Goal: Task Accomplishment & Management: Manage account settings

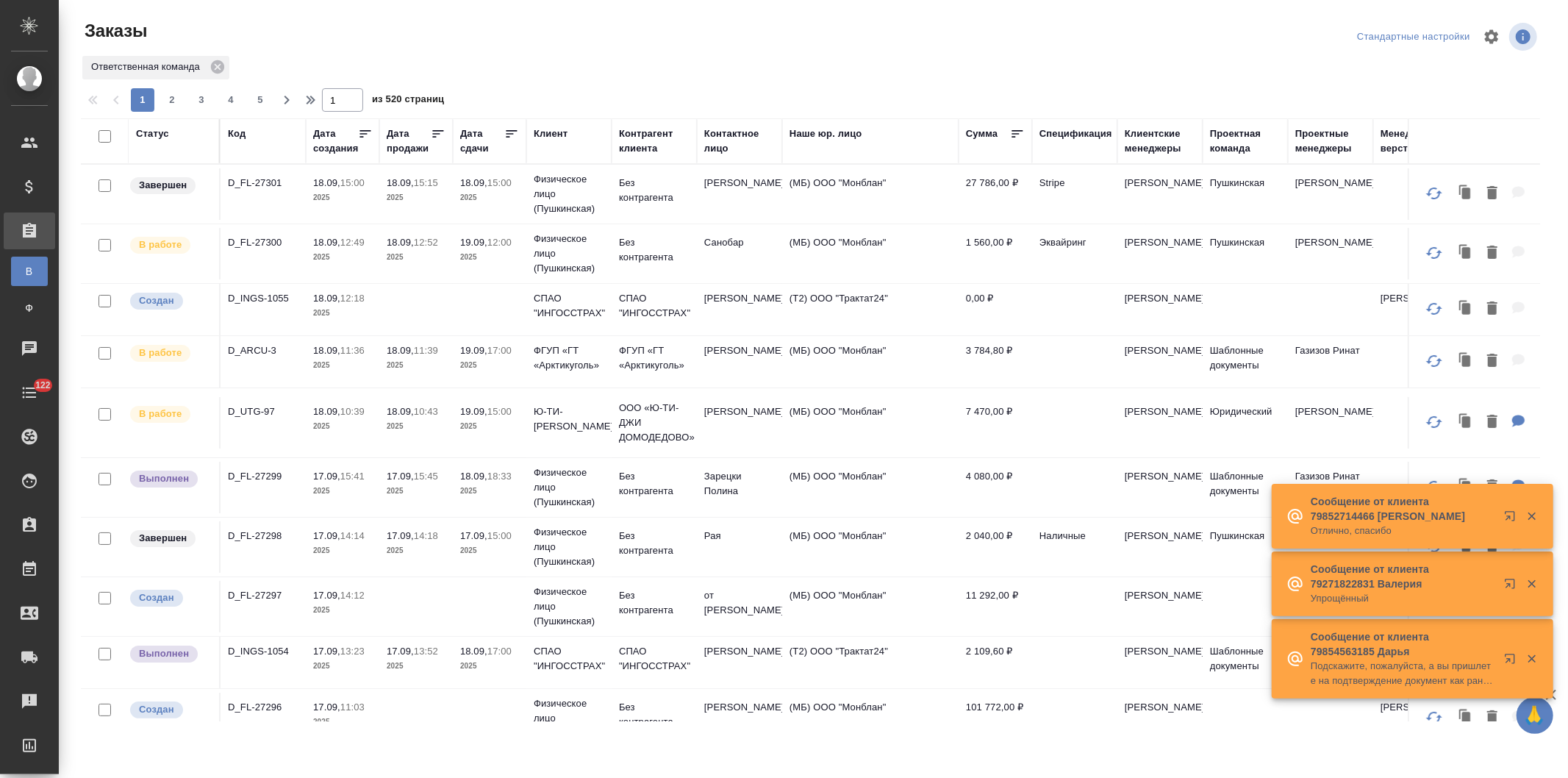
click at [527, 666] on td "СПАО "ИНГОССТРАХ"" at bounding box center [569, 662] width 86 height 52
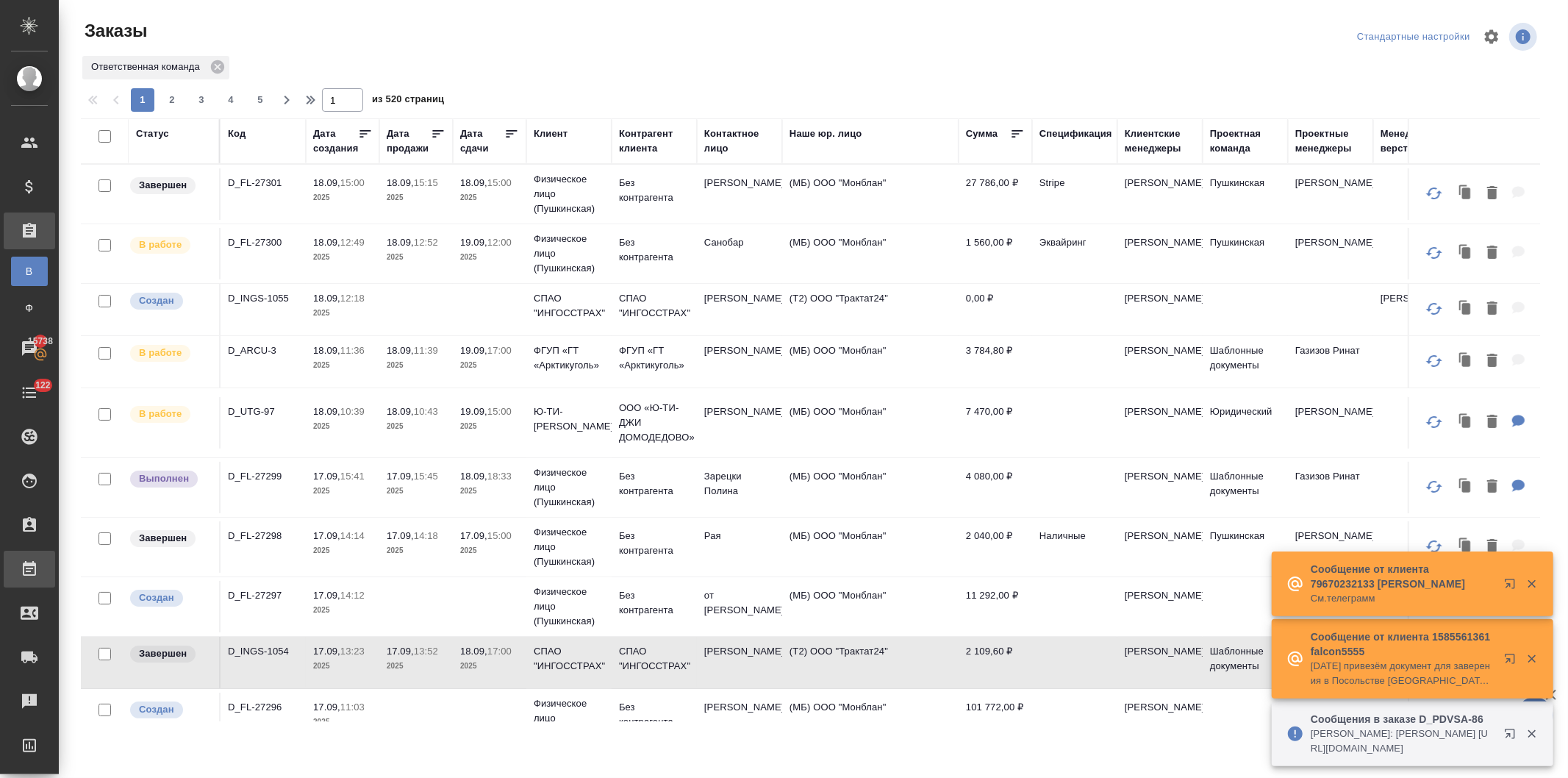
click at [337, 478] on p "17.09," at bounding box center [326, 476] width 27 height 11
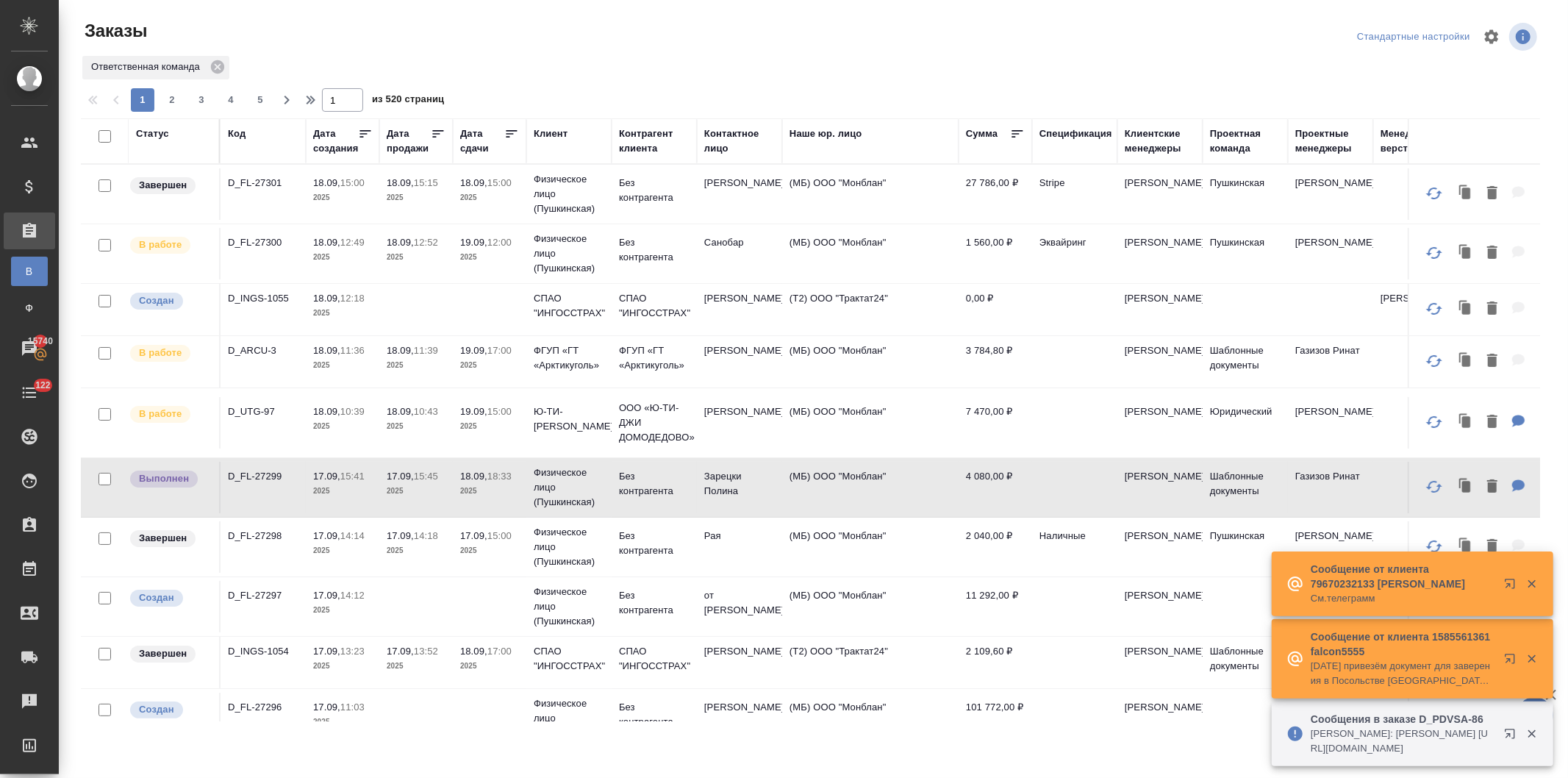
click at [540, 129] on div "Клиент" at bounding box center [550, 133] width 34 height 15
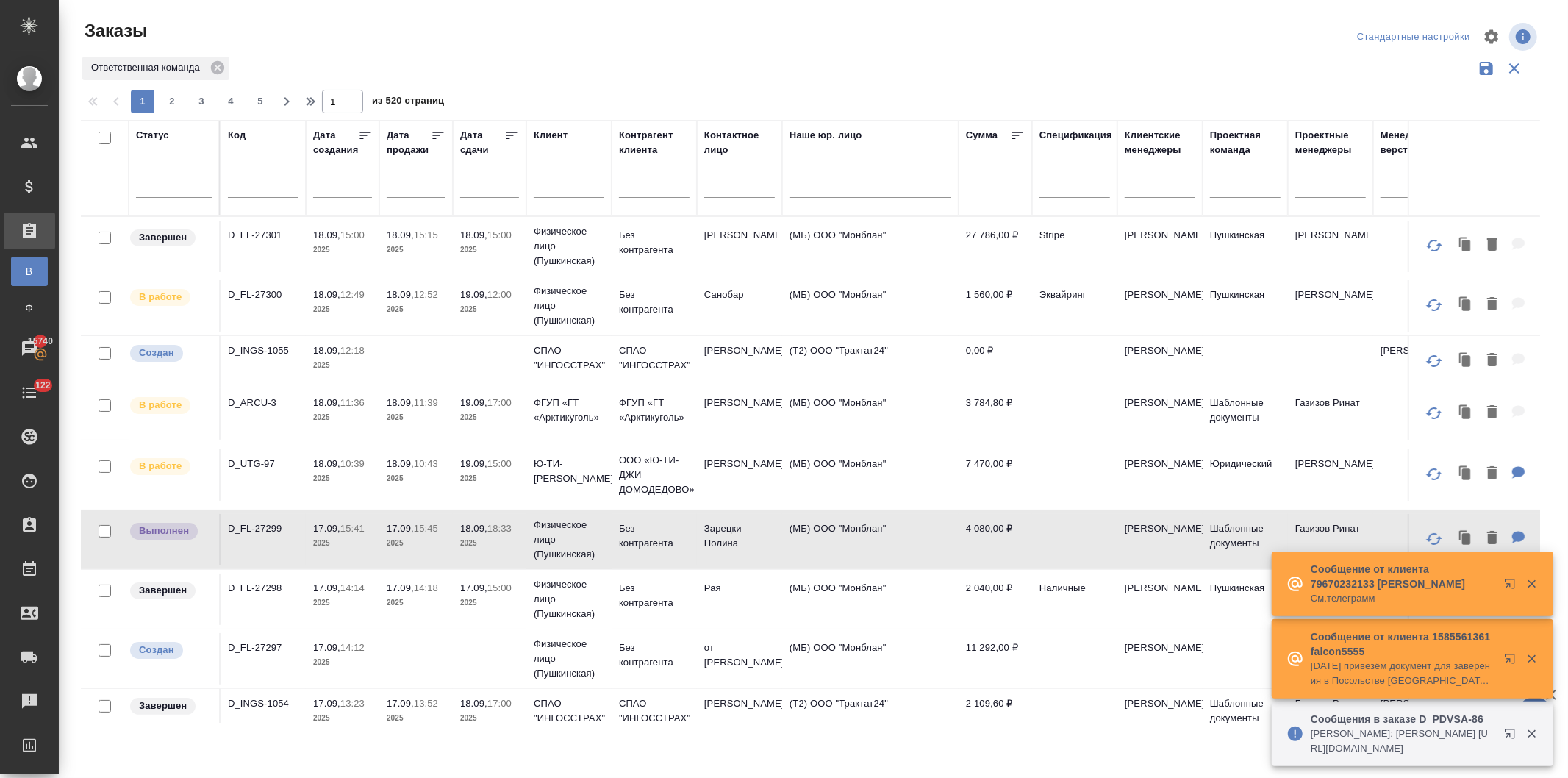
click at [554, 184] on input "text" at bounding box center [569, 188] width 71 height 19
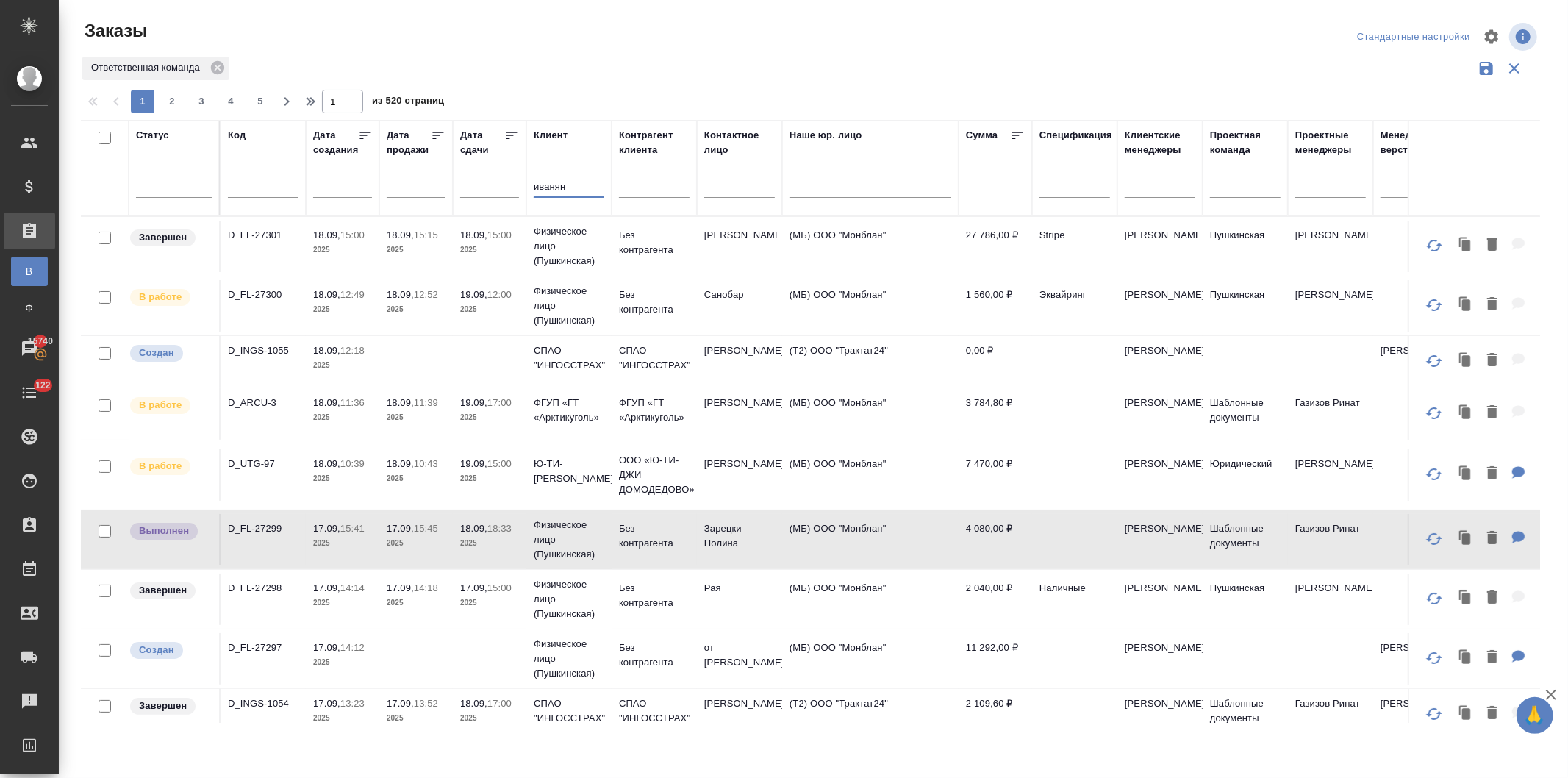
type input "иванян"
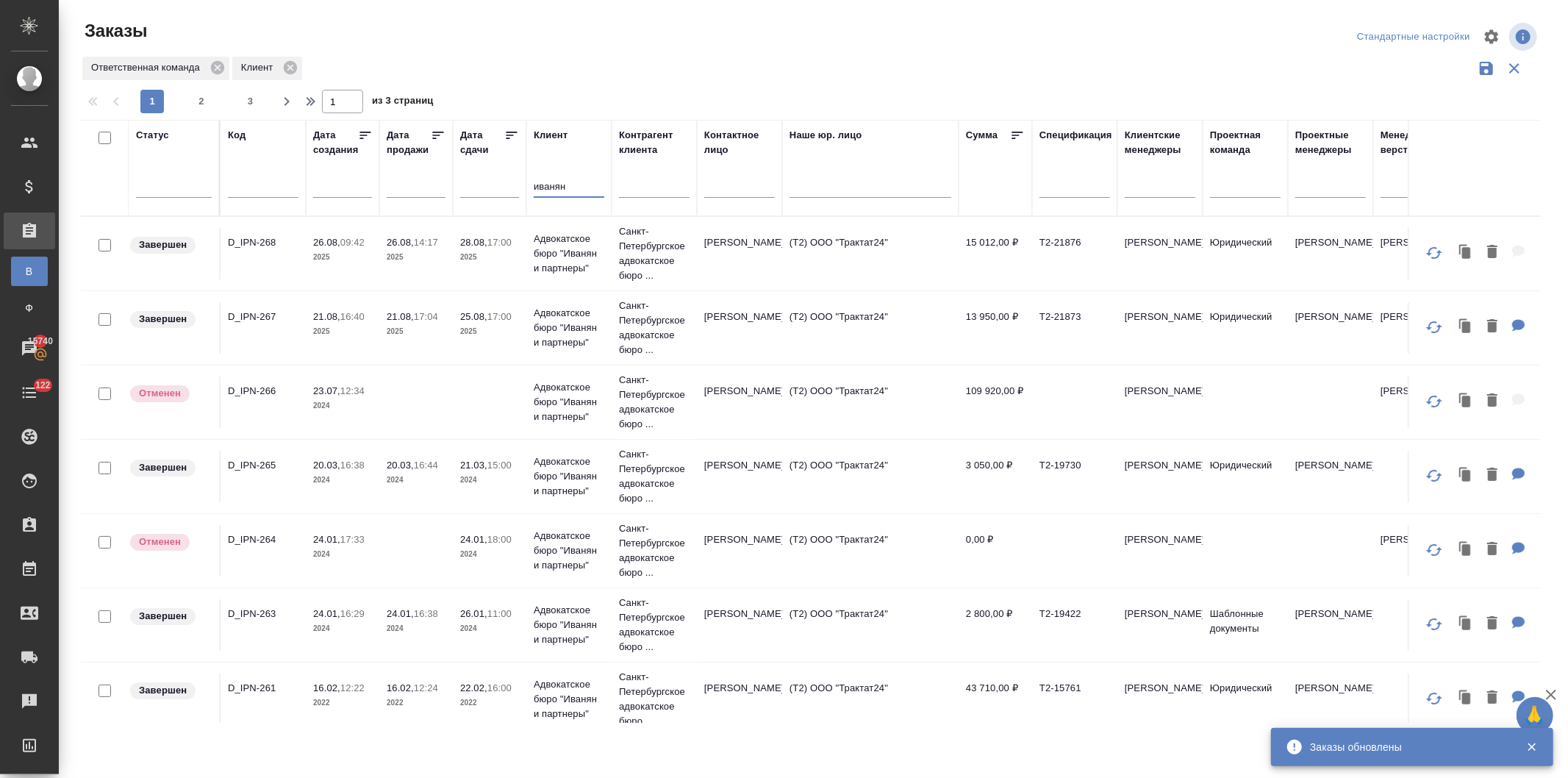
click at [253, 191] on input "text" at bounding box center [264, 188] width 71 height 19
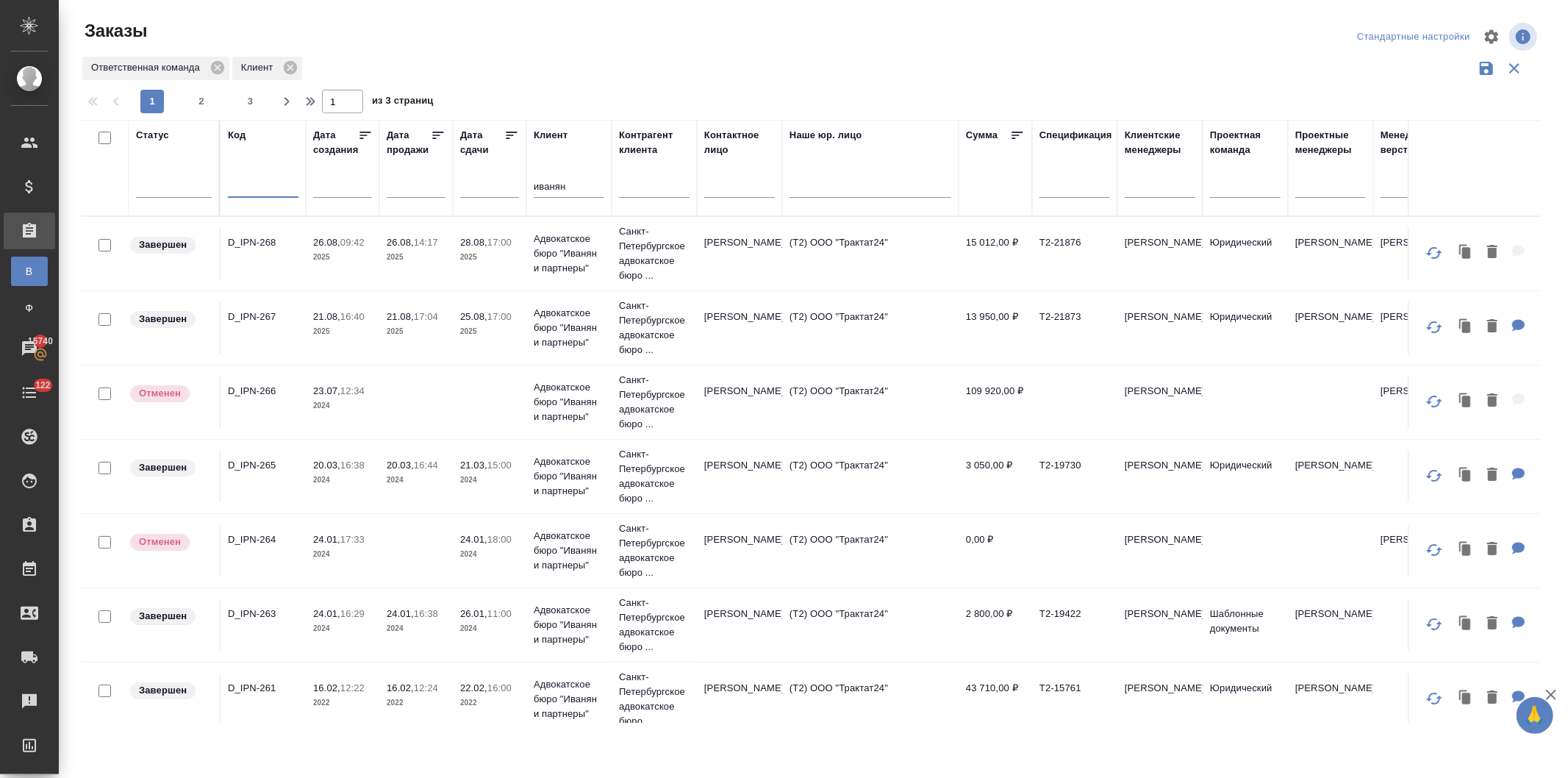
paste input "D_VEKTROS-2"
type input "D_VEKTROS-2"
click at [487, 180] on tr "Статус Код D_VEKTROS-2 Дата создания Дата продажи Дата сдачи Клиент иванян Конт…" at bounding box center [1311, 167] width 2461 height 96
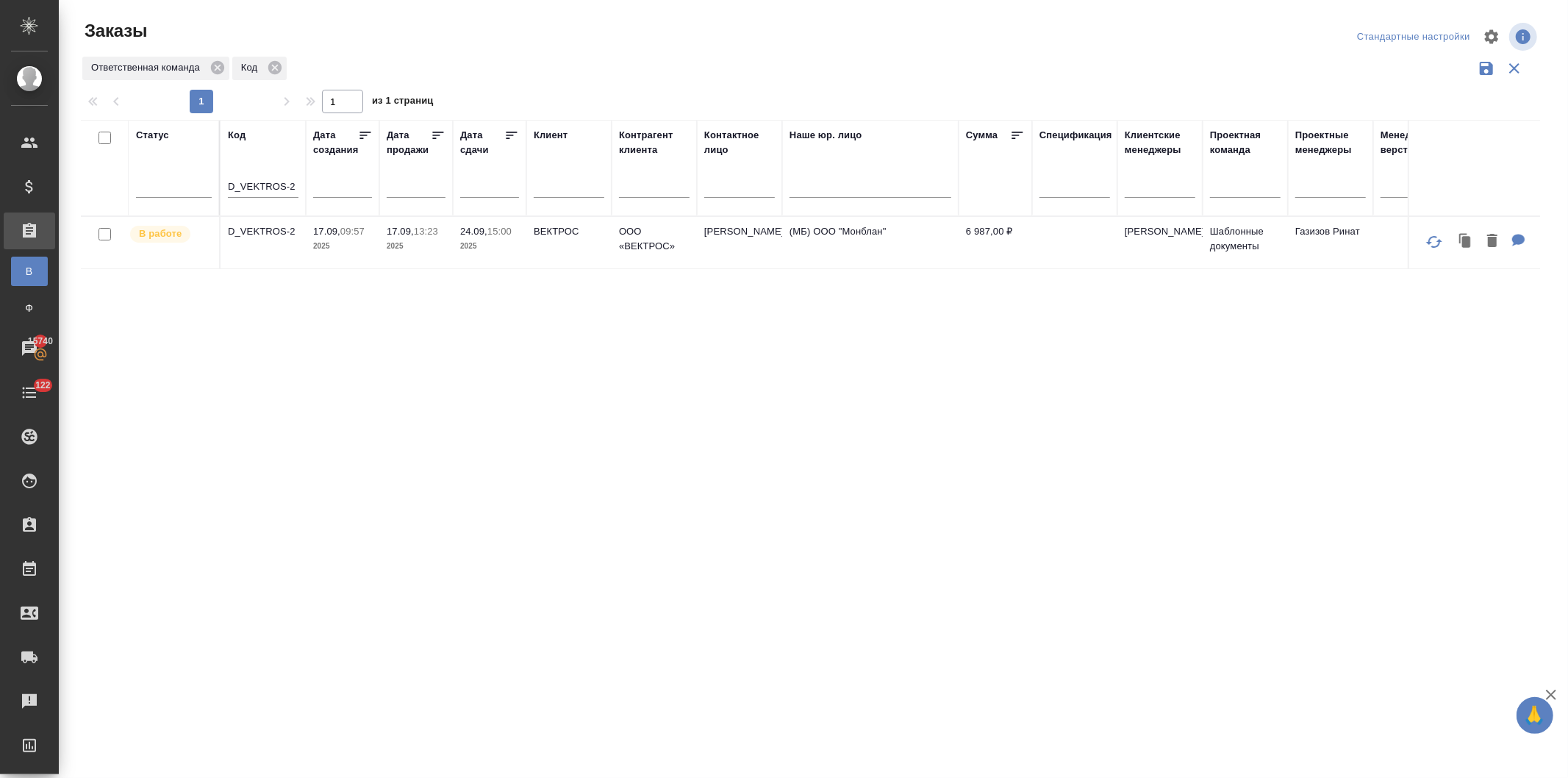
click at [446, 233] on td "17.09, 13:23 2025" at bounding box center [416, 242] width 73 height 52
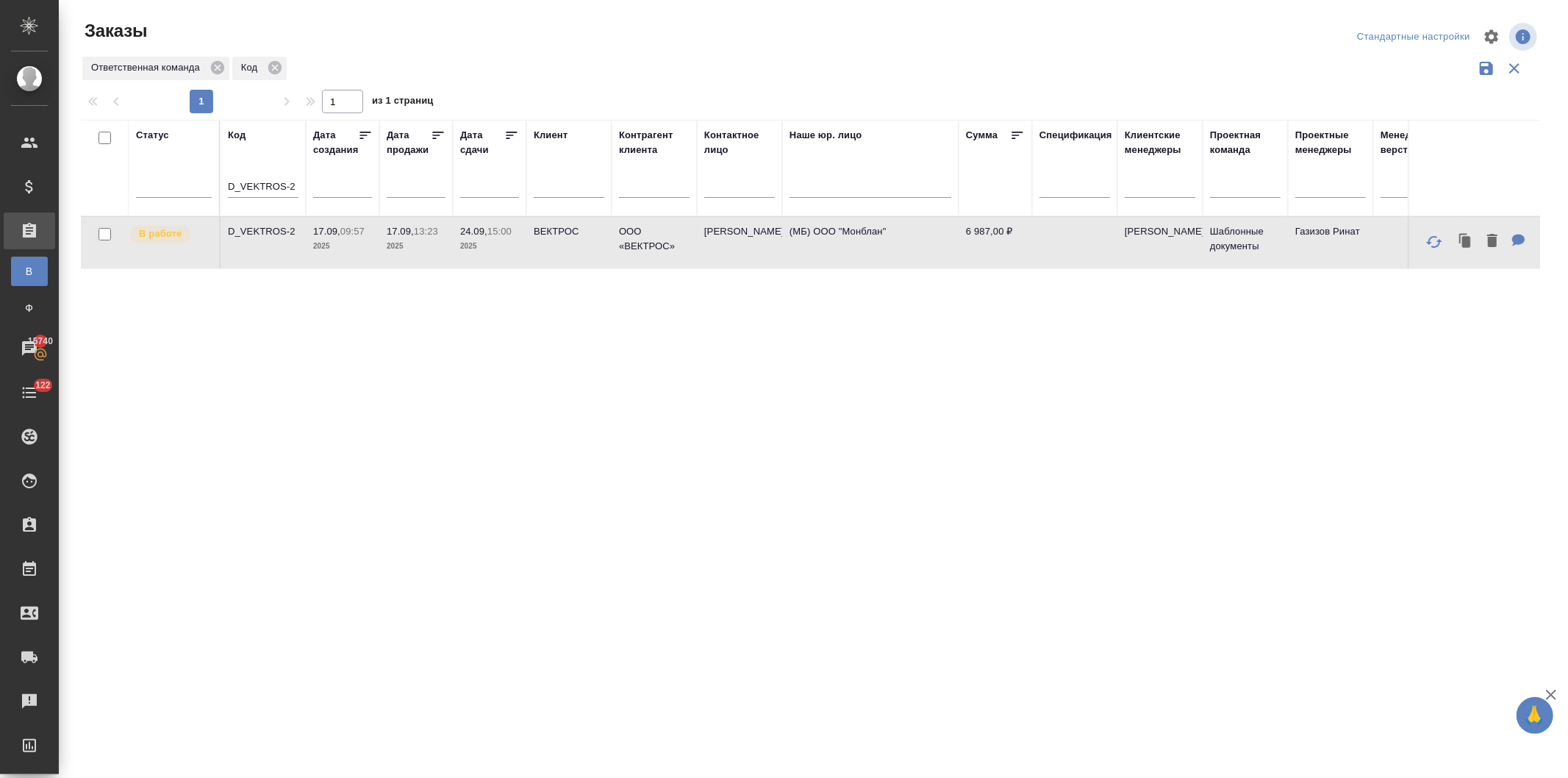
click at [446, 233] on td "17.09, 13:23 2025" at bounding box center [416, 242] width 73 height 52
drag, startPoint x: 295, startPoint y: 183, endPoint x: 116, endPoint y: 135, distance: 185.3
click at [148, 182] on tr "Статус Код D_VEKTROS-2 Дата создания Дата продажи Дата сдачи Клиент Контрагент …" at bounding box center [1311, 167] width 2461 height 96
paste input "PDVSA-86"
type input "D_PDVSA-86"
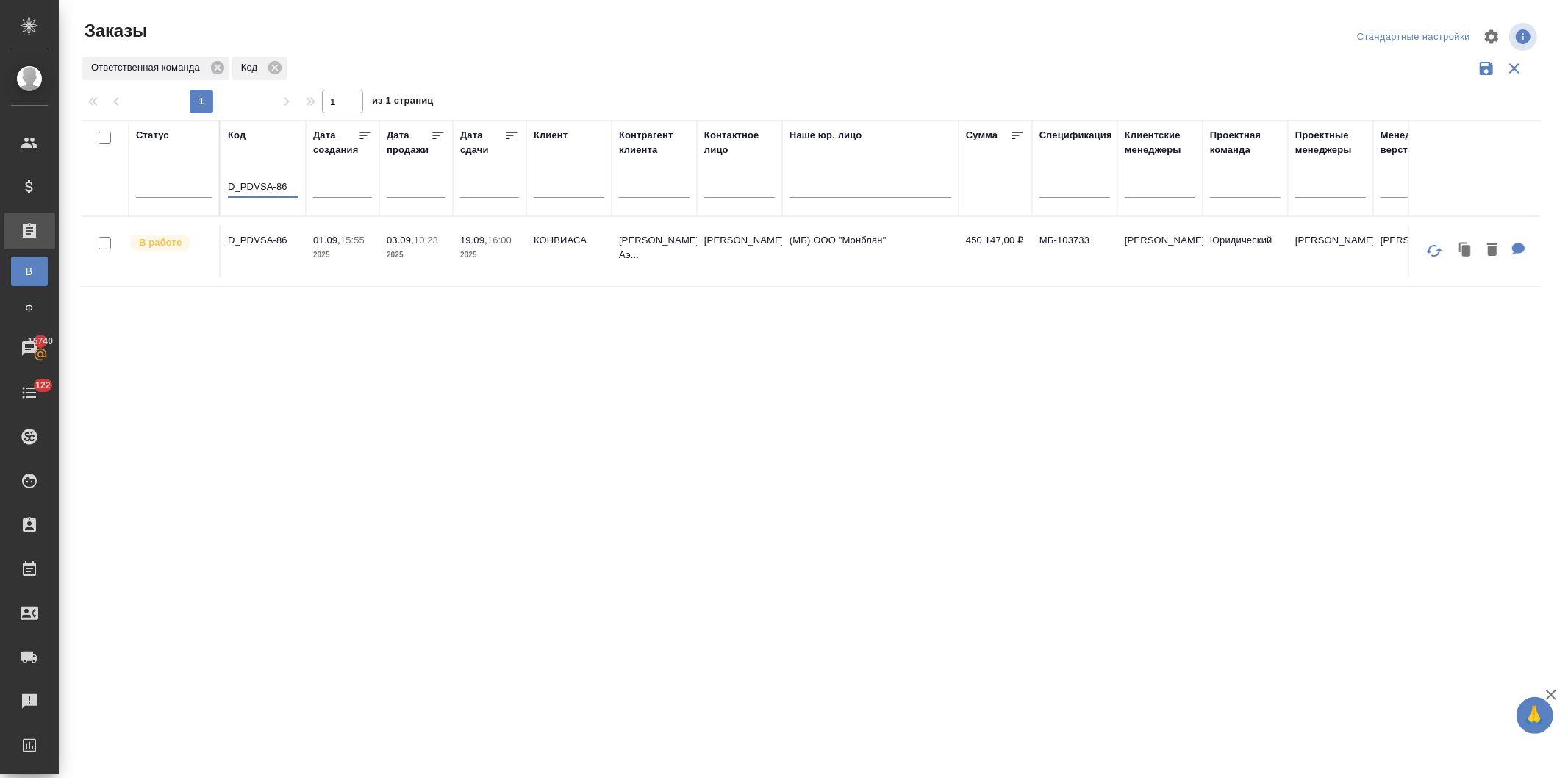
click at [424, 244] on p "10:23" at bounding box center [426, 240] width 24 height 11
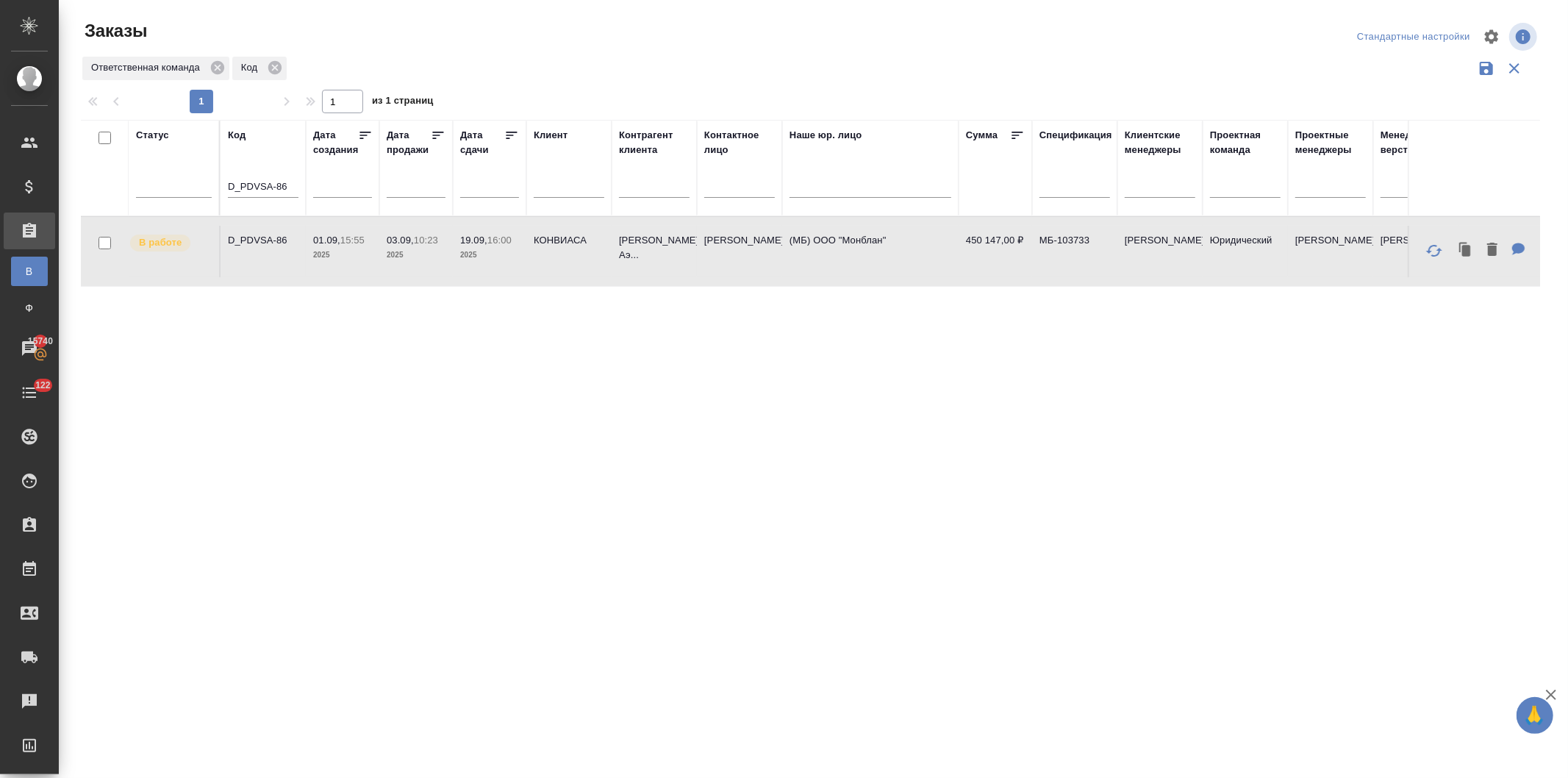
click at [424, 244] on p "10:23" at bounding box center [426, 240] width 24 height 11
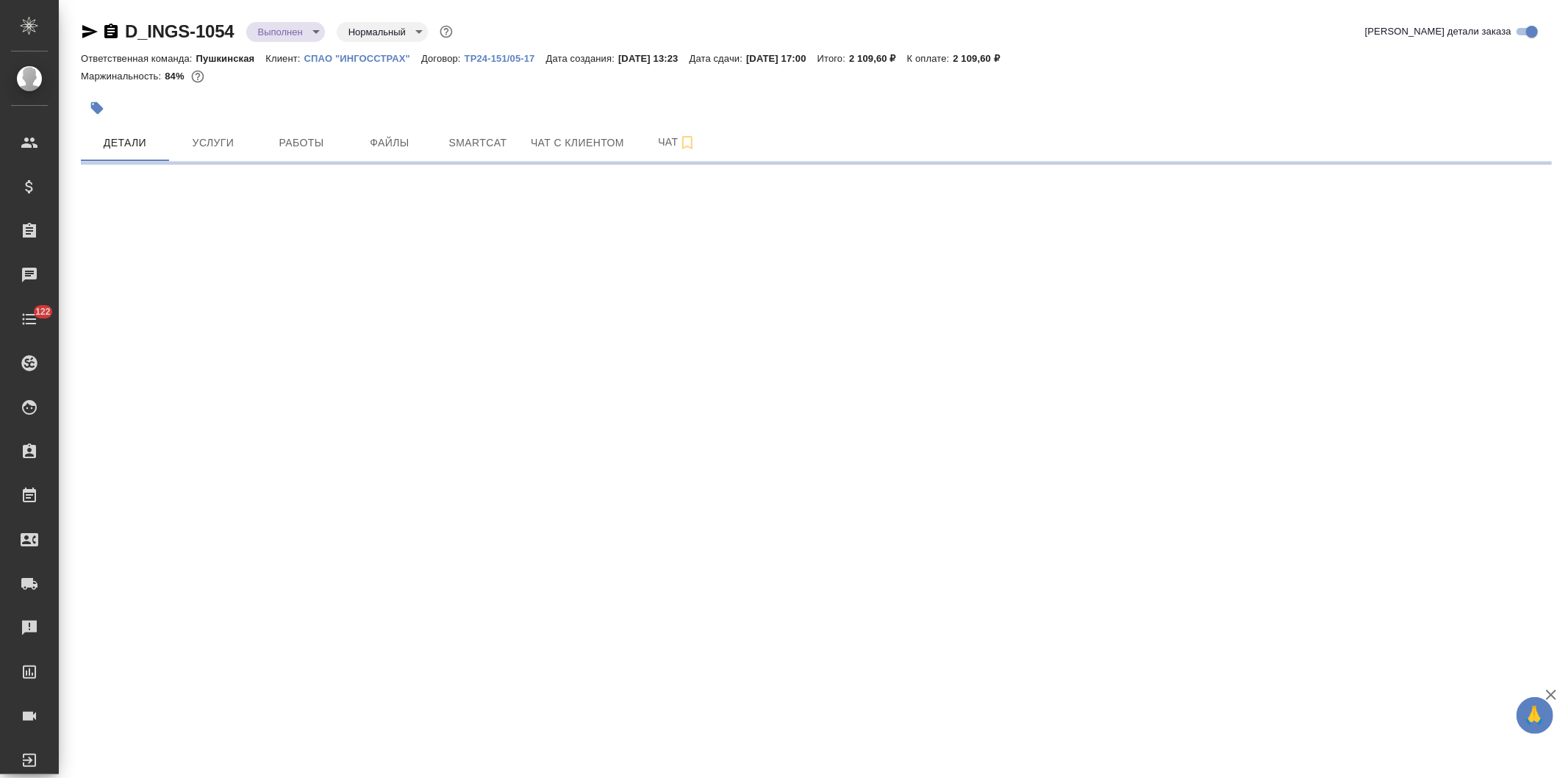
select select "RU"
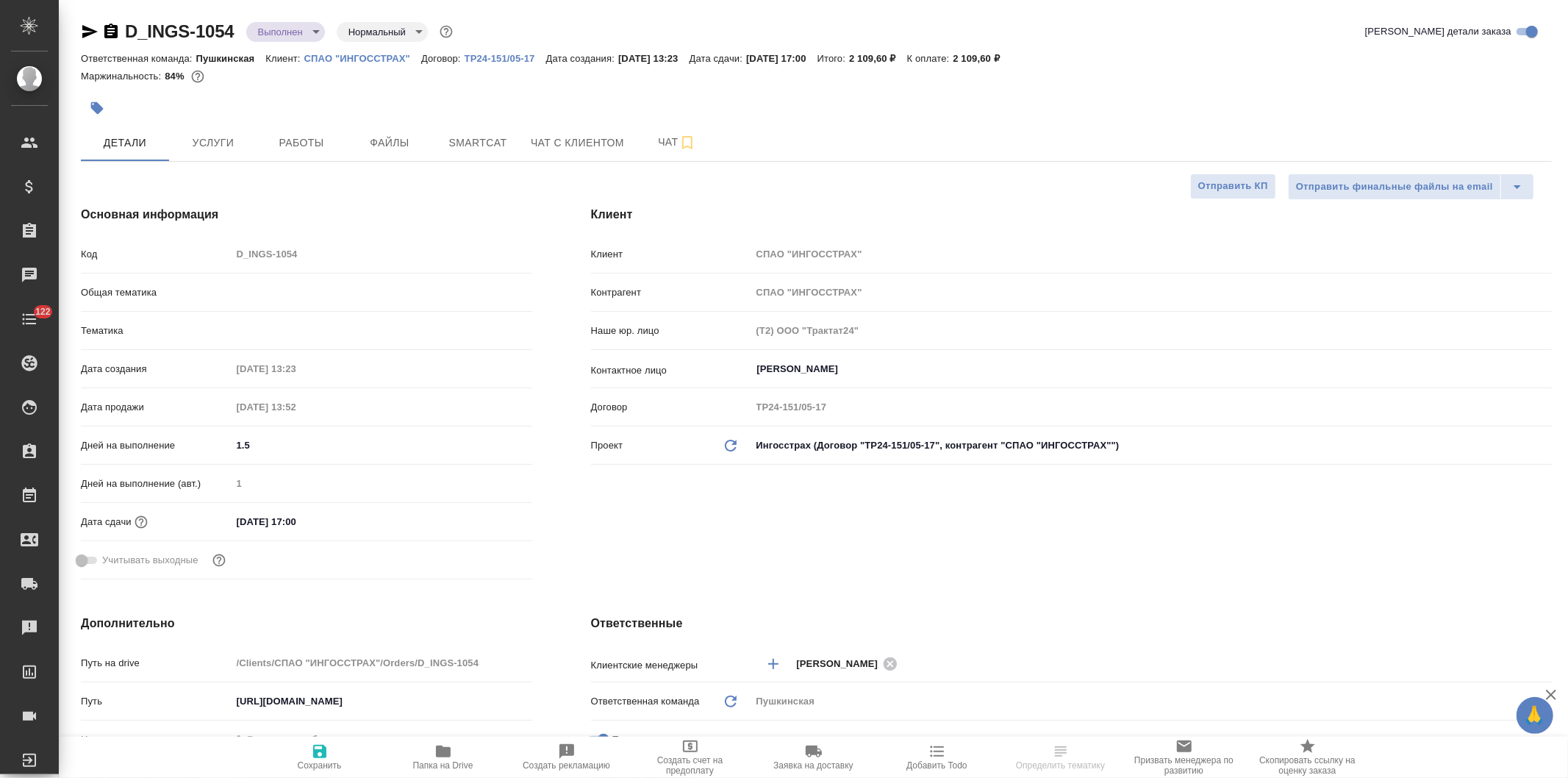
type textarea "x"
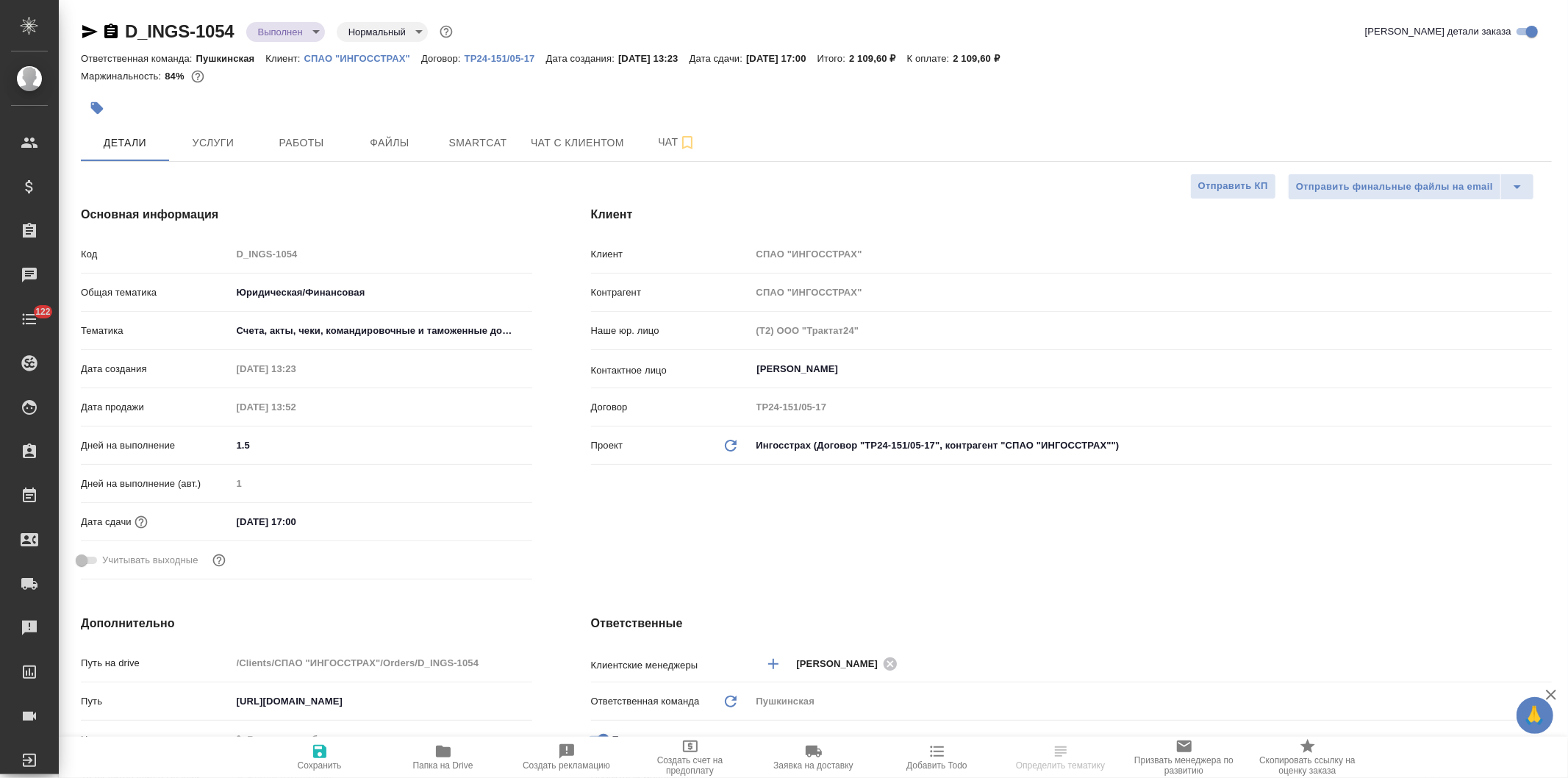
type textarea "x"
type input "Газизов Ринат"
type input "[PERSON_NAME]"
click at [304, 146] on span "Работы" at bounding box center [301, 143] width 71 height 19
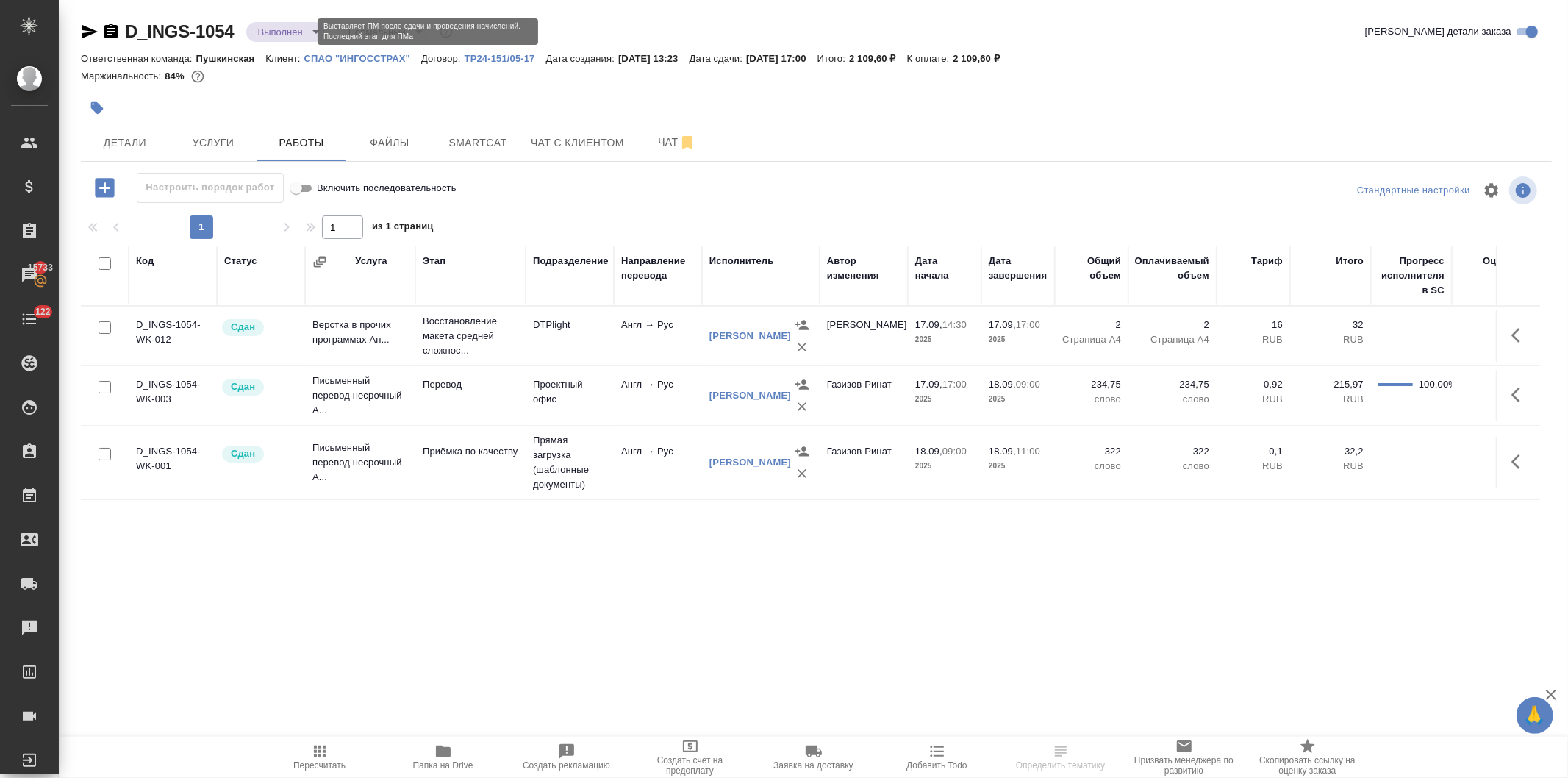
click at [270, 25] on body "🙏 .cls-1 fill:#fff; AWATERA Давыдова Елена Клиенты Спецификации Заказы 15733 Ча…" at bounding box center [784, 389] width 1568 height 778
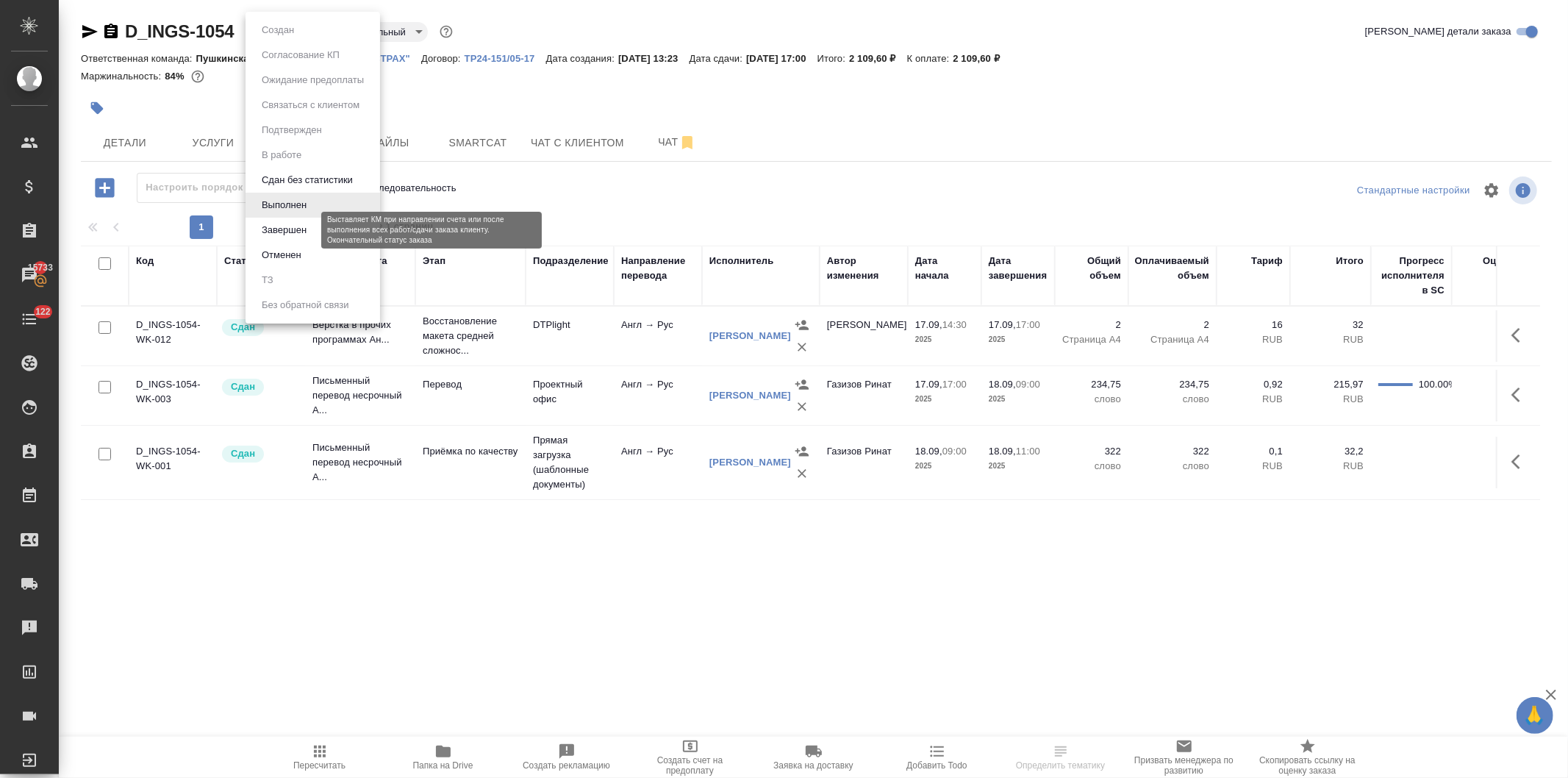
click at [291, 229] on button "Завершен" at bounding box center [284, 230] width 54 height 16
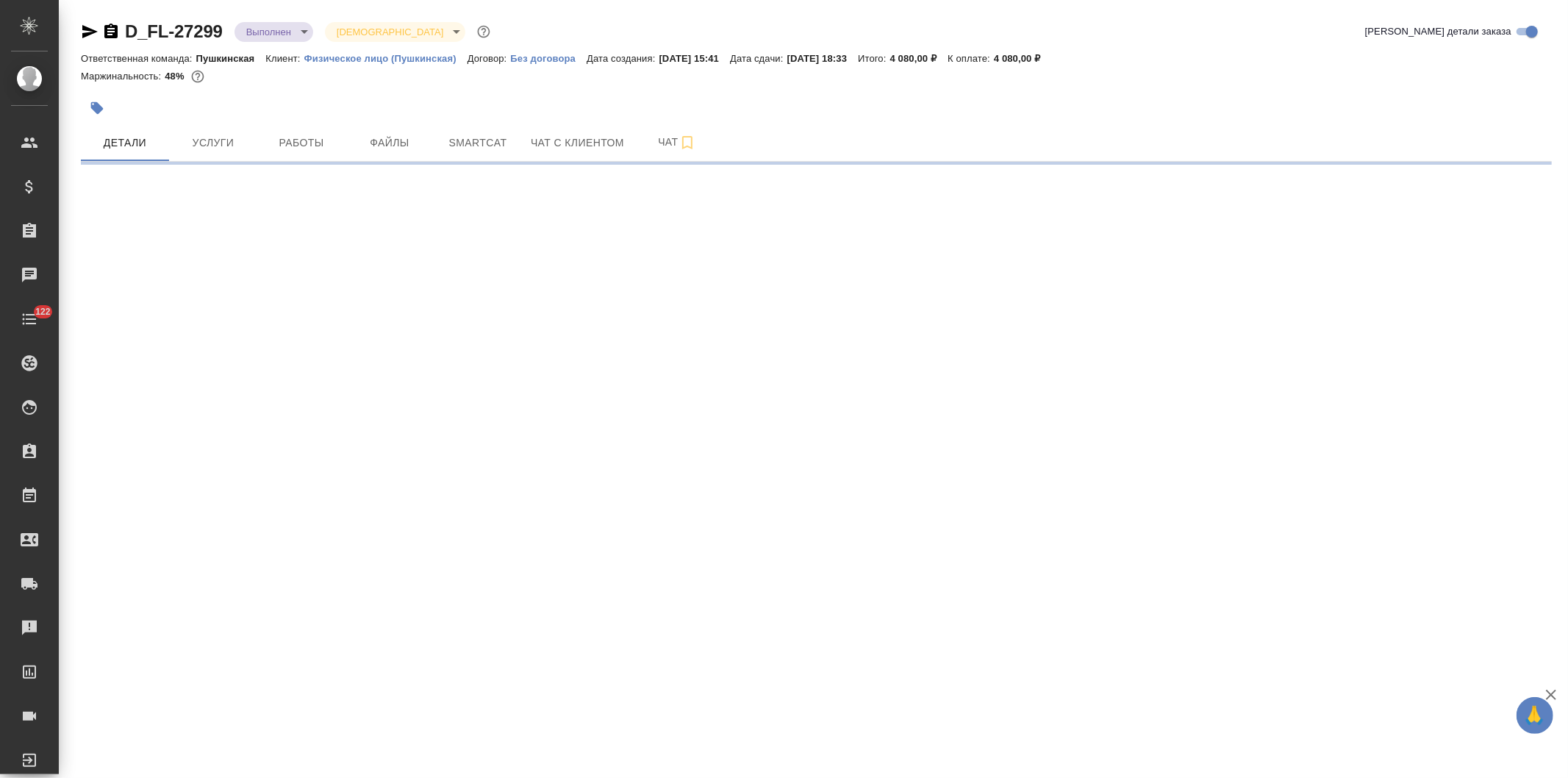
select select "RU"
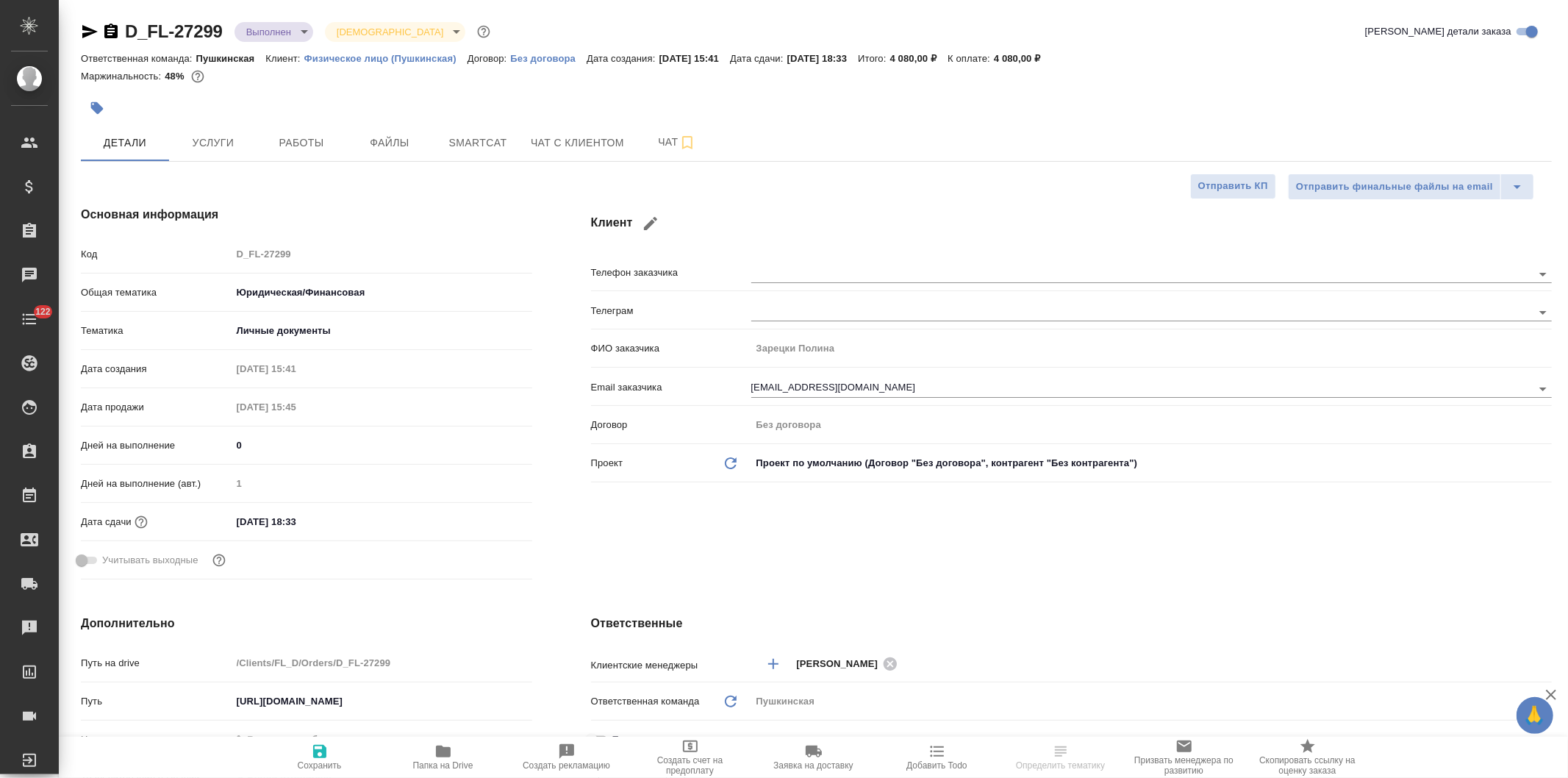
type textarea "x"
click at [444, 757] on icon "button" at bounding box center [443, 751] width 15 height 12
type textarea "x"
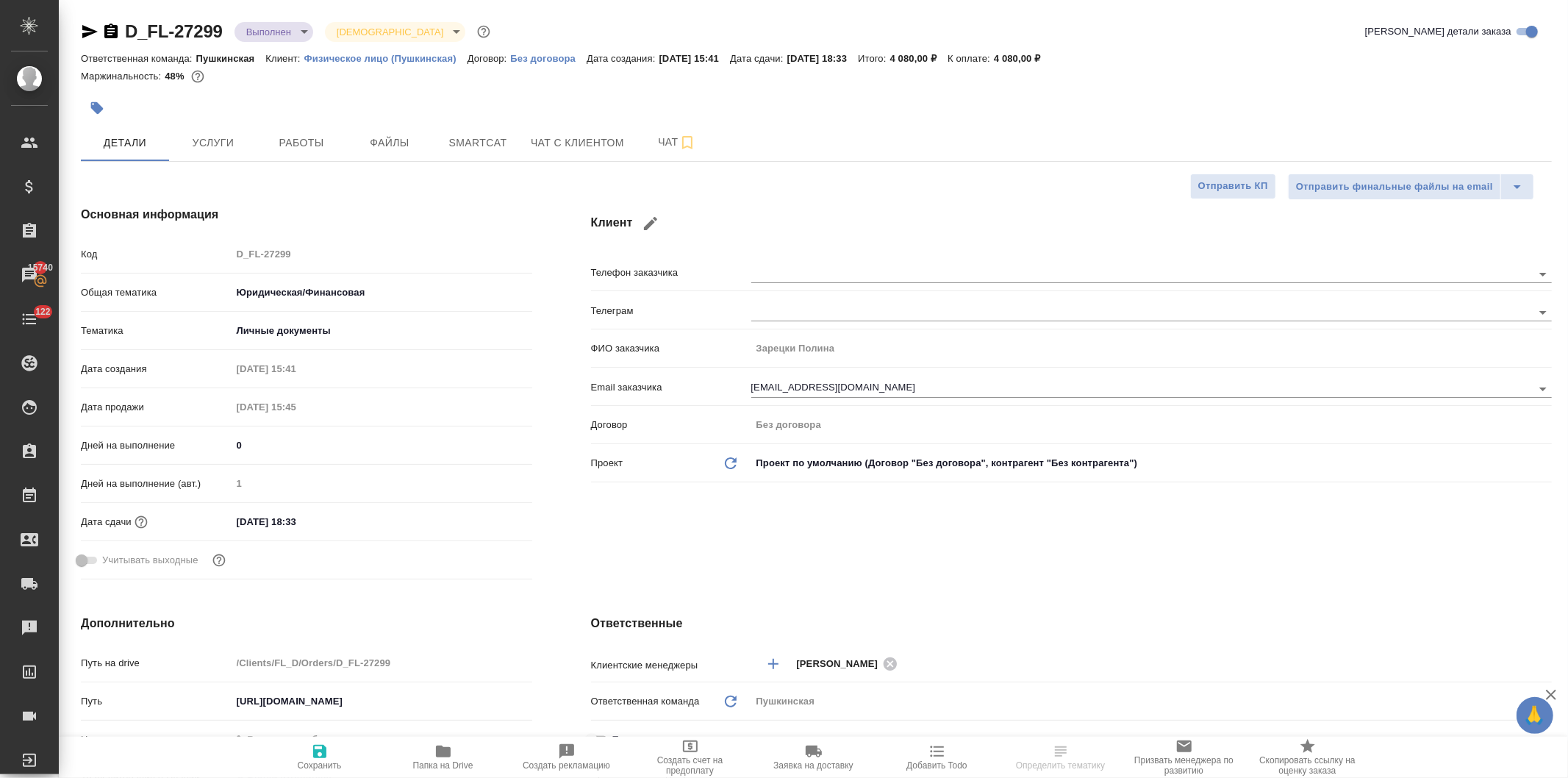
type textarea "x"
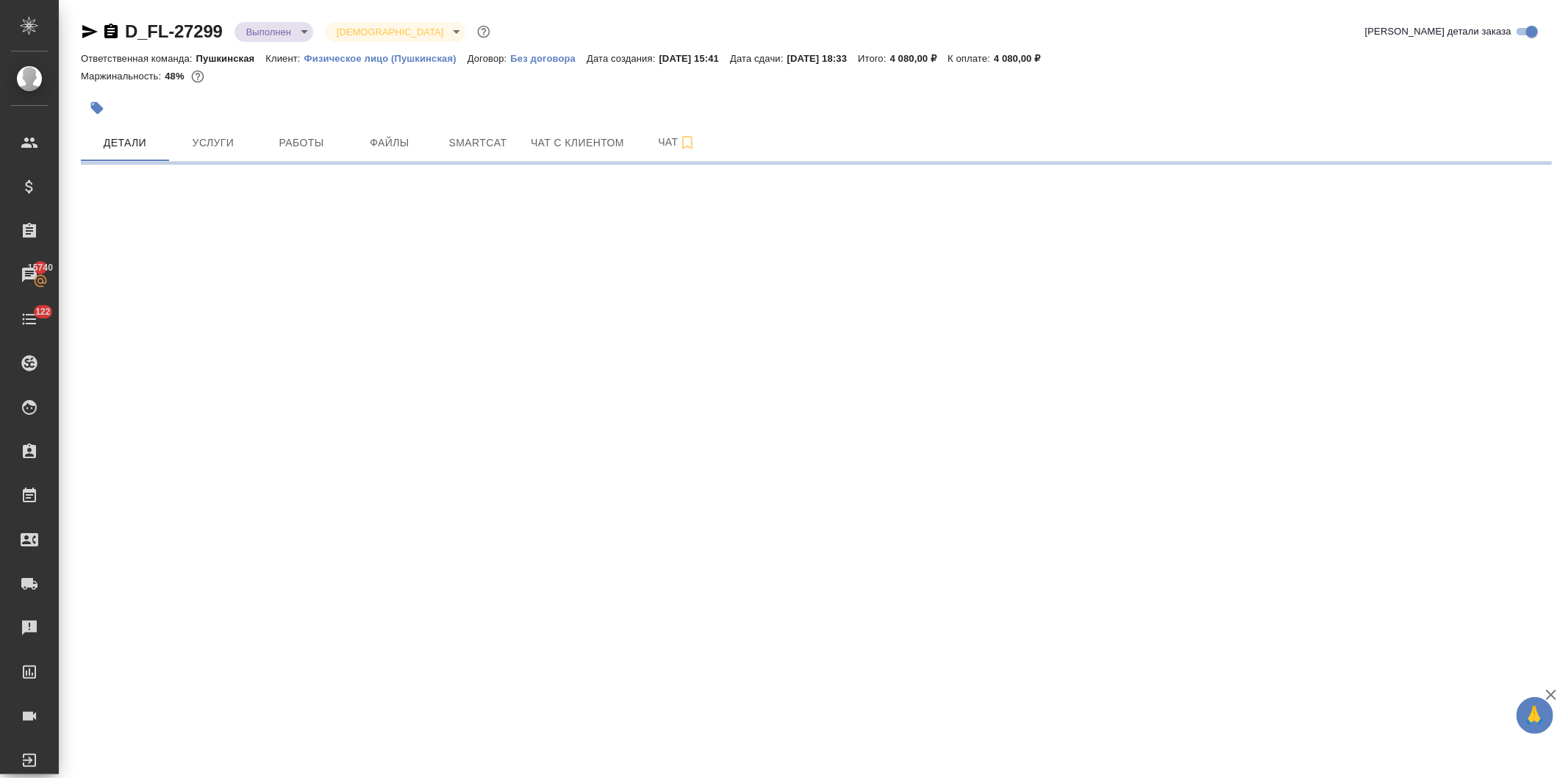
select select "RU"
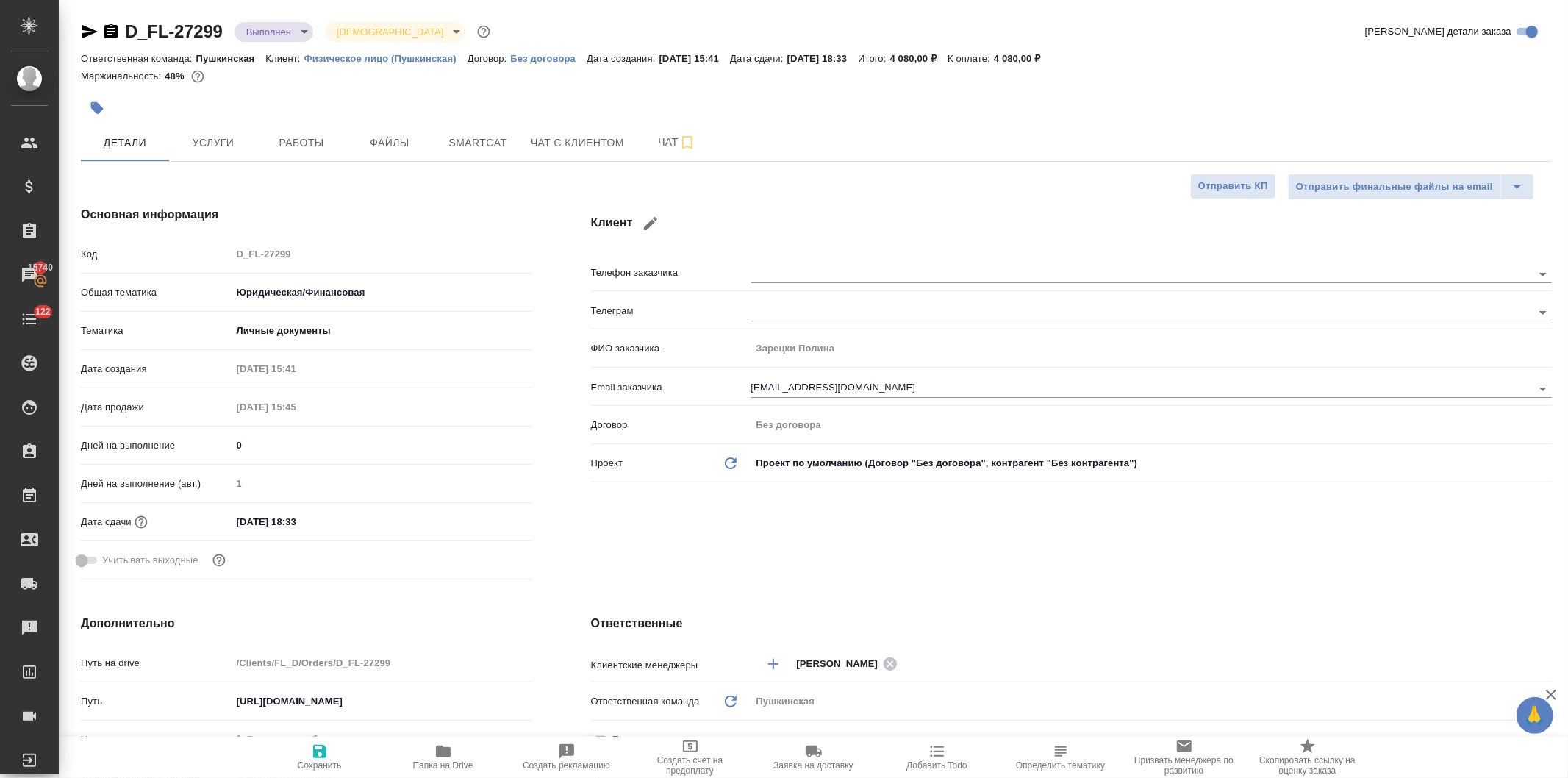
type textarea "x"
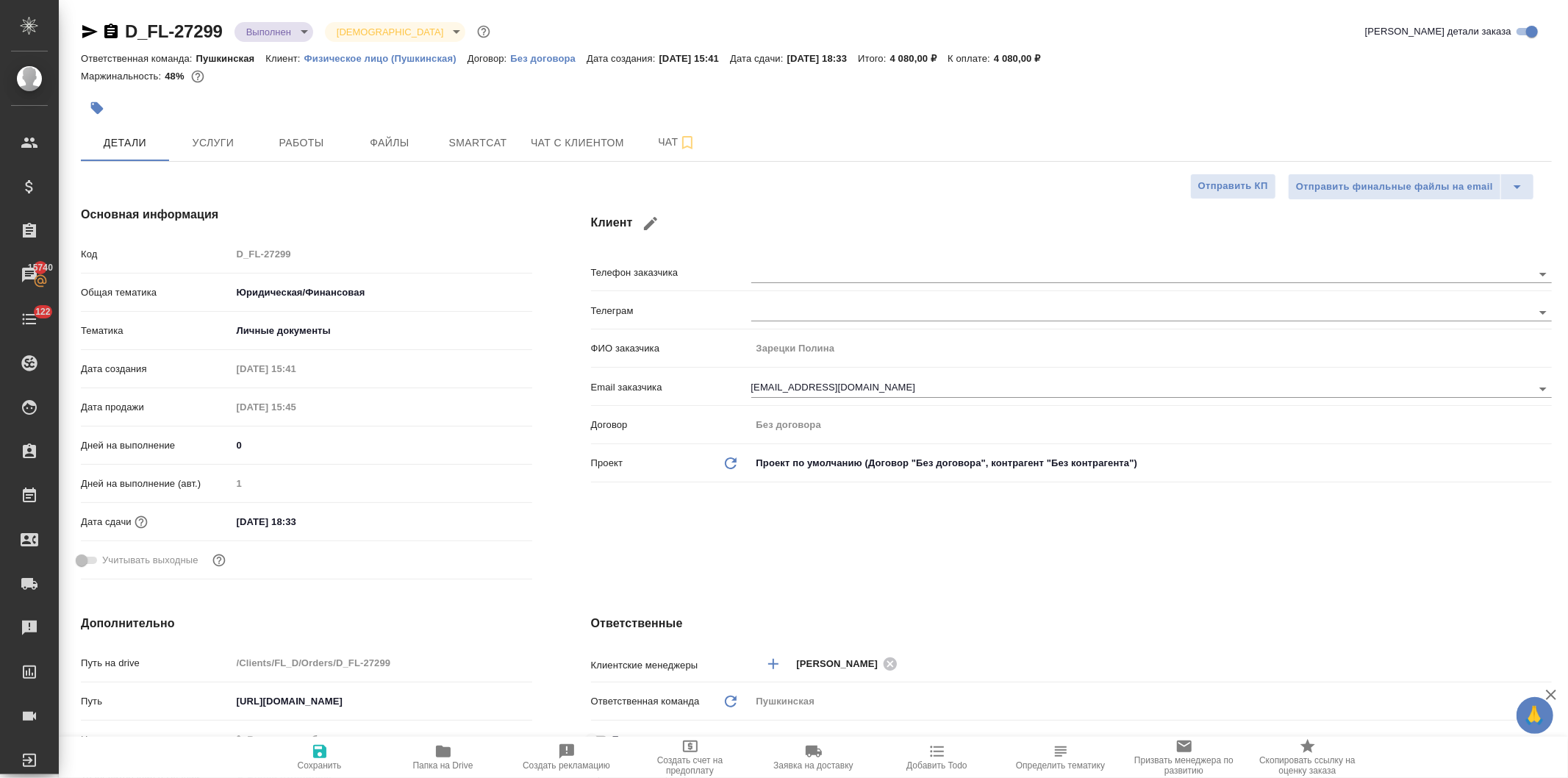
type textarea "x"
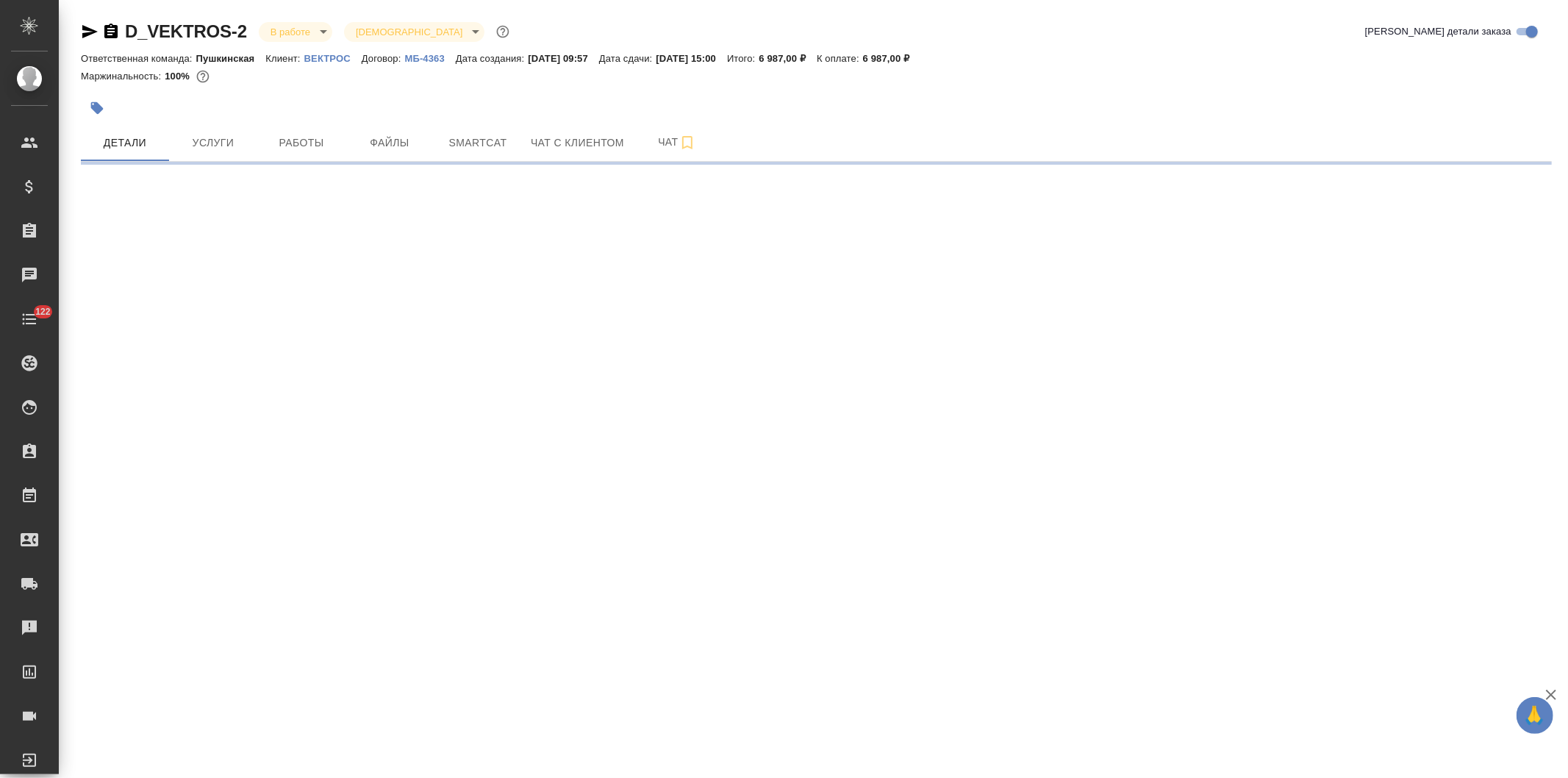
select select "RU"
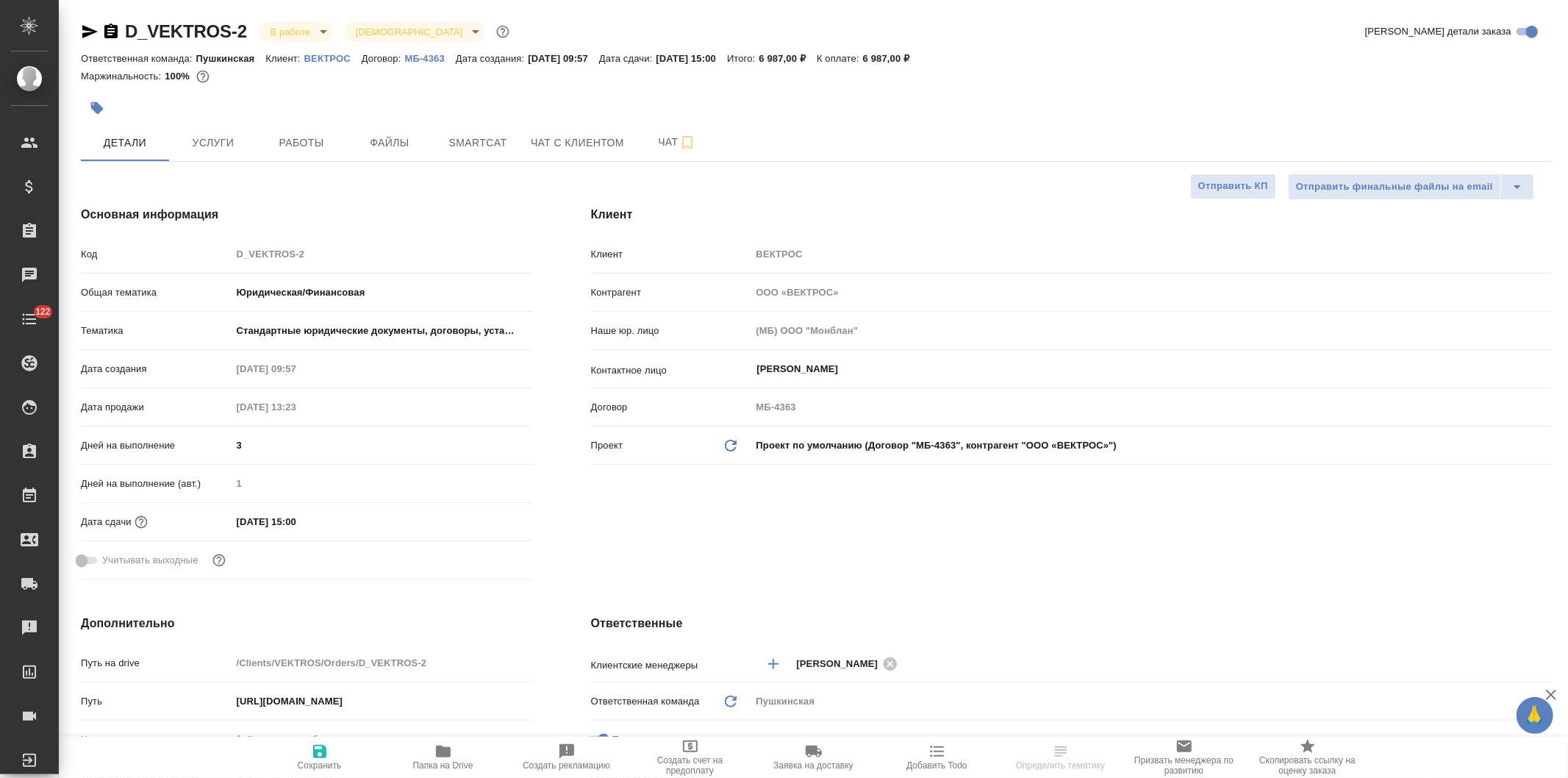
type textarea "x"
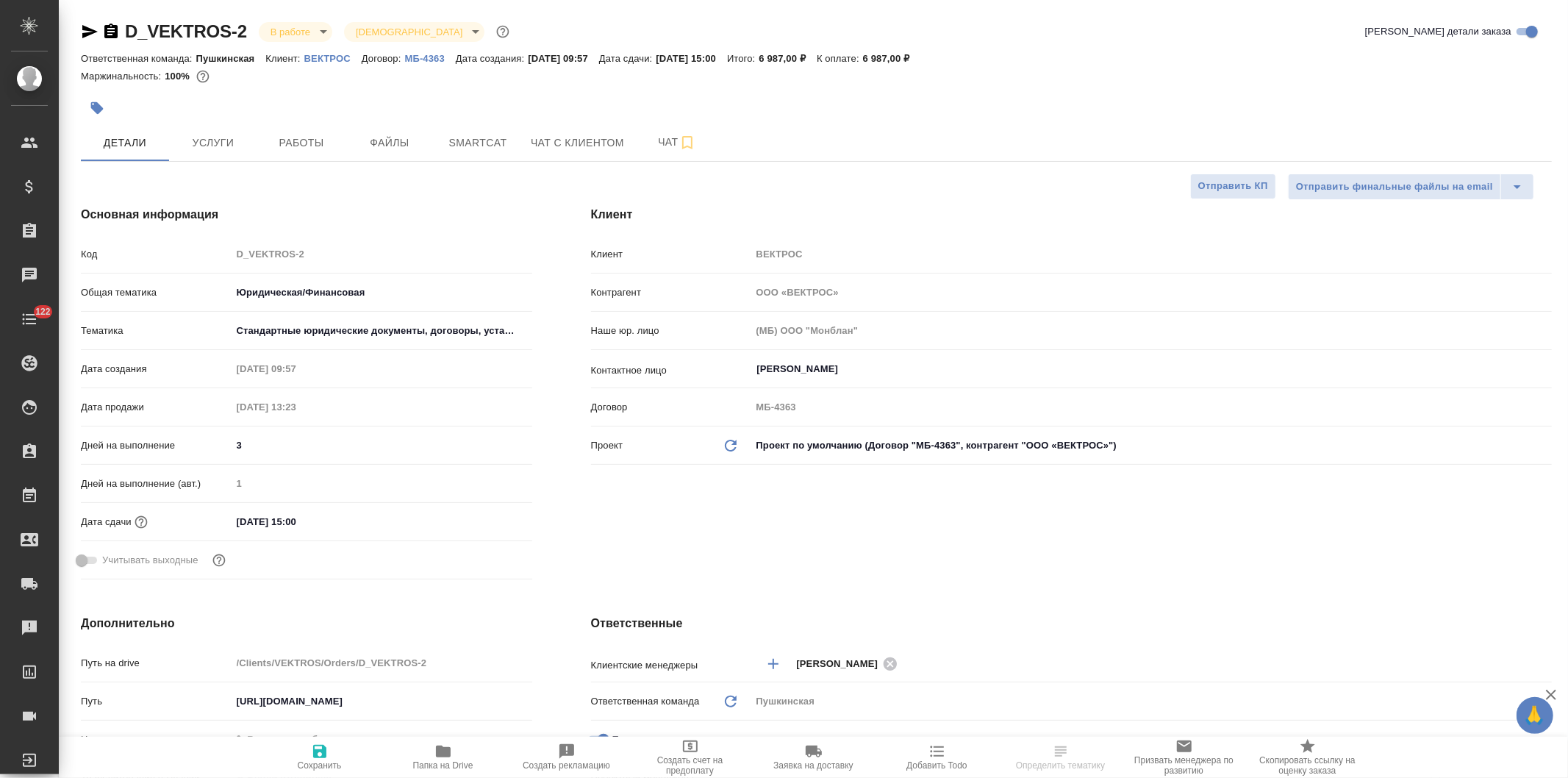
type textarea "x"
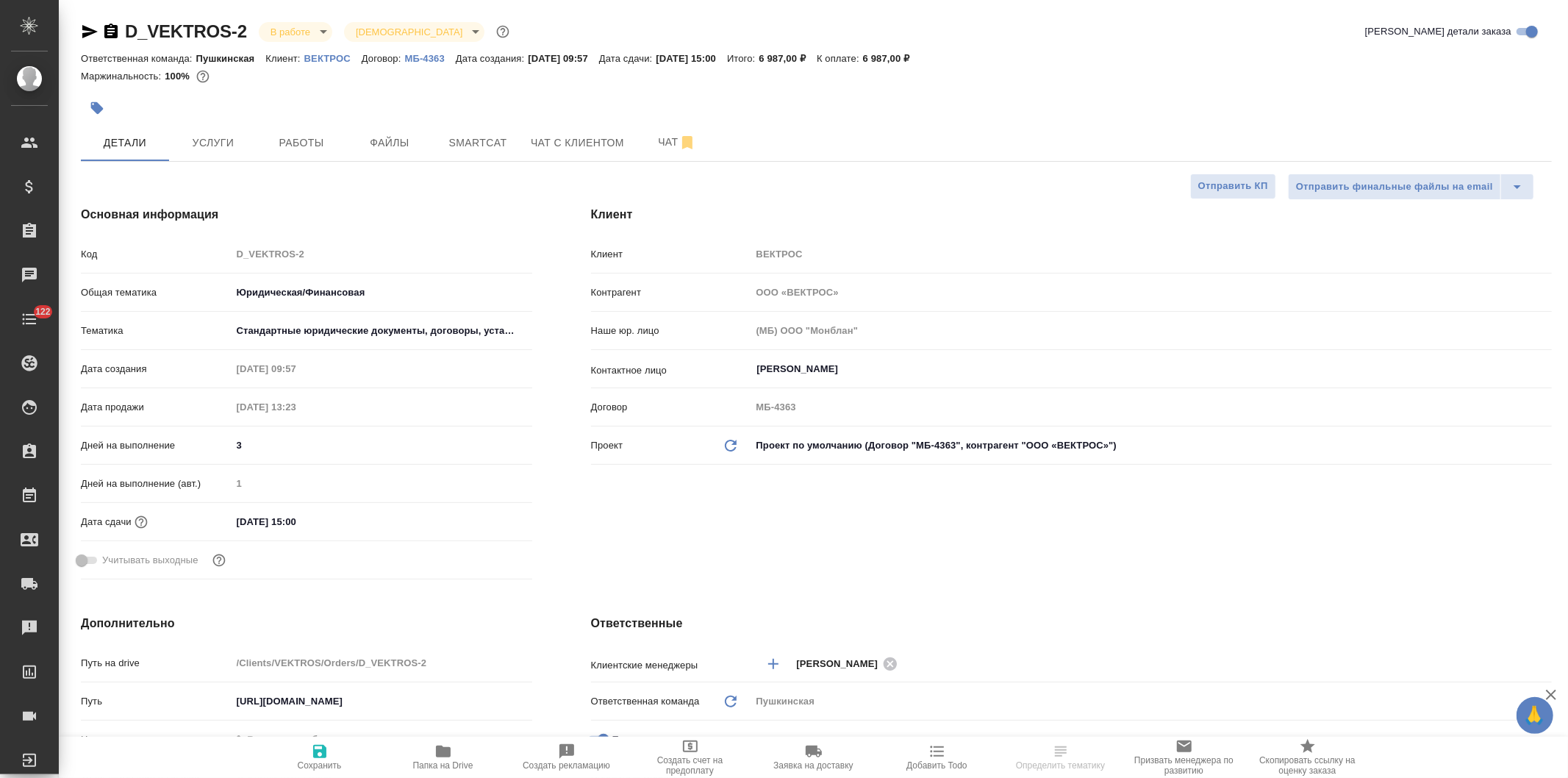
type textarea "x"
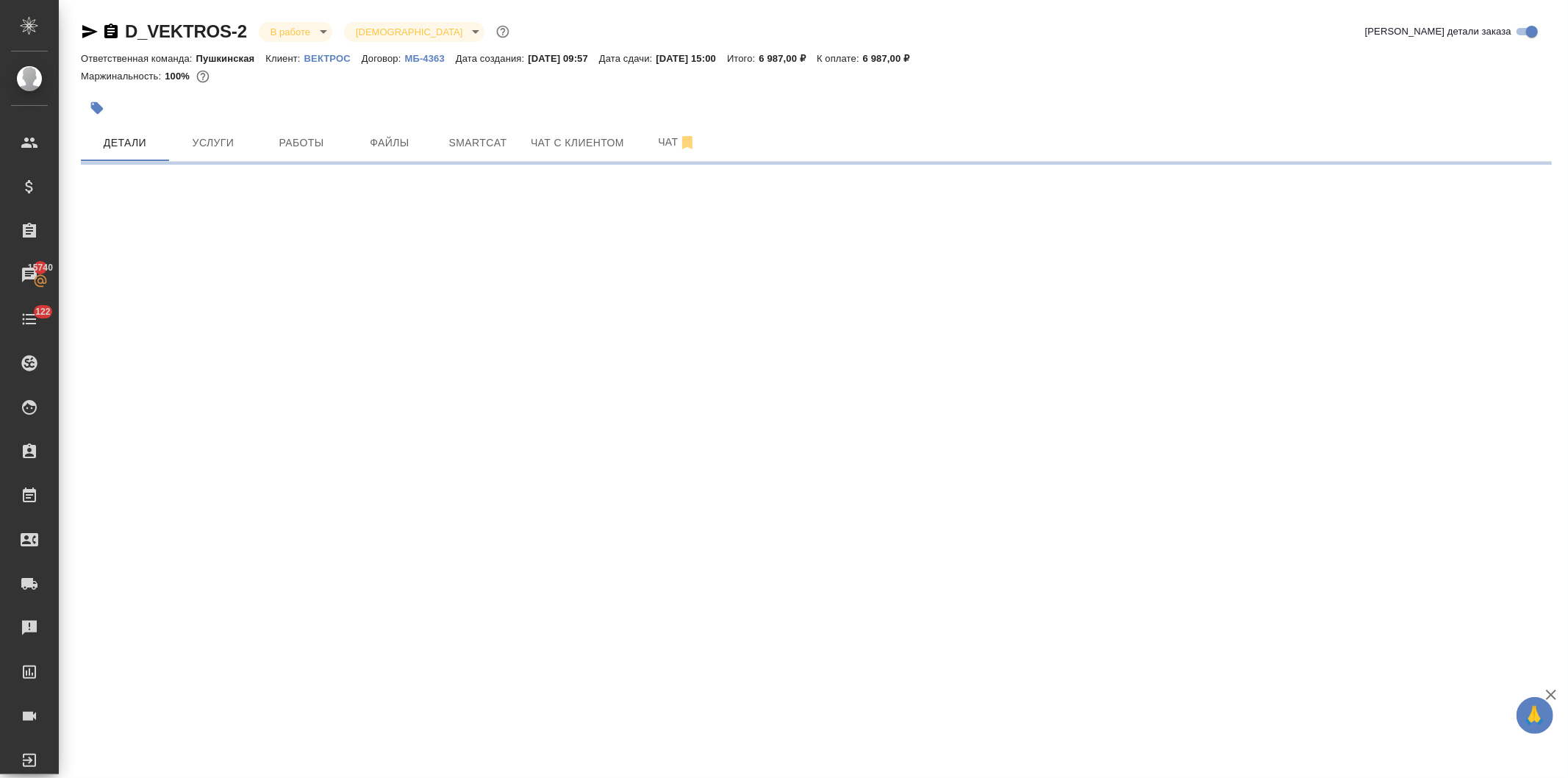
select select "RU"
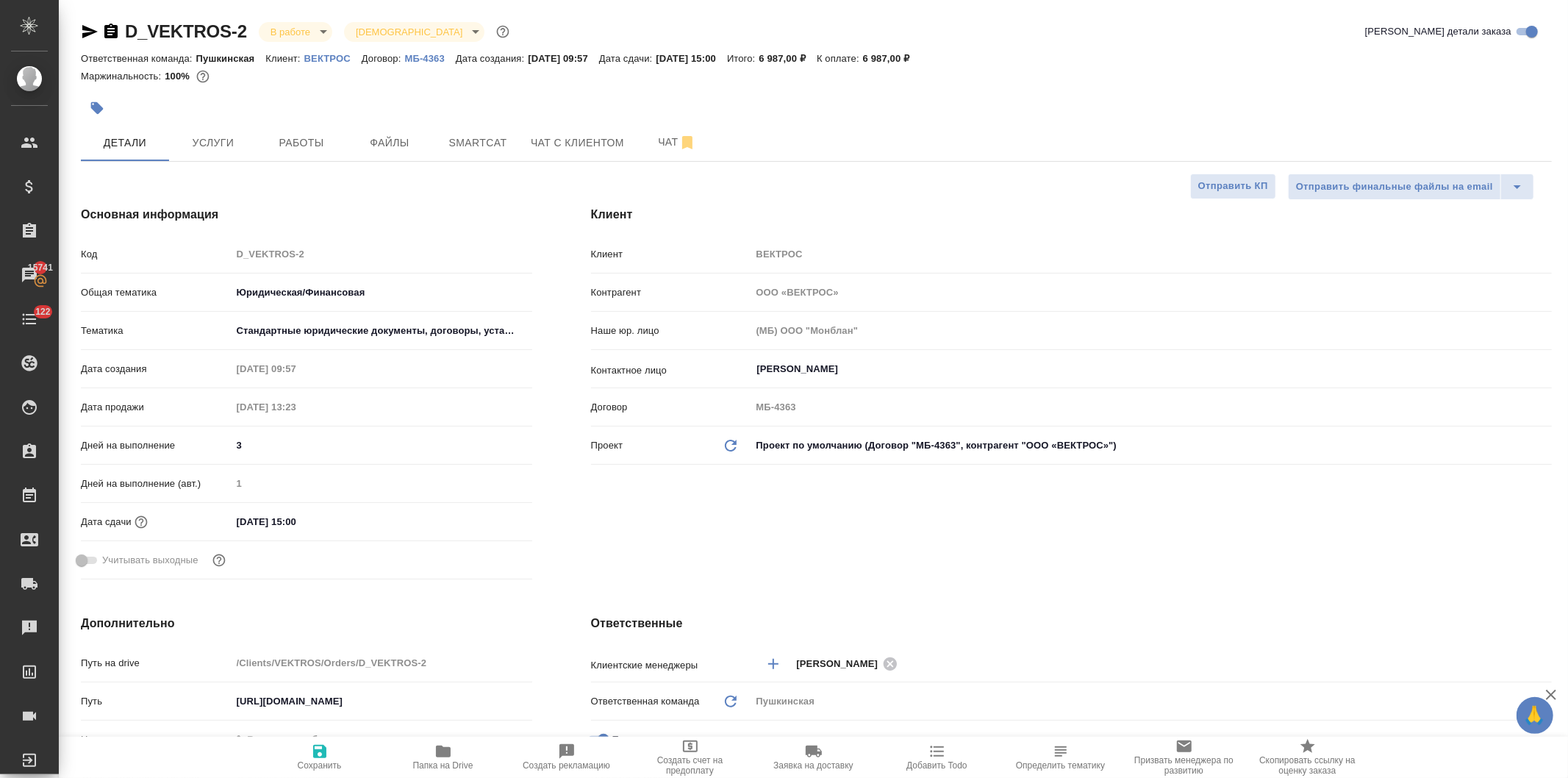
type textarea "x"
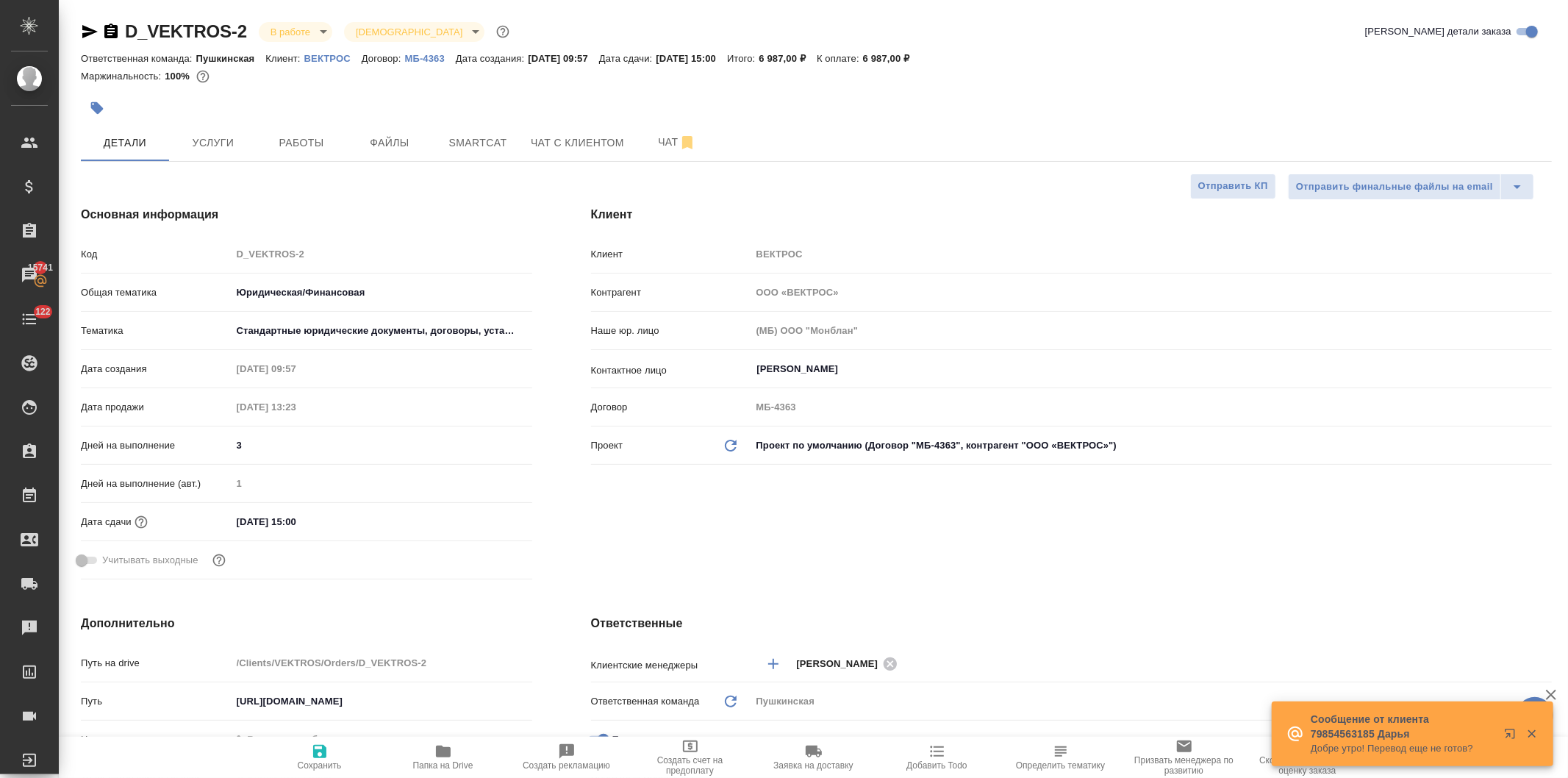
type textarea "x"
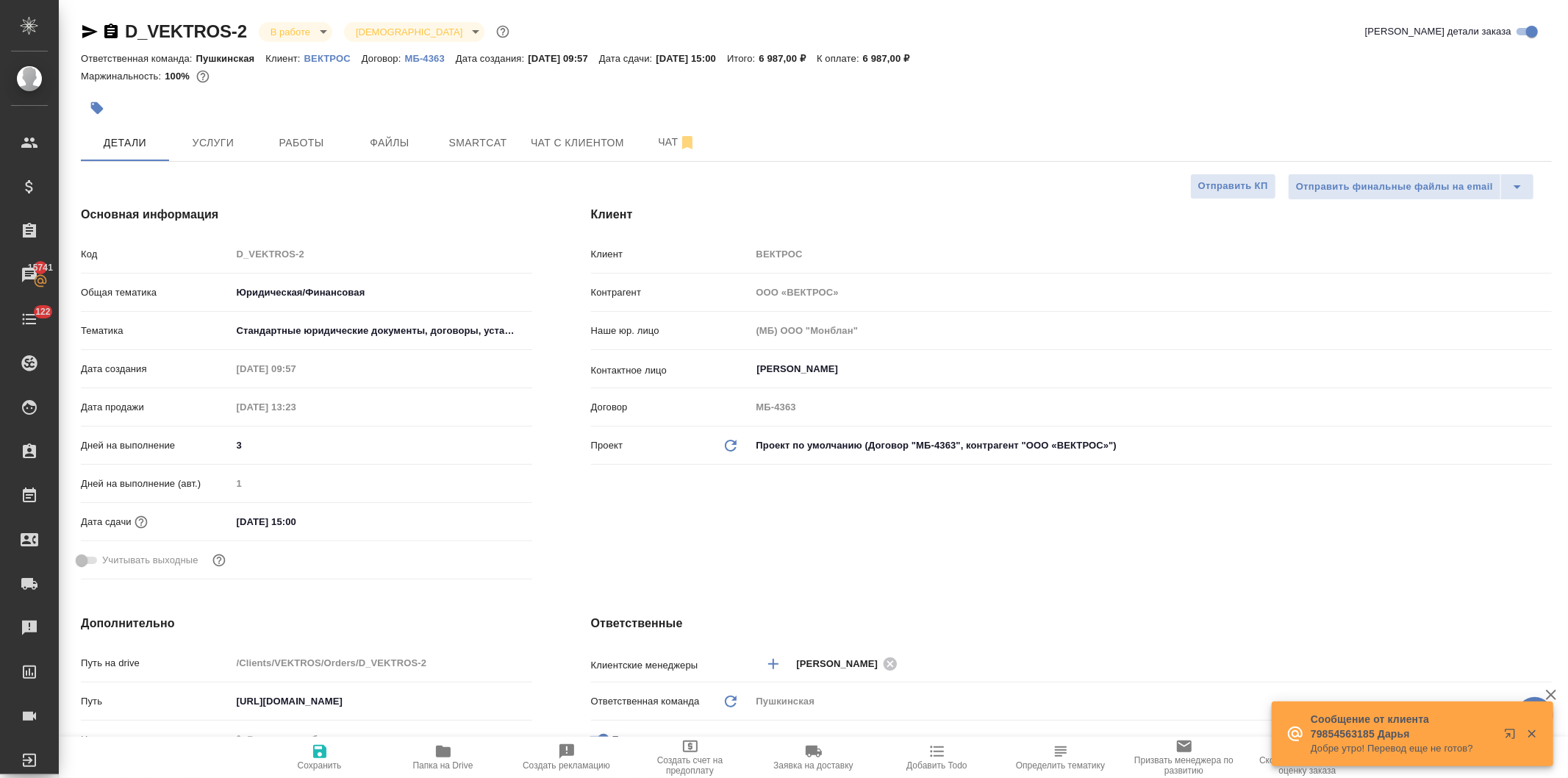
type textarea "x"
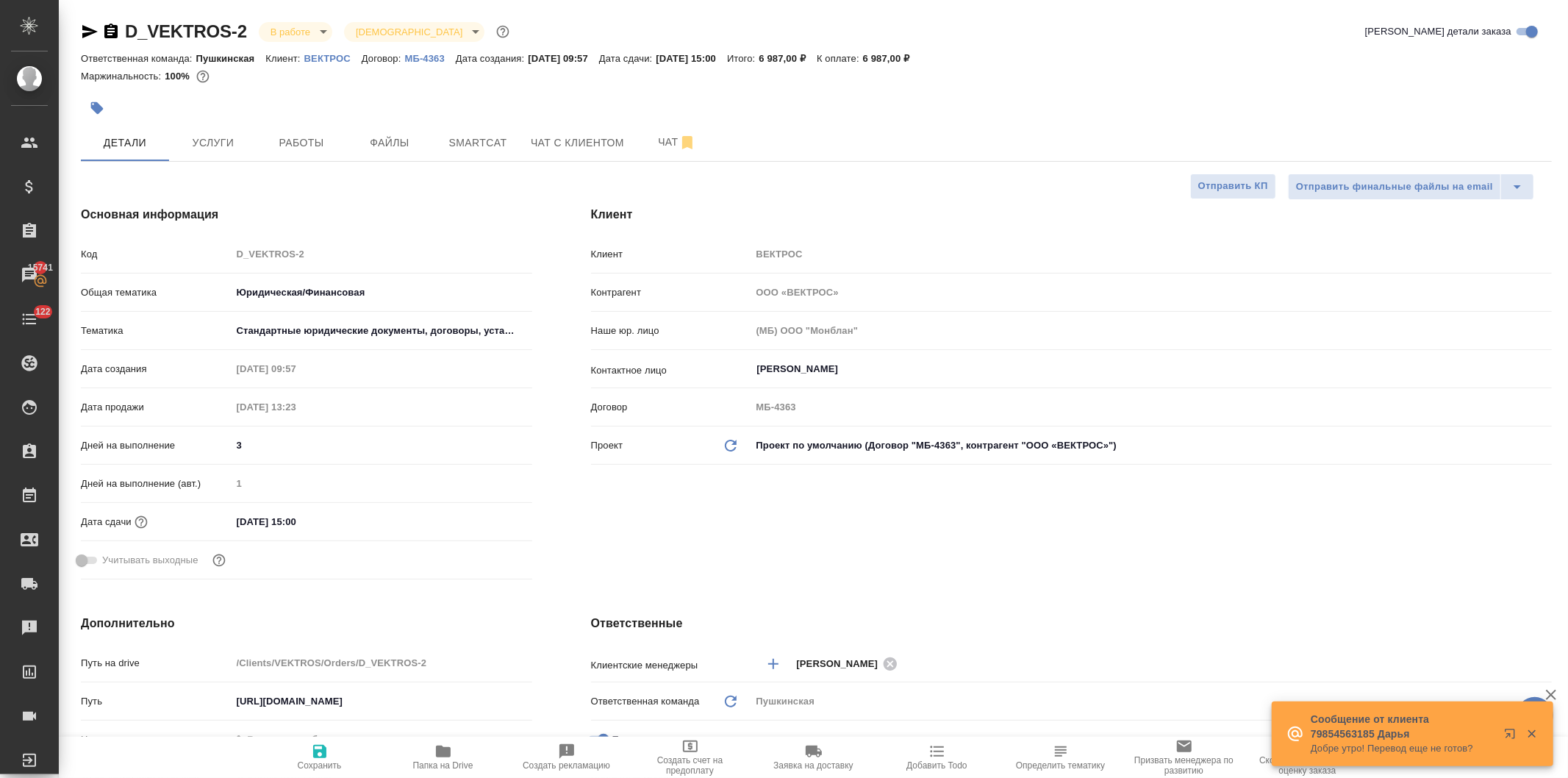
type textarea "x"
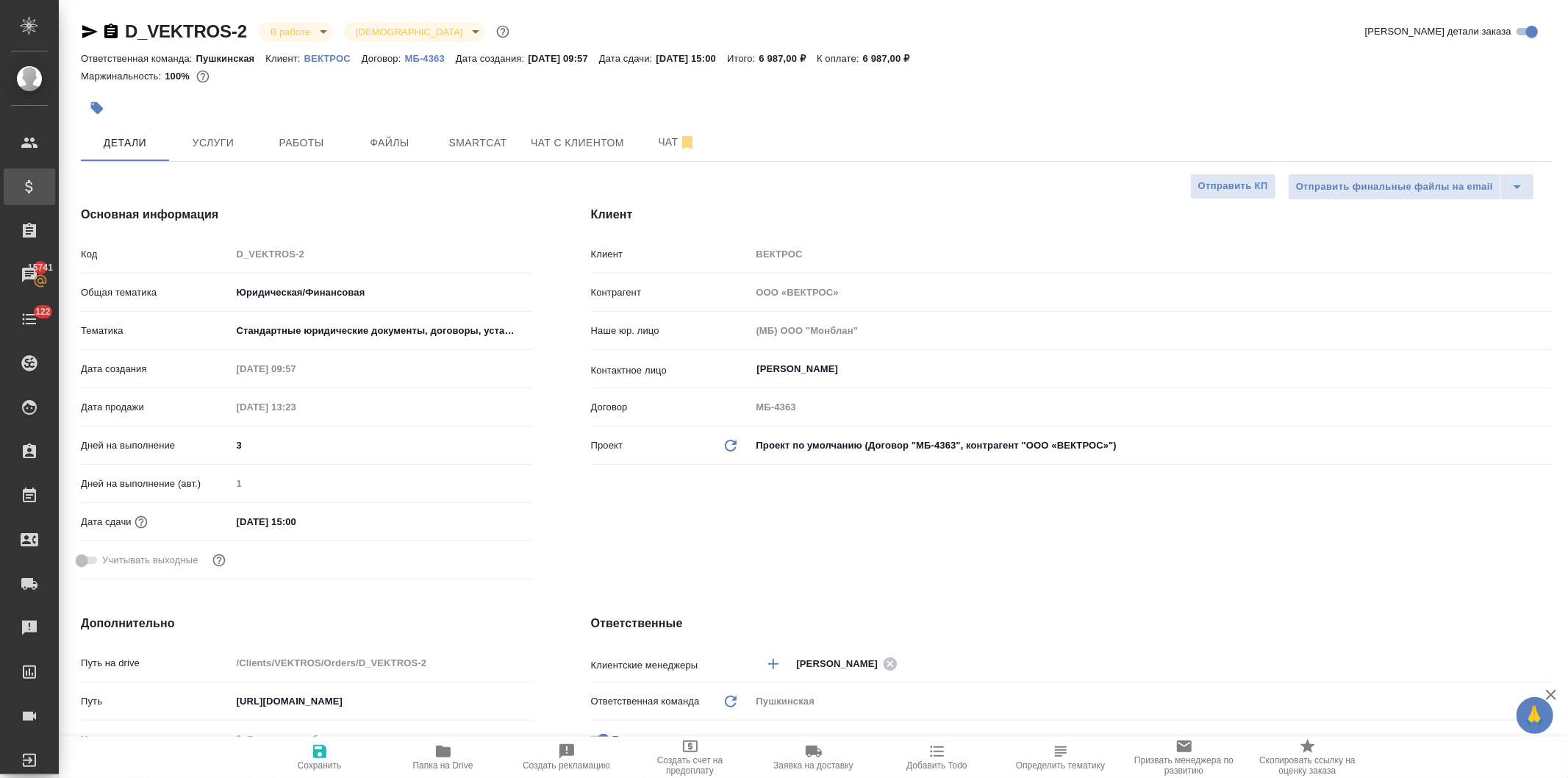
type textarea "x"
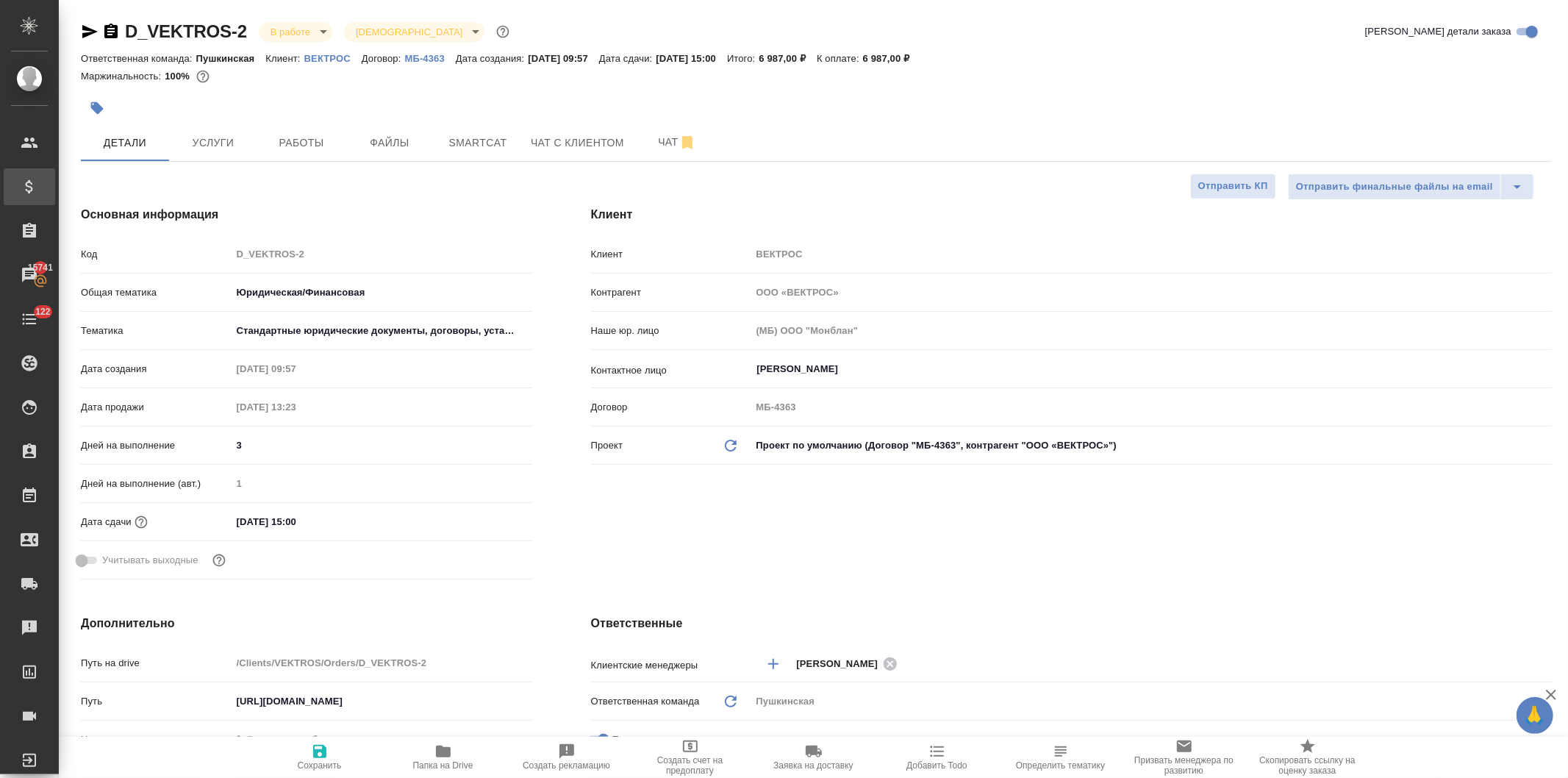
type textarea "x"
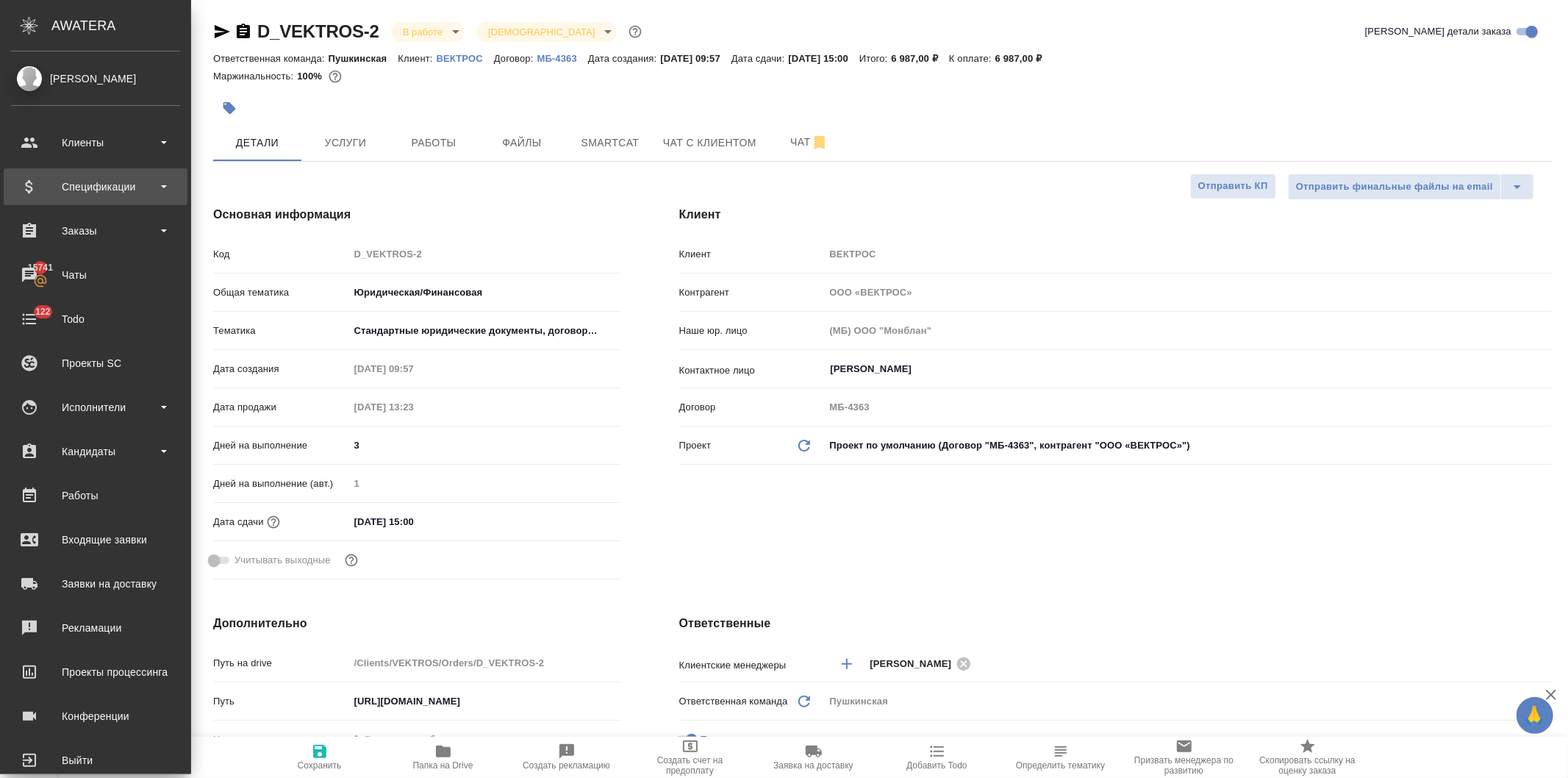
type textarea "x"
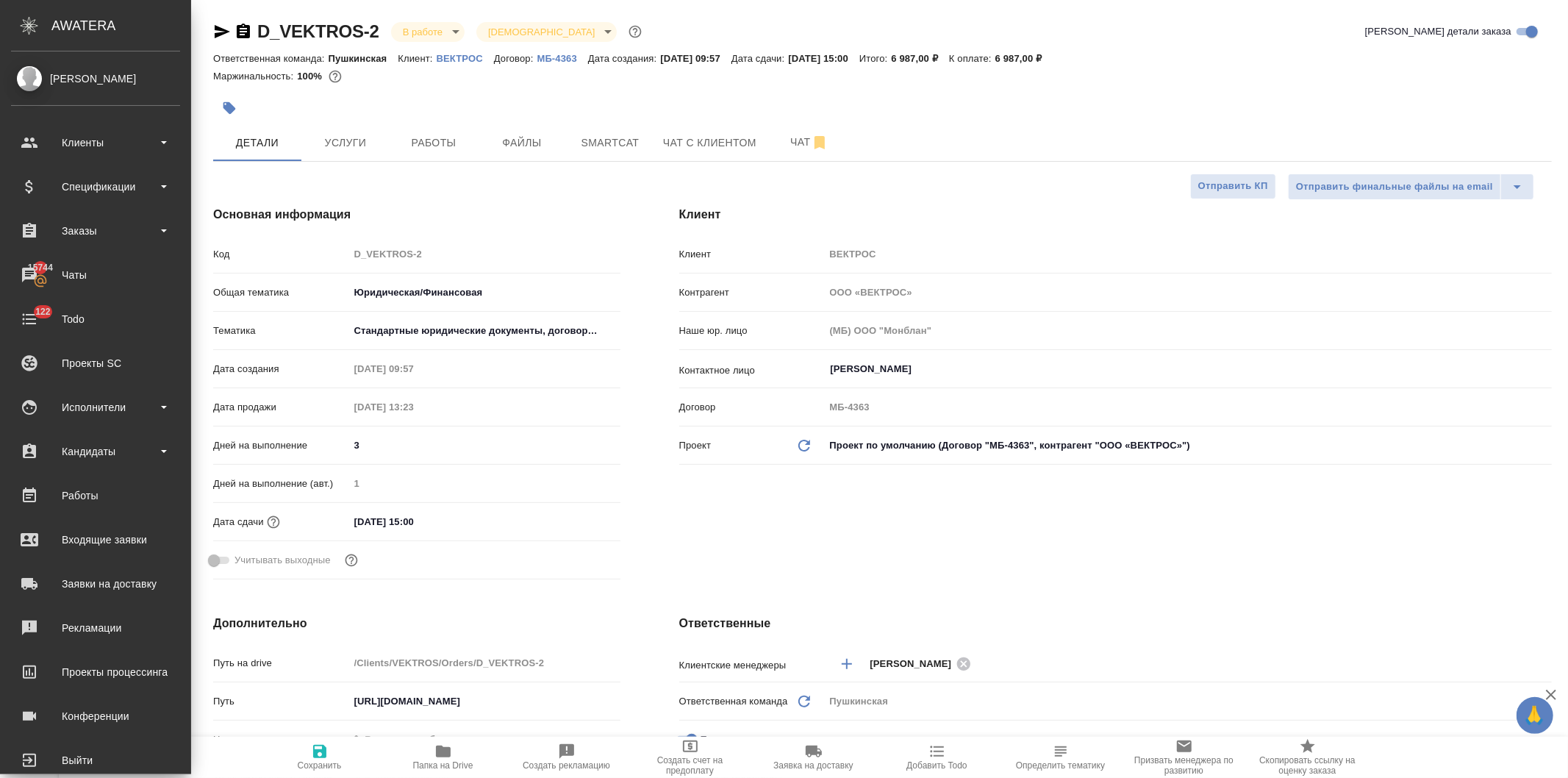
type textarea "x"
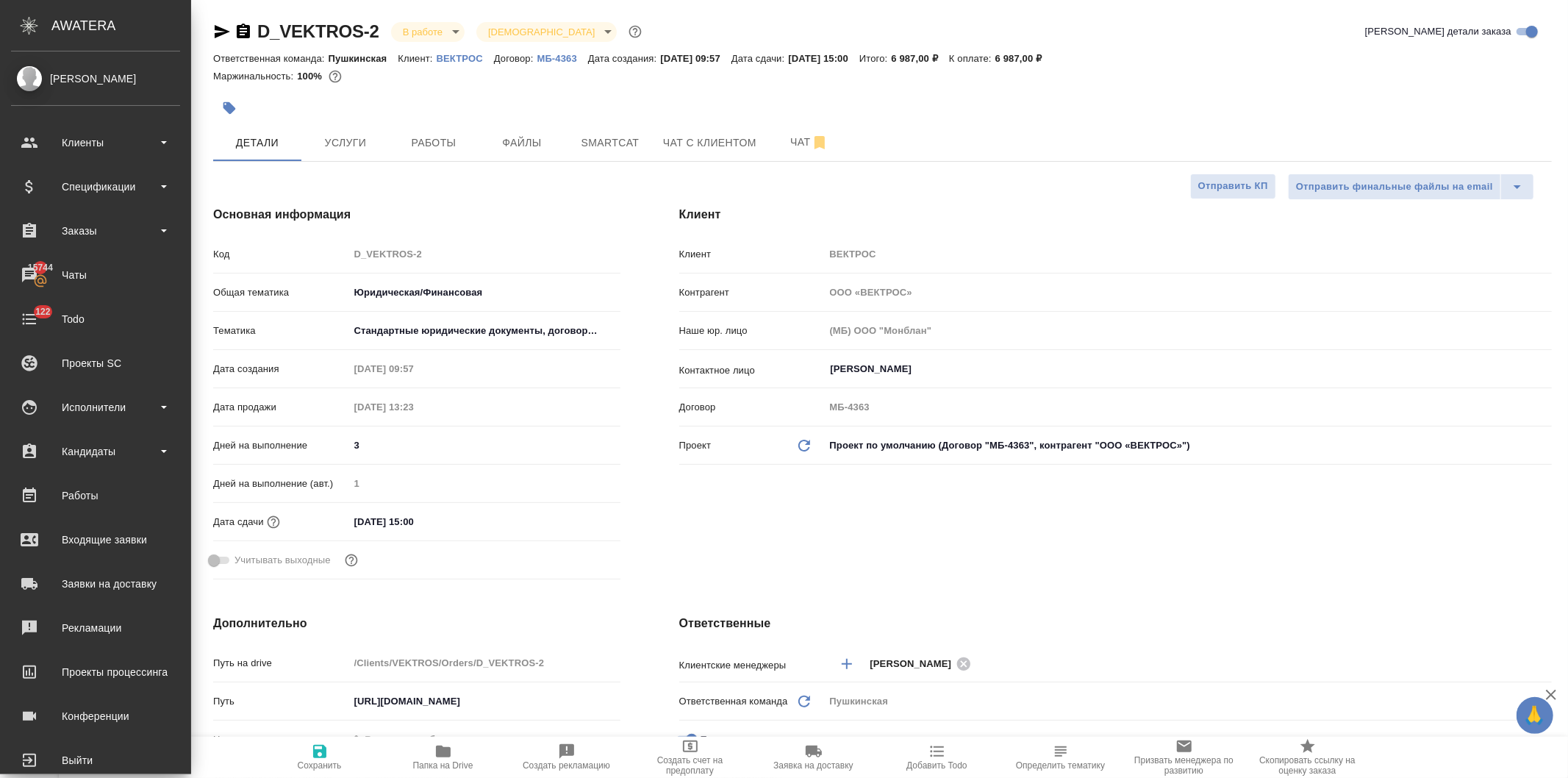
type textarea "x"
click at [348, 143] on span "Услуги" at bounding box center [346, 143] width 71 height 19
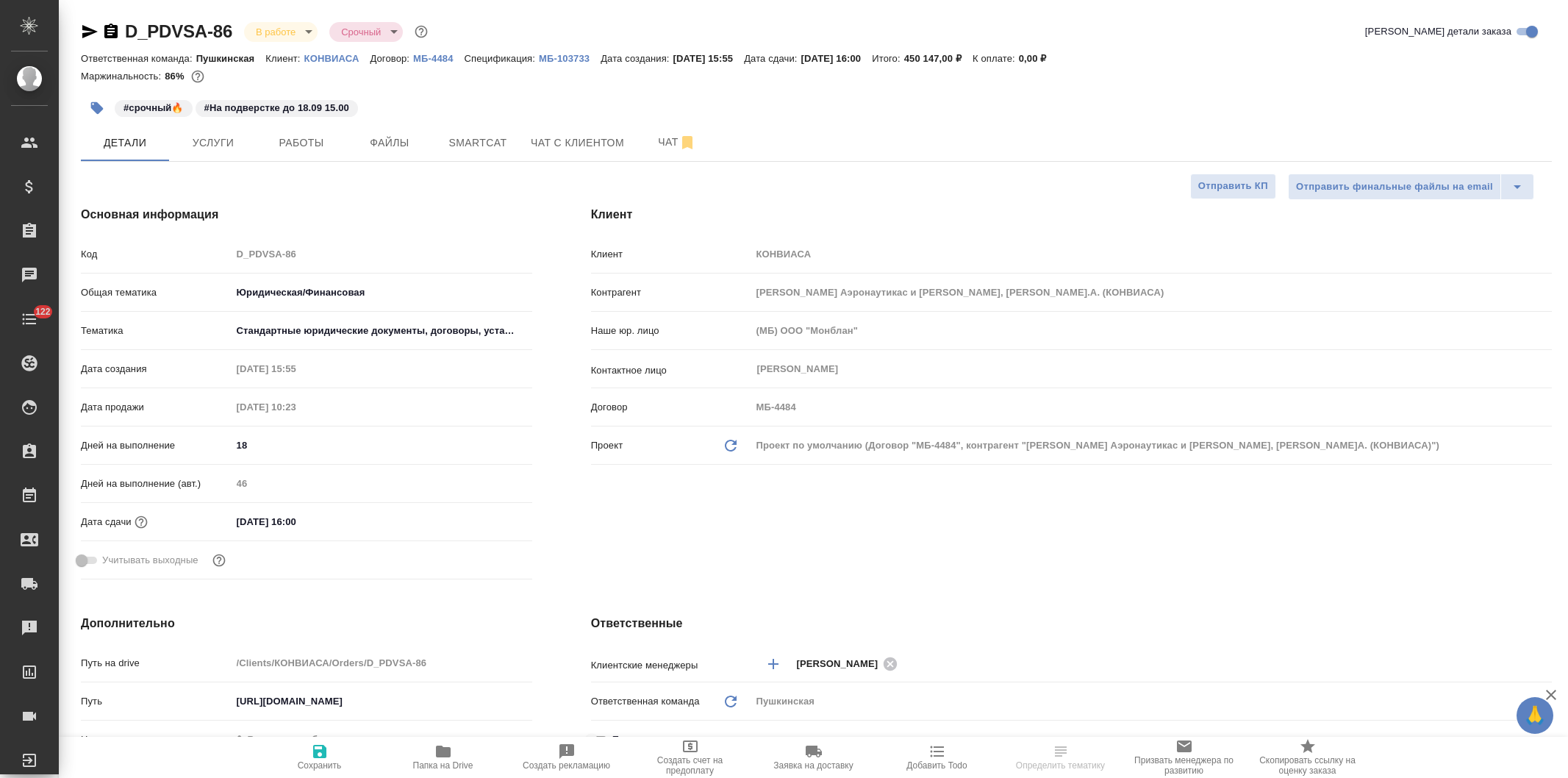
select select "RU"
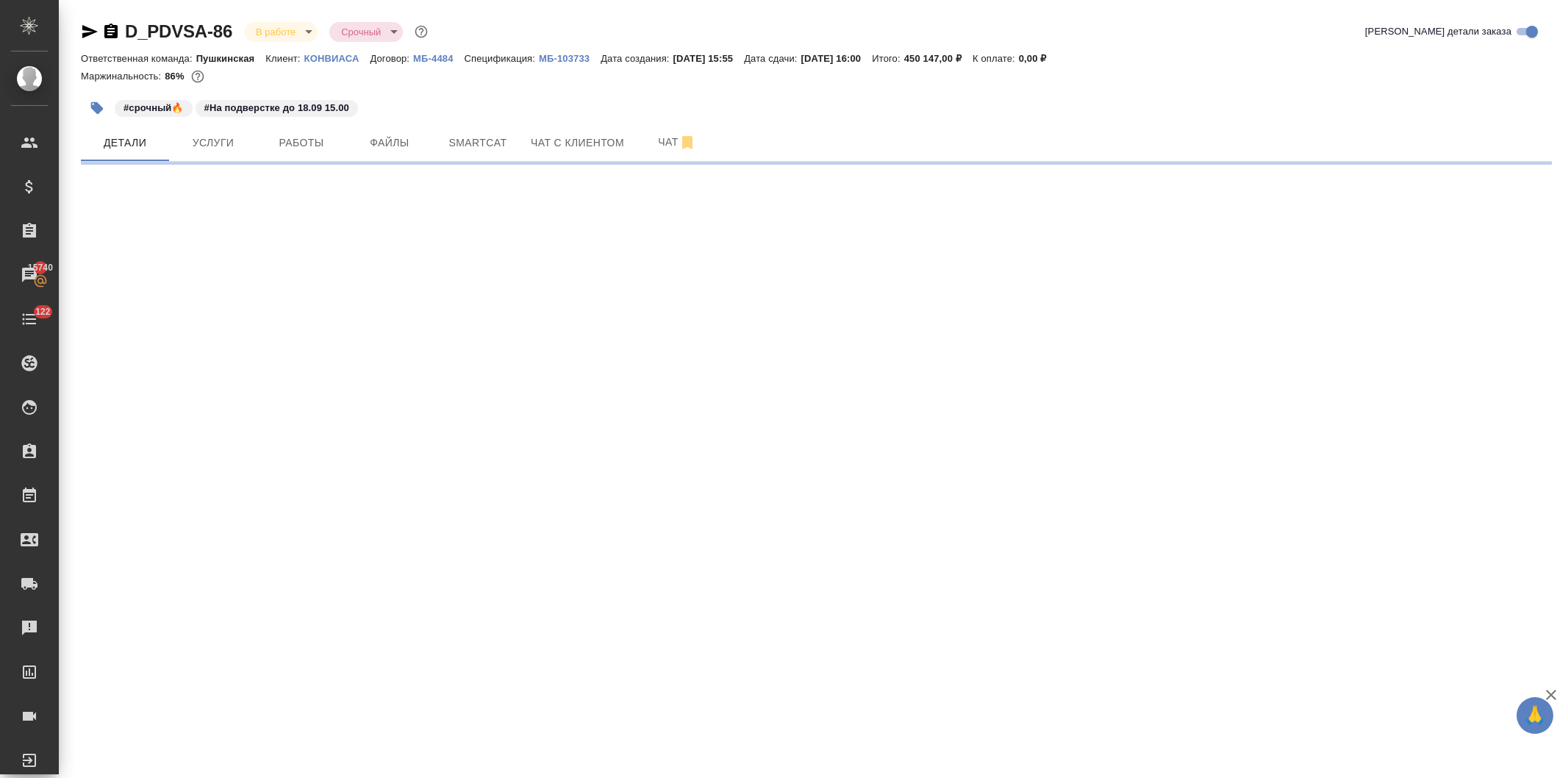
select select "RU"
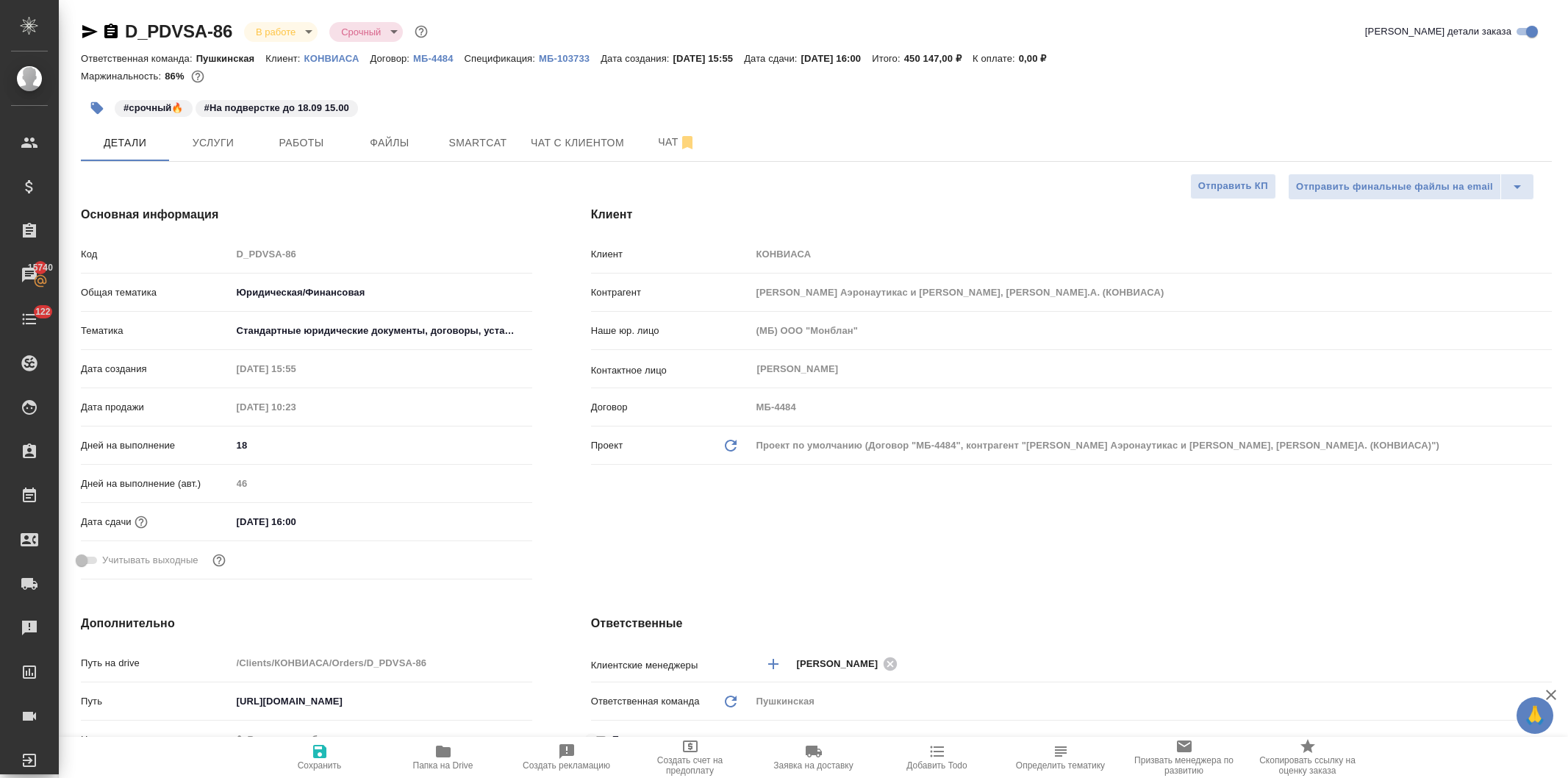
type textarea "x"
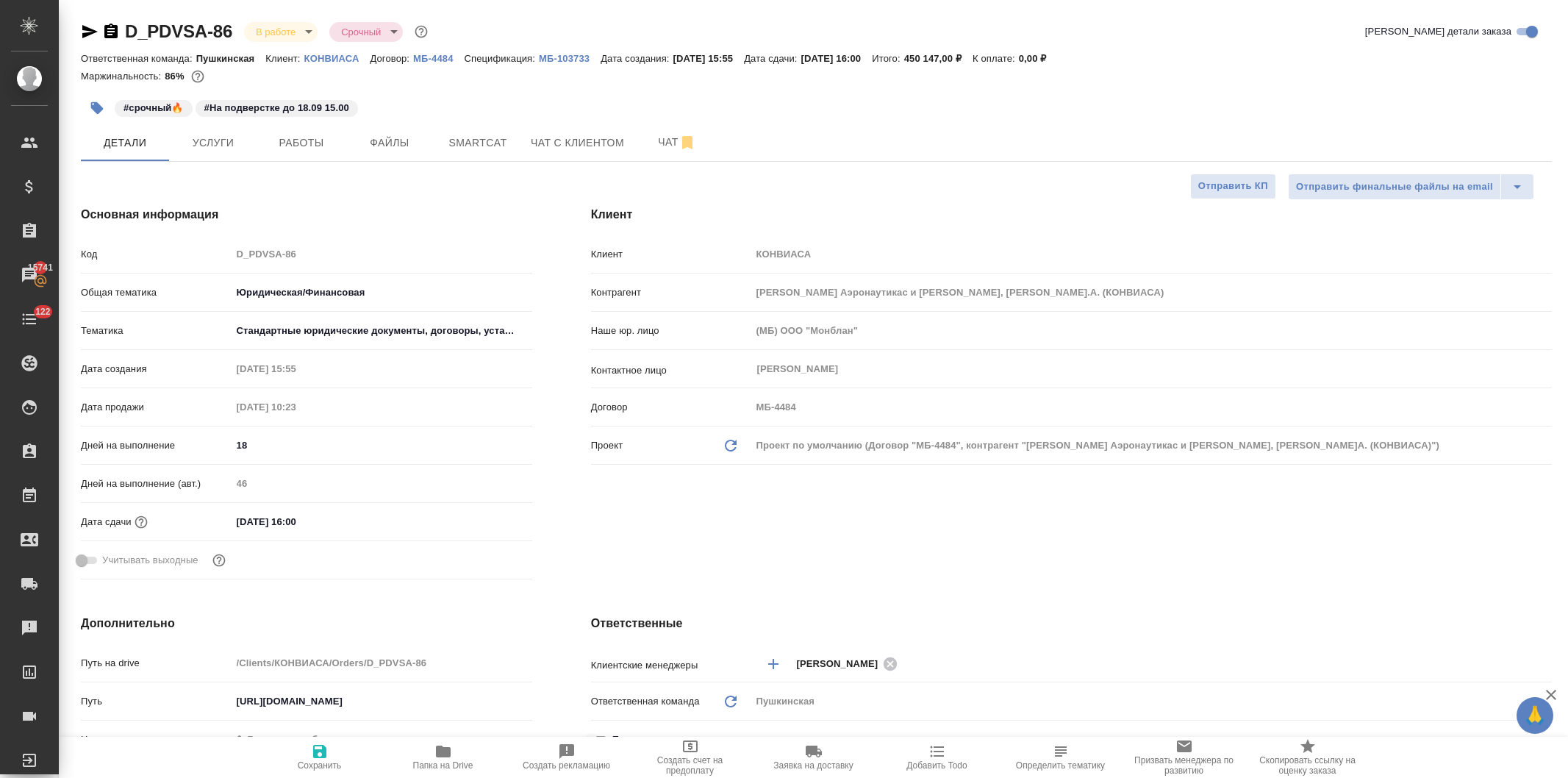
type textarea "x"
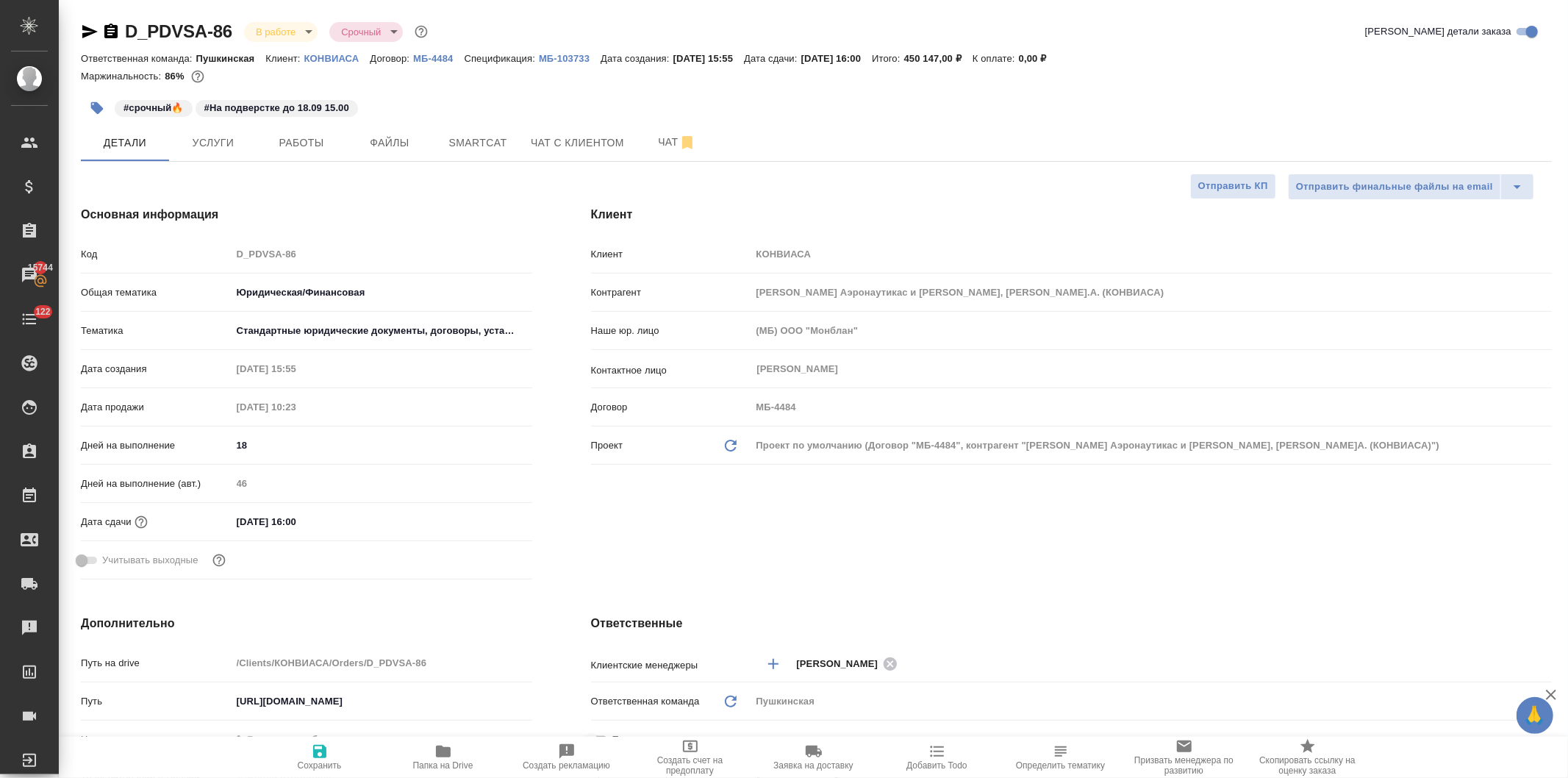
type textarea "x"
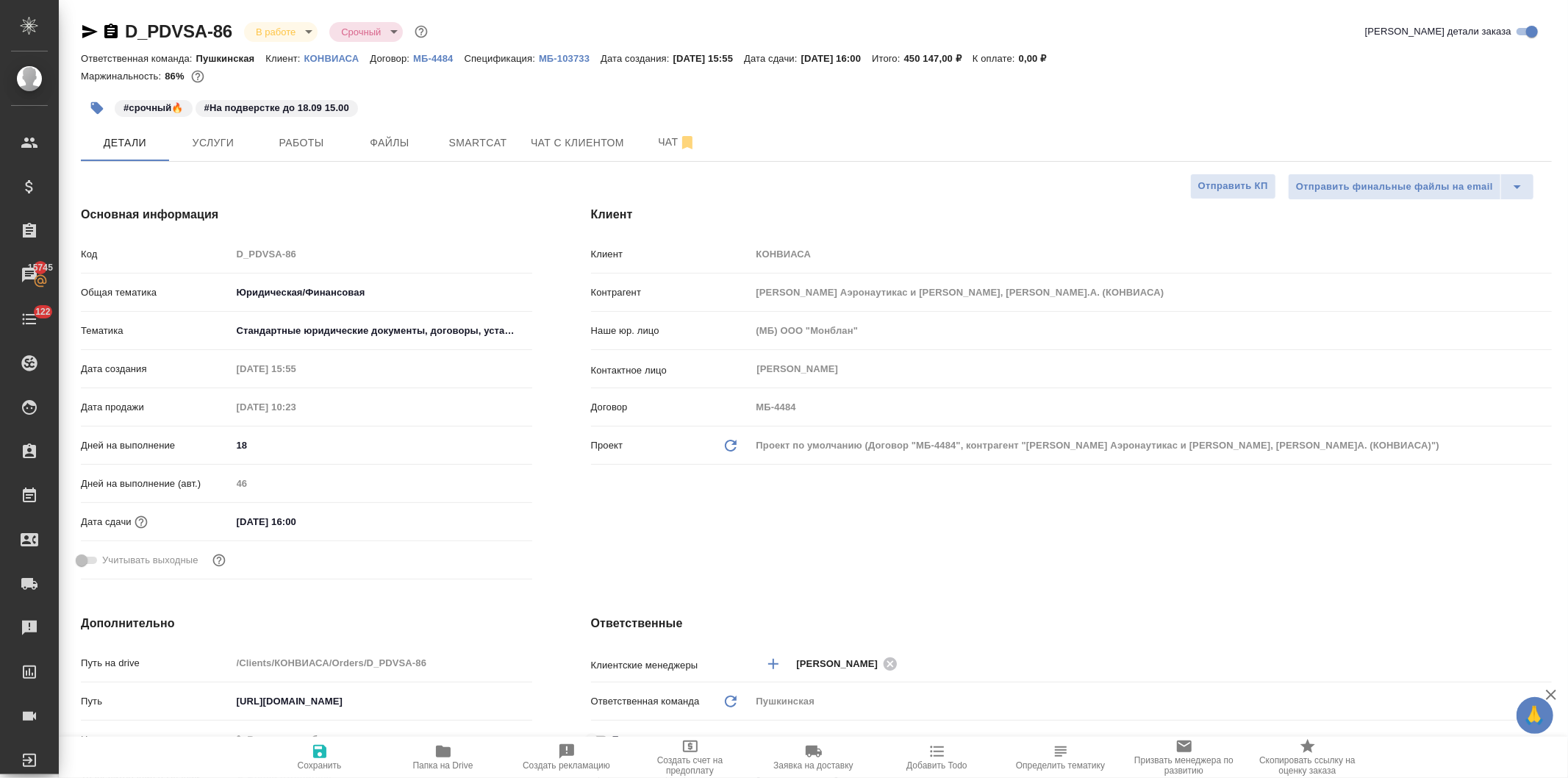
type textarea "x"
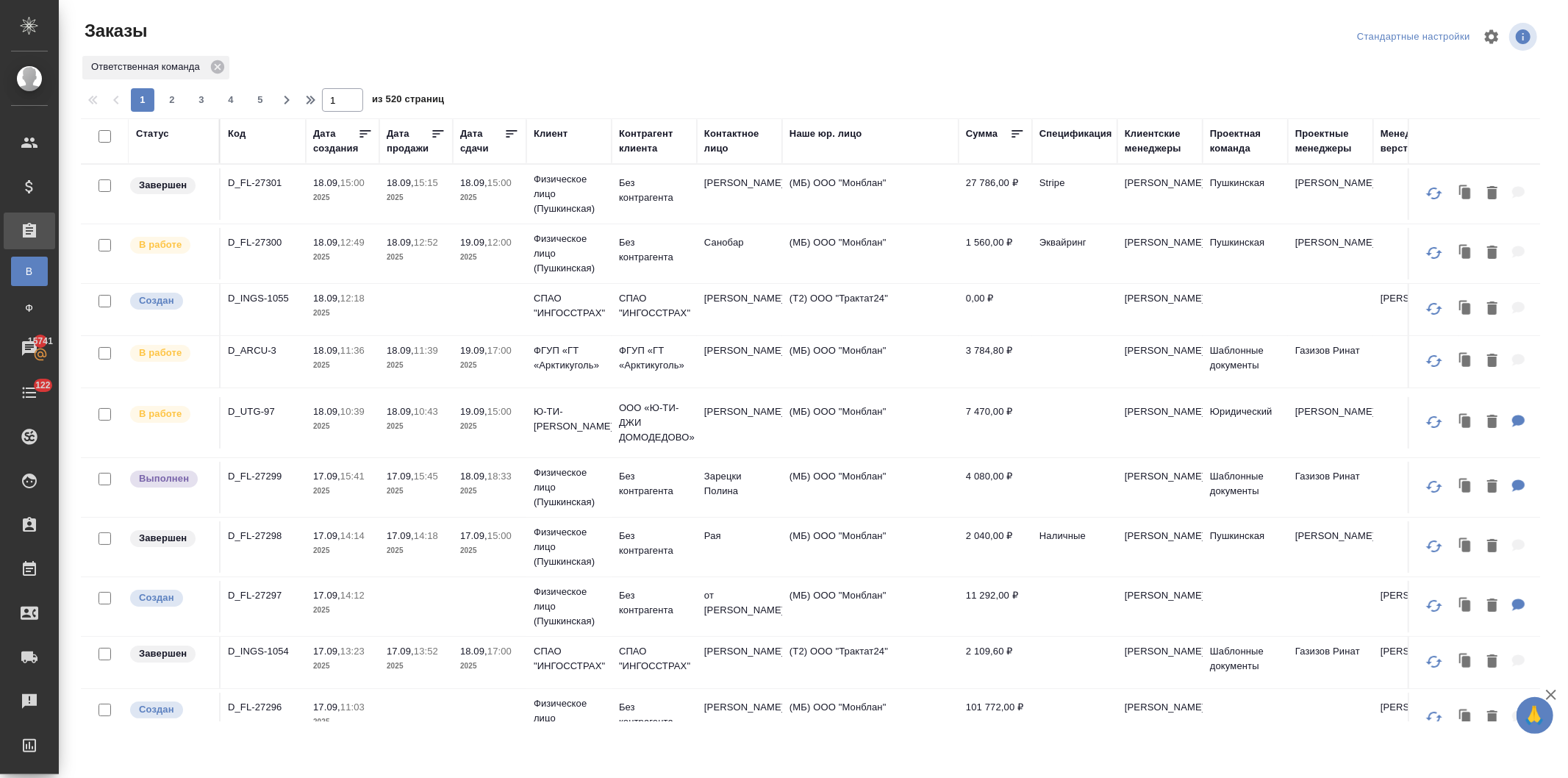
click at [372, 491] on p "2025" at bounding box center [342, 491] width 59 height 15
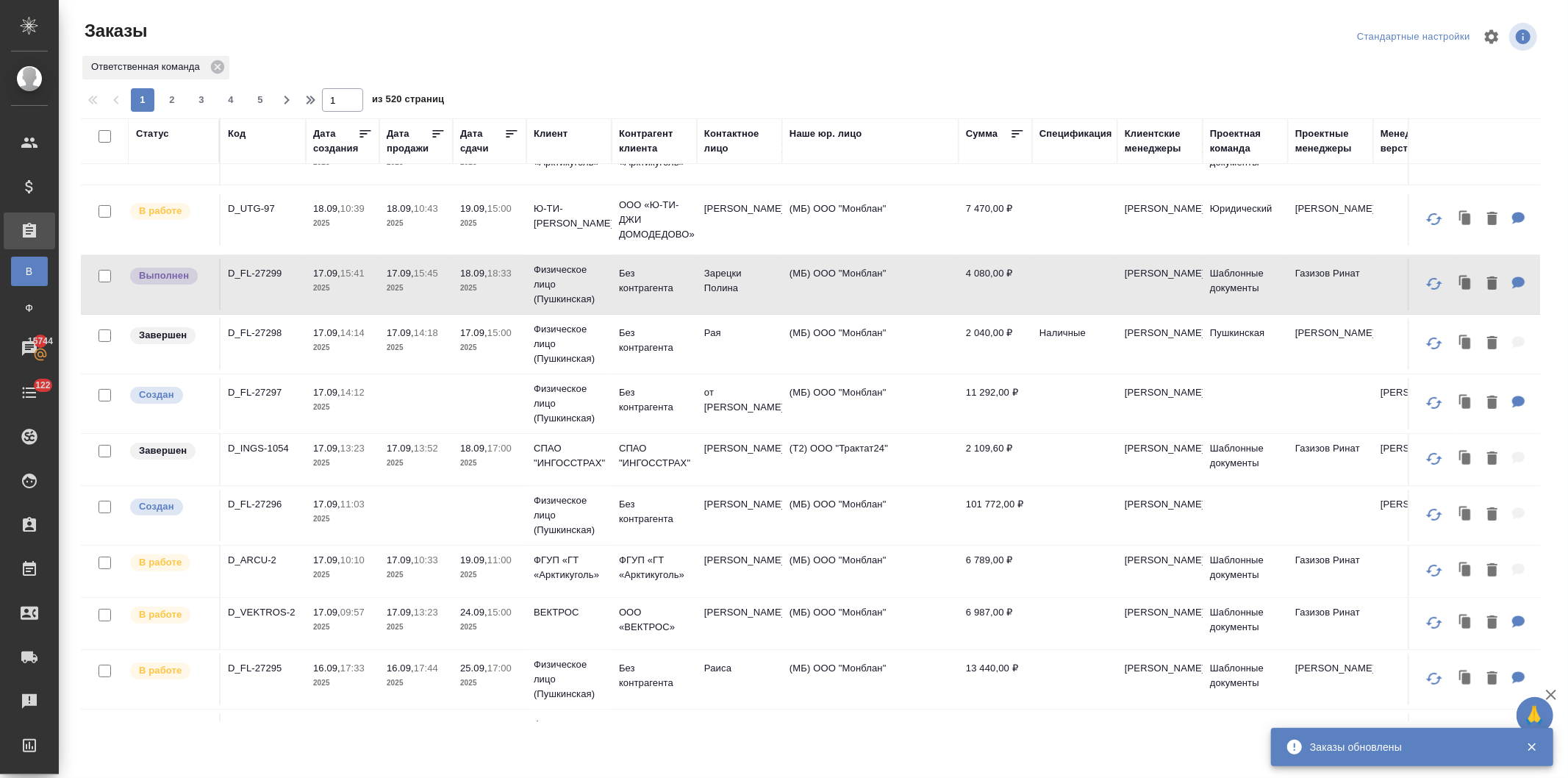
scroll to position [245, 0]
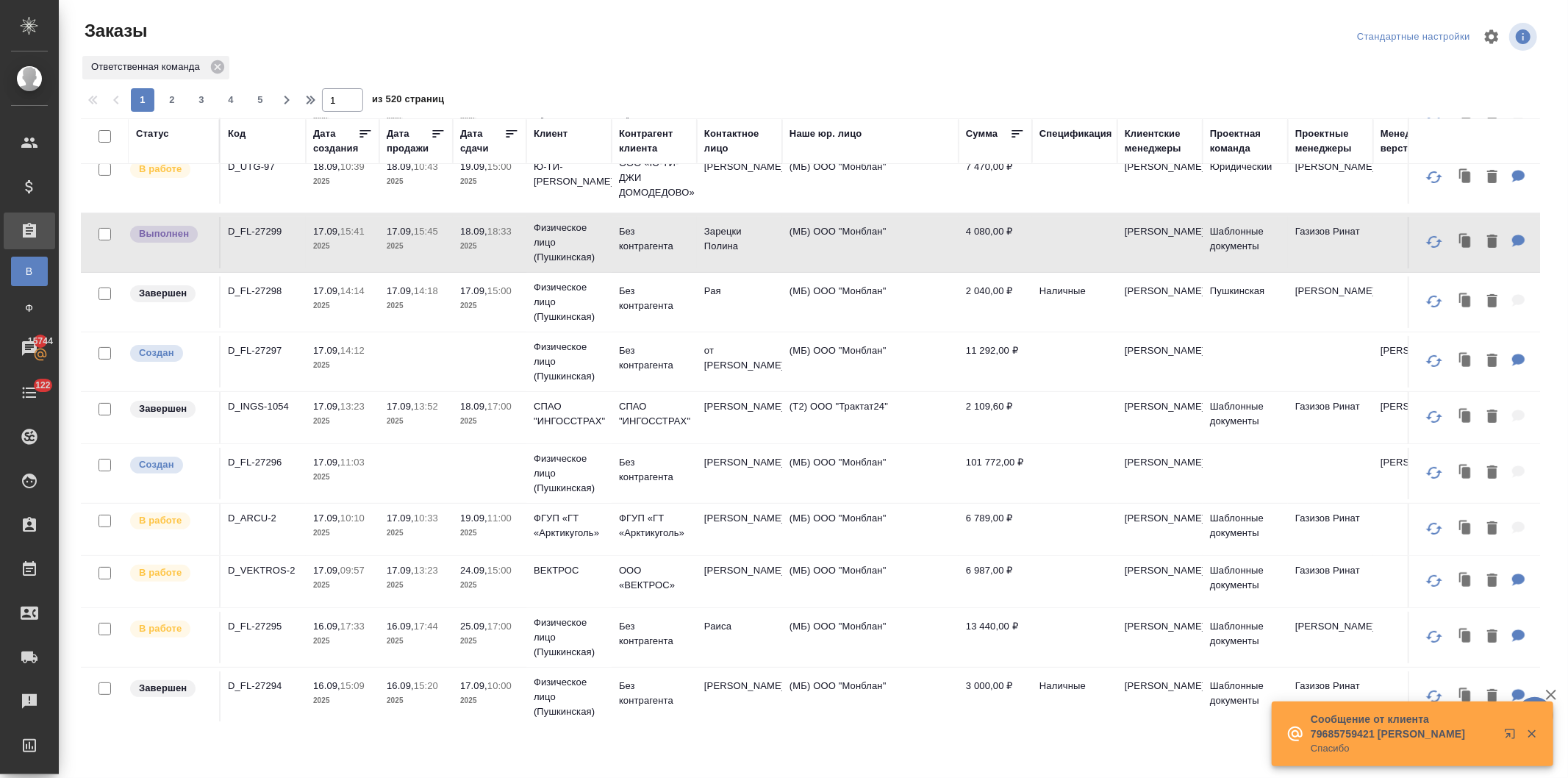
click at [512, 524] on p "11:00" at bounding box center [499, 518] width 24 height 11
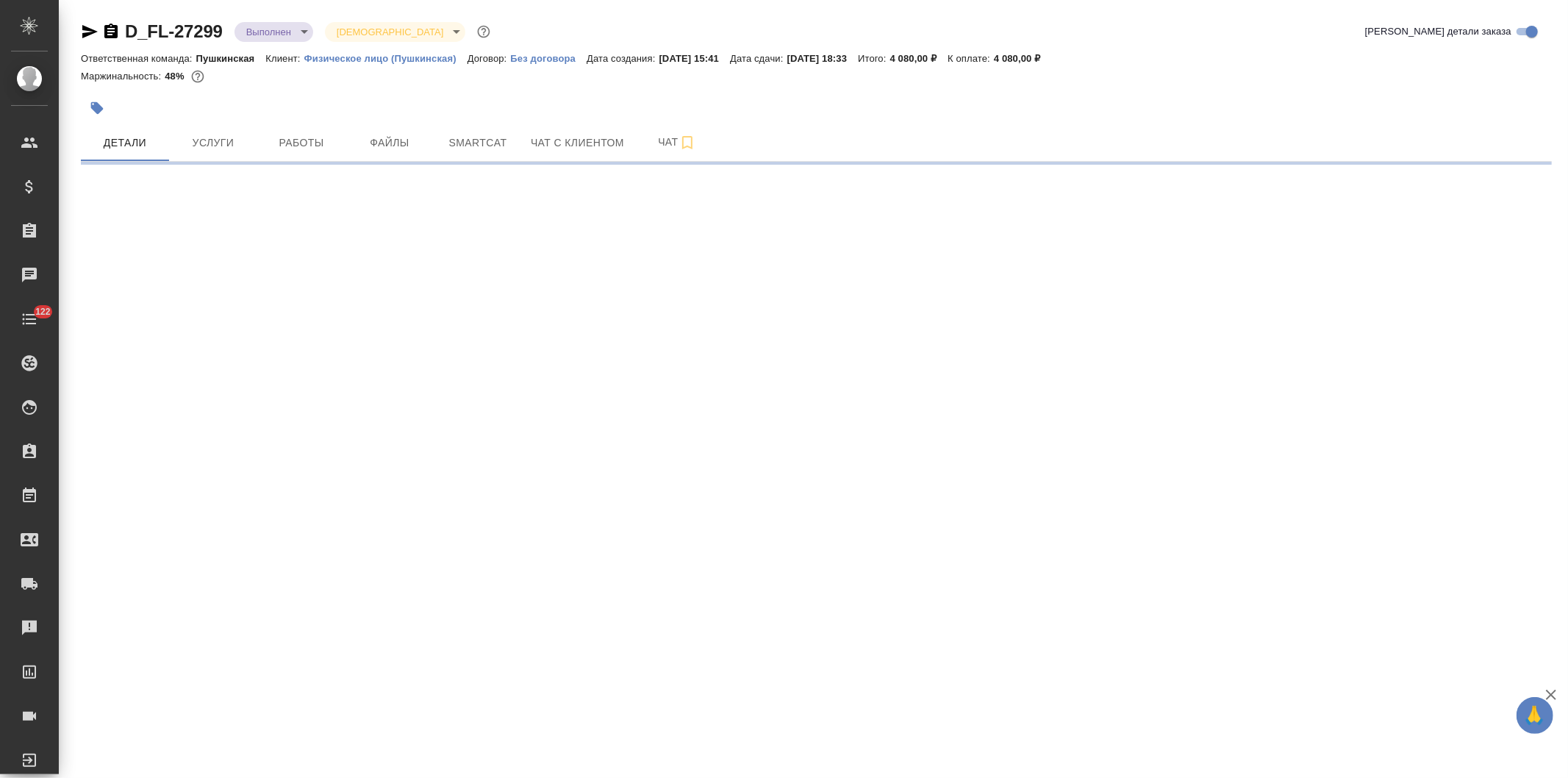
select select "RU"
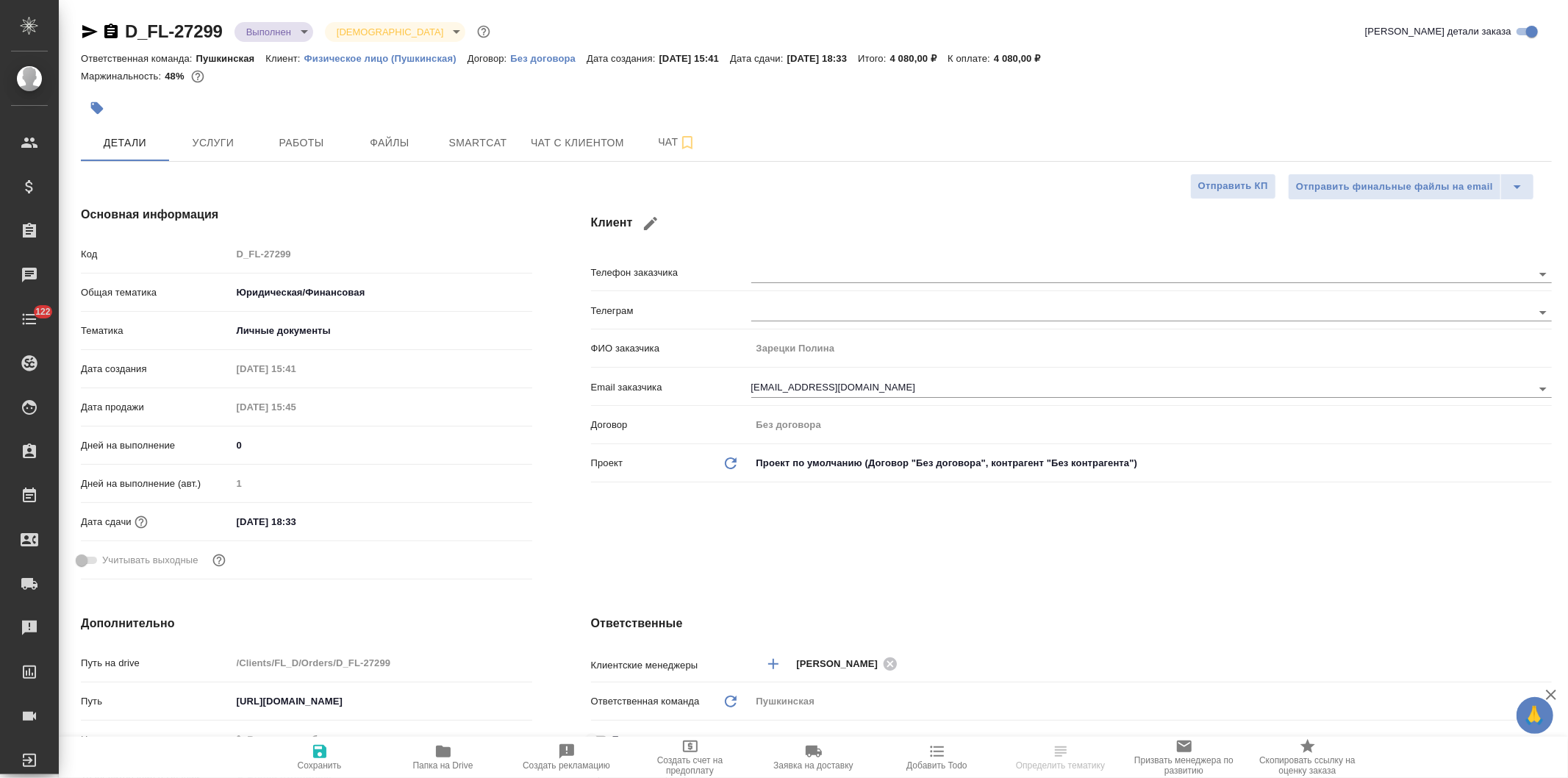
type textarea "x"
click at [445, 755] on icon "button" at bounding box center [443, 751] width 15 height 12
type textarea "x"
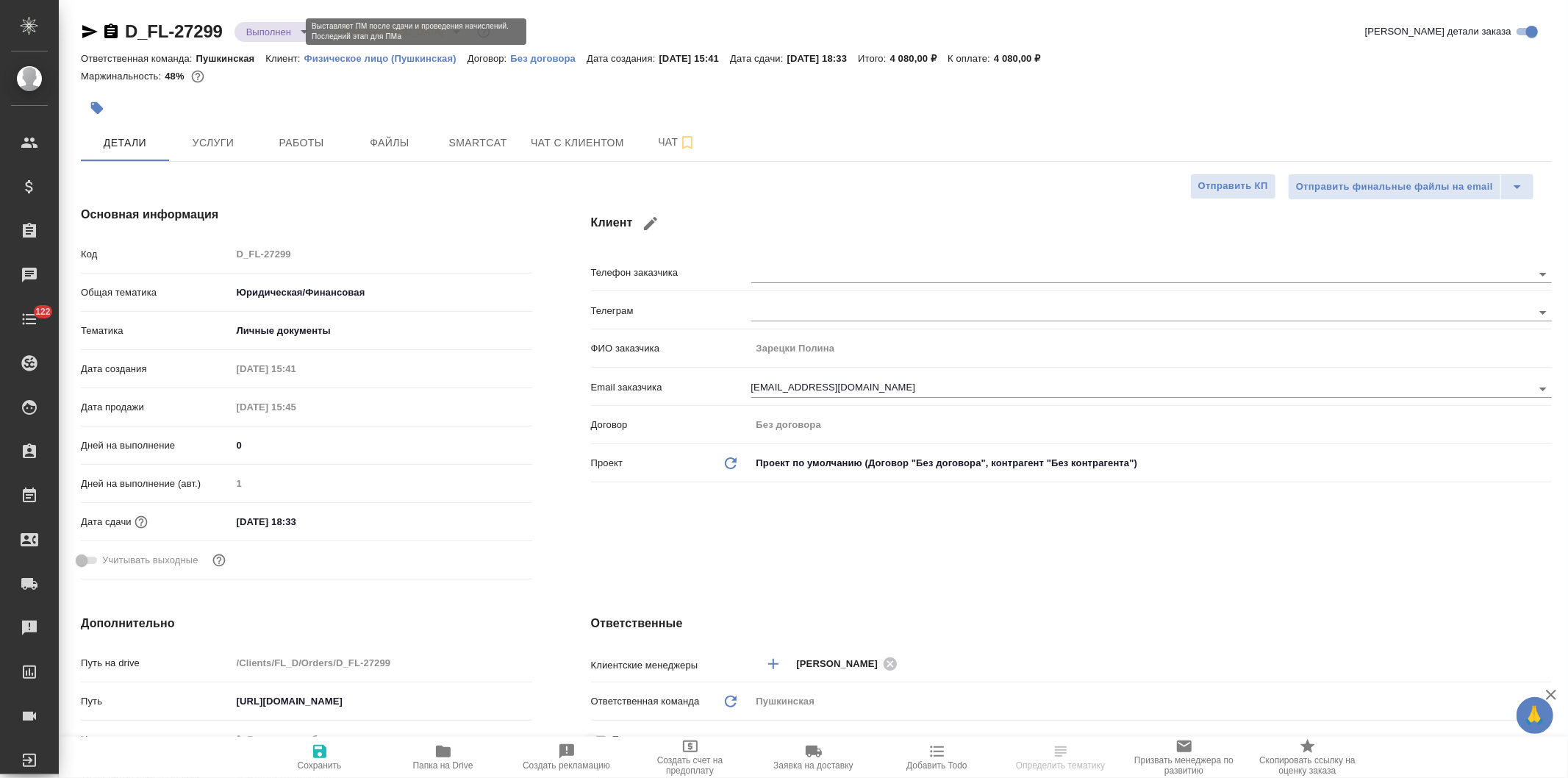
type textarea "x"
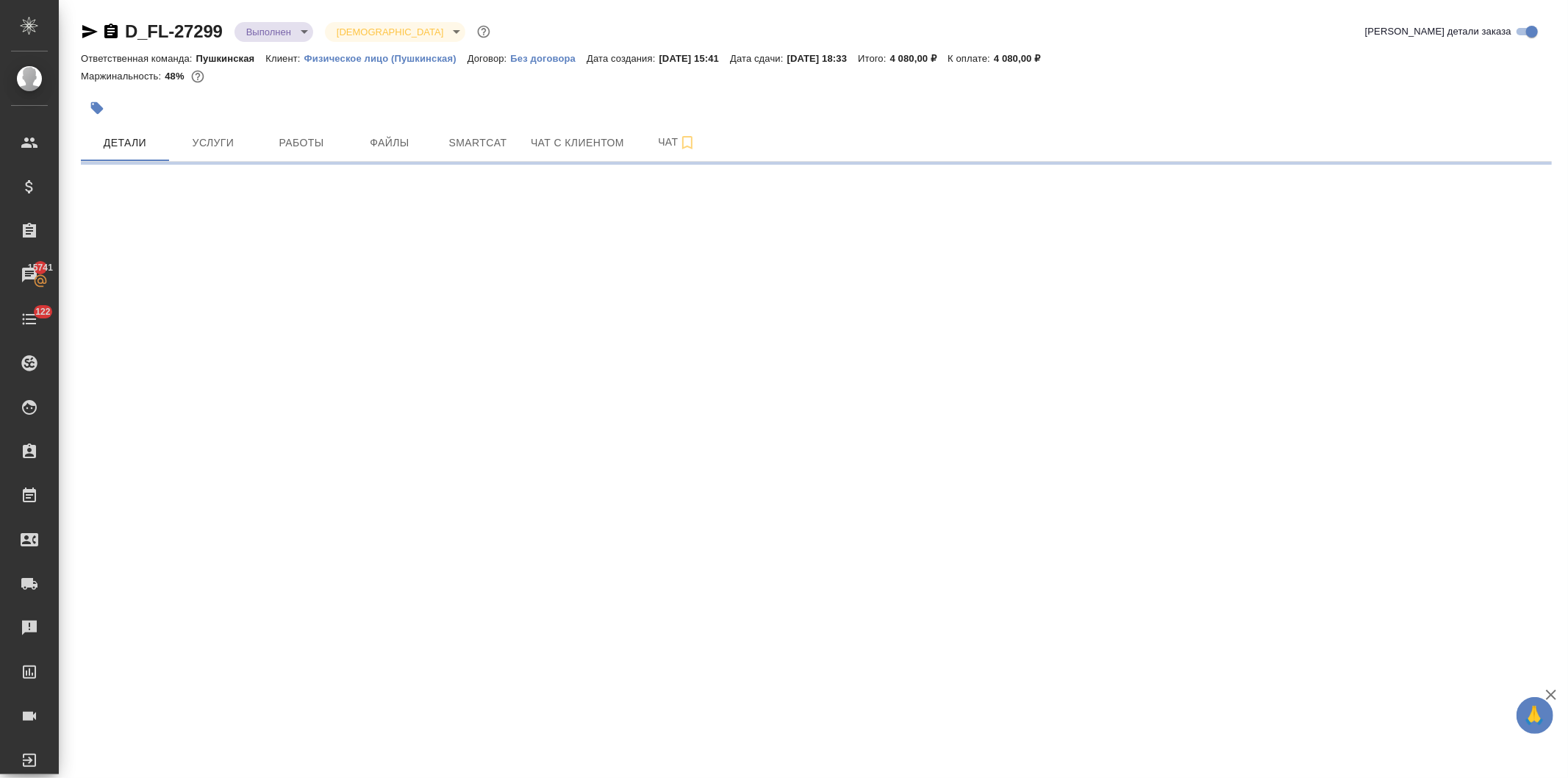
select select "RU"
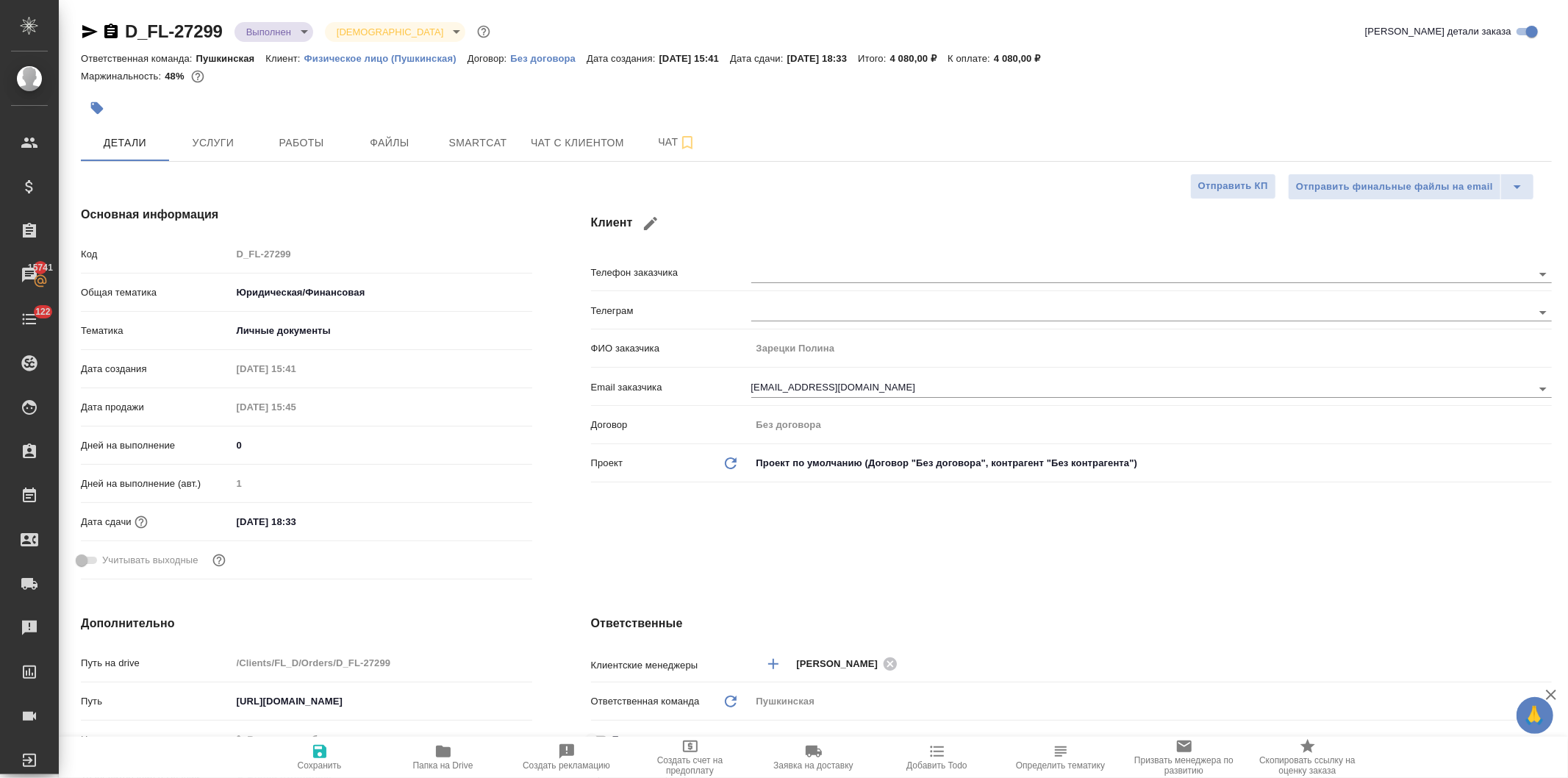
type textarea "x"
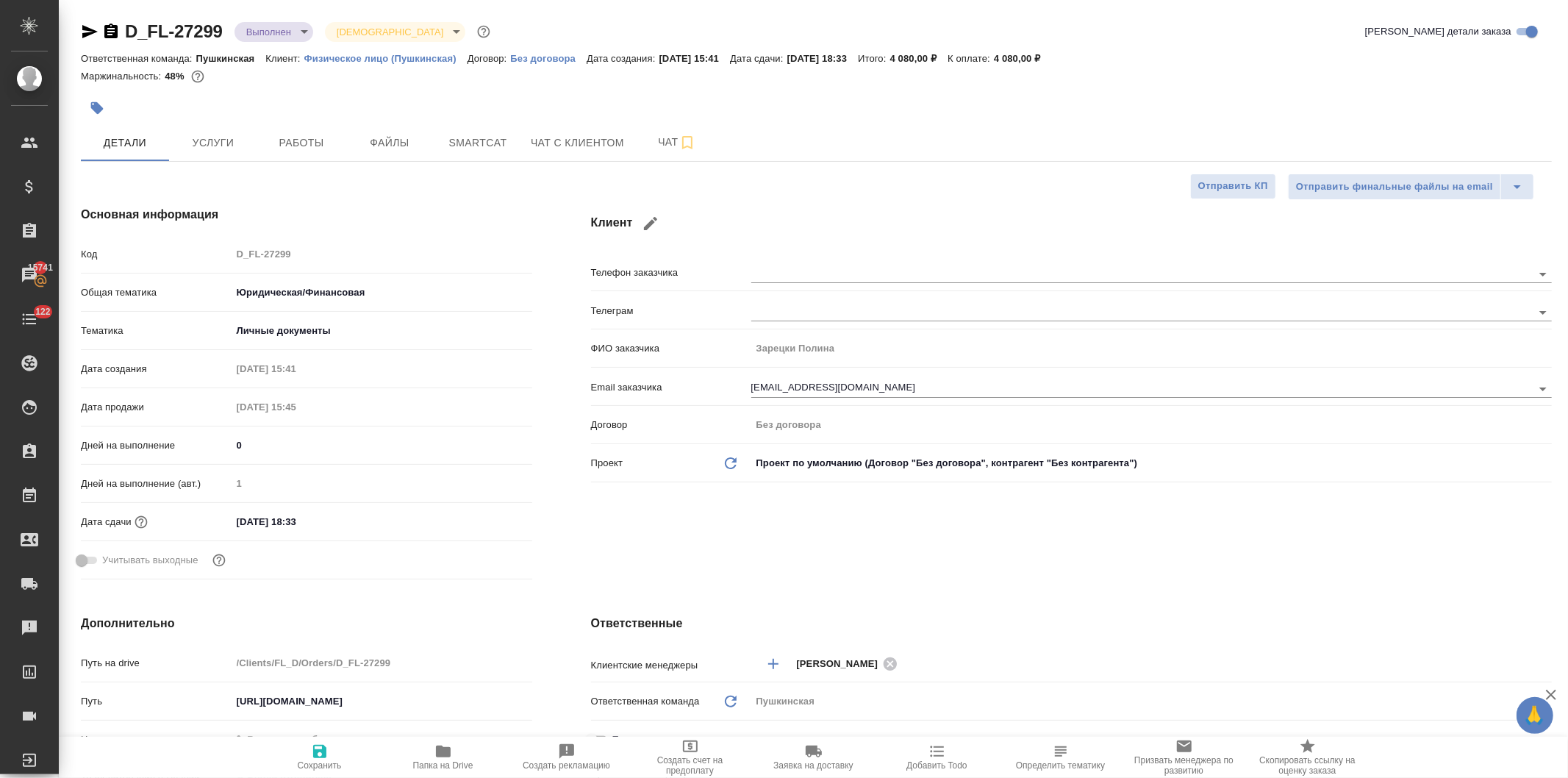
type textarea "x"
click at [542, 138] on span "Чат с клиентом" at bounding box center [577, 143] width 93 height 19
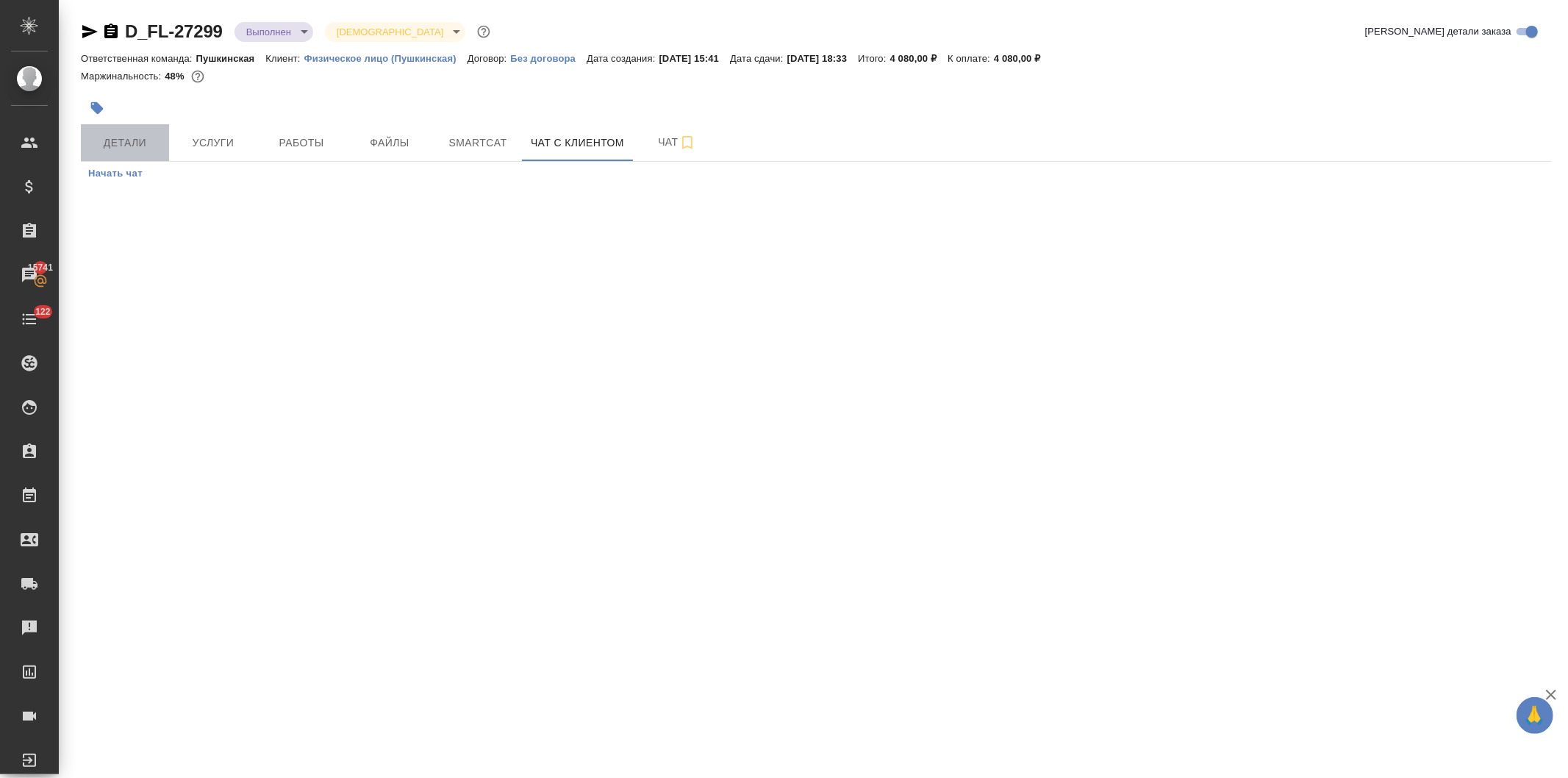
click at [119, 140] on span "Детали" at bounding box center [125, 143] width 71 height 19
select select "RU"
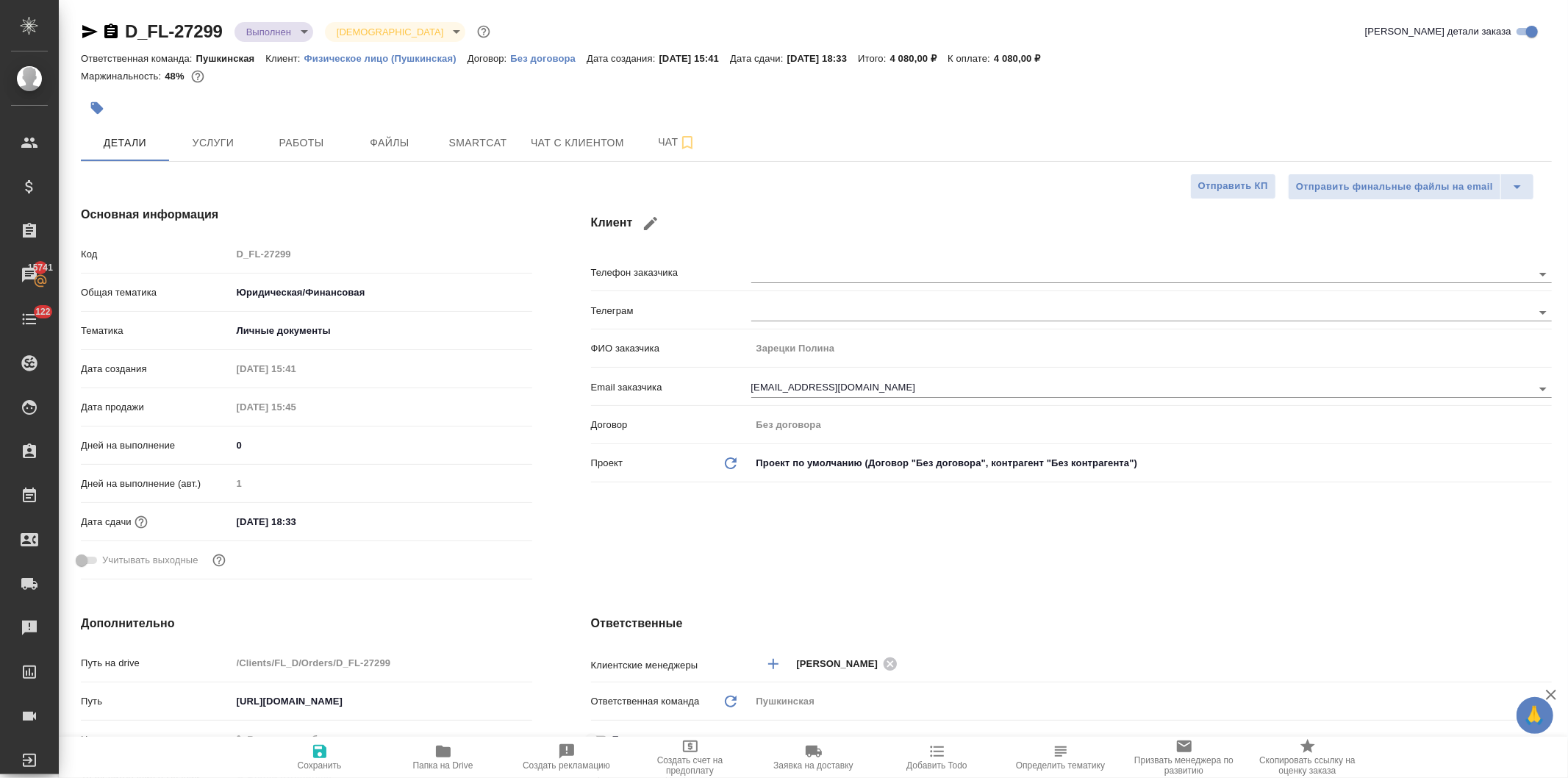
type textarea "x"
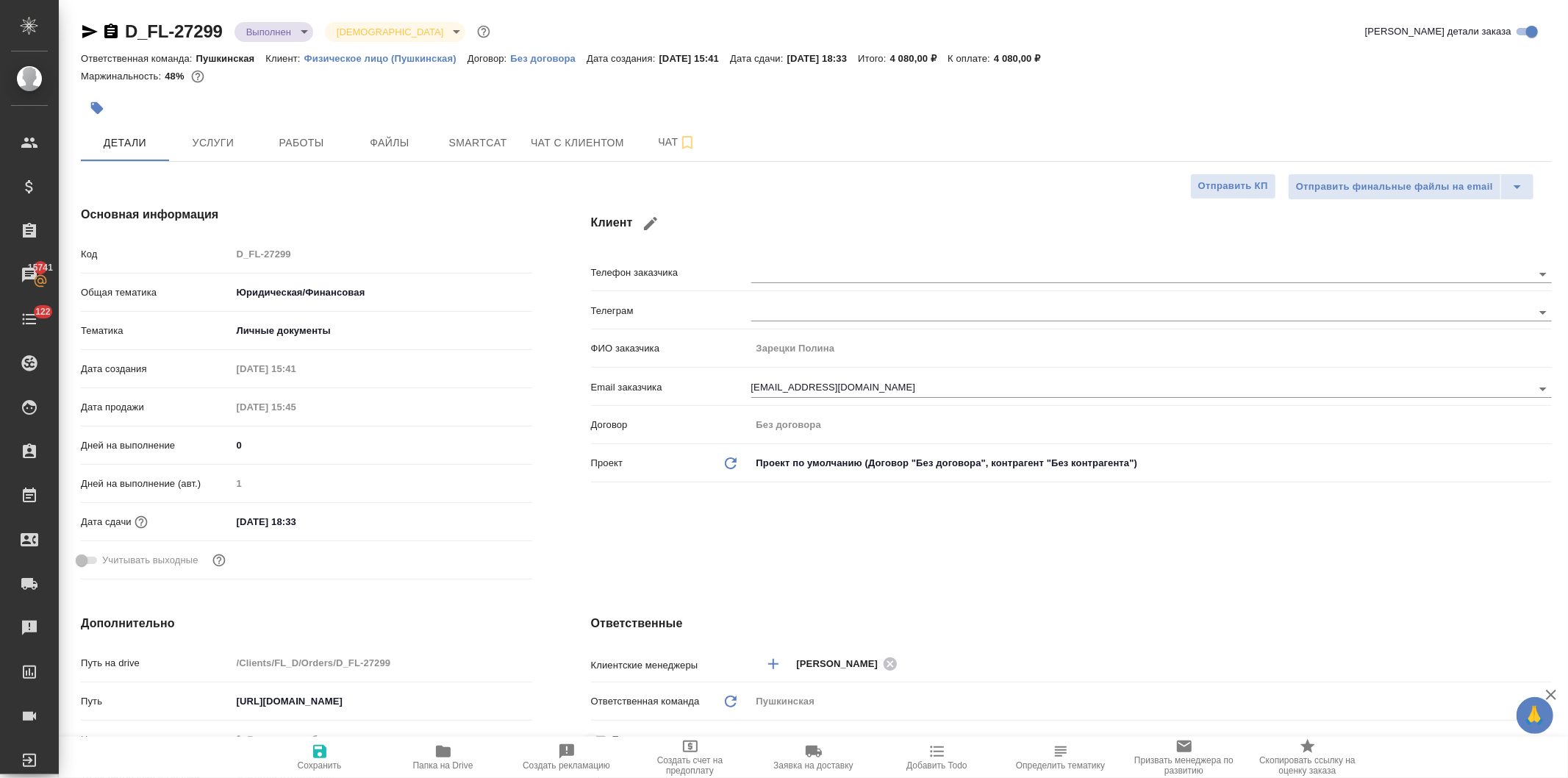
type textarea "x"
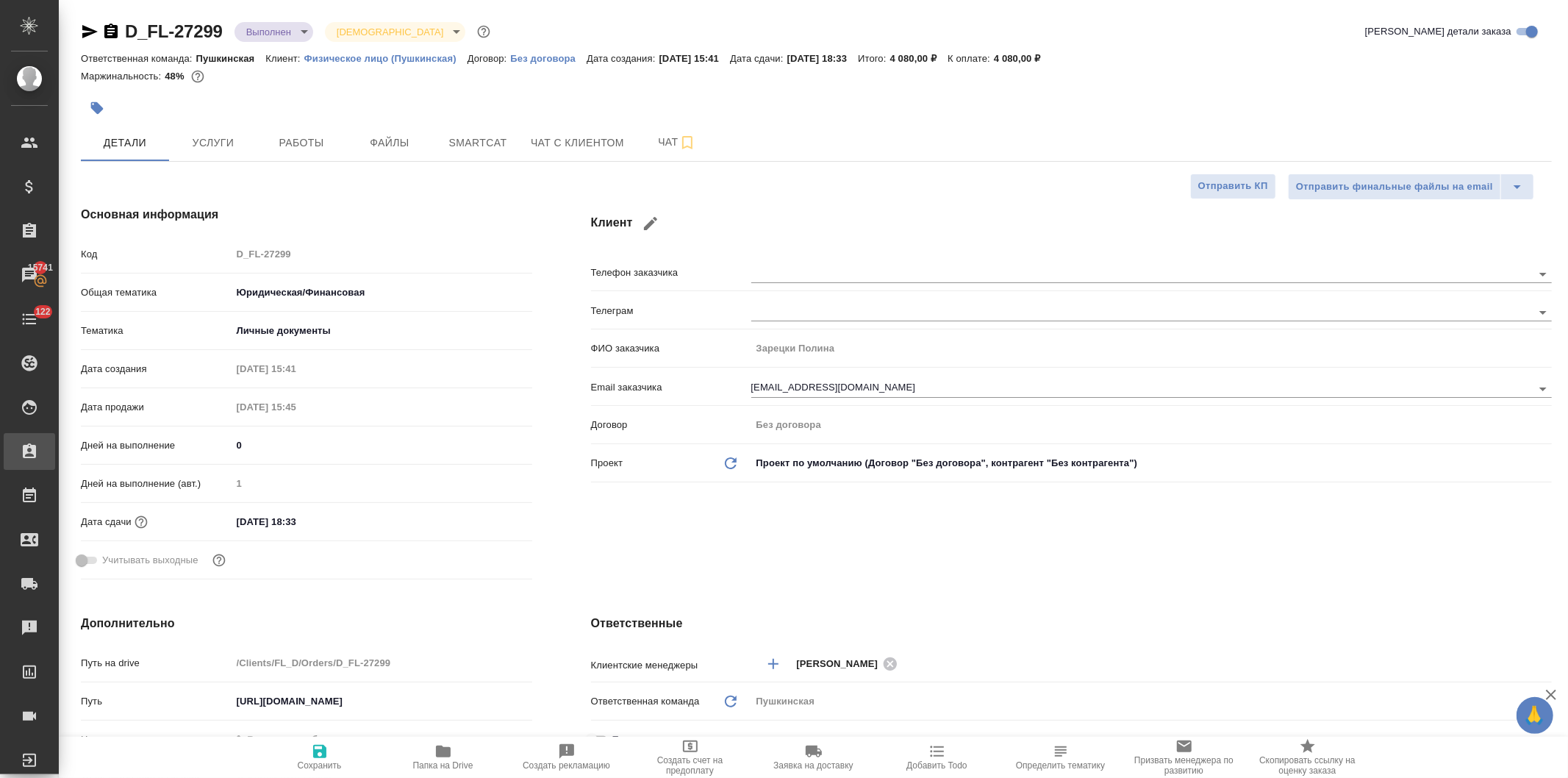
type textarea "x"
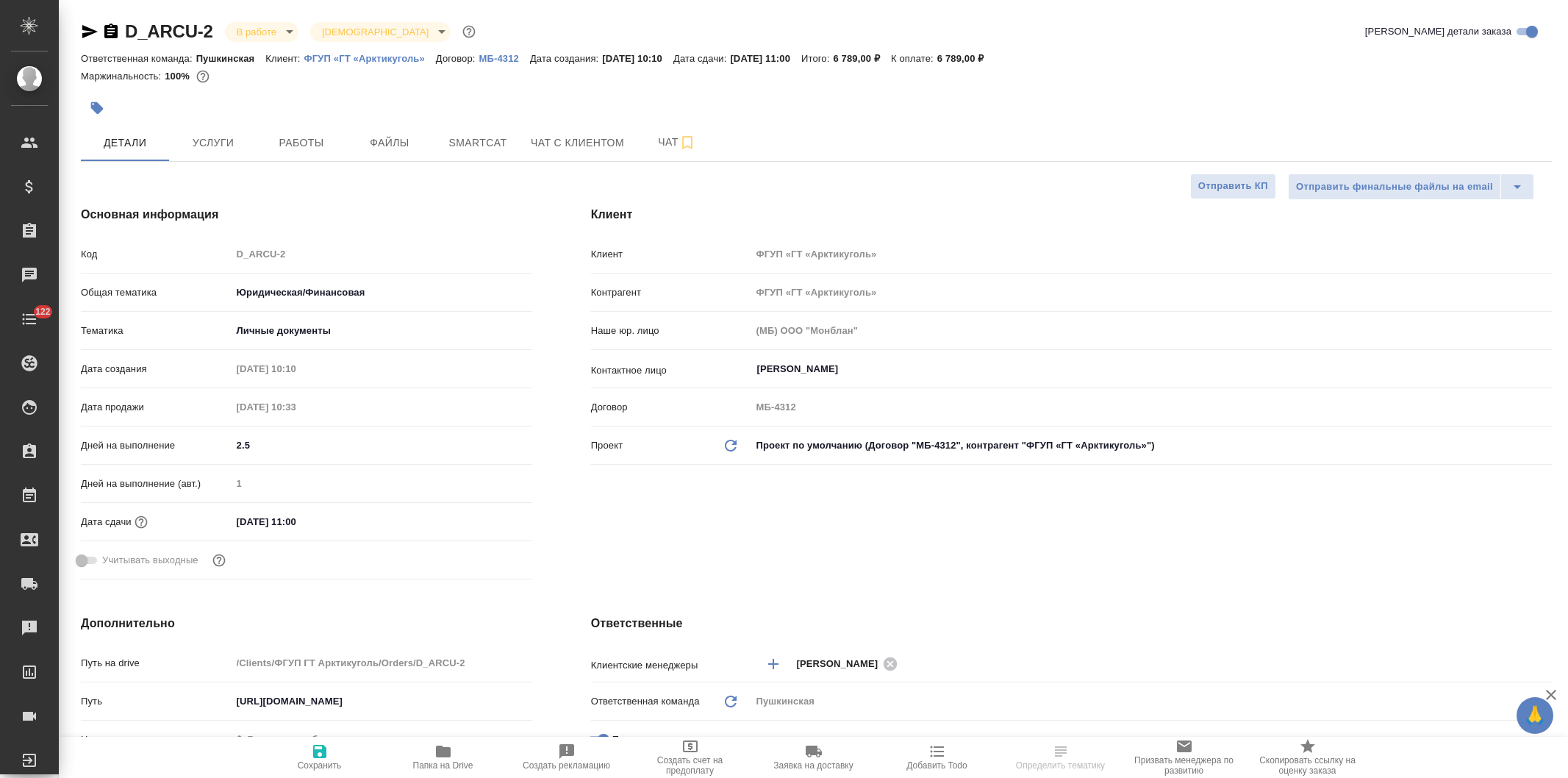
select select "RU"
click at [291, 136] on span "Работы" at bounding box center [301, 143] width 71 height 19
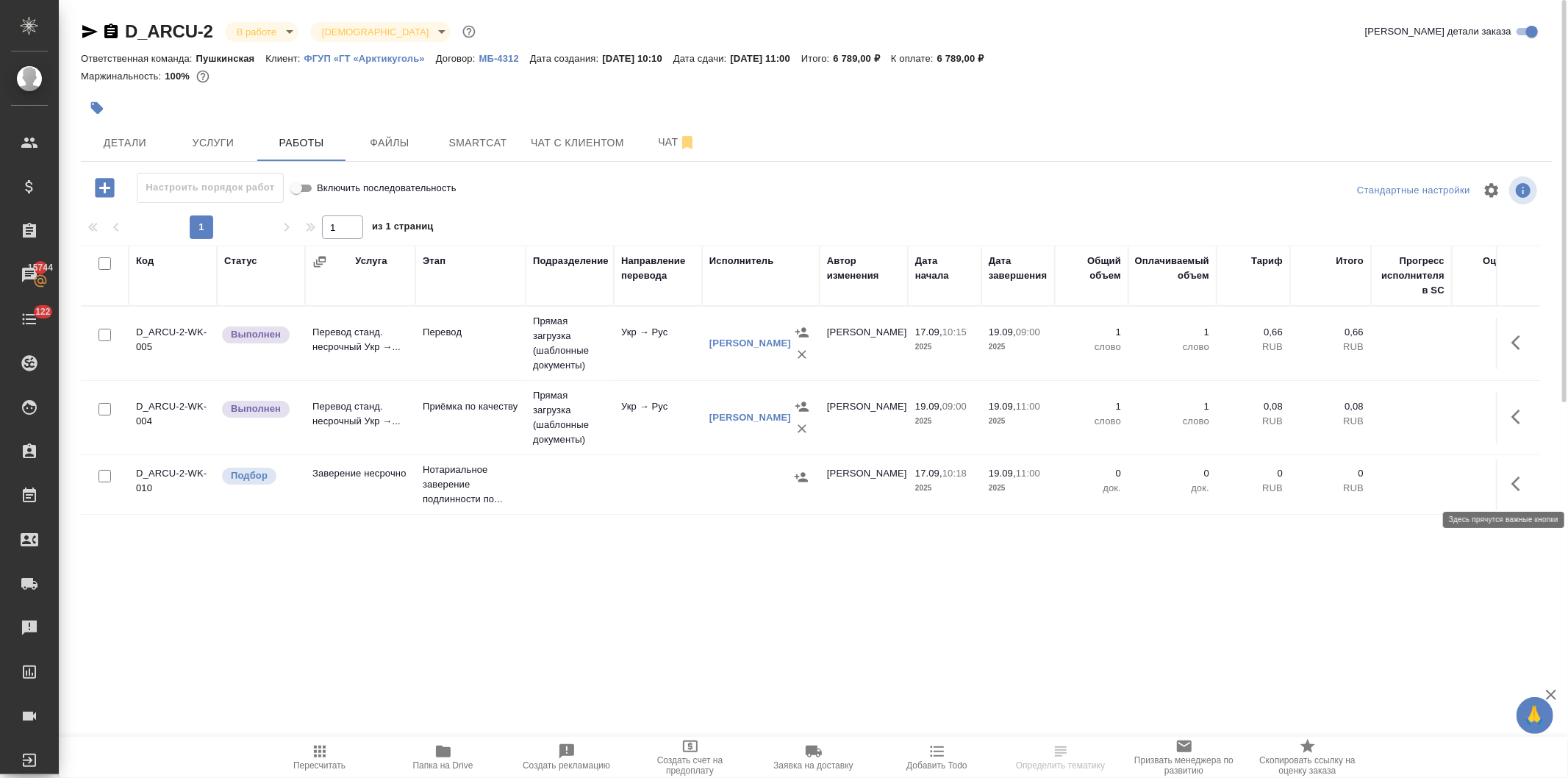
click at [1509, 478] on button "button" at bounding box center [1521, 484] width 35 height 35
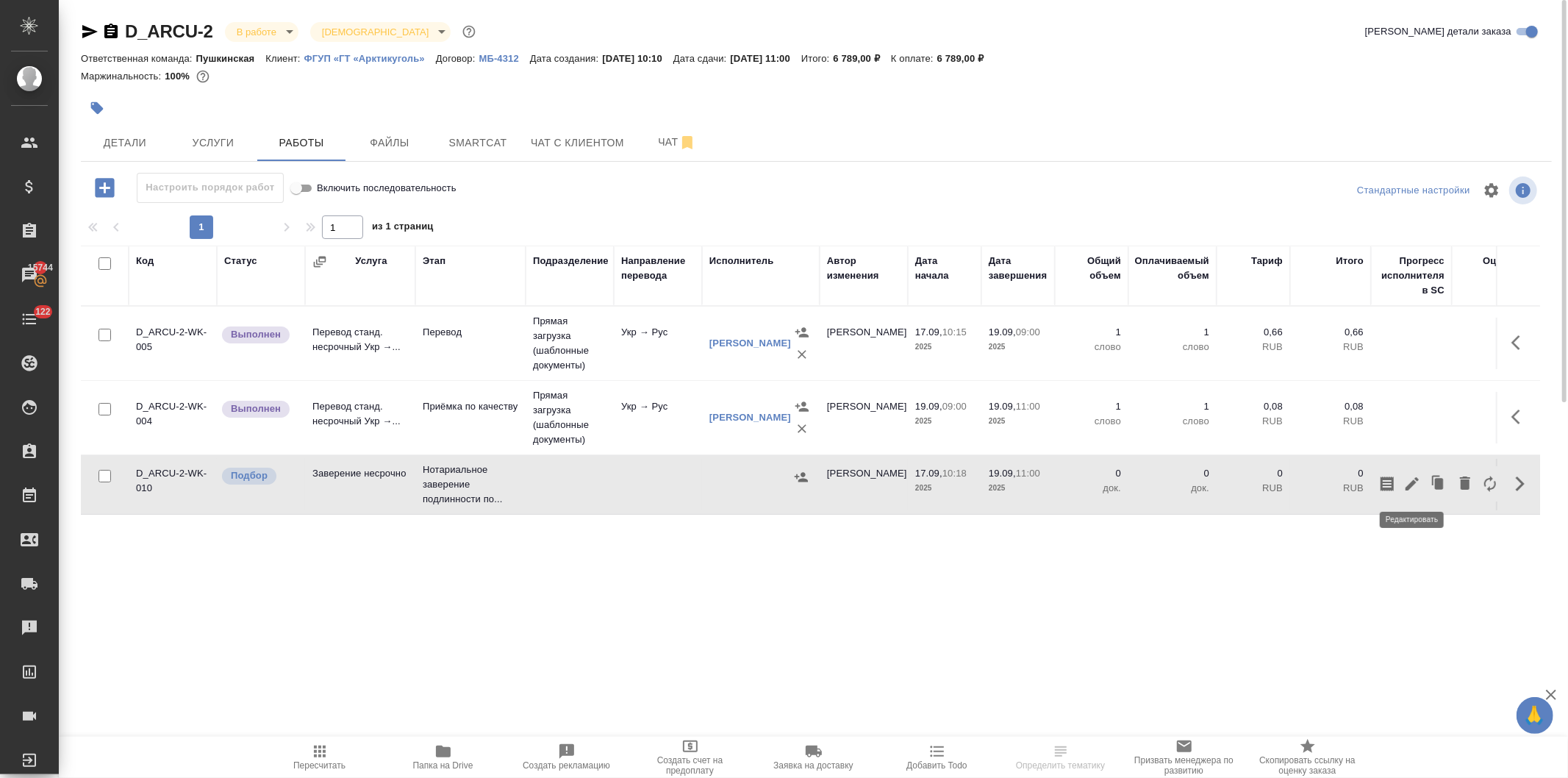
click at [1404, 476] on icon "button" at bounding box center [1412, 483] width 18 height 18
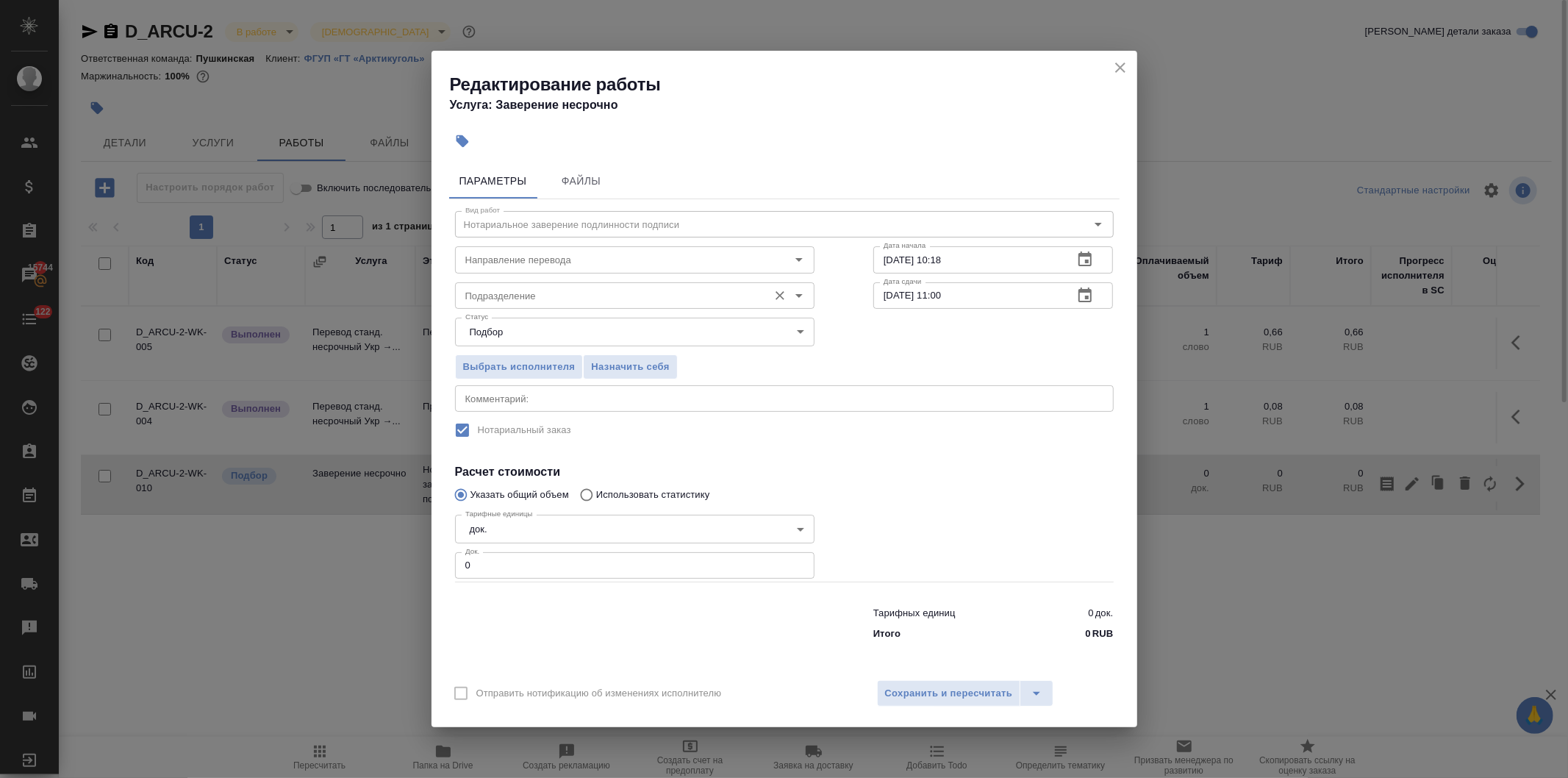
click at [527, 300] on input "Подразделение" at bounding box center [610, 295] width 301 height 18
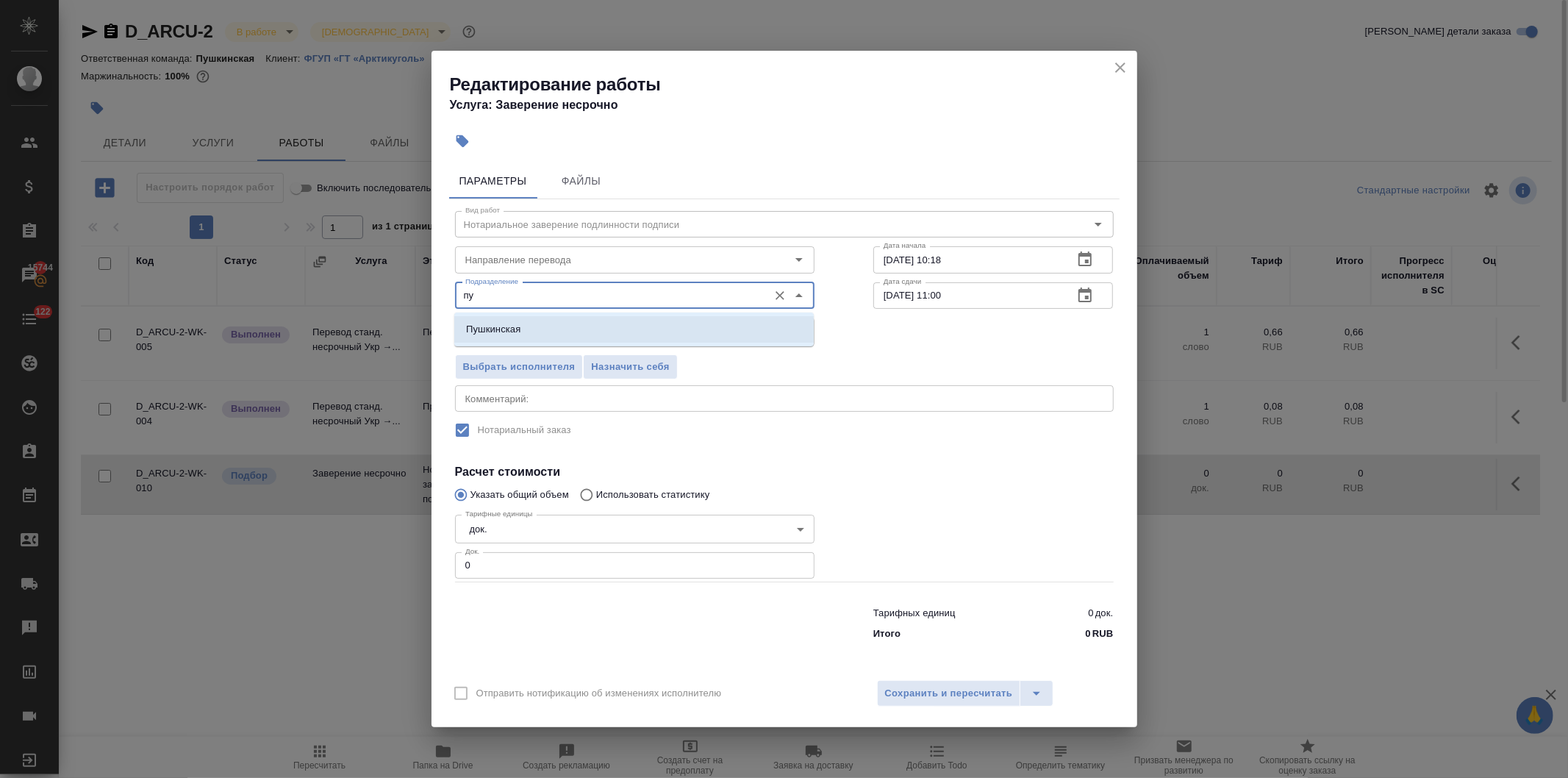
click at [479, 332] on p "Пушкинская" at bounding box center [493, 329] width 55 height 15
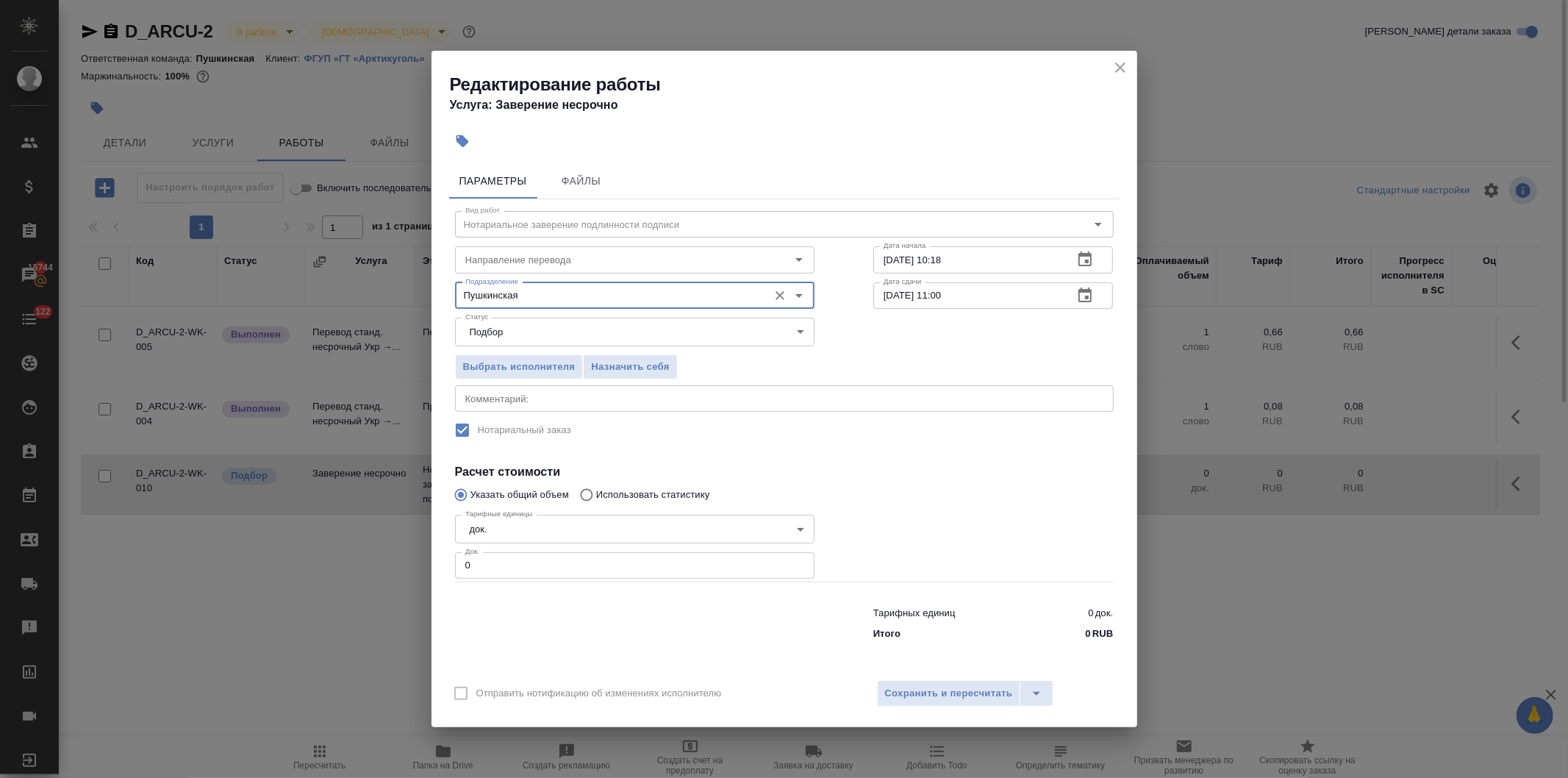
type input "Пушкинская"
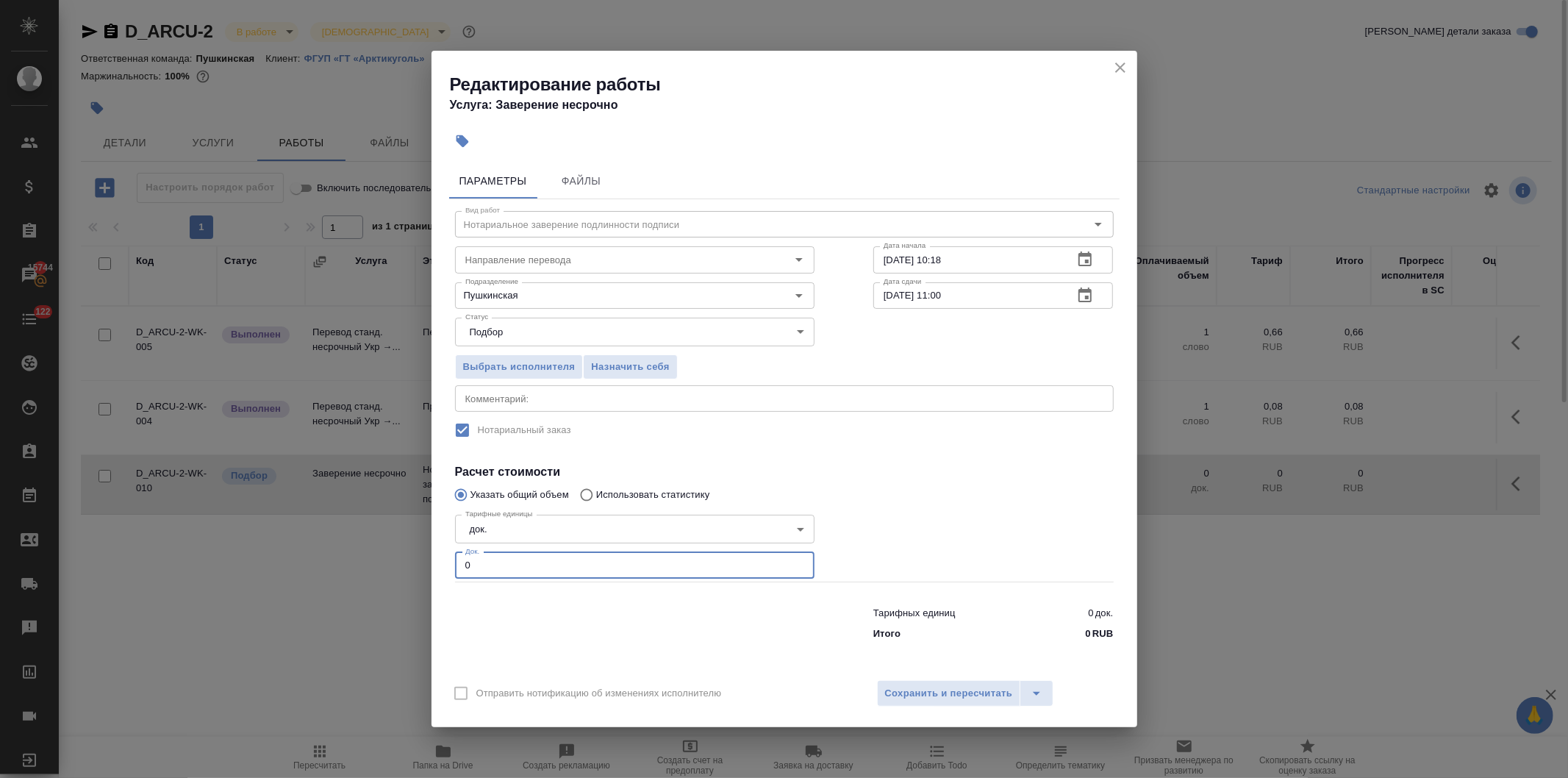
drag, startPoint x: 489, startPoint y: 571, endPoint x: 405, endPoint y: 571, distance: 84.0
click at [405, 571] on div "Редактирование работы Услуга: Заверение несрочно Параметры Файлы Вид работ Нота…" at bounding box center [784, 389] width 1568 height 778
type input "3"
click at [923, 682] on button "Сохранить и пересчитать" at bounding box center [949, 693] width 144 height 26
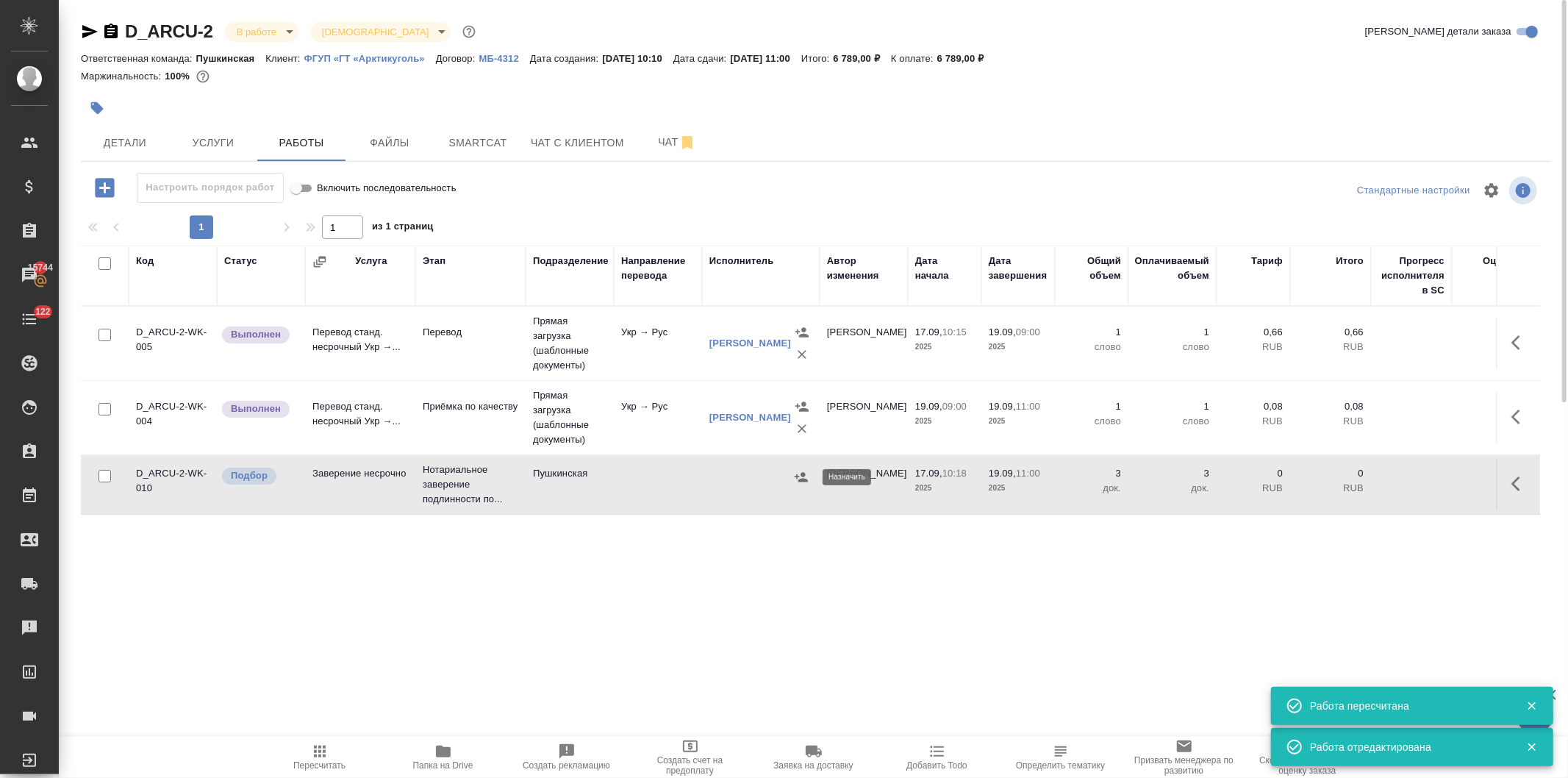
click at [794, 470] on icon "button" at bounding box center [801, 477] width 15 height 15
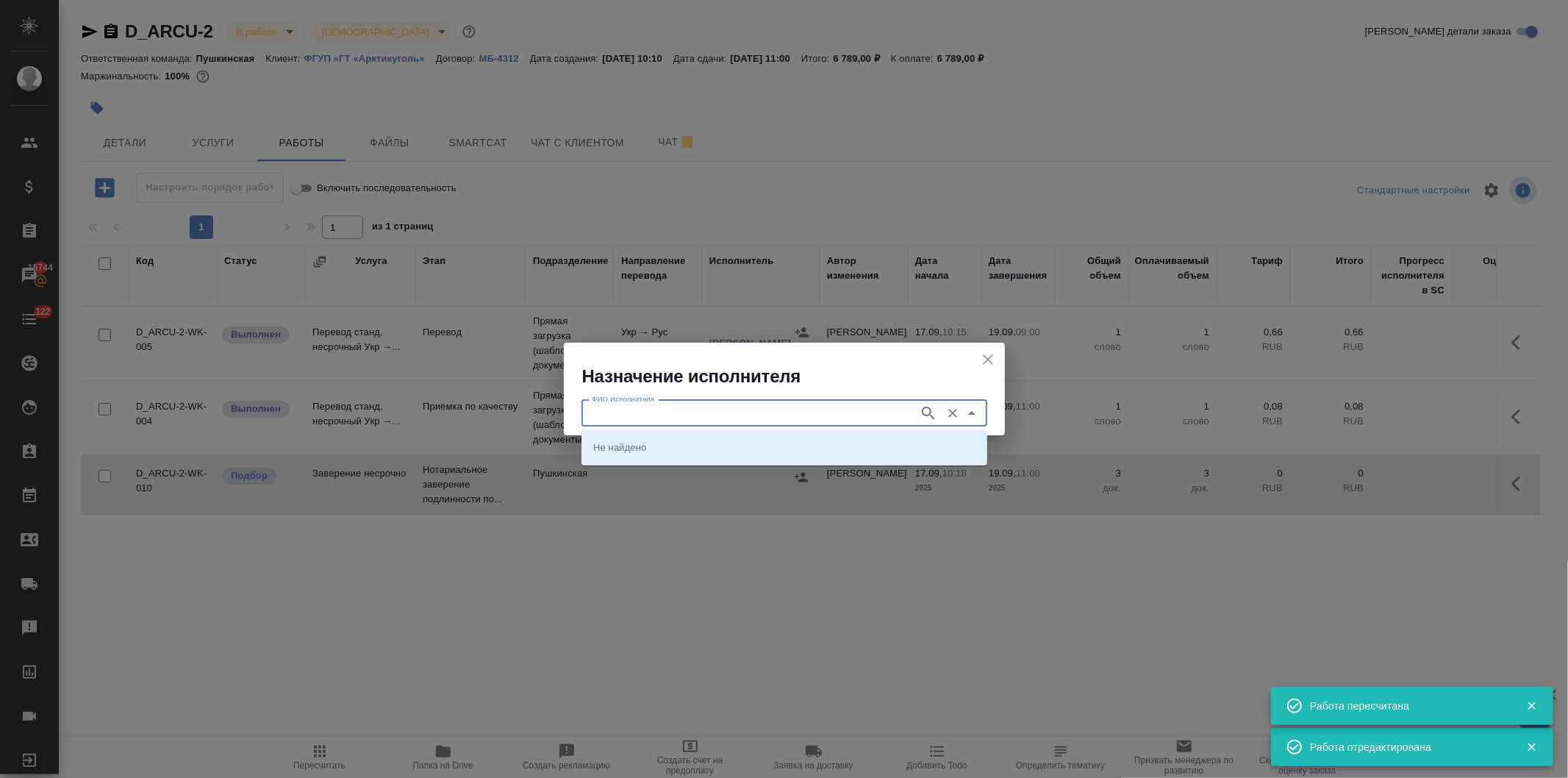
click at [701, 414] on input "ФИО Исполнителя" at bounding box center [749, 413] width 326 height 18
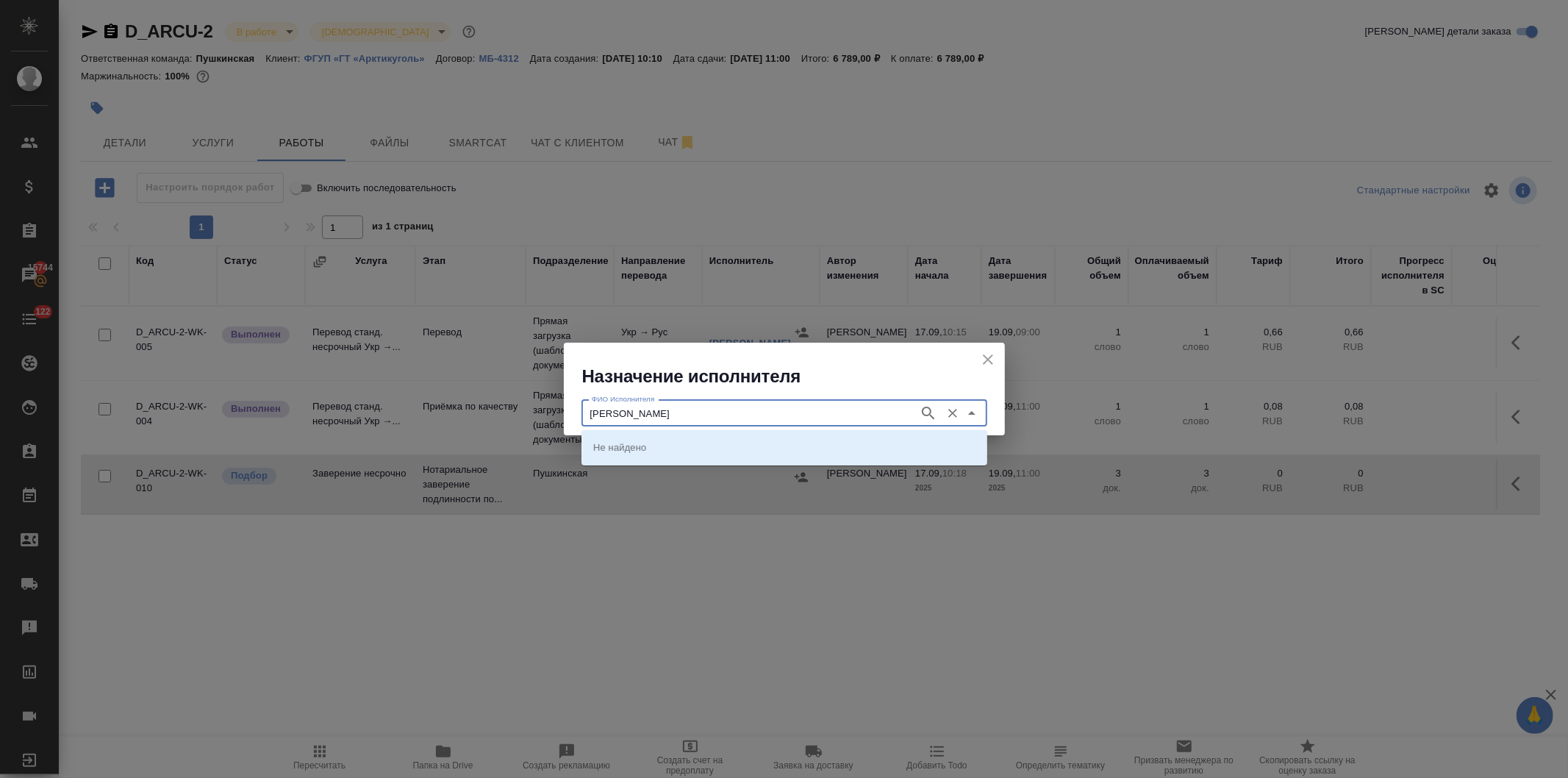
type input "[PERSON_NAME]"
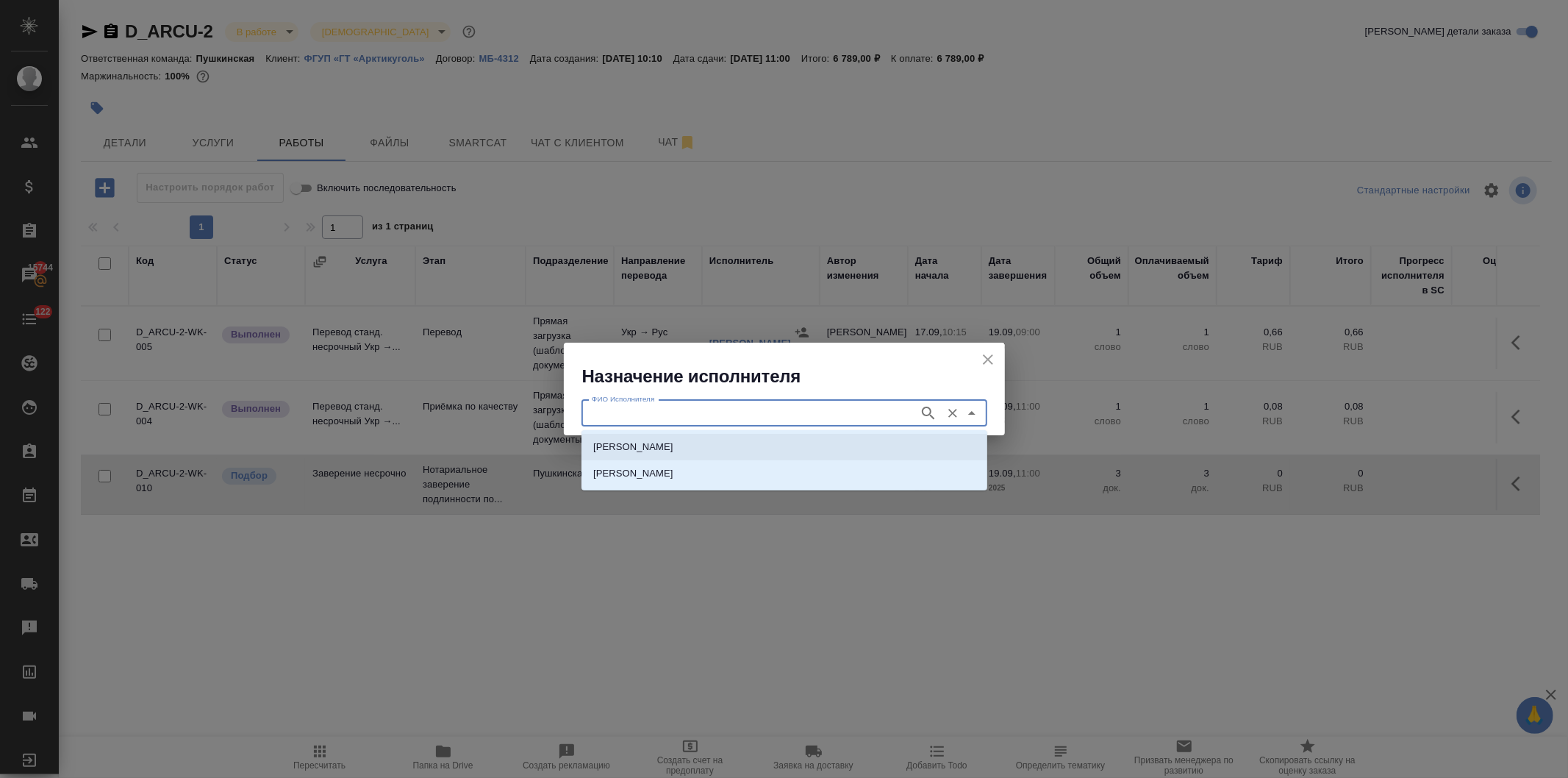
click at [714, 438] on li "[PERSON_NAME]" at bounding box center [784, 447] width 406 height 26
type input "[PERSON_NAME]"
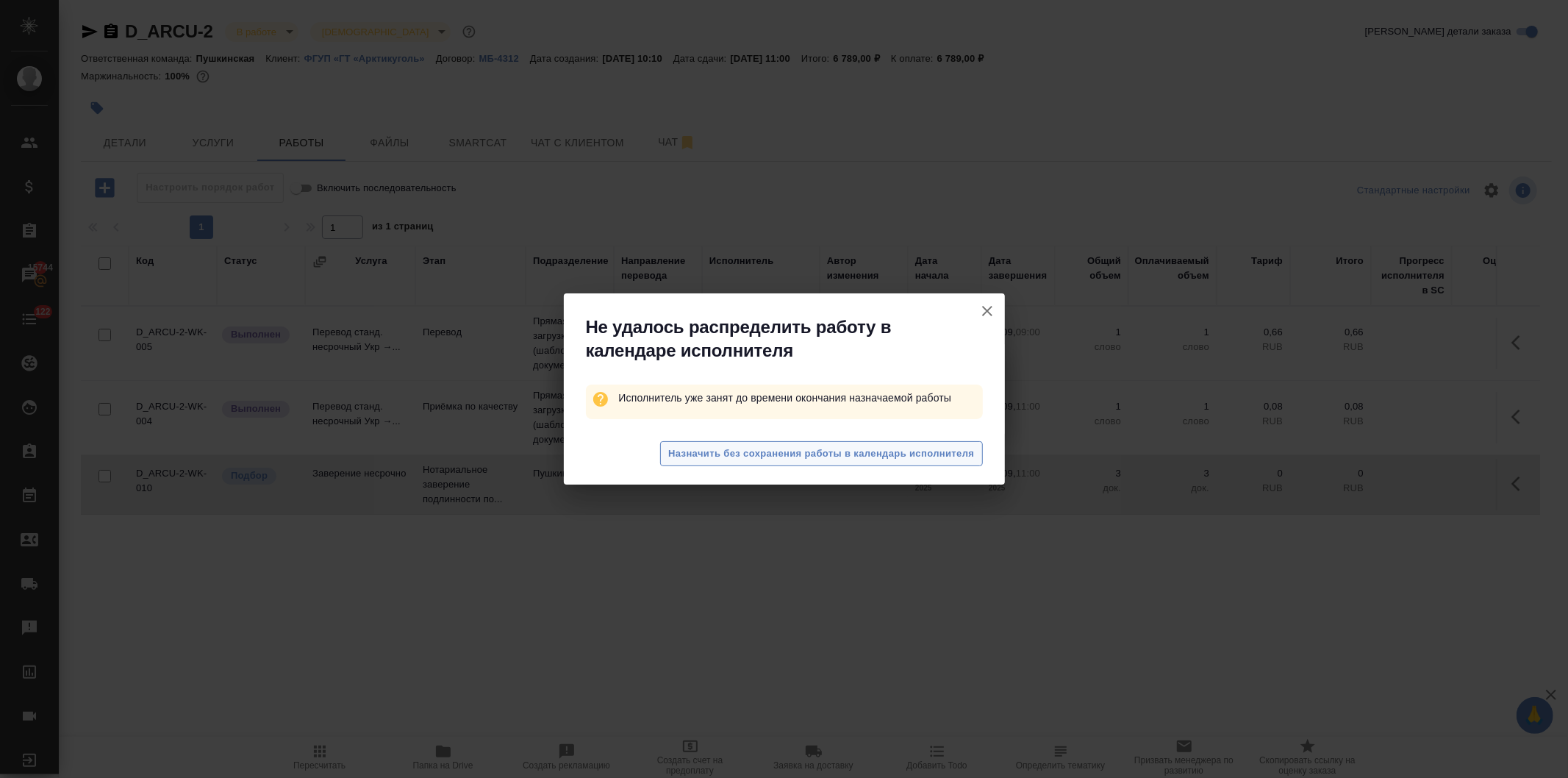
click at [716, 454] on span "Назначить без сохранения работы в календарь исполнителя" at bounding box center [821, 454] width 306 height 17
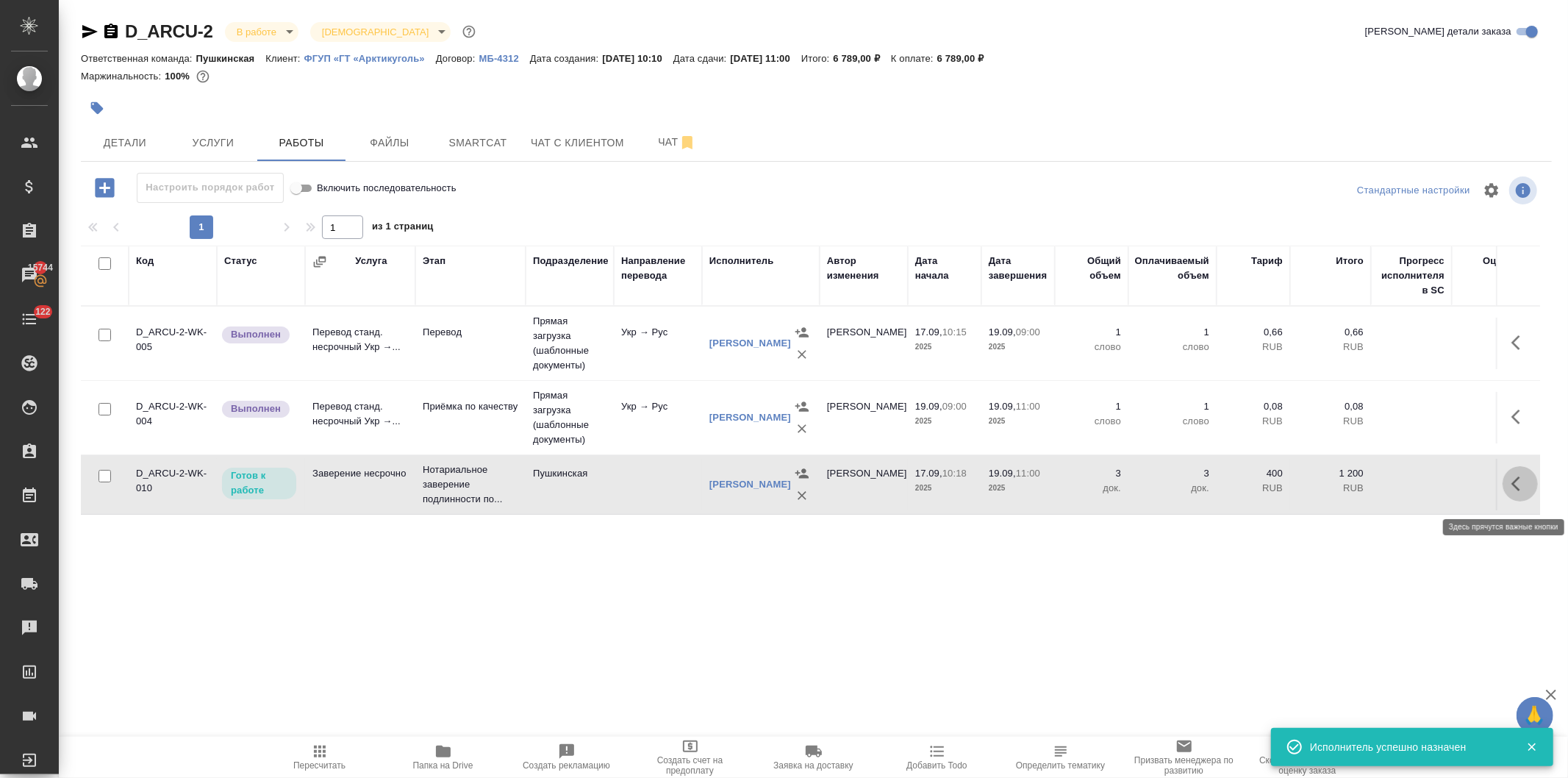
click at [1508, 483] on button "button" at bounding box center [1521, 484] width 35 height 35
click at [1401, 486] on button "button" at bounding box center [1412, 484] width 25 height 35
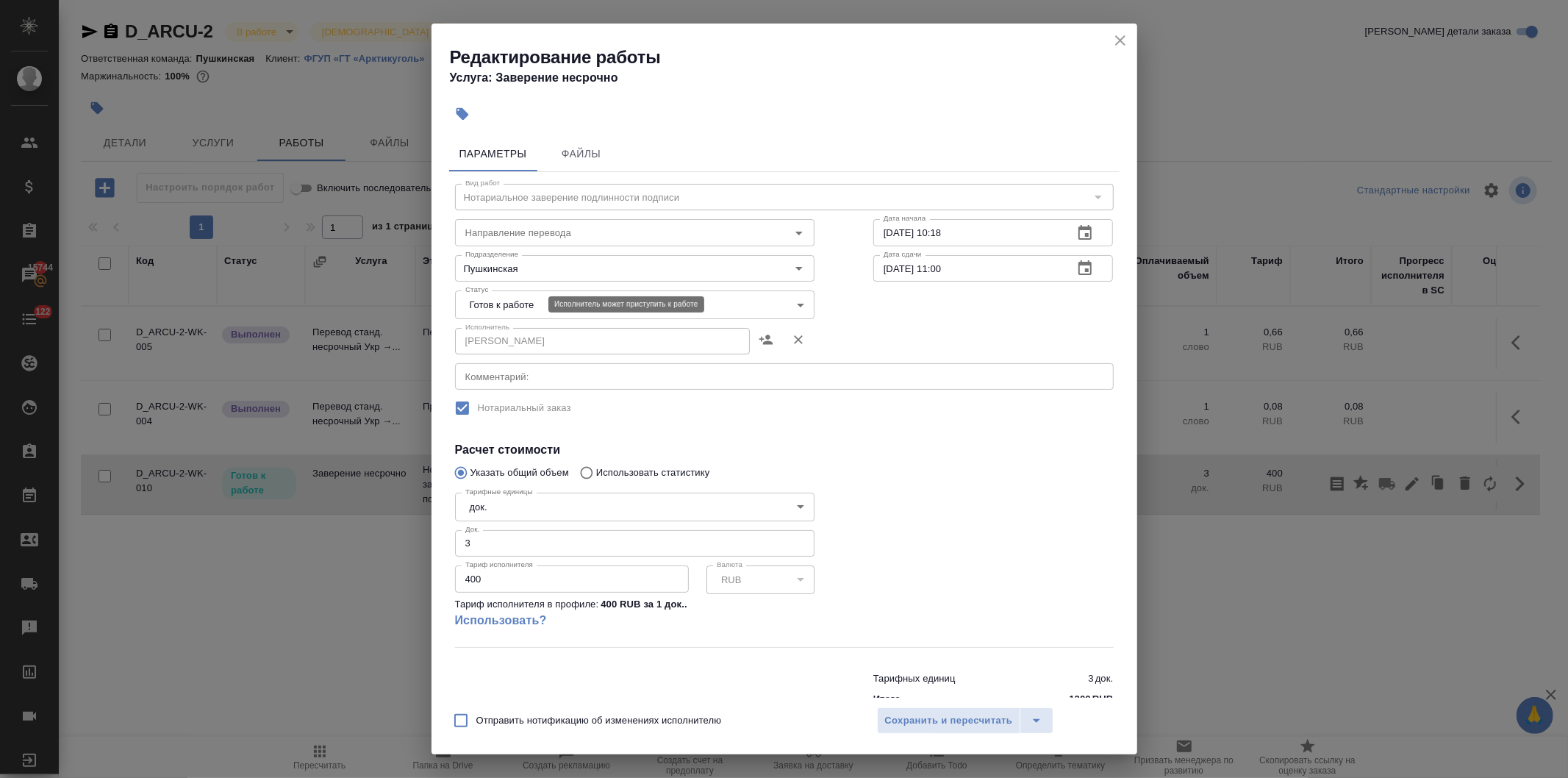
click at [532, 305] on body "🙏 .cls-1 fill:#fff; AWATERA Давыдова Елена Клиенты Спецификации Заказы 15744 Ча…" at bounding box center [784, 389] width 1568 height 778
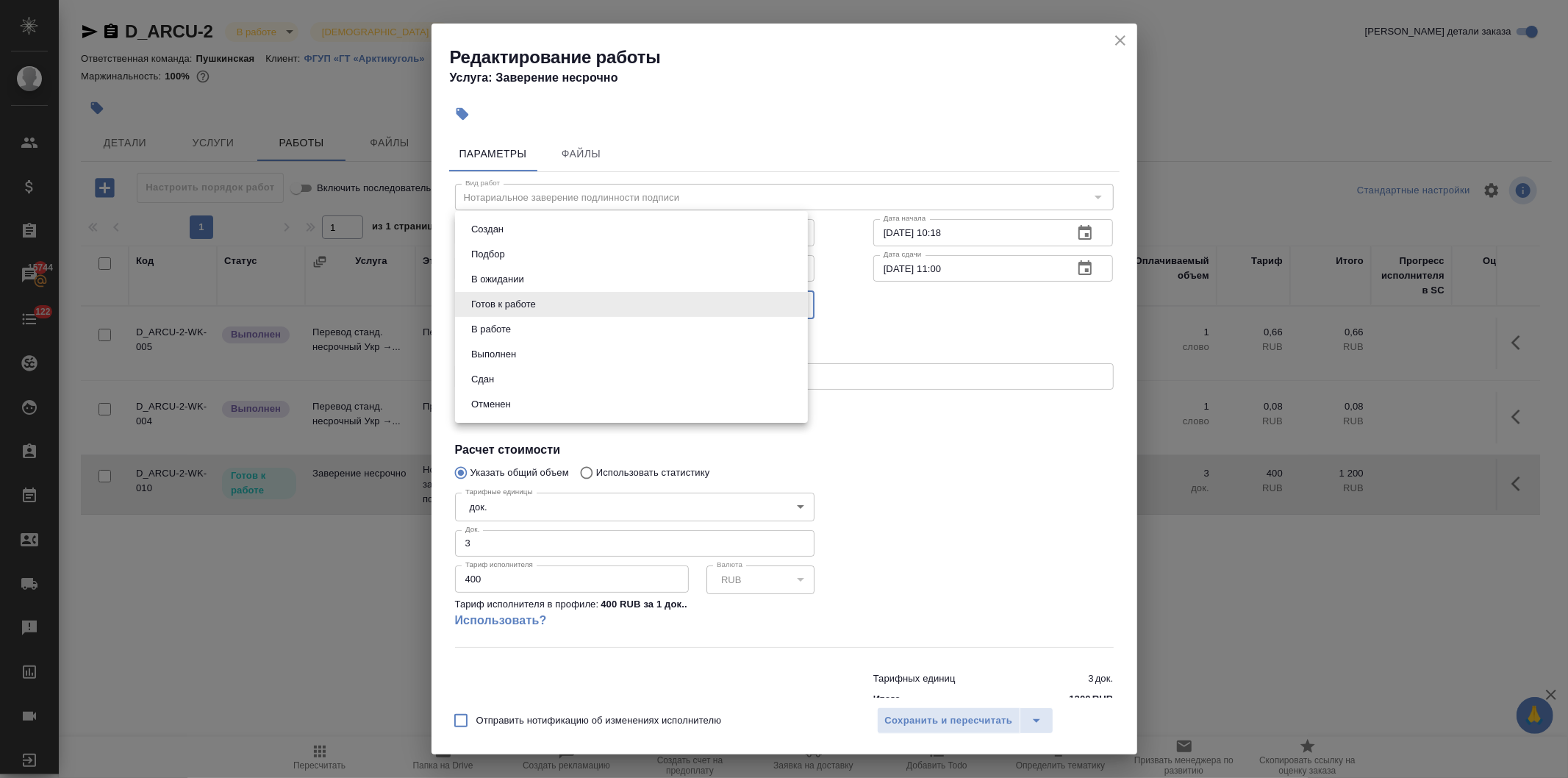
click at [501, 375] on li "Сдан" at bounding box center [631, 379] width 353 height 25
type input "closed"
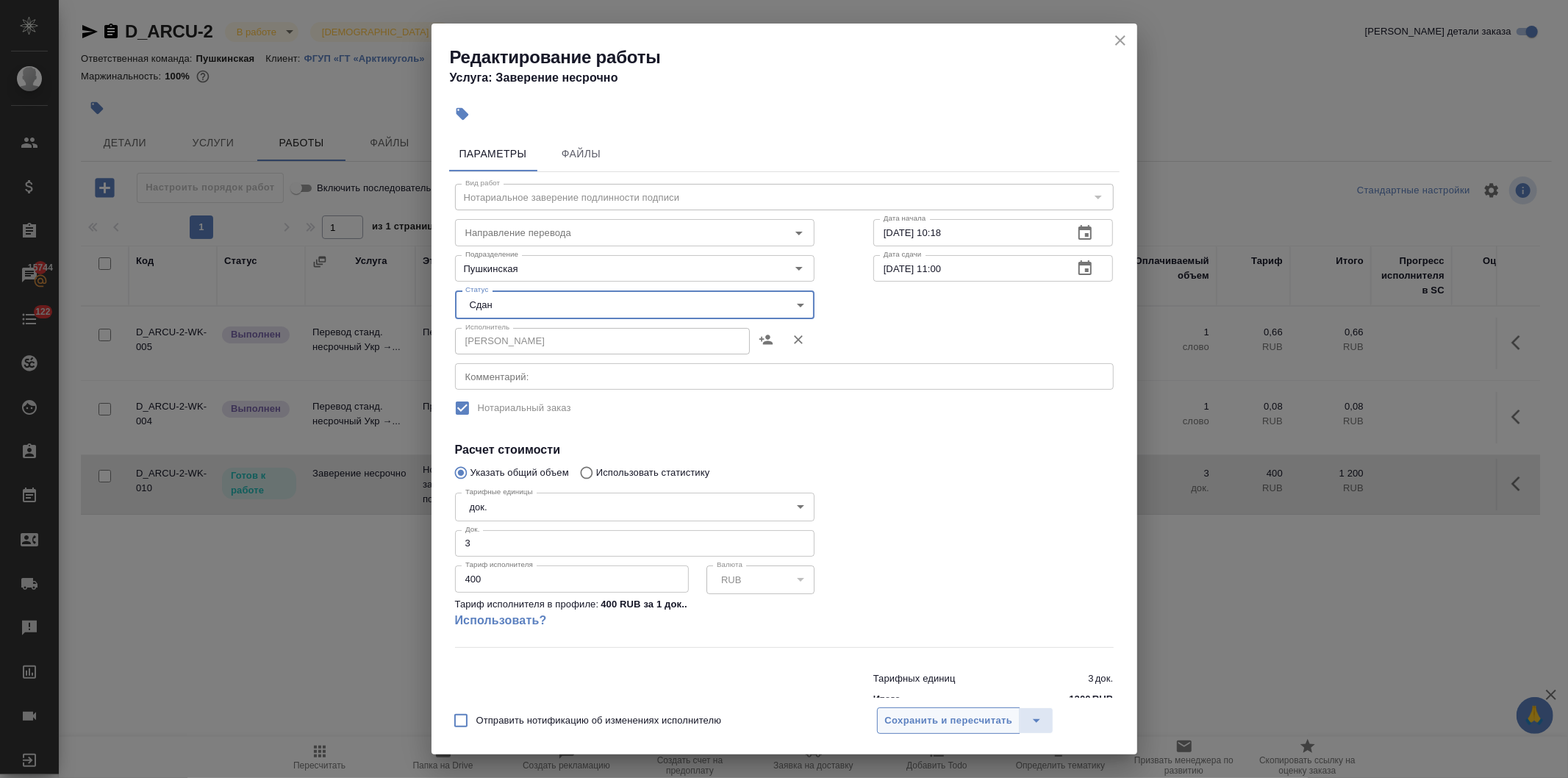
click at [938, 723] on span "Сохранить и пересчитать" at bounding box center [949, 721] width 128 height 17
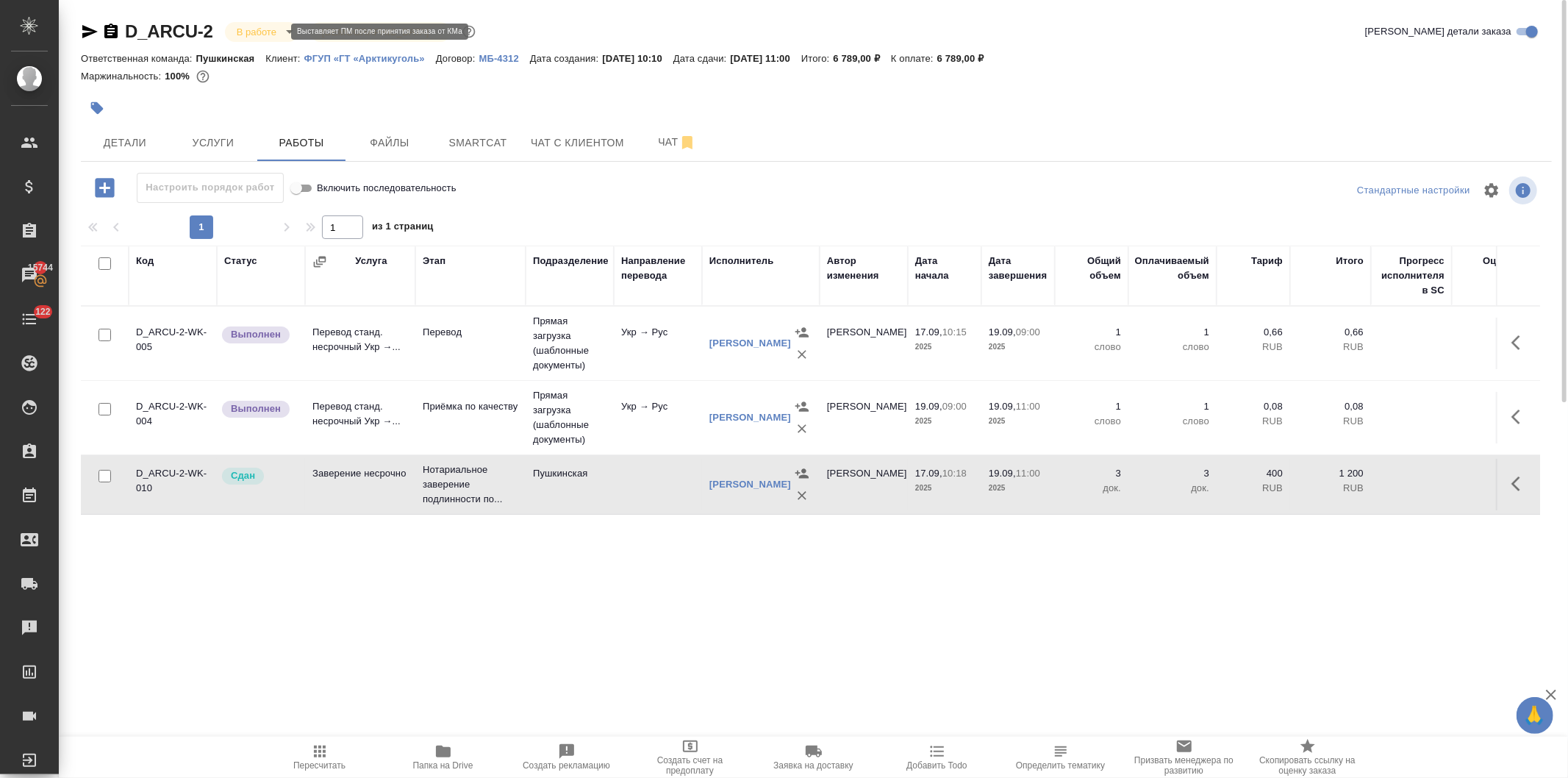
click at [255, 30] on body "🙏 .cls-1 fill:#fff; AWATERA Давыдова Елена Клиенты Спецификации Заказы 15744 Ча…" at bounding box center [784, 389] width 1568 height 778
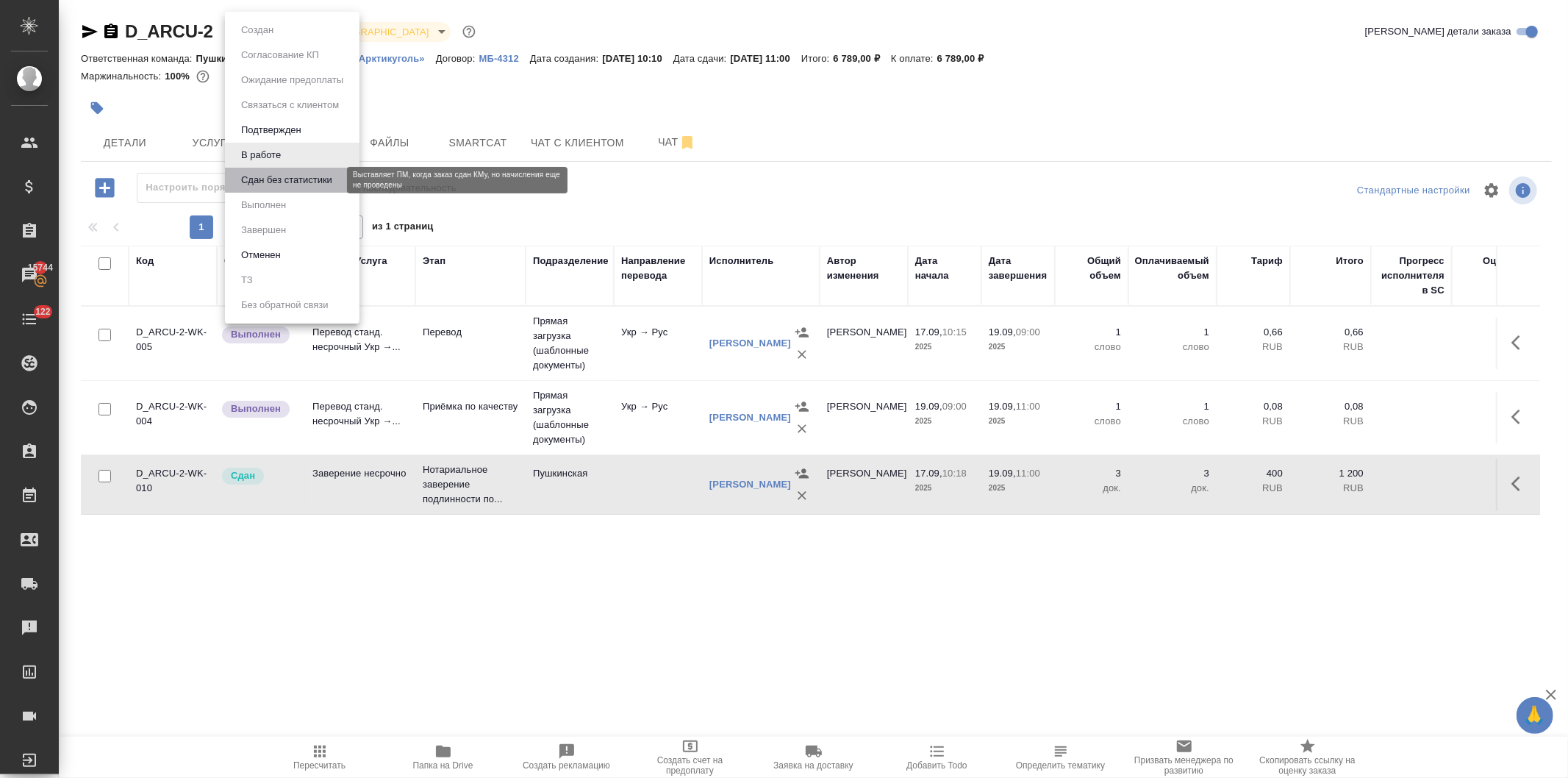
click at [294, 177] on button "Сдан без статистики" at bounding box center [287, 180] width 100 height 16
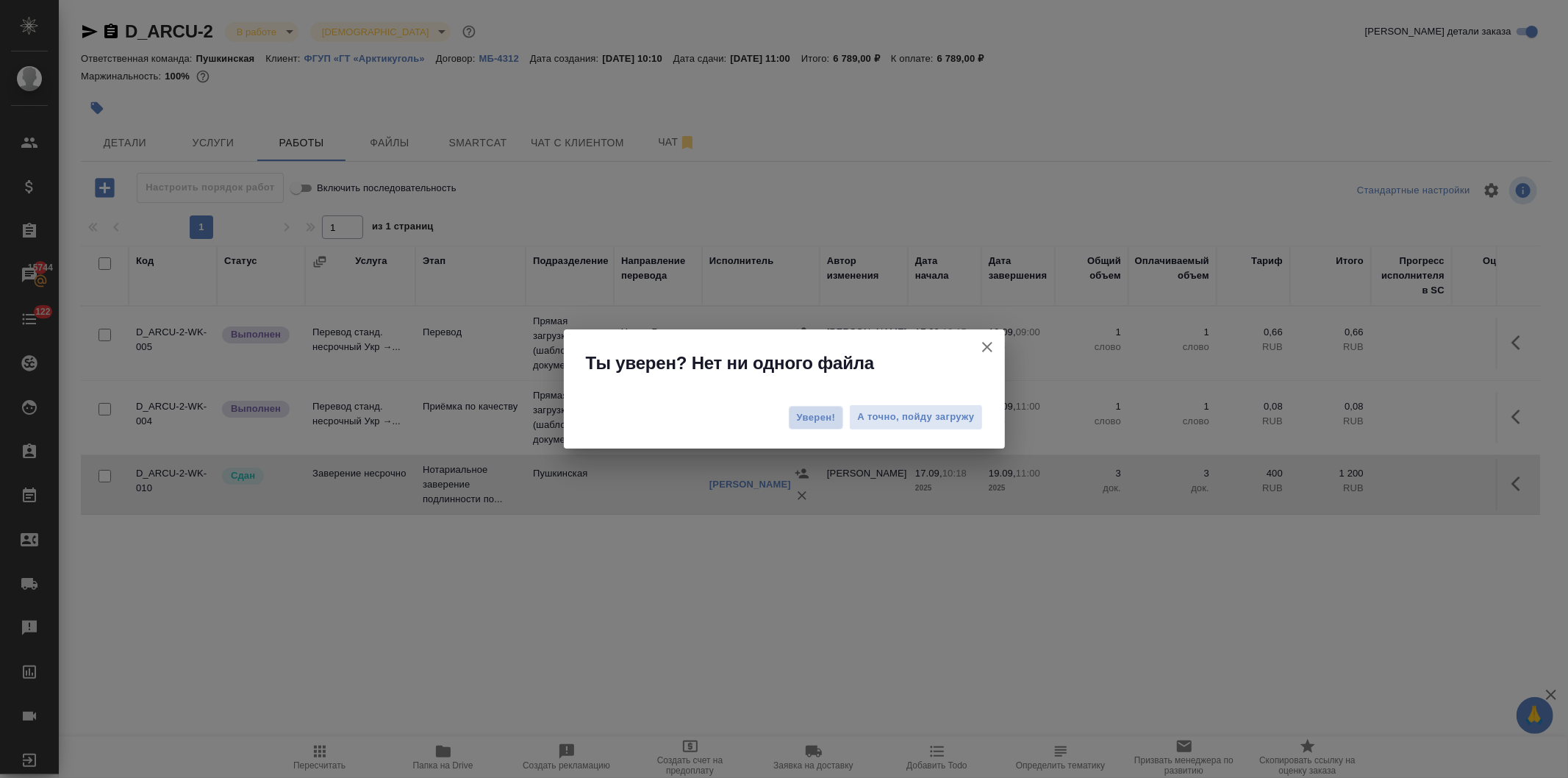
click at [809, 418] on span "Уверен!" at bounding box center [816, 417] width 39 height 15
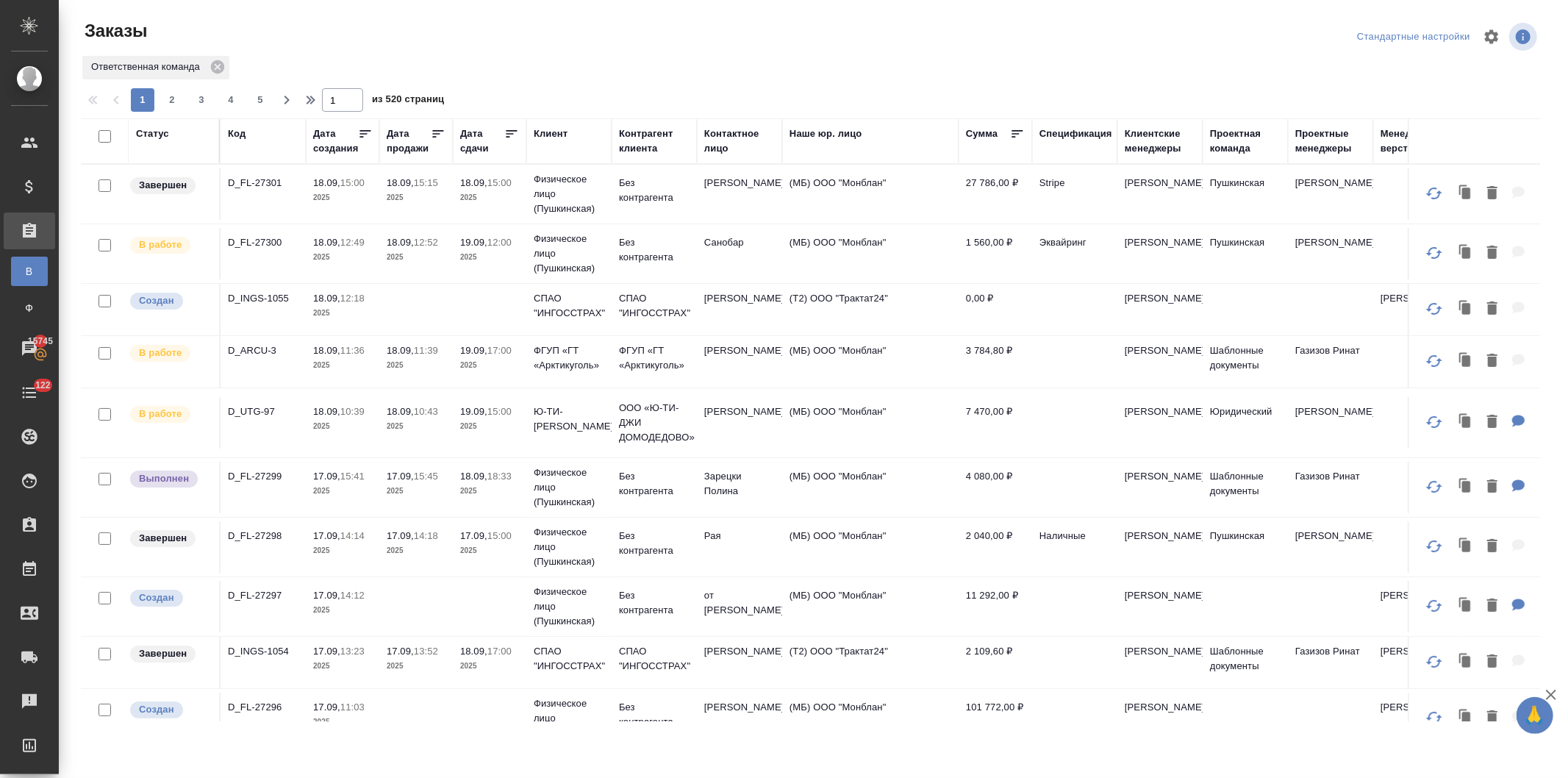
click at [389, 429] on p "2025" at bounding box center [416, 426] width 59 height 15
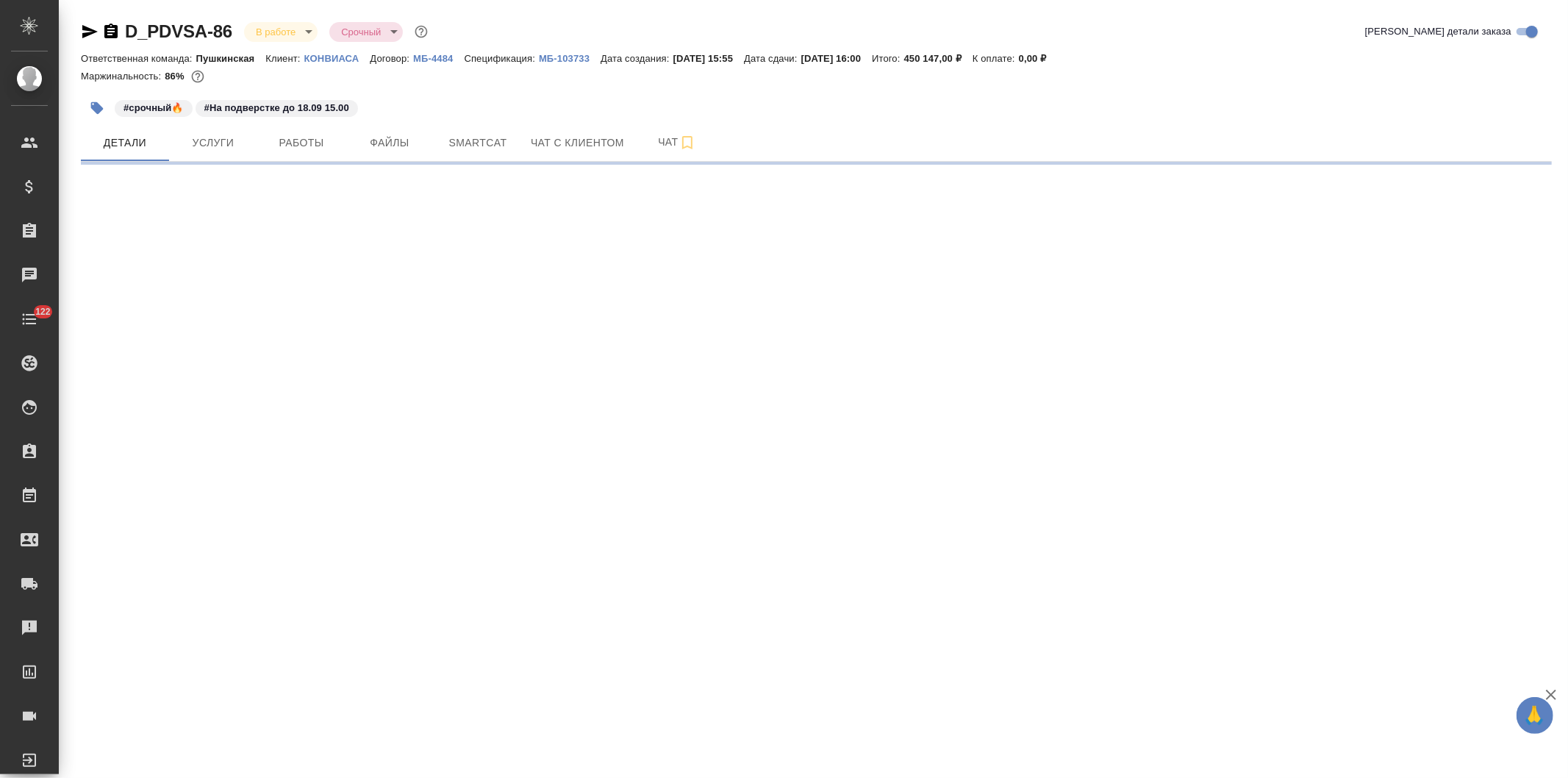
select select "RU"
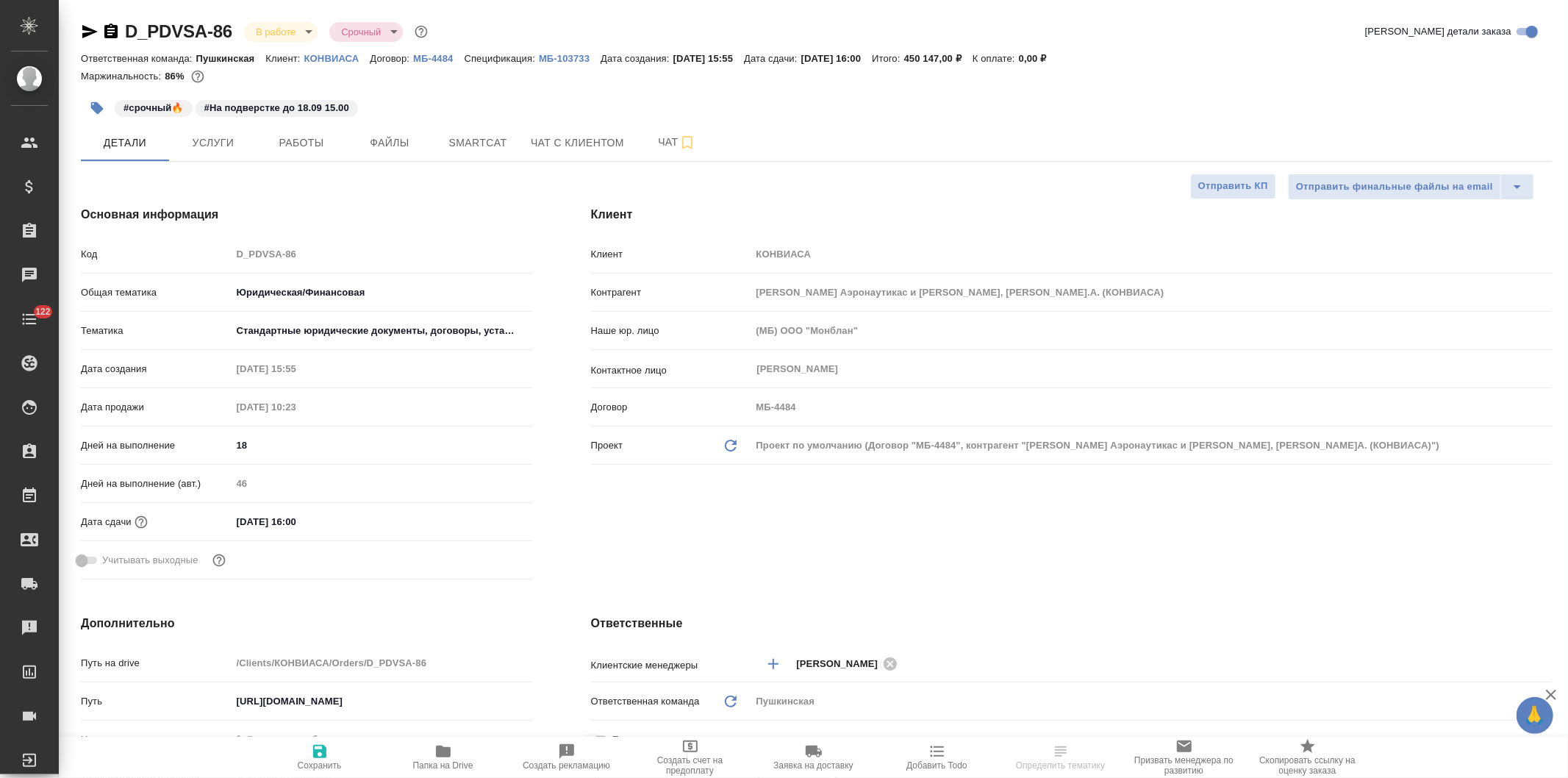
type textarea "x"
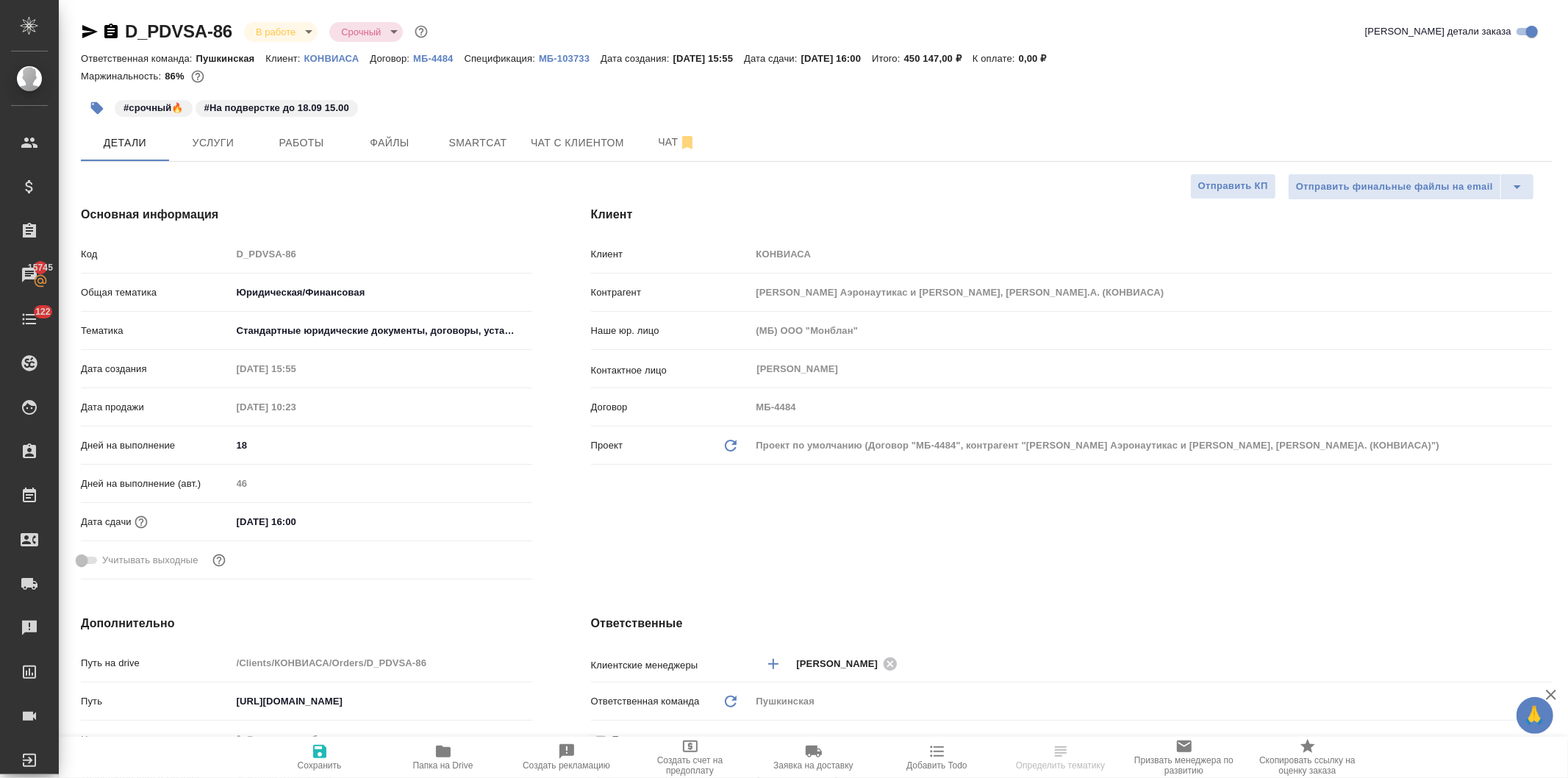
type textarea "x"
select select "RU"
type textarea "x"
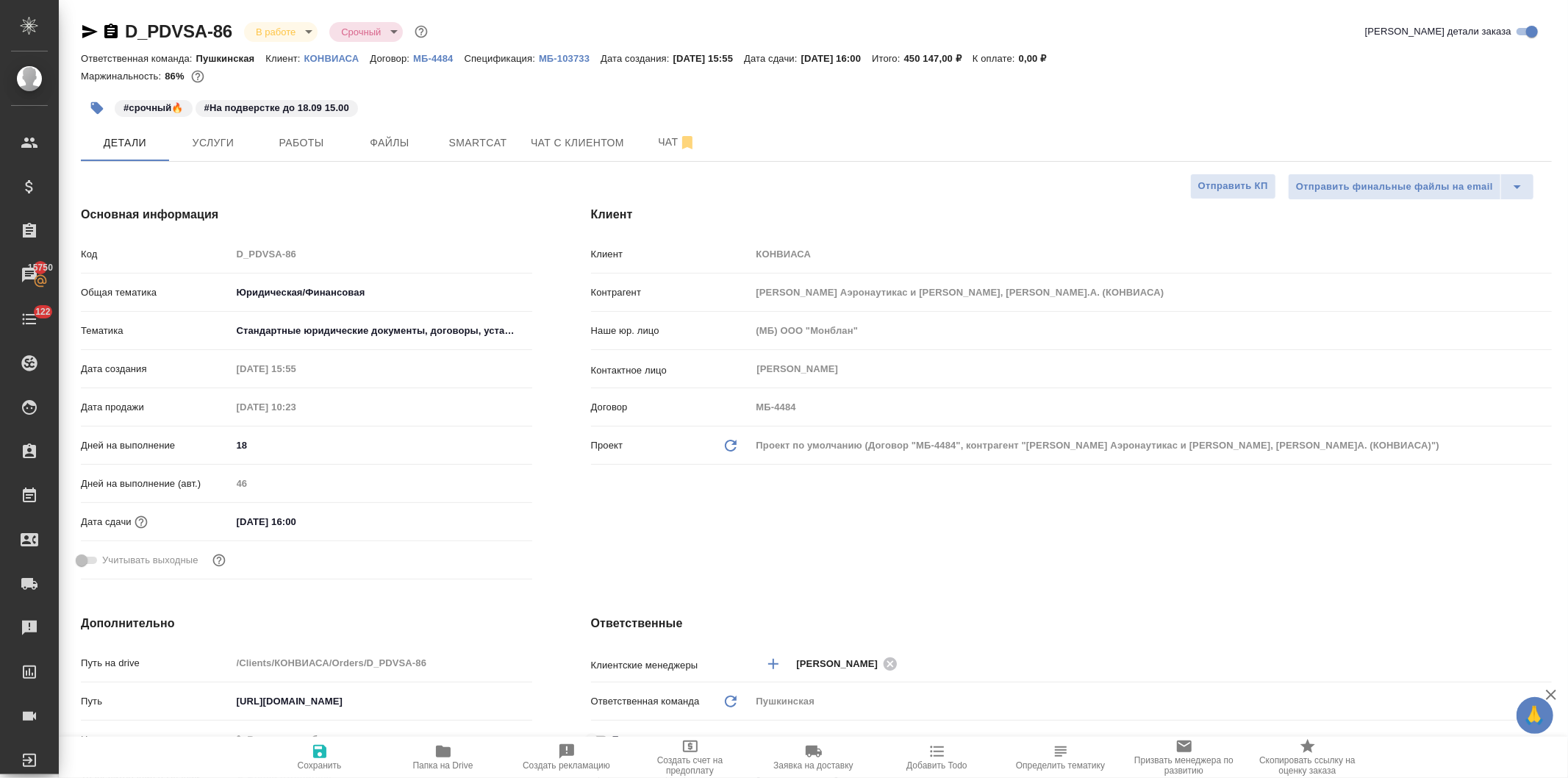
type textarea "x"
select select "RU"
type input "[PERSON_NAME]"
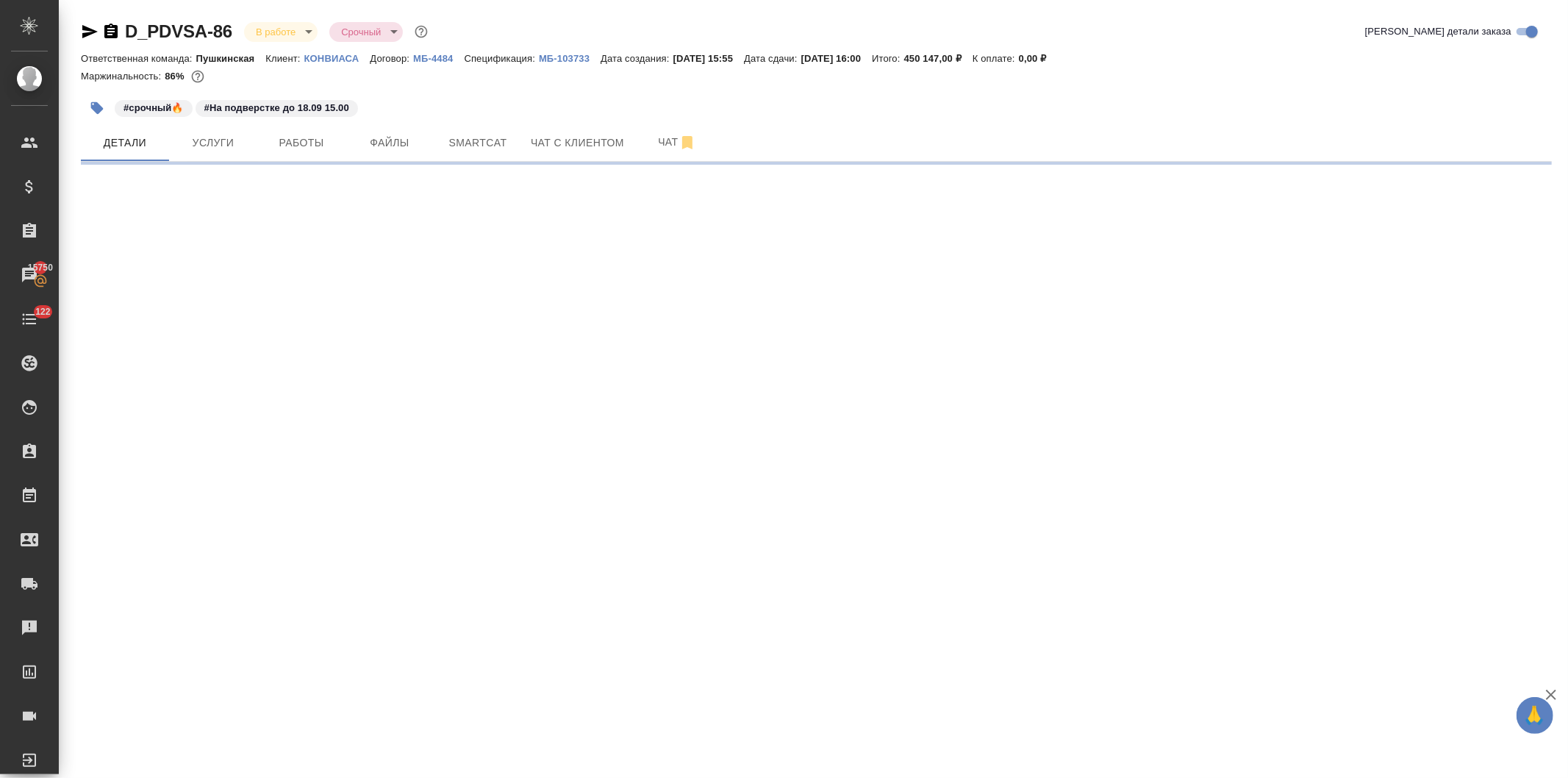
select select "RU"
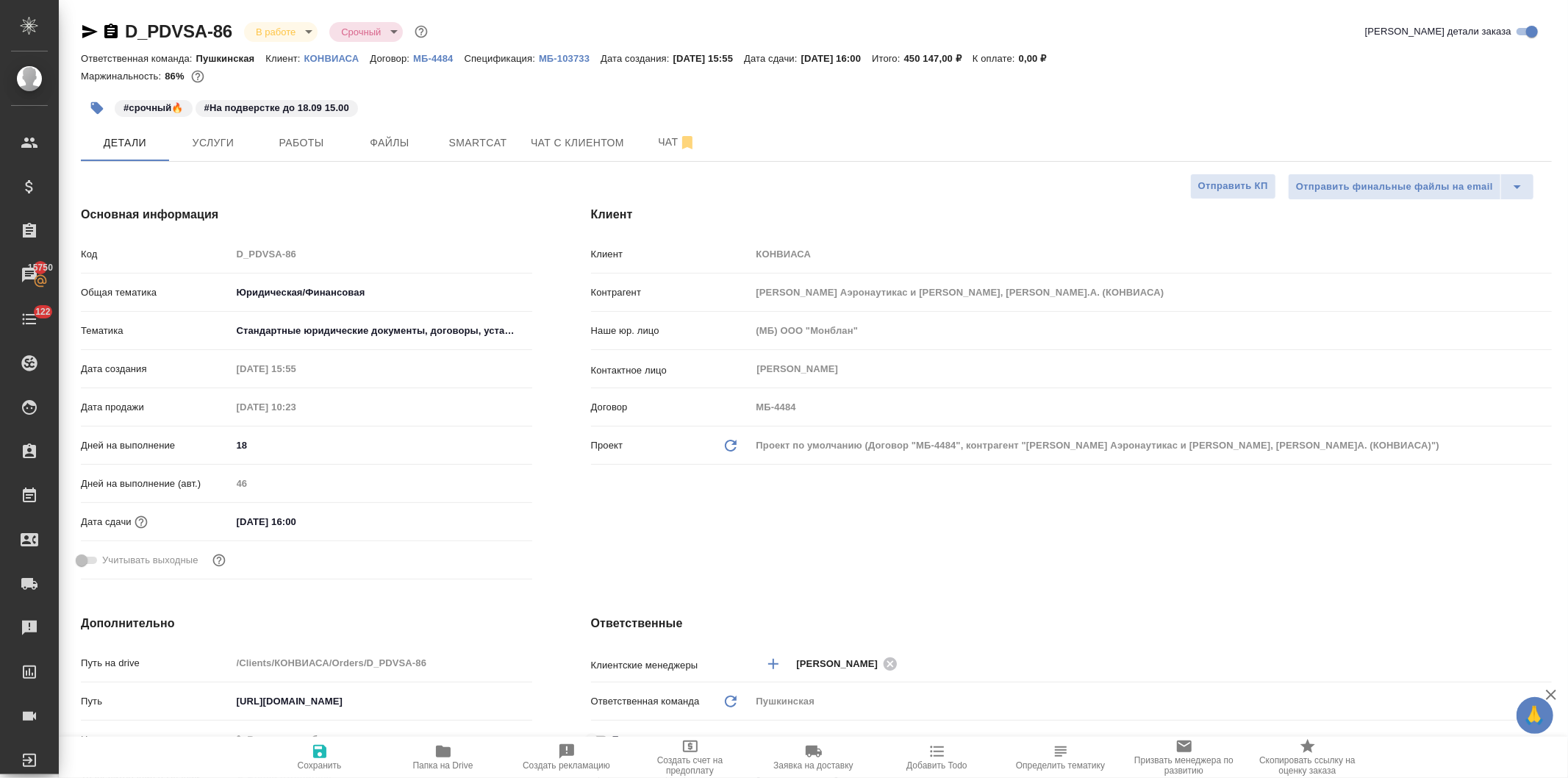
type textarea "x"
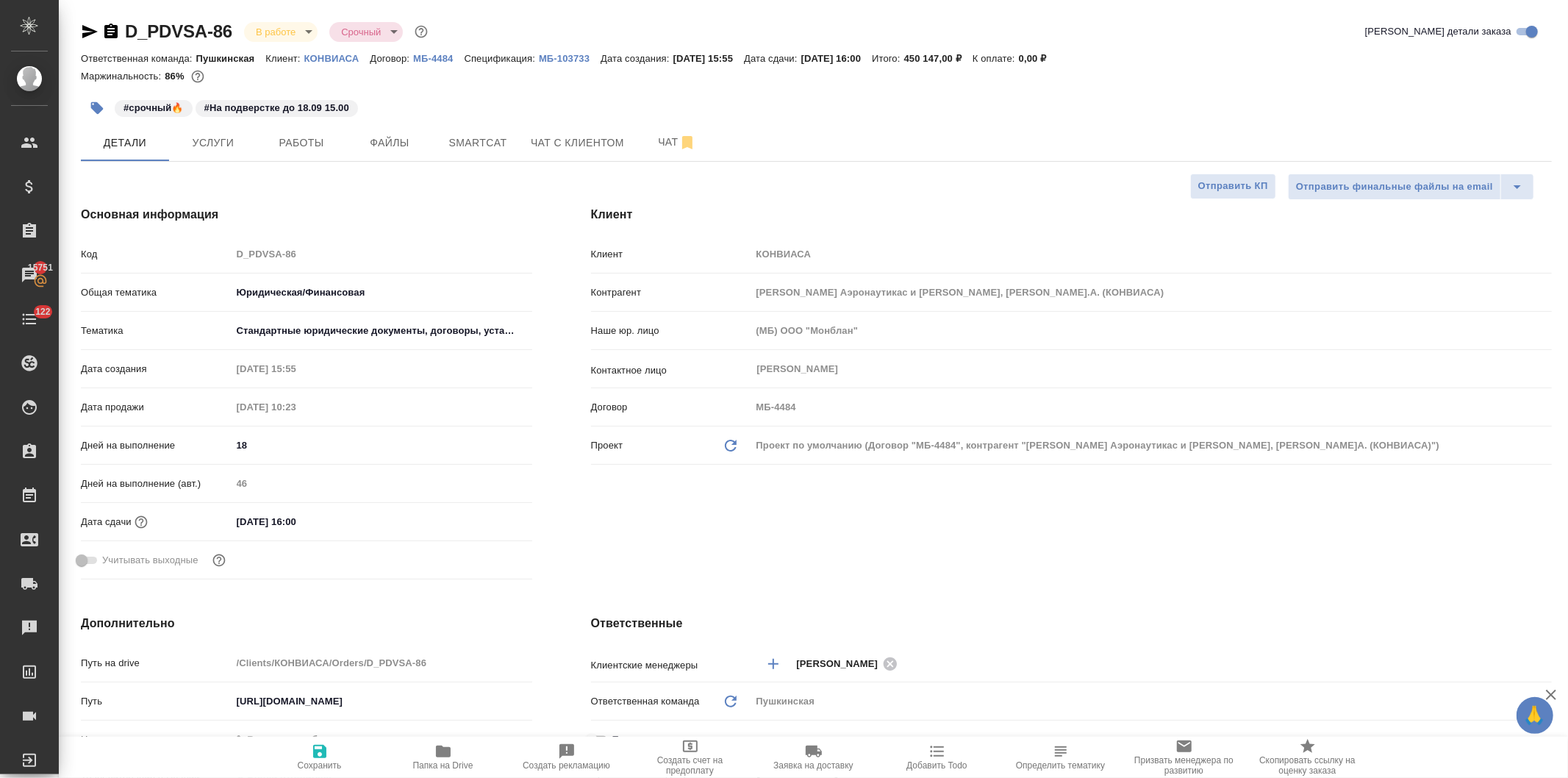
type textarea "x"
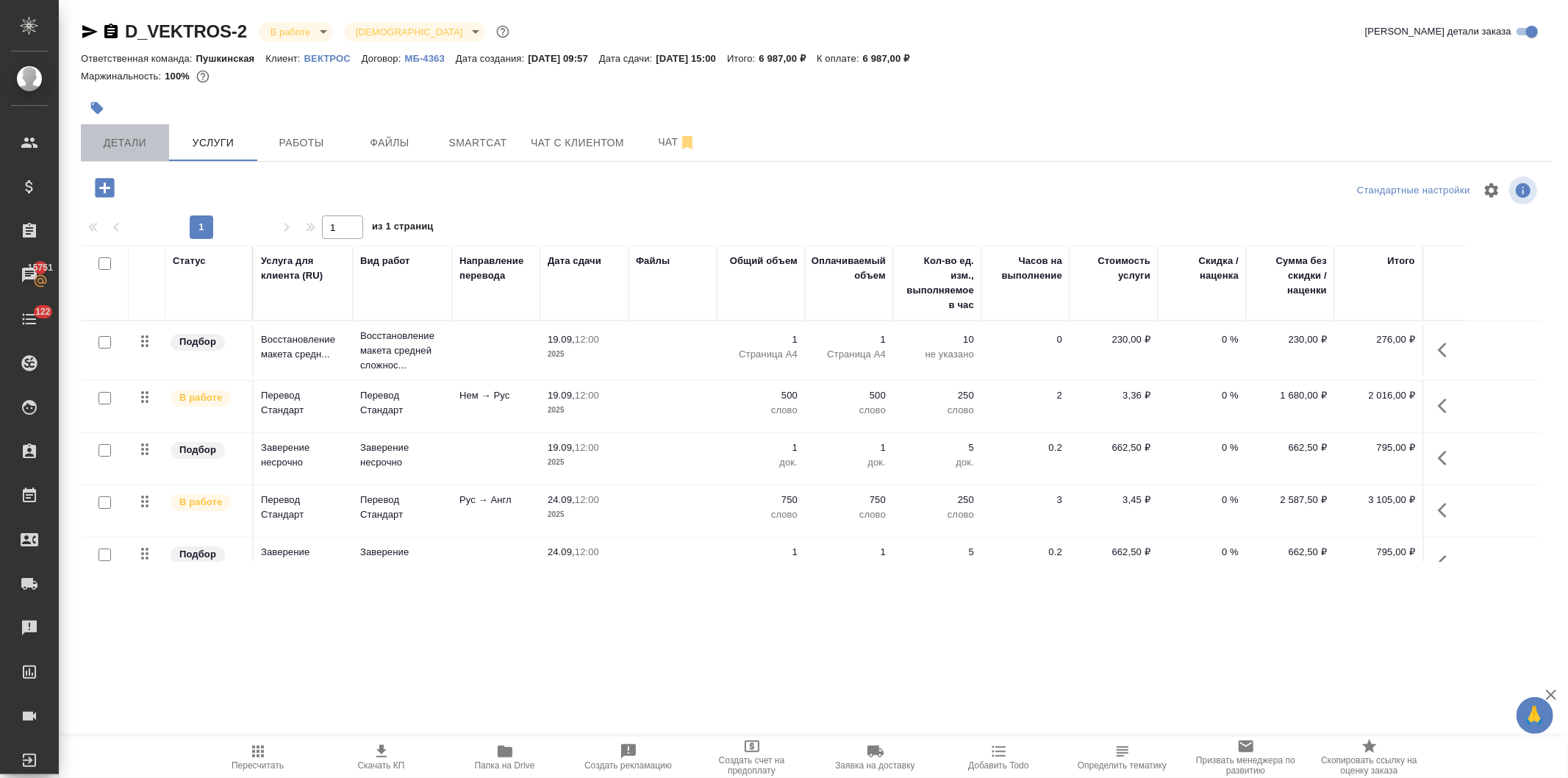
click at [126, 137] on span "Детали" at bounding box center [125, 143] width 71 height 19
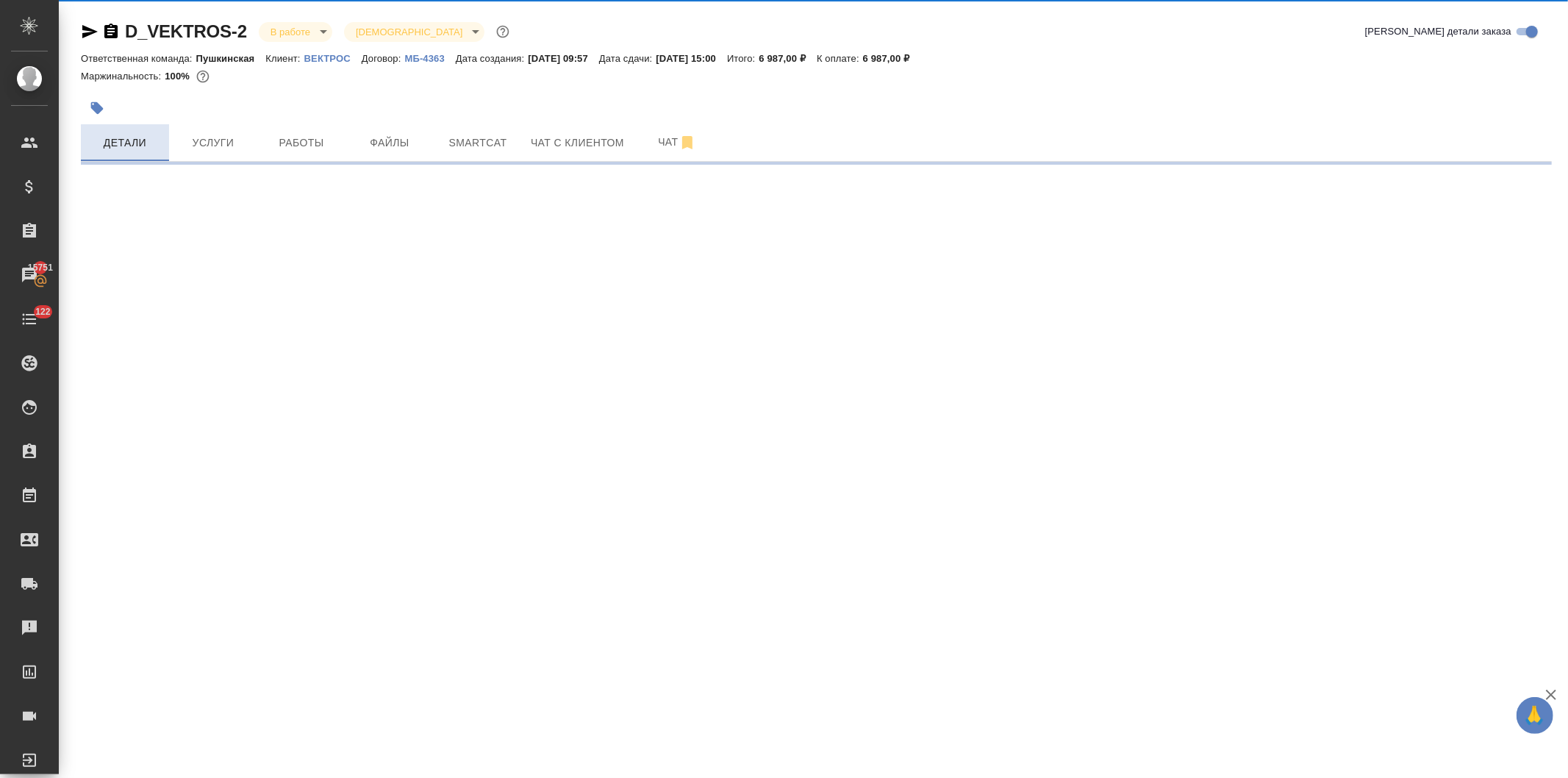
select select "RU"
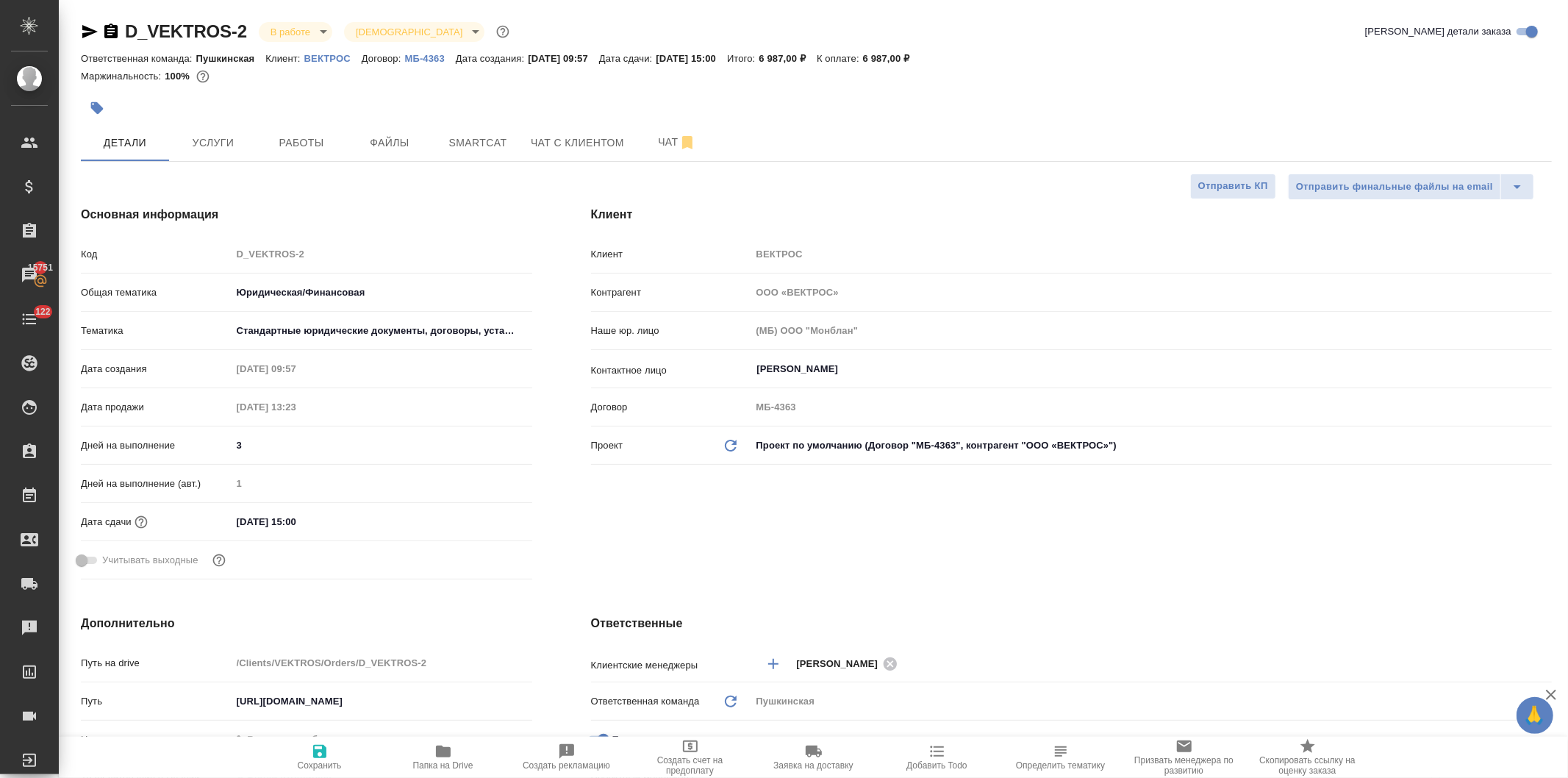
type textarea "x"
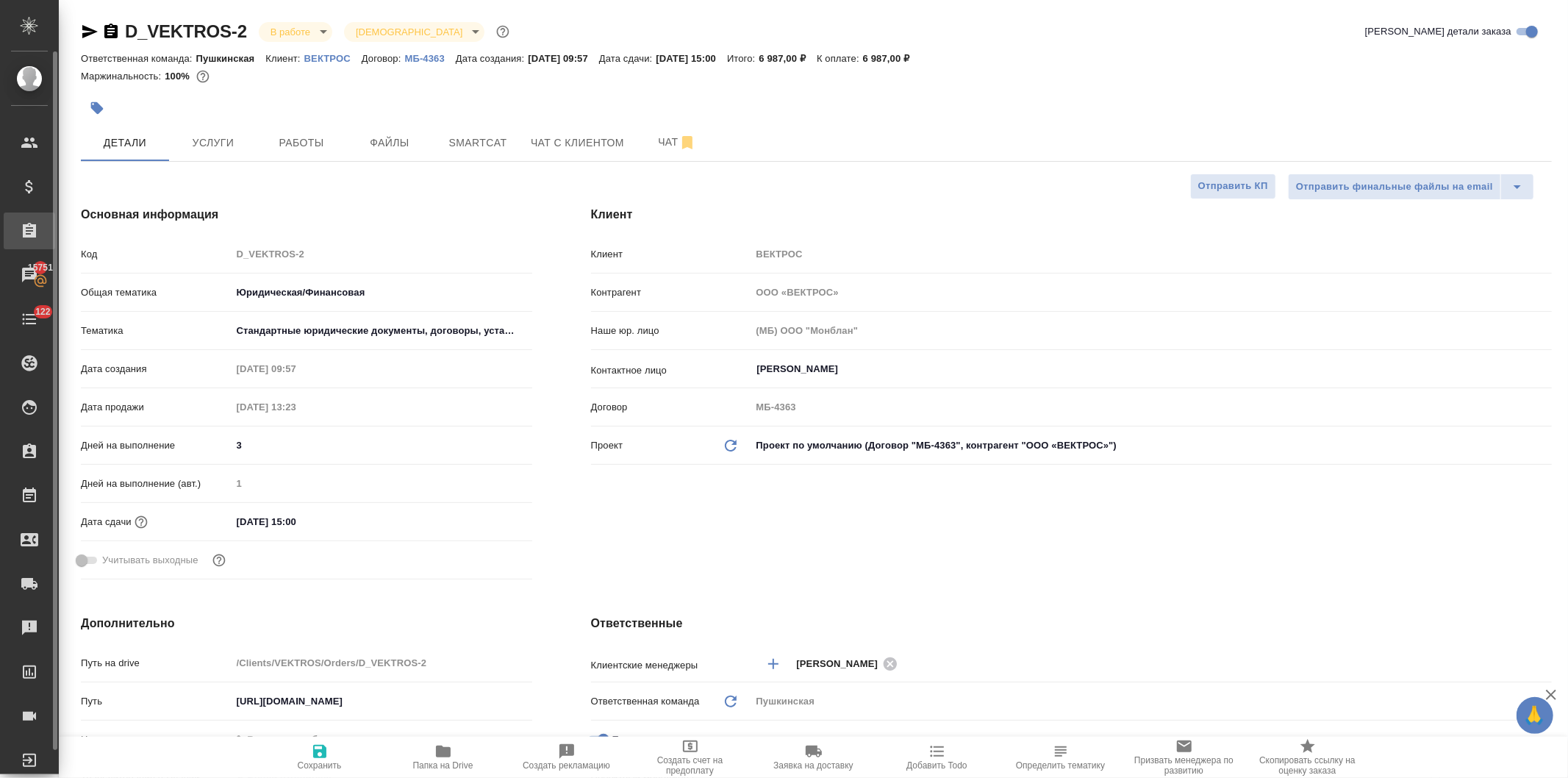
type textarea "x"
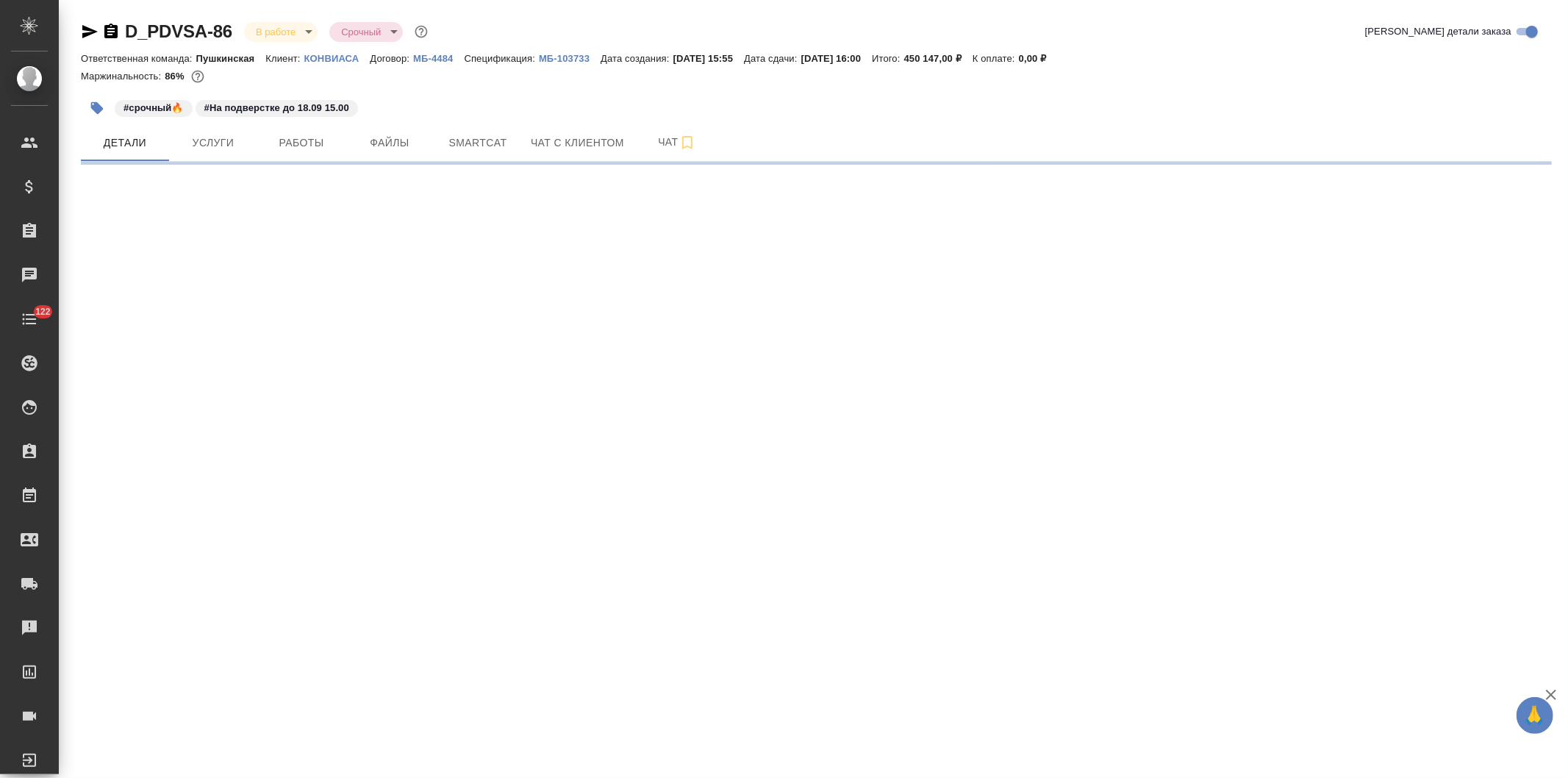
select select "RU"
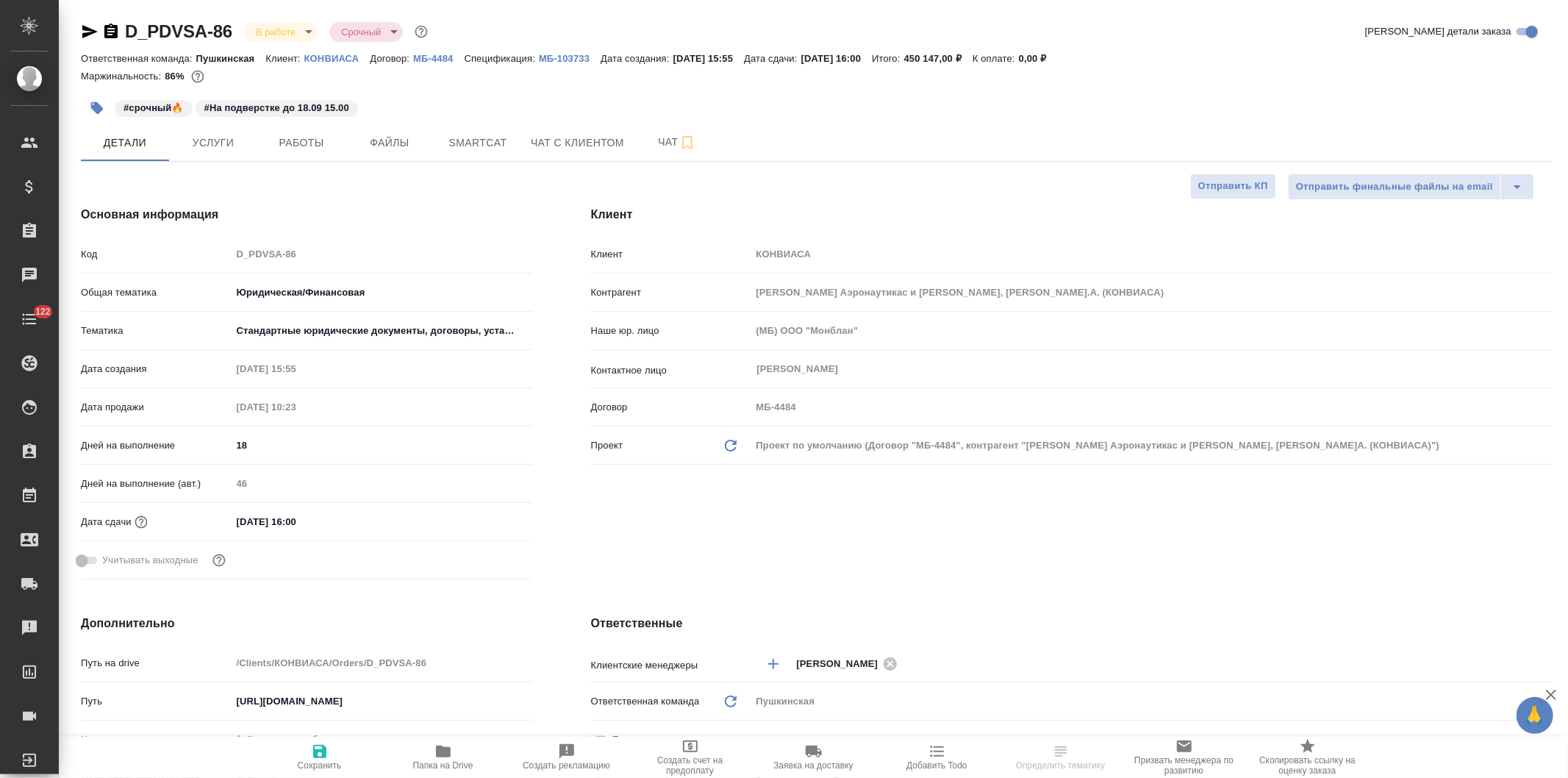
type textarea "x"
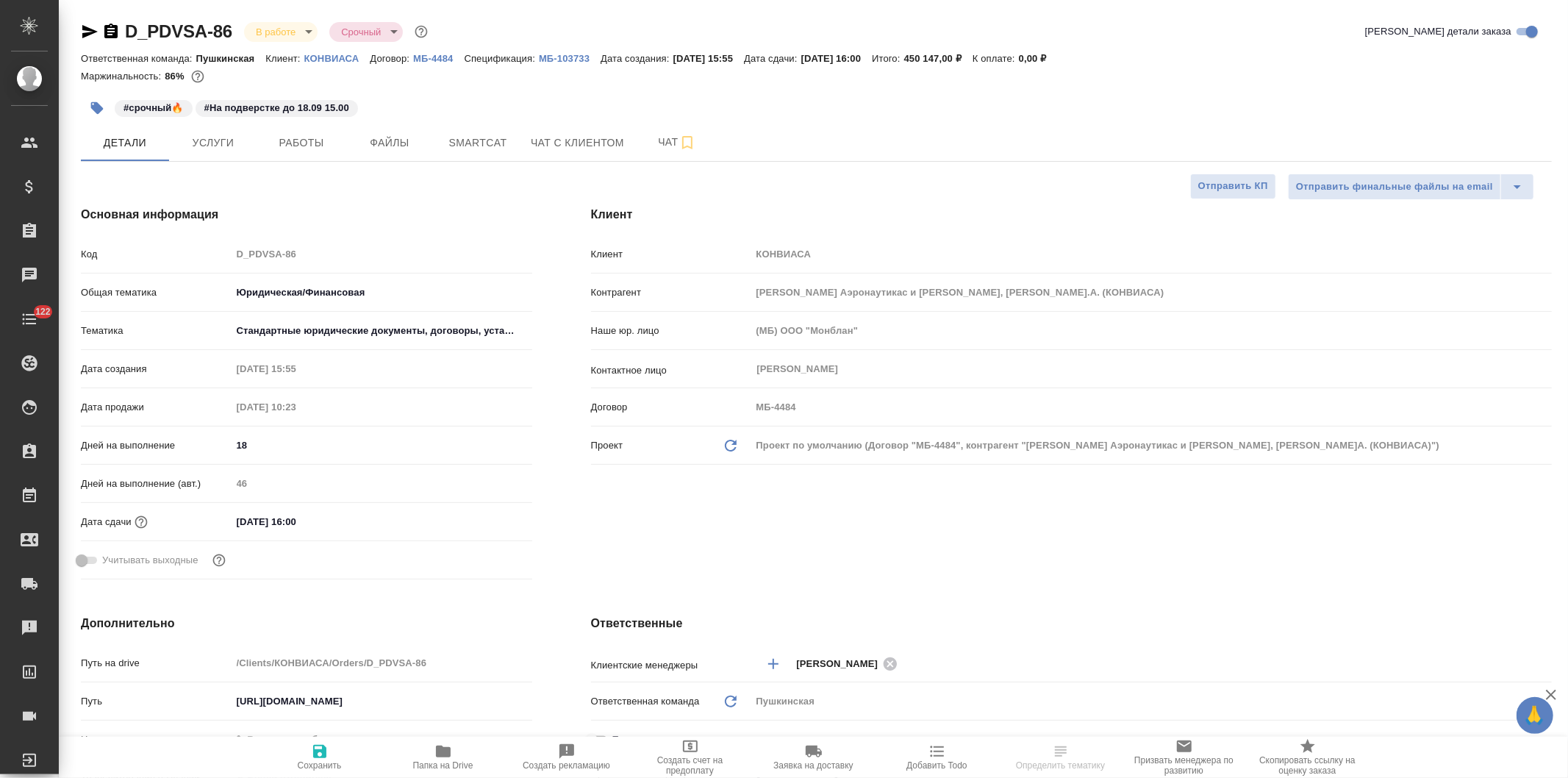
type textarea "x"
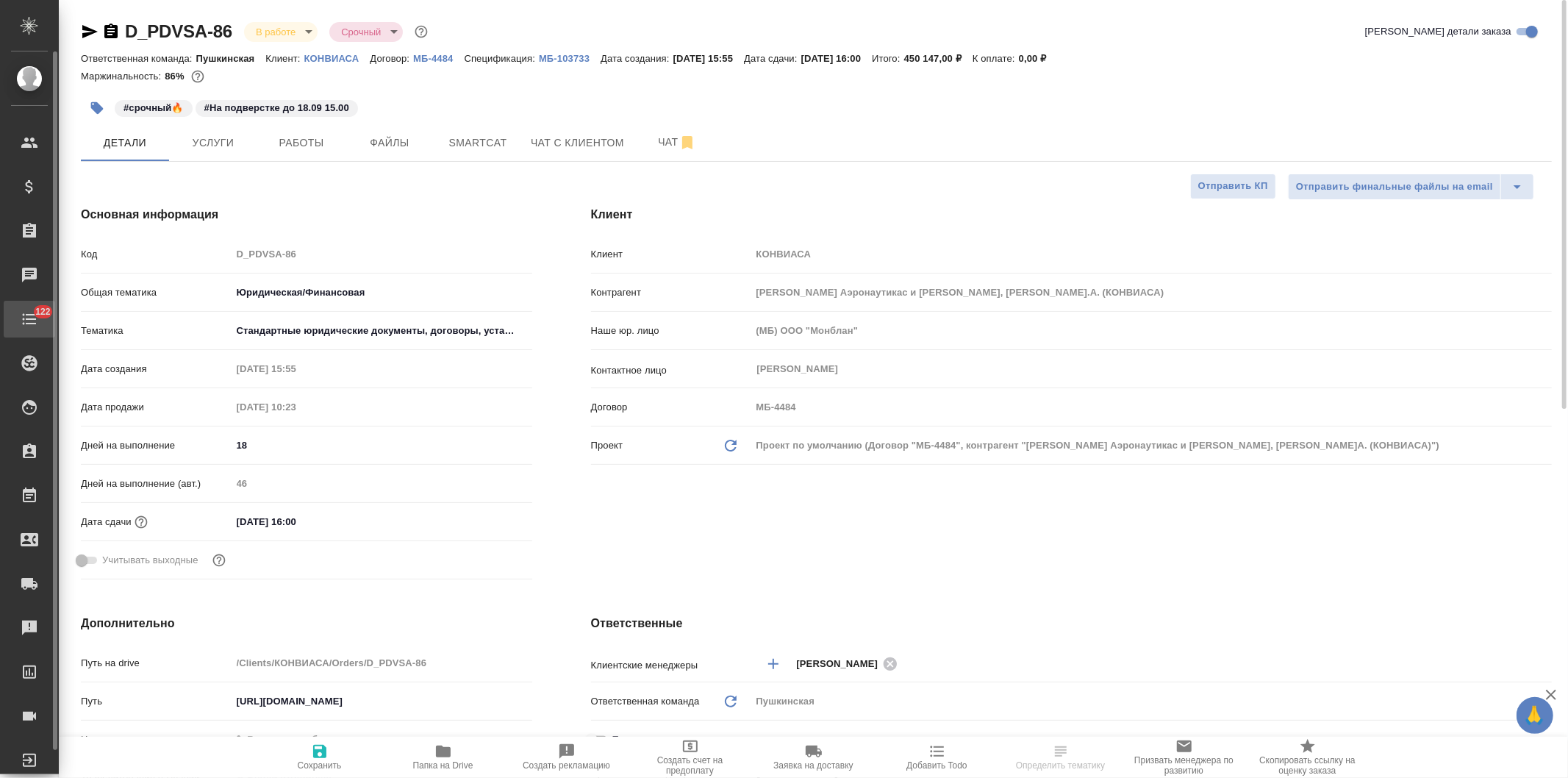
type textarea "x"
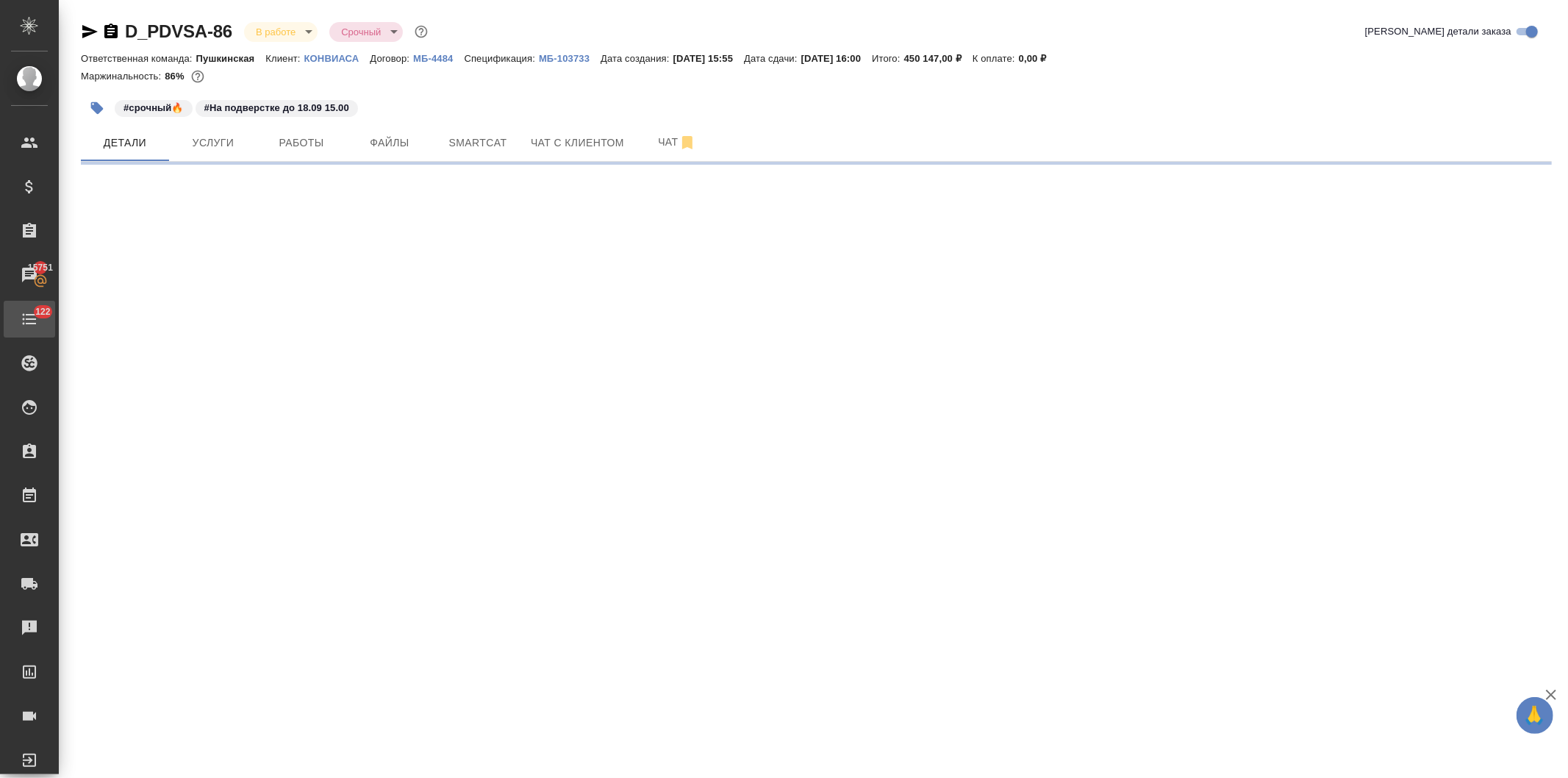
select select "RU"
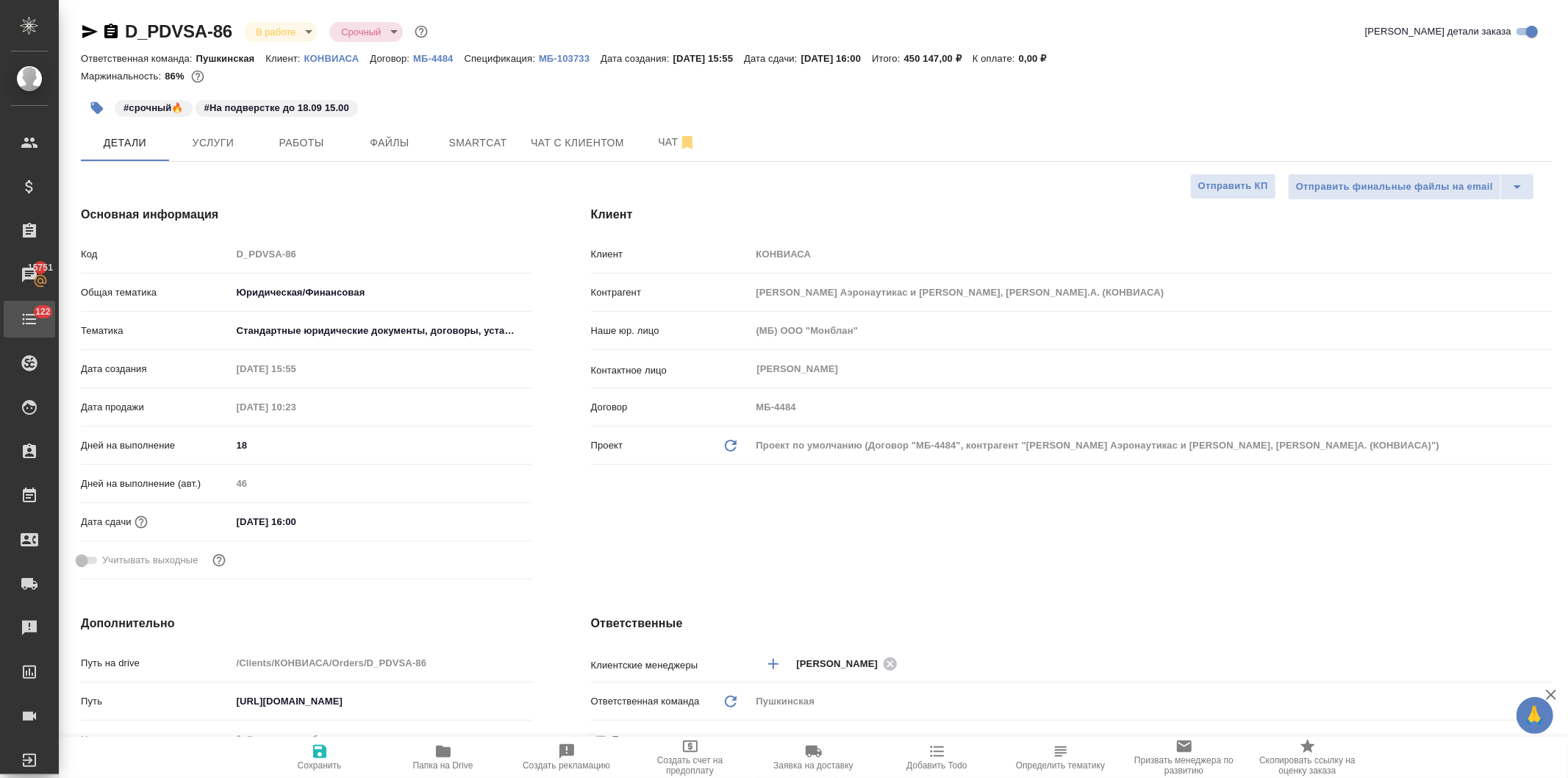
type textarea "x"
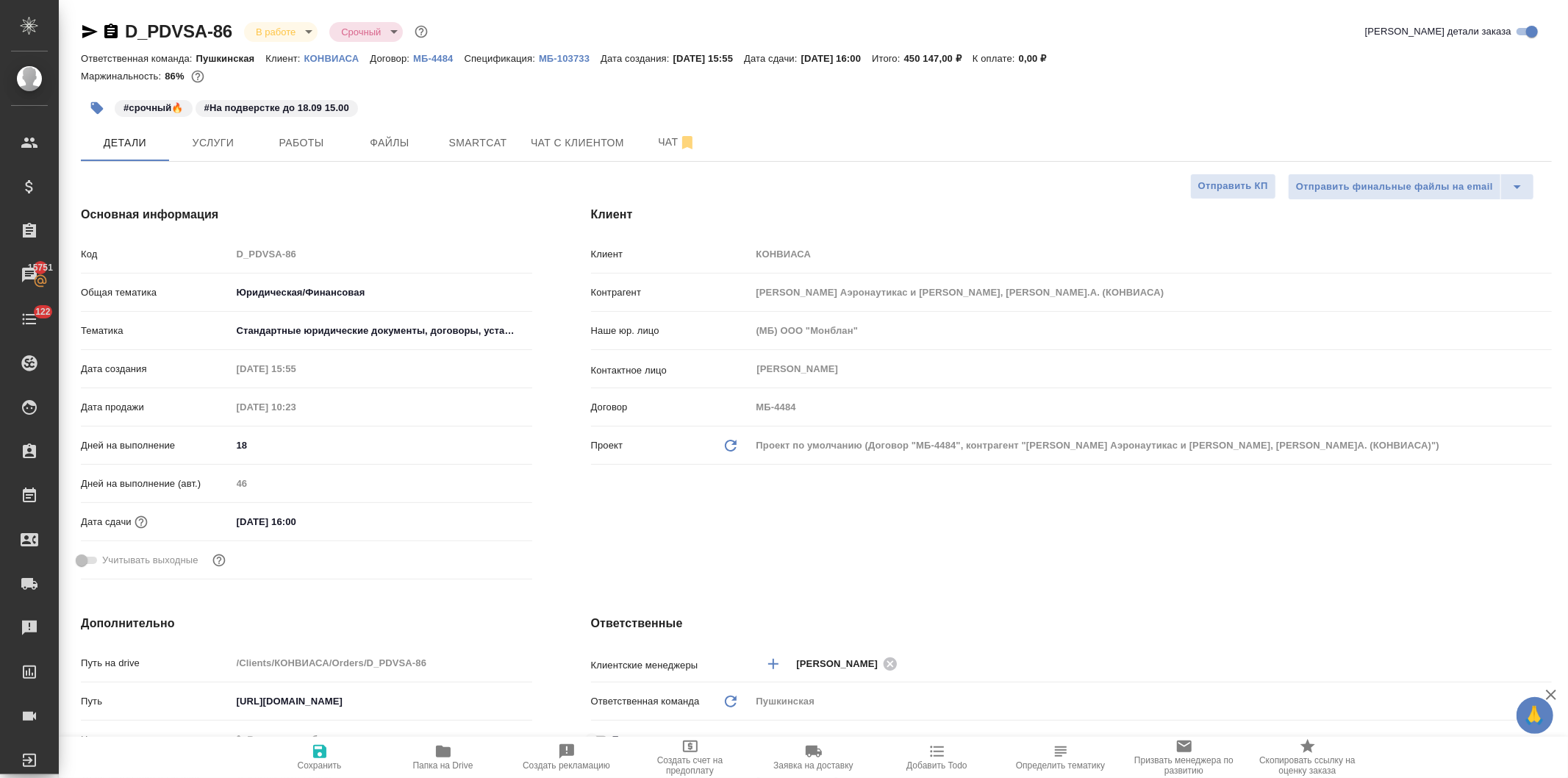
type textarea "x"
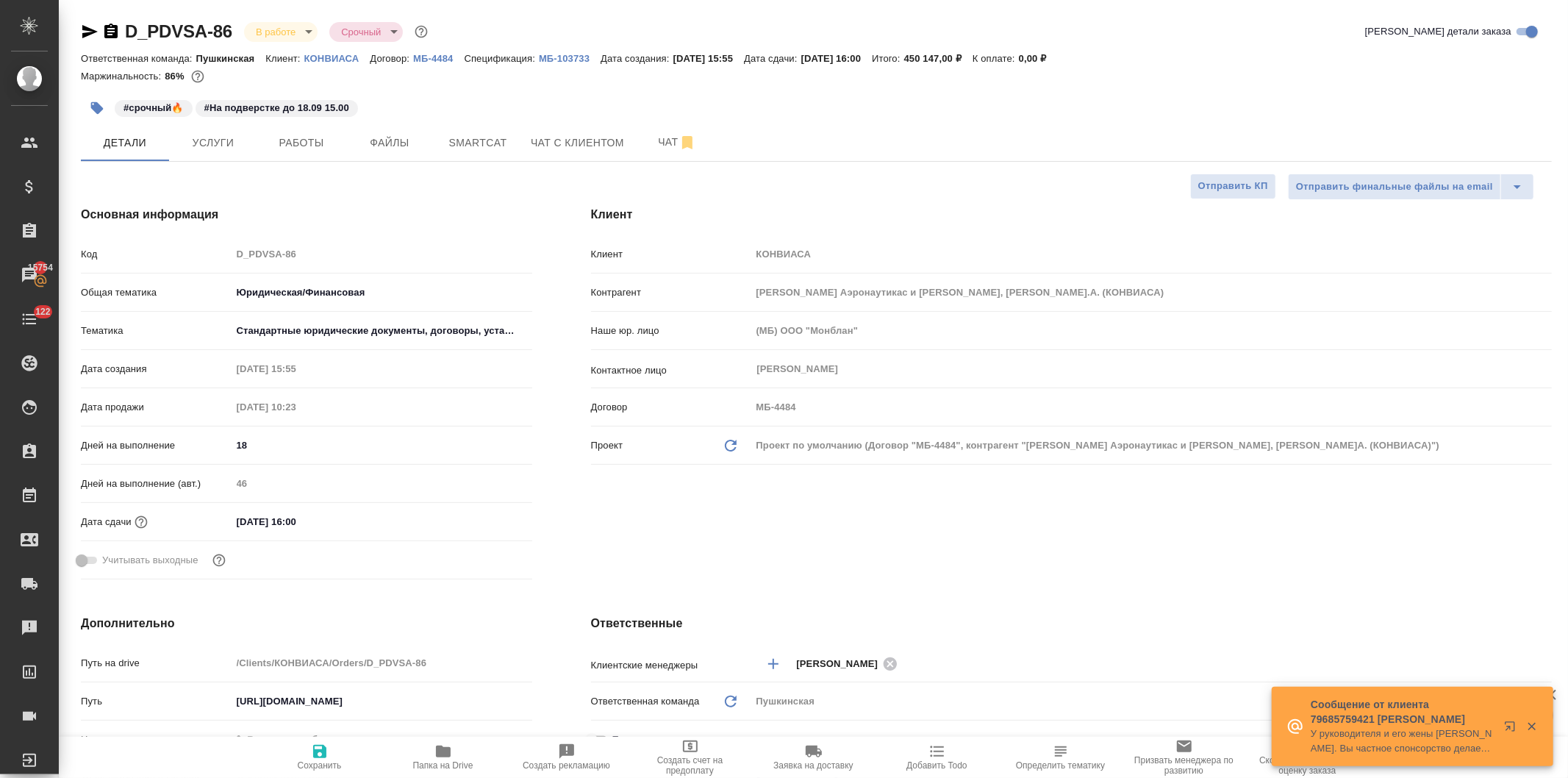
type textarea "x"
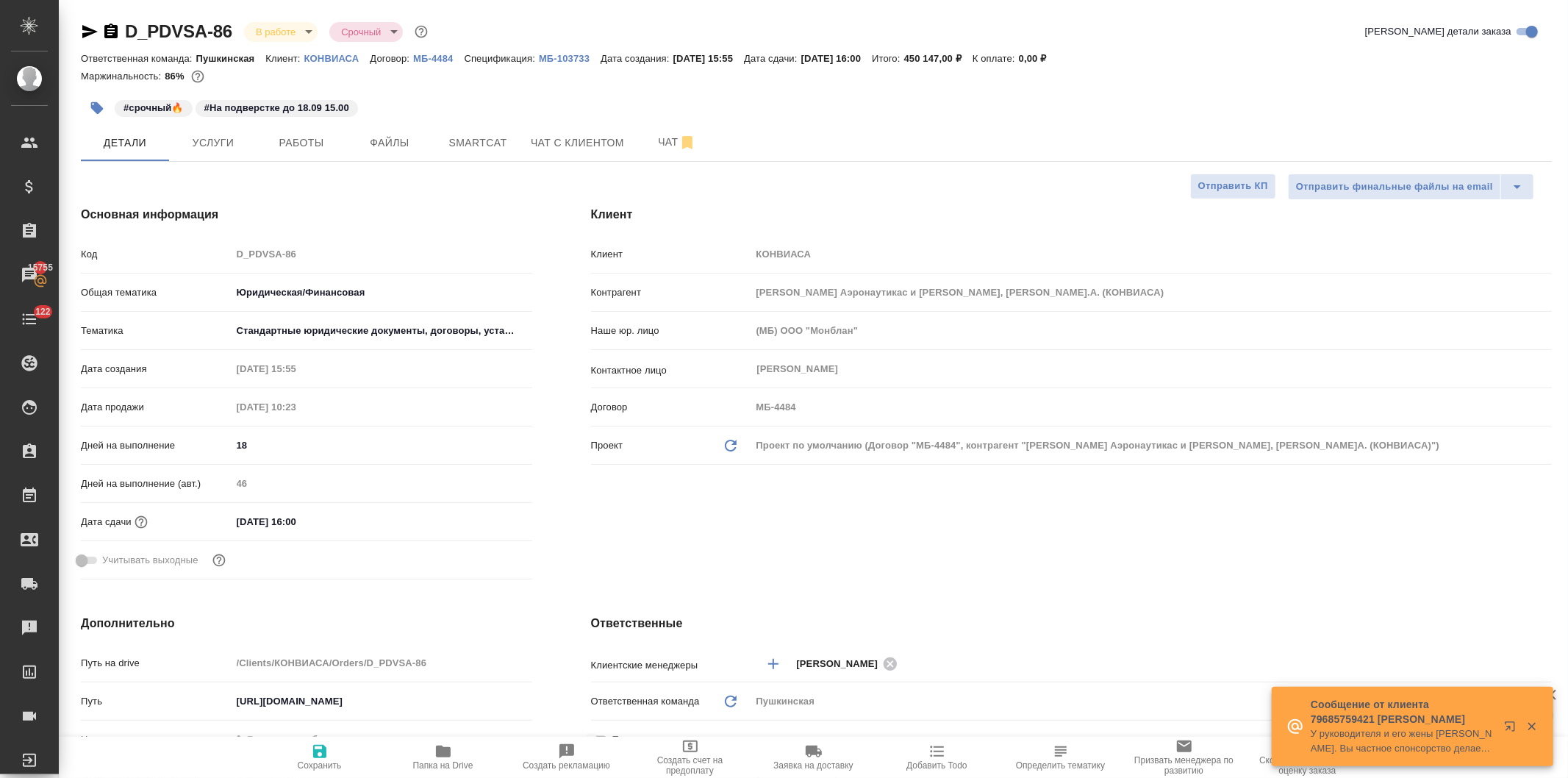
type textarea "x"
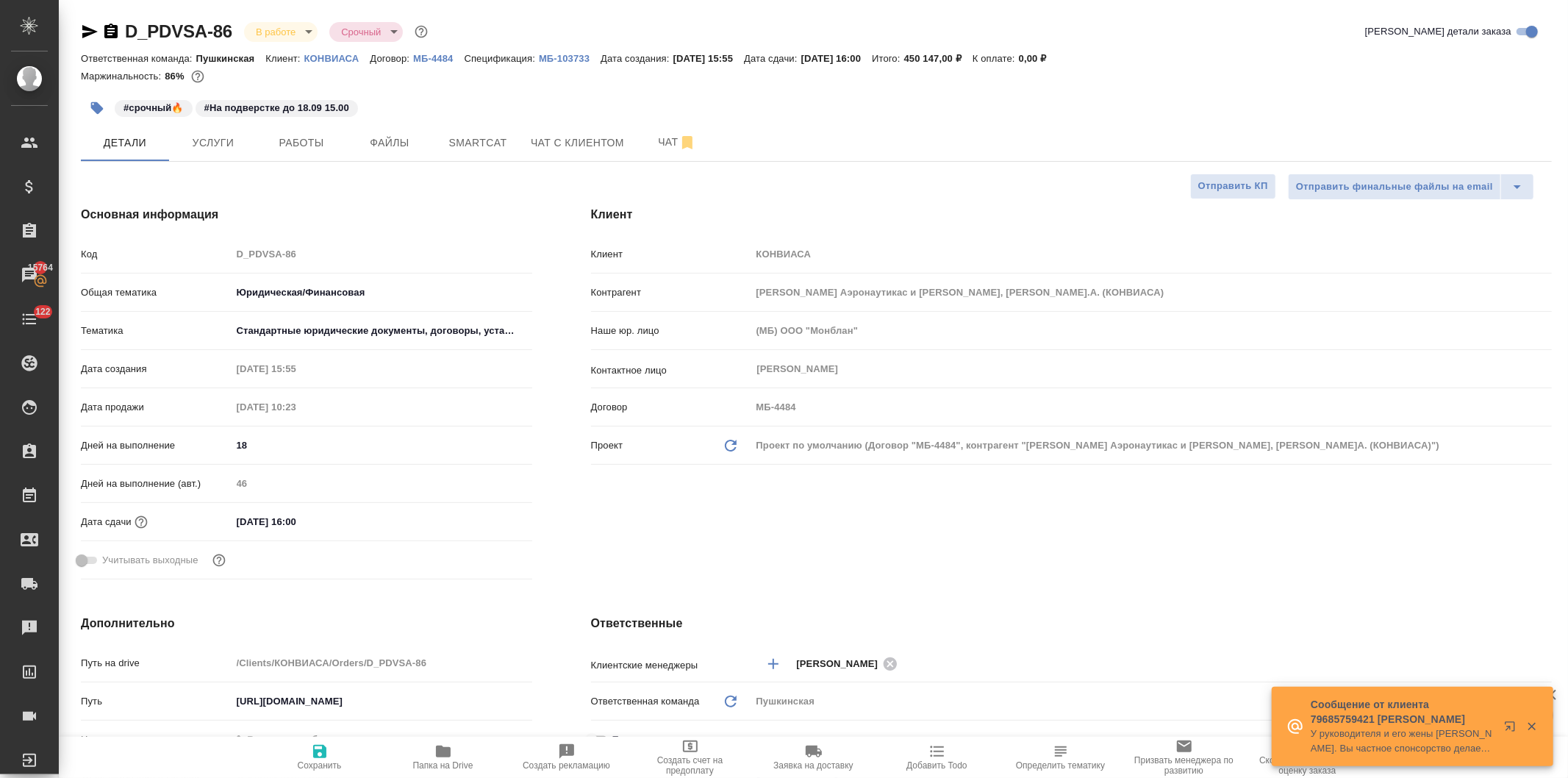
type textarea "x"
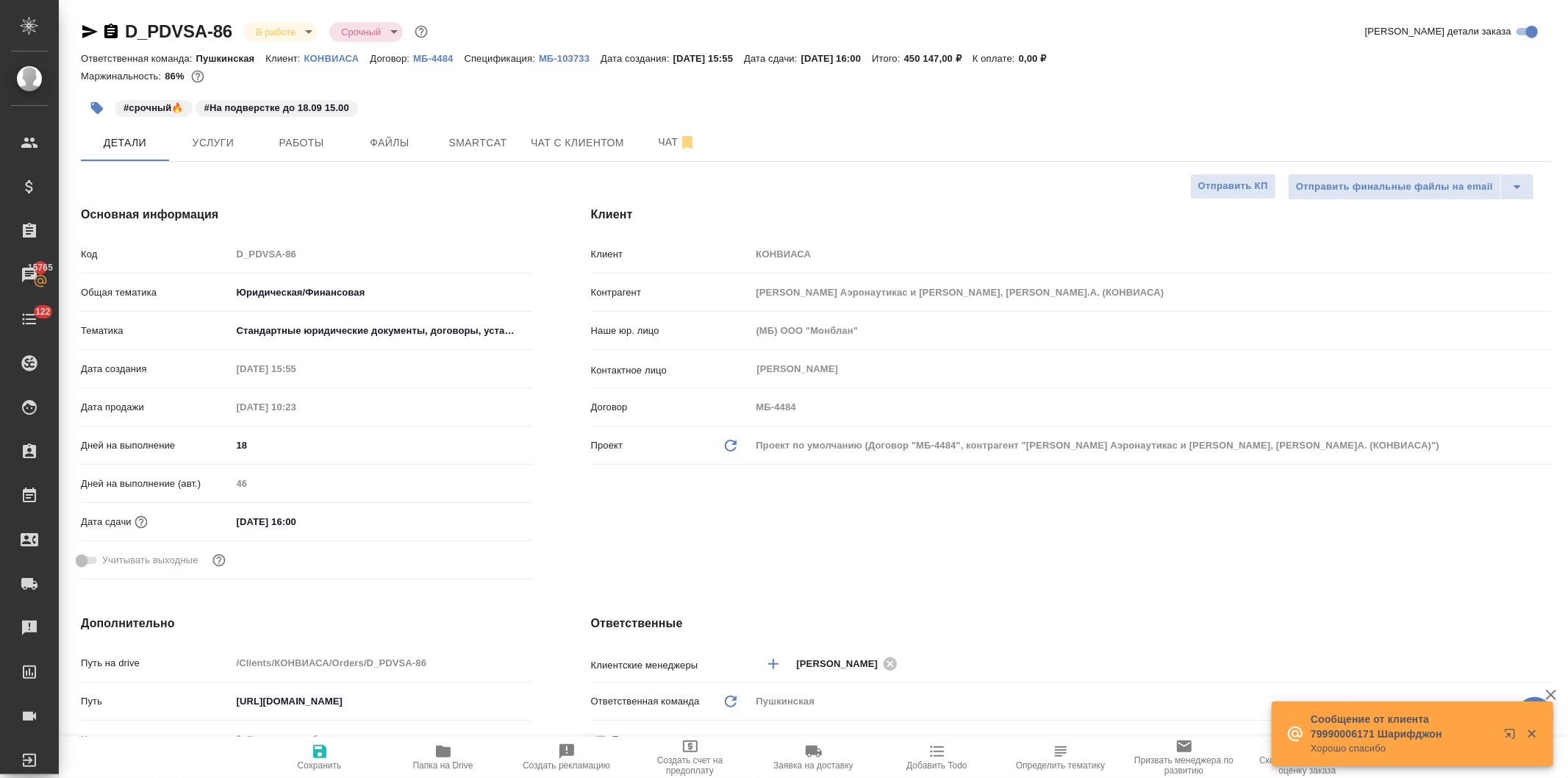
type textarea "x"
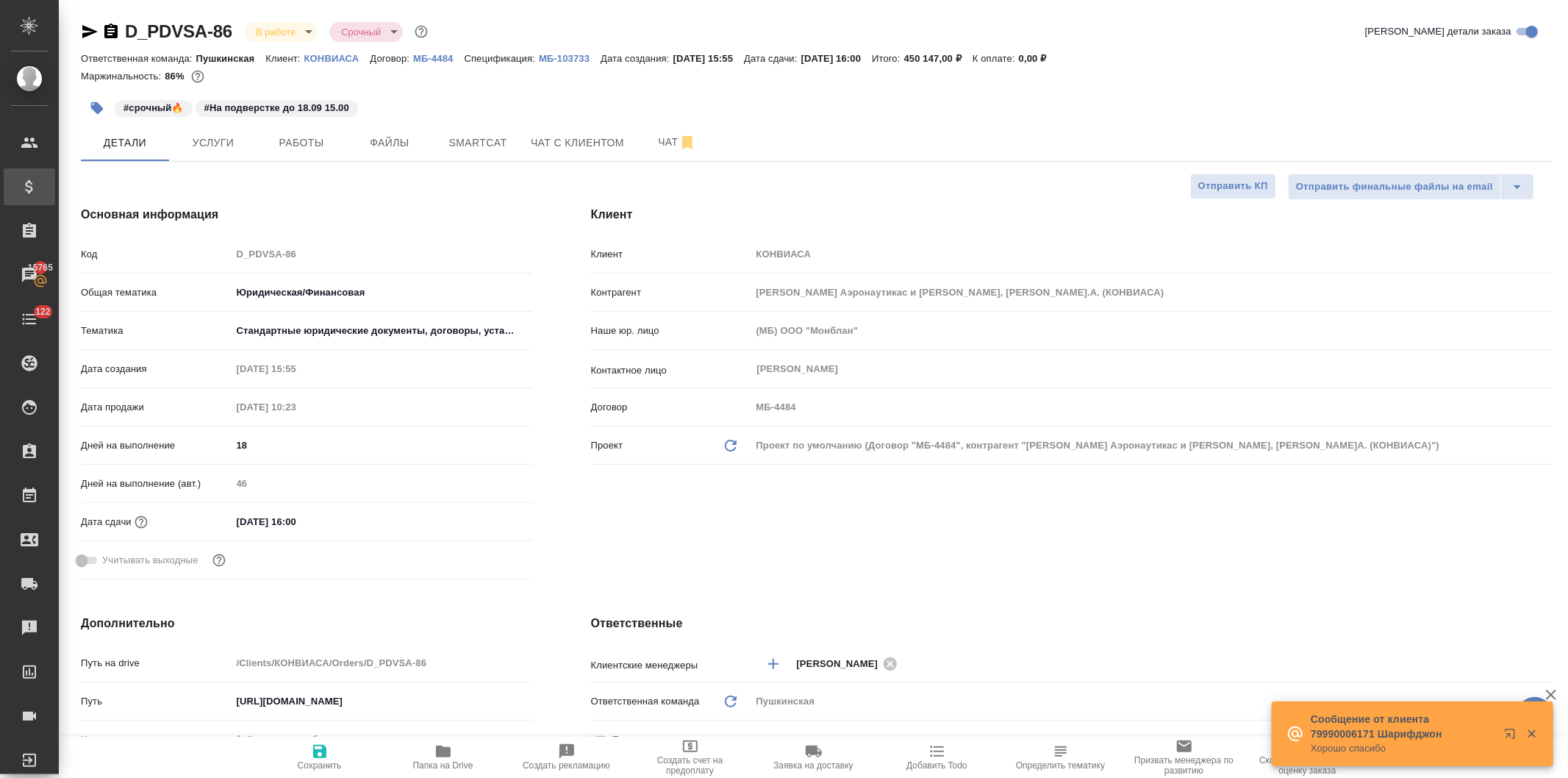
type textarea "x"
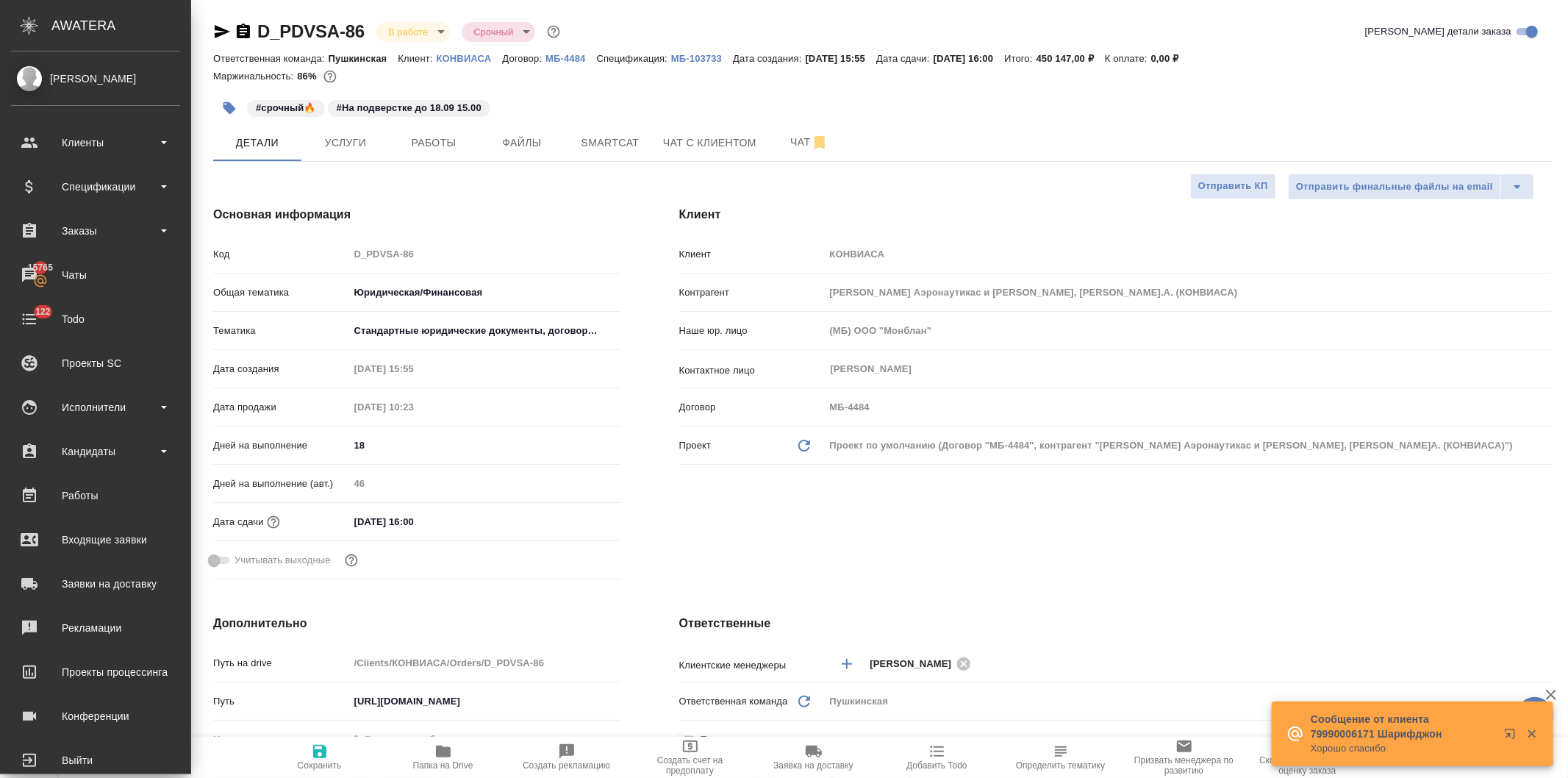
type textarea "x"
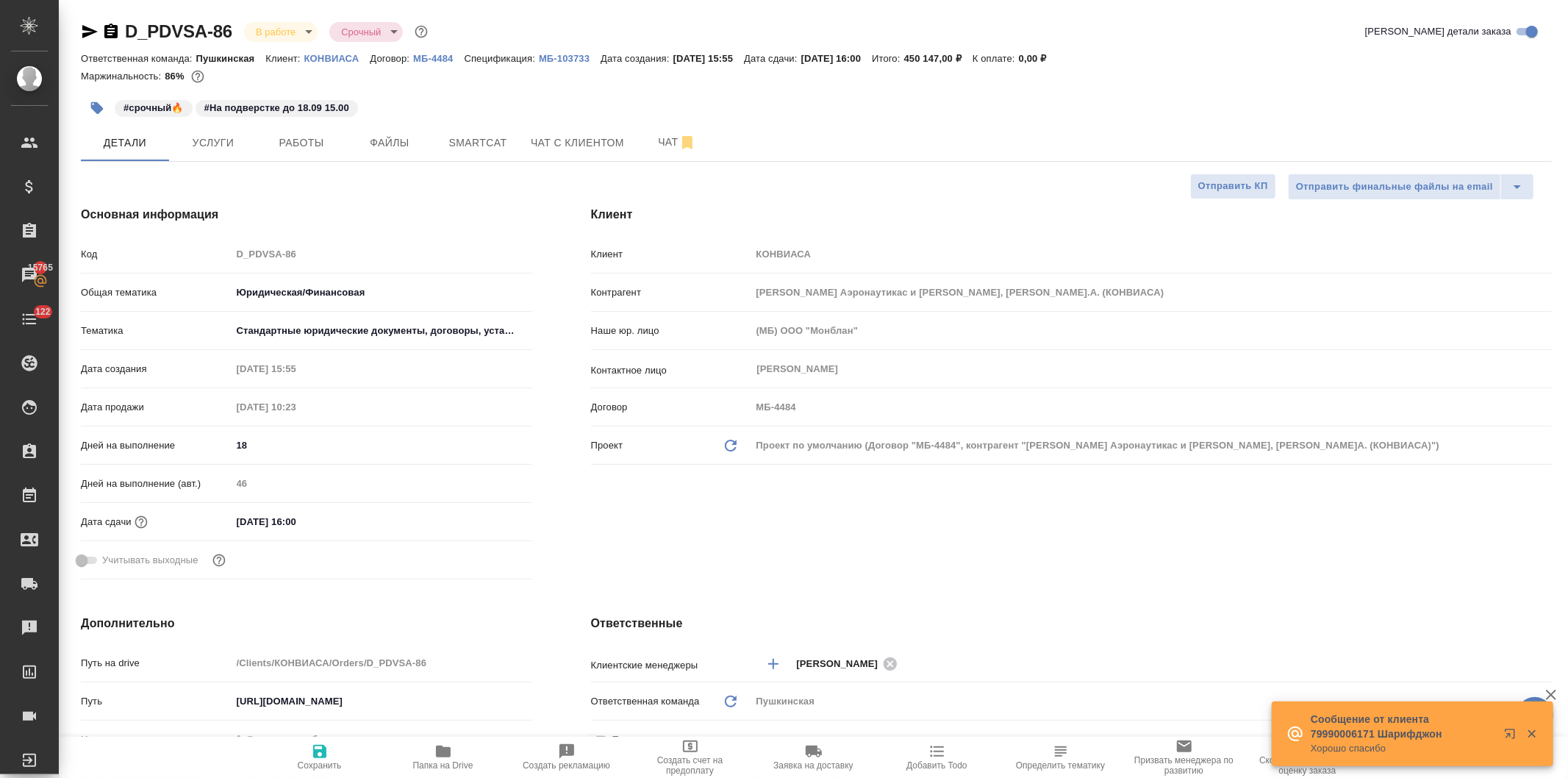
type textarea "x"
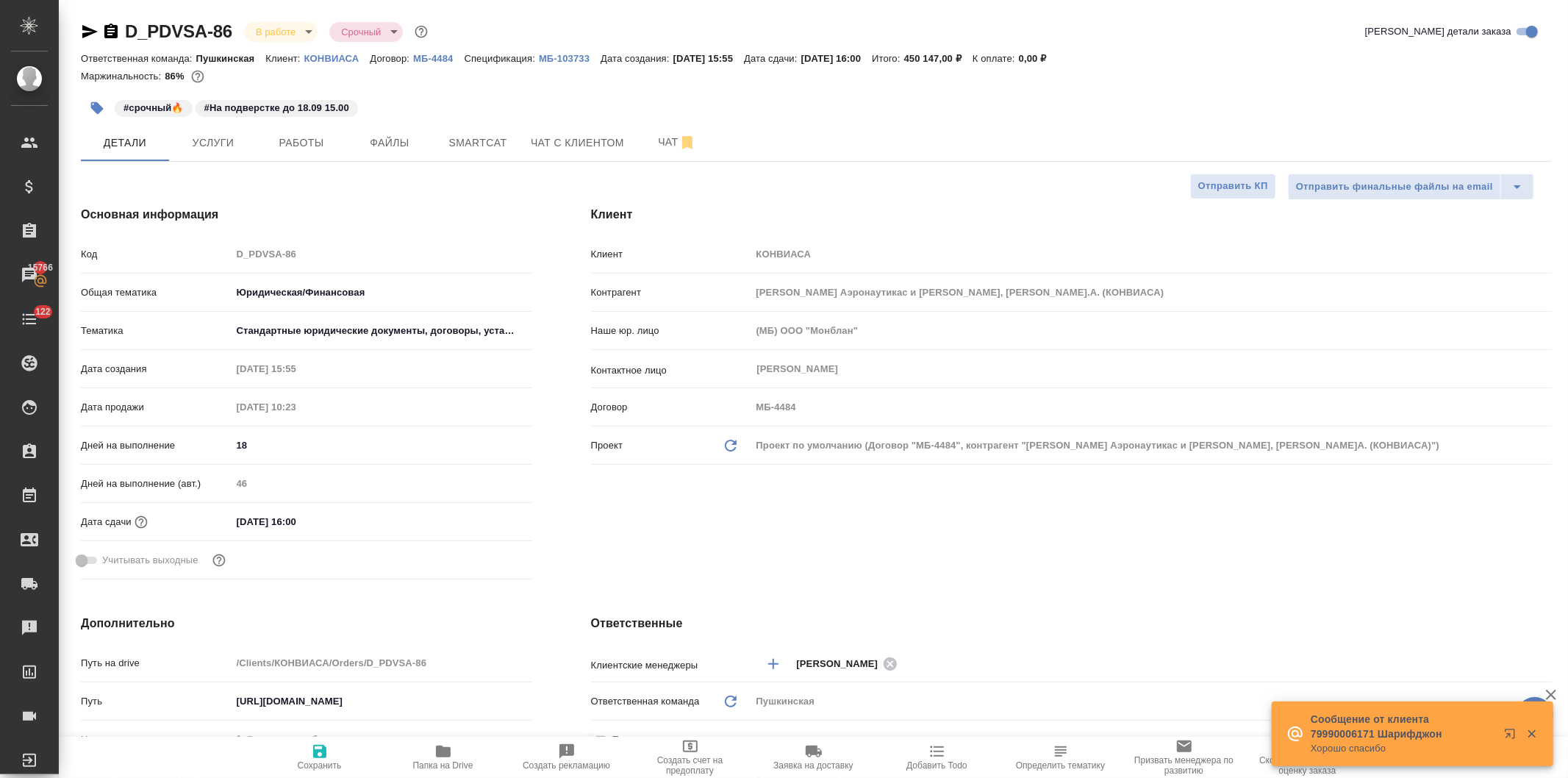
type textarea "x"
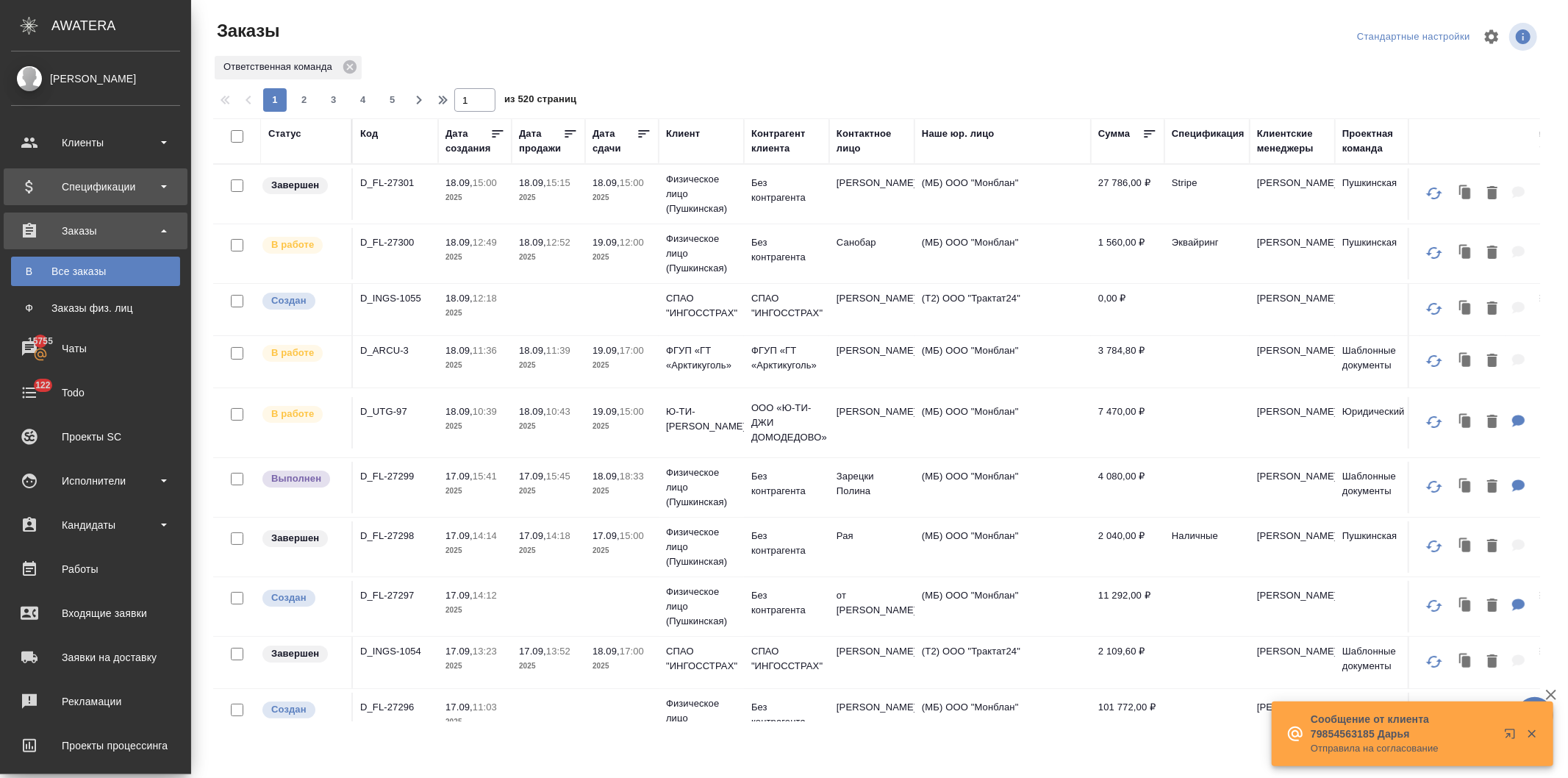
click at [84, 183] on div "Спецификации" at bounding box center [95, 187] width 169 height 22
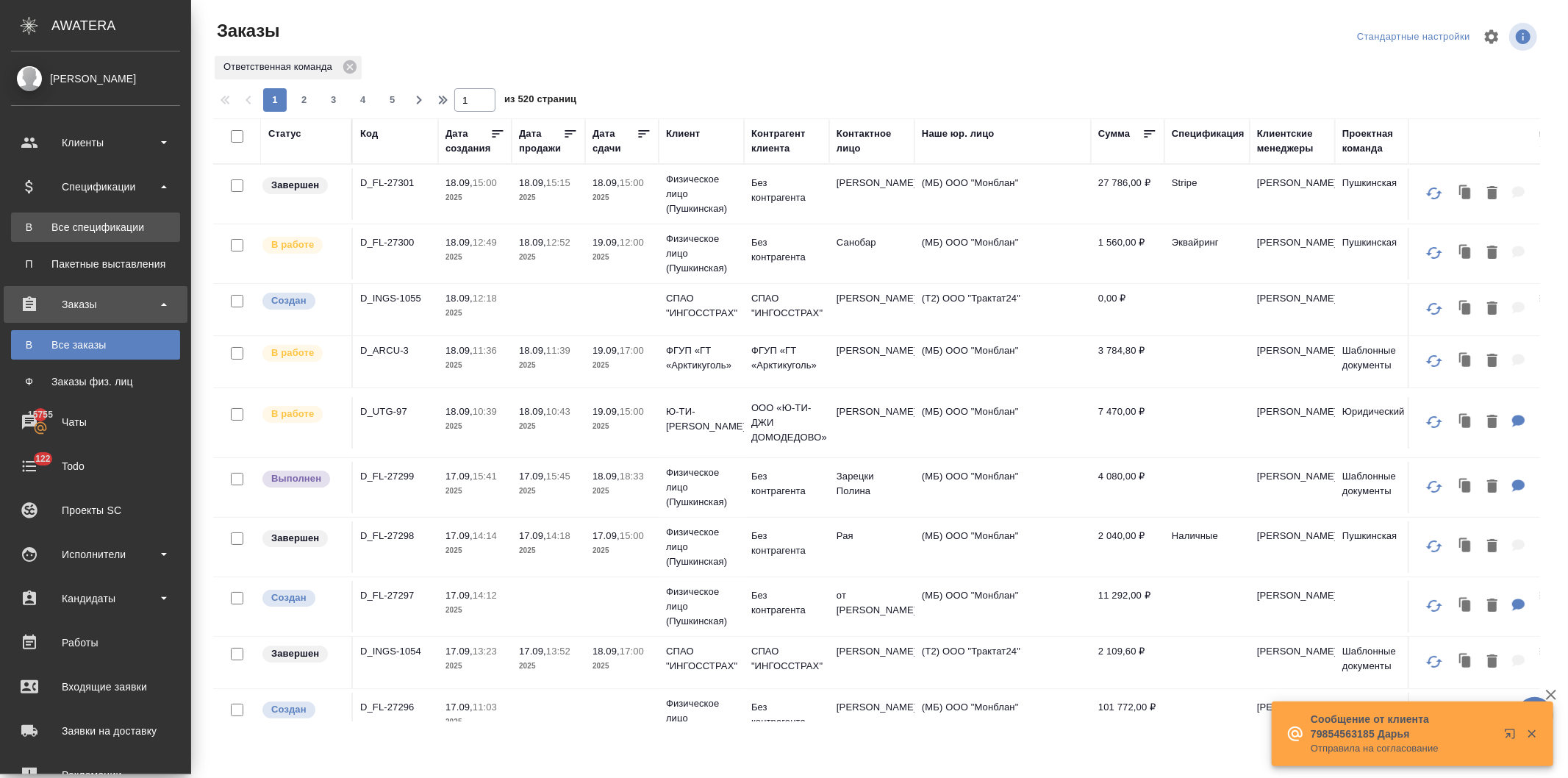
click at [87, 225] on div "Все спецификации" at bounding box center [96, 227] width 154 height 15
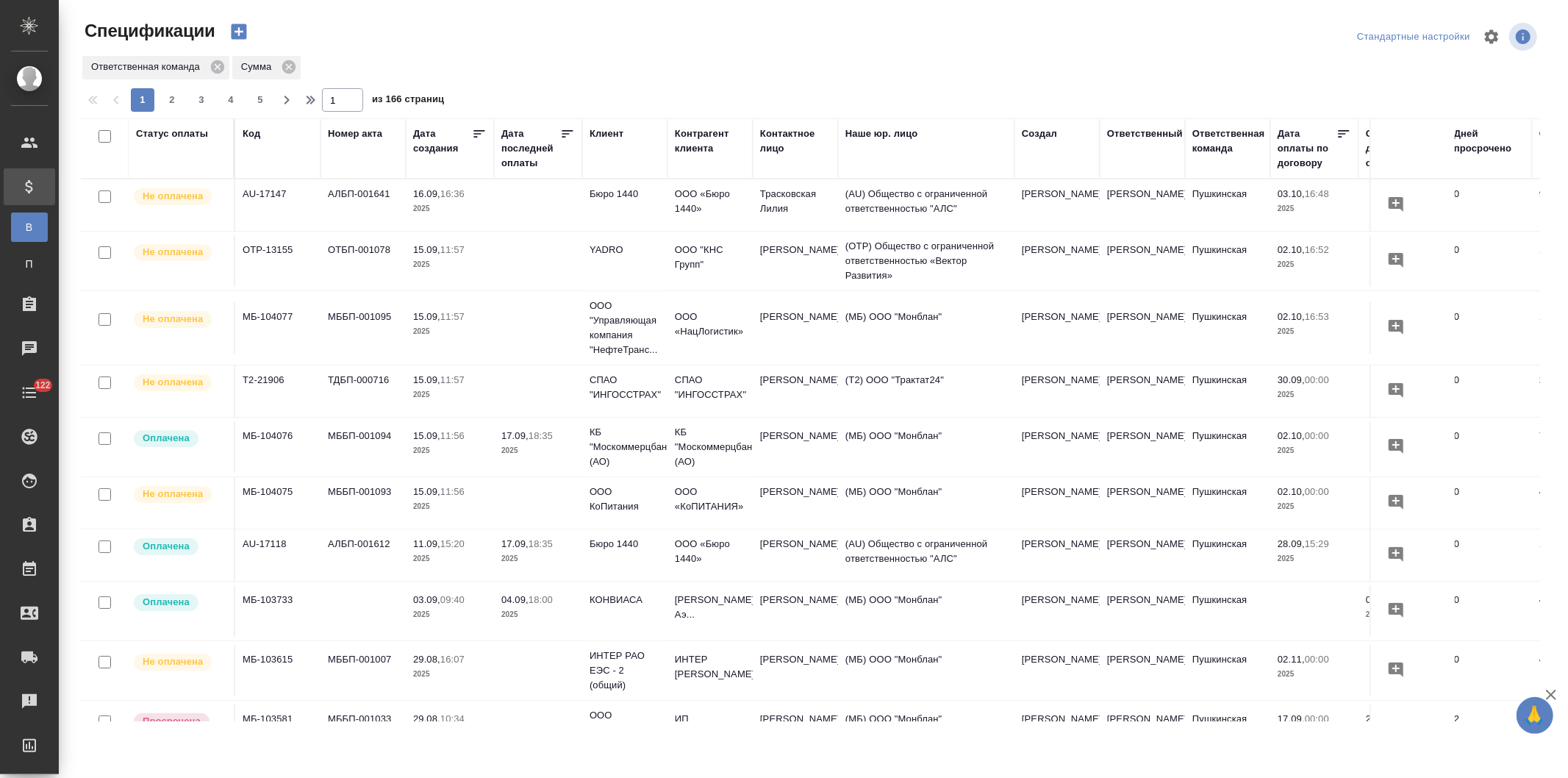
click at [601, 127] on div "Клиент" at bounding box center [607, 133] width 34 height 15
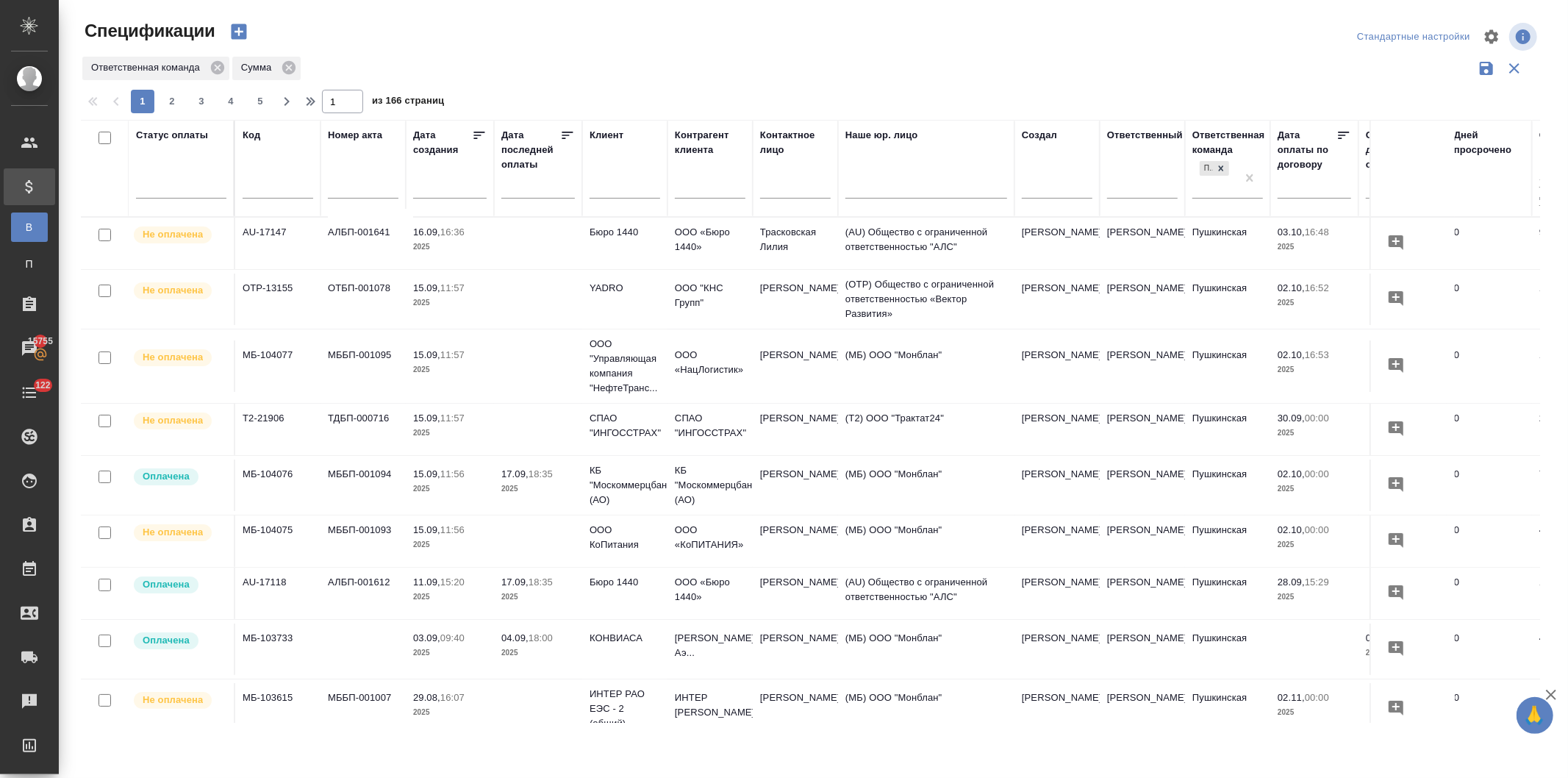
click at [607, 186] on input "text" at bounding box center [625, 189] width 71 height 19
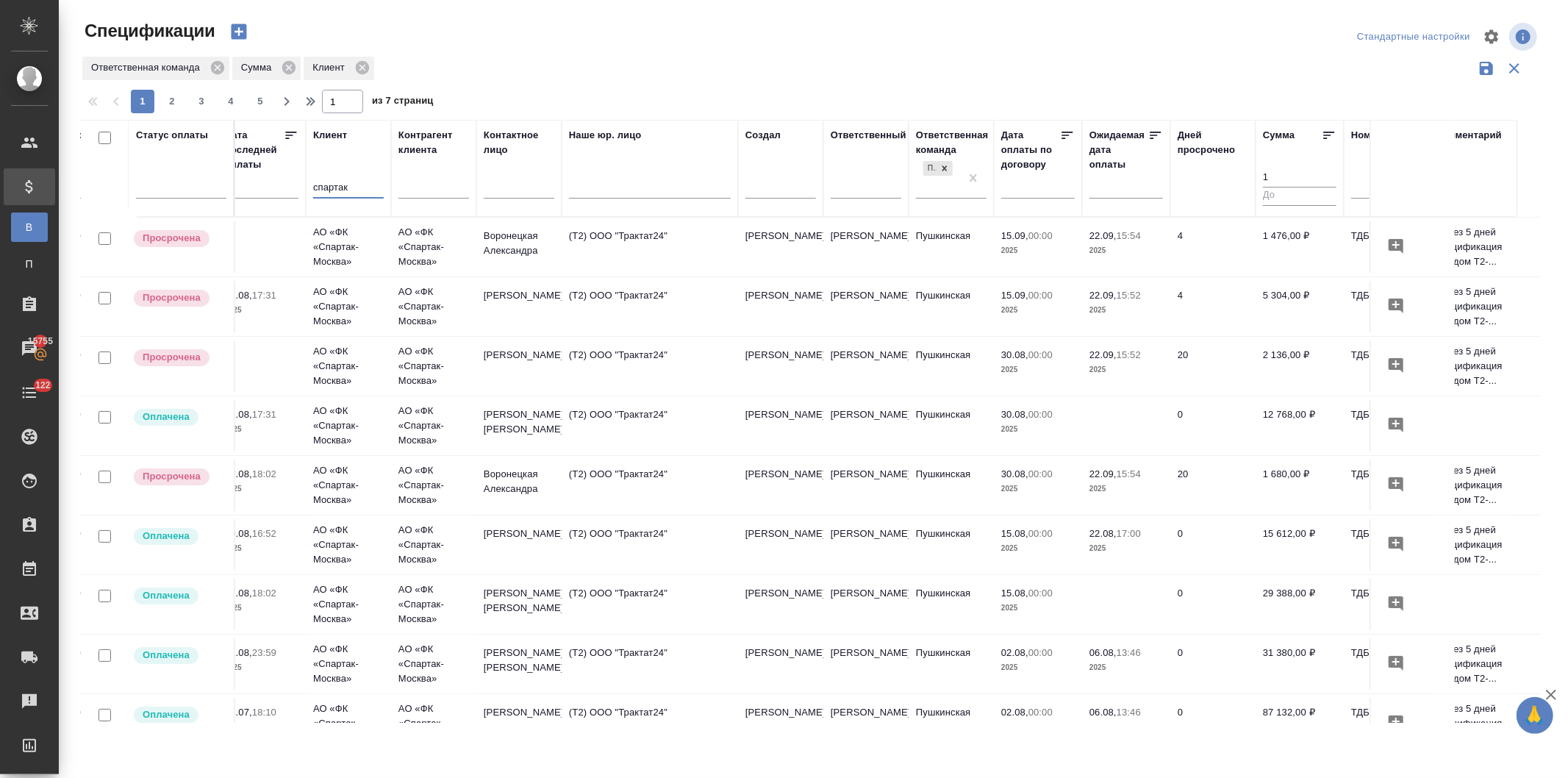
scroll to position [0, 271]
type input "спартак"
click at [601, 360] on td "(Т2) ООО "Трактат24"" at bounding box center [655, 366] width 177 height 52
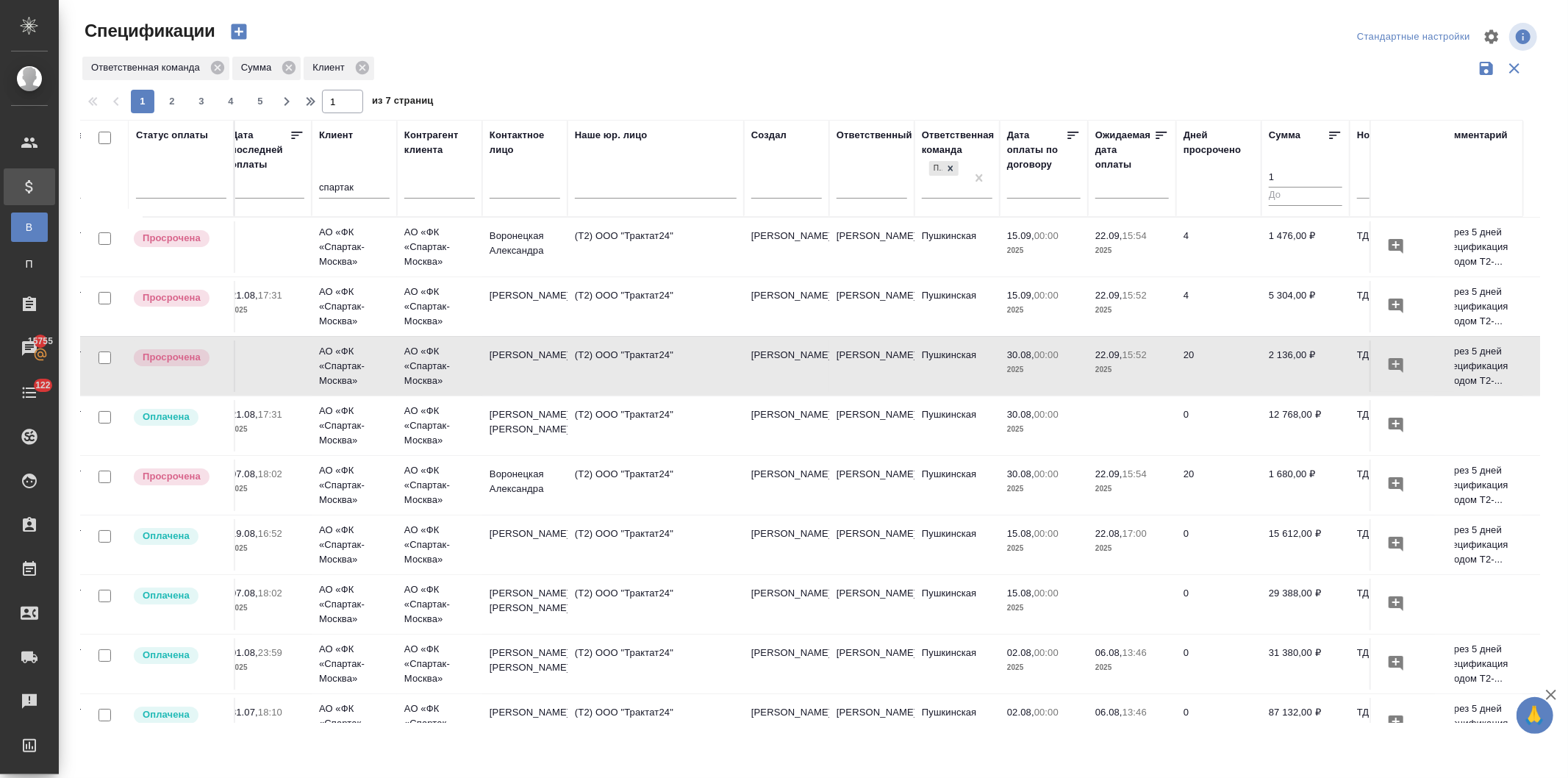
click at [644, 303] on td "(Т2) ООО "Трактат24"" at bounding box center [655, 306] width 177 height 52
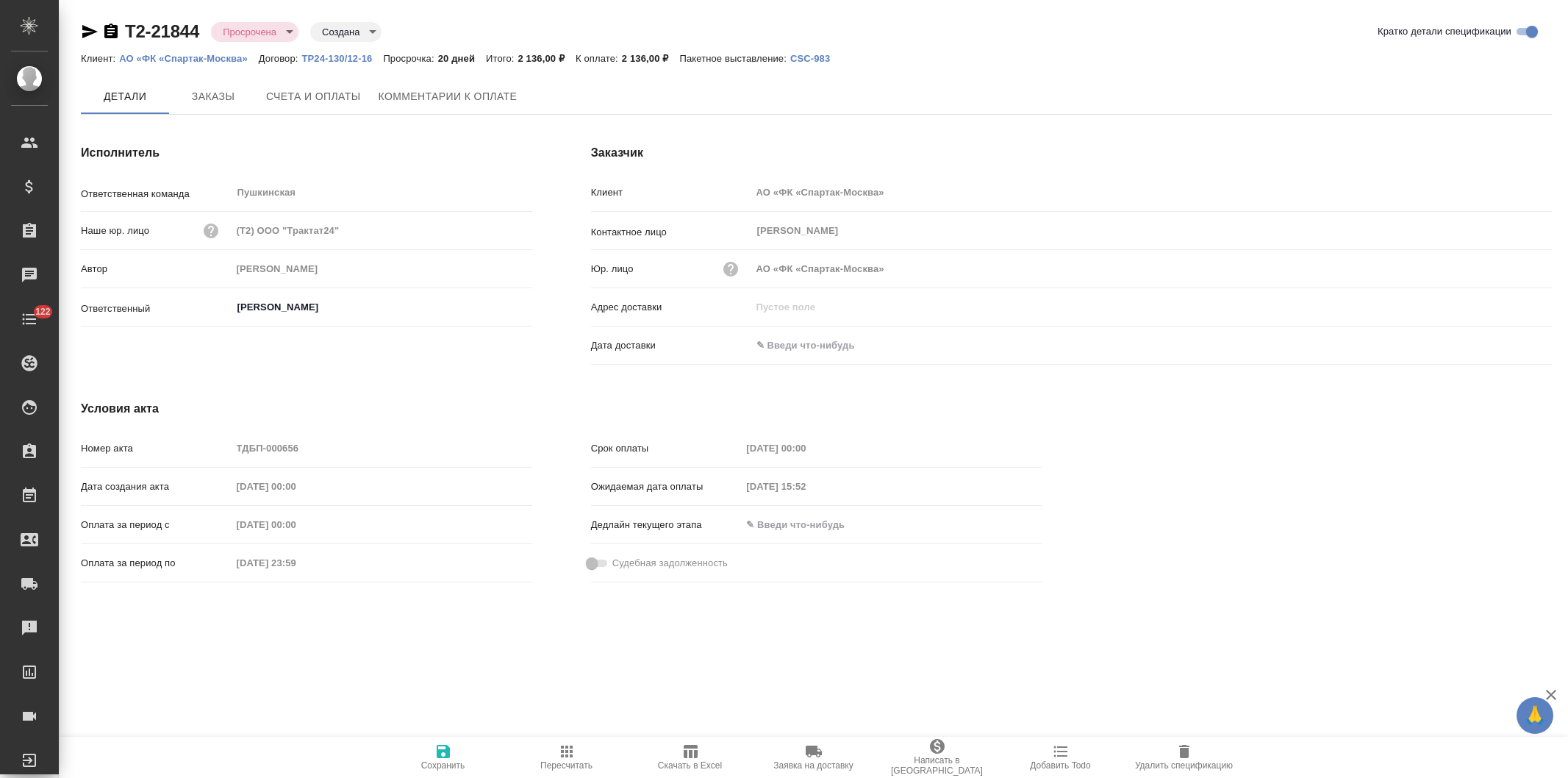
click at [414, 88] on span "Комментарии к оплате" at bounding box center [448, 97] width 139 height 19
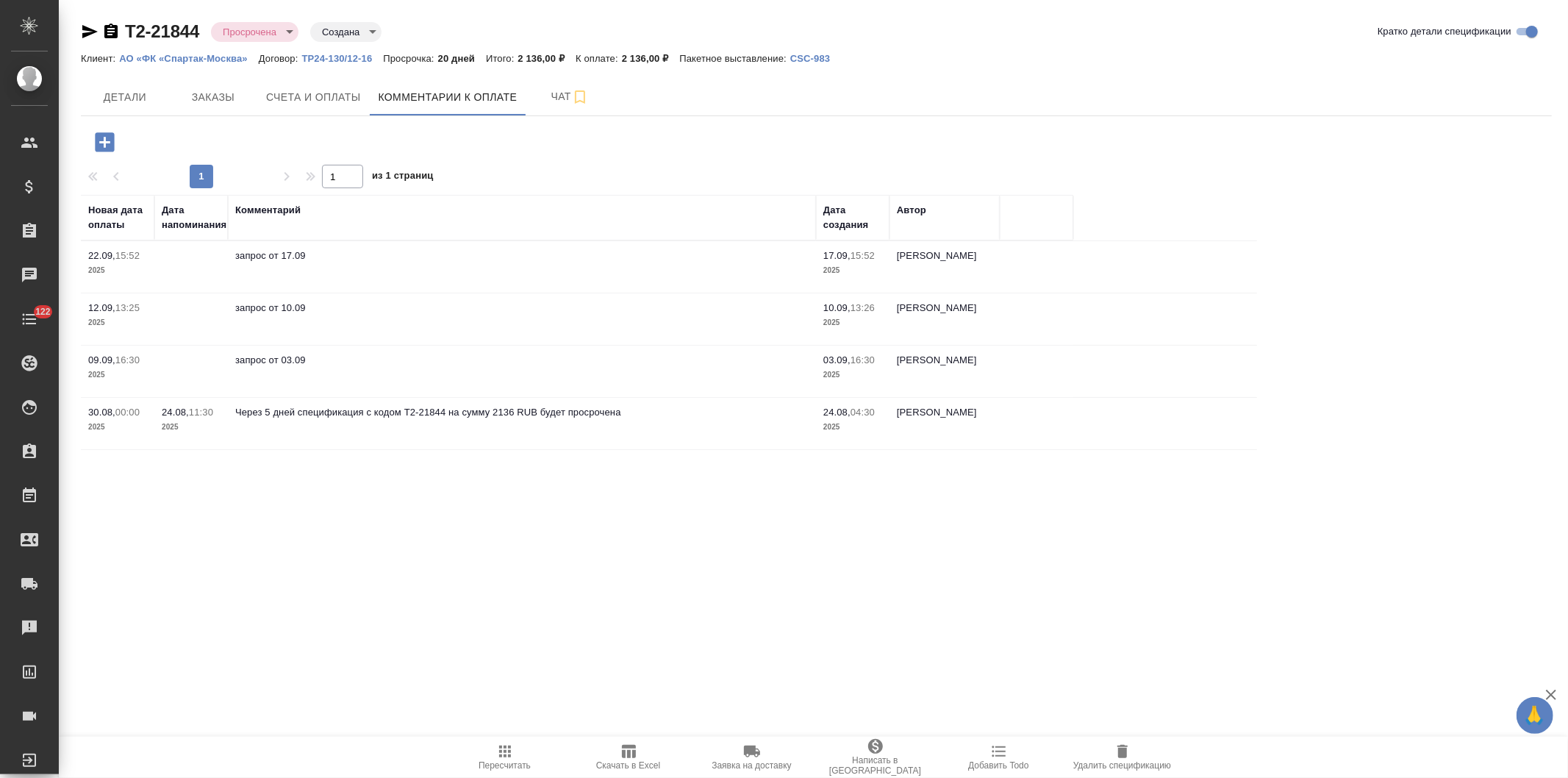
click at [96, 136] on icon "button" at bounding box center [104, 142] width 19 height 19
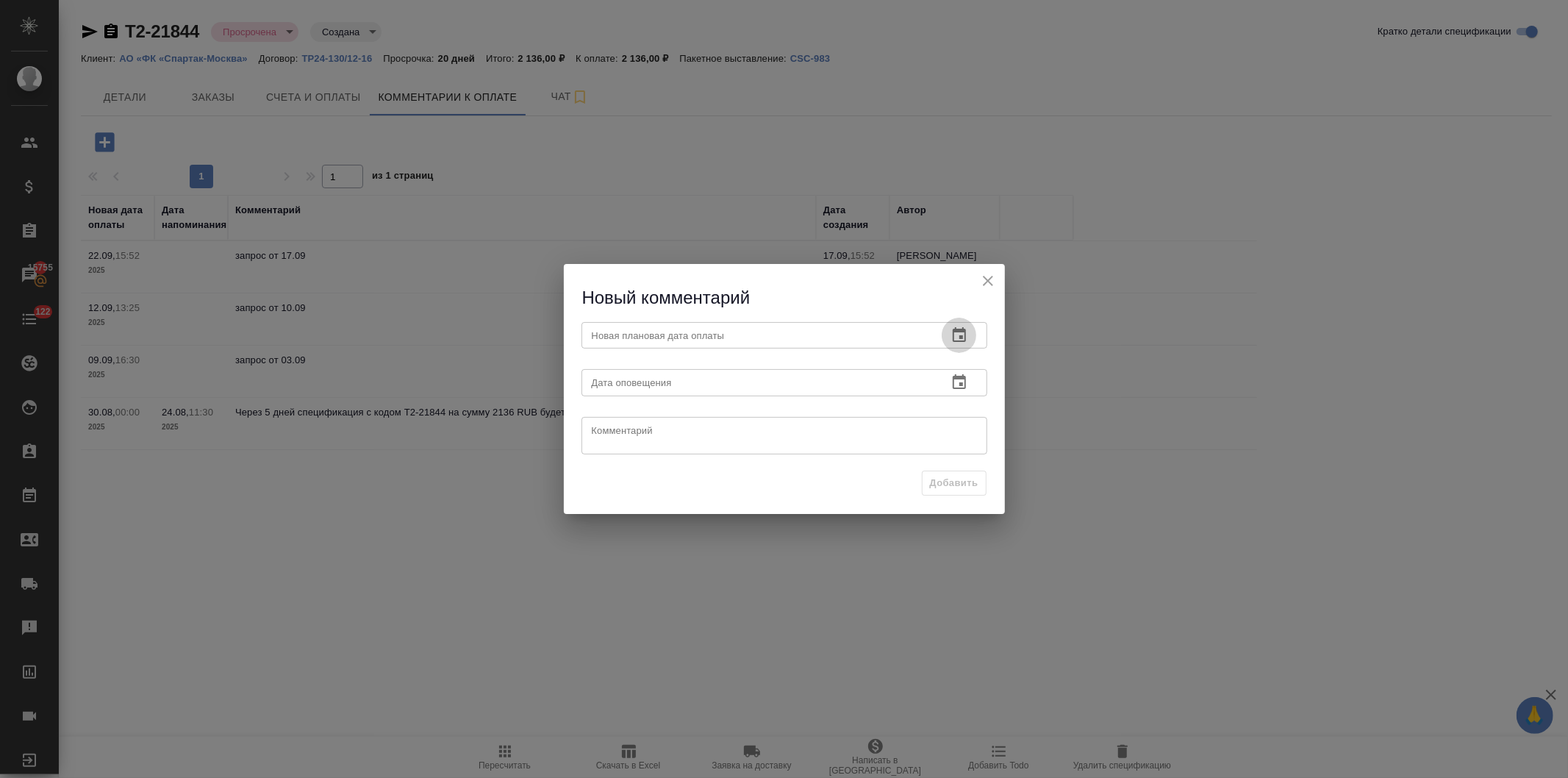
click at [951, 332] on icon "button" at bounding box center [959, 335] width 18 height 18
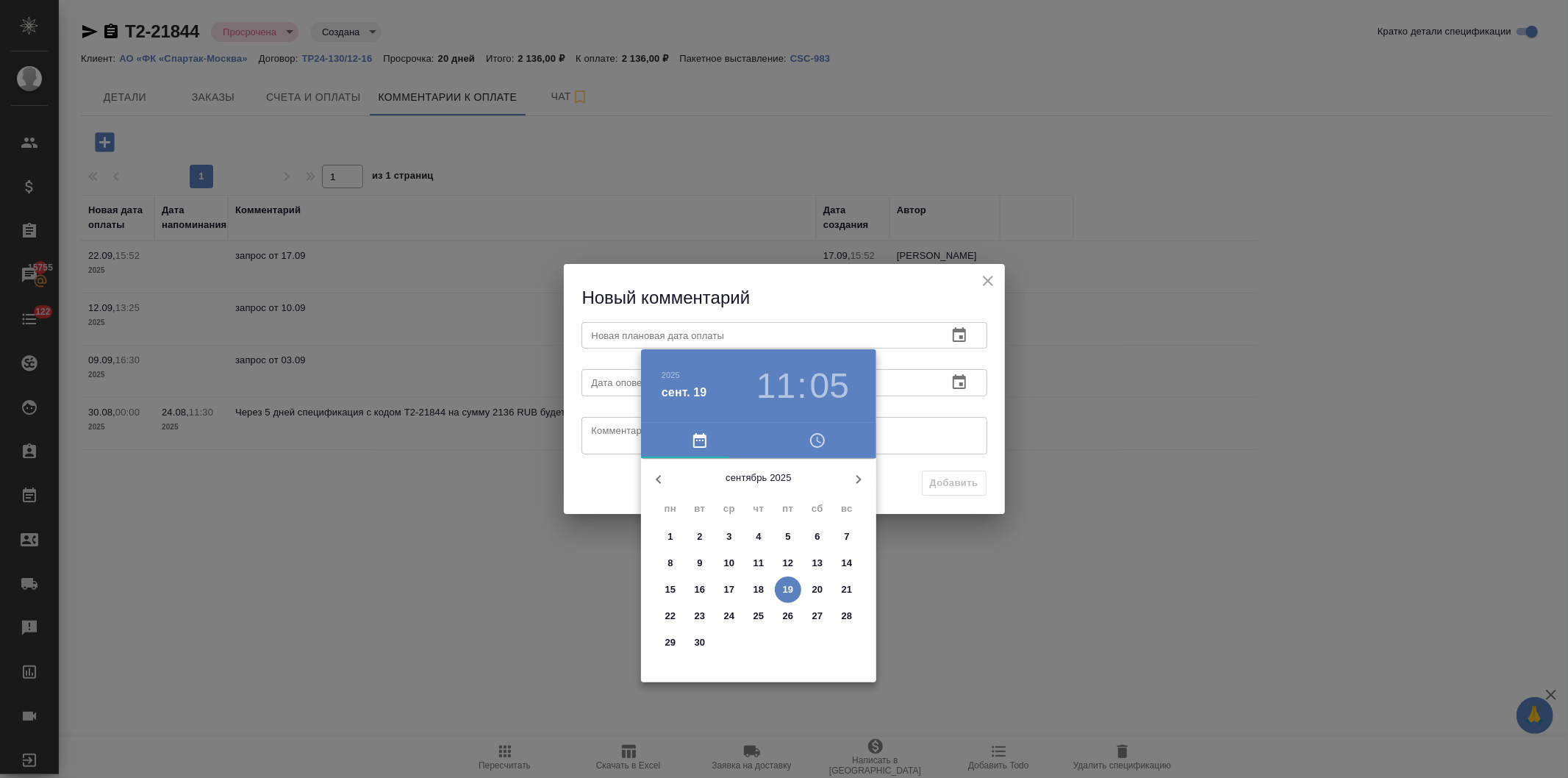
click at [781, 582] on span "19" at bounding box center [788, 589] width 26 height 15
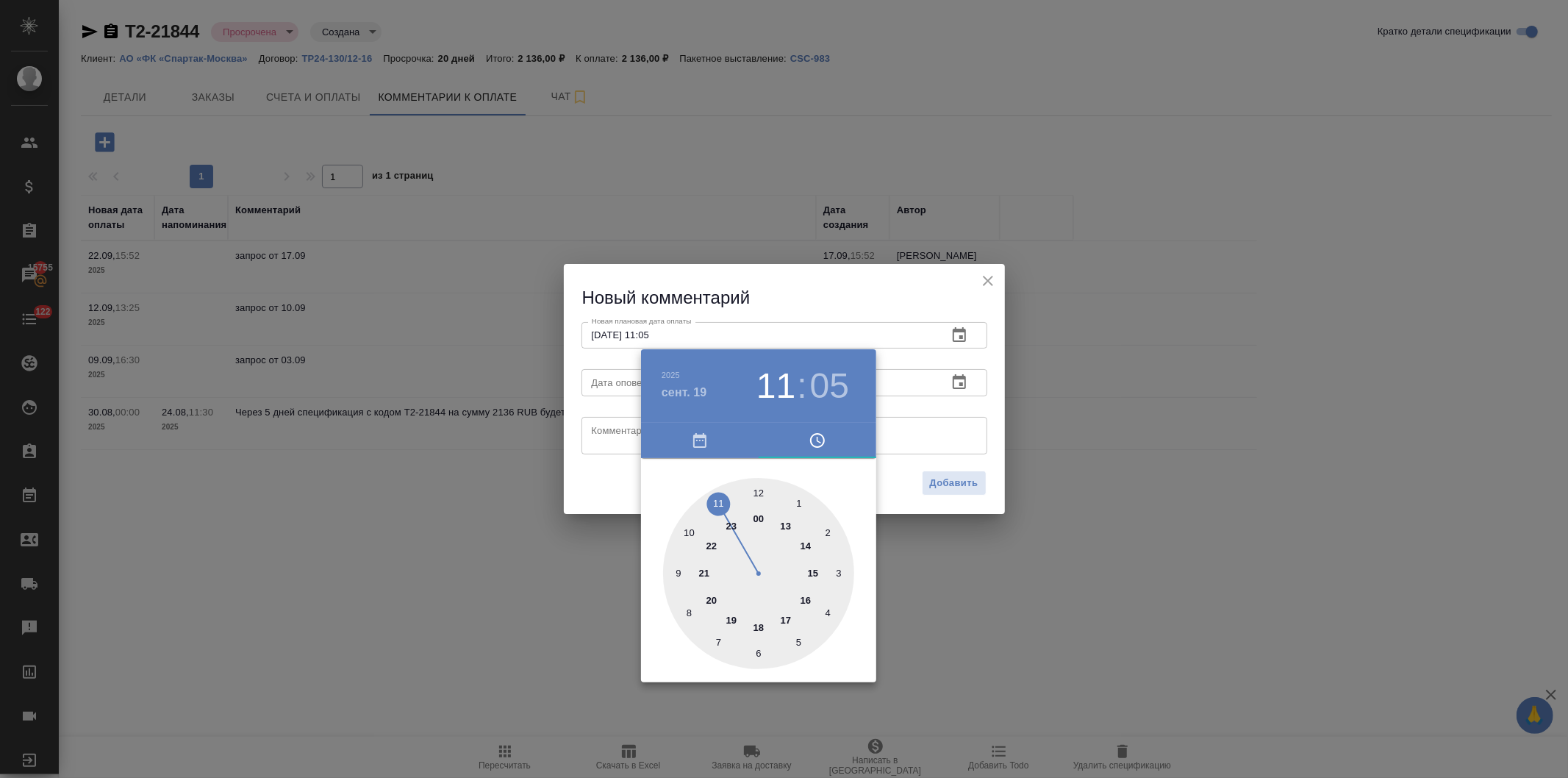
click at [812, 571] on div at bounding box center [759, 574] width 191 height 191
click at [759, 491] on div at bounding box center [759, 574] width 191 height 191
type input "19.09.2025 15:00"
click at [811, 278] on div at bounding box center [784, 389] width 1568 height 778
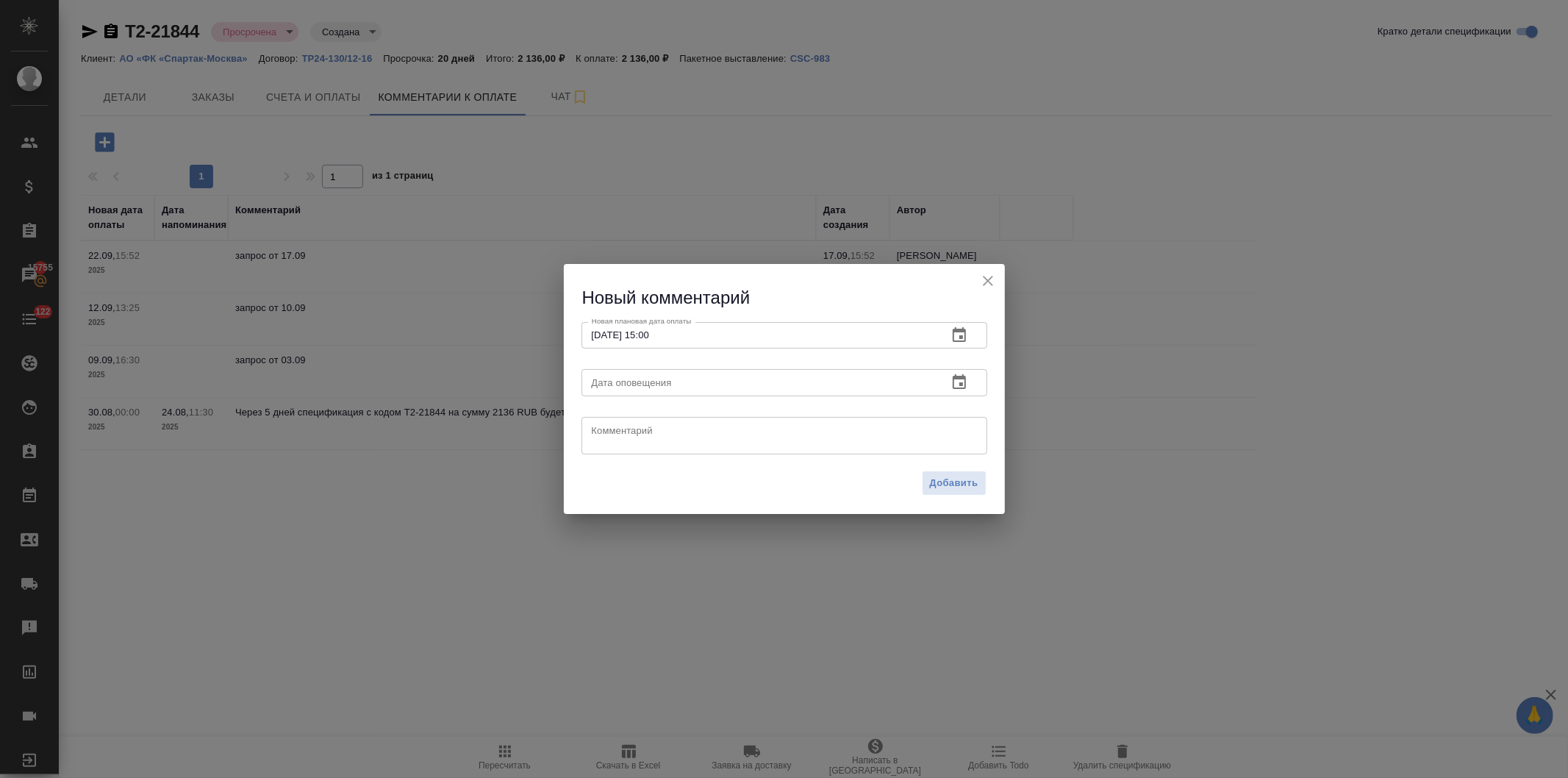
click at [956, 382] on icon "button" at bounding box center [959, 382] width 18 height 18
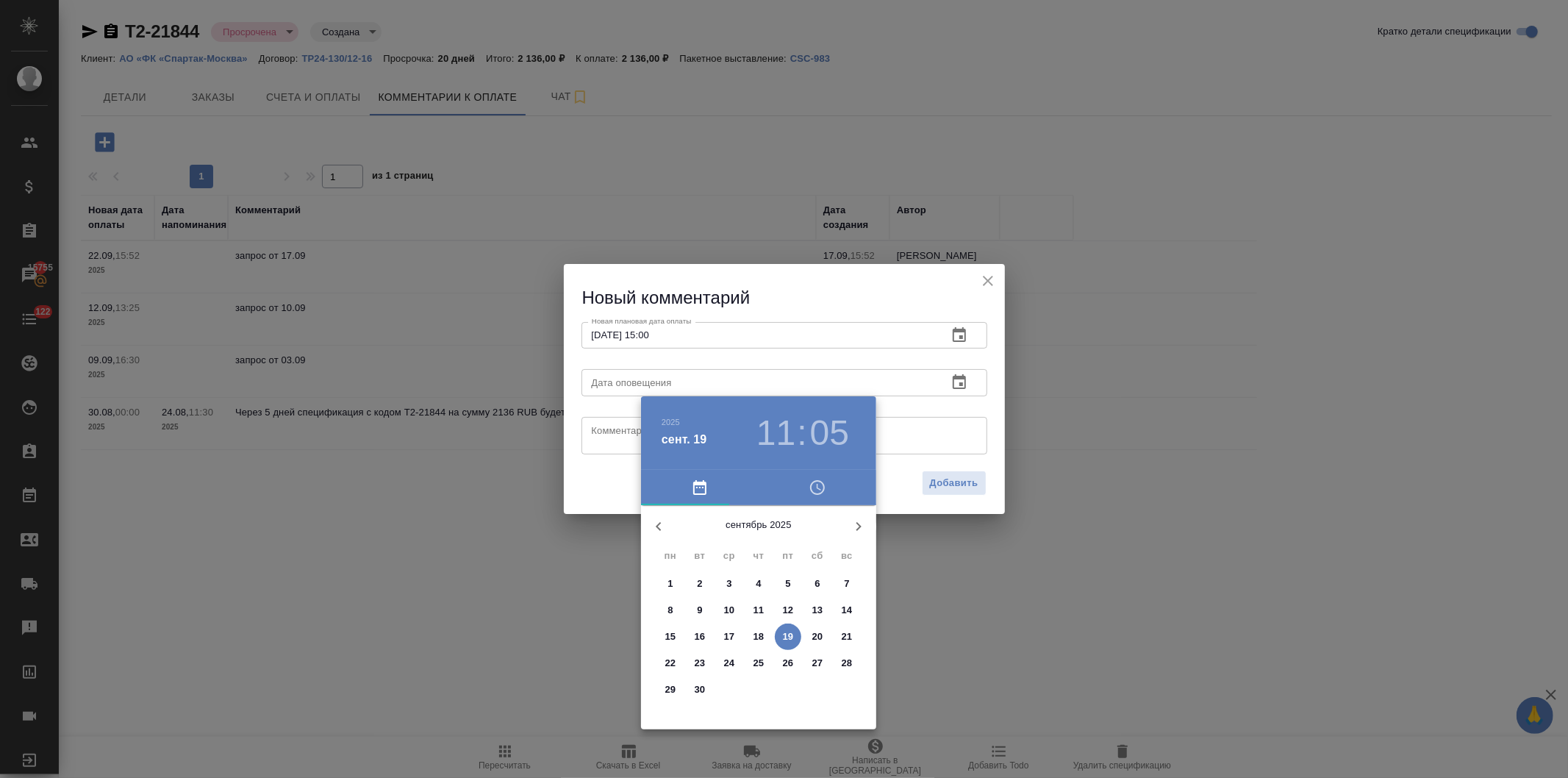
click at [752, 631] on span "18" at bounding box center [759, 636] width 26 height 15
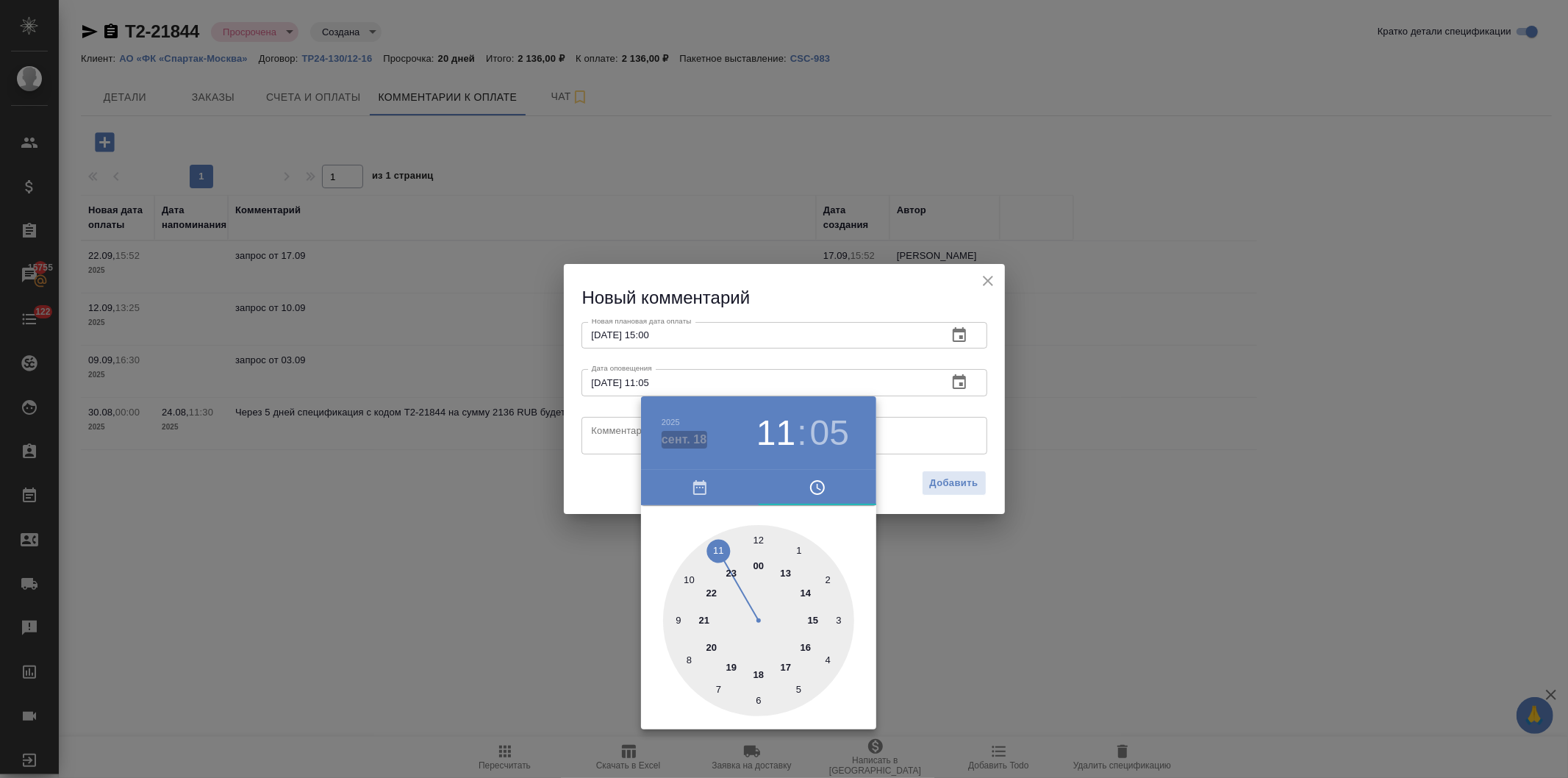
click at [684, 436] on h4 "сент. 18" at bounding box center [684, 440] width 45 height 18
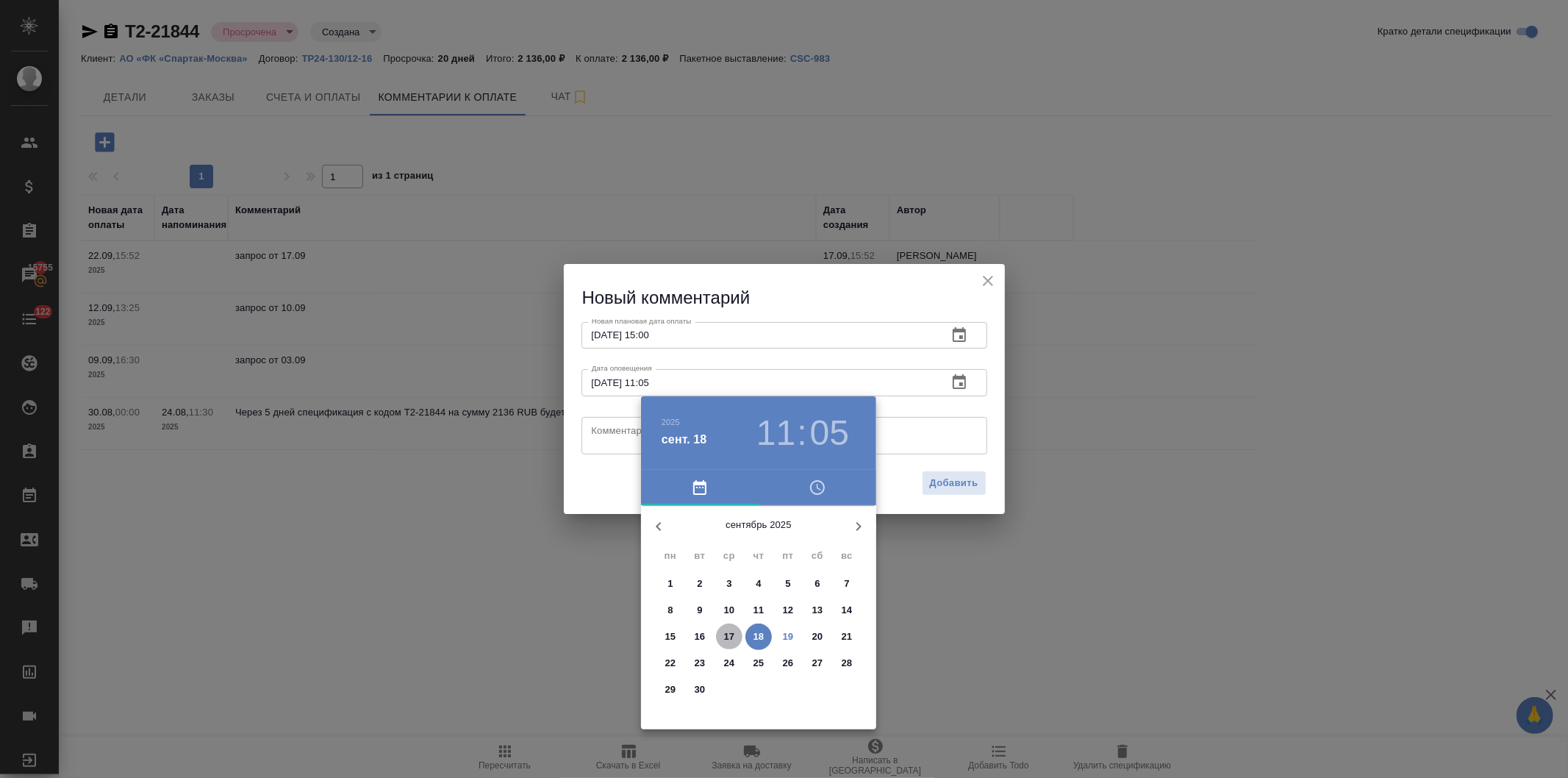
click at [723, 629] on span "17" at bounding box center [729, 636] width 26 height 15
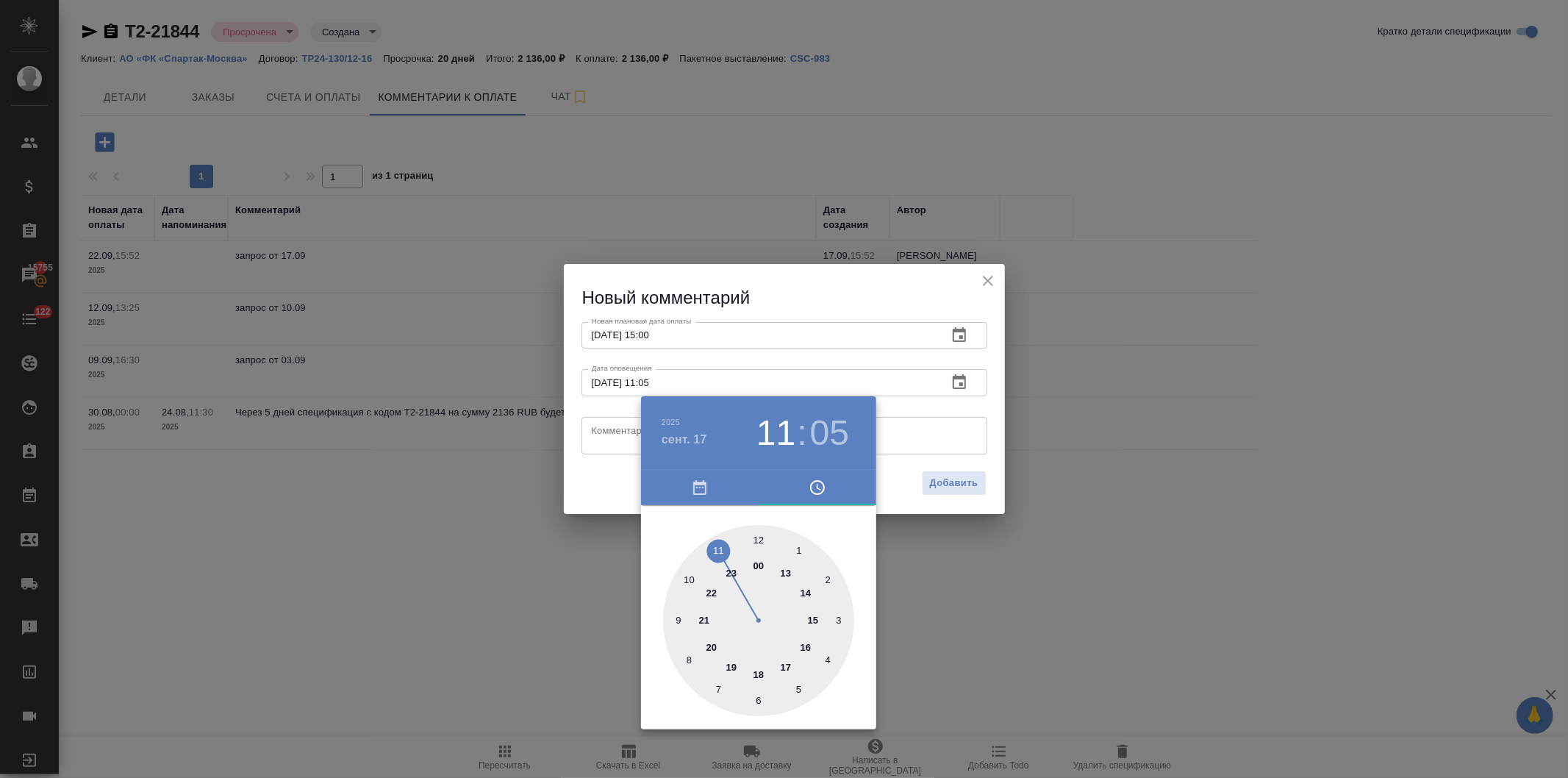
click at [810, 618] on div at bounding box center [759, 621] width 191 height 191
click at [759, 534] on div at bounding box center [759, 621] width 191 height 191
type input "17.09.2025 15:00"
click at [806, 288] on div at bounding box center [784, 389] width 1568 height 778
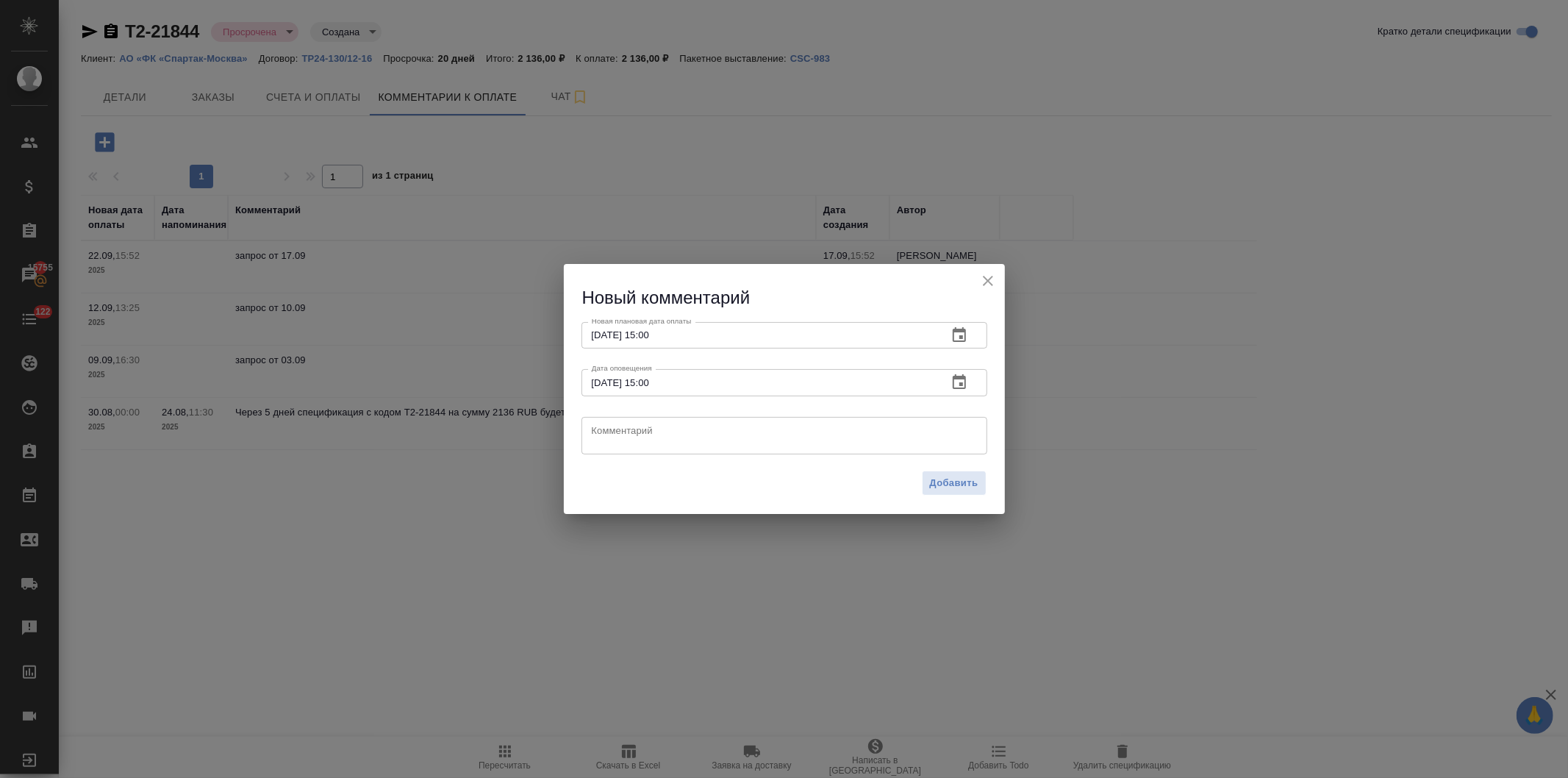
click at [634, 430] on textarea at bounding box center [785, 435] width 385 height 22
paste textarea "счет на 2136 р. Был оплачен вчера/сегодня. Второй - в процессе оплаты, думаю, п…"
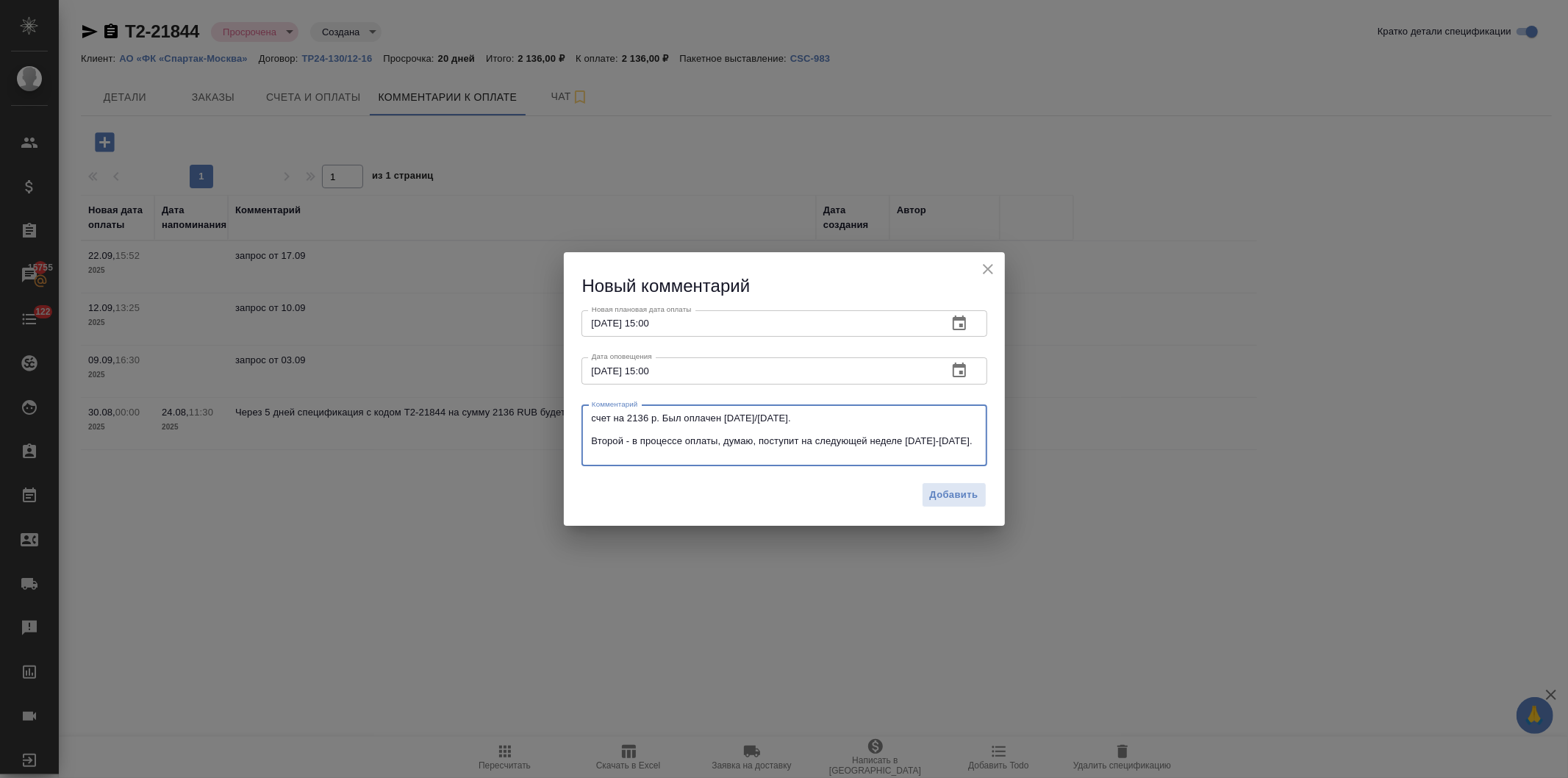
click at [611, 427] on textarea "счет на 2136 р. Был оплачен вчера/сегодня. Второй - в процессе оплаты, думаю, п…" at bounding box center [785, 435] width 385 height 45
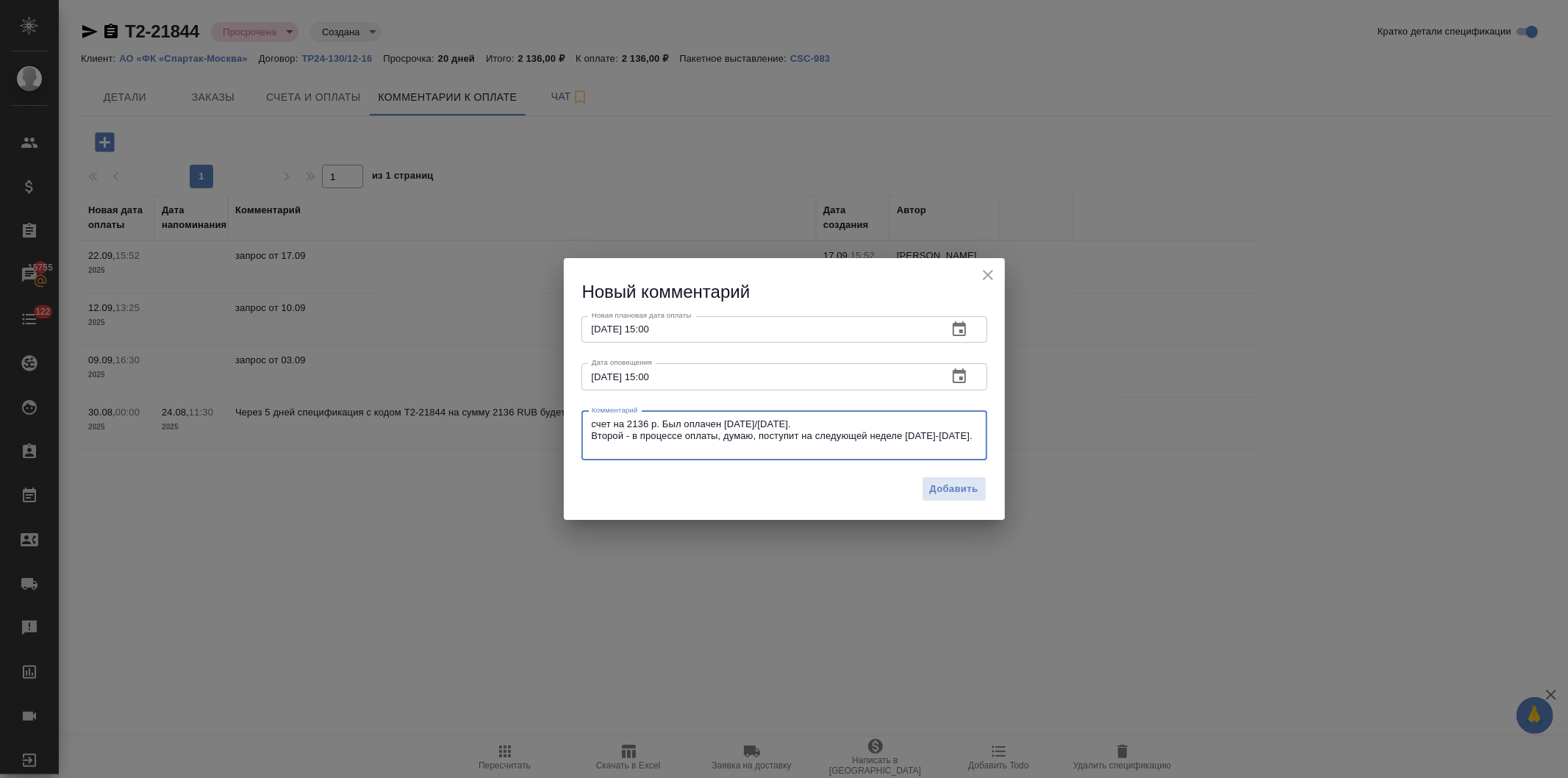
click at [596, 422] on textarea "счет на 2136 р. Был оплачен вчера/сегодня. Второй - в процессе оплаты, думаю, п…" at bounding box center [785, 436] width 385 height 34
click at [594, 423] on textarea "Счет на 2136 р. Был оплачен вчера/сегодня. Второй - в процессе оплаты, думаю, п…" at bounding box center [785, 436] width 385 height 34
type textarea "Счет на 2136 р. Был оплачен вчера/сегодня. Второй - в процессе оплаты, думаю, п…"
click at [662, 453] on div "Счет на 2136 р. Был оплачен вчера/сегодня. Второй - в процессе оплаты, думаю, п…" at bounding box center [784, 436] width 406 height 49
drag, startPoint x: 628, startPoint y: 444, endPoint x: 611, endPoint y: 425, distance: 25.5
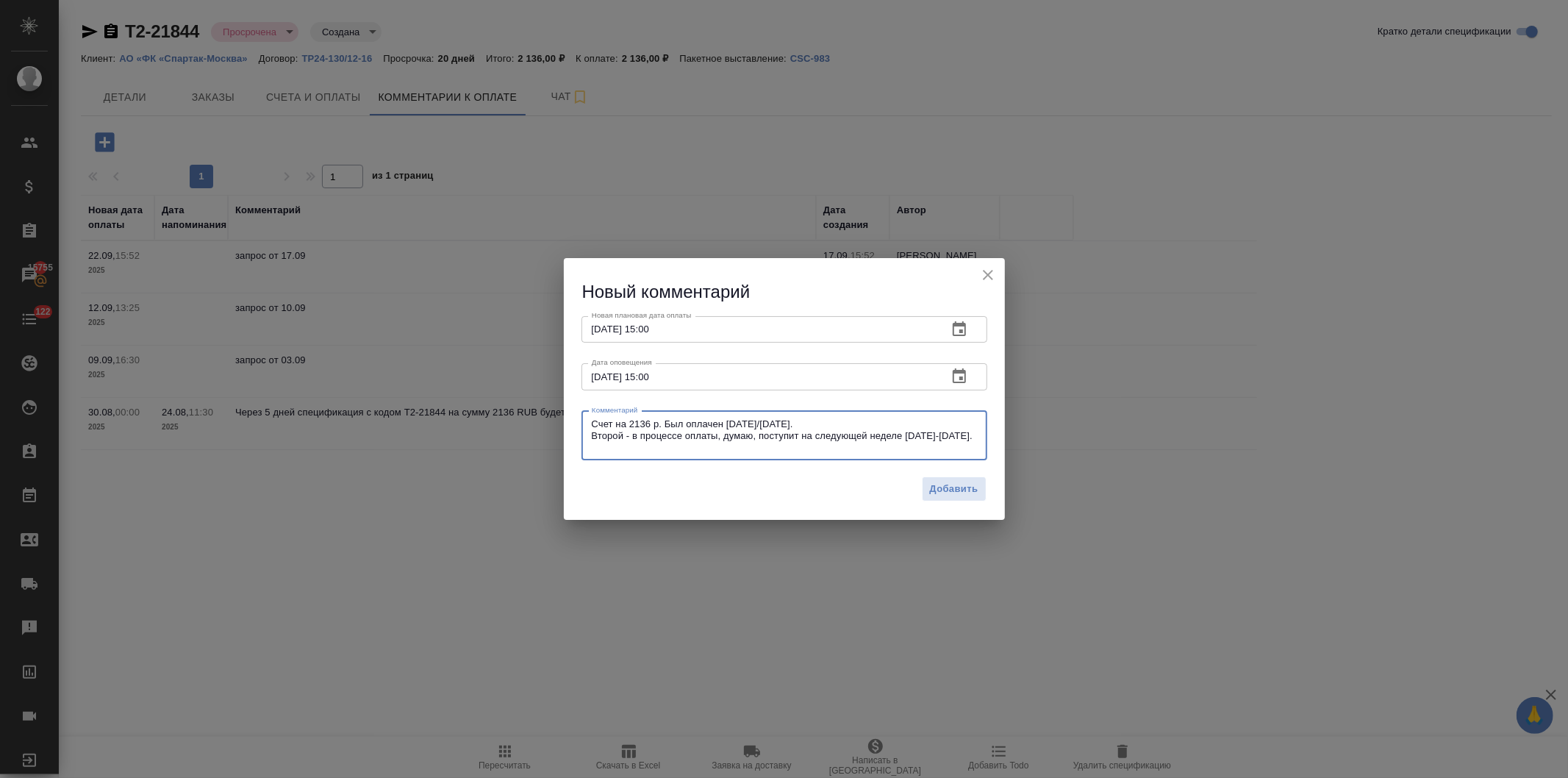
click at [569, 402] on div "Новая плановая дата оплаты 19.09.2025 15:00 Новая плановая дата оплаты Дата опо…" at bounding box center [785, 387] width 441 height 165
click at [950, 487] on span "Добавить" at bounding box center [954, 490] width 49 height 17
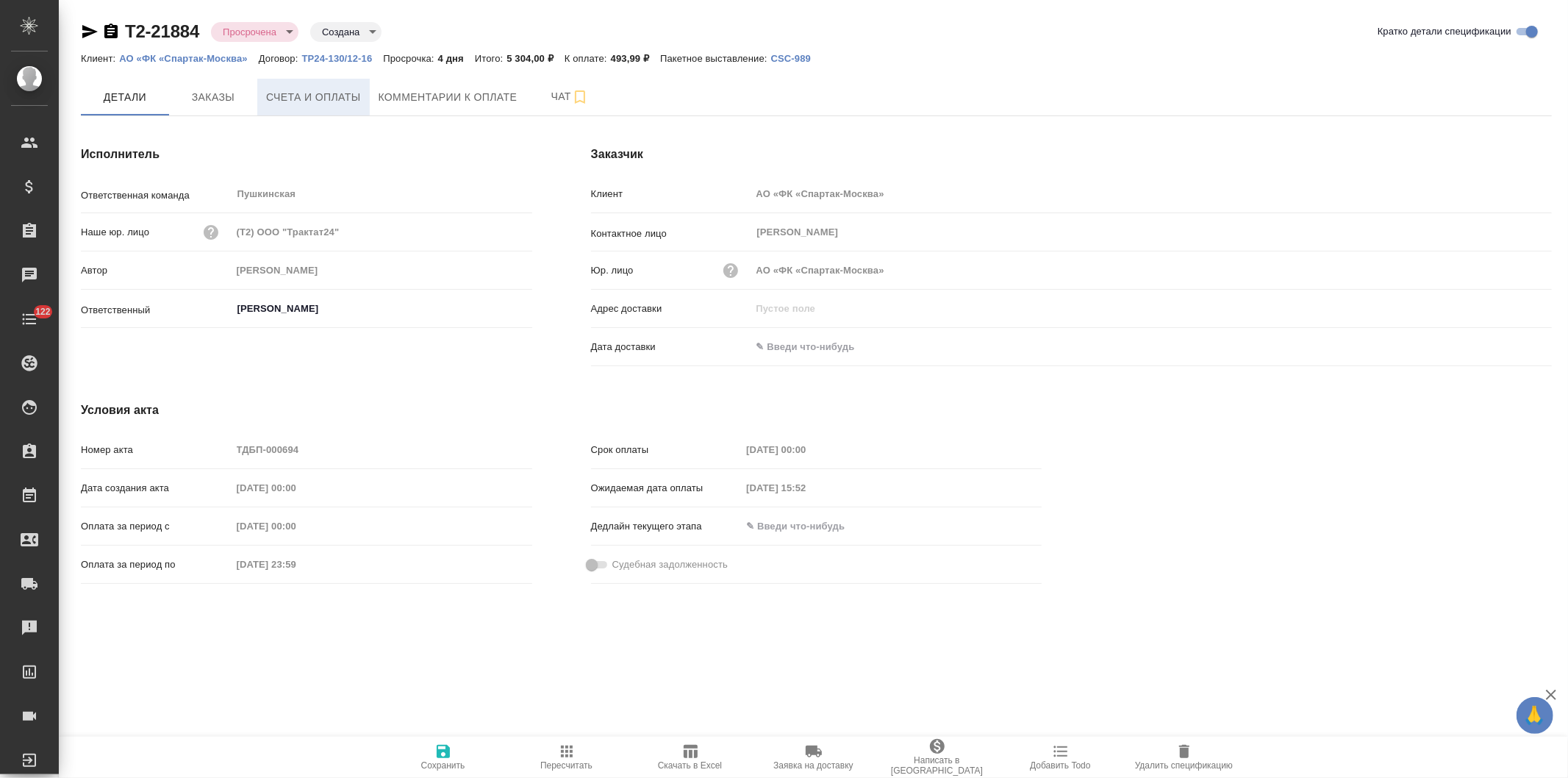
click at [308, 98] on span "Счета и оплаты" at bounding box center [313, 97] width 95 height 19
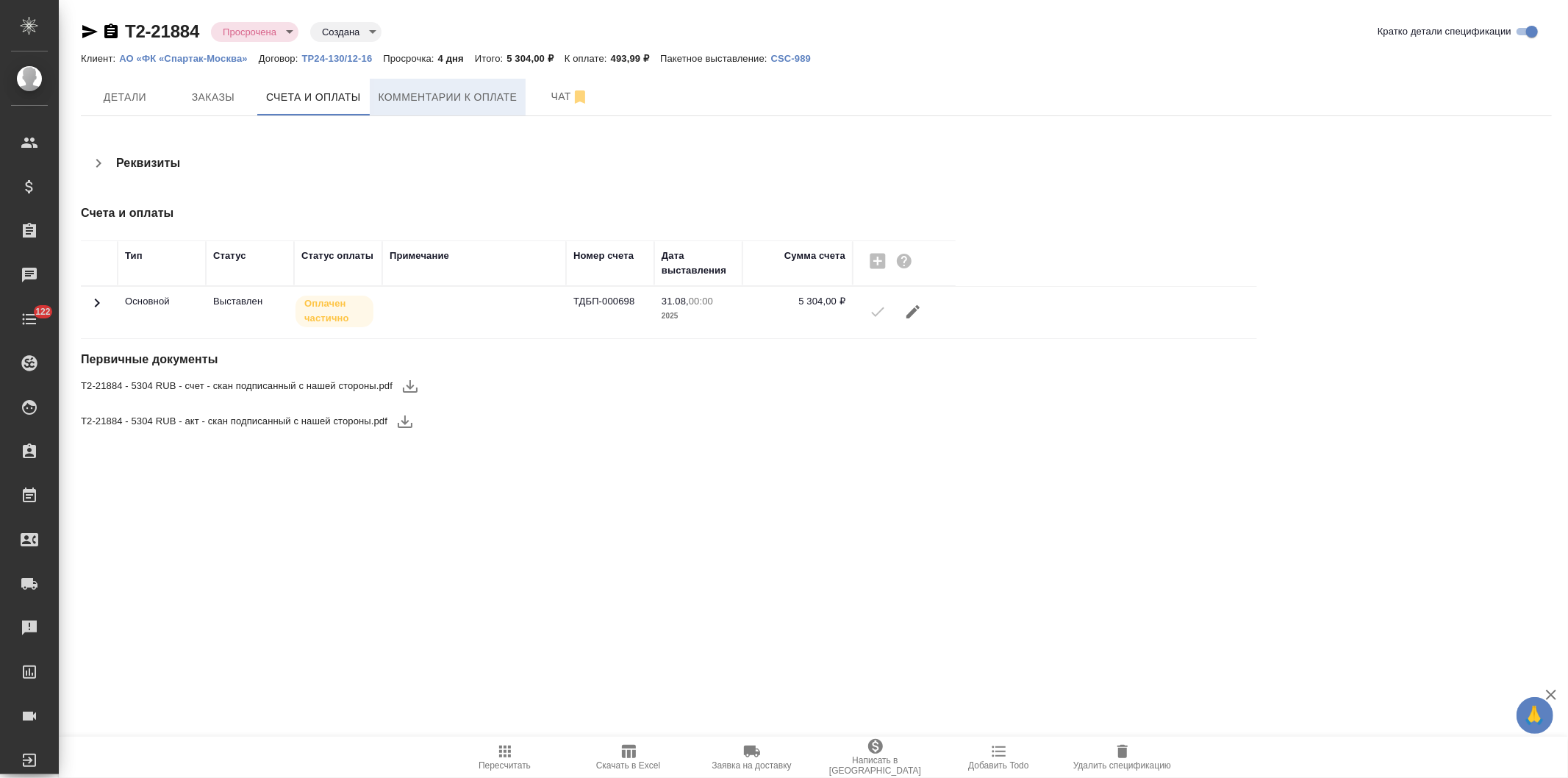
click at [430, 88] on span "Комментарии к оплате" at bounding box center [448, 97] width 139 height 19
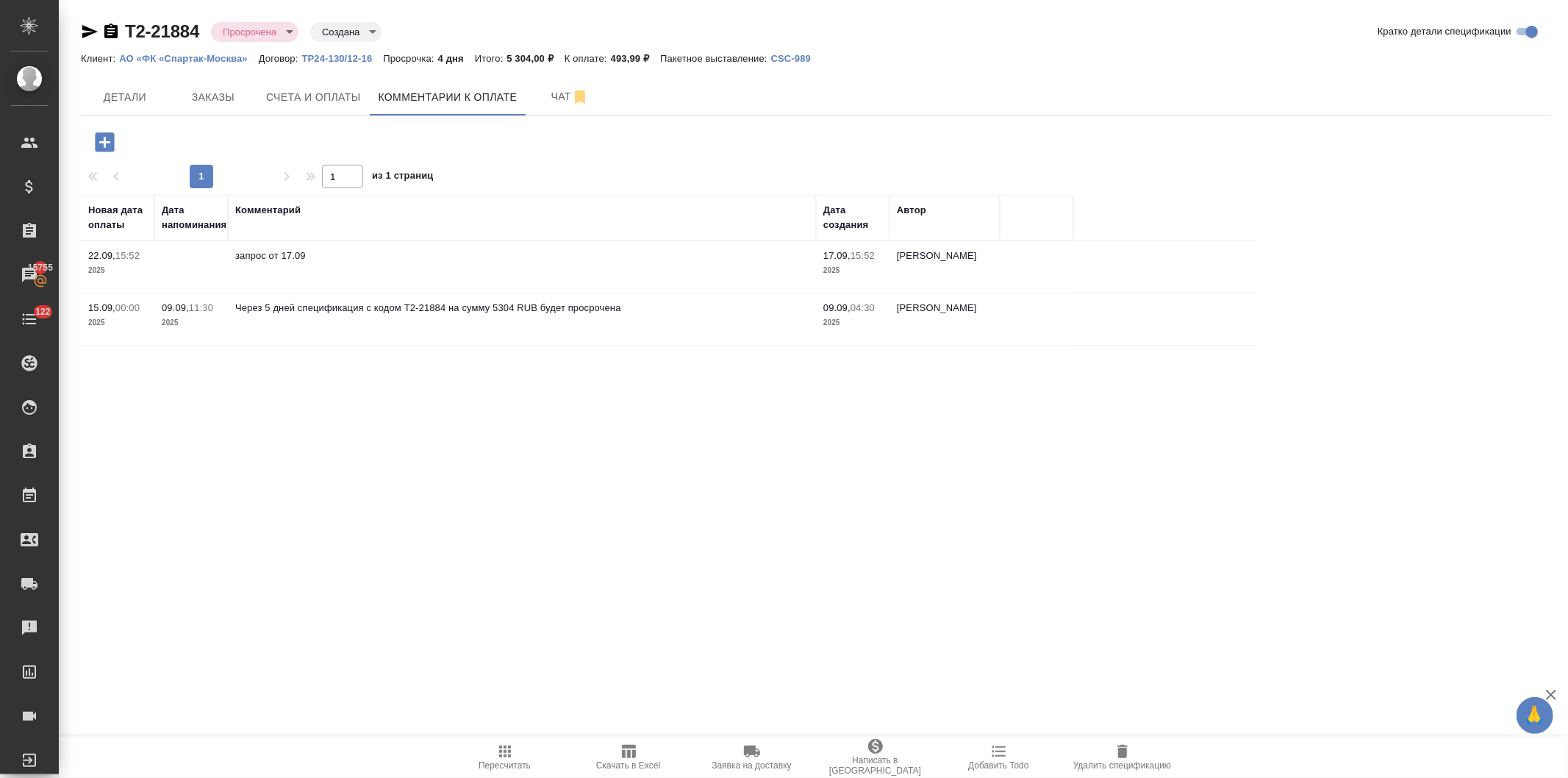
click at [96, 137] on icon "button" at bounding box center [104, 142] width 19 height 19
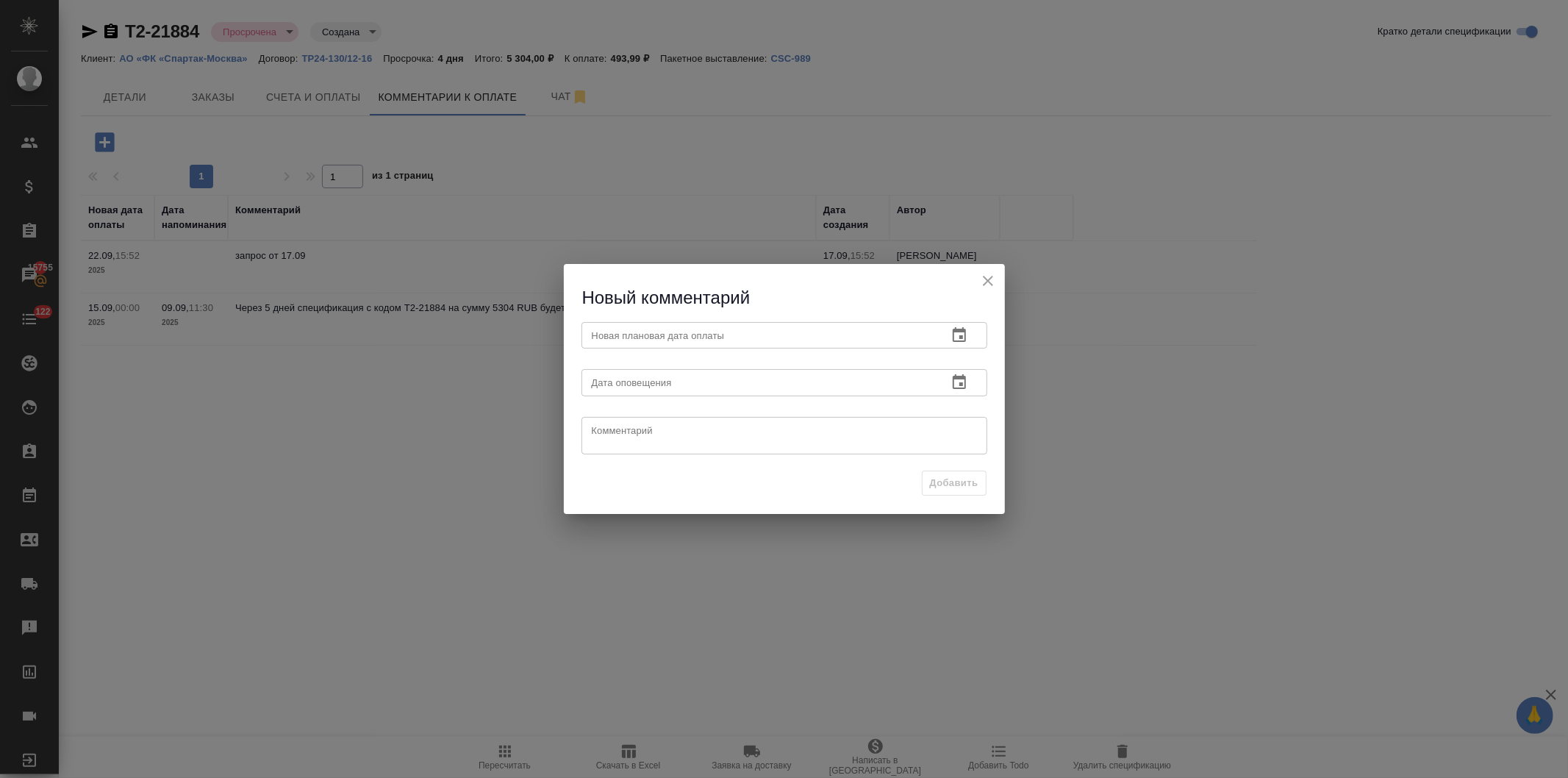
click at [949, 332] on button "button" at bounding box center [960, 335] width 35 height 35
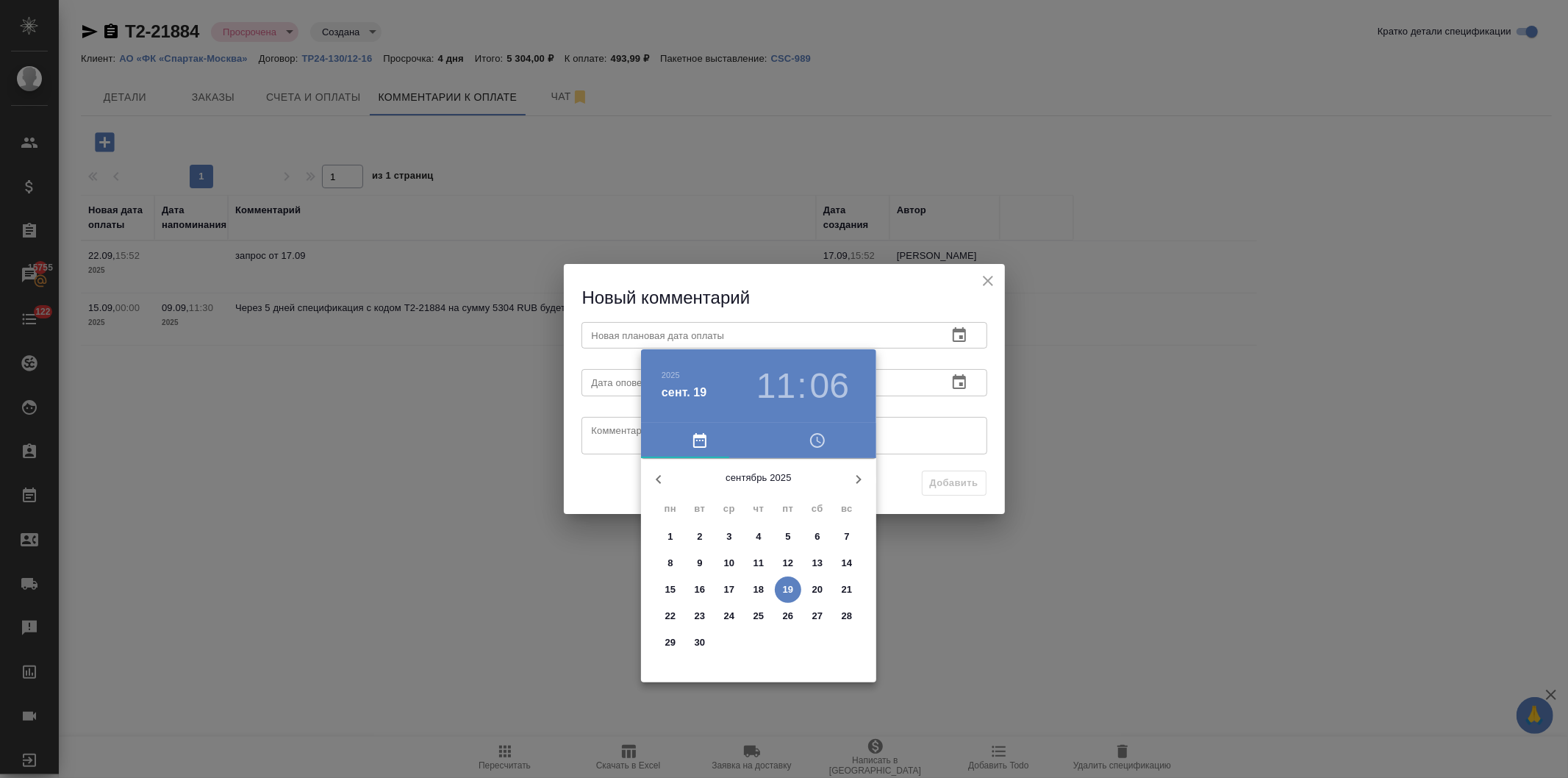
click at [725, 584] on p "17" at bounding box center [730, 589] width 11 height 15
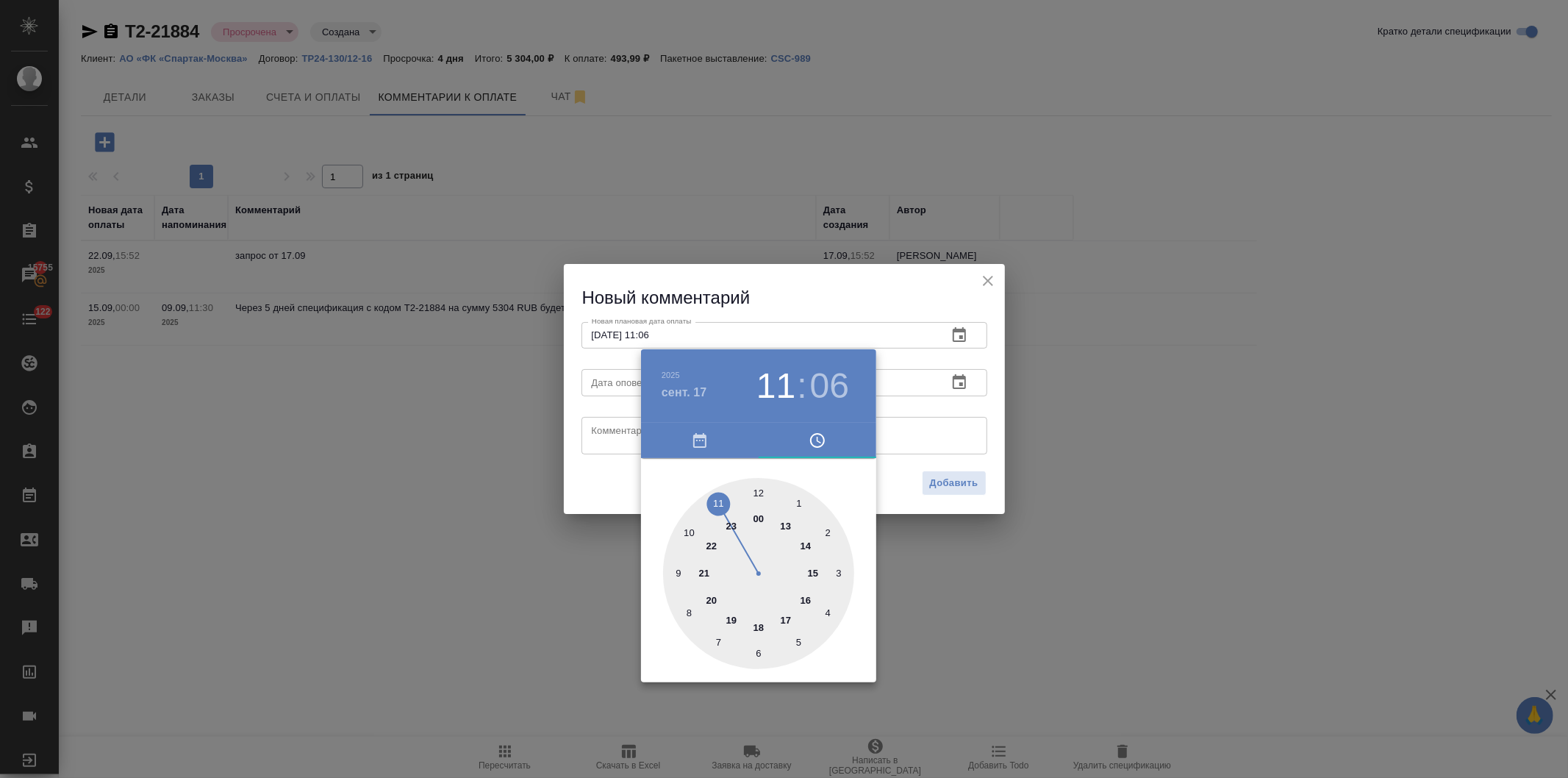
click at [813, 569] on div at bounding box center [759, 574] width 191 height 191
click at [762, 490] on div at bounding box center [759, 574] width 191 height 191
click at [755, 491] on div at bounding box center [759, 574] width 191 height 191
type input "[DATE] 15:00"
click at [813, 283] on div at bounding box center [784, 389] width 1568 height 778
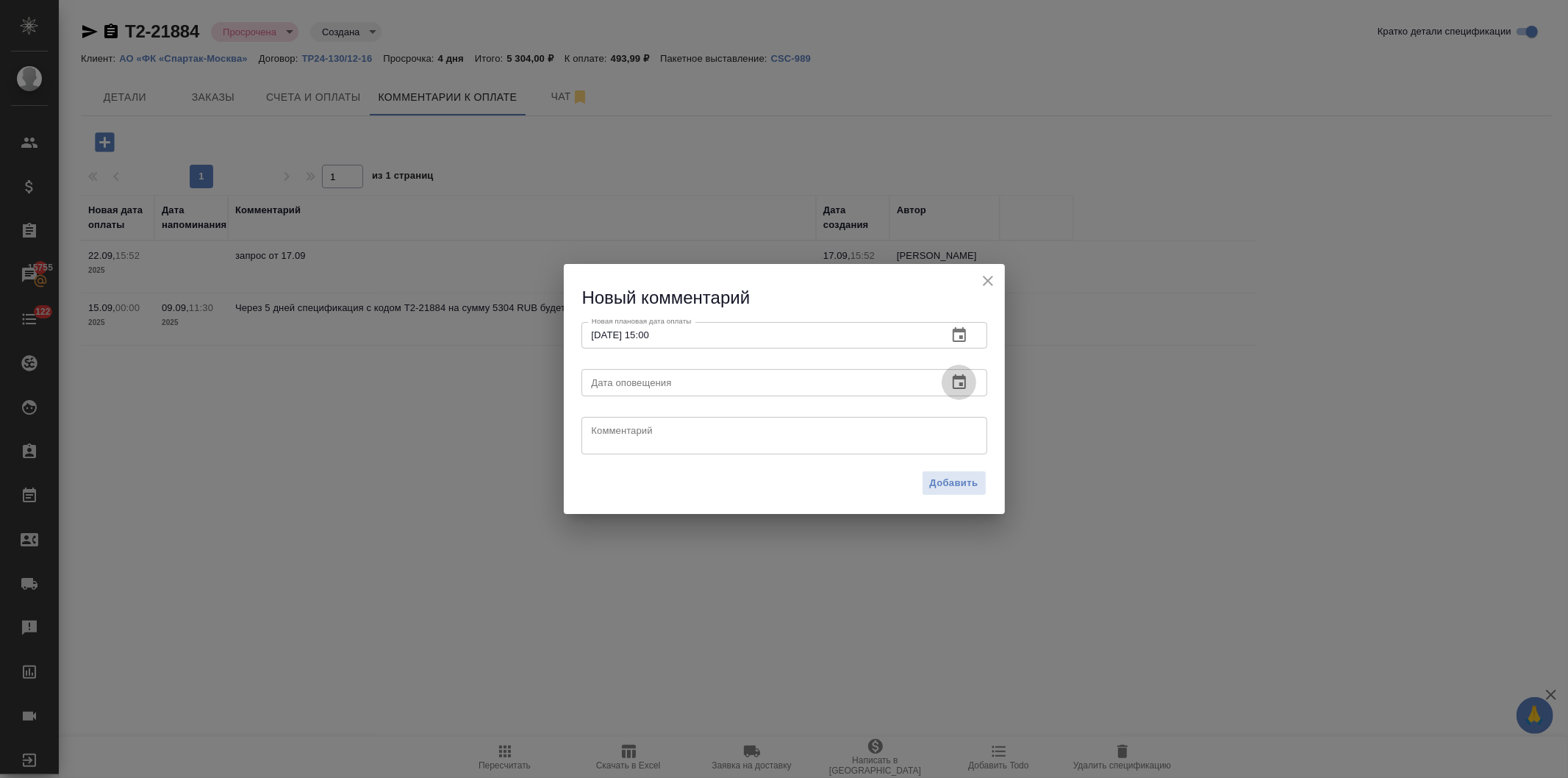
click at [952, 379] on icon "button" at bounding box center [959, 382] width 18 height 18
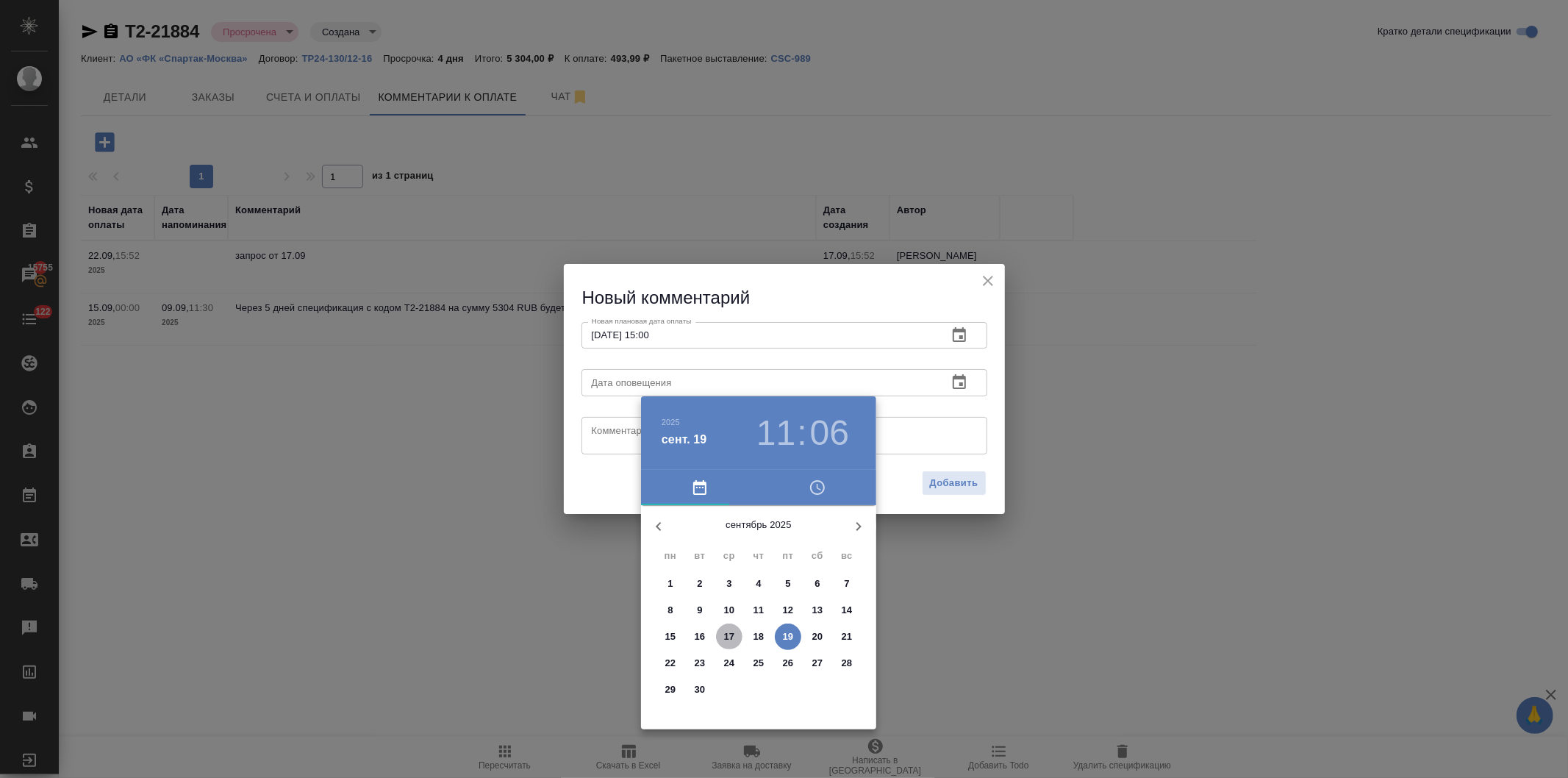
click at [725, 631] on p "17" at bounding box center [730, 636] width 11 height 15
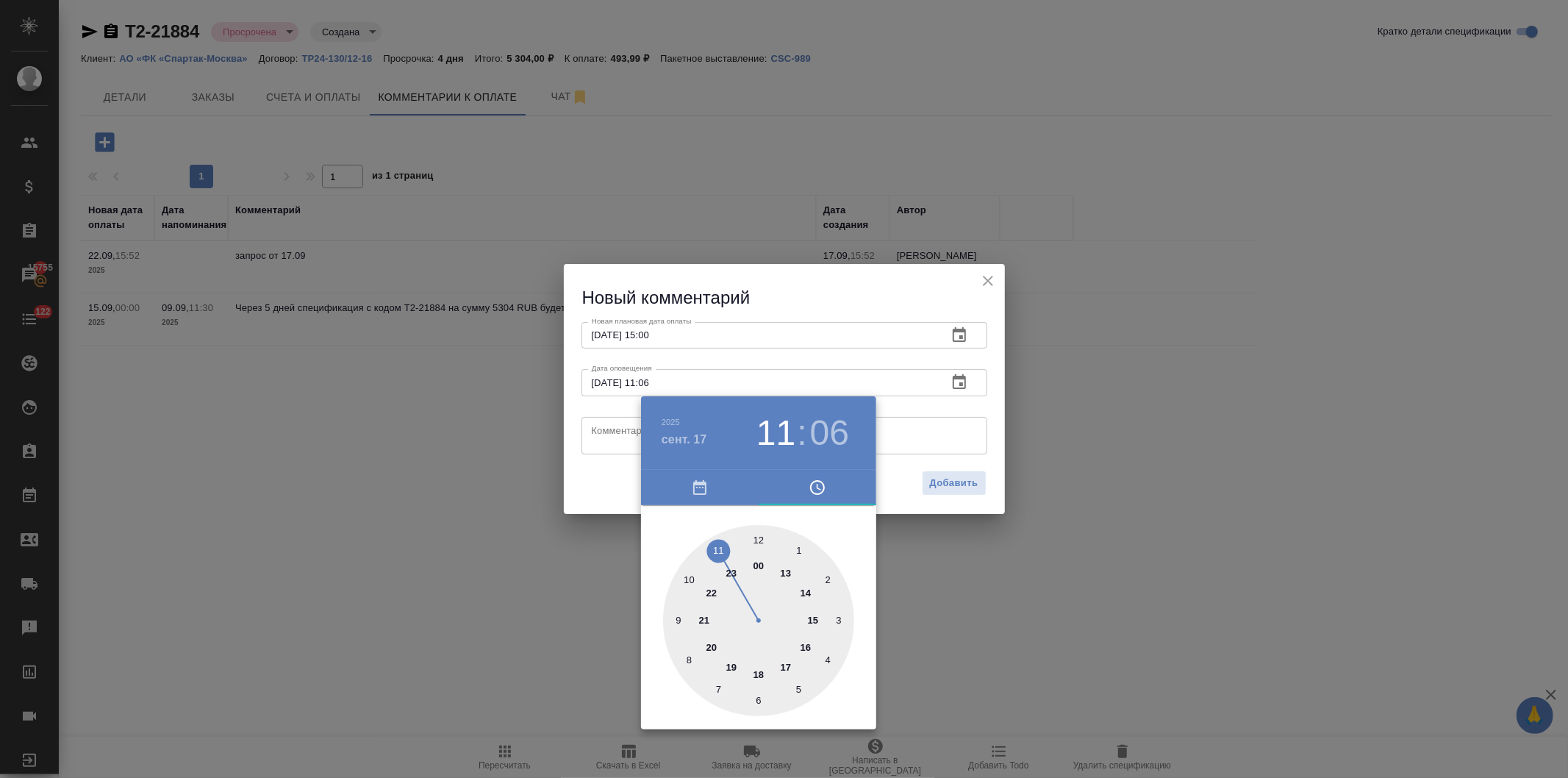
click at [818, 612] on div at bounding box center [759, 621] width 191 height 191
click at [755, 534] on div at bounding box center [759, 621] width 191 height 191
type input "[DATE] 15:00"
click at [782, 284] on div at bounding box center [784, 389] width 1568 height 778
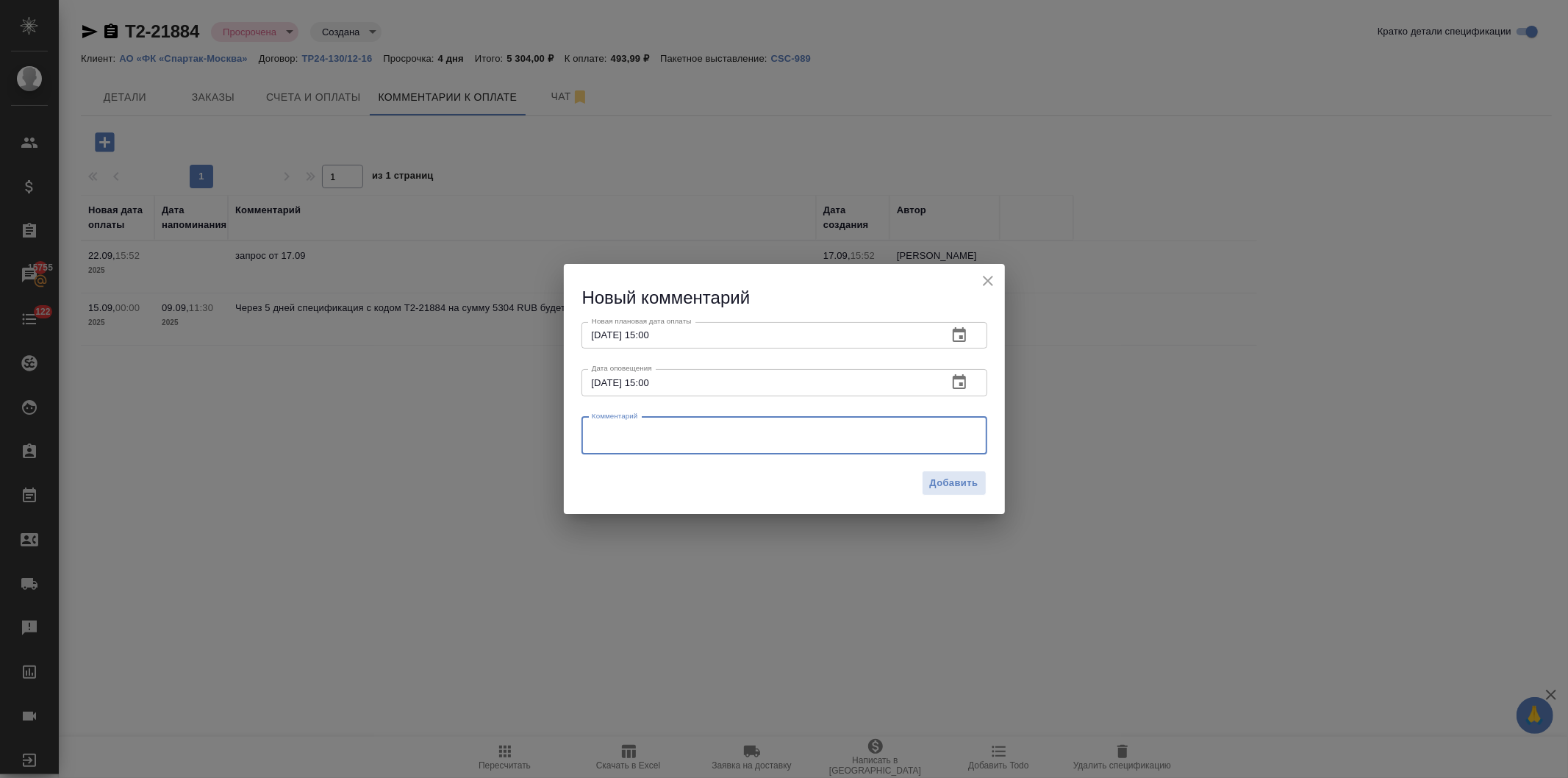
click at [638, 425] on textarea at bounding box center [785, 435] width 385 height 22
paste textarea "Счет на 2136 р. Был оплачен вчера/сегодня. Второй - в процессе оплаты, думаю, п…"
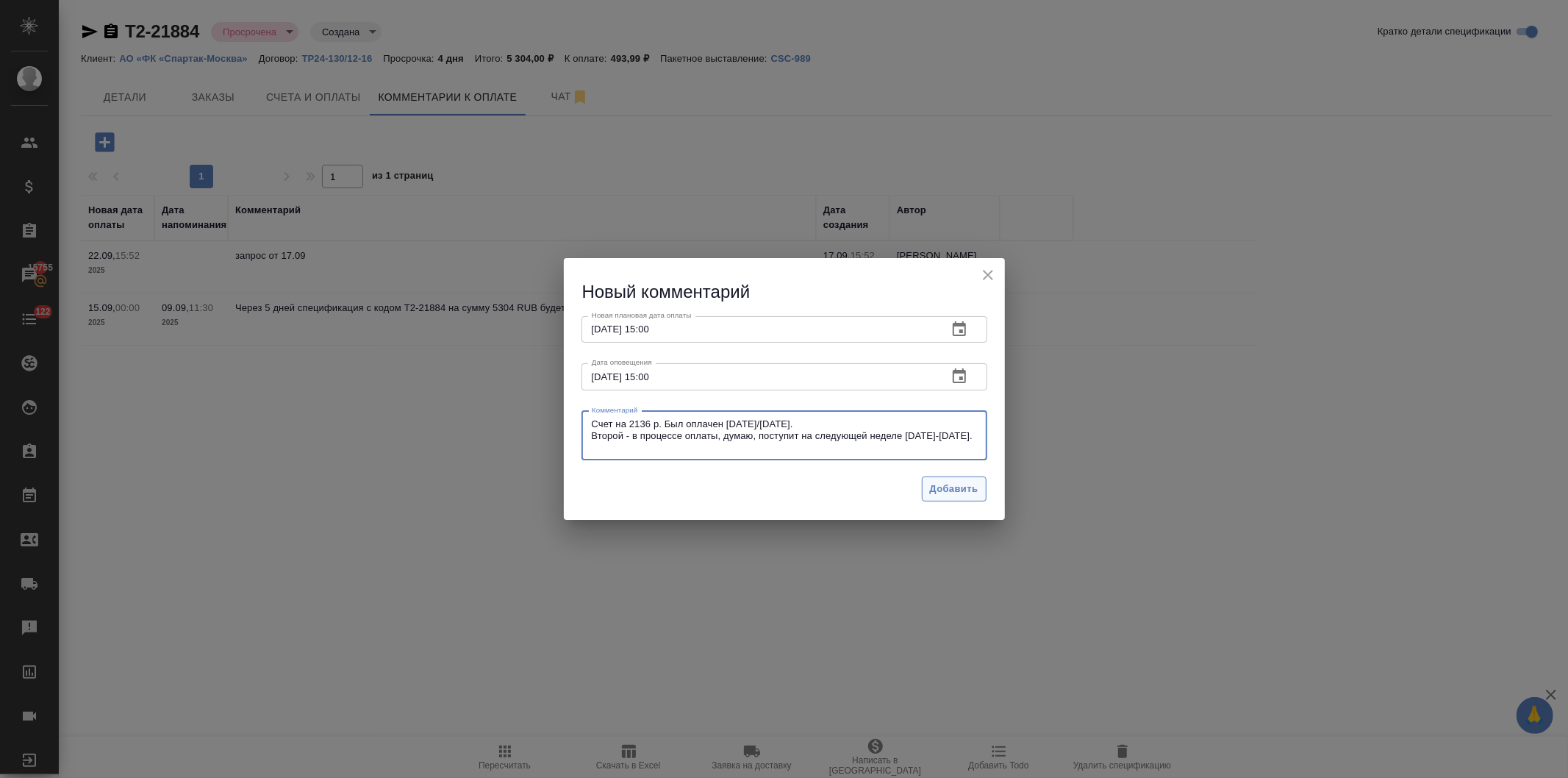
type textarea "Счет на 2136 р. Был оплачен вчера/сегодня. Второй - в процессе оплаты, думаю, п…"
click at [953, 482] on span "Добавить" at bounding box center [954, 490] width 49 height 17
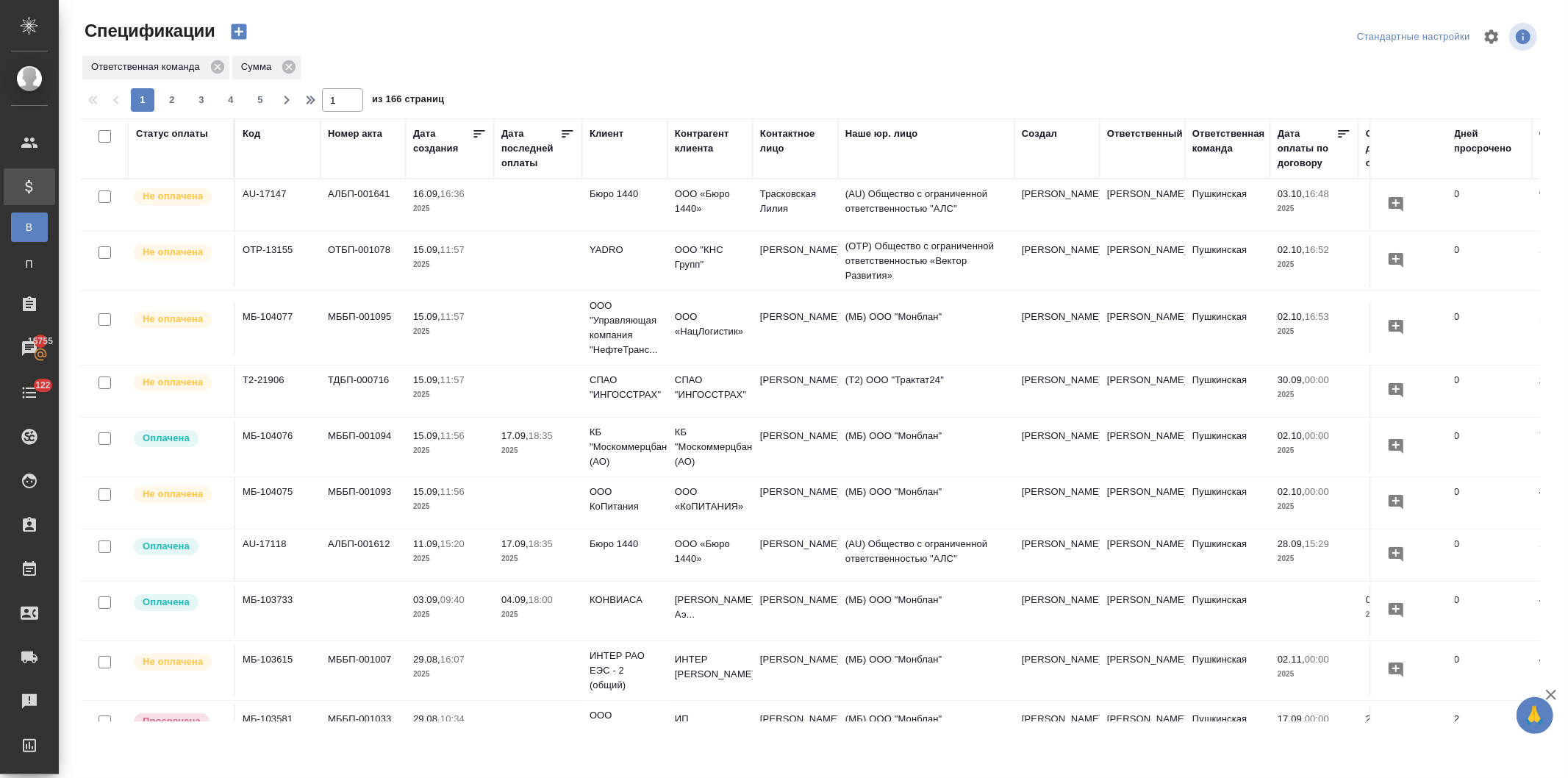
click at [607, 130] on div "Клиент" at bounding box center [607, 133] width 34 height 15
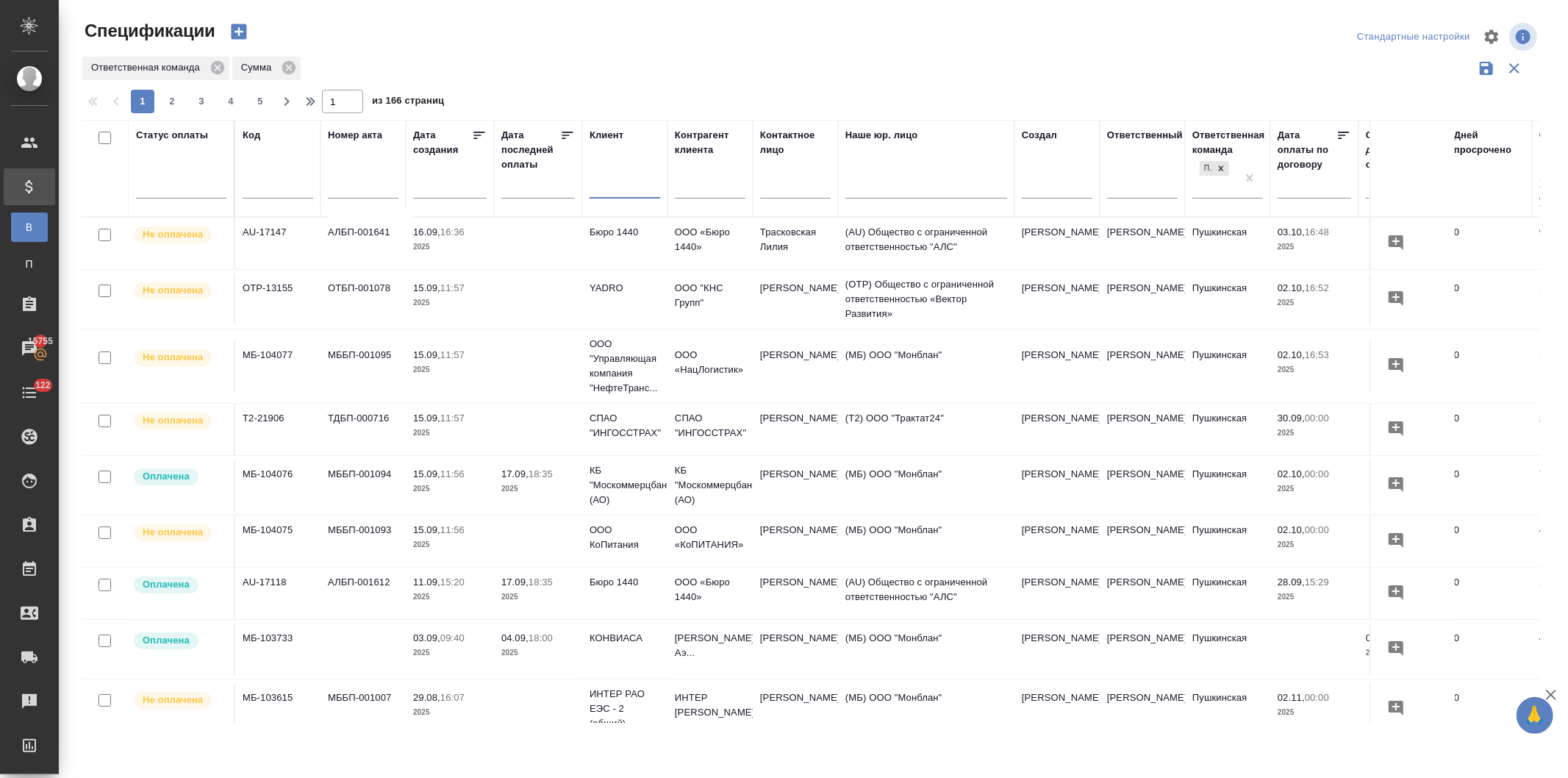
click at [622, 185] on input "text" at bounding box center [625, 189] width 71 height 19
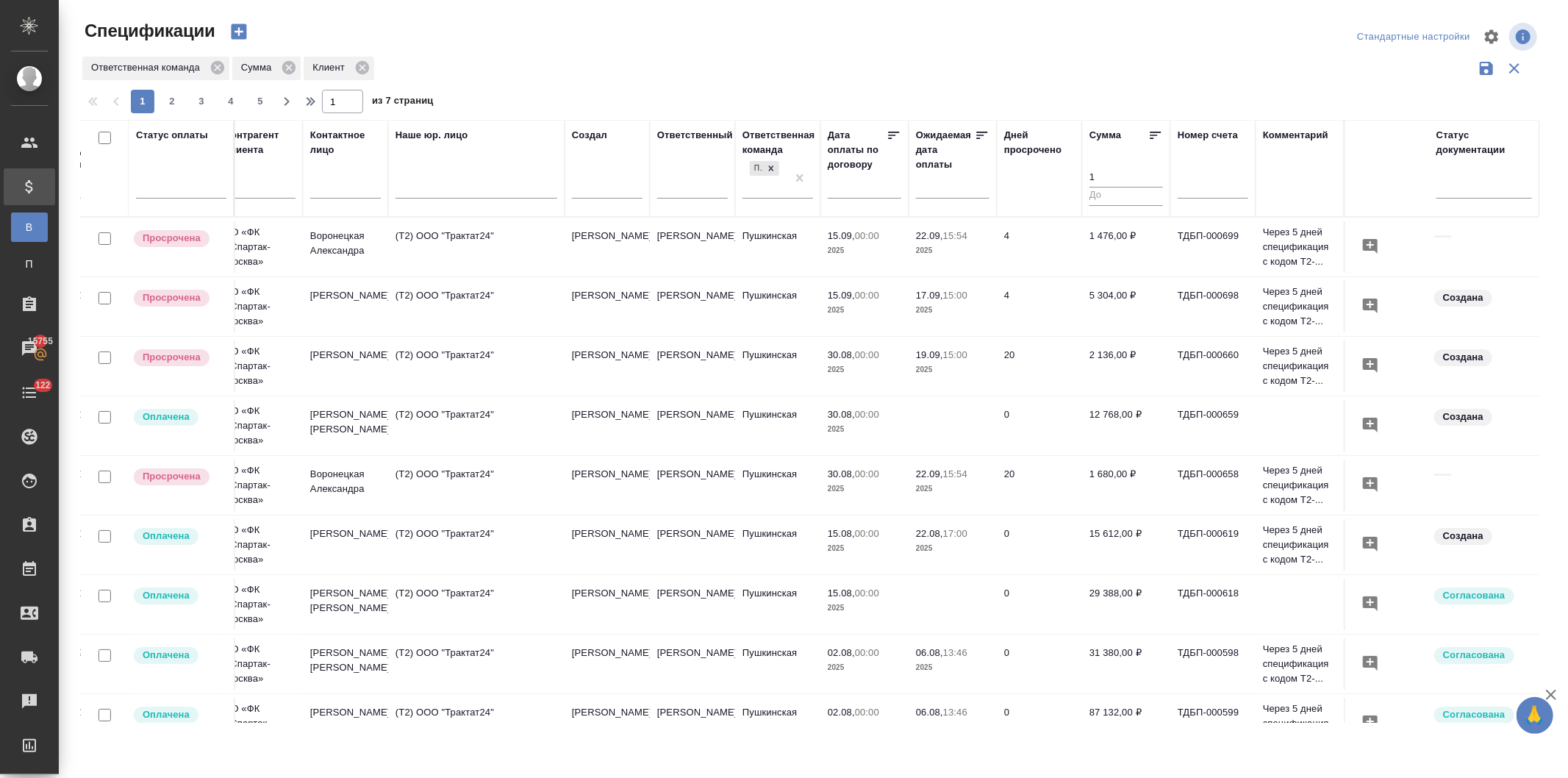
scroll to position [0, 461]
type input "спартак"
click at [718, 304] on td "[PERSON_NAME]" at bounding box center [692, 306] width 86 height 52
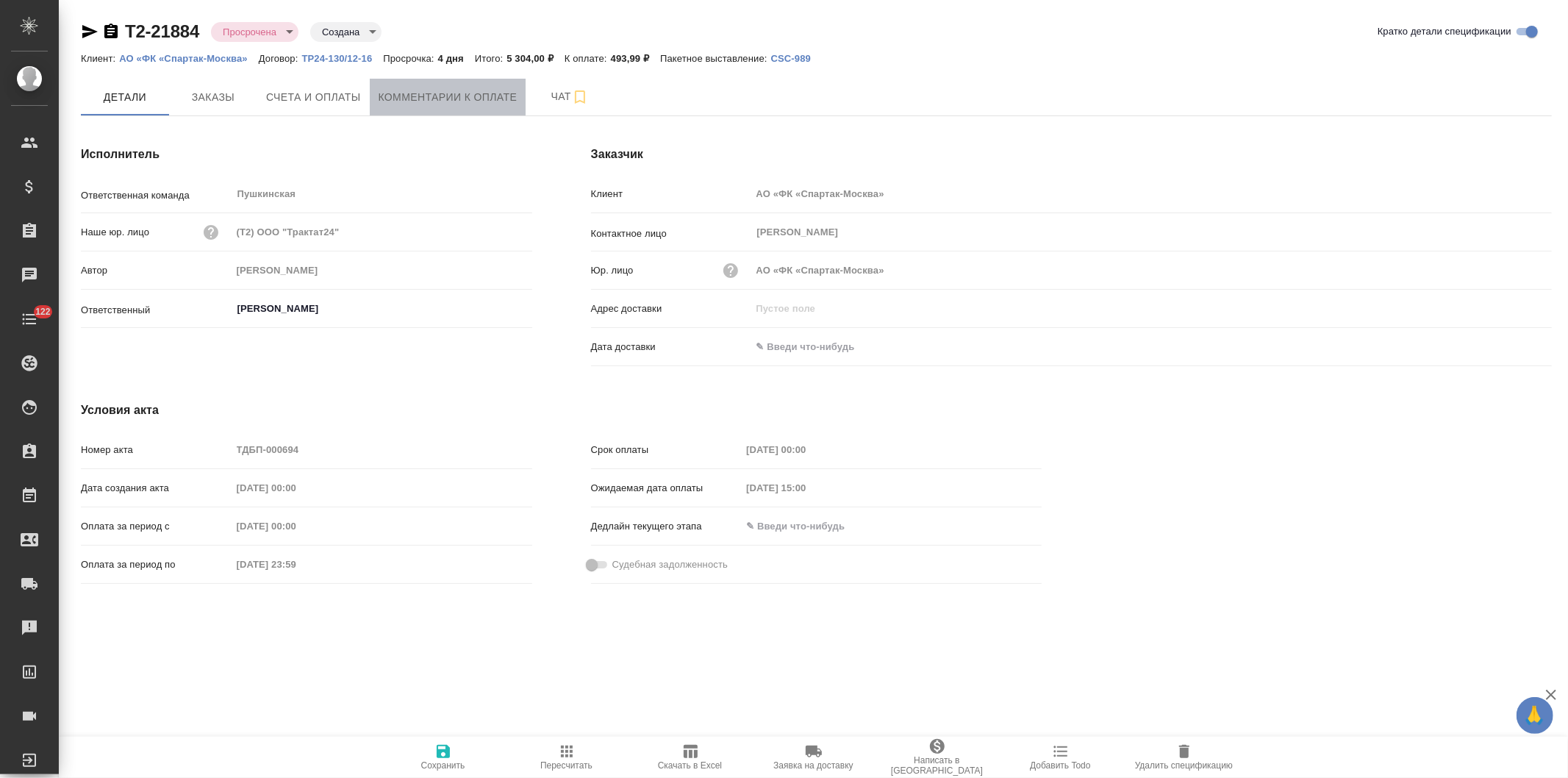
click at [414, 88] on span "Комментарии к оплате" at bounding box center [448, 97] width 139 height 19
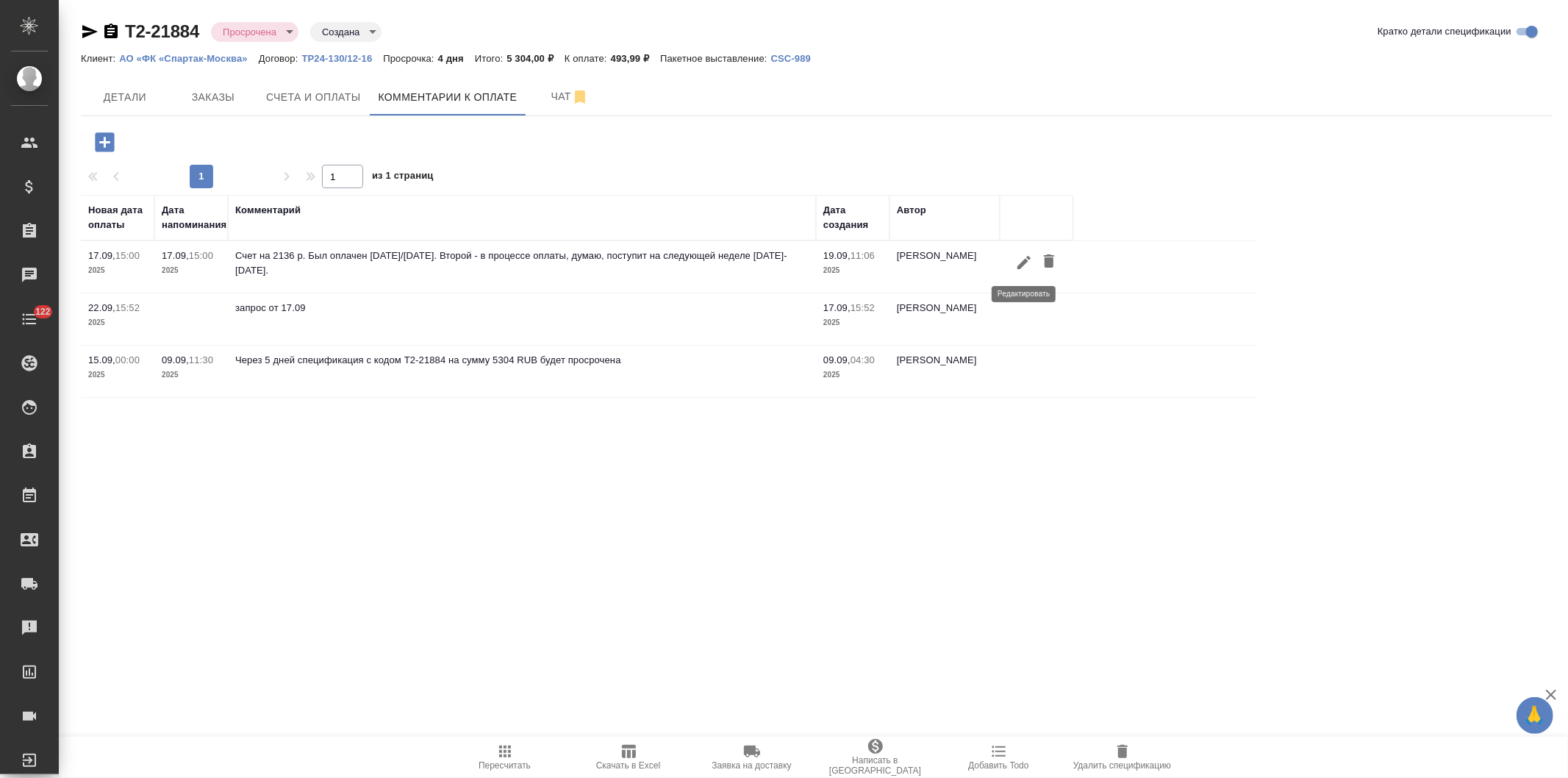
click at [1018, 261] on icon "button" at bounding box center [1024, 262] width 18 height 18
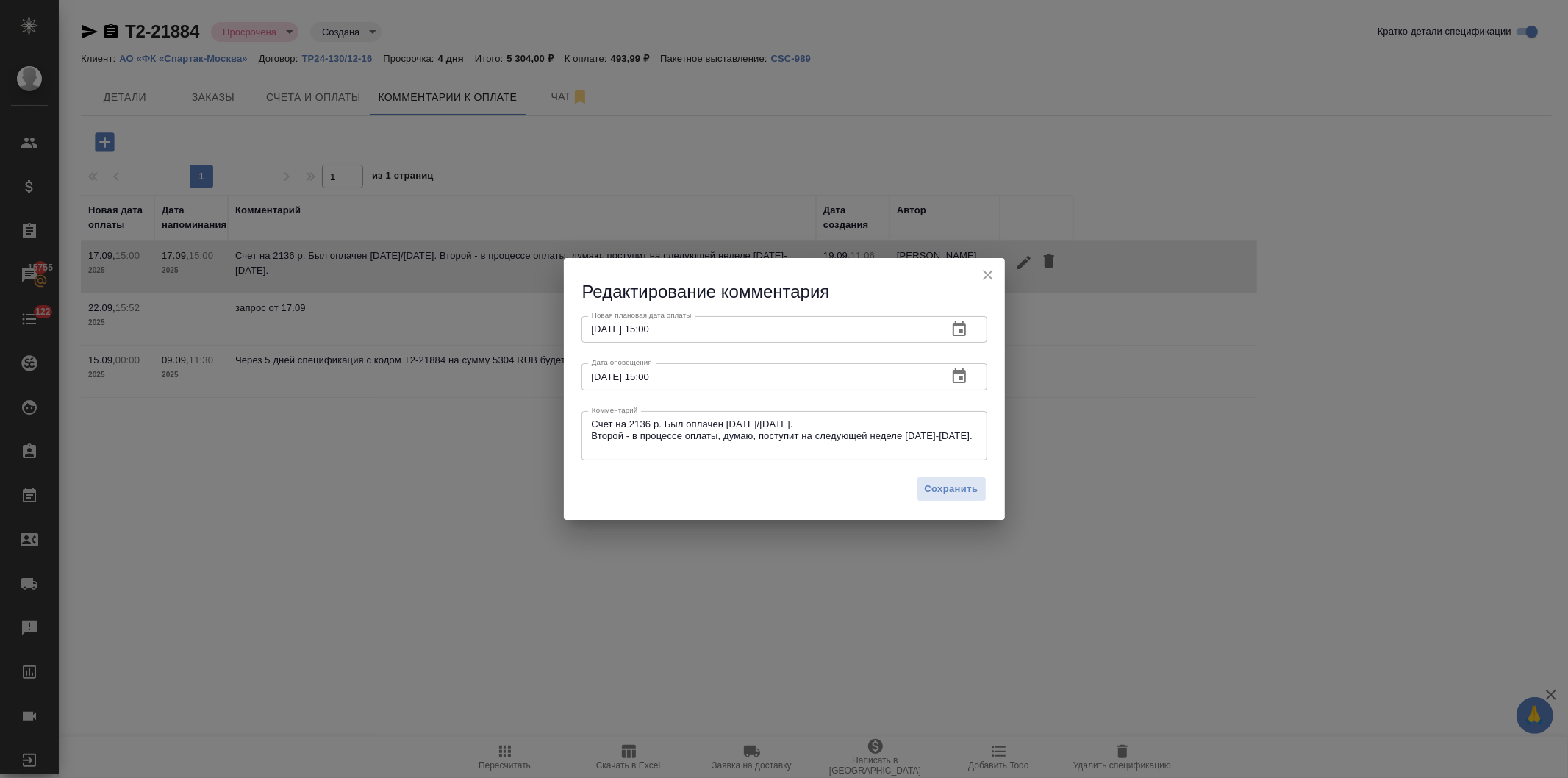
click at [954, 326] on icon "button" at bounding box center [959, 329] width 18 height 18
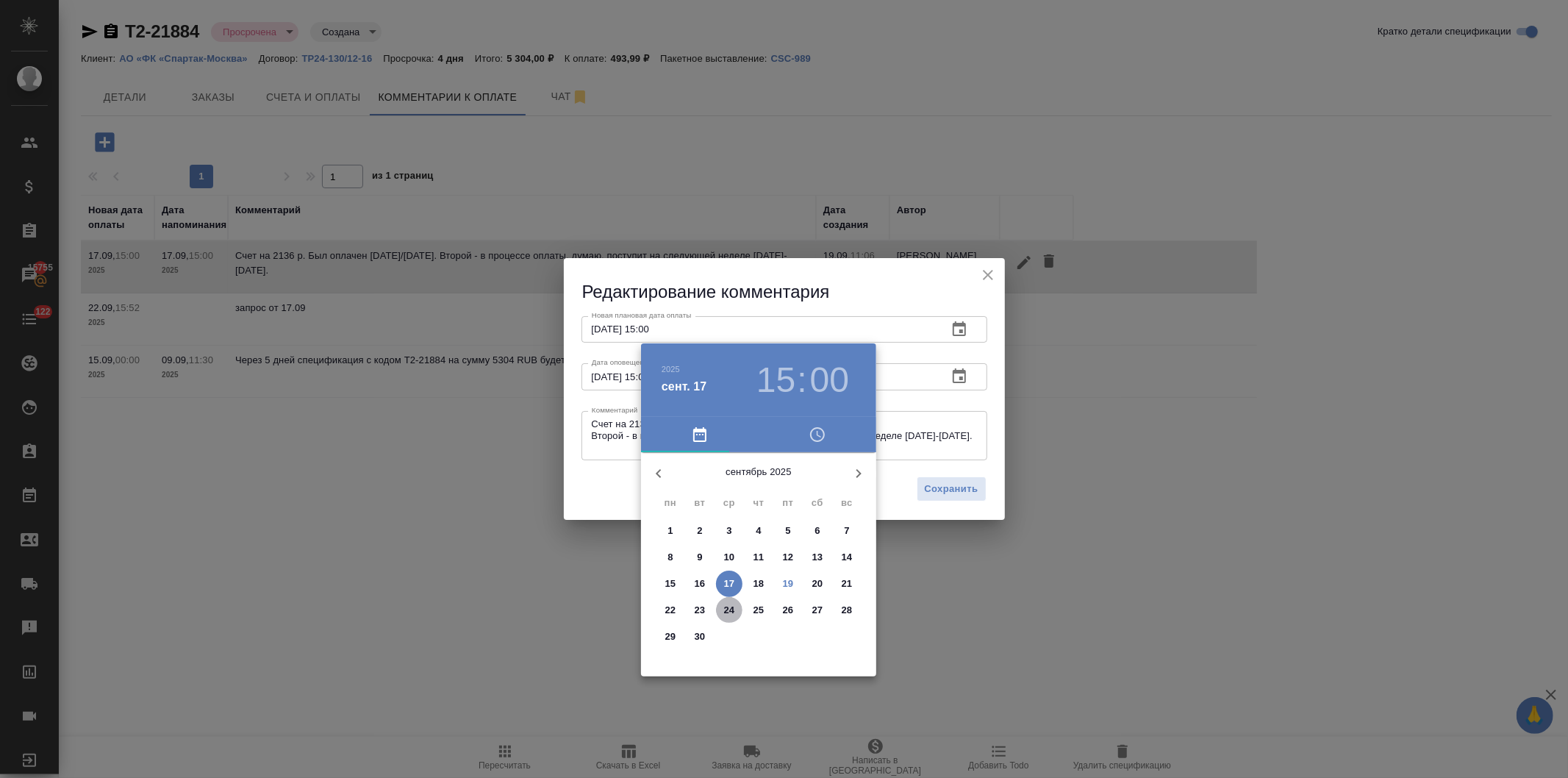
click at [725, 606] on p "24" at bounding box center [730, 610] width 11 height 15
type input "[DATE] 15:00"
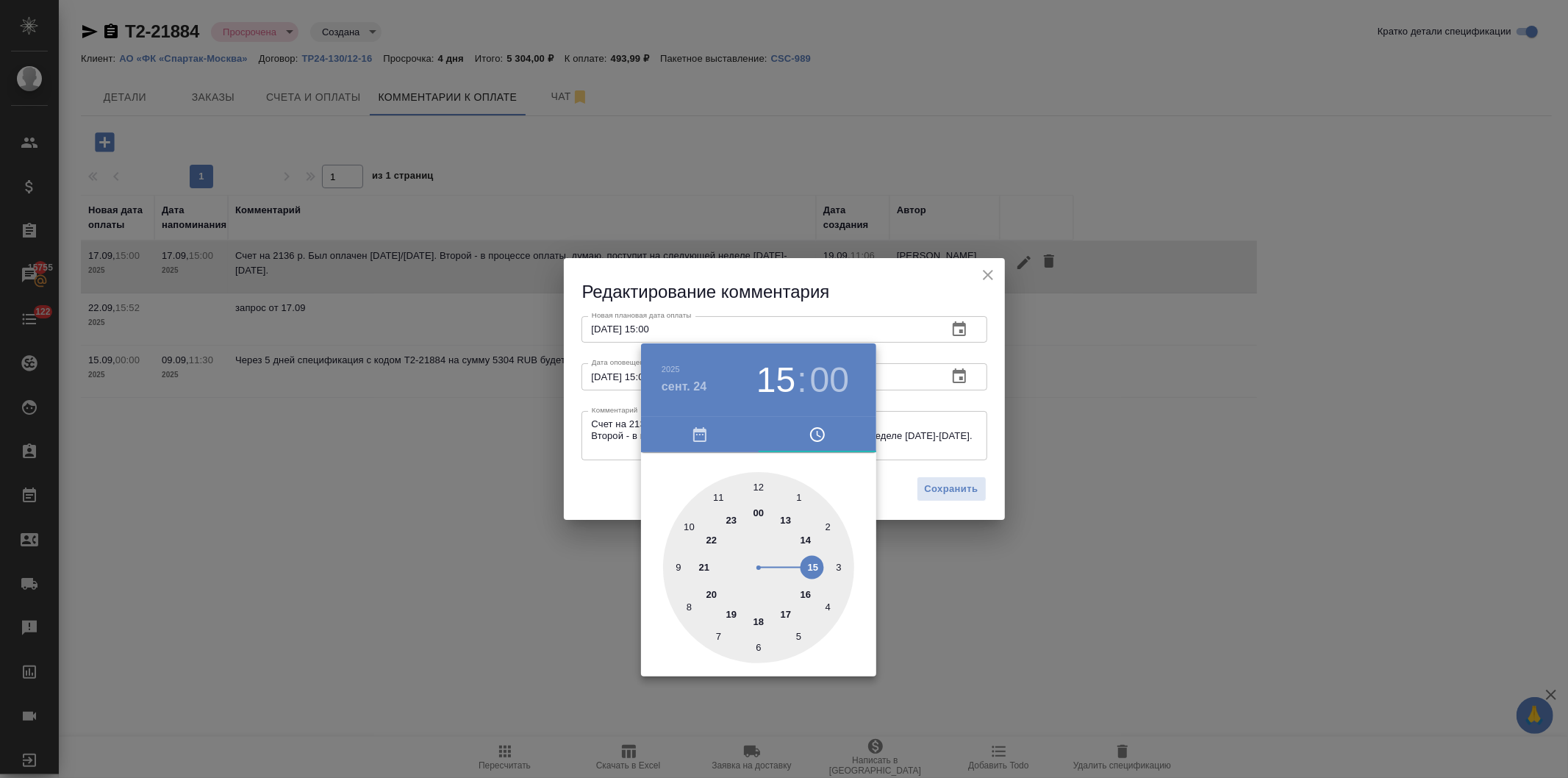
click at [910, 289] on div at bounding box center [784, 389] width 1568 height 778
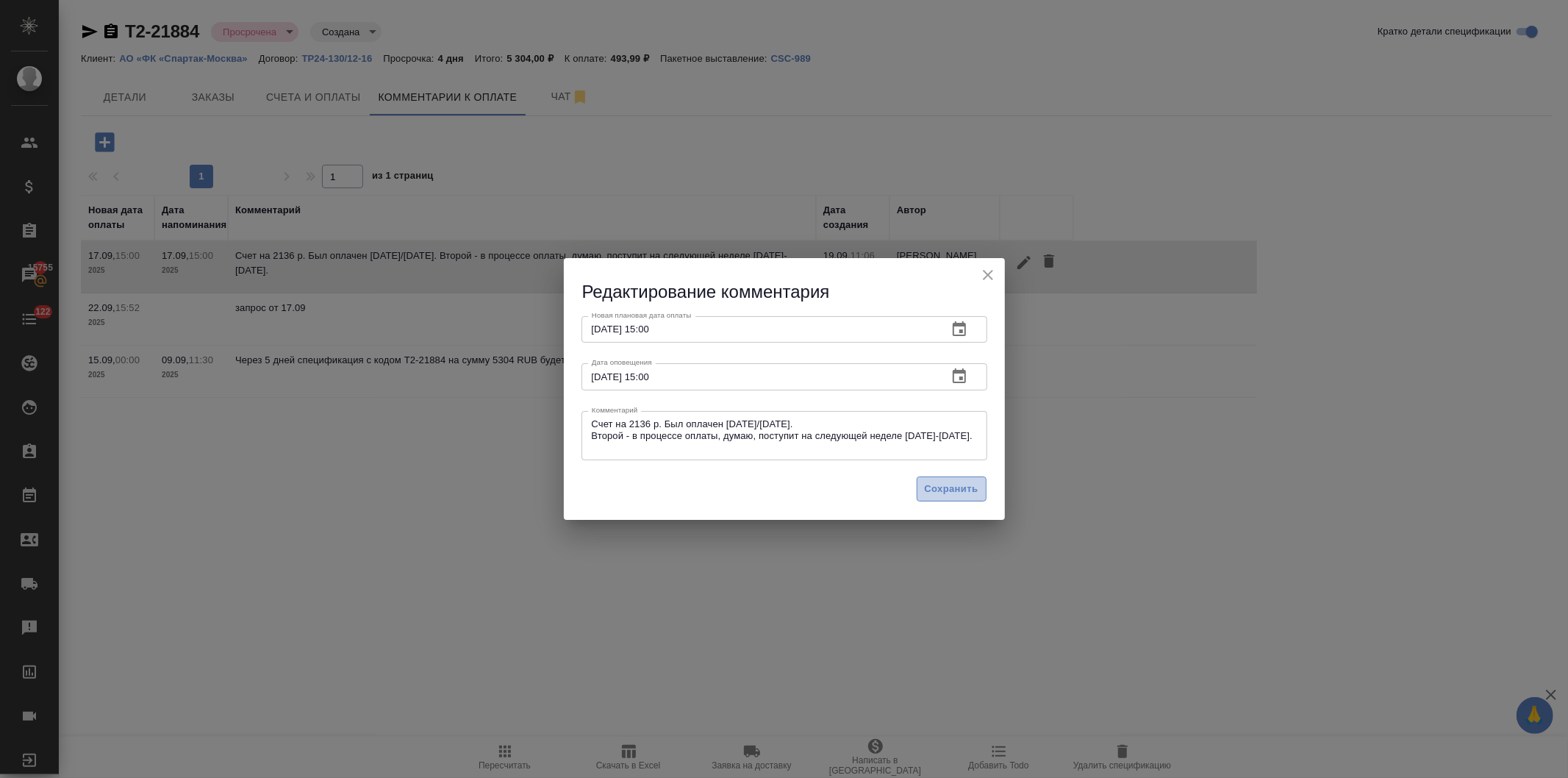
click at [947, 486] on span "Сохранить" at bounding box center [952, 490] width 54 height 17
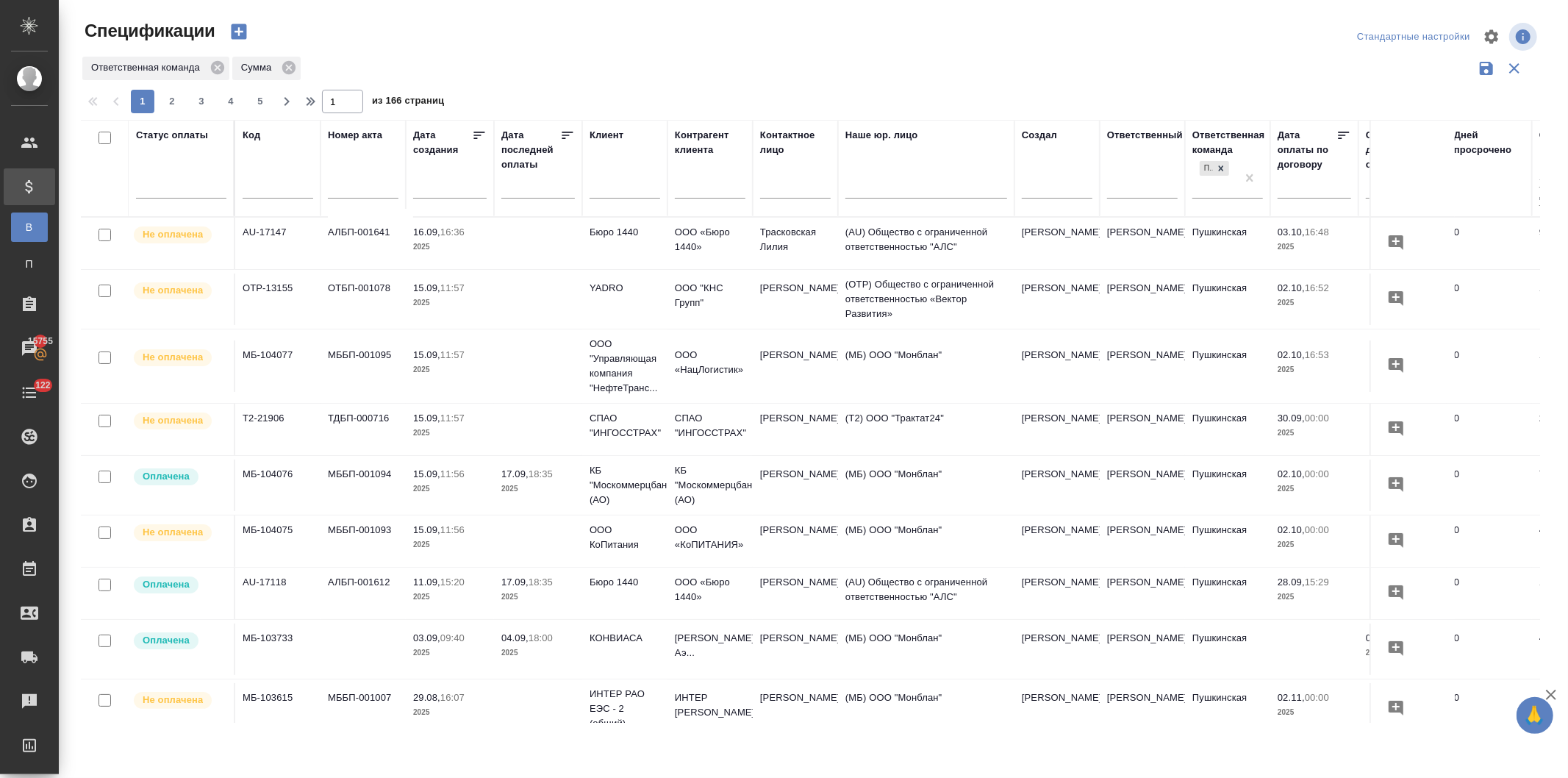
click at [690, 197] on input "text" at bounding box center [711, 189] width 71 height 19
type input "спартак"
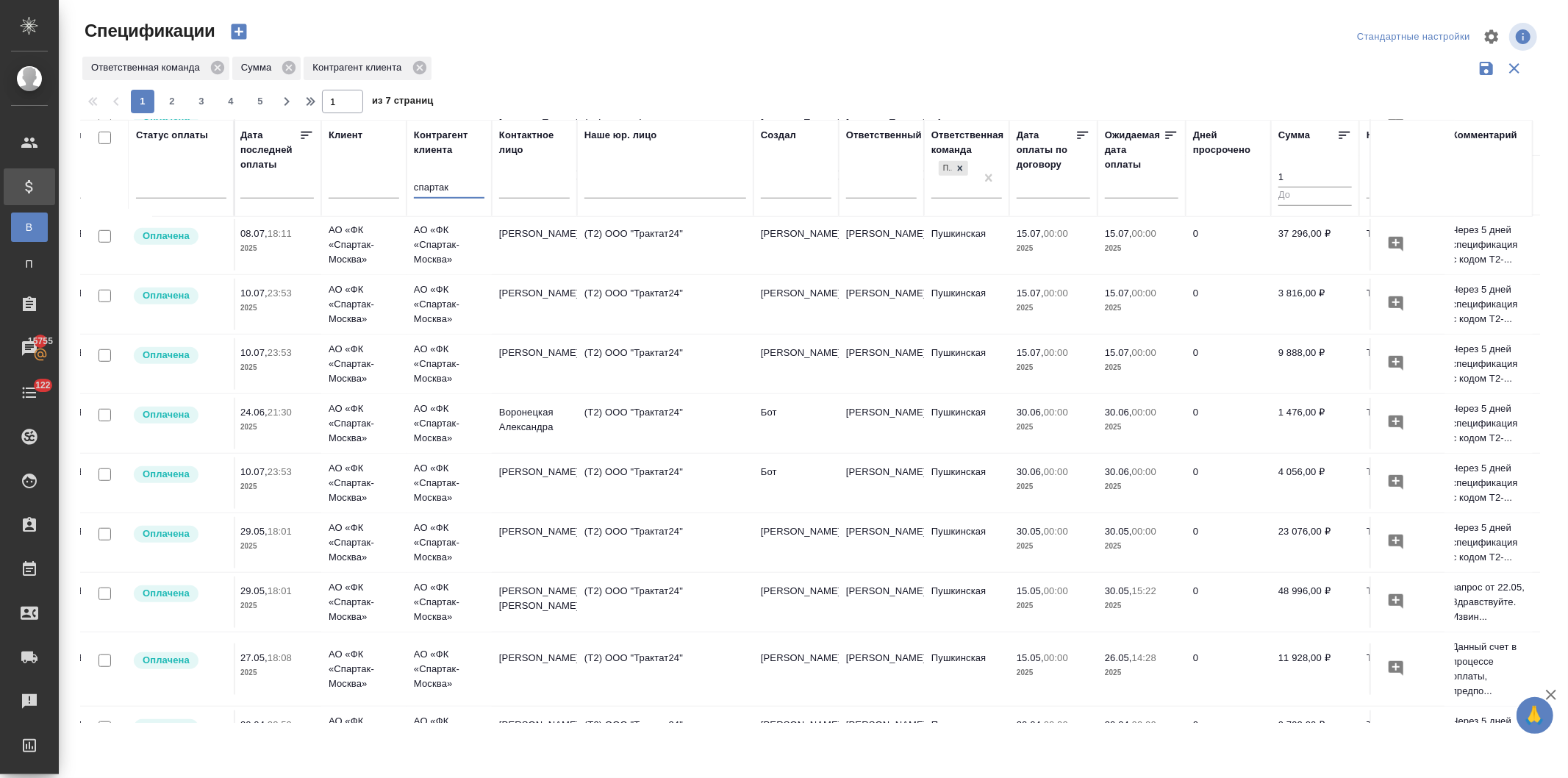
scroll to position [1012, 261]
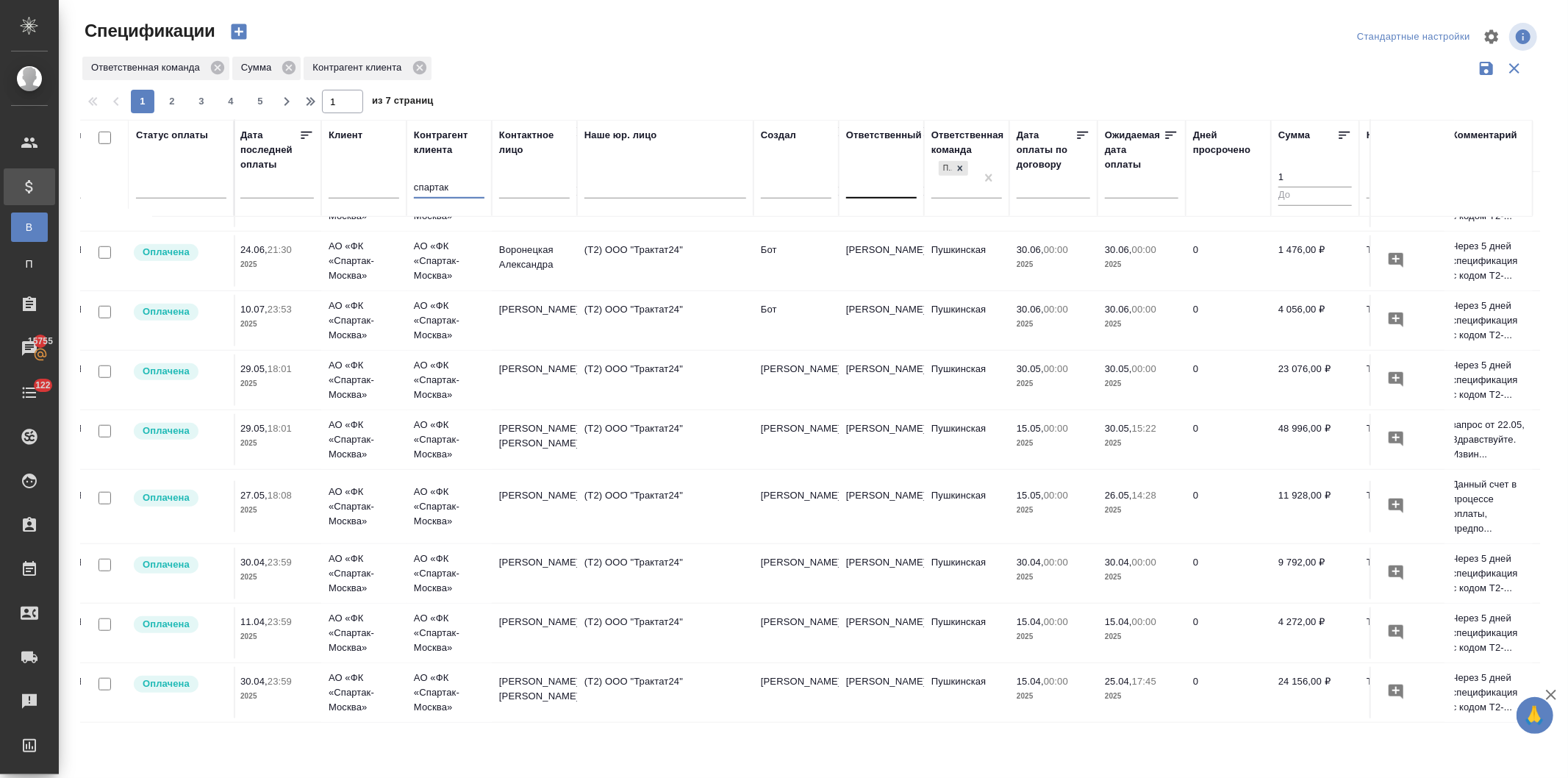
click at [883, 186] on div at bounding box center [882, 184] width 71 height 22
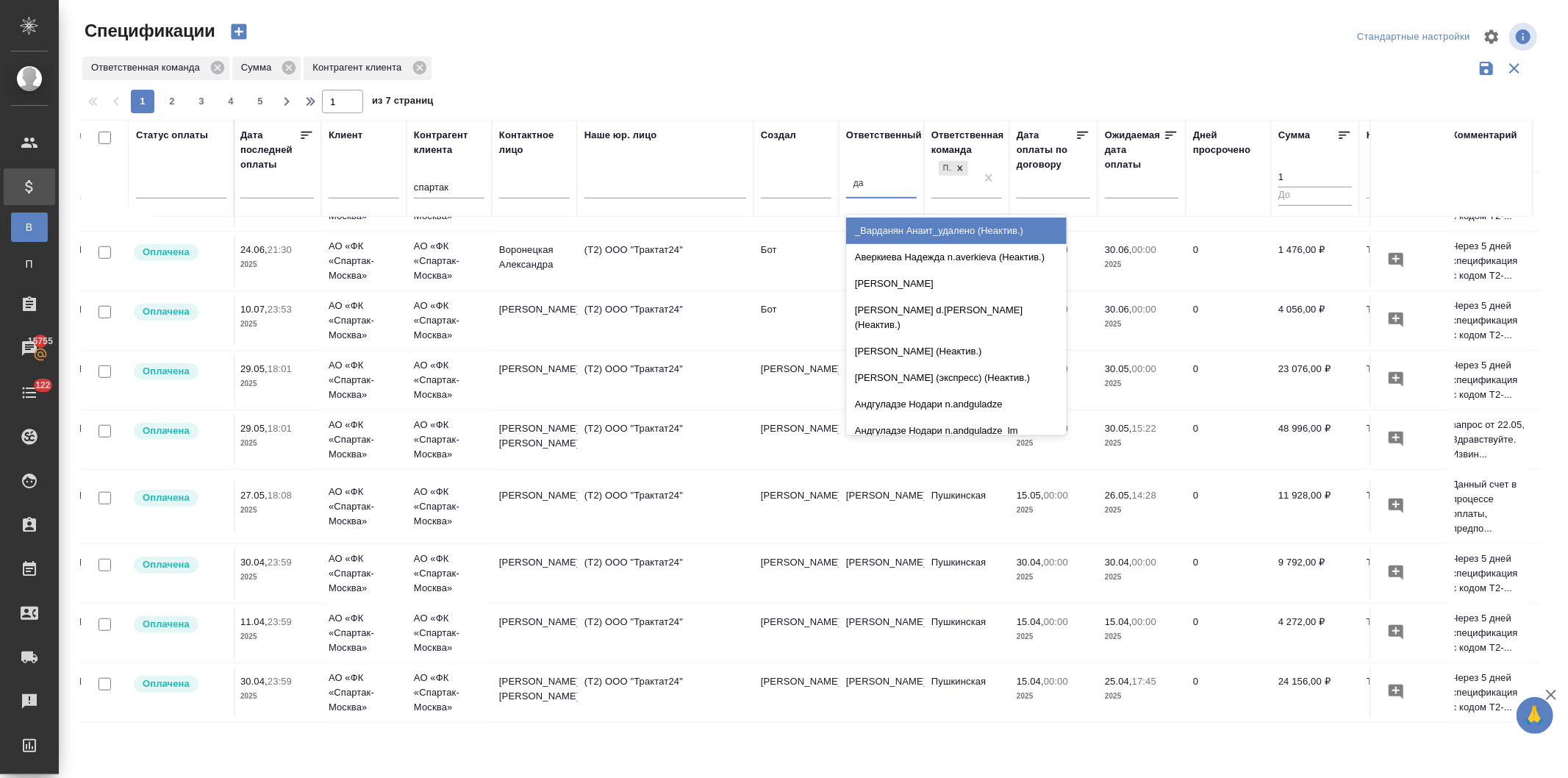
type input "дав"
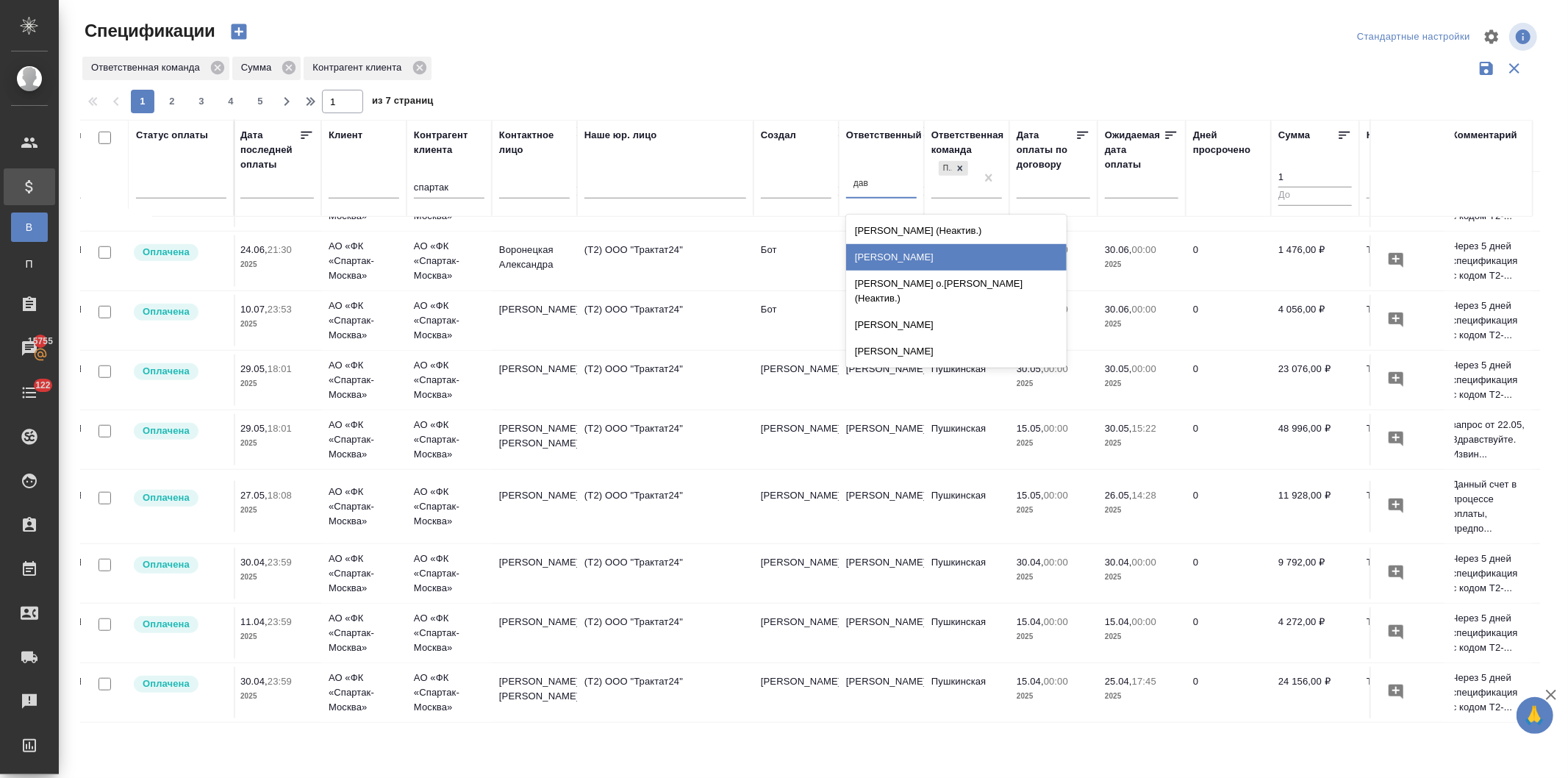
click at [881, 252] on div "[PERSON_NAME]" at bounding box center [957, 258] width 220 height 26
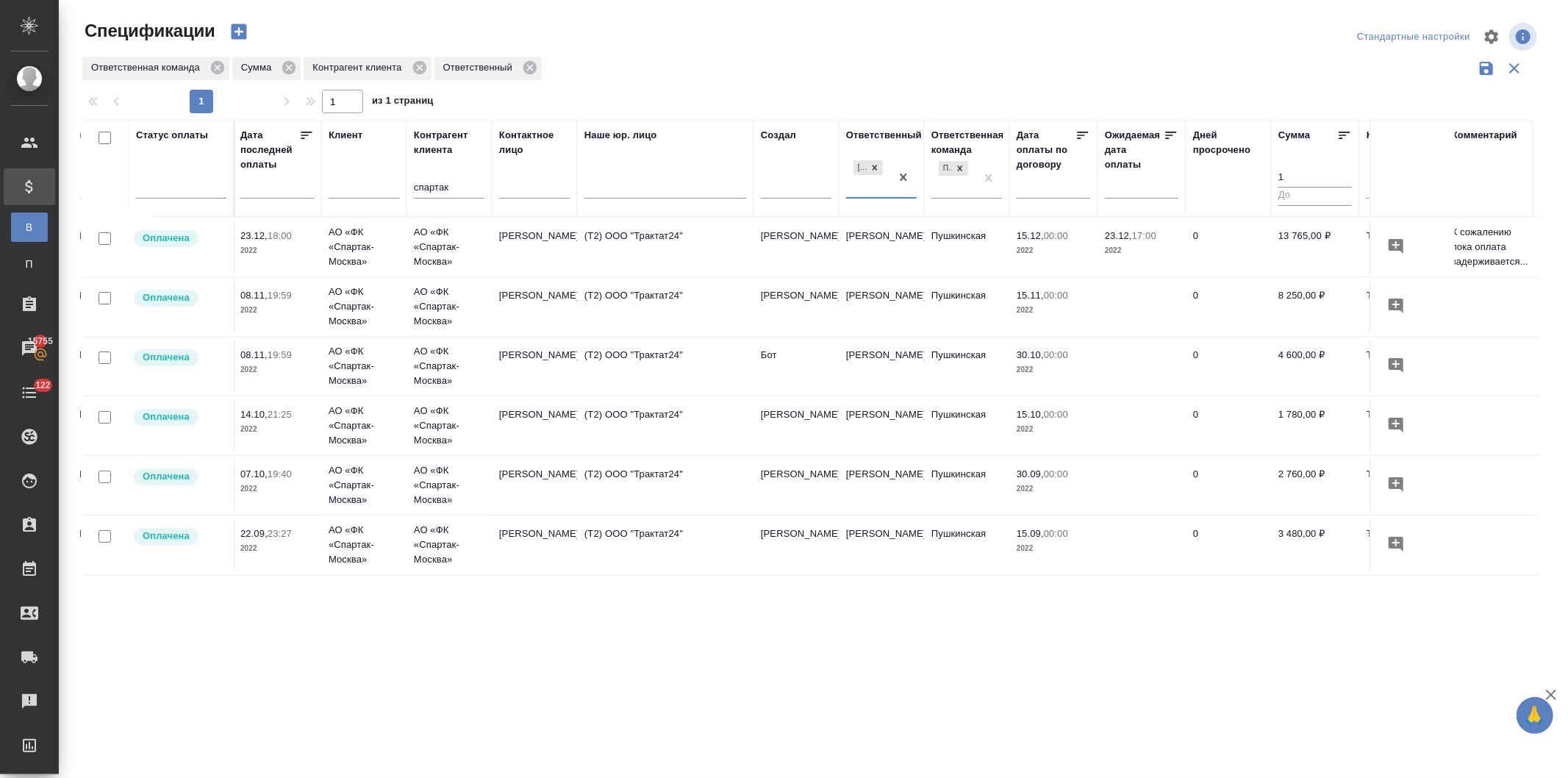
scroll to position [0, 261]
click at [196, 194] on div at bounding box center [180, 184] width 90 height 22
type input "прос"
click at [262, 225] on div "Просрочена" at bounding box center [353, 231] width 220 height 26
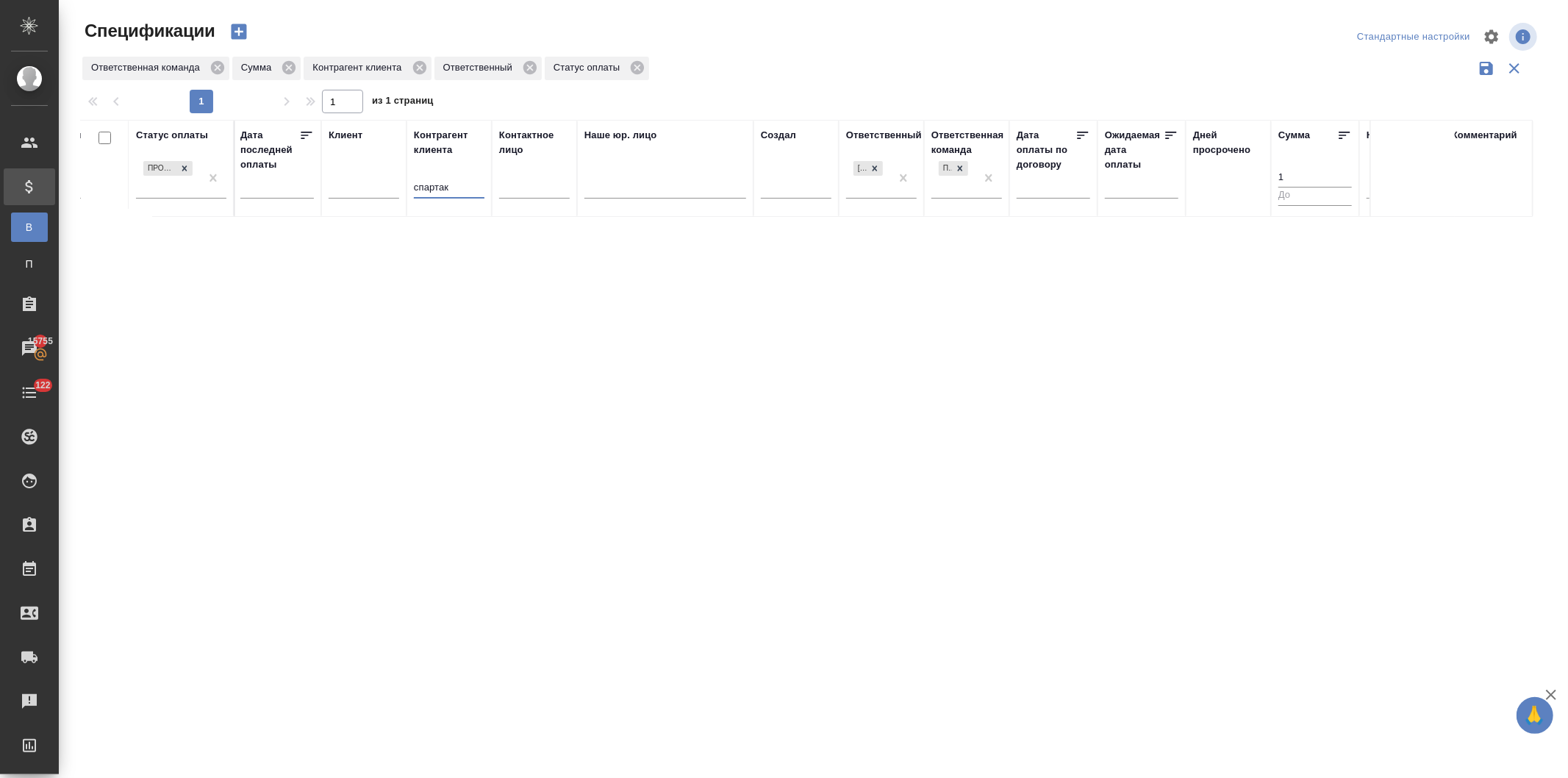
drag, startPoint x: 454, startPoint y: 187, endPoint x: 378, endPoint y: 183, distance: 76.1
click at [378, 183] on tr "Статус оплаты Просрочена Код Номер акта Дата создания Дата последней оплаты Кли…" at bounding box center [774, 168] width 1909 height 97
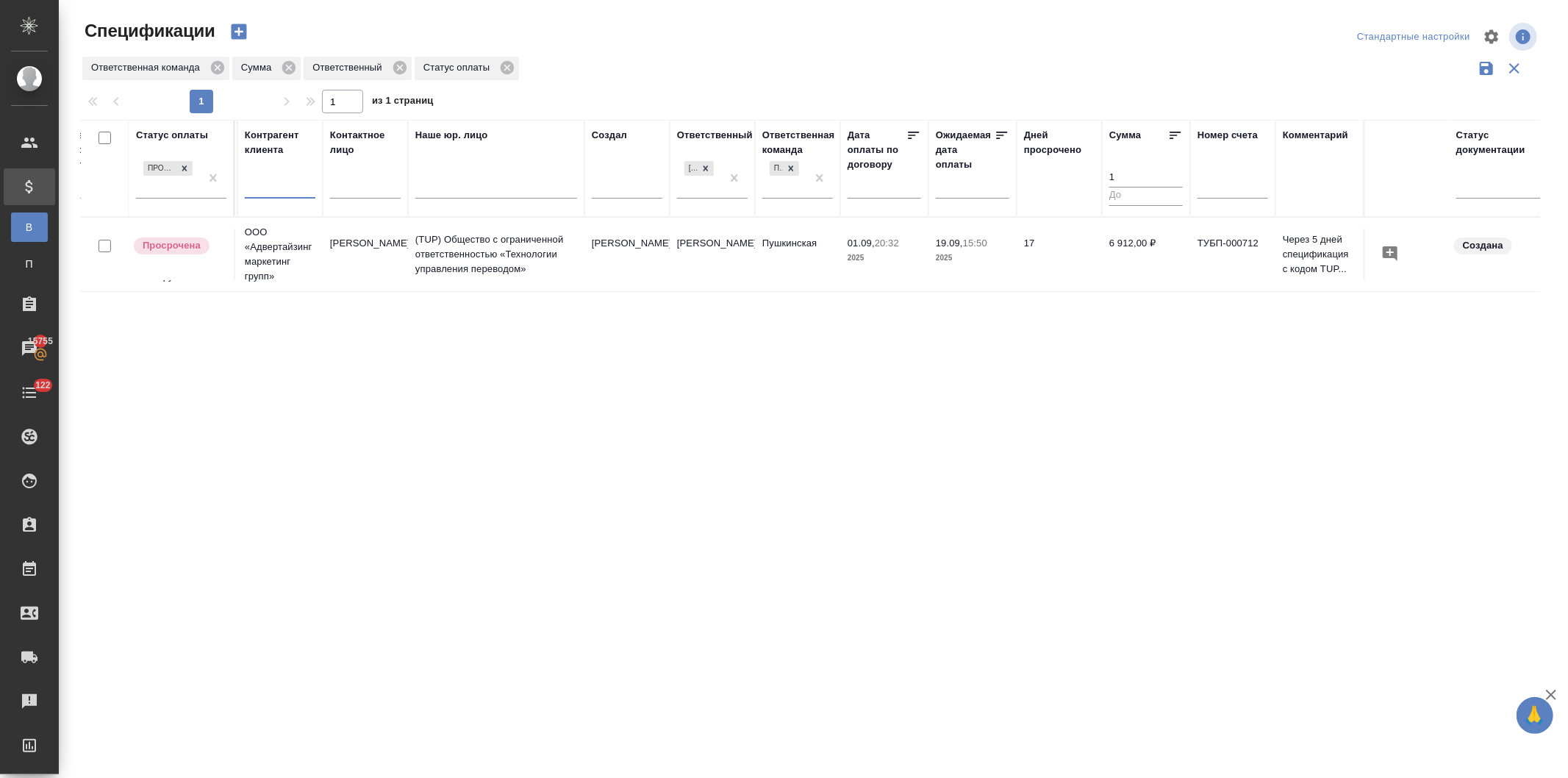
scroll to position [0, 449]
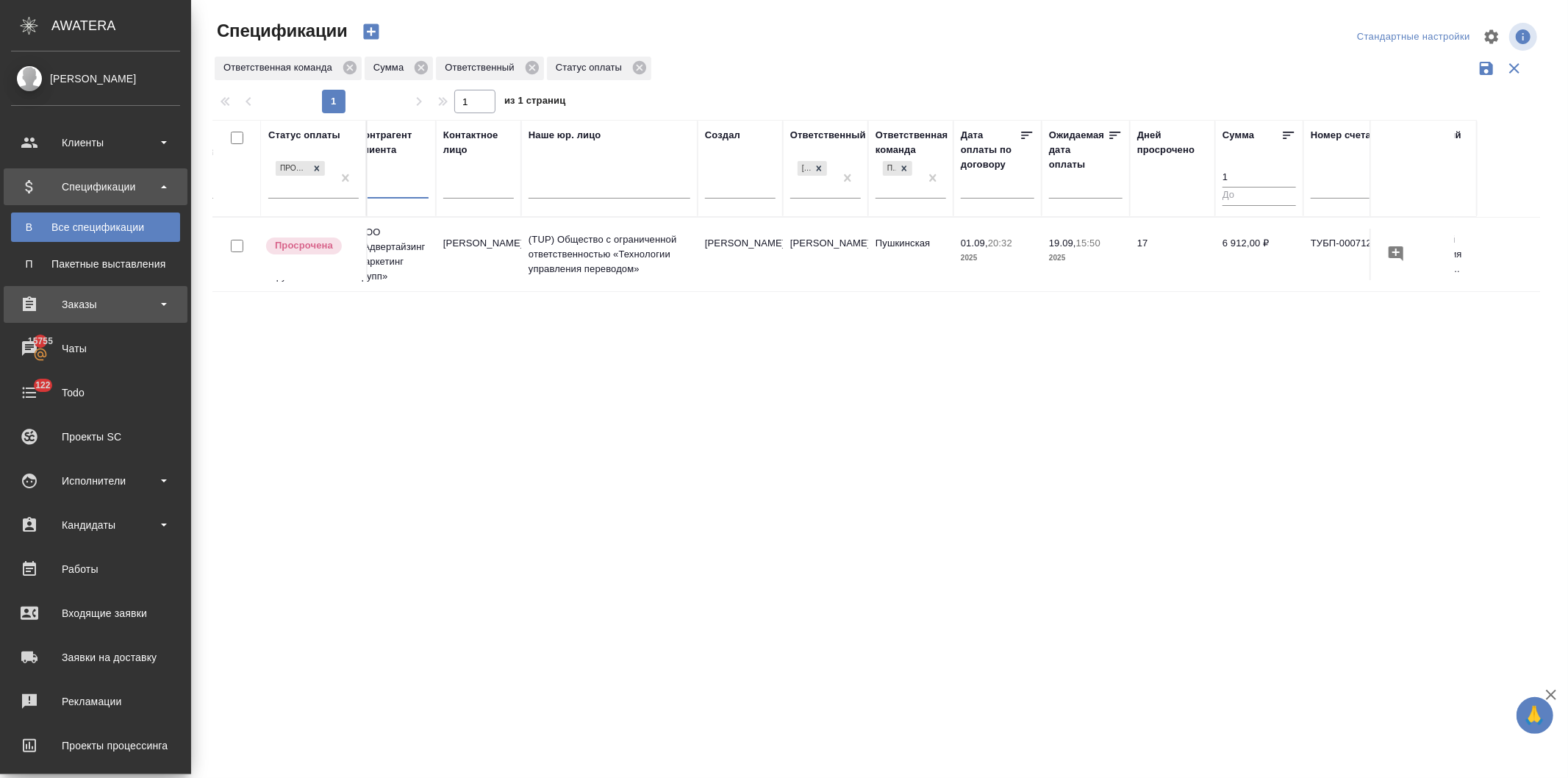
click at [72, 298] on div "Заказы" at bounding box center [95, 305] width 169 height 22
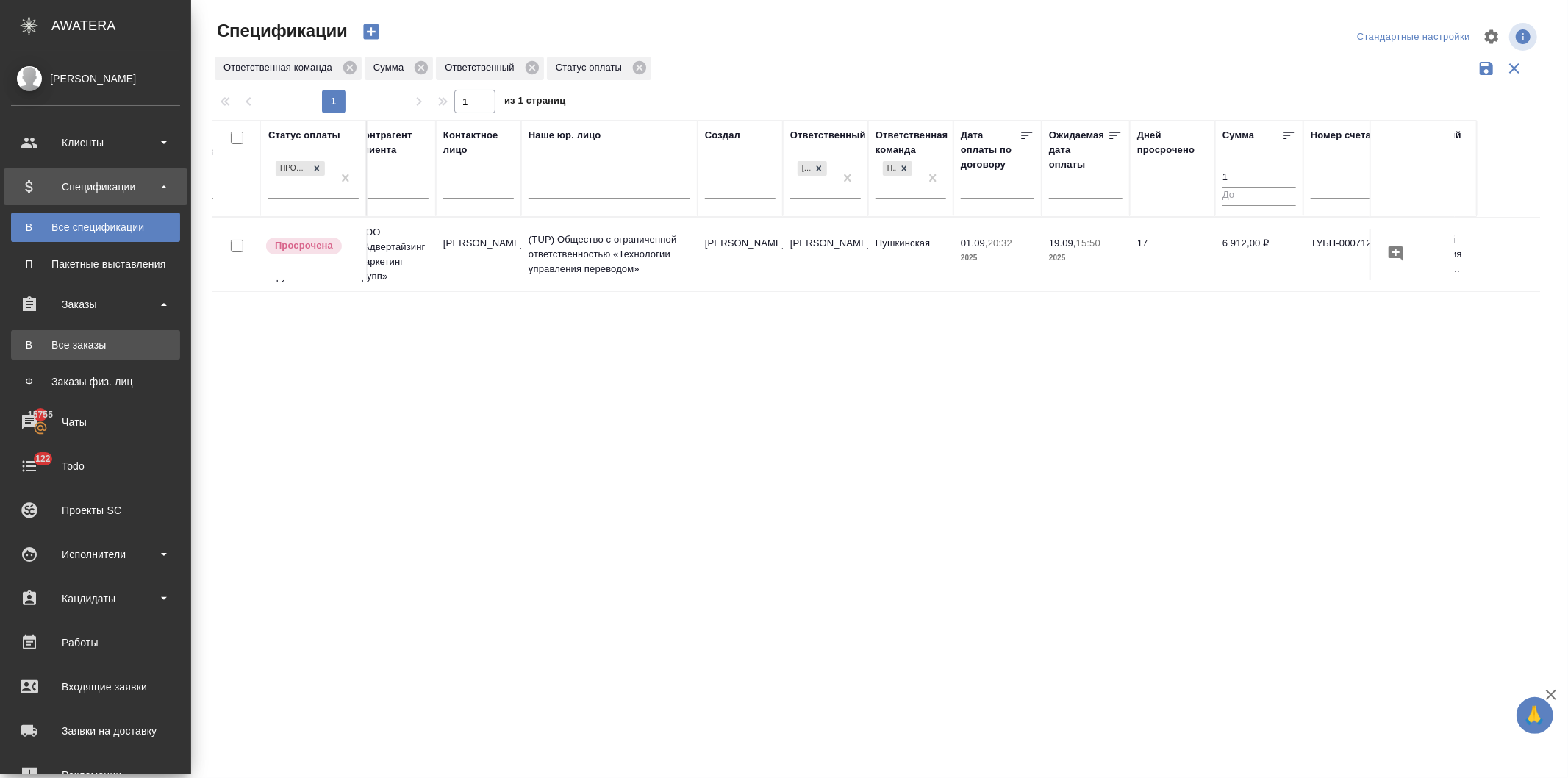
click at [70, 343] on div "Все заказы" at bounding box center [96, 345] width 154 height 15
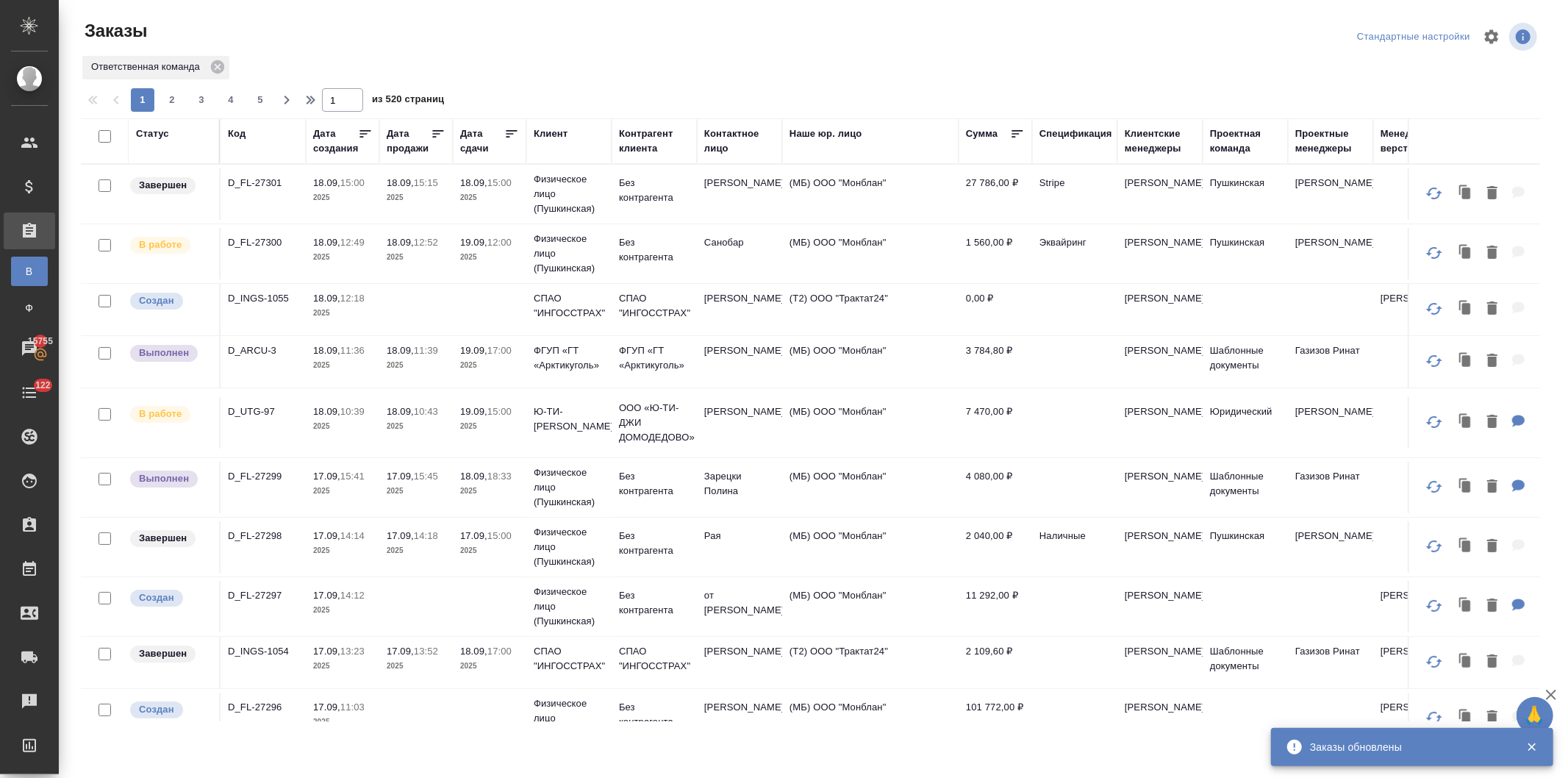
click at [233, 133] on div "Код" at bounding box center [237, 133] width 18 height 15
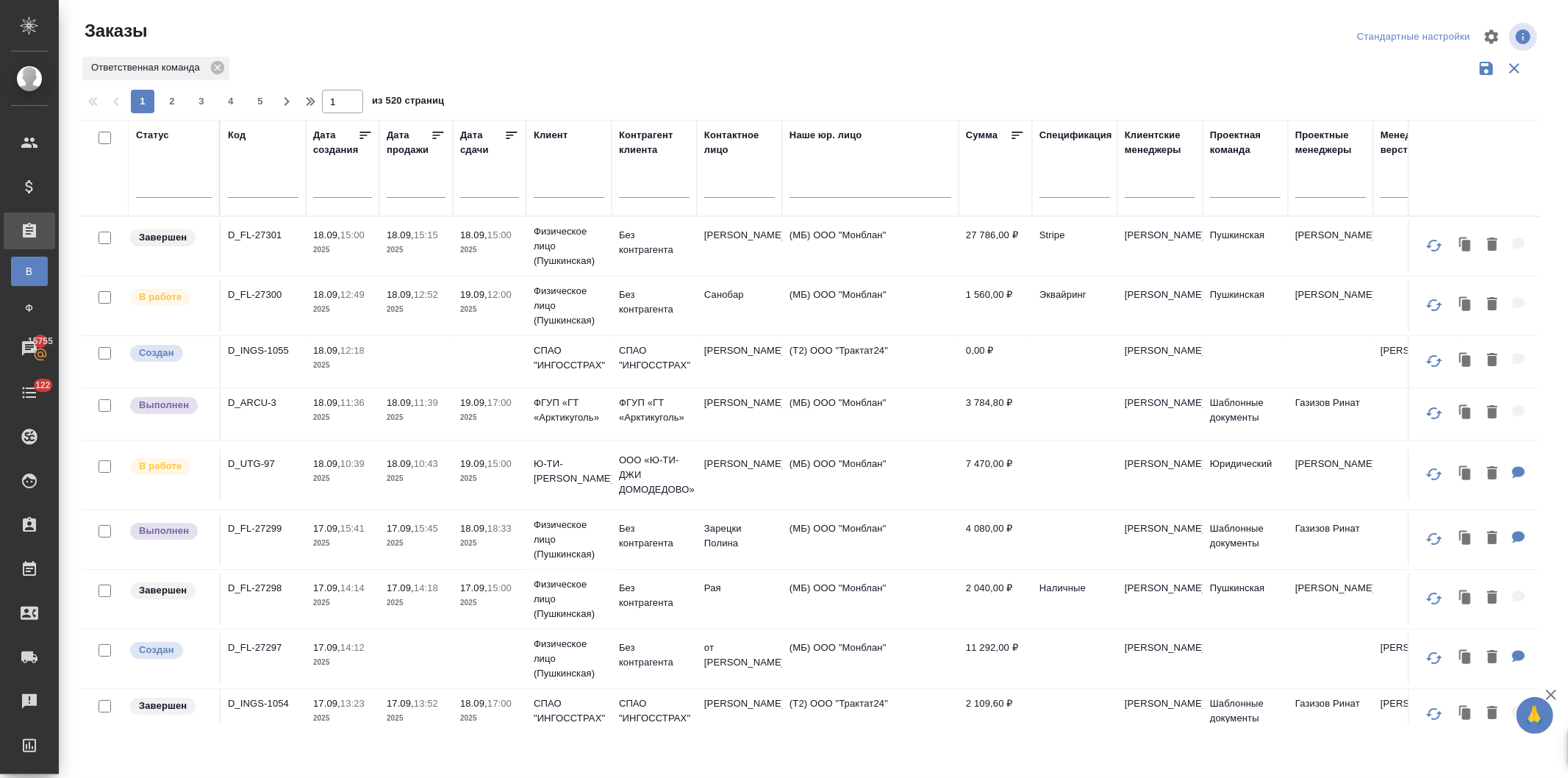
click at [567, 184] on input "text" at bounding box center [569, 188] width 71 height 19
type input "супрун"
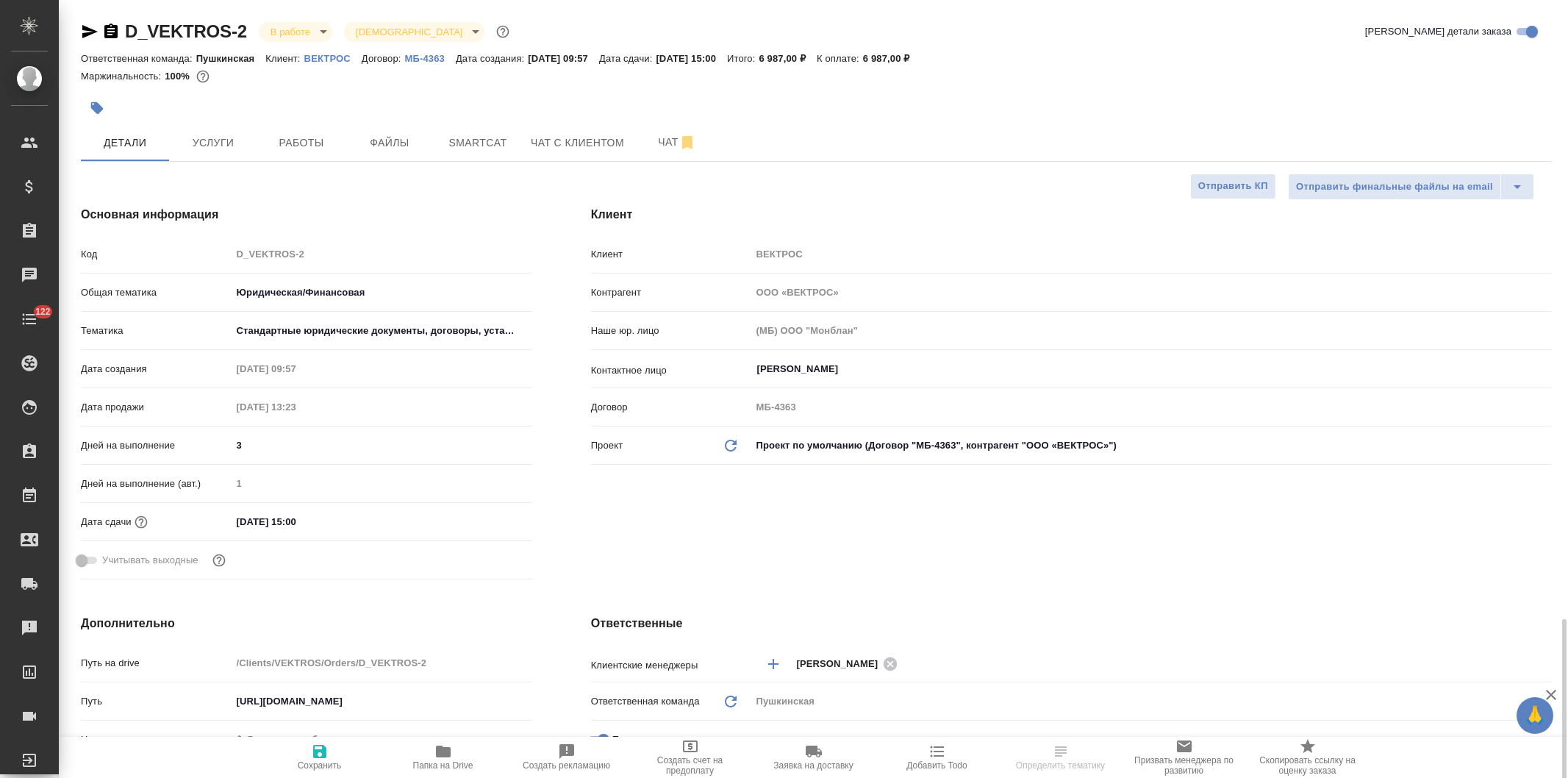
select select "RU"
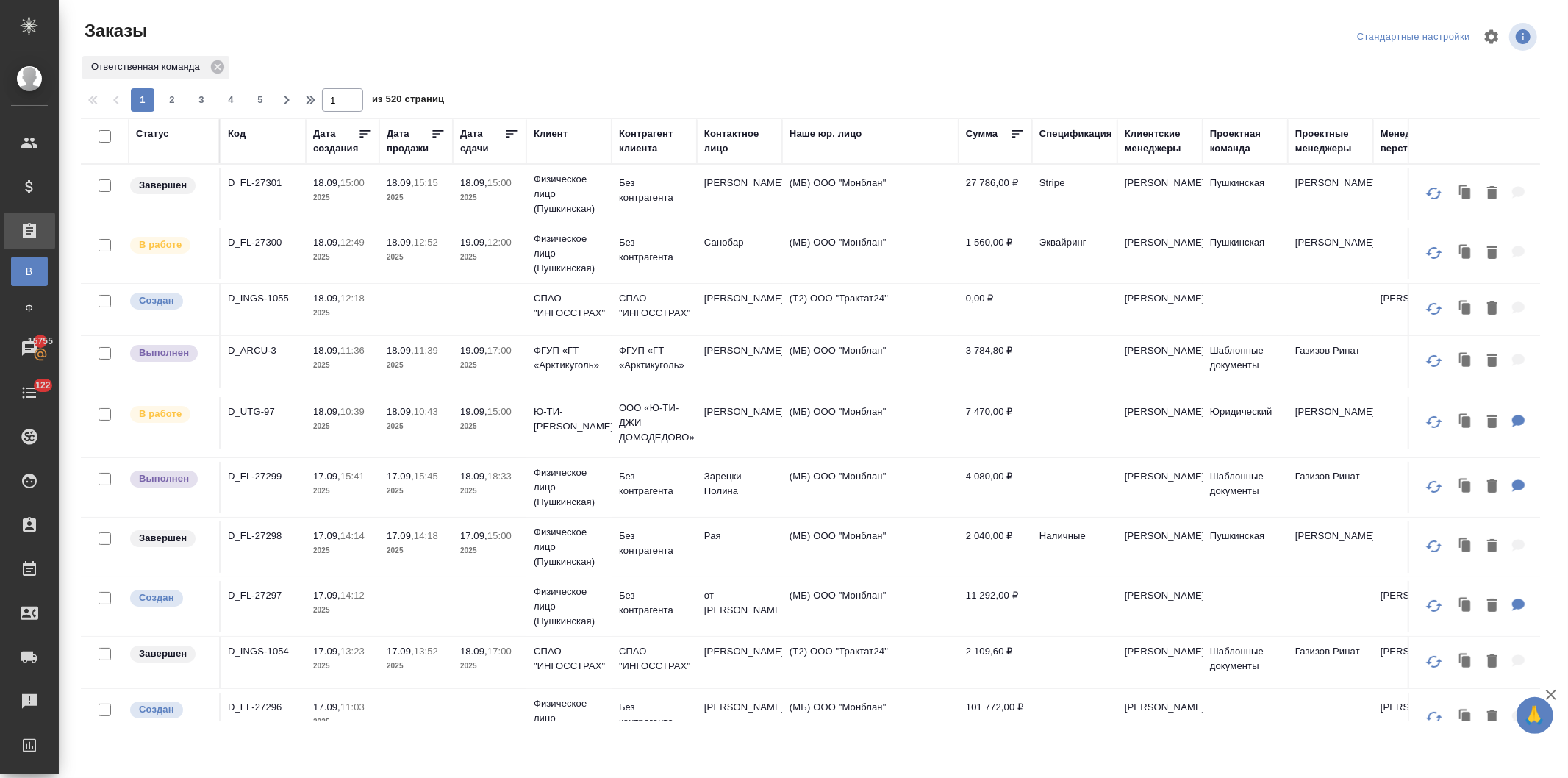
scroll to position [408, 0]
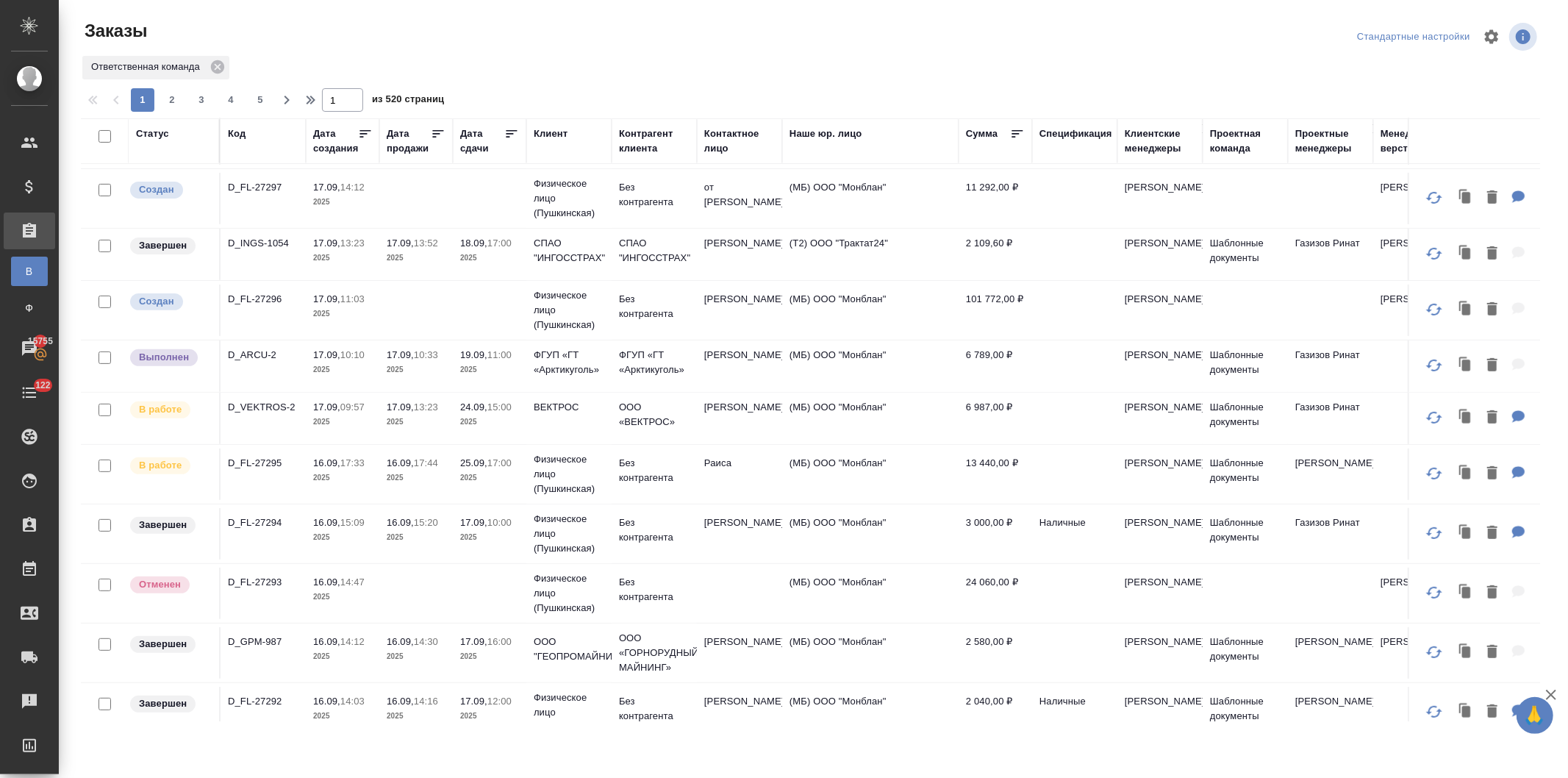
click at [505, 360] on p "11:00" at bounding box center [499, 355] width 24 height 11
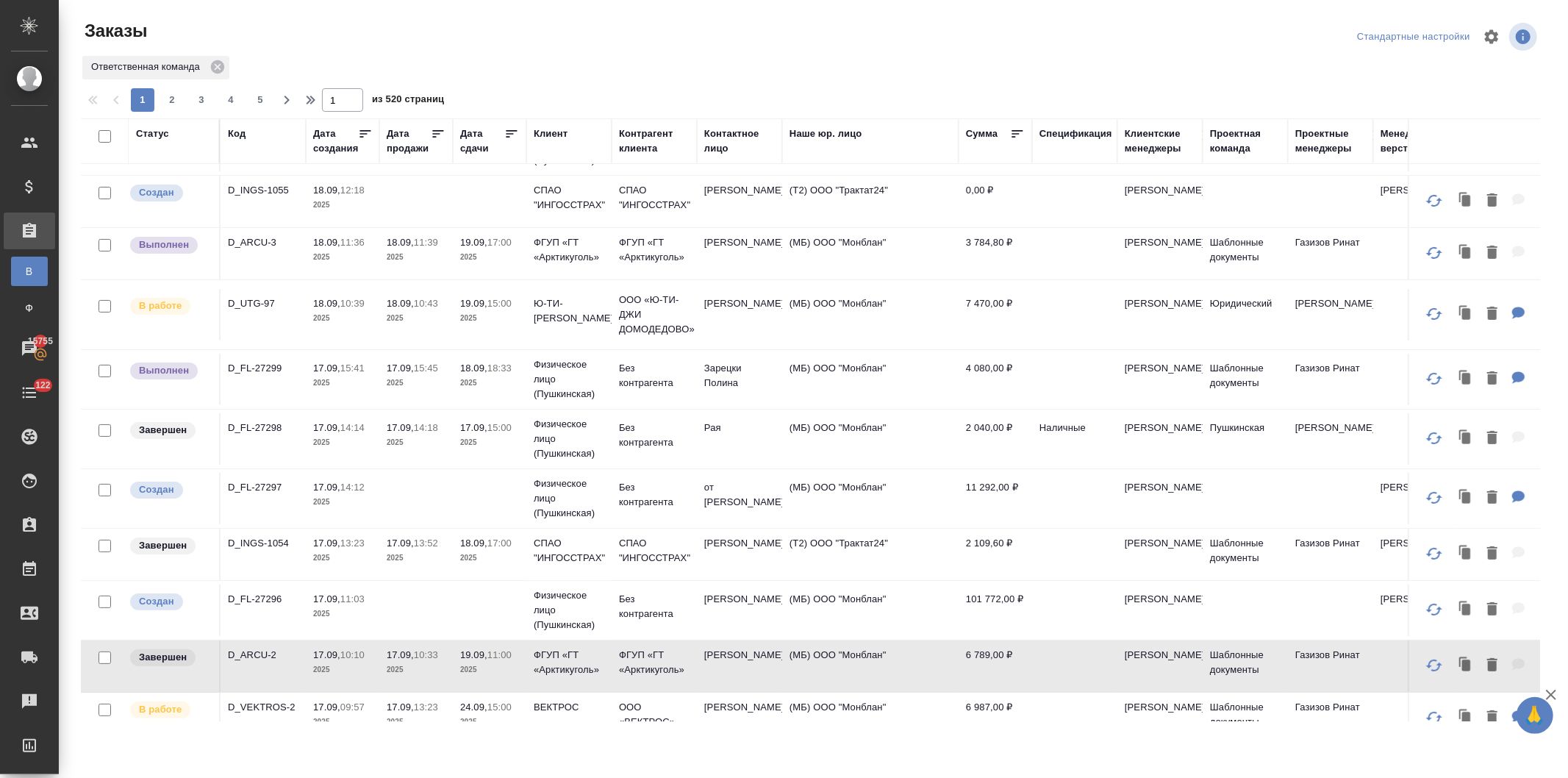
scroll to position [82, 0]
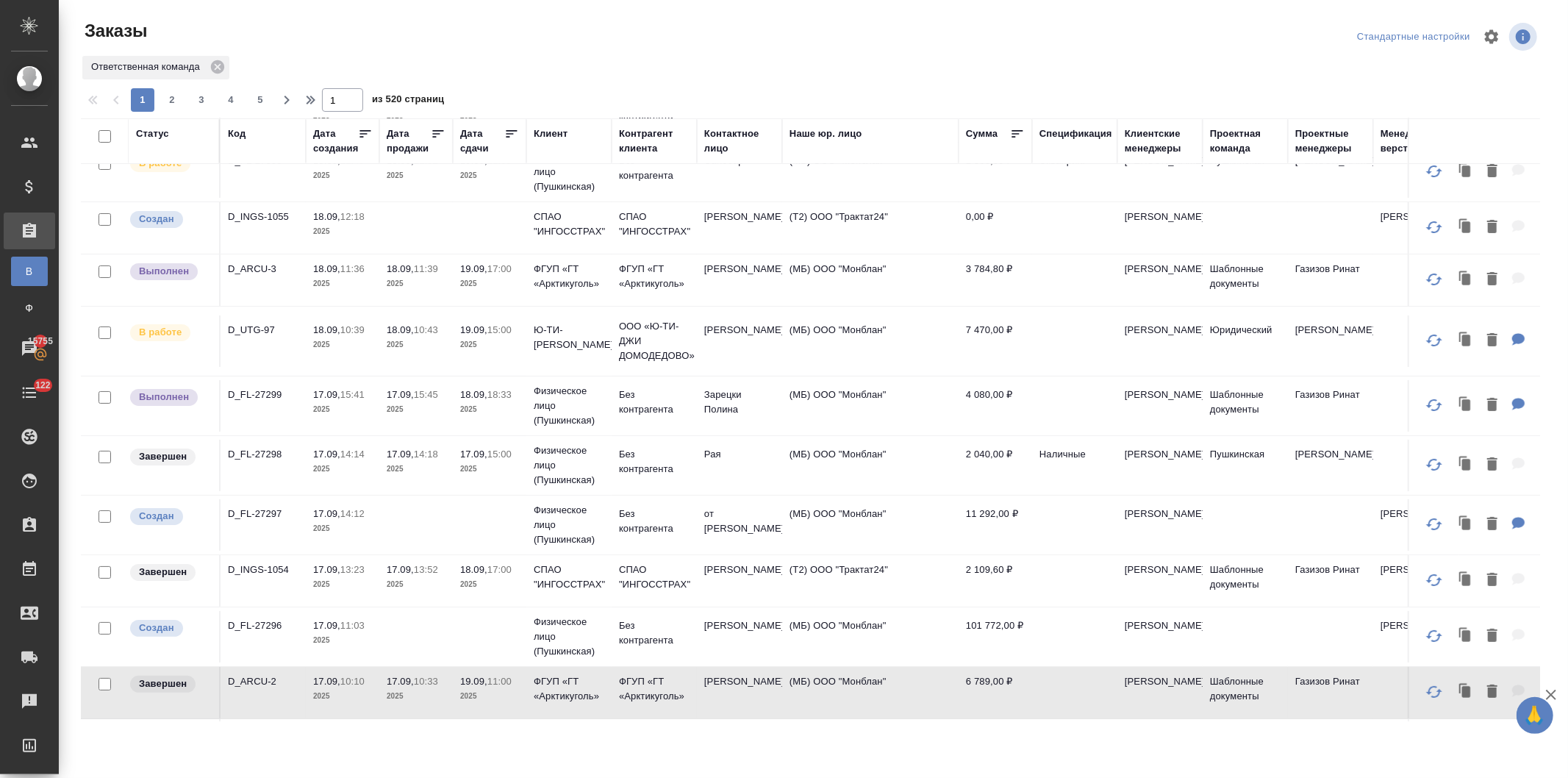
click at [516, 275] on span "19.09, 17:00" at bounding box center [490, 269] width 59 height 15
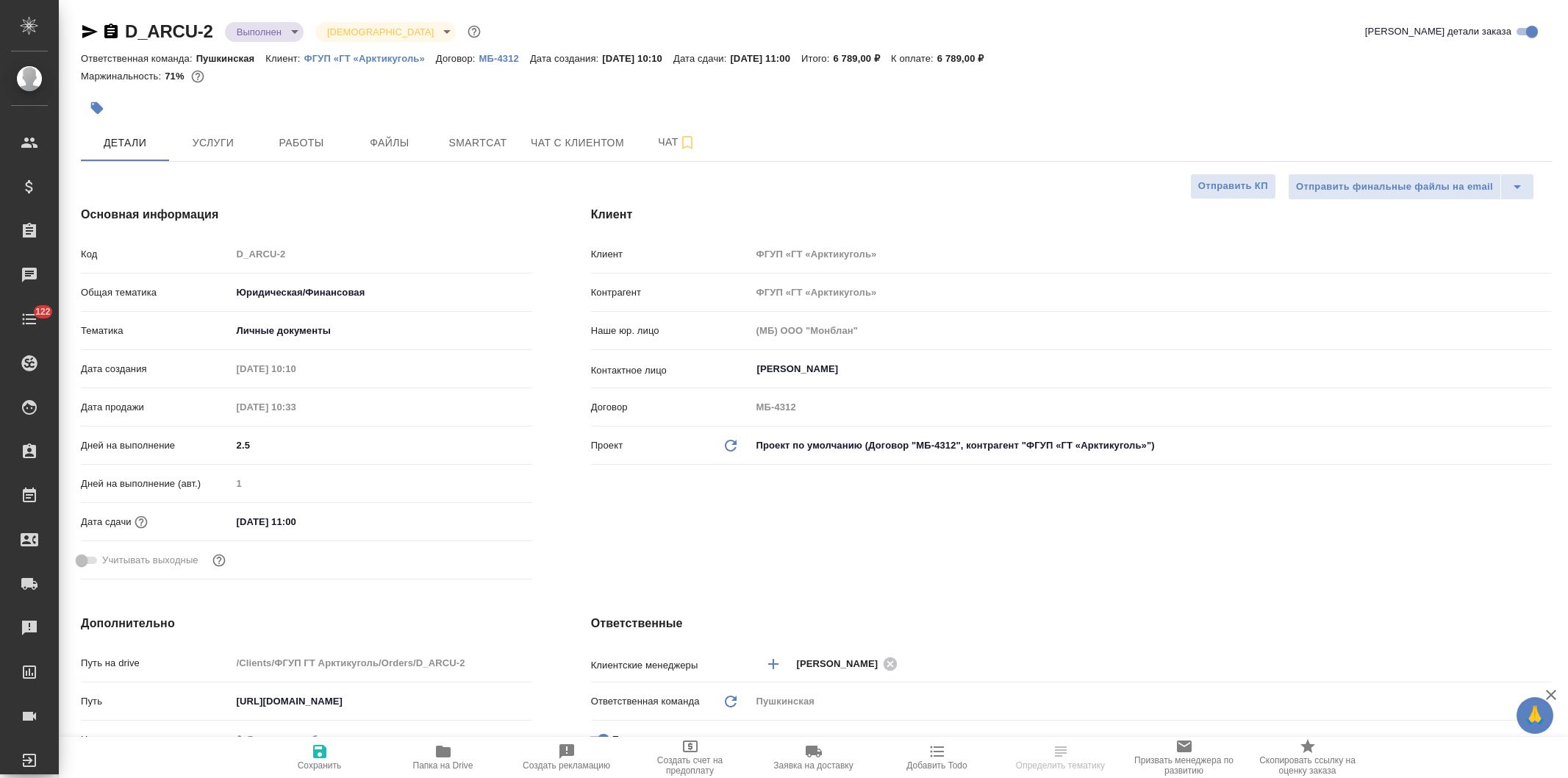
select select "RU"
click at [290, 142] on span "Работы" at bounding box center [301, 143] width 71 height 19
type textarea "x"
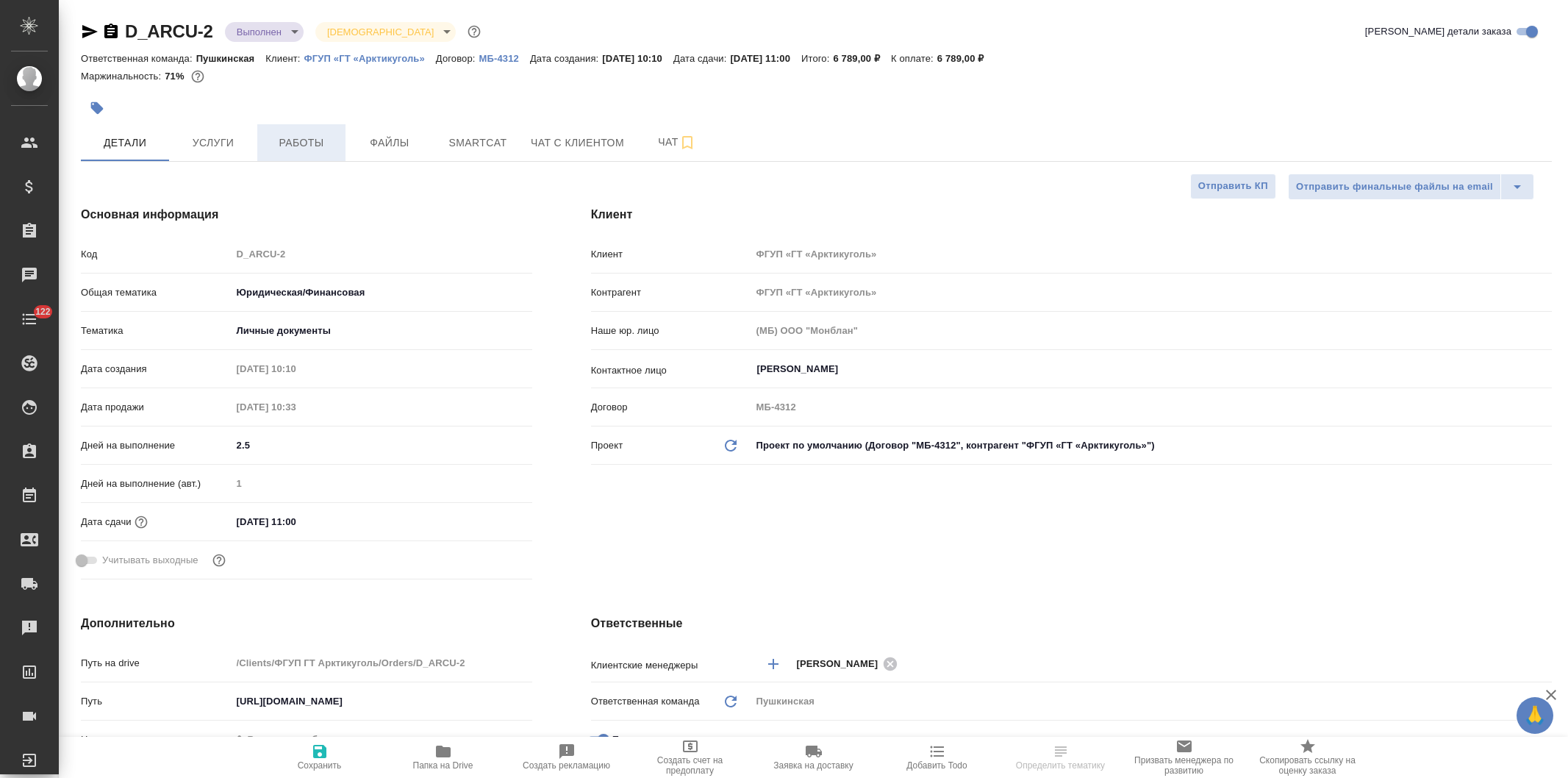
type textarea "x"
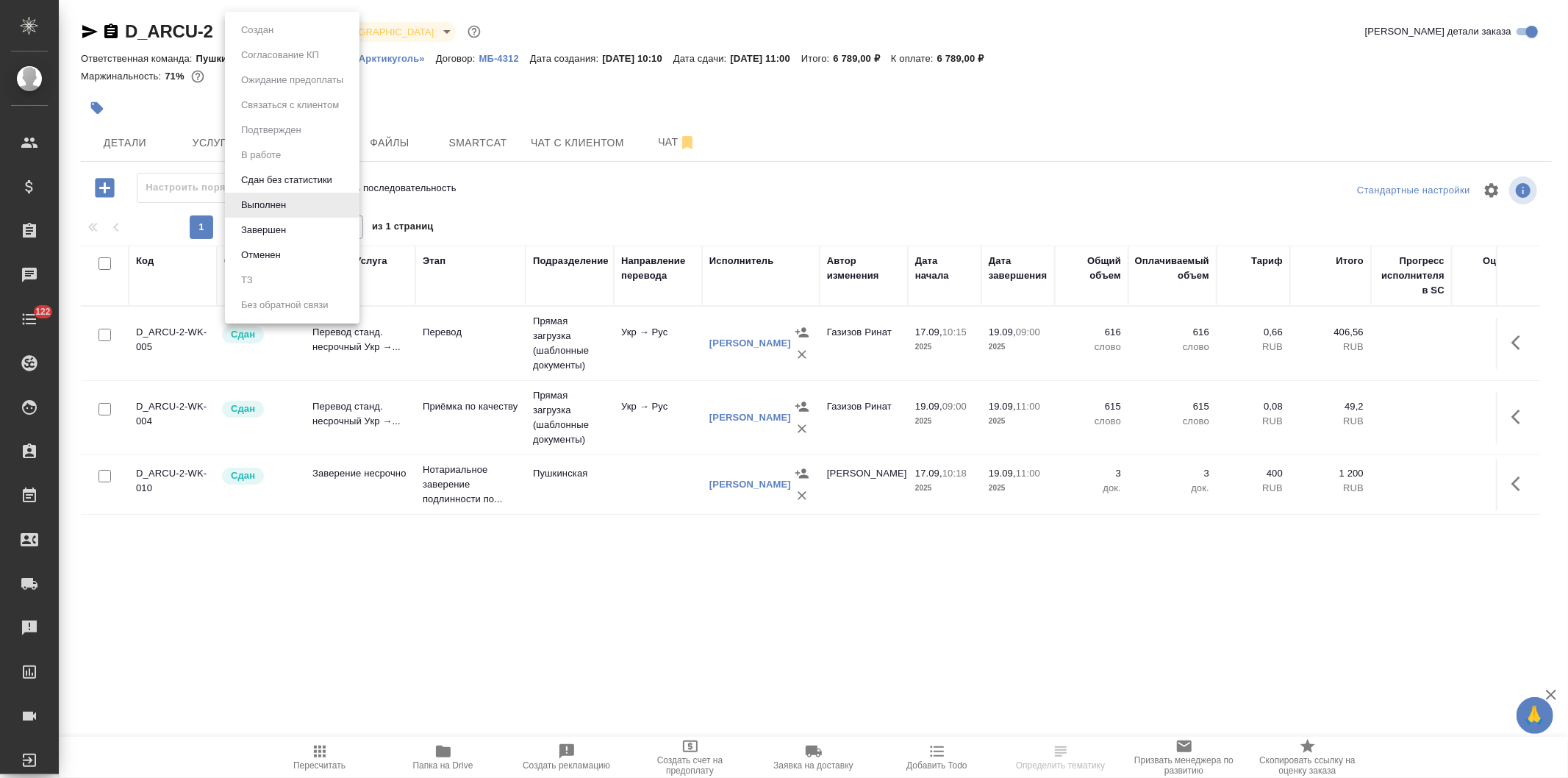
click at [251, 26] on body "🙏 .cls-1 fill:#fff; AWATERA Давыдова Елена Клиенты Спецификации Заказы Чаты 122…" at bounding box center [784, 389] width 1568 height 778
click at [254, 224] on button "Завершен" at bounding box center [264, 230] width 54 height 16
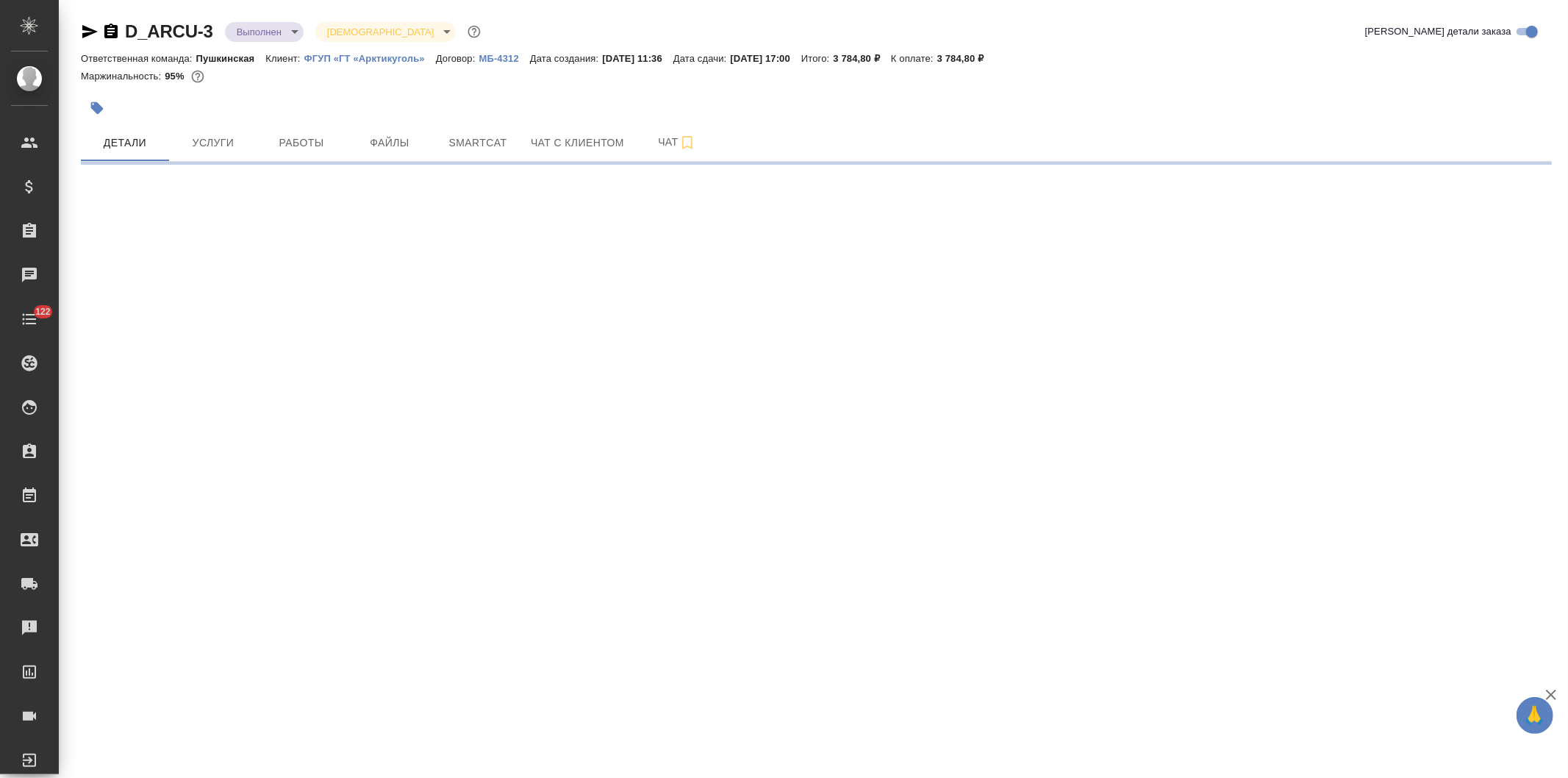
select select "RU"
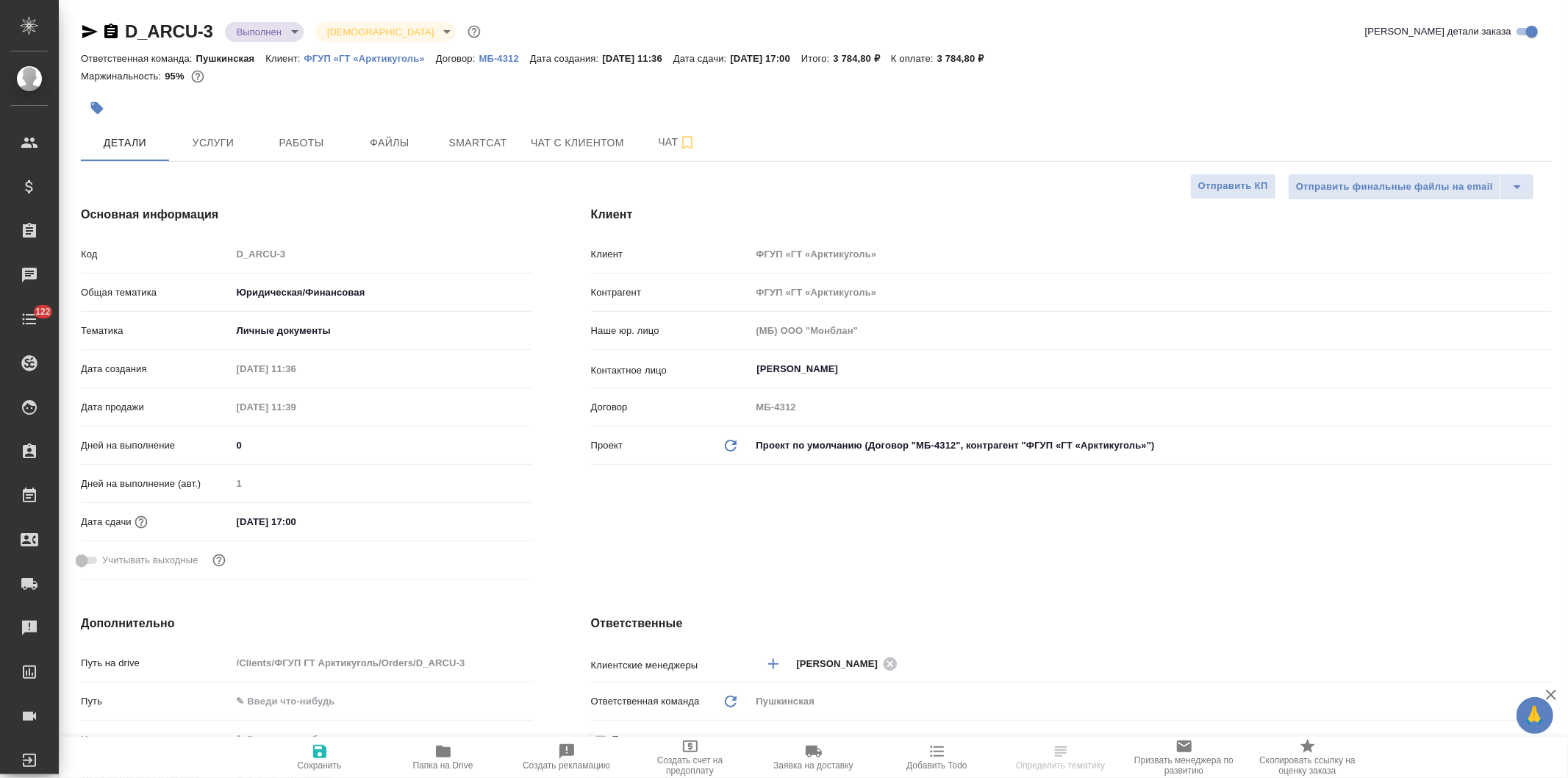
type textarea "x"
click at [302, 145] on span "Работы" at bounding box center [301, 143] width 71 height 19
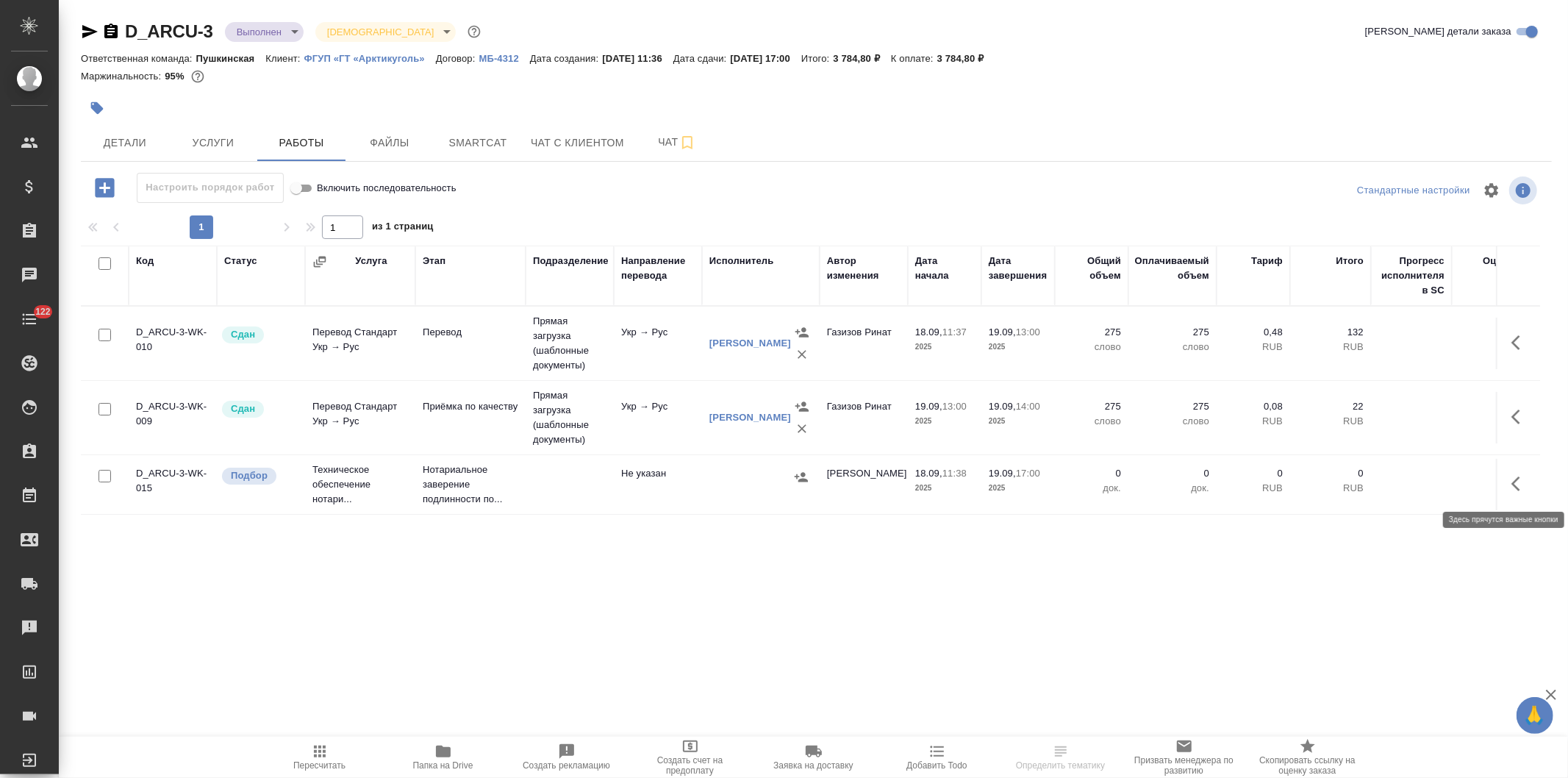
click at [1509, 480] on button "button" at bounding box center [1521, 484] width 35 height 35
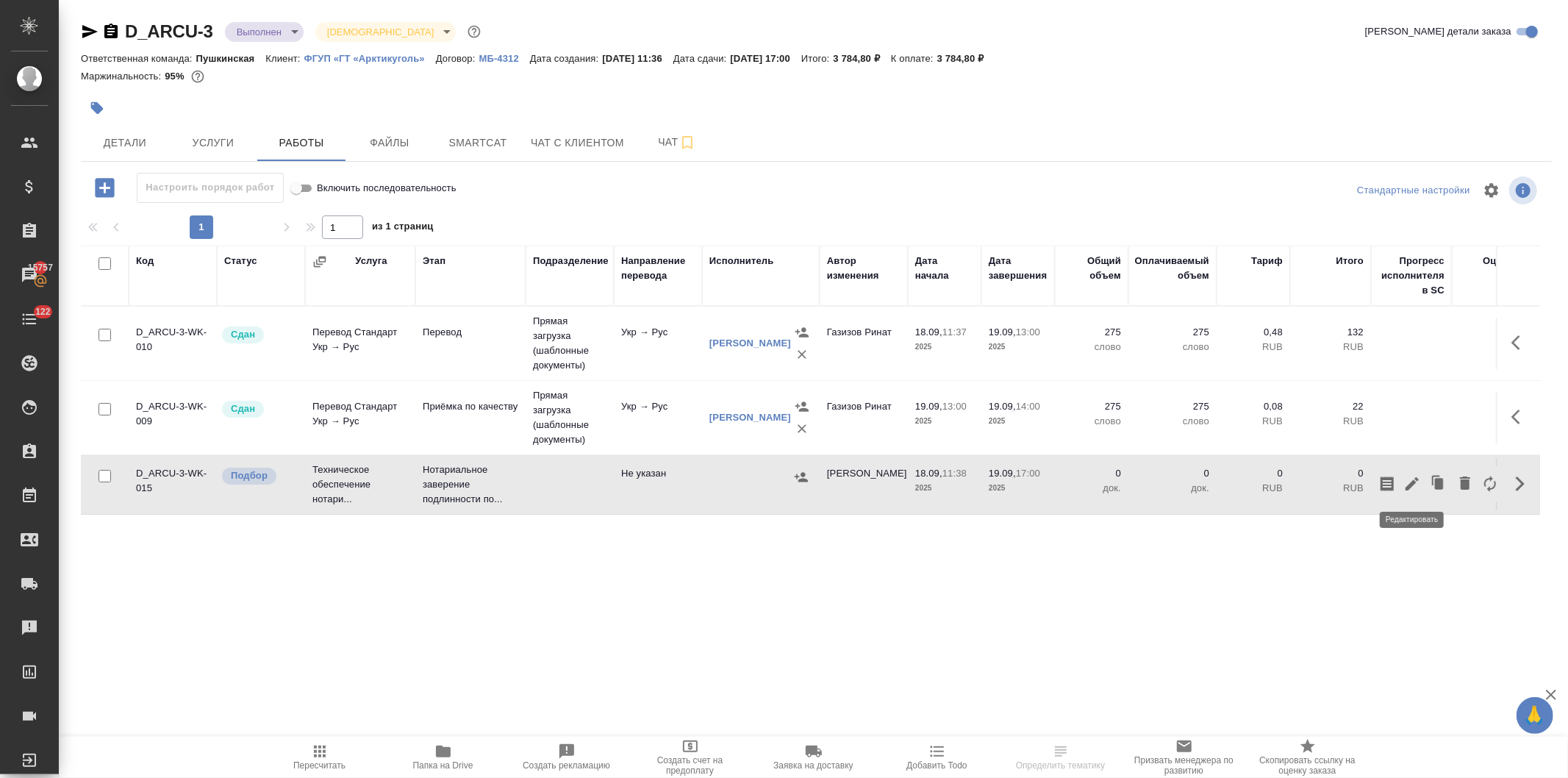
click at [1406, 482] on icon "button" at bounding box center [1412, 483] width 18 height 18
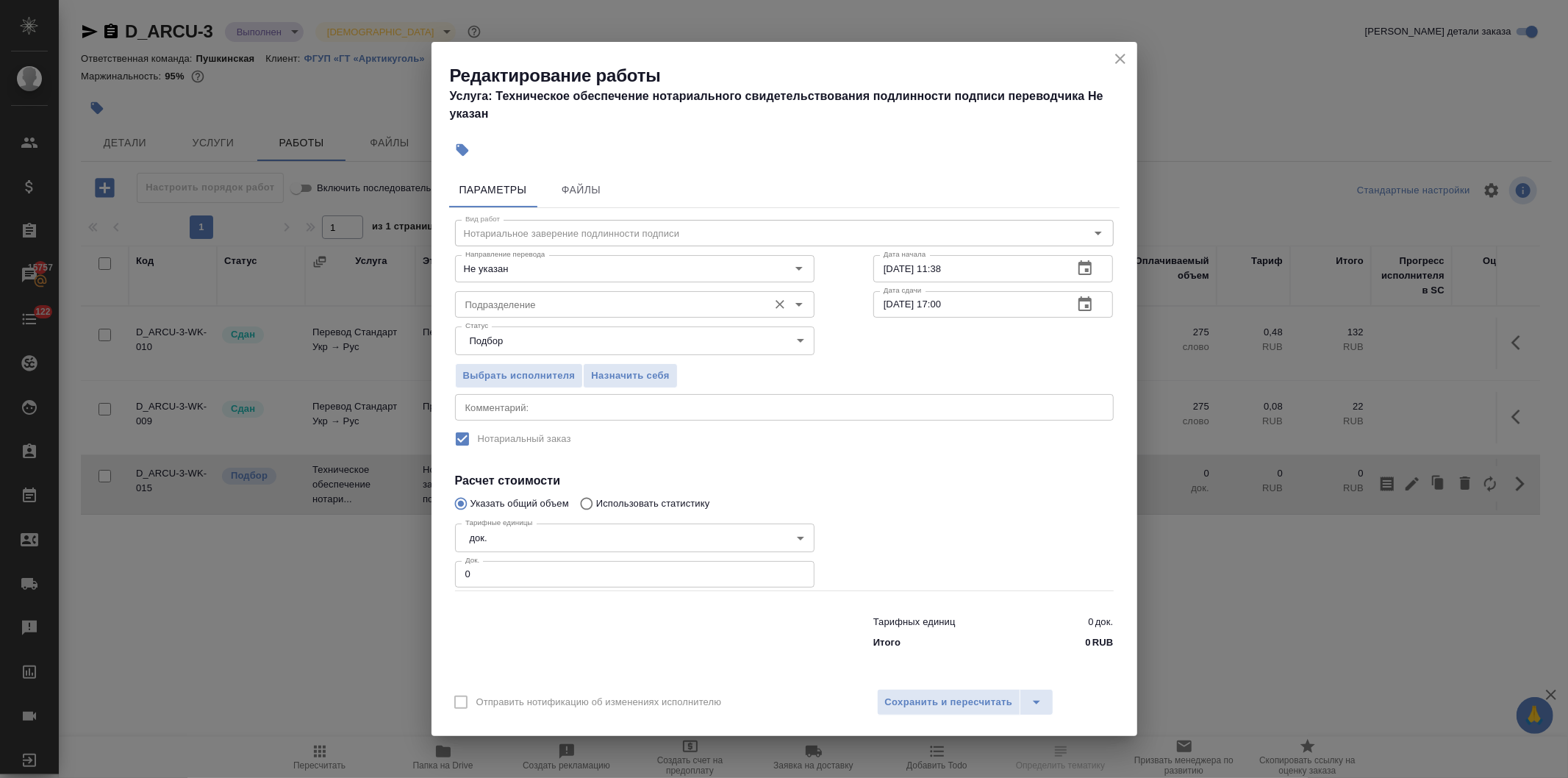
click at [518, 300] on input "Подразделение" at bounding box center [610, 304] width 301 height 18
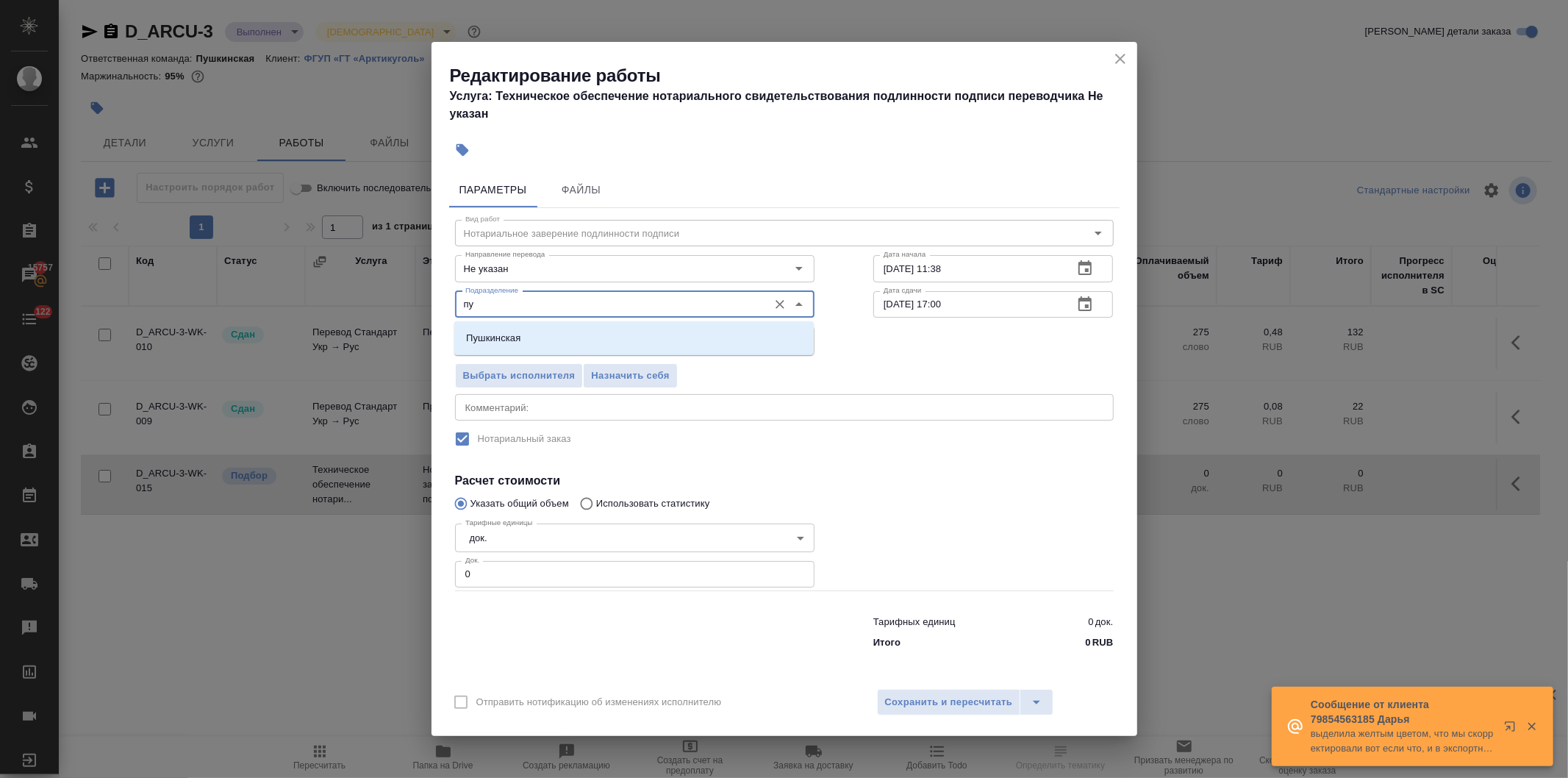
click at [506, 335] on p "Пушкинская" at bounding box center [493, 338] width 55 height 15
type input "Пушкинская"
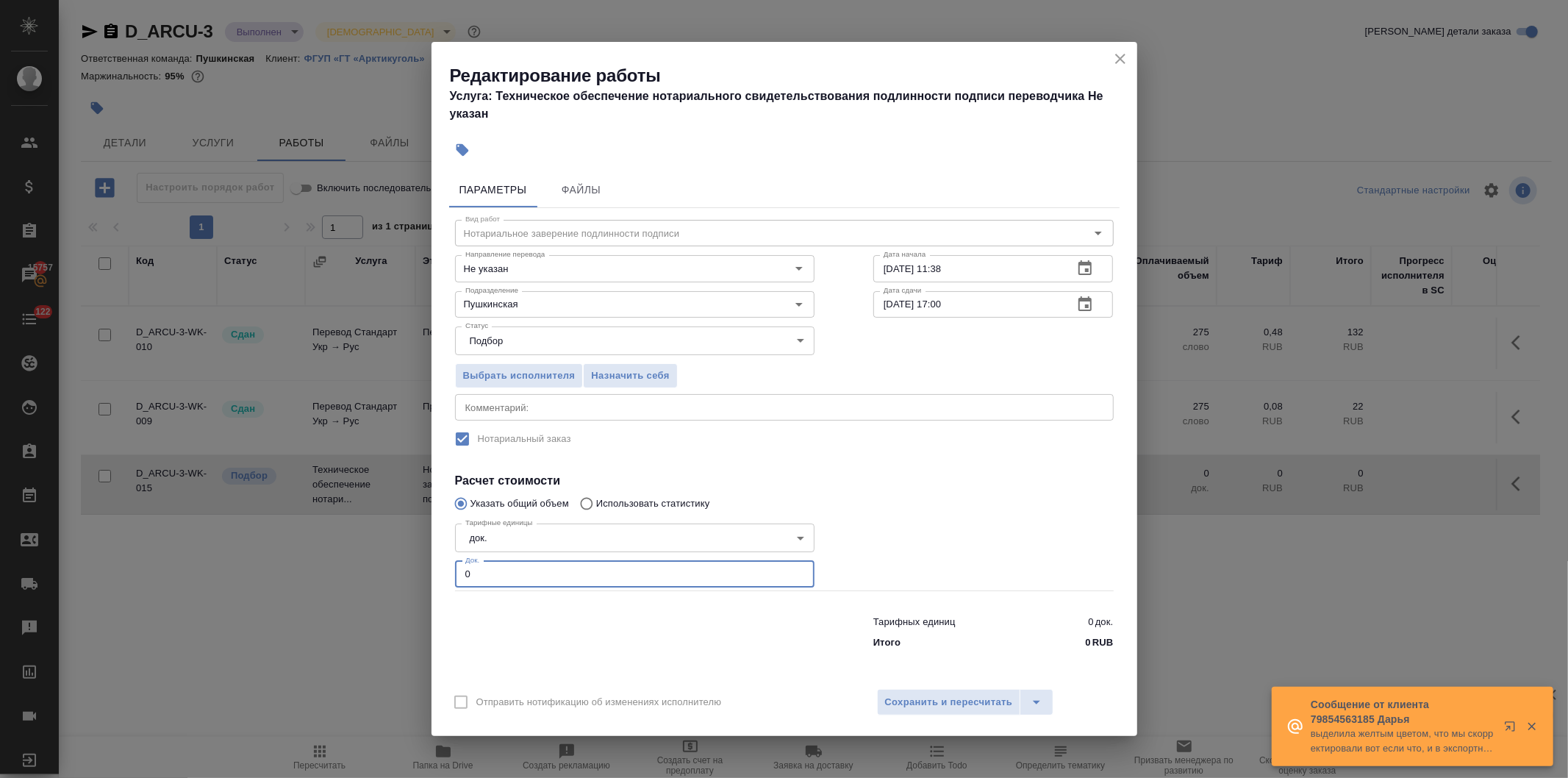
drag, startPoint x: 436, startPoint y: 585, endPoint x: 425, endPoint y: 603, distance: 21.1
click at [423, 591] on div "Редактирование работы Услуга: Техническое обеспечение нотариального свидетельст…" at bounding box center [784, 389] width 1568 height 778
type input "1"
click at [968, 695] on span "Сохранить и пересчитать" at bounding box center [949, 702] width 128 height 17
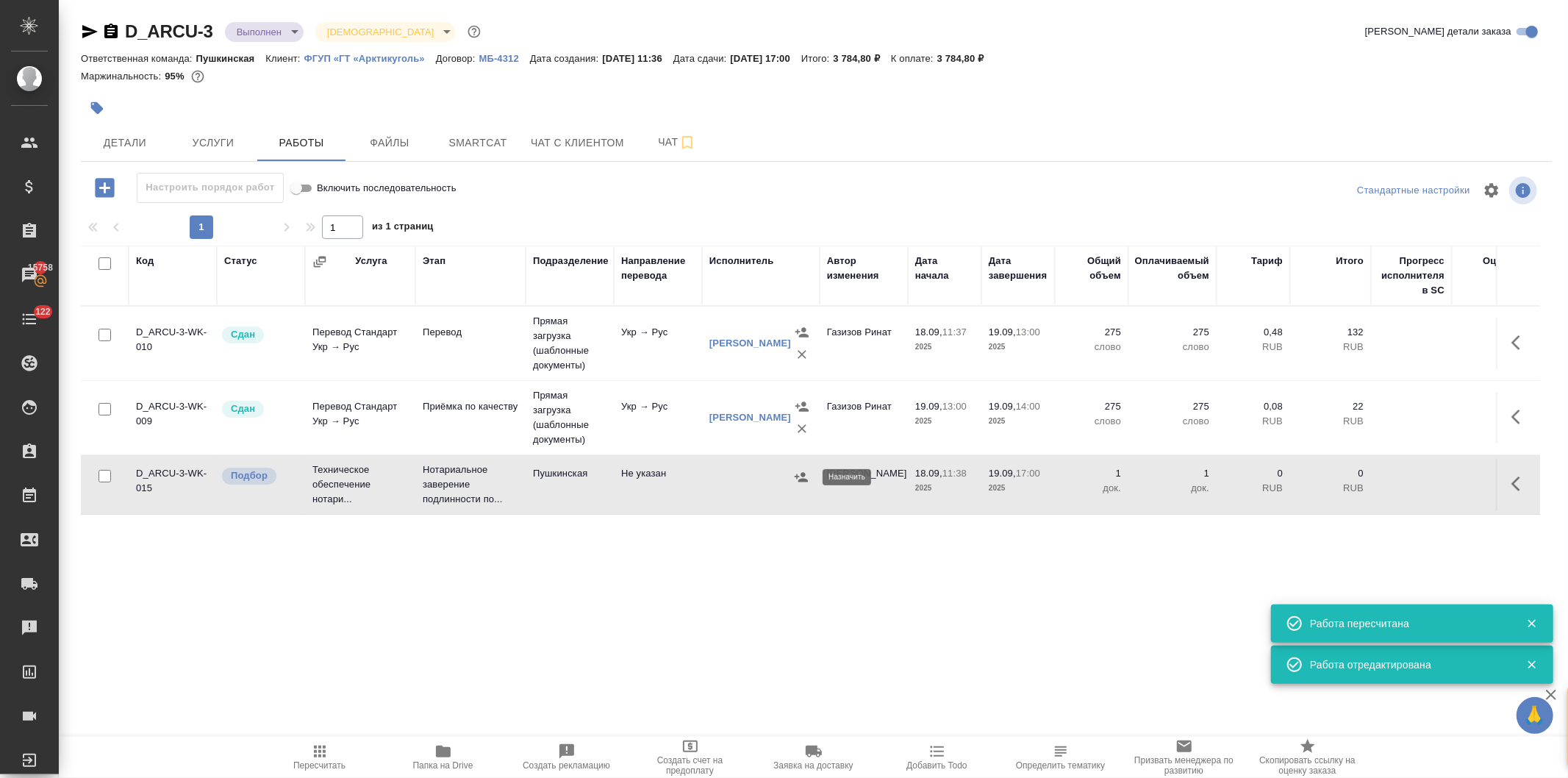
click at [796, 475] on icon "button" at bounding box center [801, 477] width 13 height 9
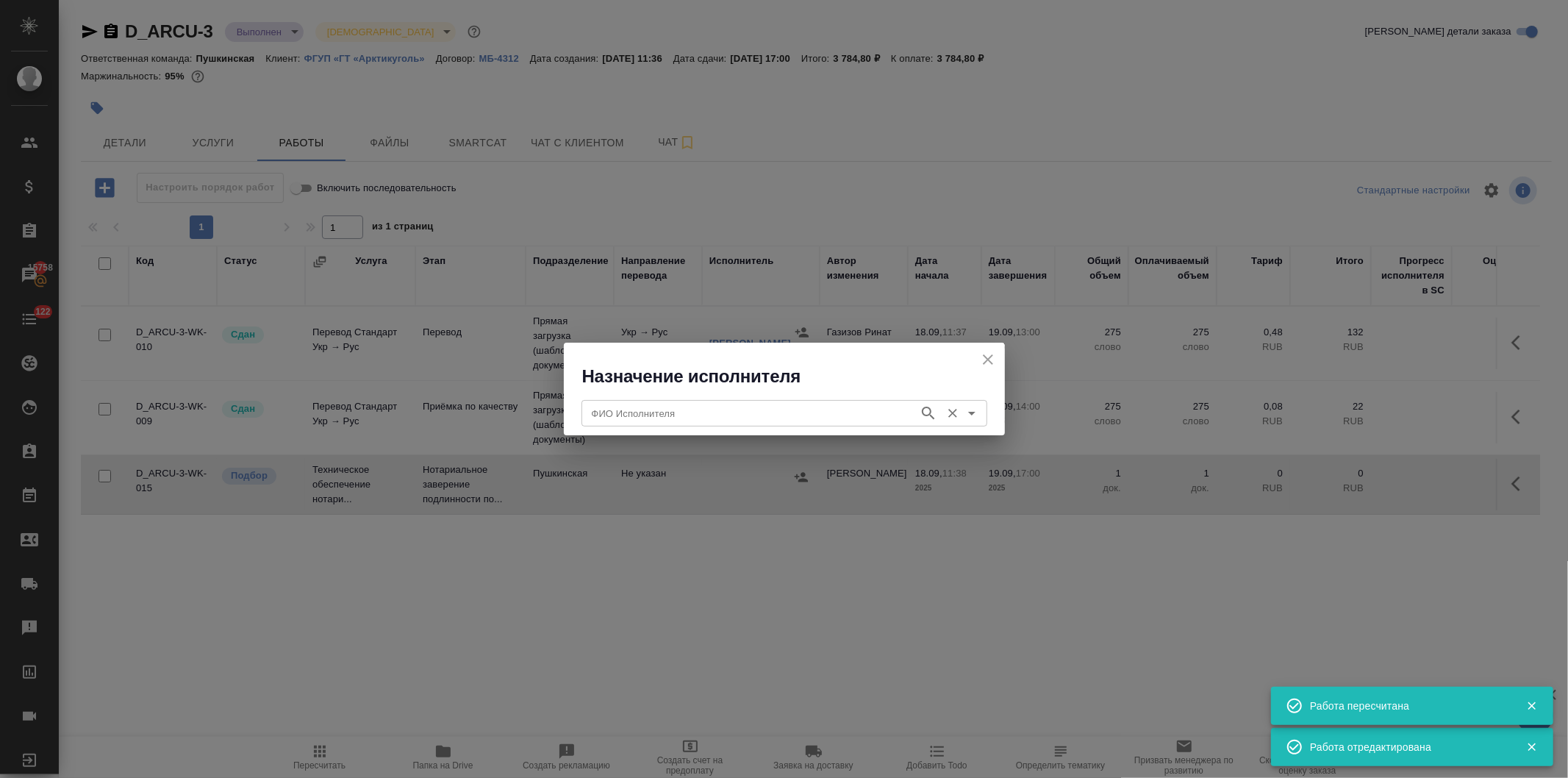
click at [739, 416] on input "ФИО Исполнителя" at bounding box center [749, 413] width 326 height 18
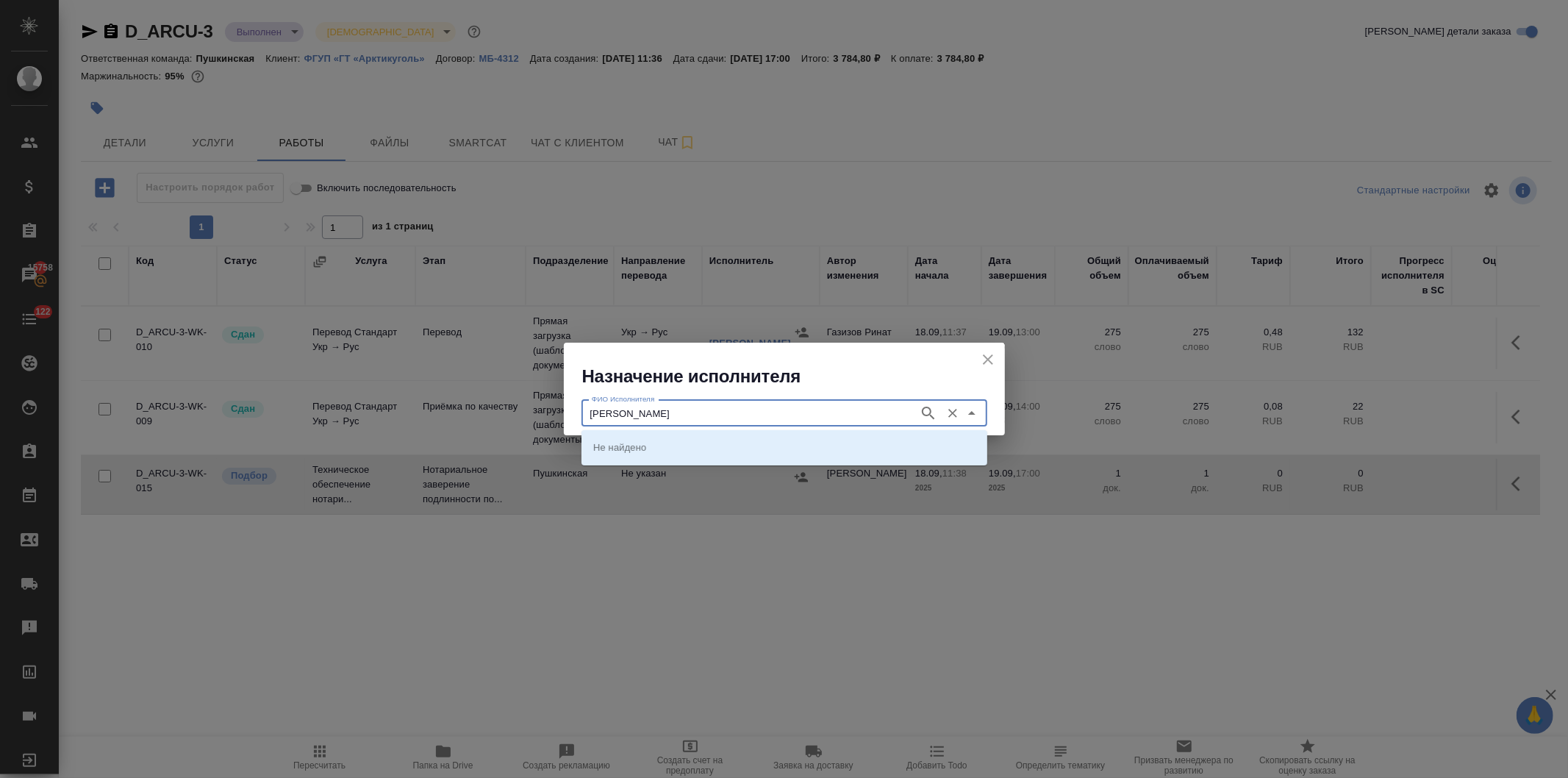
type input "федорченко"
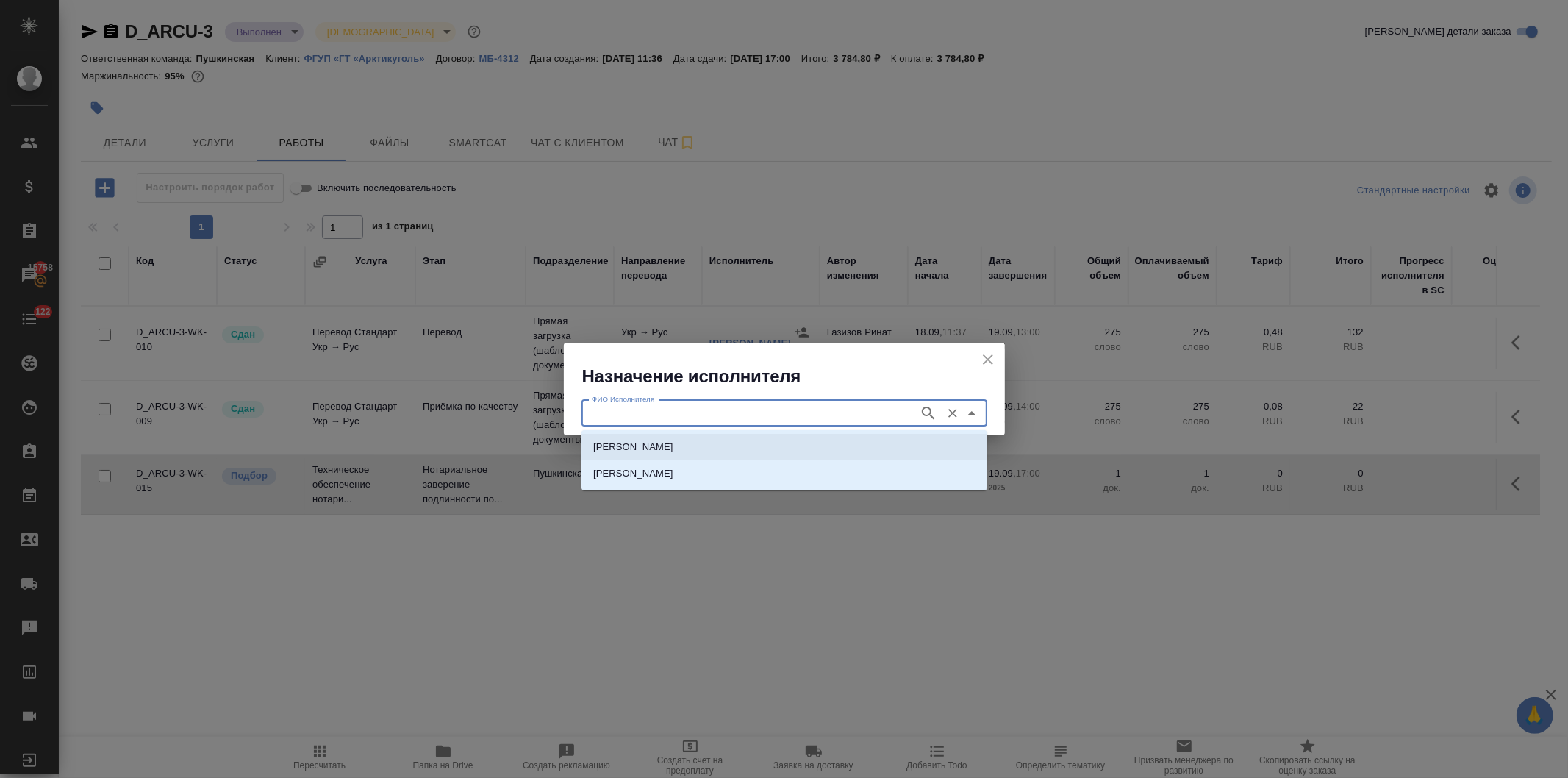
click at [674, 440] on p "НОТАРИУС Федорченко Александр Вячеславович" at bounding box center [634, 446] width 80 height 15
type input "НОТАРИУС Федорченко Александр Вячеславович"
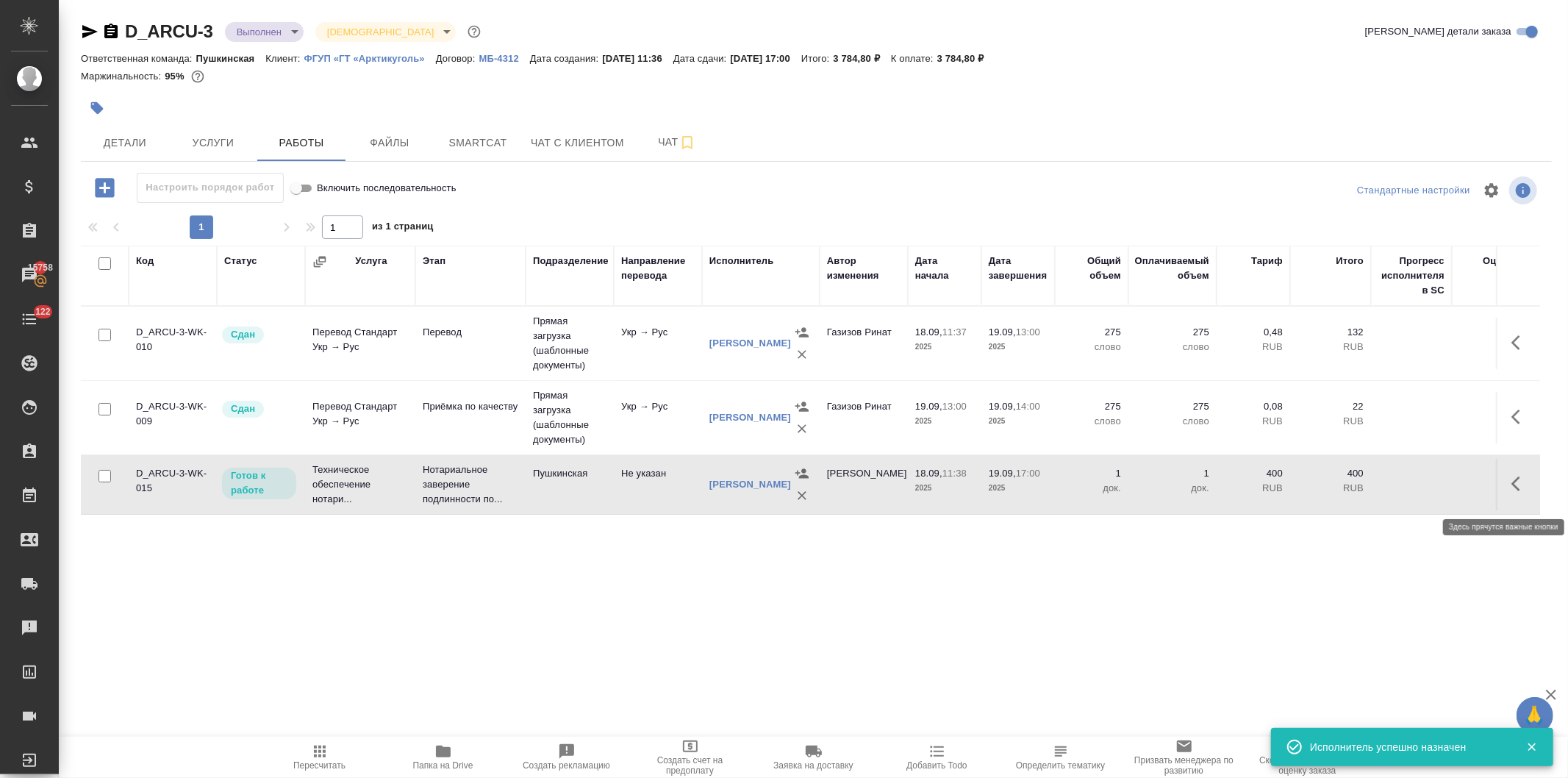
click at [1509, 488] on button "button" at bounding box center [1521, 484] width 35 height 35
click at [1404, 490] on icon "button" at bounding box center [1412, 483] width 18 height 18
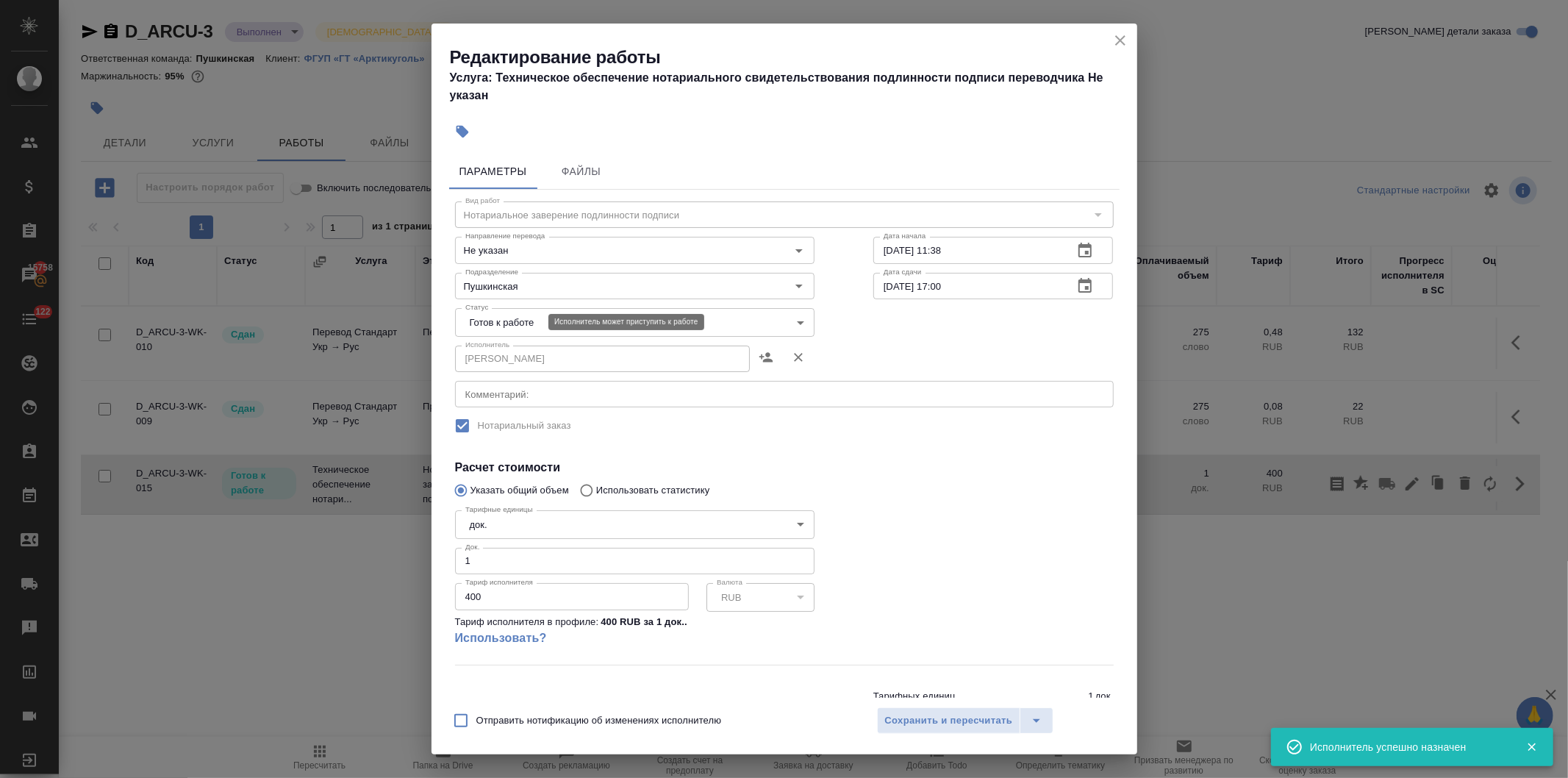
click at [510, 317] on body "🙏 .cls-1 fill:#fff; AWATERA Давыдова Елена Клиенты Спецификации Заказы 15758 Ча…" at bounding box center [784, 389] width 1568 height 778
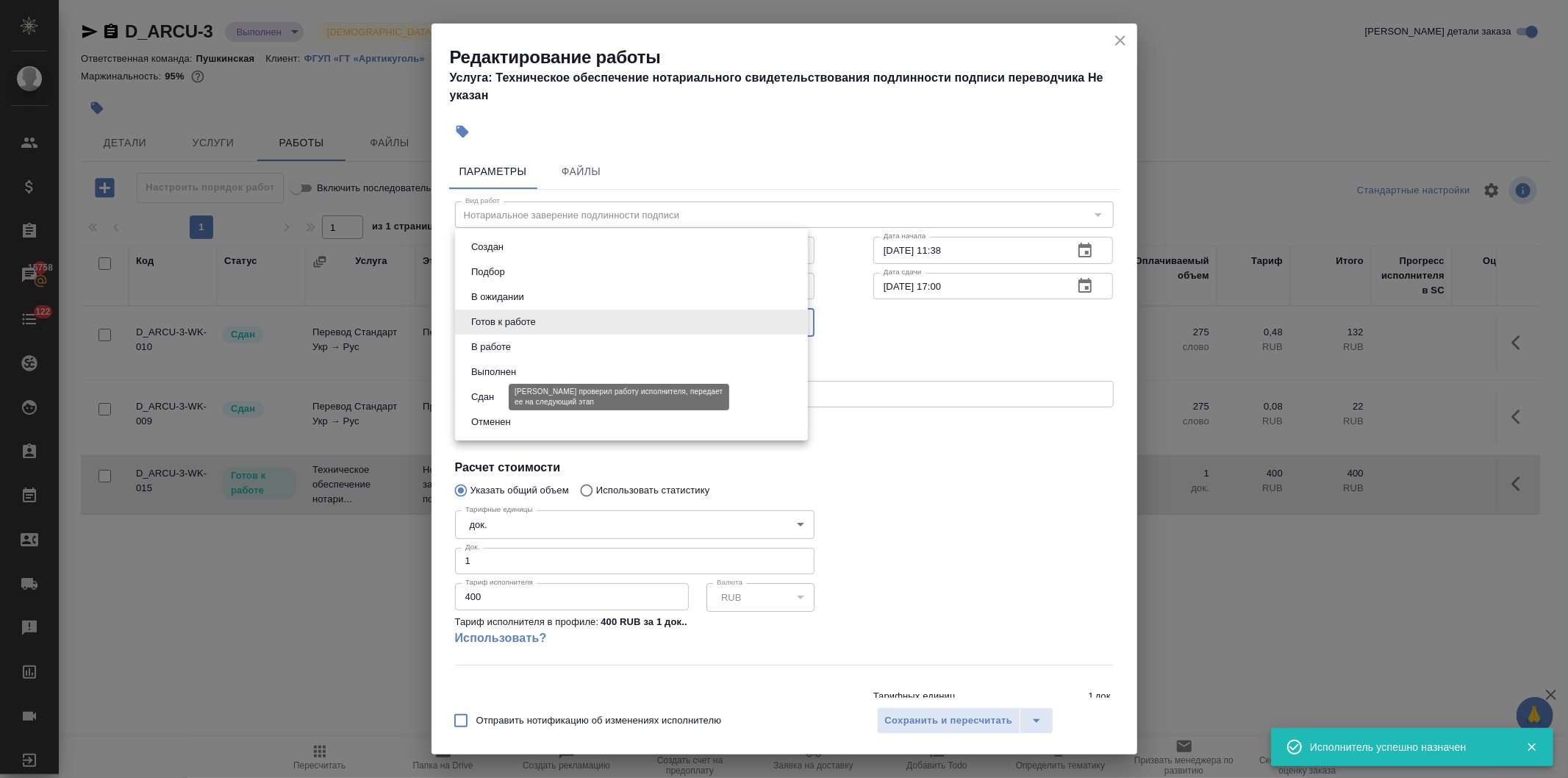
click at [479, 395] on button "Сдан" at bounding box center [483, 397] width 32 height 16
type input "closed"
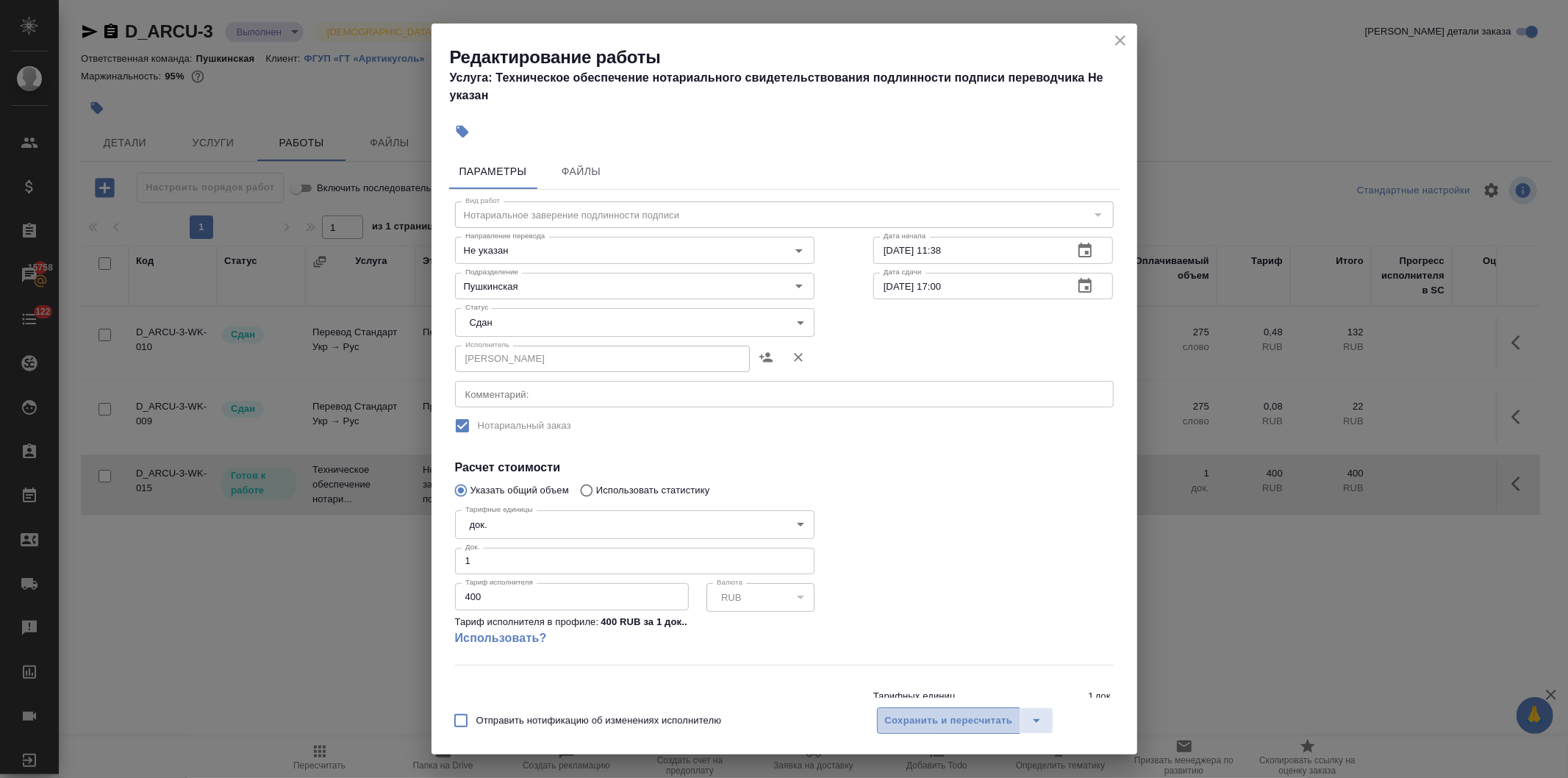
click at [893, 715] on span "Сохранить и пересчитать" at bounding box center [949, 721] width 128 height 17
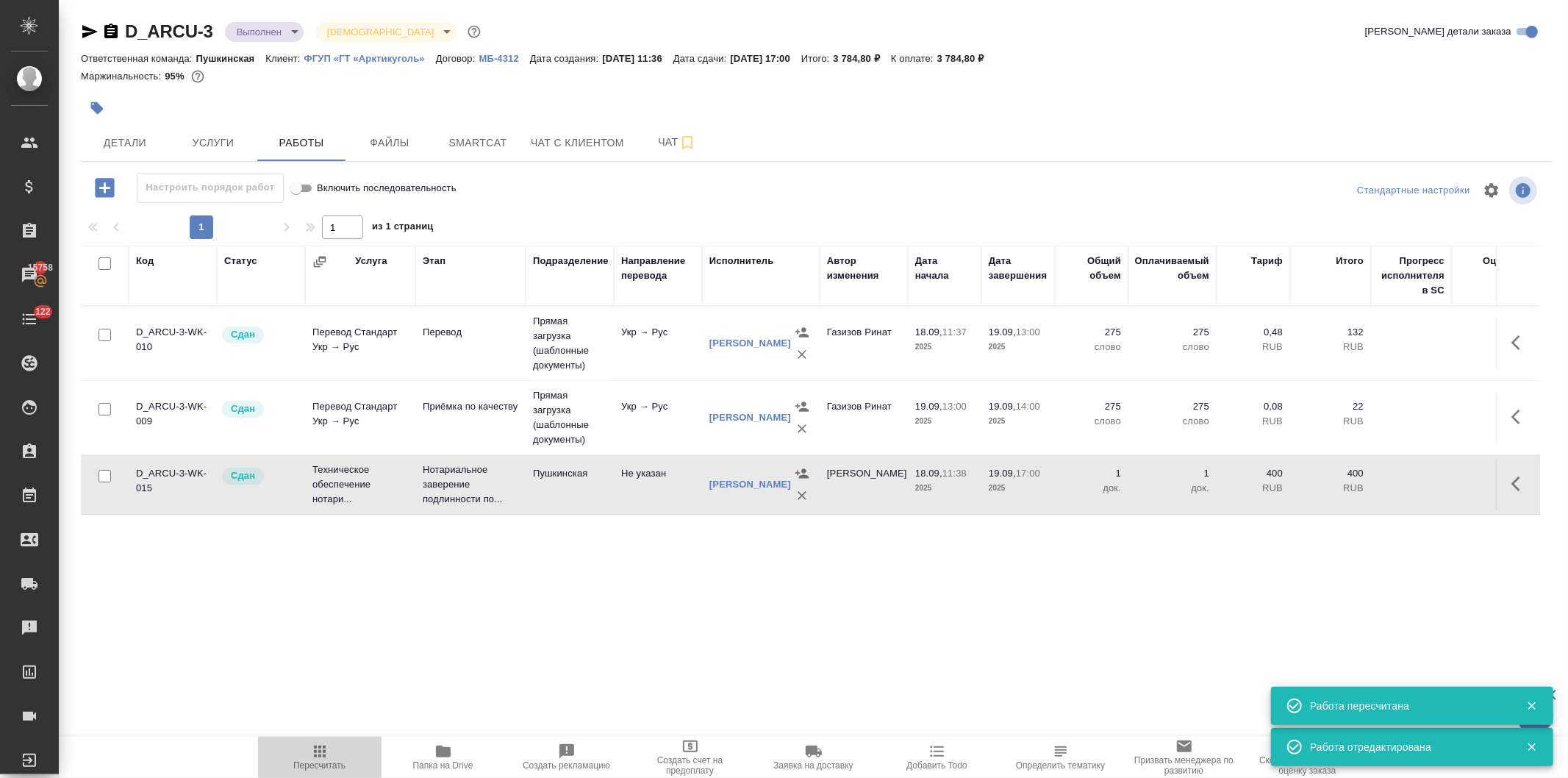
click at [318, 753] on icon "button" at bounding box center [319, 751] width 12 height 12
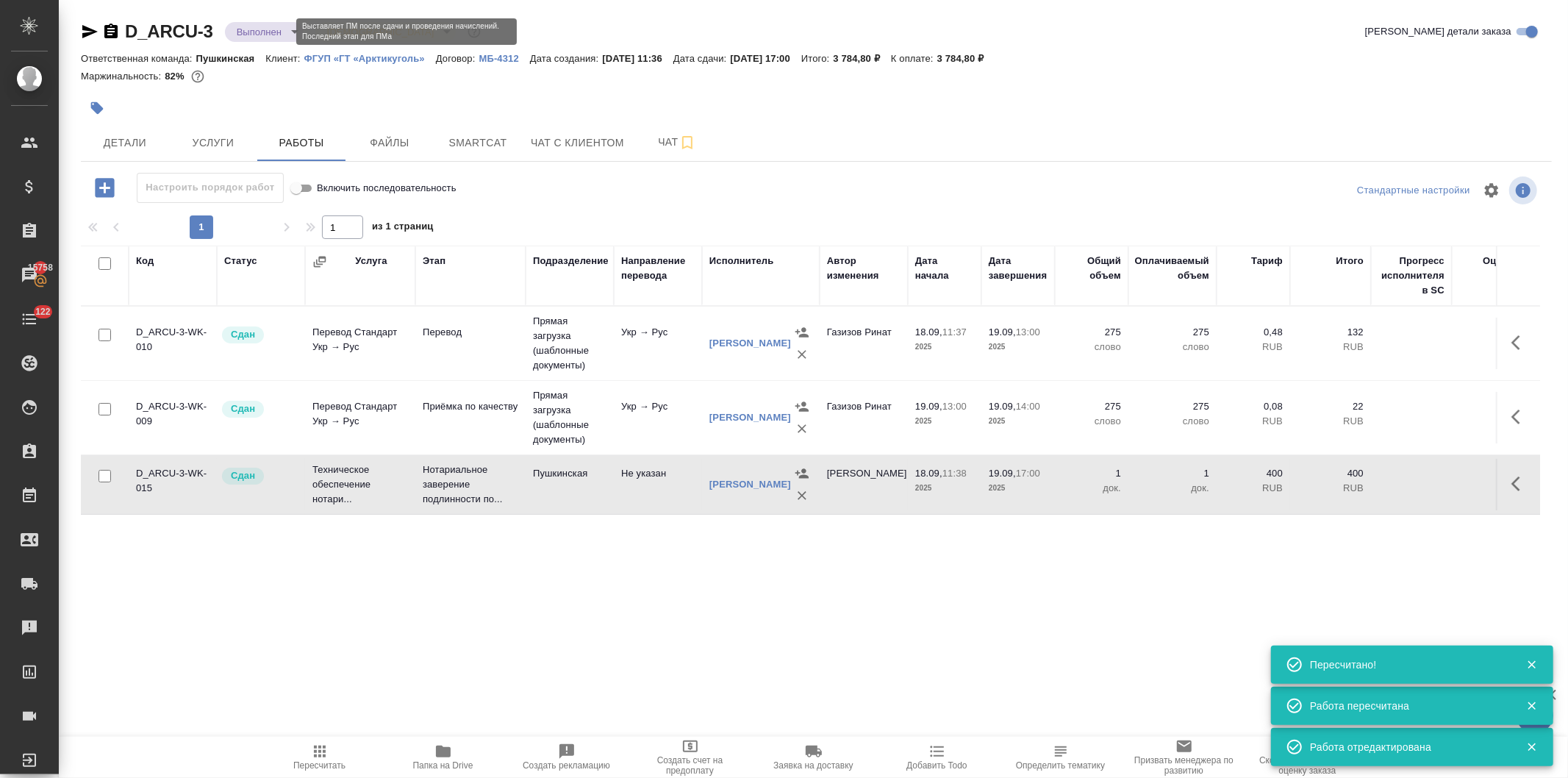
click at [247, 27] on body "🙏 .cls-1 fill:#fff; AWATERA Давыдова Елена Клиенты Спецификации Заказы 15758 Ча…" at bounding box center [784, 389] width 1568 height 778
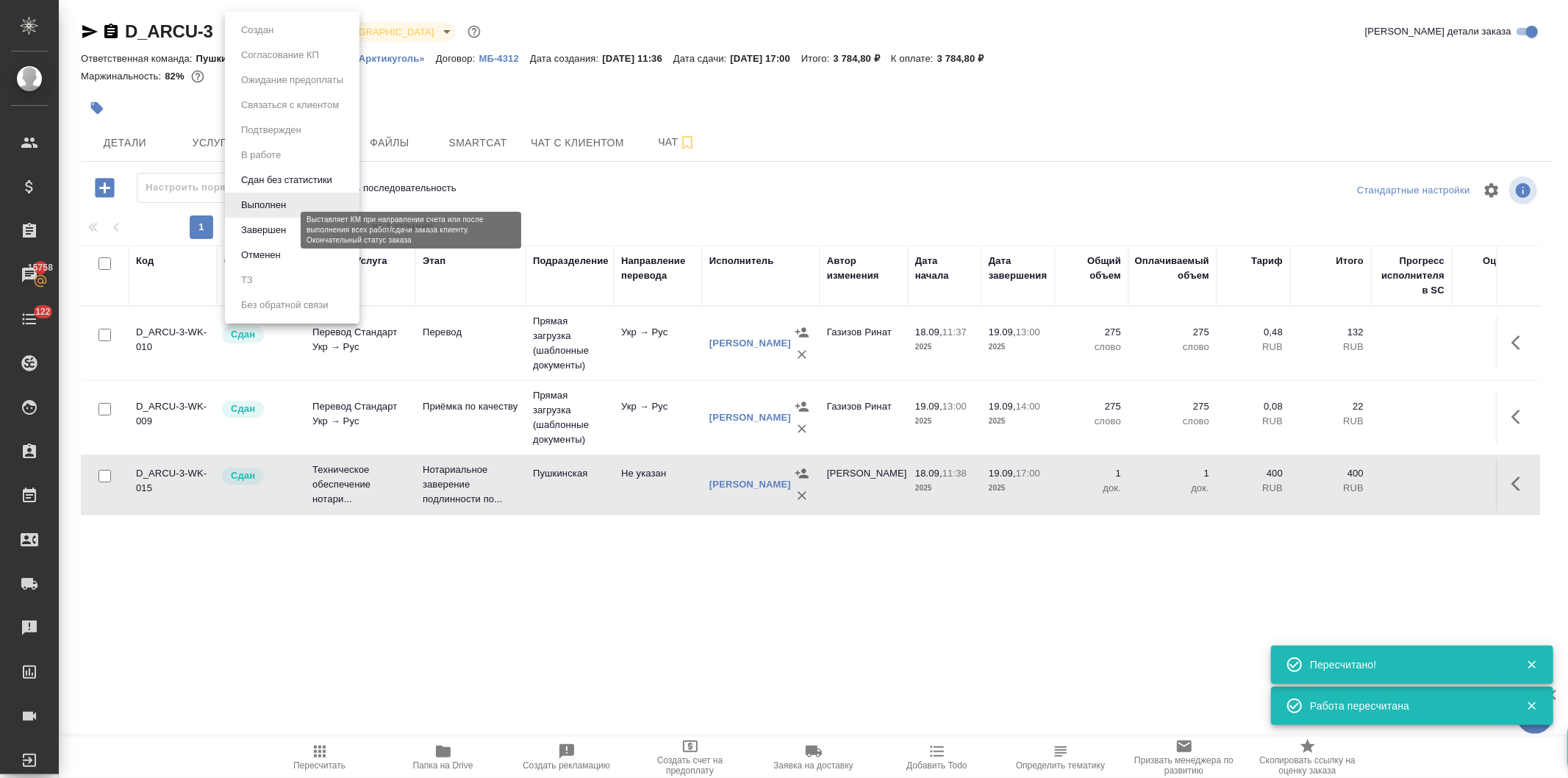
click at [256, 224] on button "Завершен" at bounding box center [264, 230] width 54 height 16
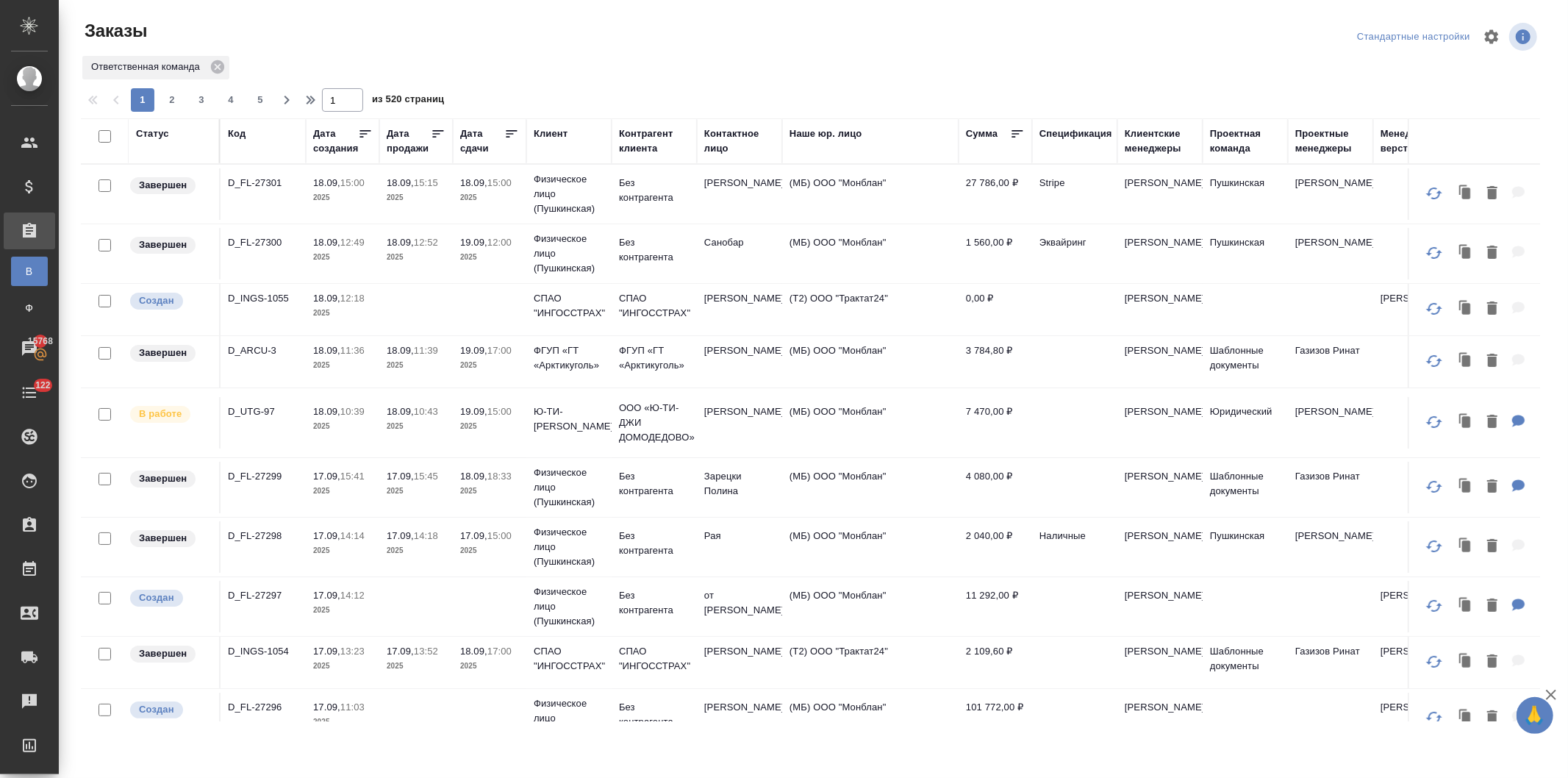
click at [230, 133] on div "Код" at bounding box center [237, 133] width 18 height 15
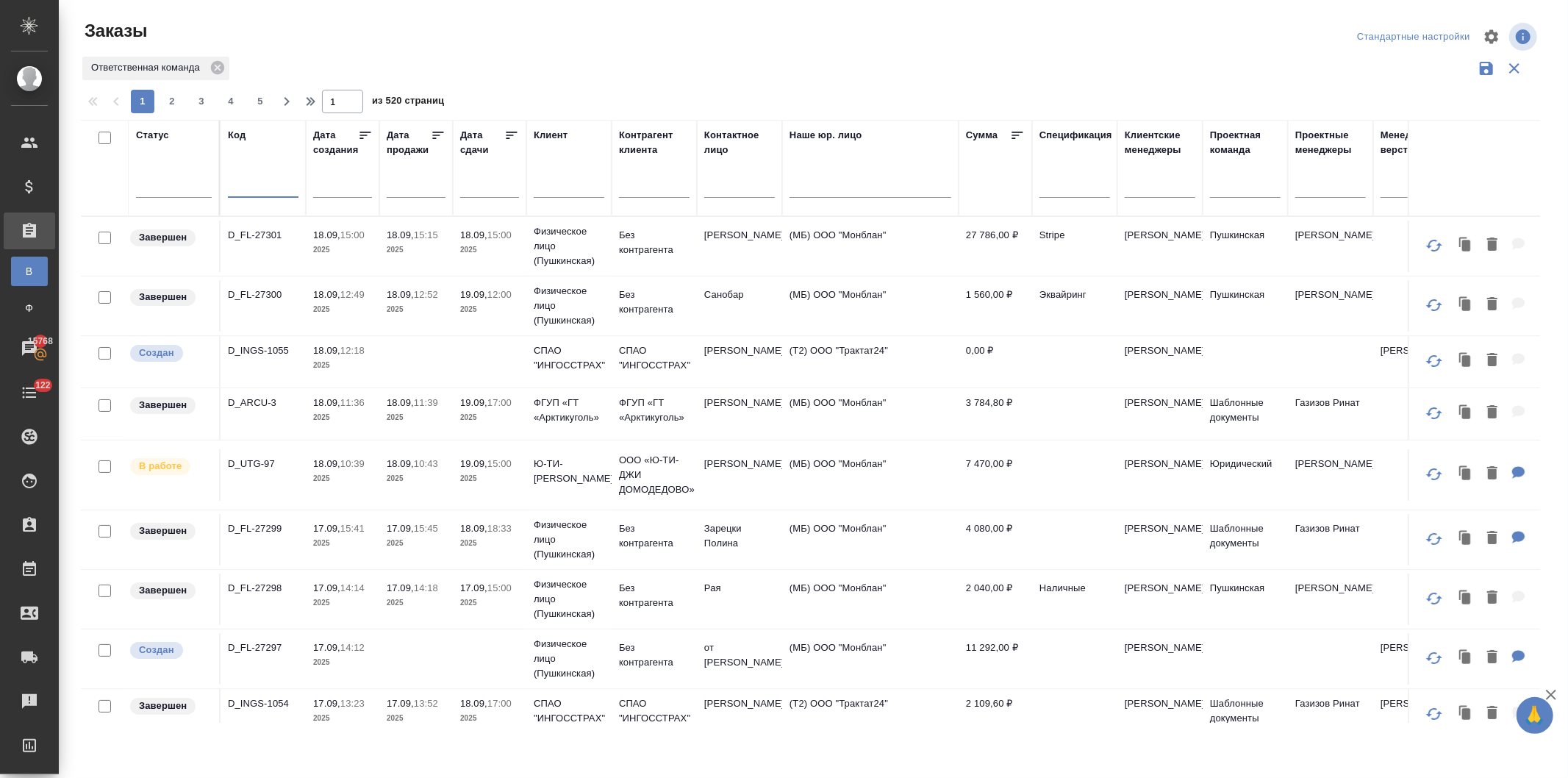
click at [246, 181] on input "text" at bounding box center [264, 188] width 71 height 19
paste input "D_FL-27252"
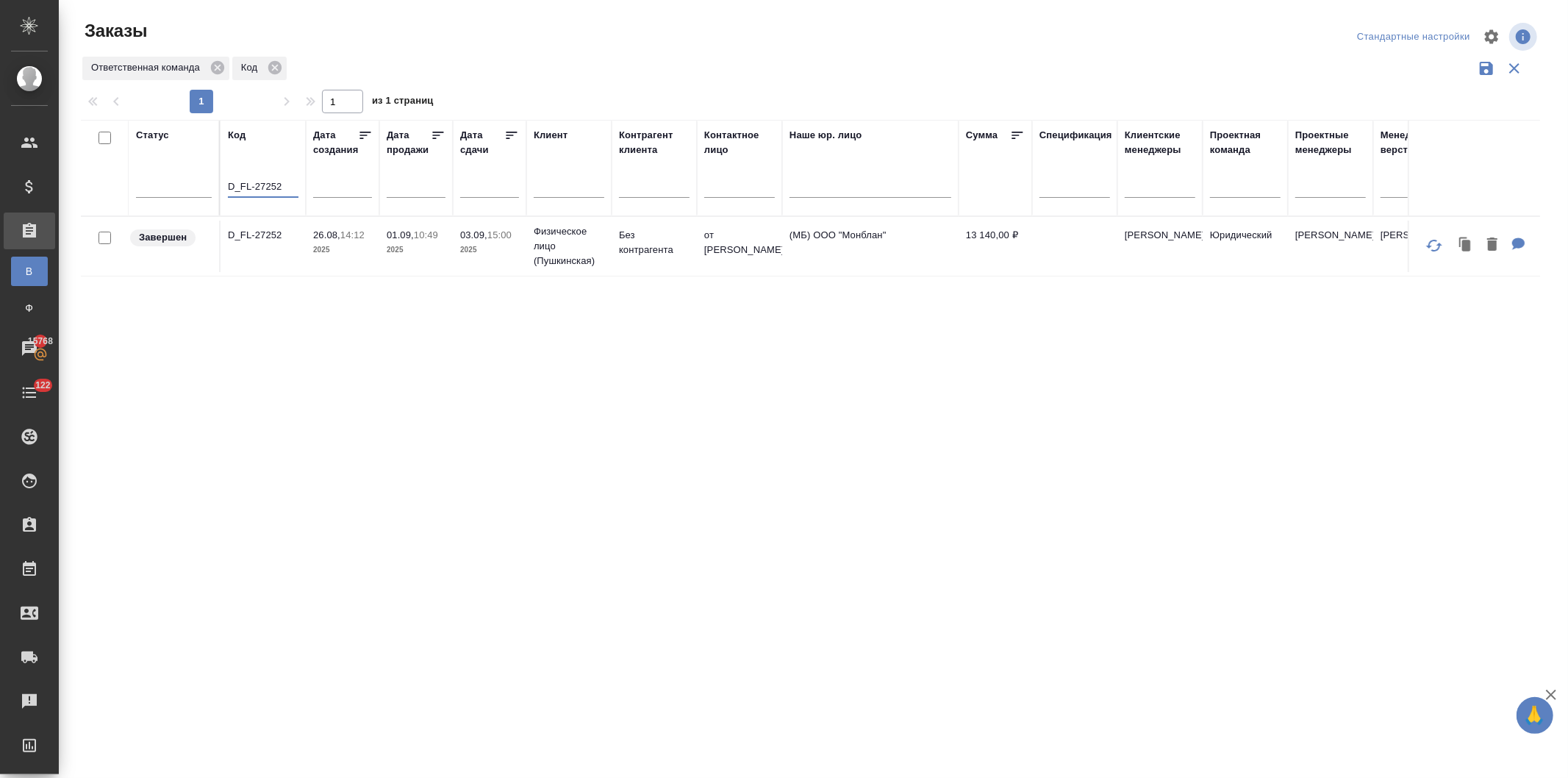
click at [622, 247] on p "Без контрагента" at bounding box center [654, 243] width 71 height 29
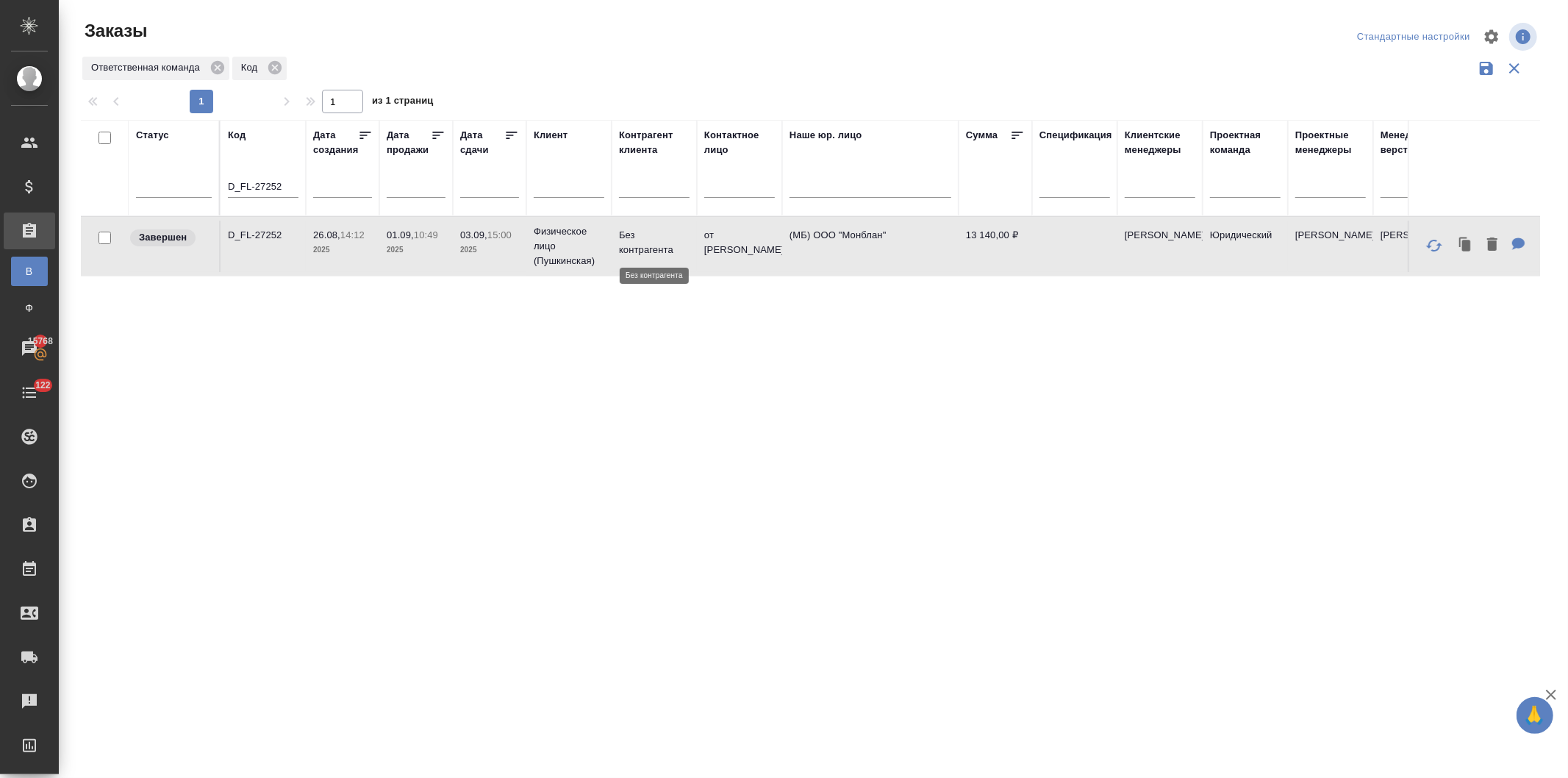
click at [622, 247] on p "Без контрагента" at bounding box center [654, 243] width 71 height 29
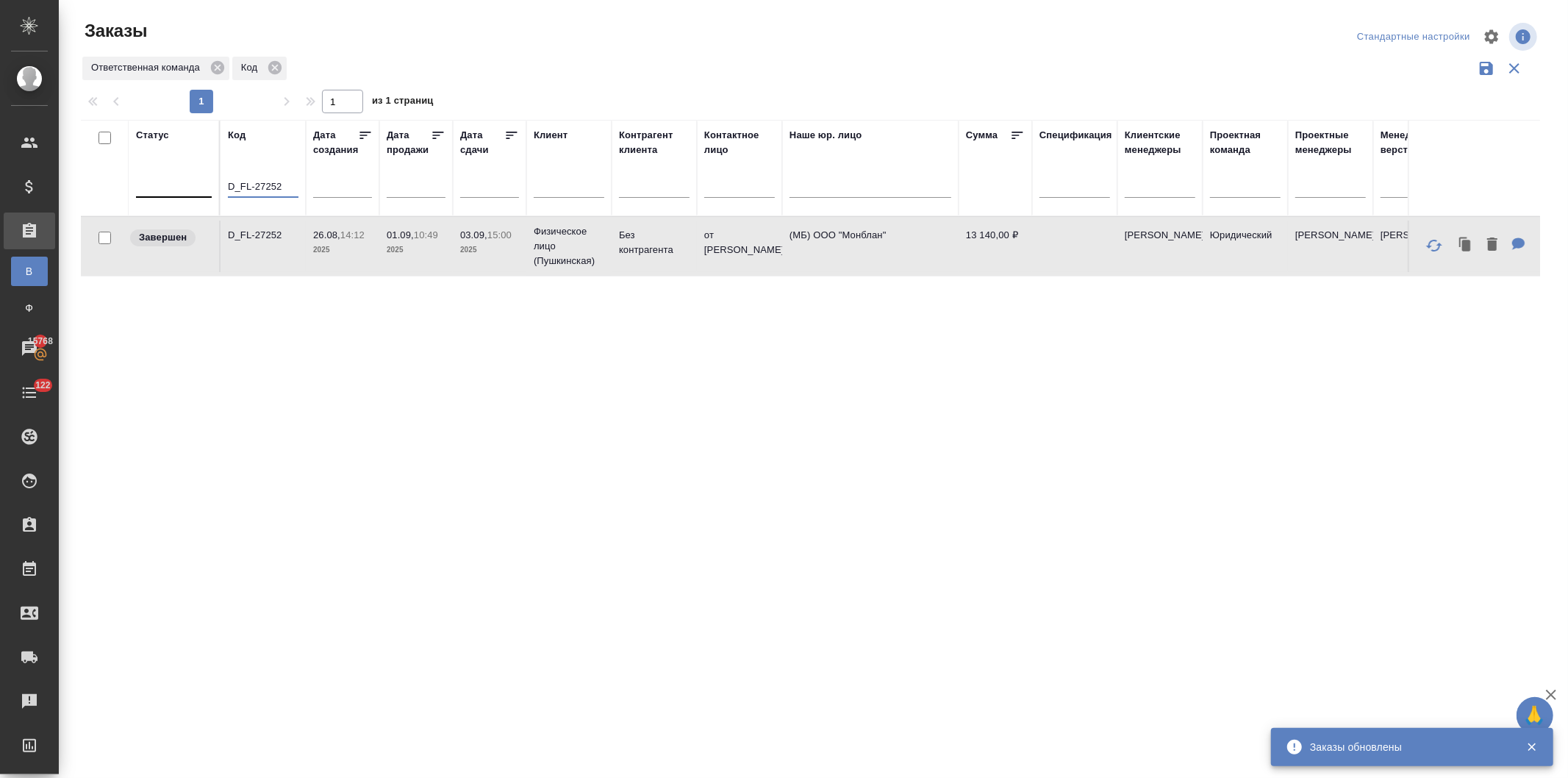
drag, startPoint x: 285, startPoint y: 182, endPoint x: 149, endPoint y: 183, distance: 136.0
click at [149, 183] on tr "Статус Код D_FL-27252 Дата создания Дата продажи Дата сдачи Клиент Контрагент к…" at bounding box center [1311, 167] width 2461 height 96
paste input "SPRA-7"
type input "D_SPRA-72"
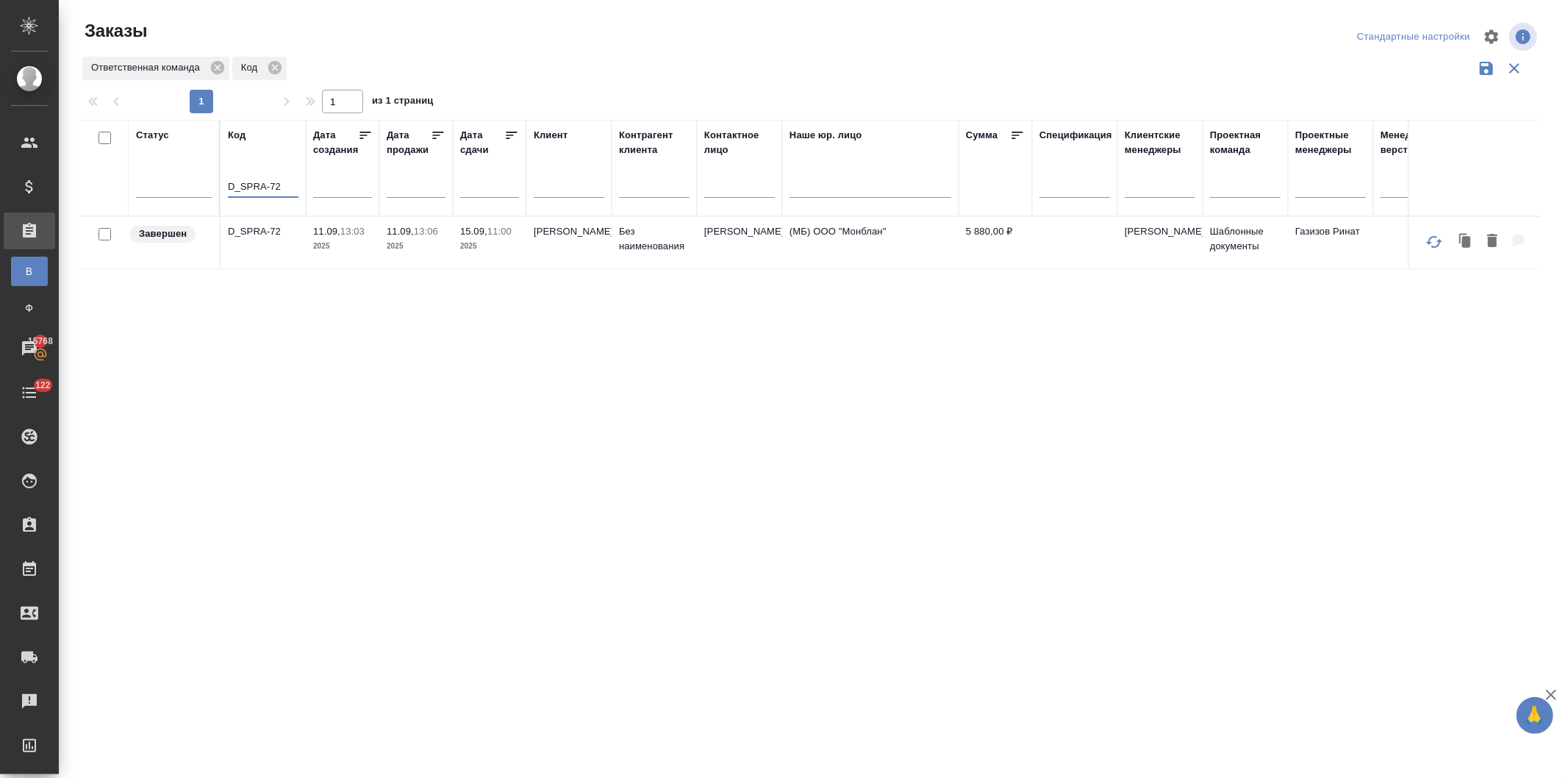
click at [450, 236] on td "11.09, 13:06 2025" at bounding box center [416, 242] width 73 height 52
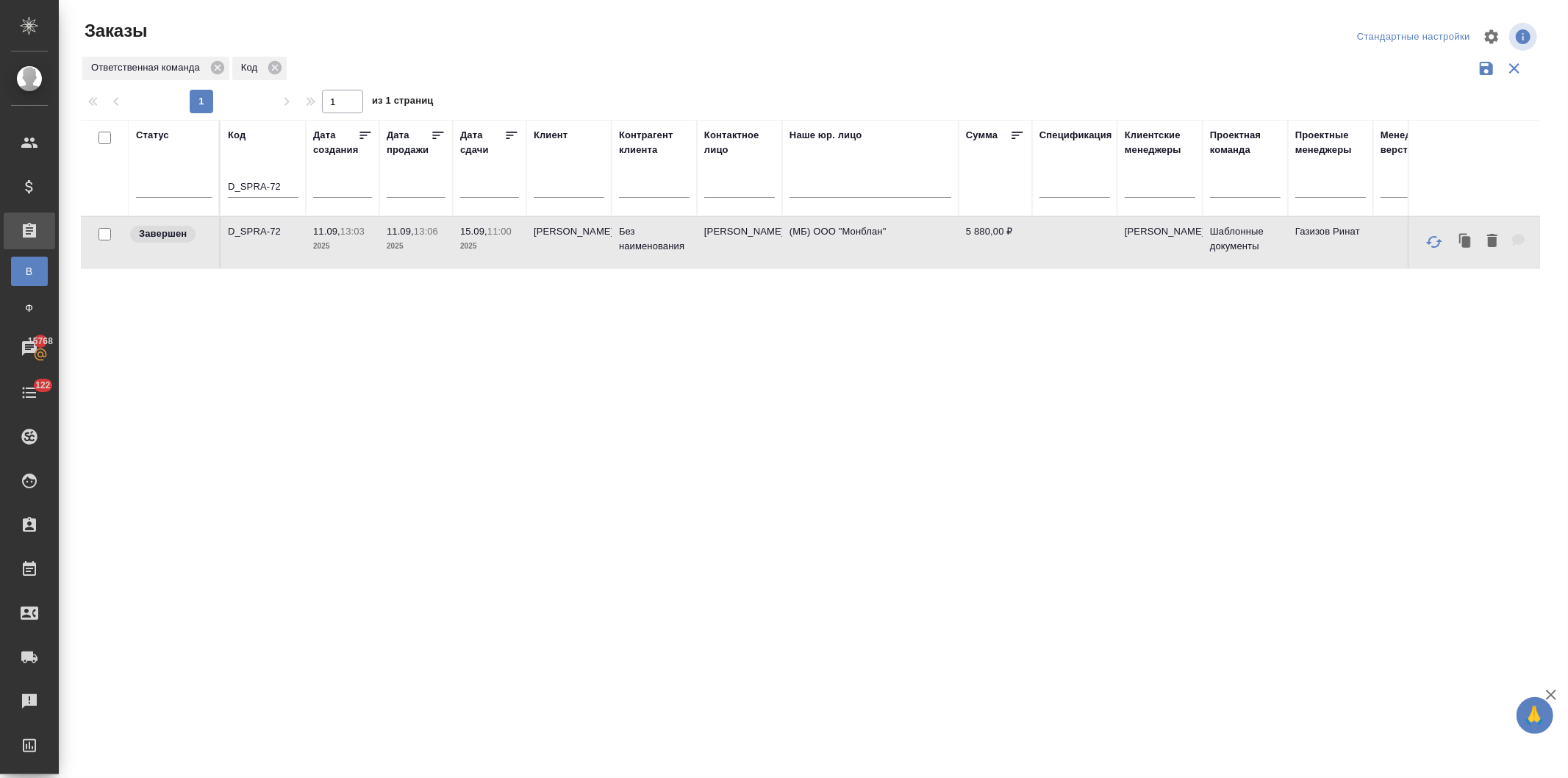
click at [450, 236] on td "11.09, 13:06 2025" at bounding box center [416, 242] width 73 height 52
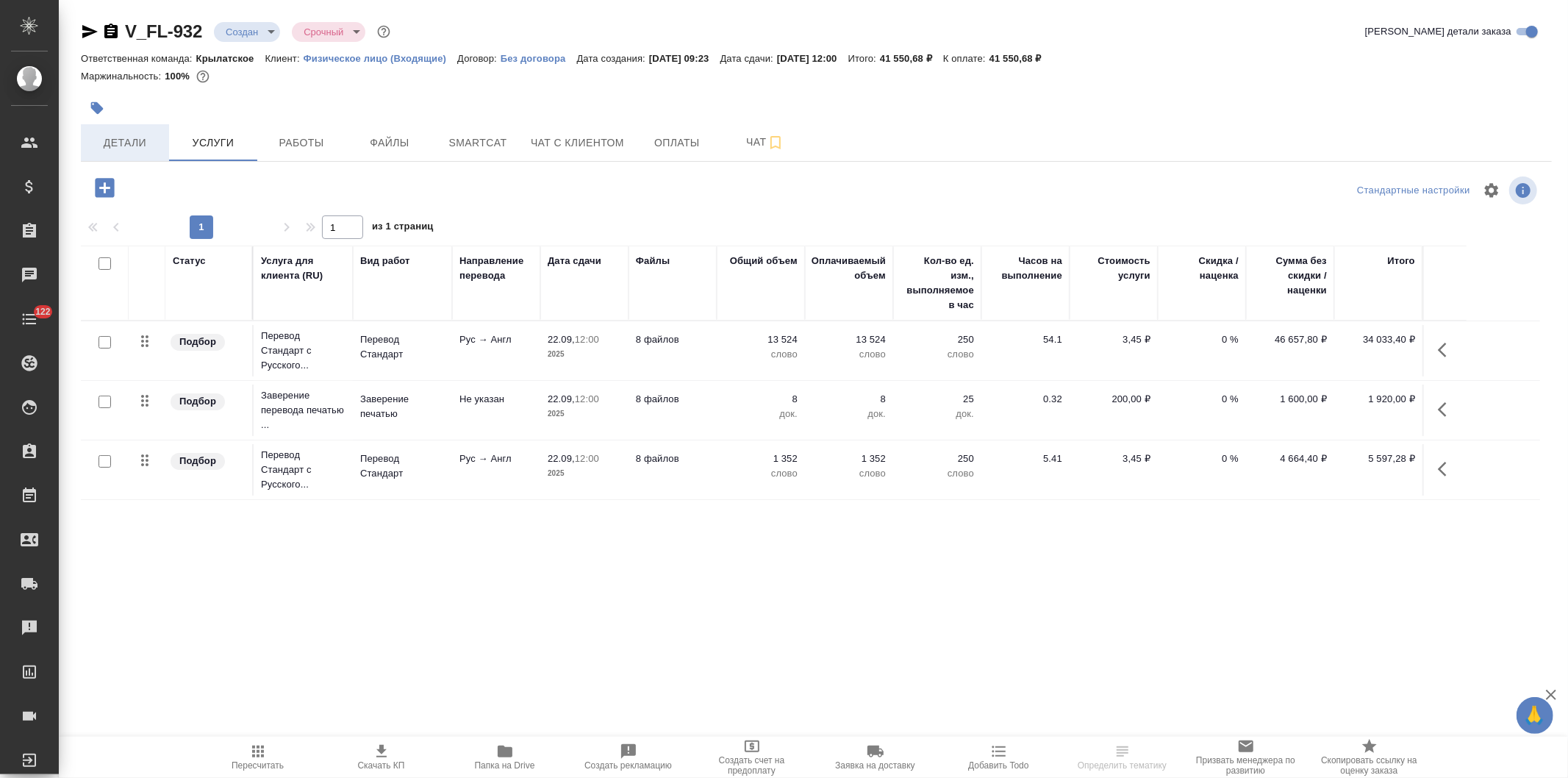
click at [126, 143] on span "Детали" at bounding box center [125, 143] width 71 height 19
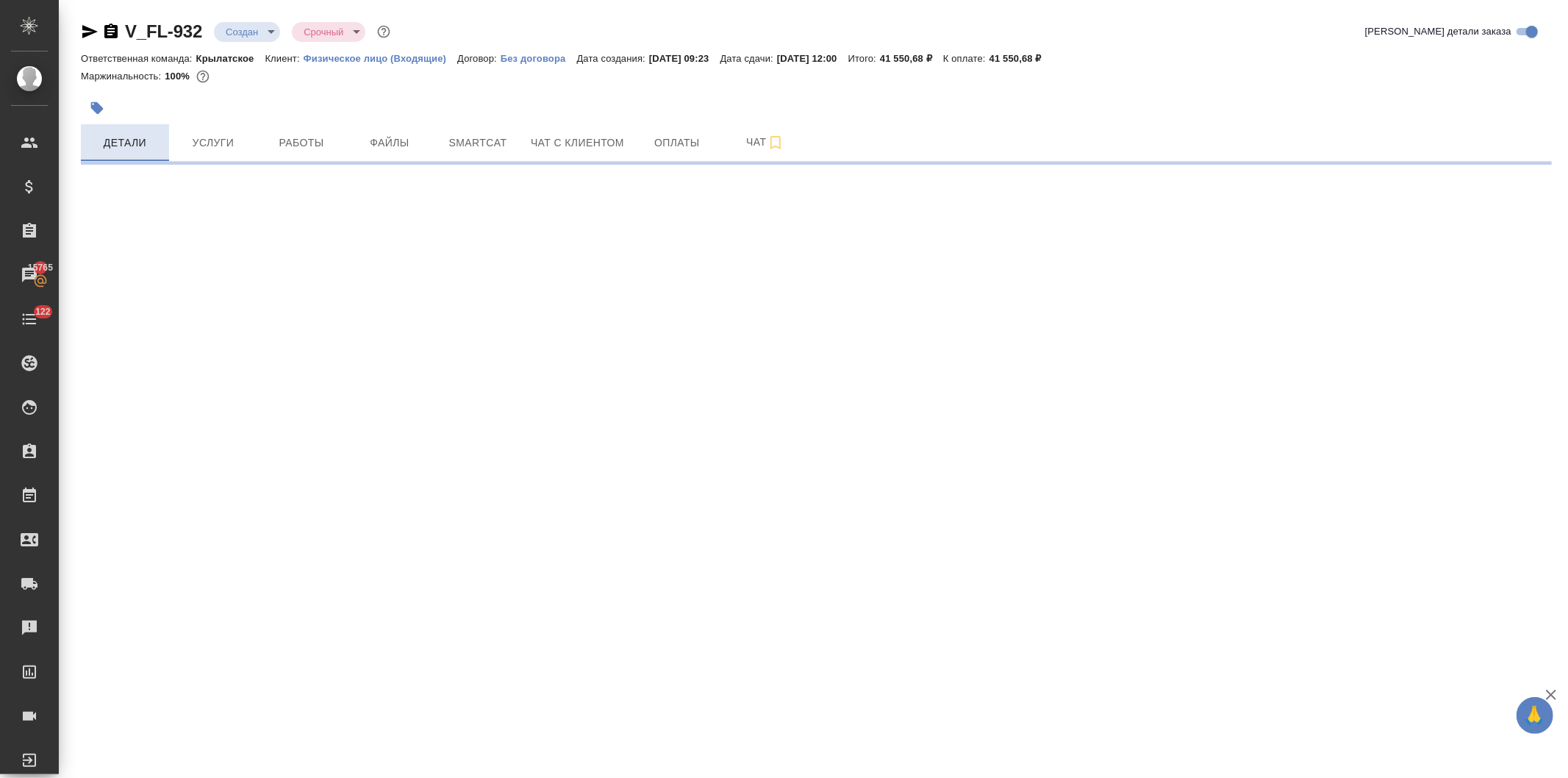
select select "RU"
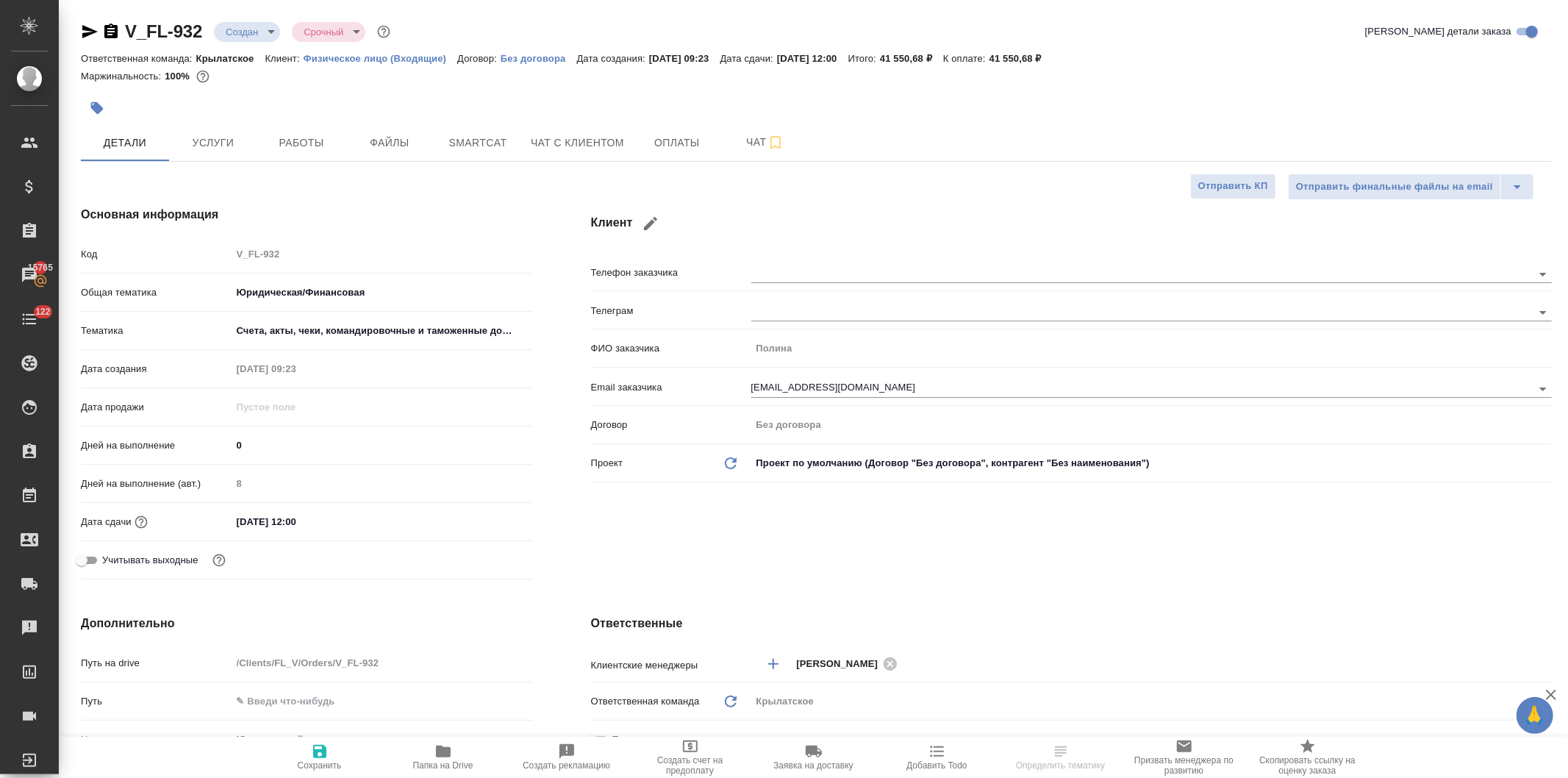
type textarea "x"
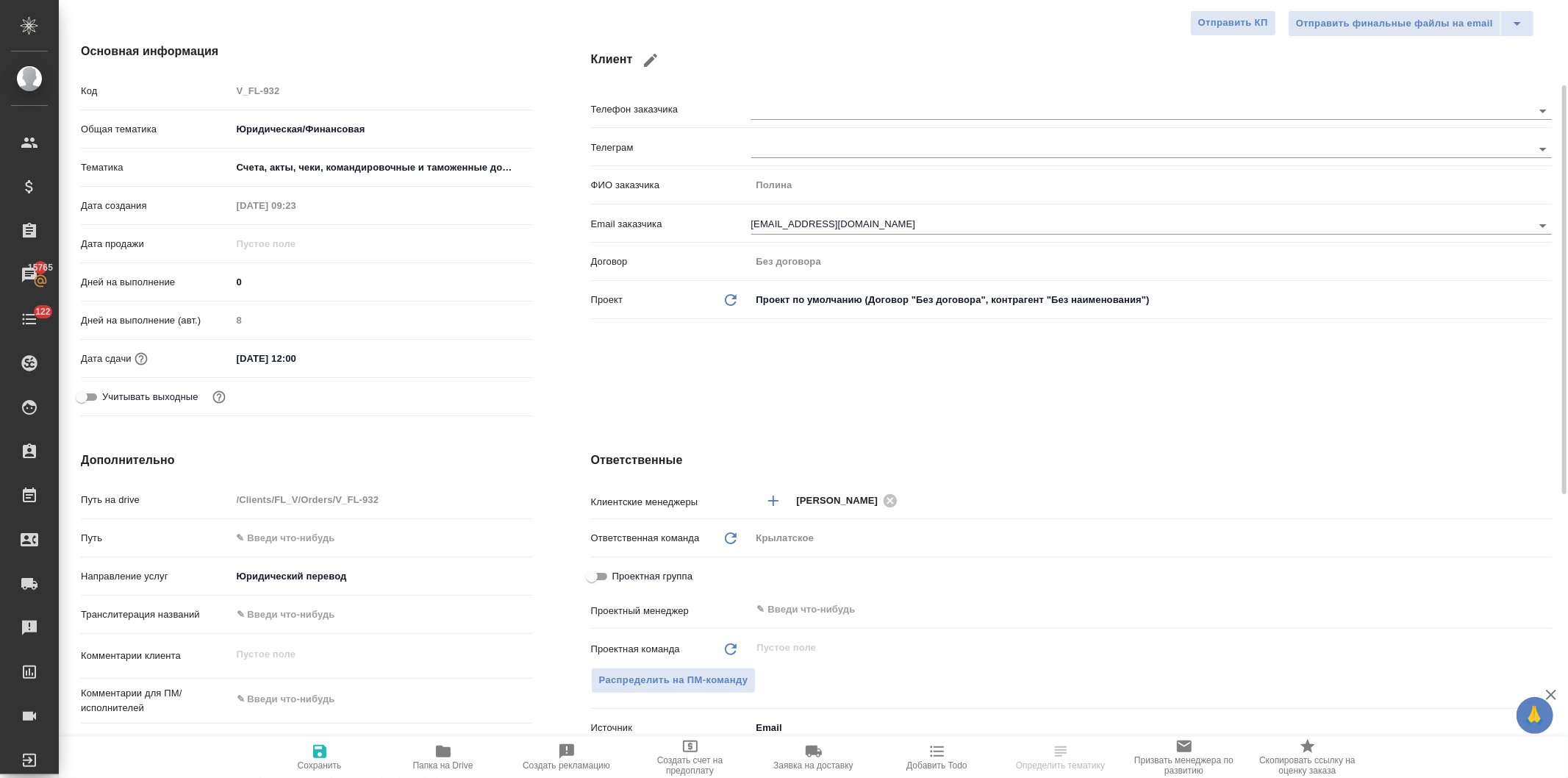
scroll to position [326, 0]
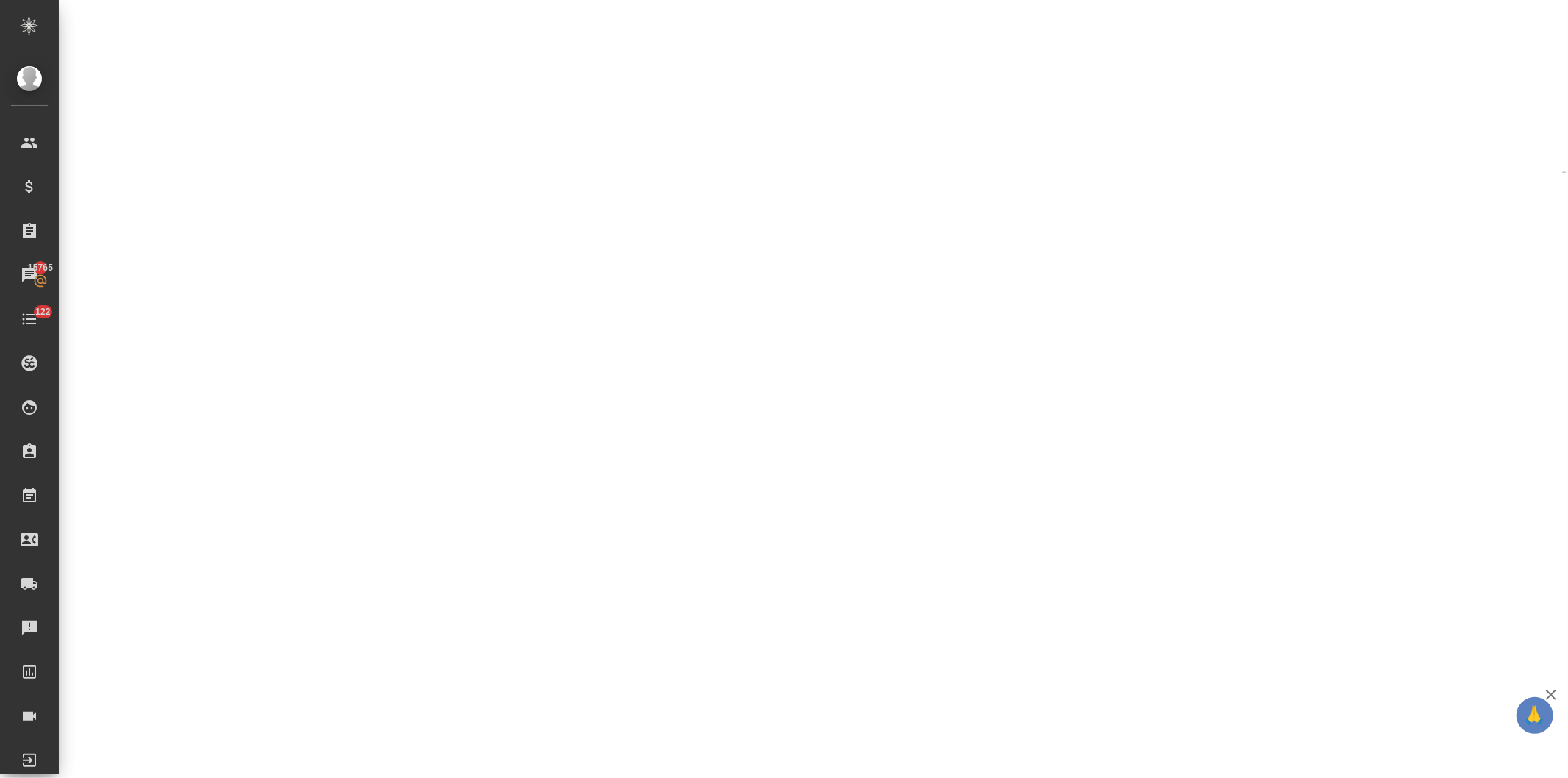
select select "RU"
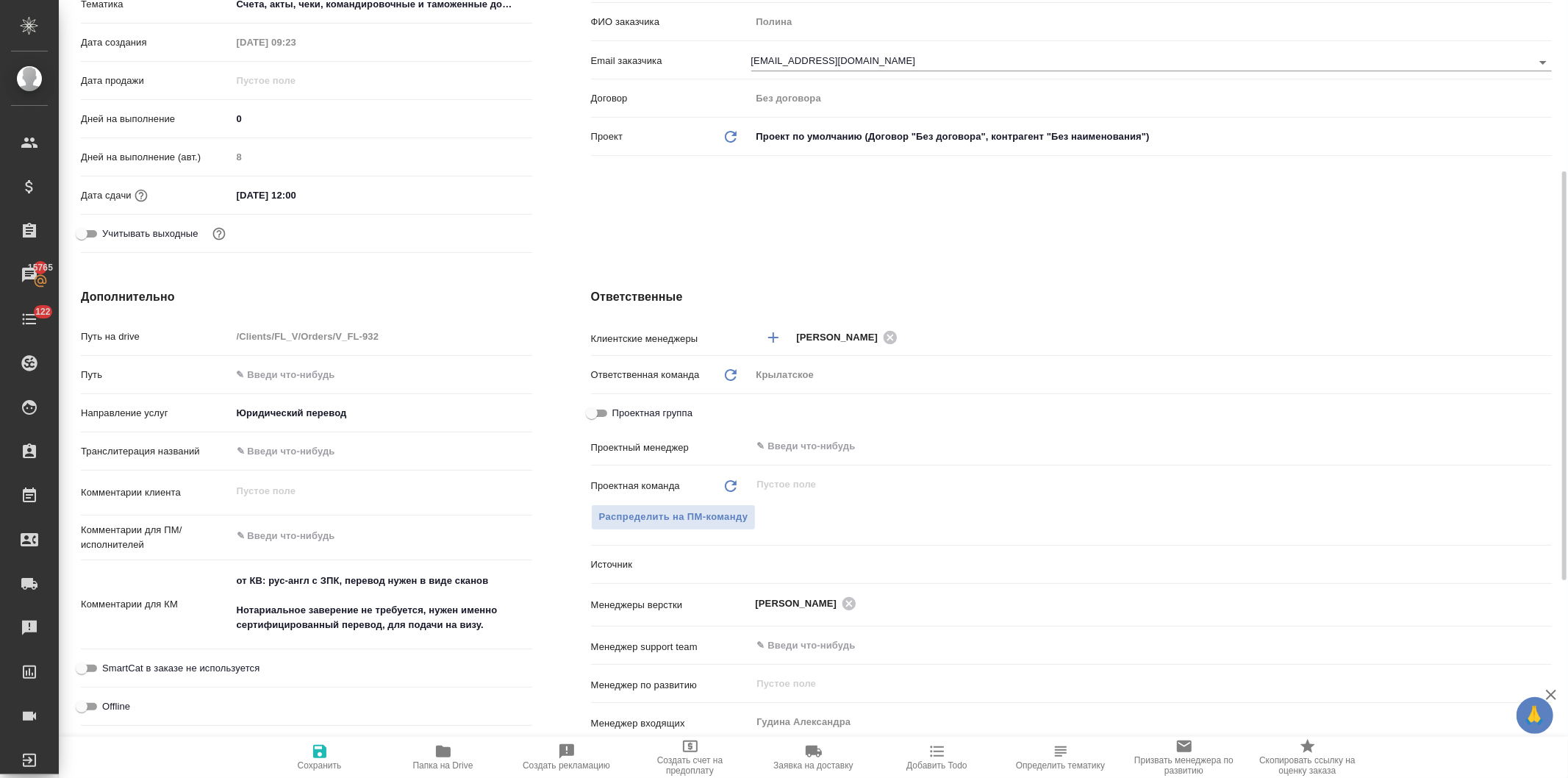
type textarea "x"
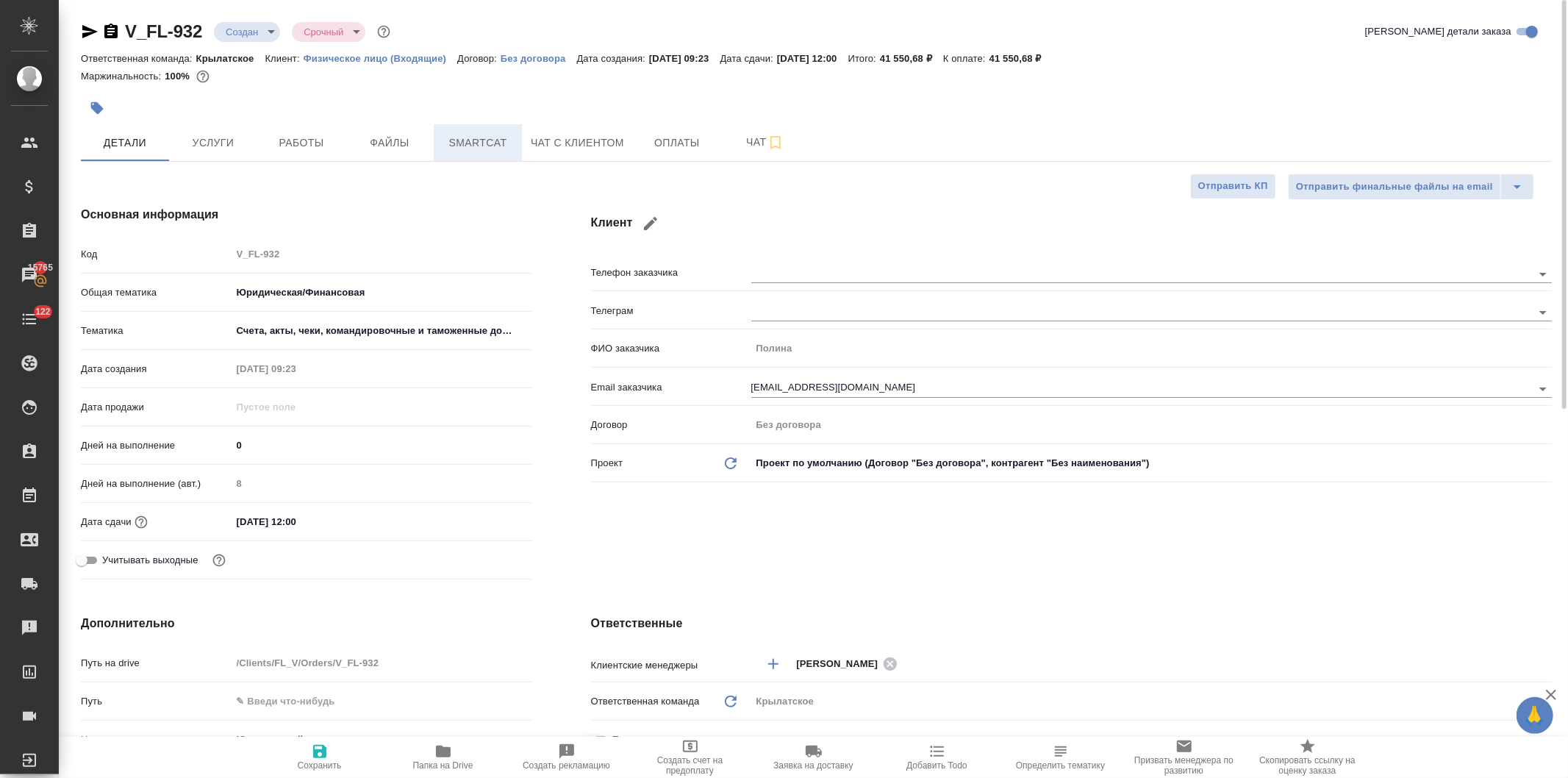
click at [469, 143] on span "Smartcat" at bounding box center [478, 143] width 71 height 19
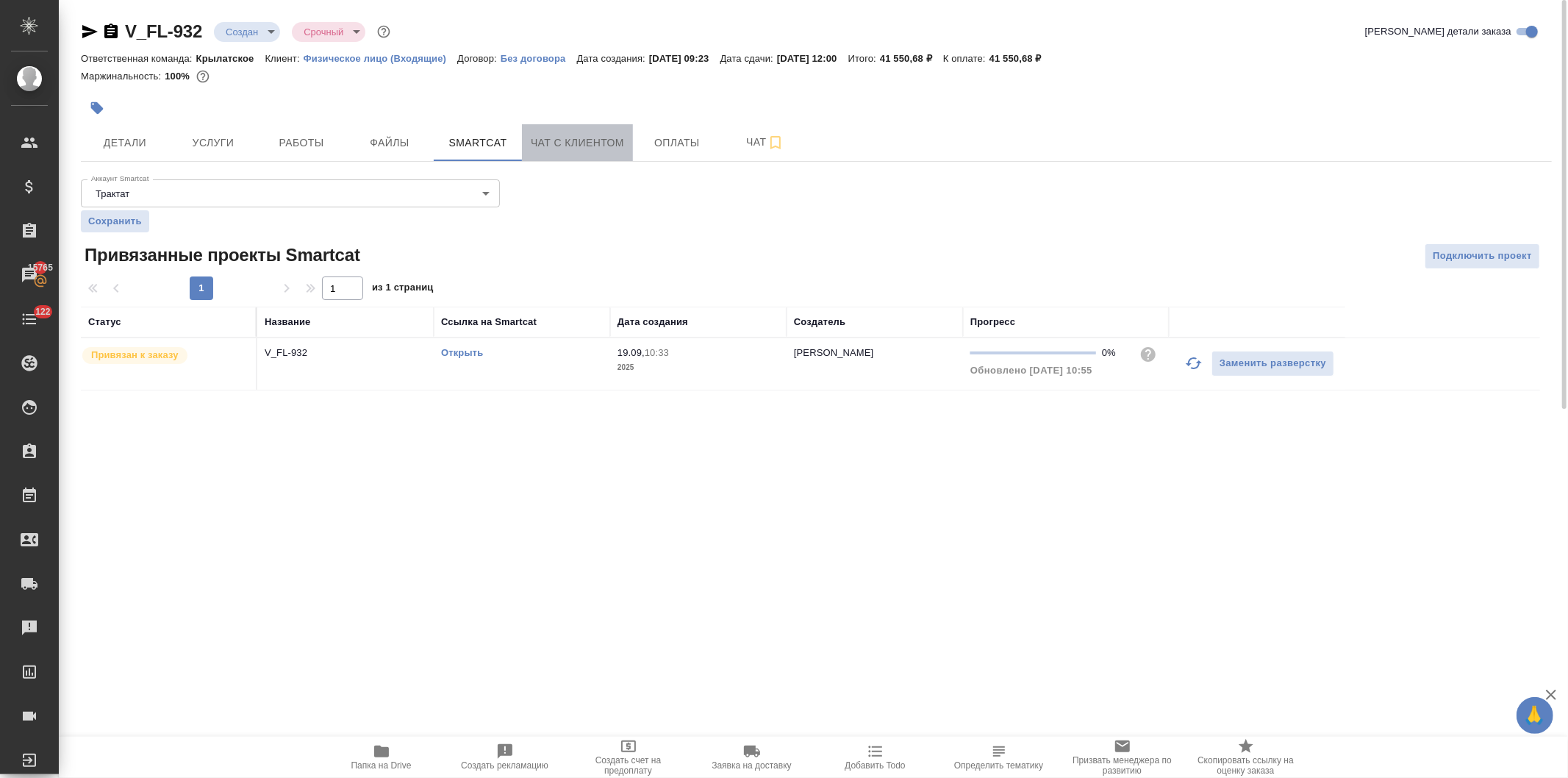
click at [569, 140] on span "Чат с клиентом" at bounding box center [577, 143] width 93 height 19
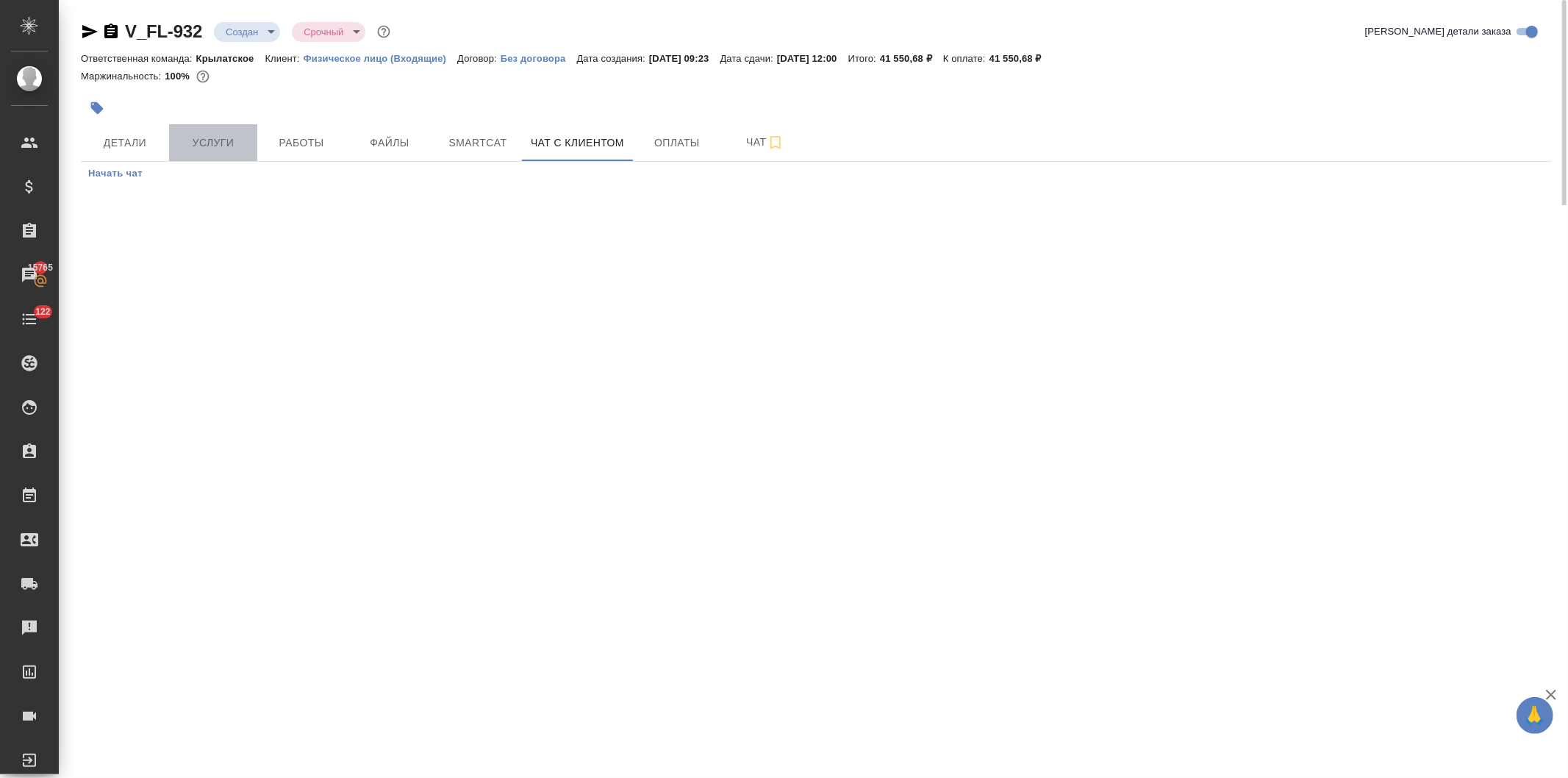
click at [206, 143] on span "Услуги" at bounding box center [214, 143] width 71 height 19
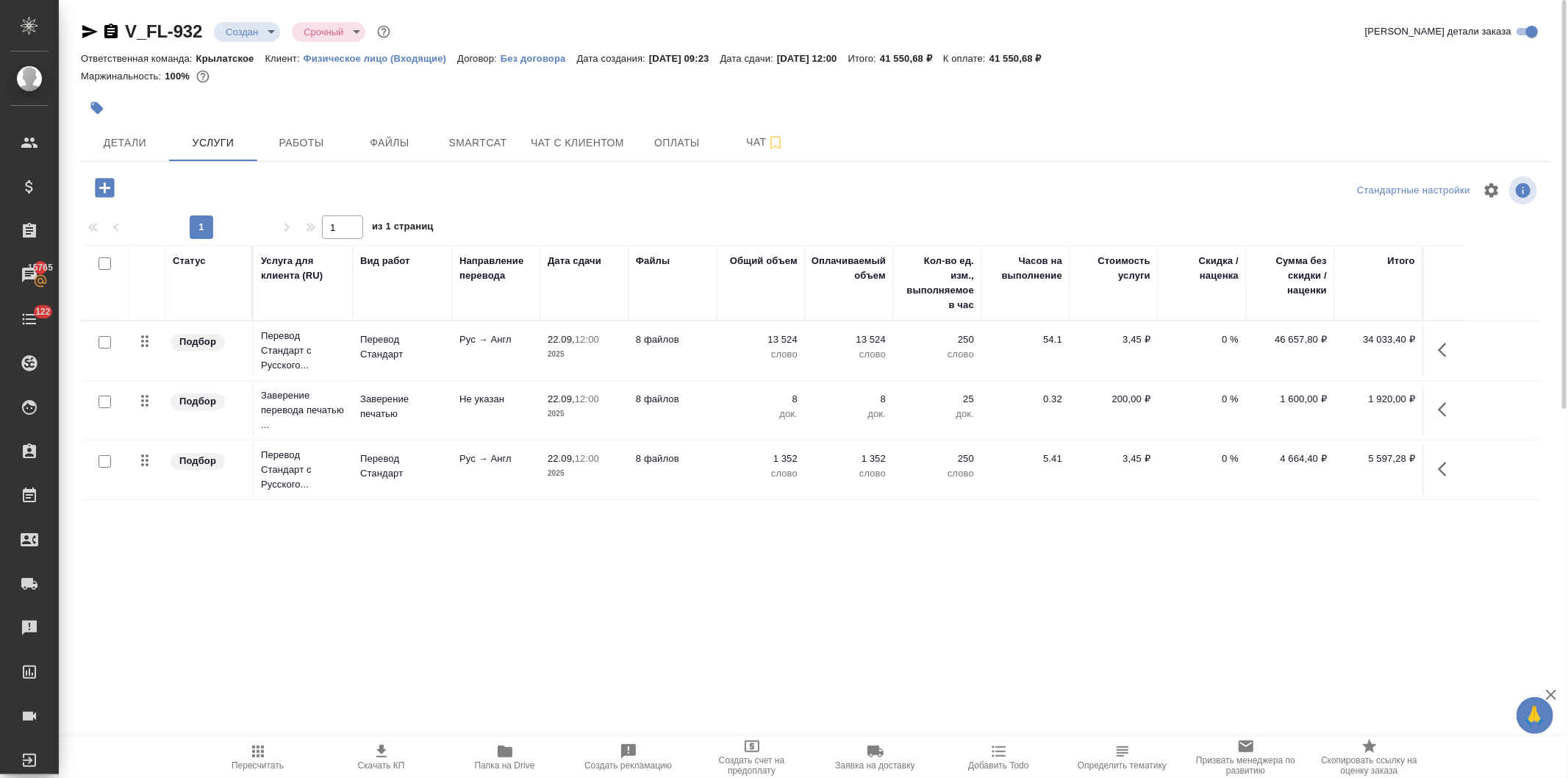
click at [502, 339] on p "Рус → Англ" at bounding box center [496, 339] width 73 height 15
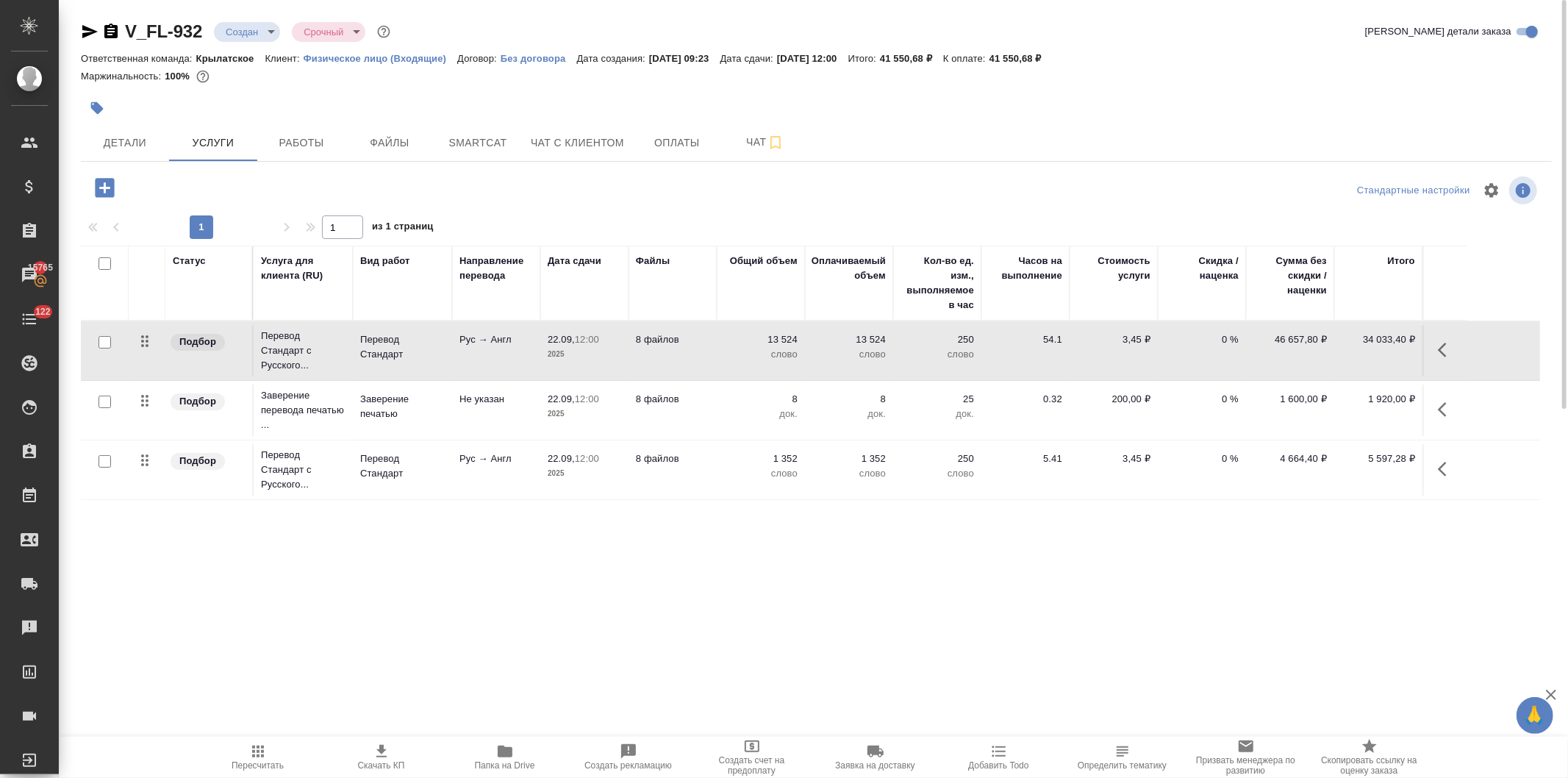
click at [502, 339] on p "Рус → Англ" at bounding box center [496, 339] width 73 height 15
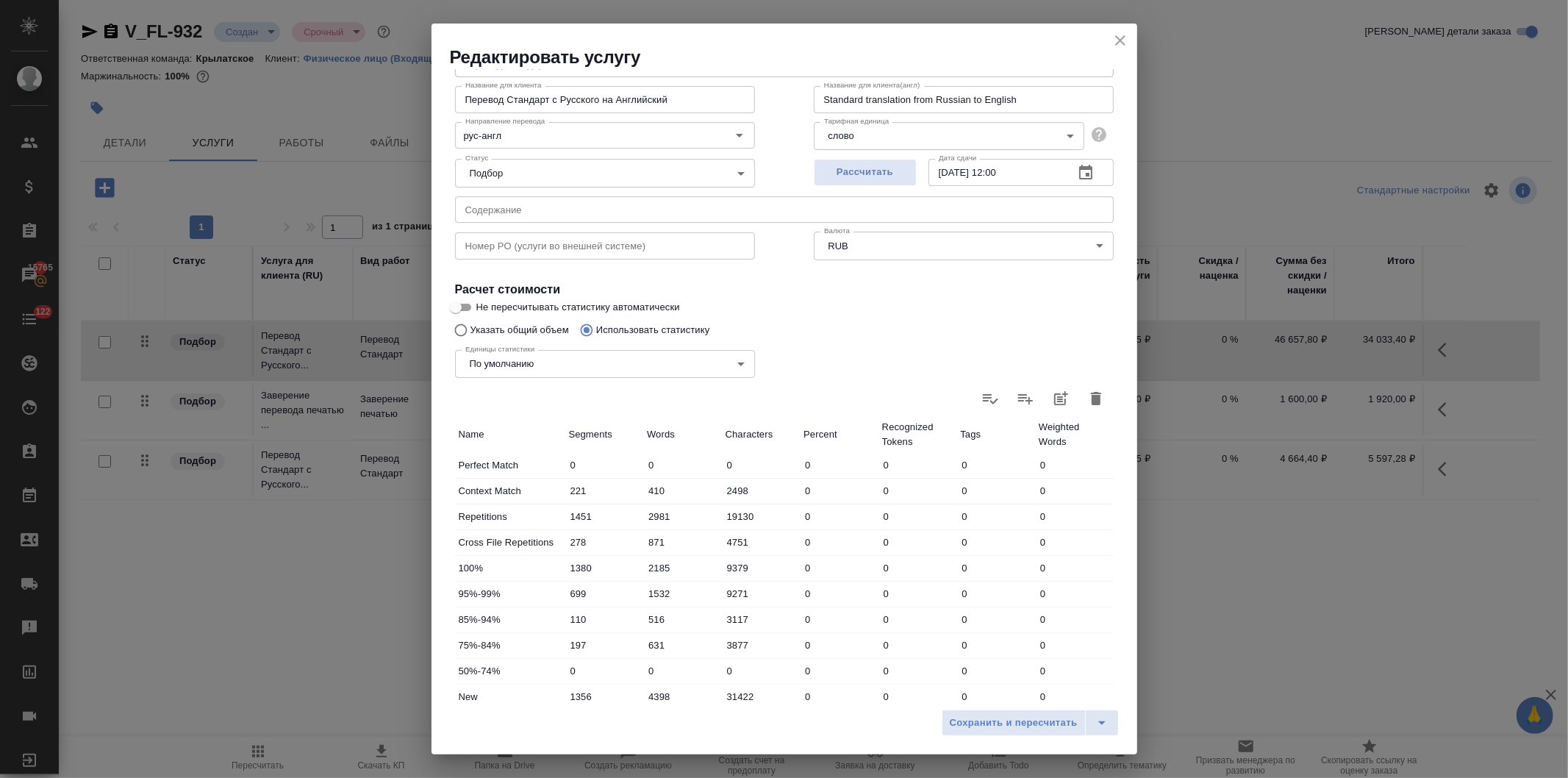
scroll to position [224, 0]
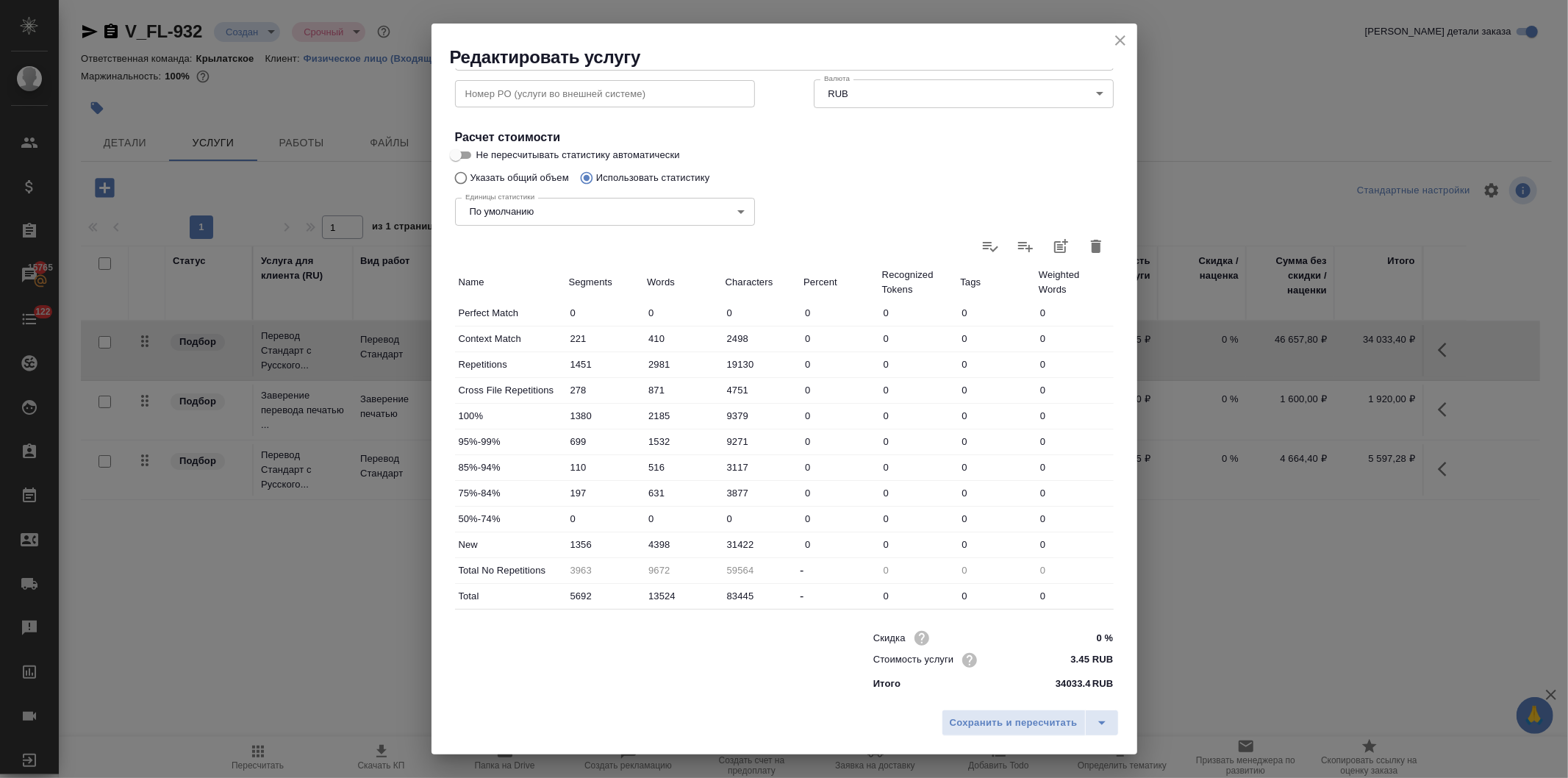
click at [1113, 32] on icon "close" at bounding box center [1120, 40] width 18 height 18
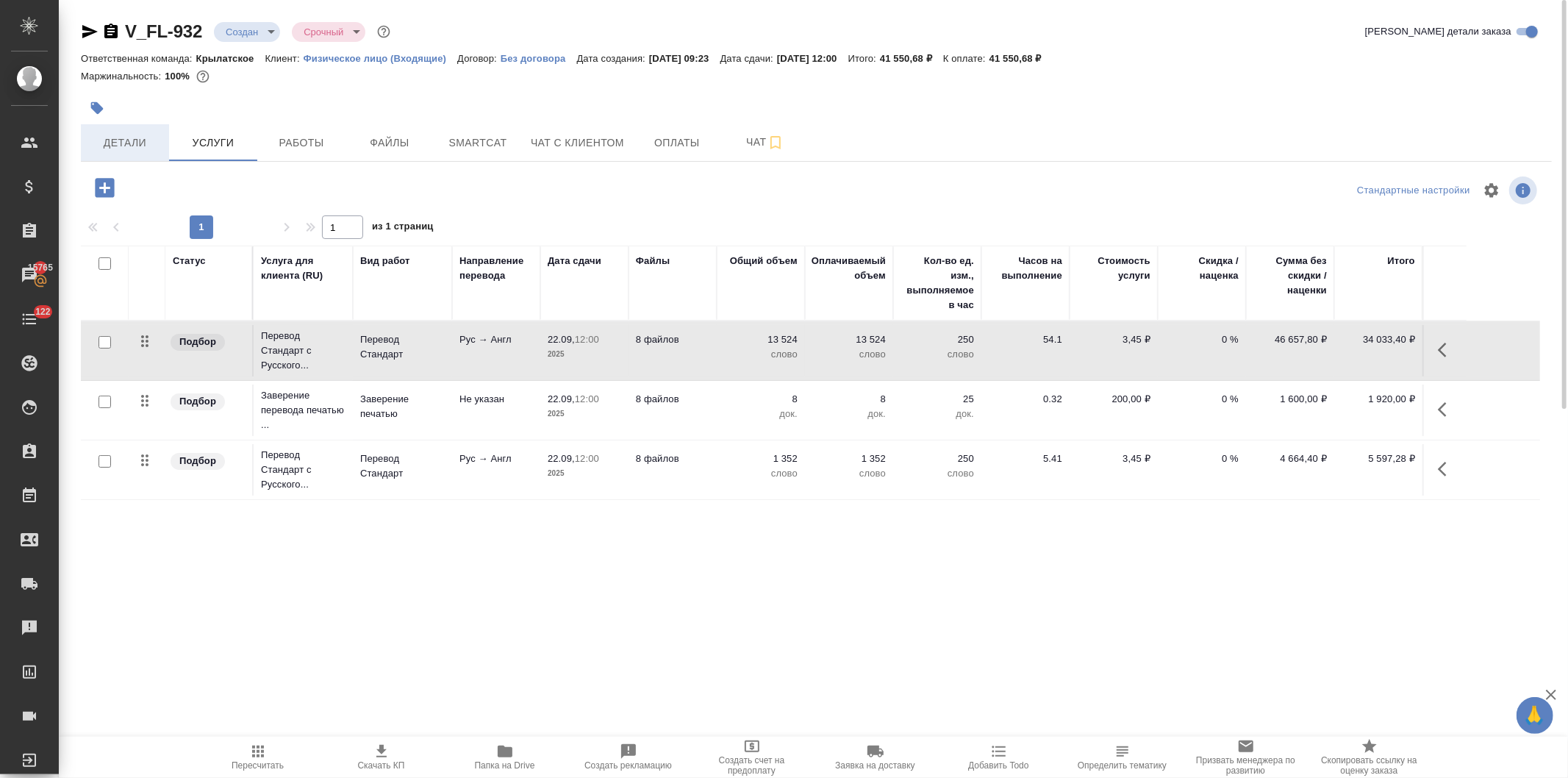
click at [114, 140] on span "Детали" at bounding box center [125, 143] width 71 height 19
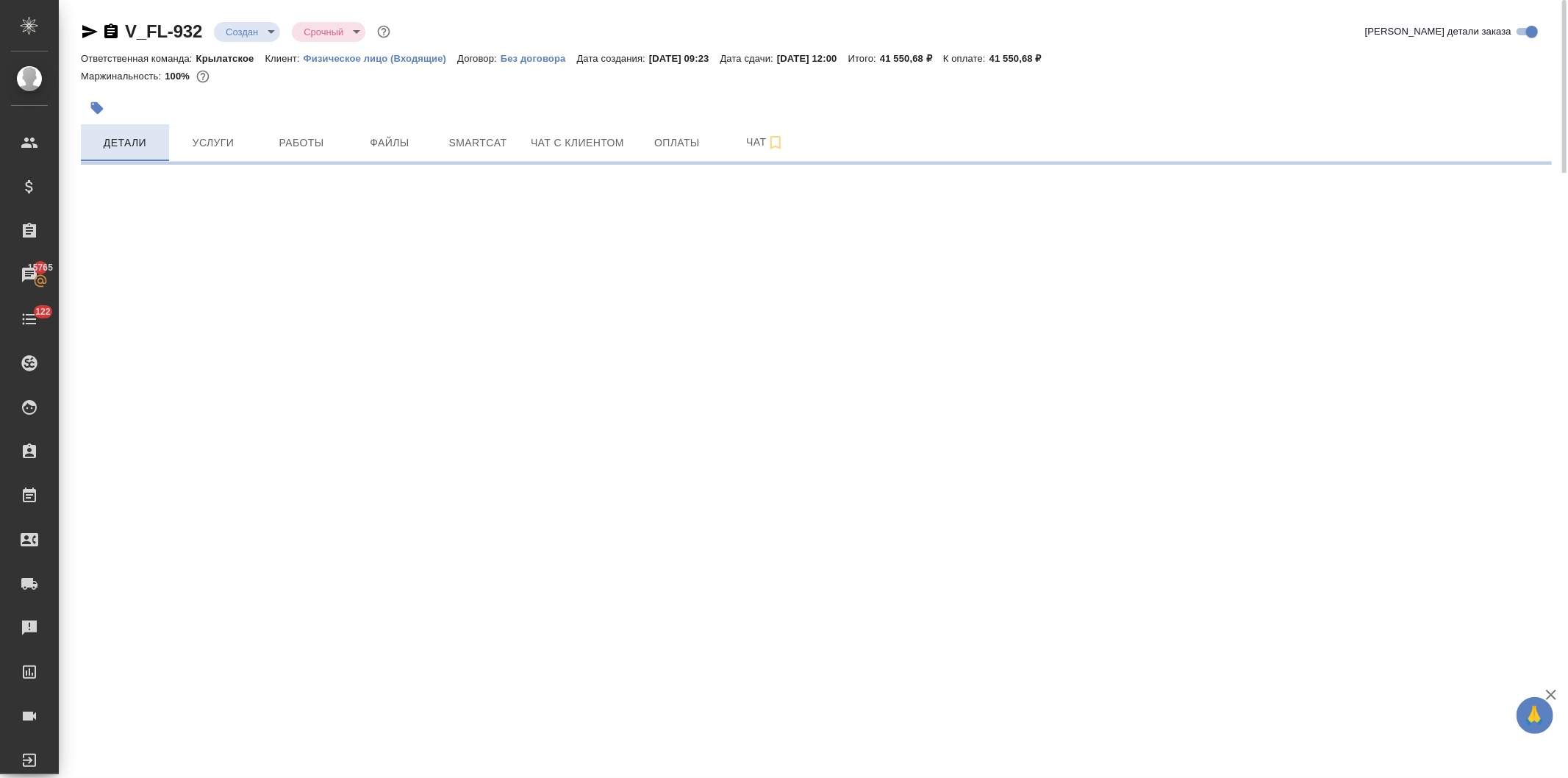
select select "RU"
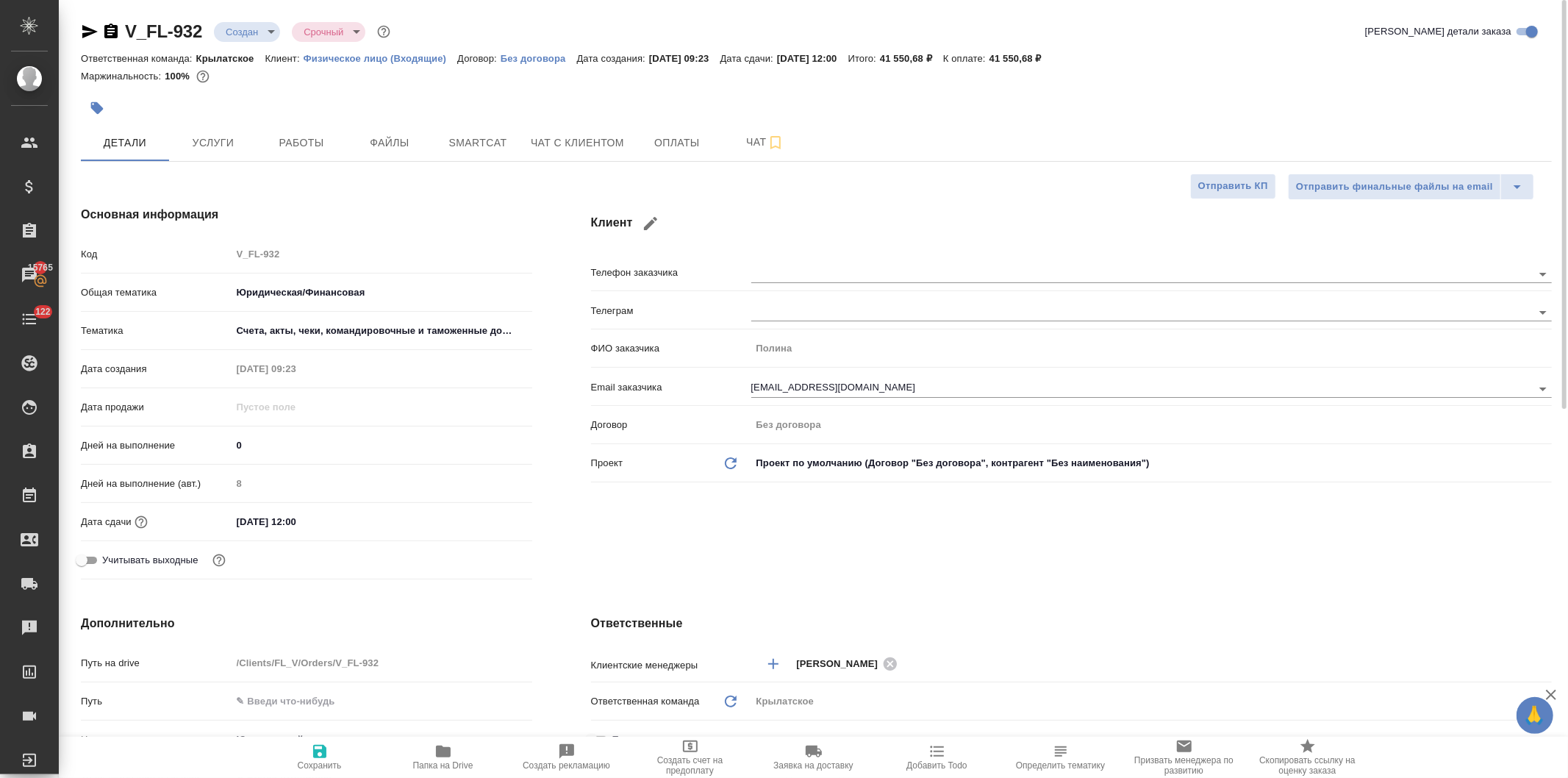
type textarea "x"
click at [194, 137] on span "Услуги" at bounding box center [214, 143] width 71 height 19
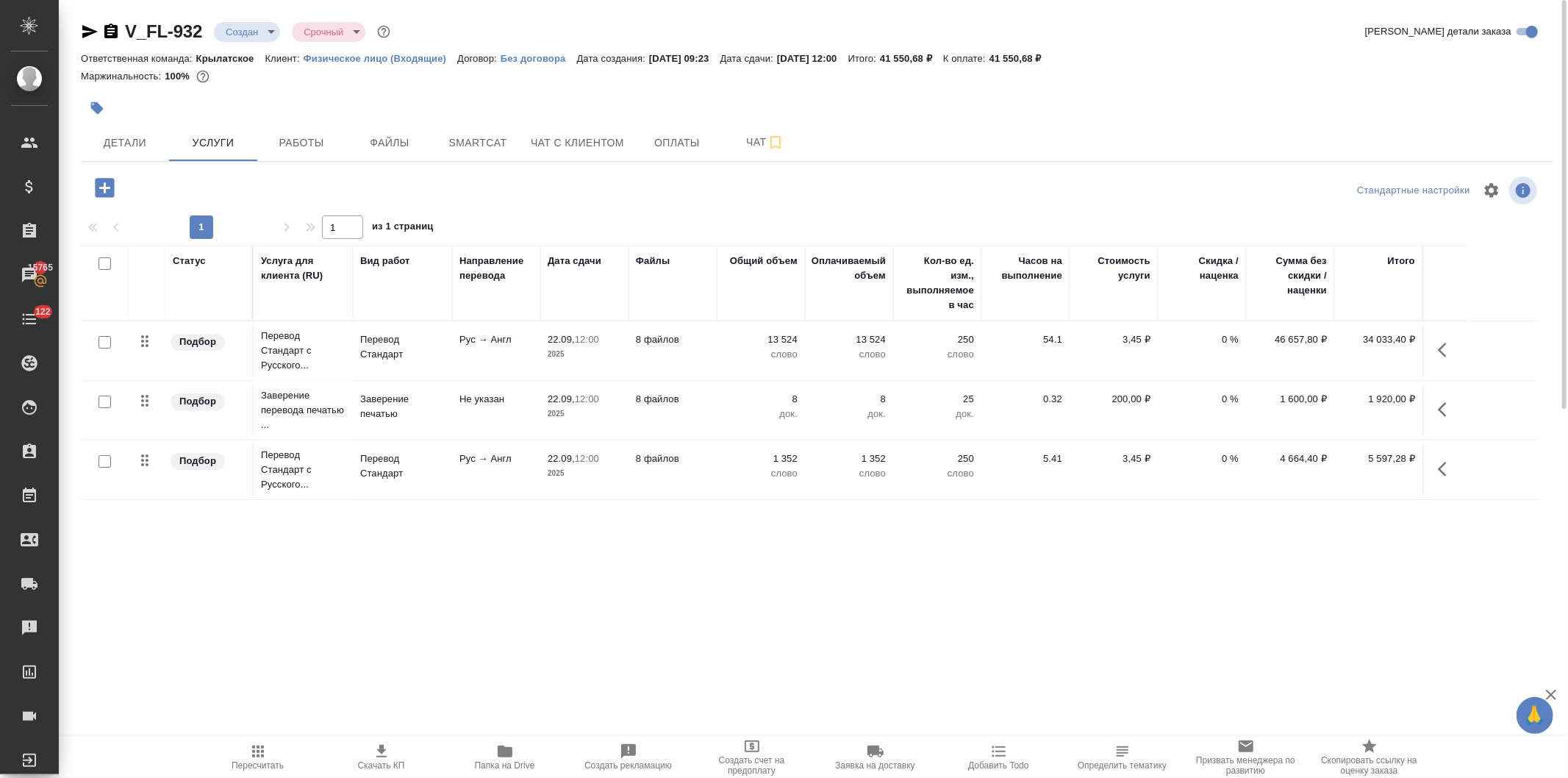
click at [488, 348] on td "Рус → Англ" at bounding box center [496, 351] width 88 height 52
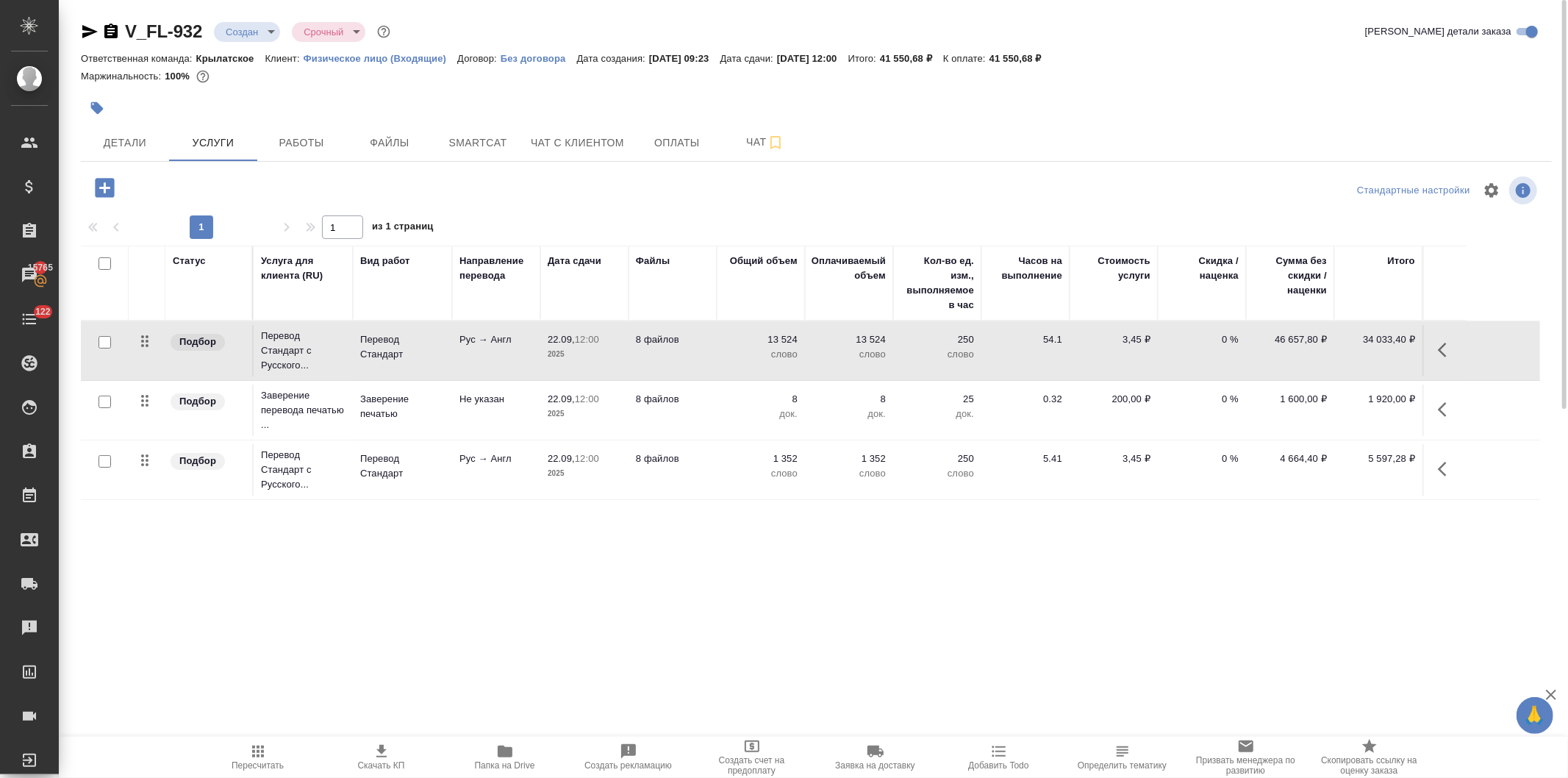
click at [488, 348] on td "Рус → Англ" at bounding box center [496, 351] width 88 height 52
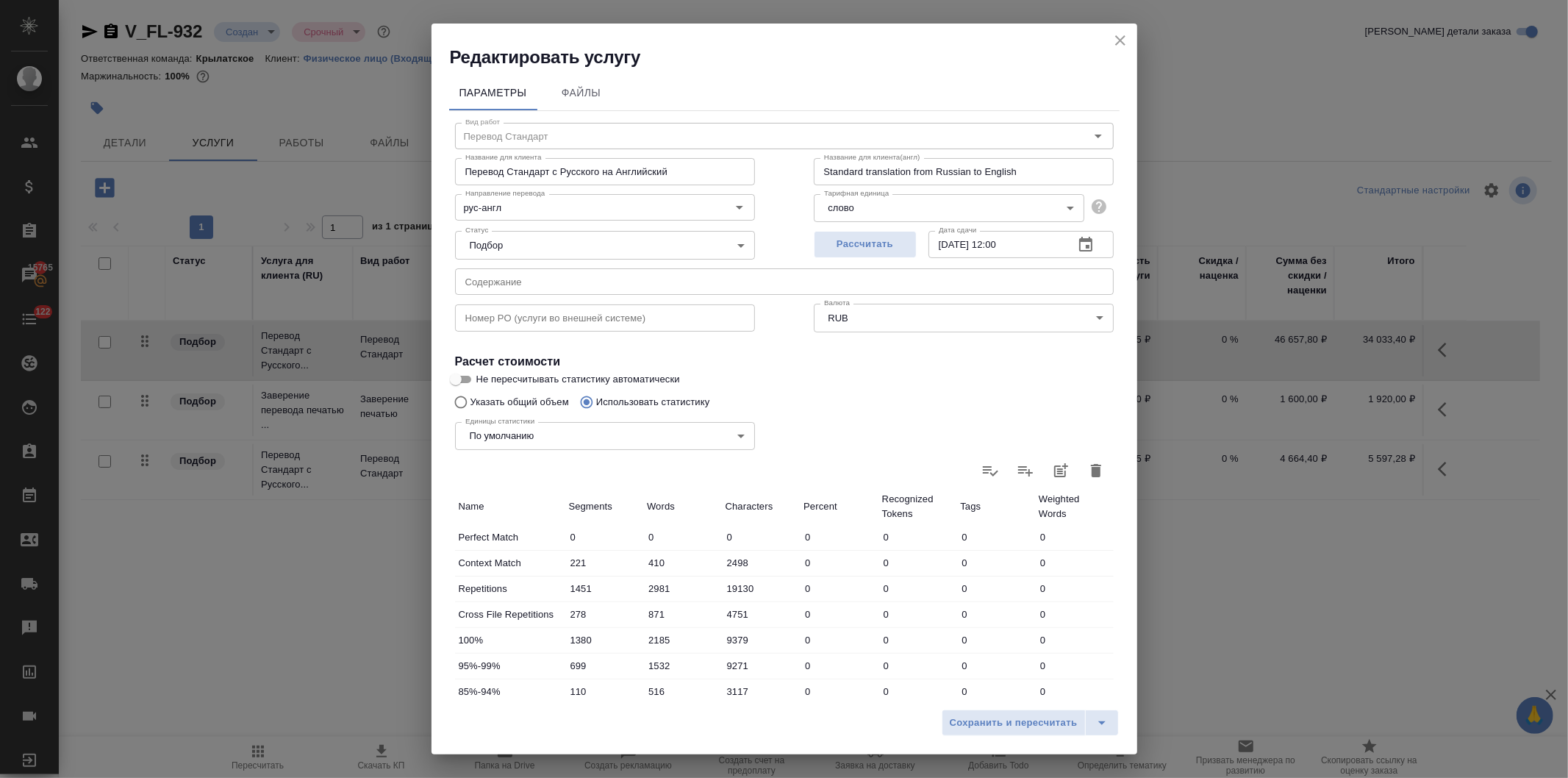
scroll to position [224, 0]
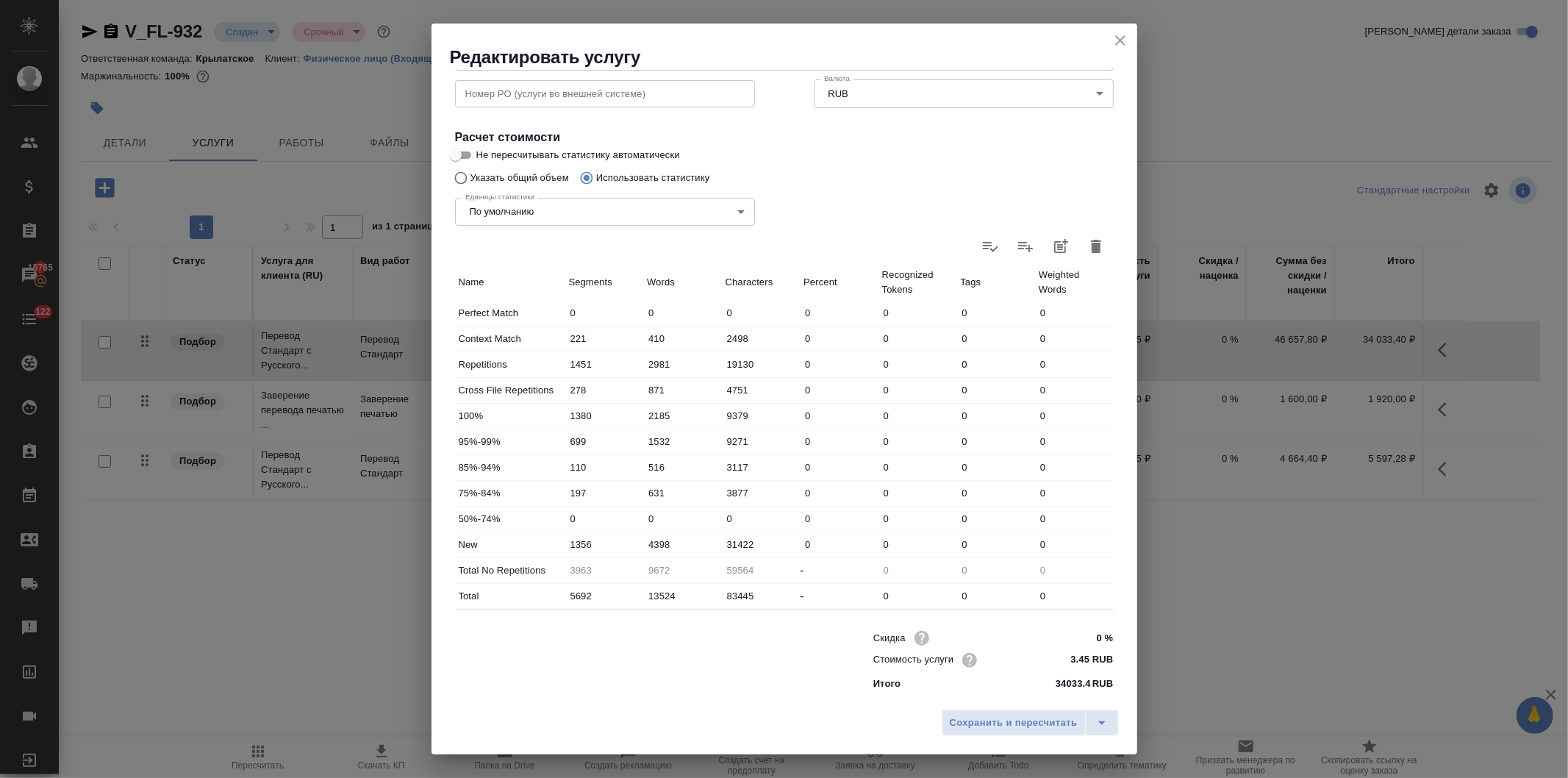
click at [1113, 35] on icon "close" at bounding box center [1120, 40] width 18 height 18
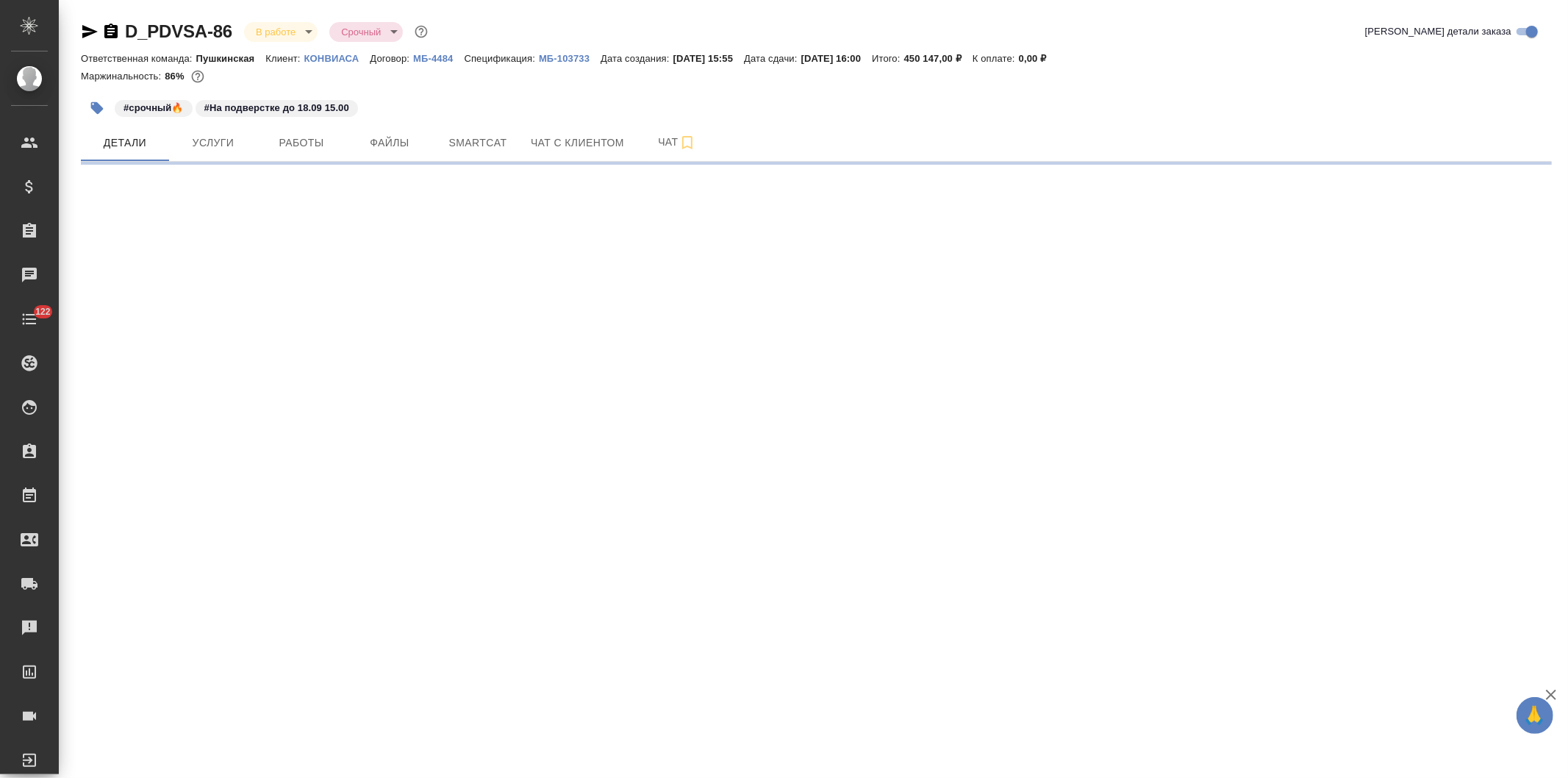
select select "RU"
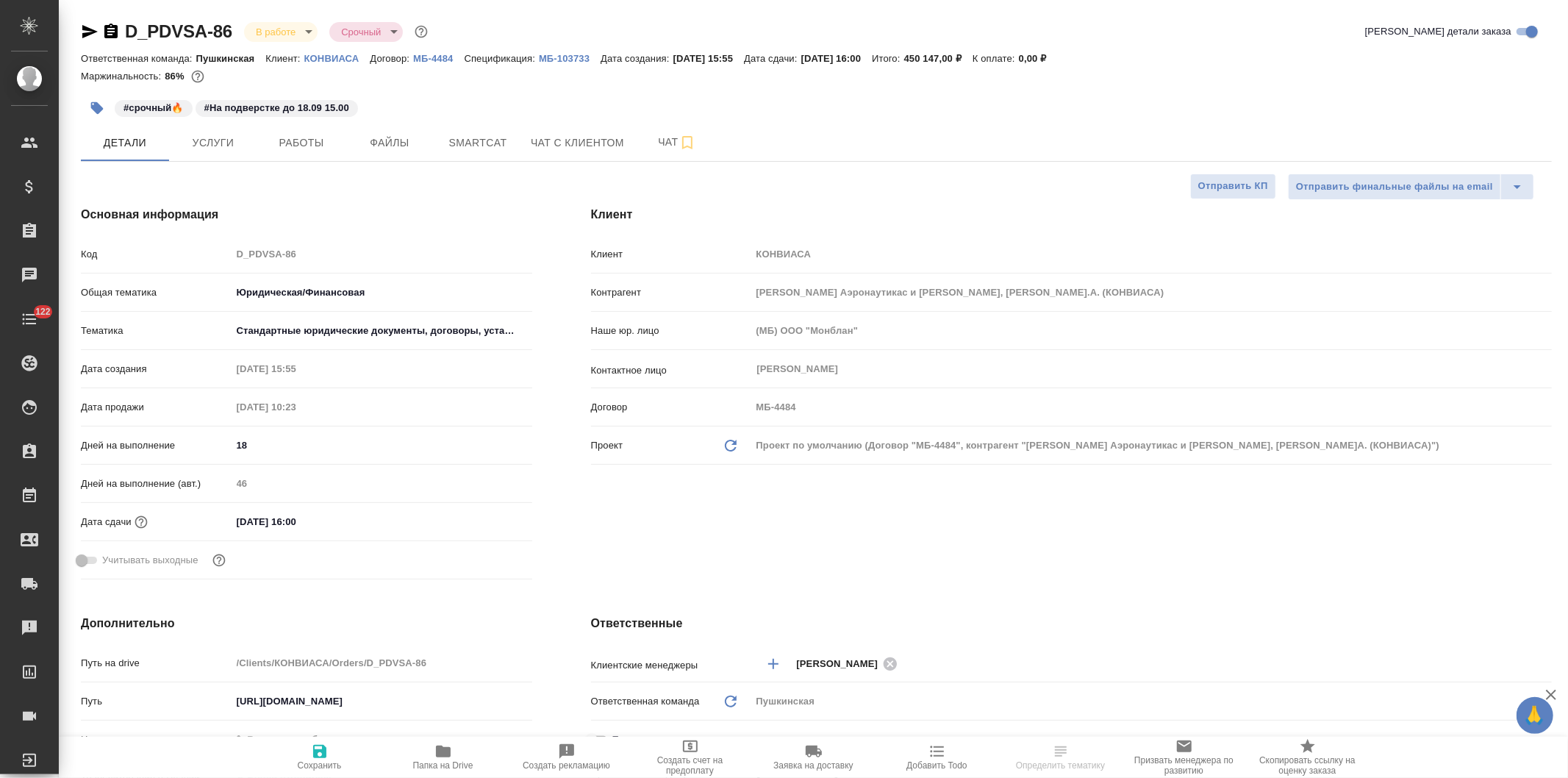
type textarea "x"
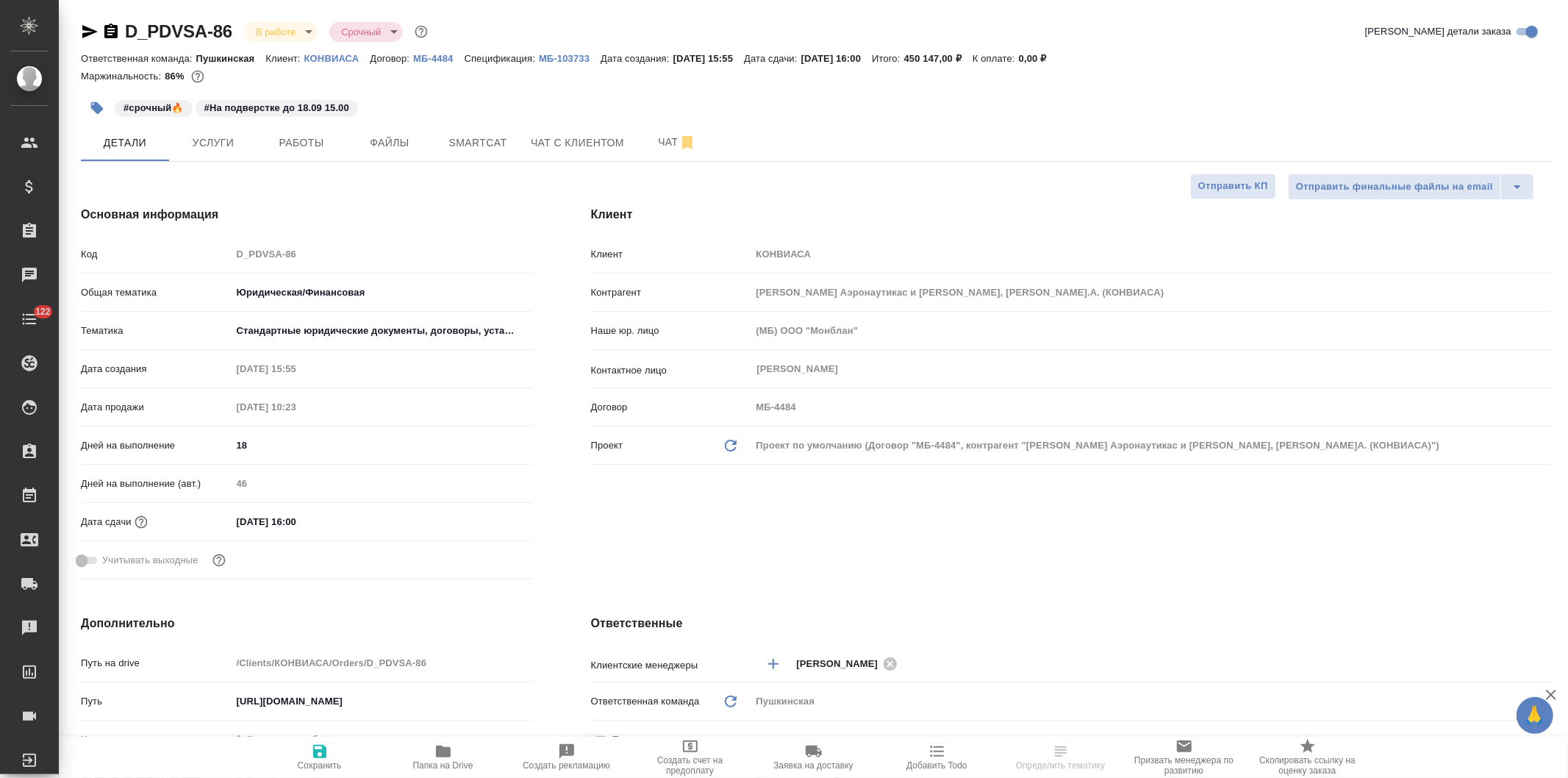
type textarea "x"
select select "RU"
type textarea "x"
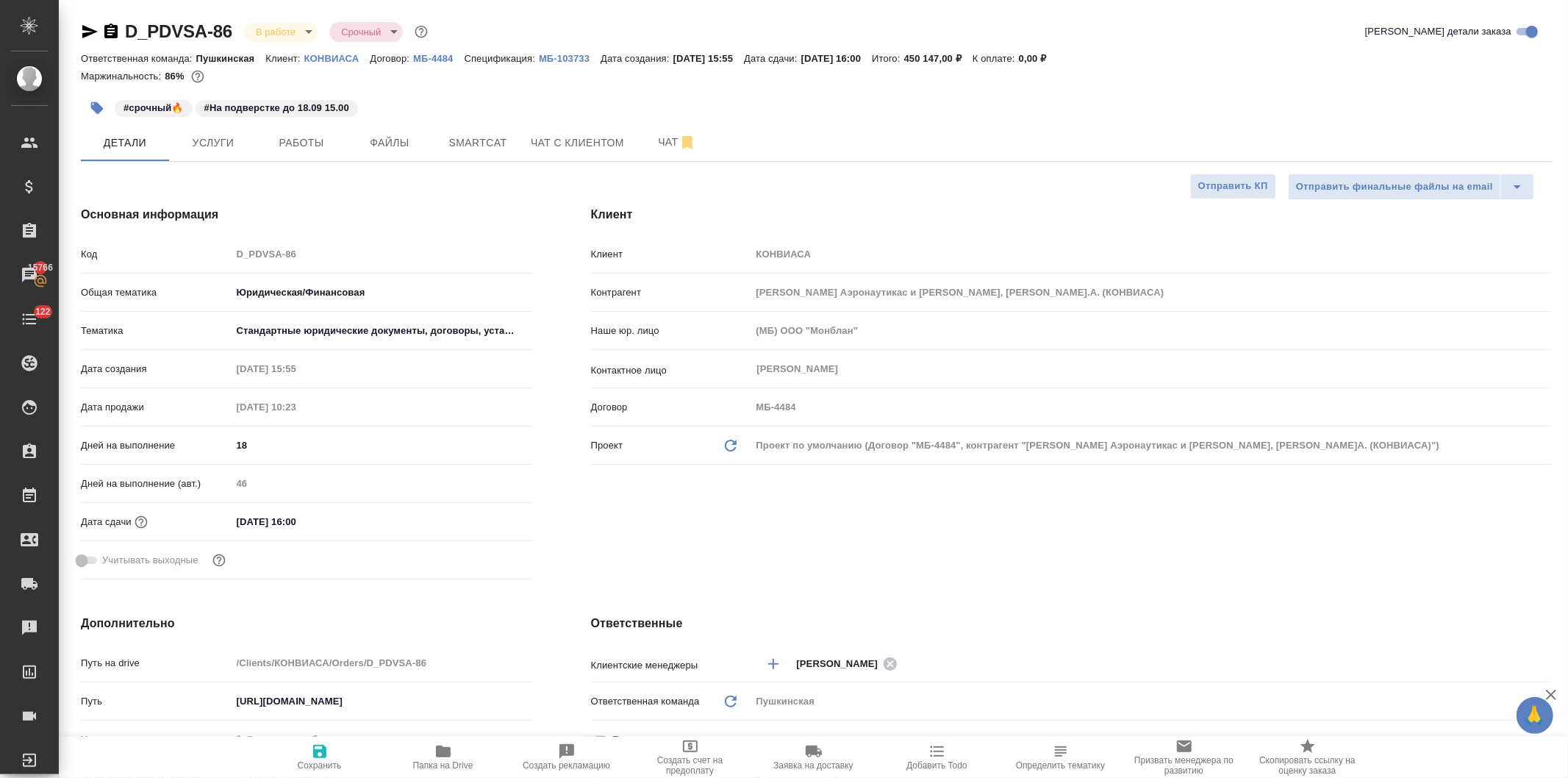
type textarea "x"
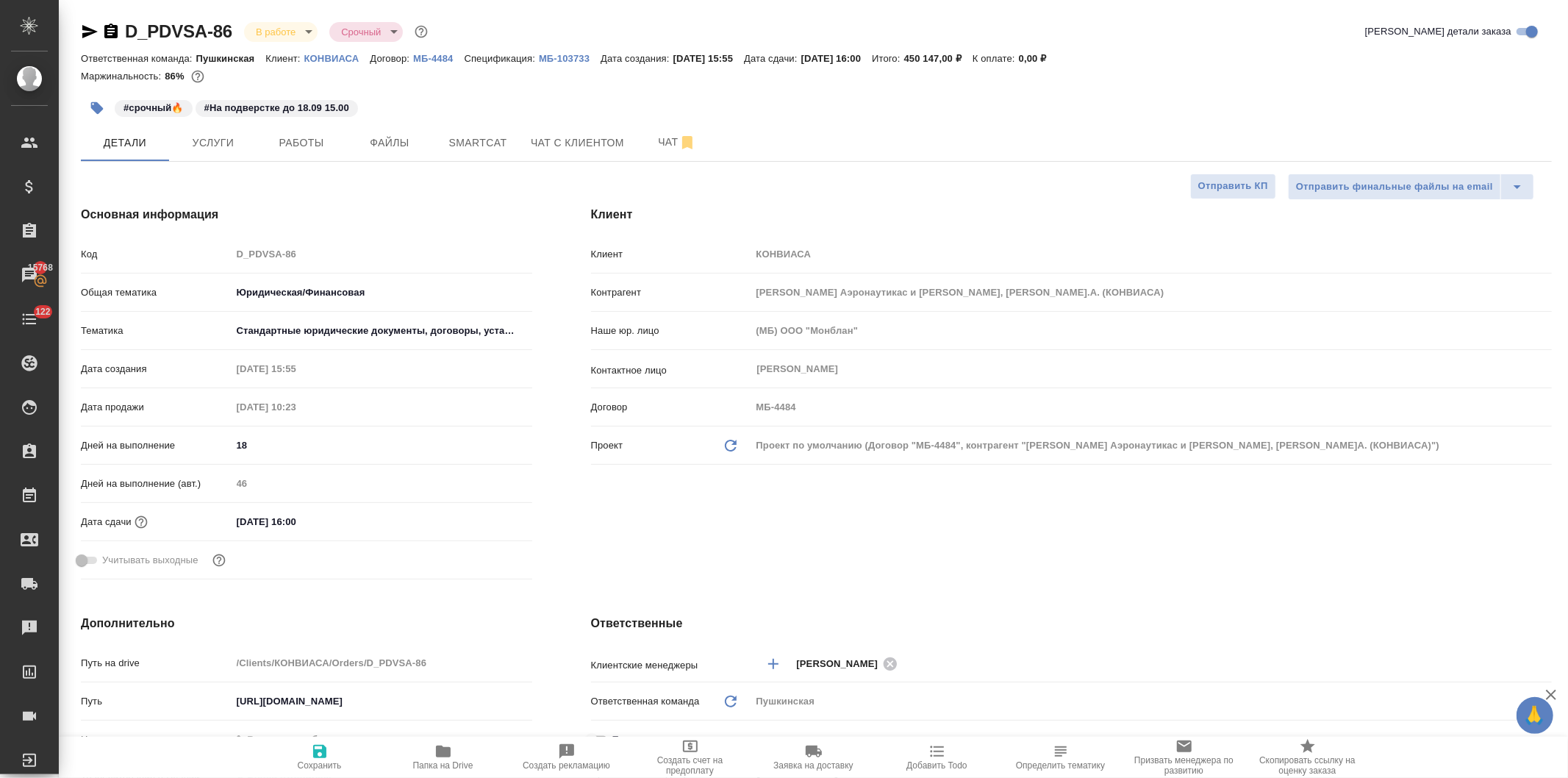
type textarea "x"
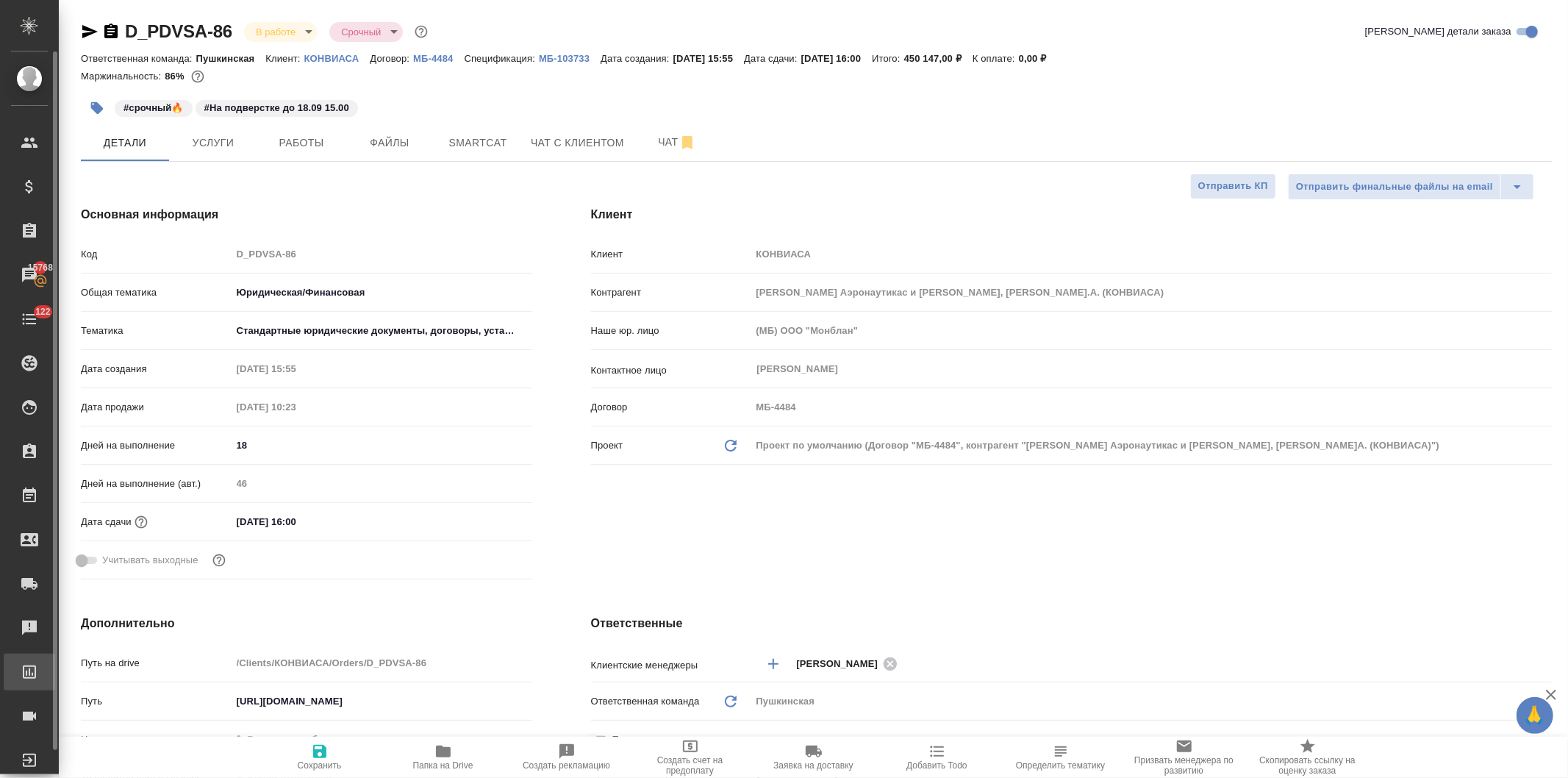
type textarea "x"
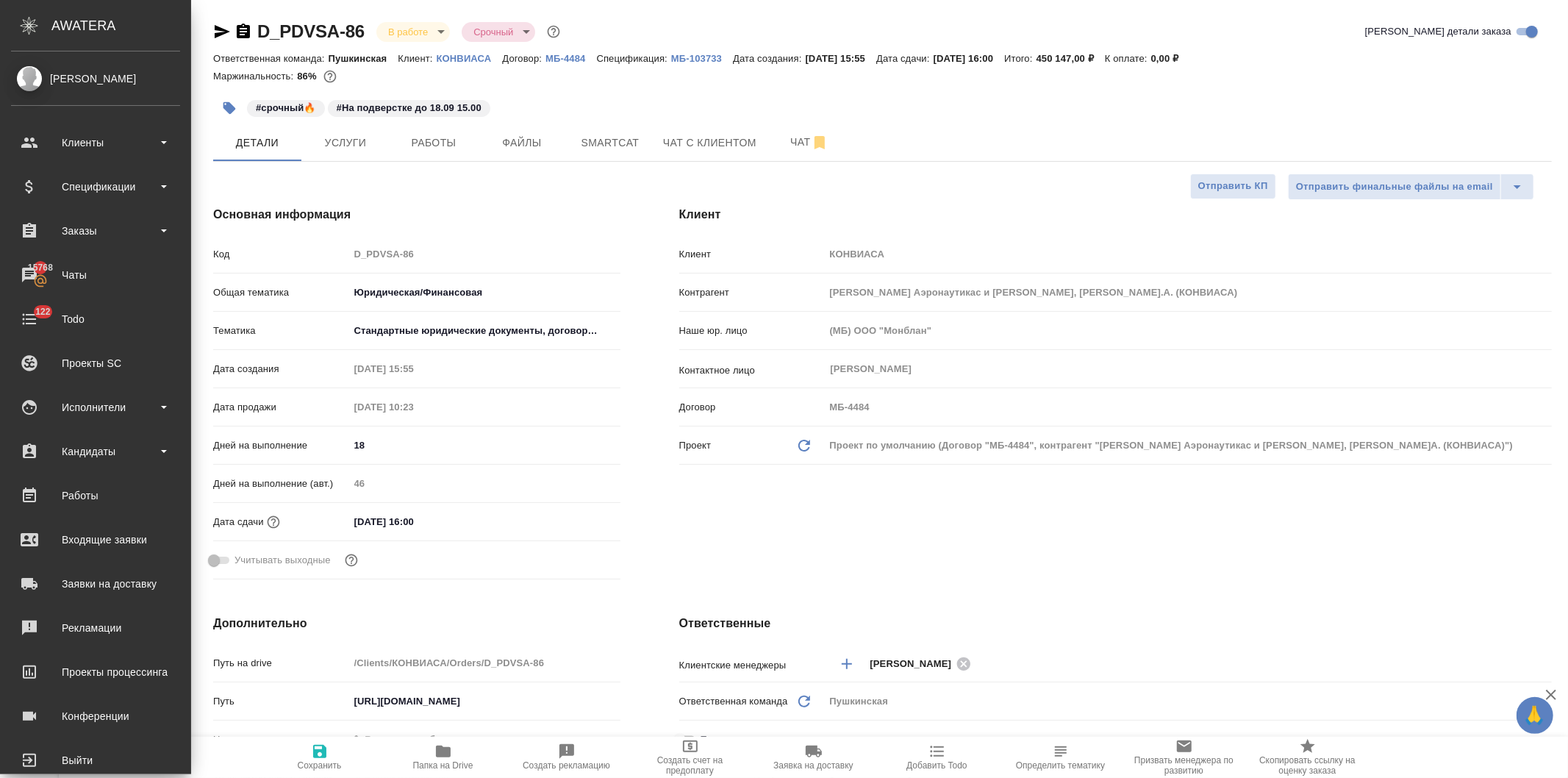
type textarea "x"
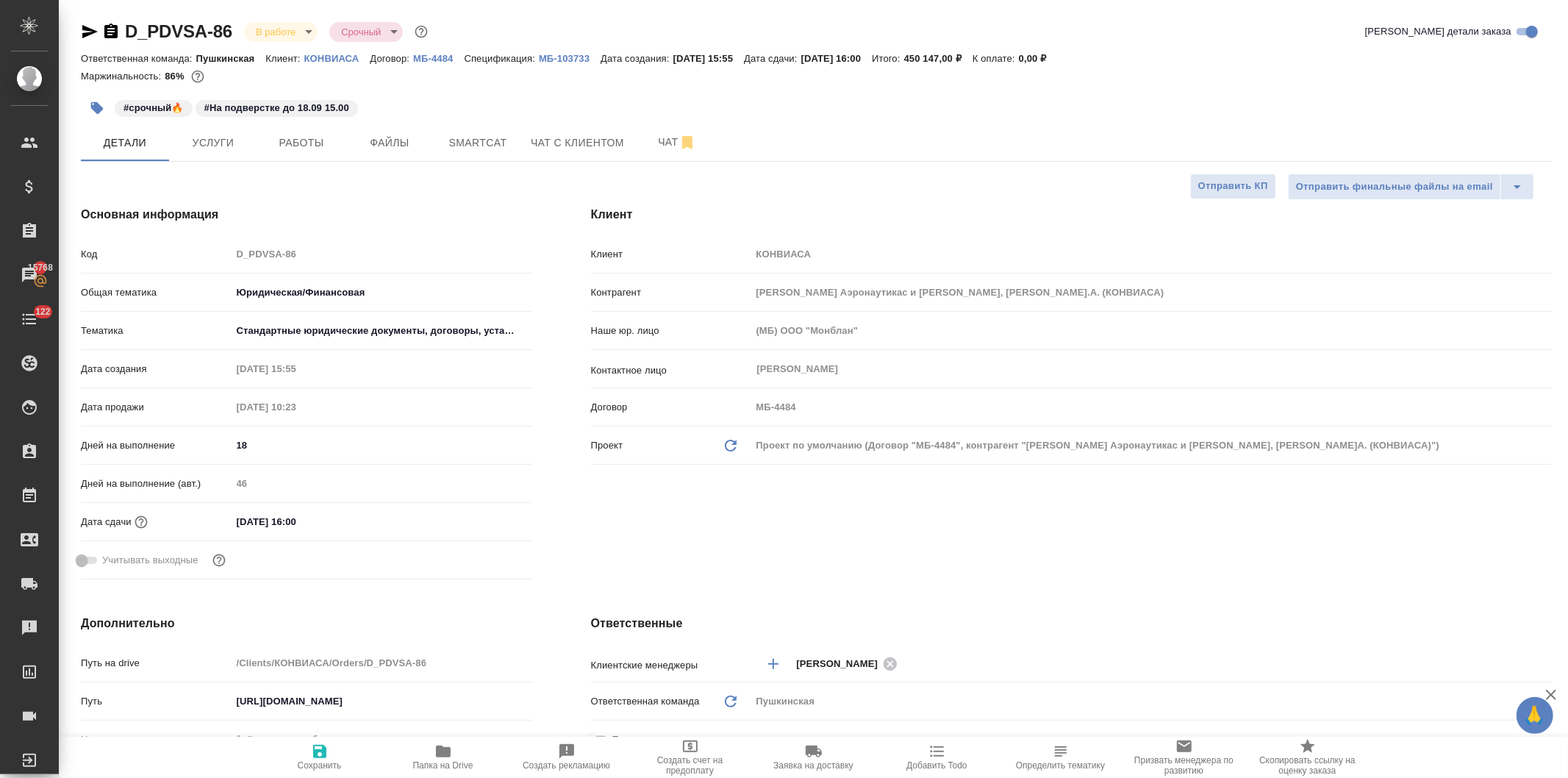
type textarea "x"
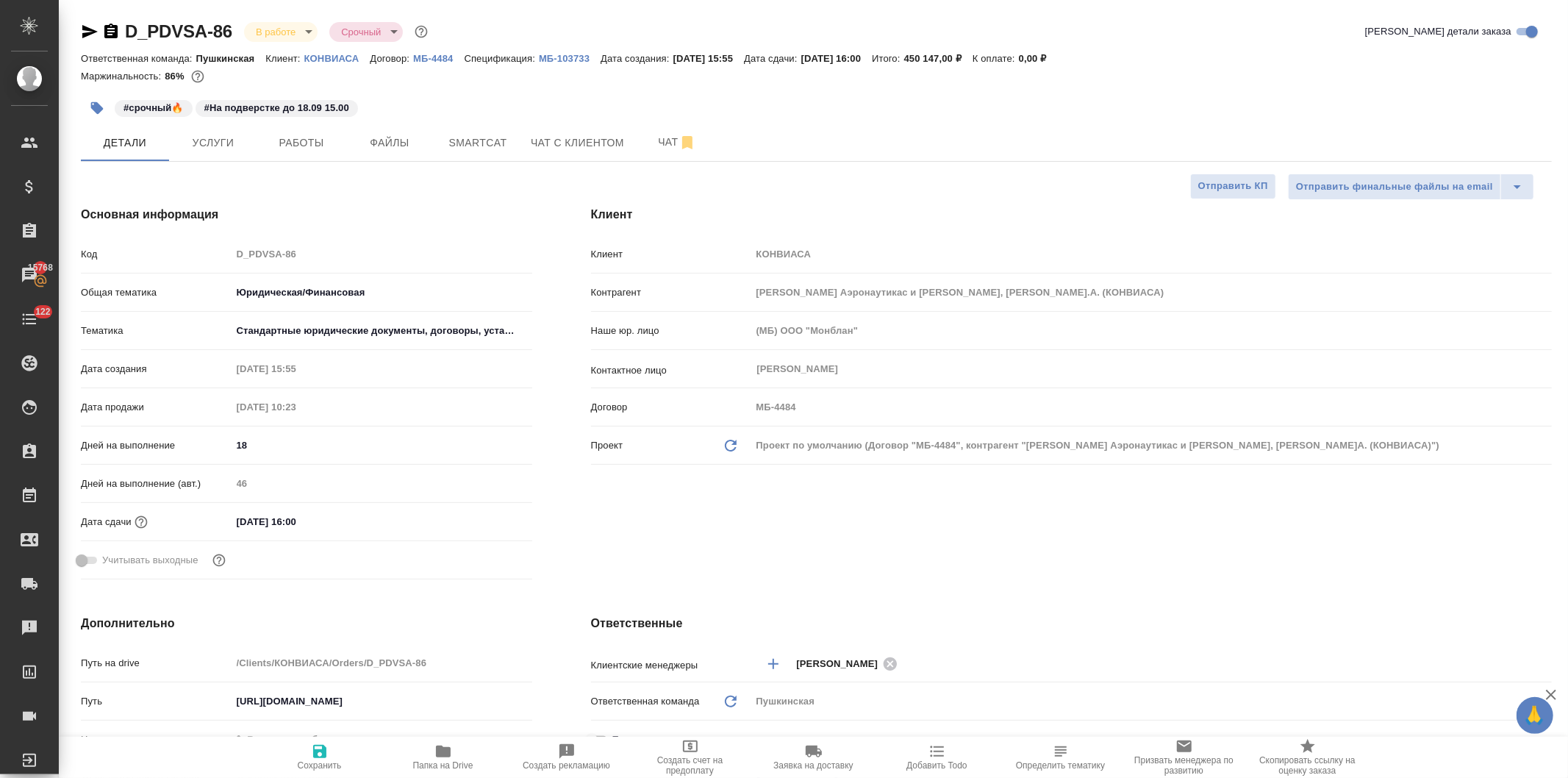
type textarea "x"
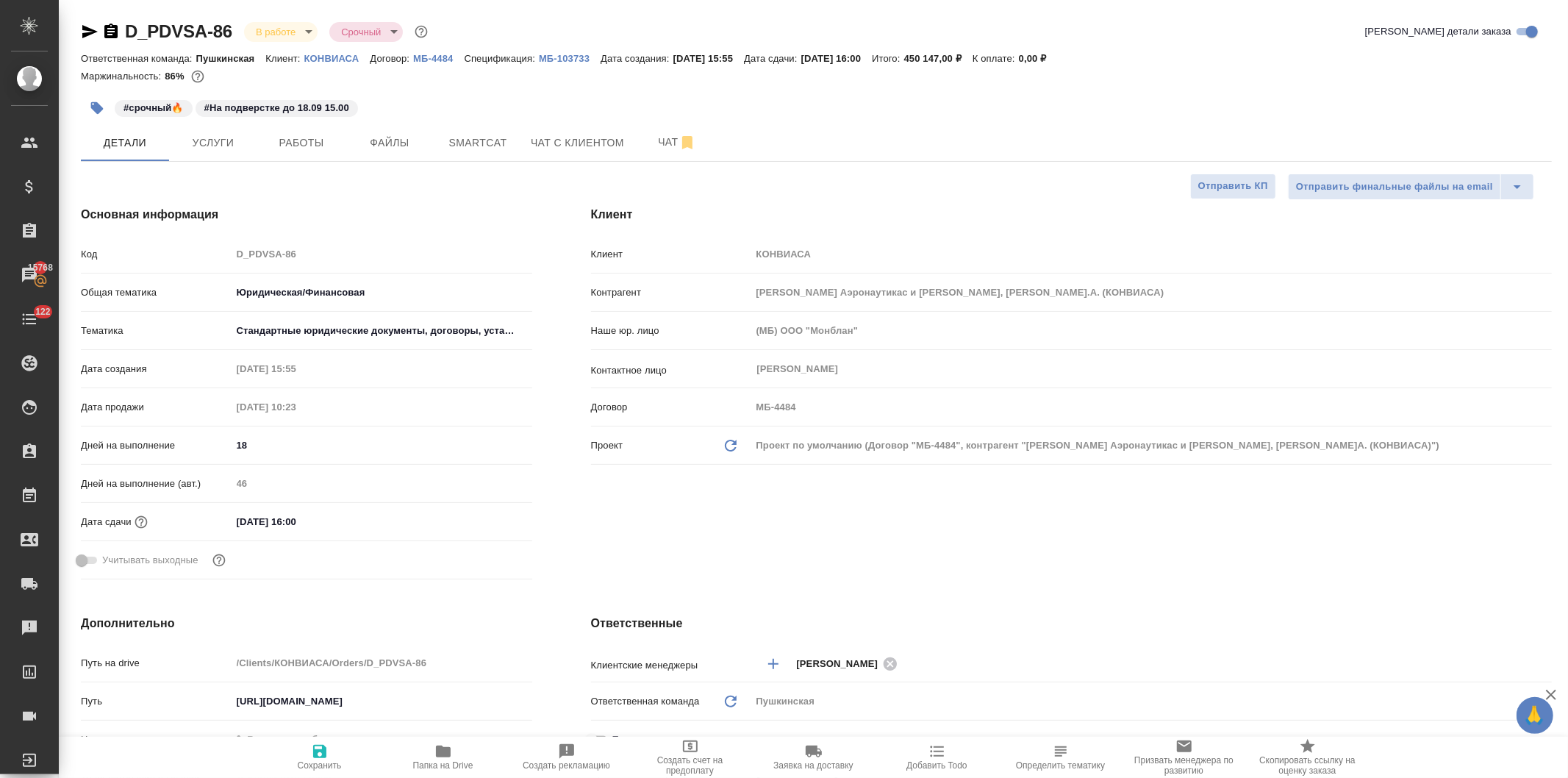
type textarea "x"
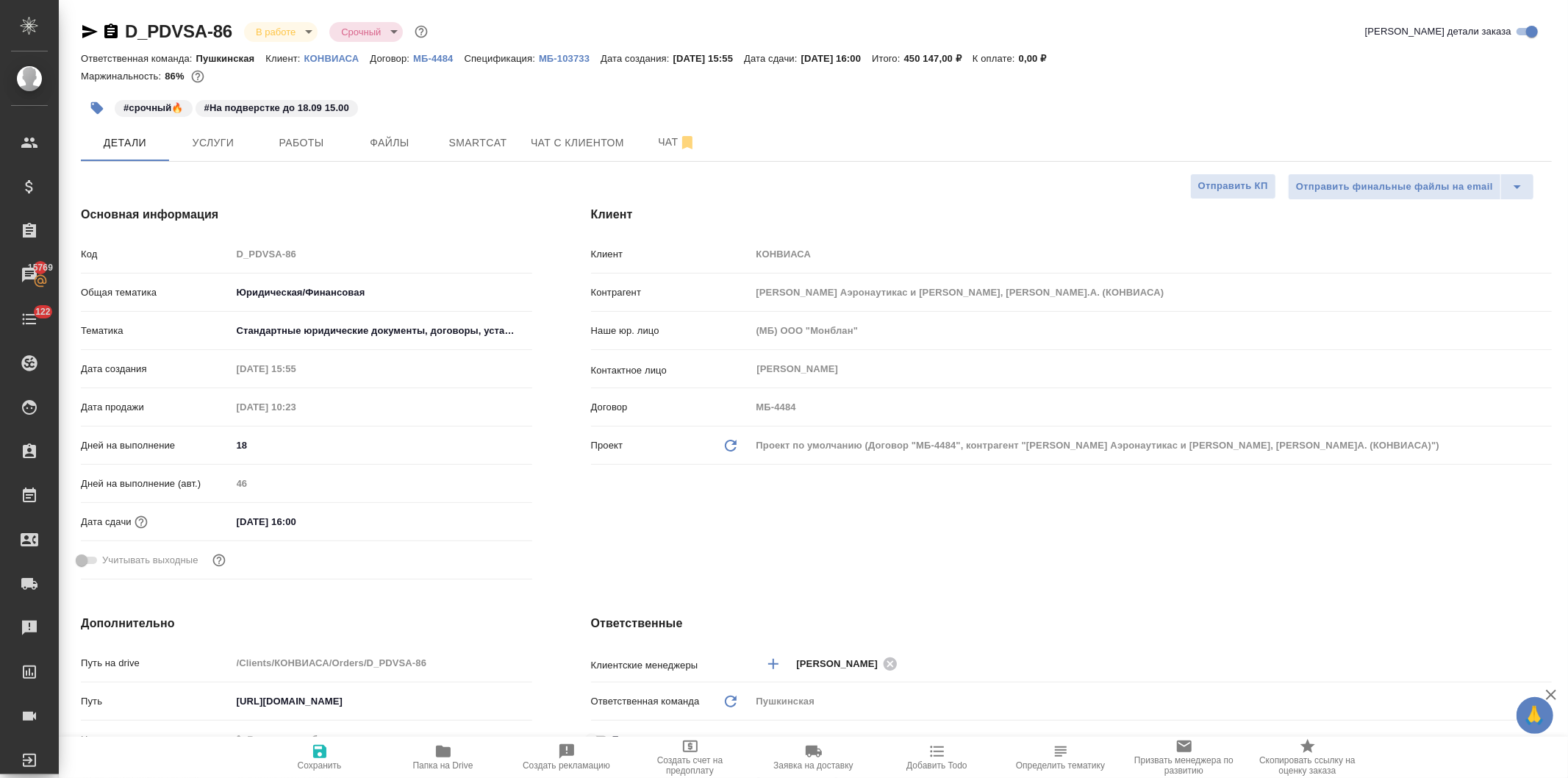
type textarea "x"
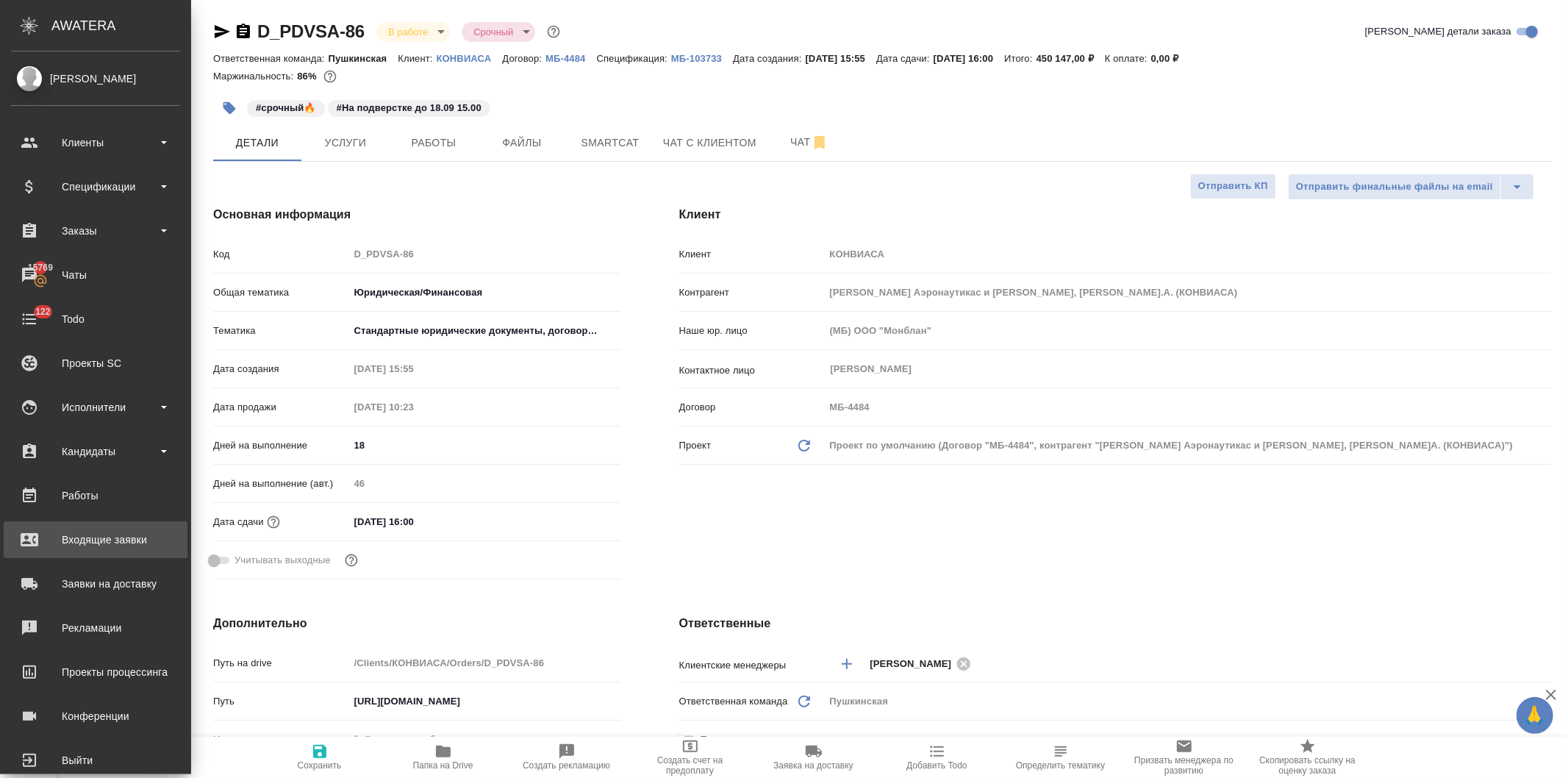
type textarea "x"
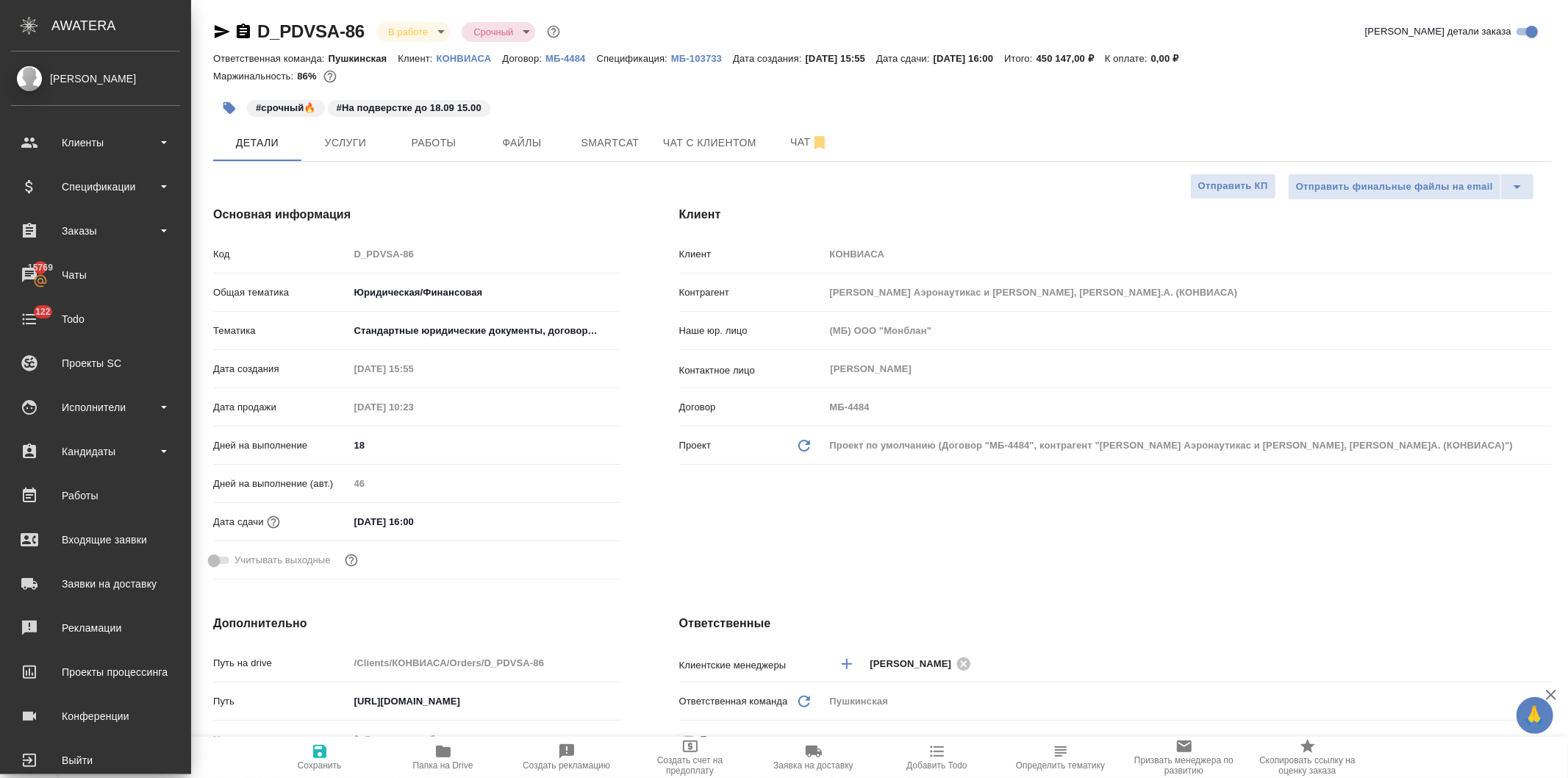
type textarea "x"
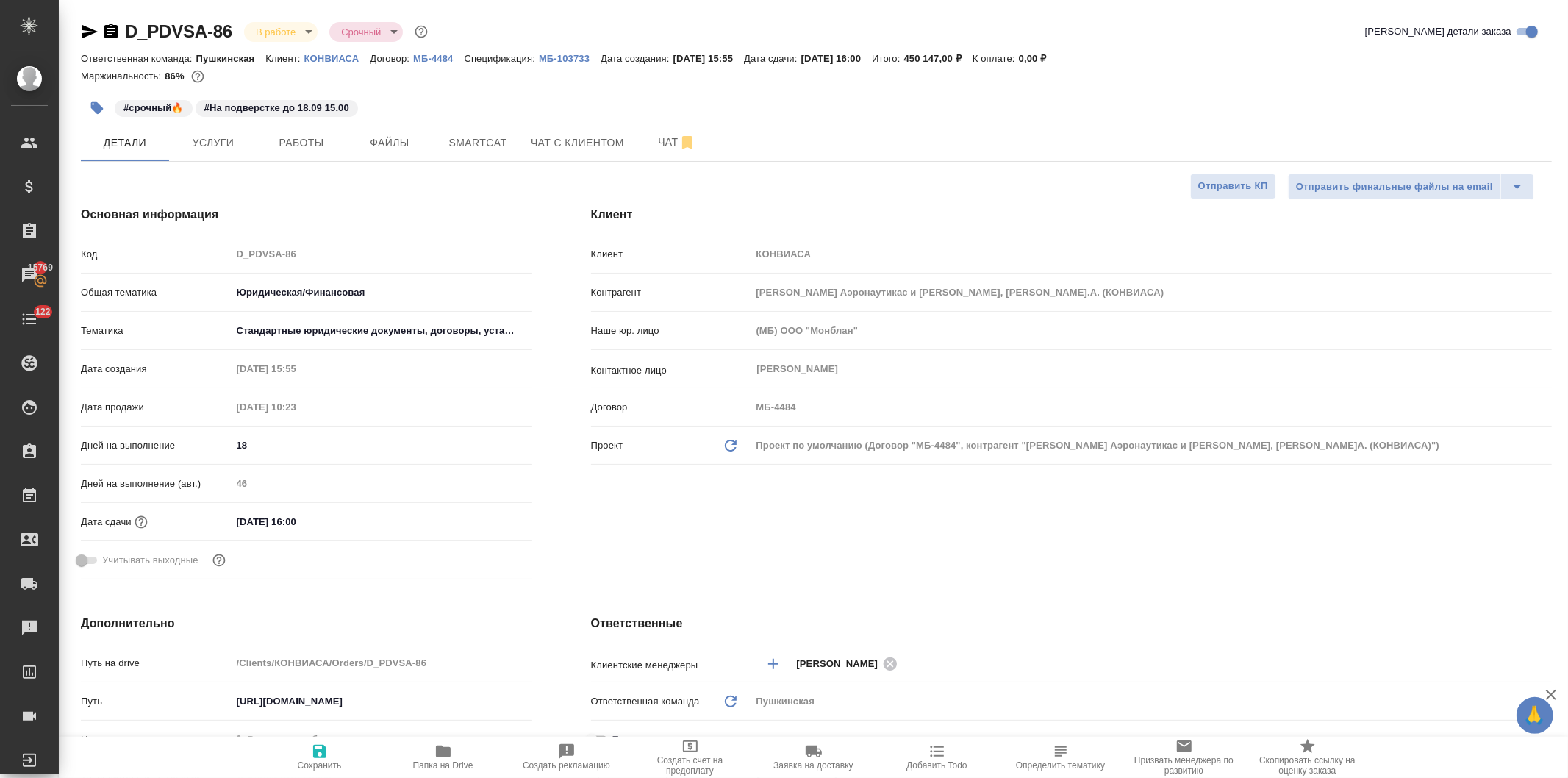
type textarea "x"
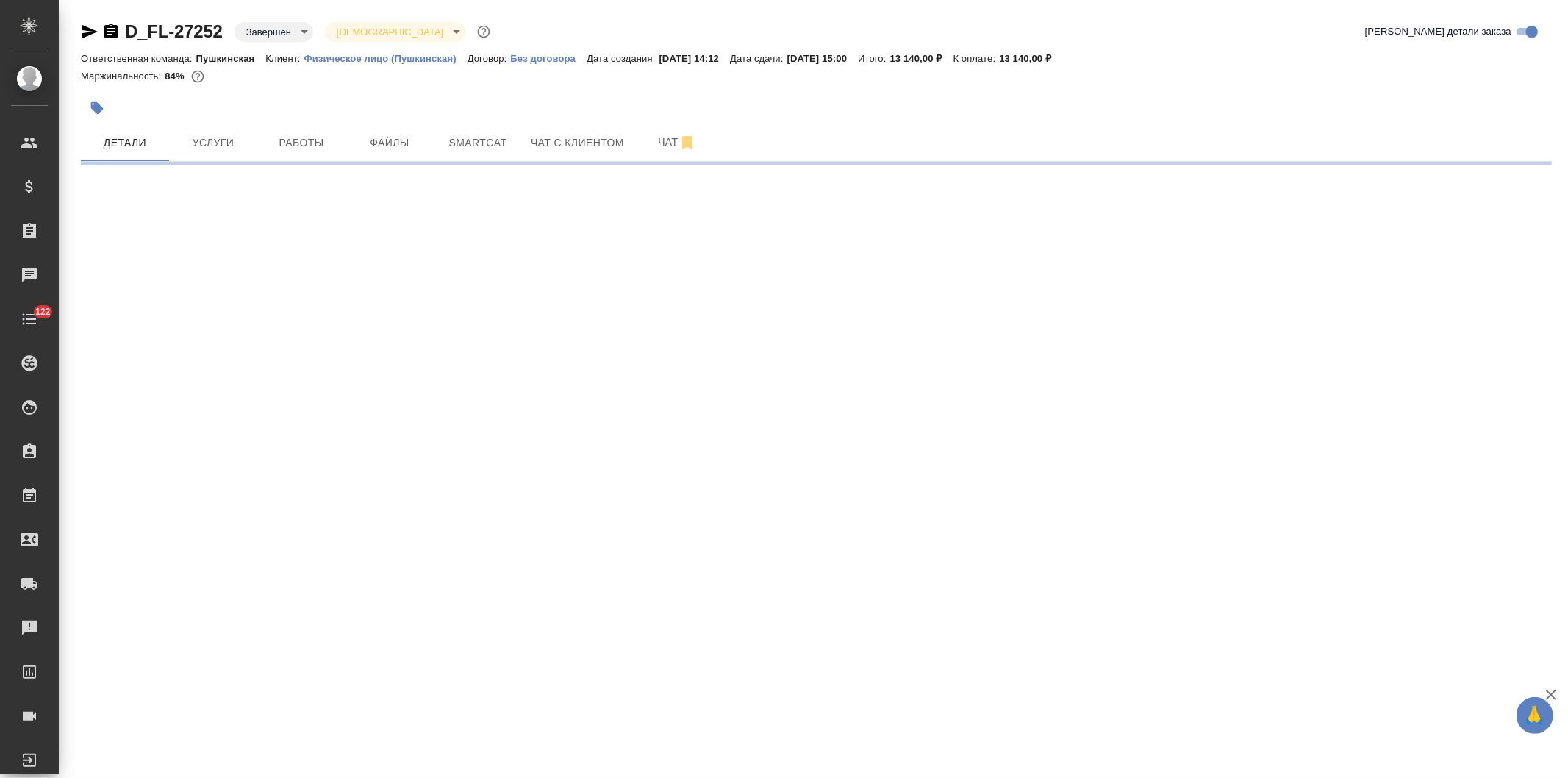
select select "RU"
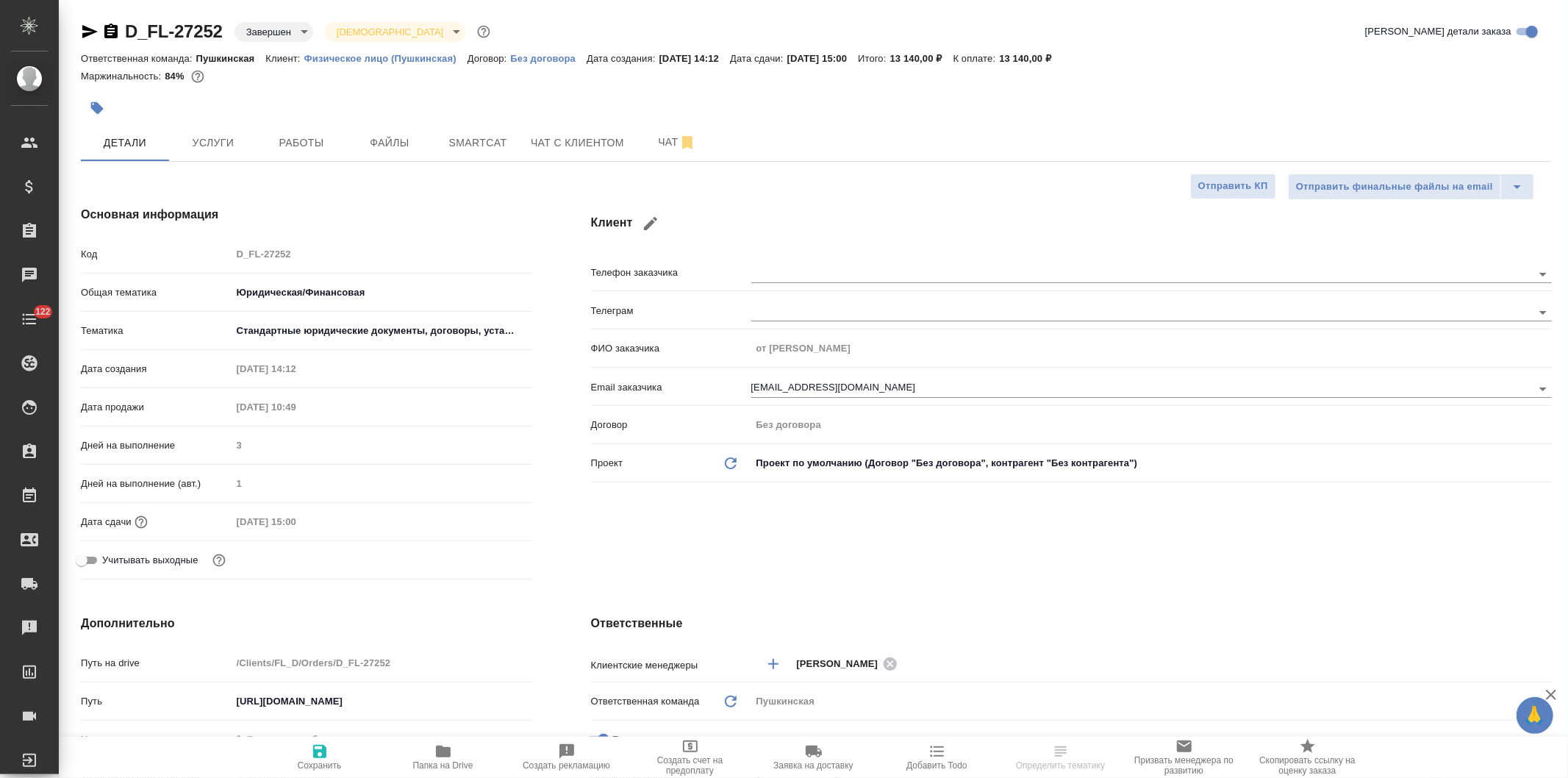
type textarea "x"
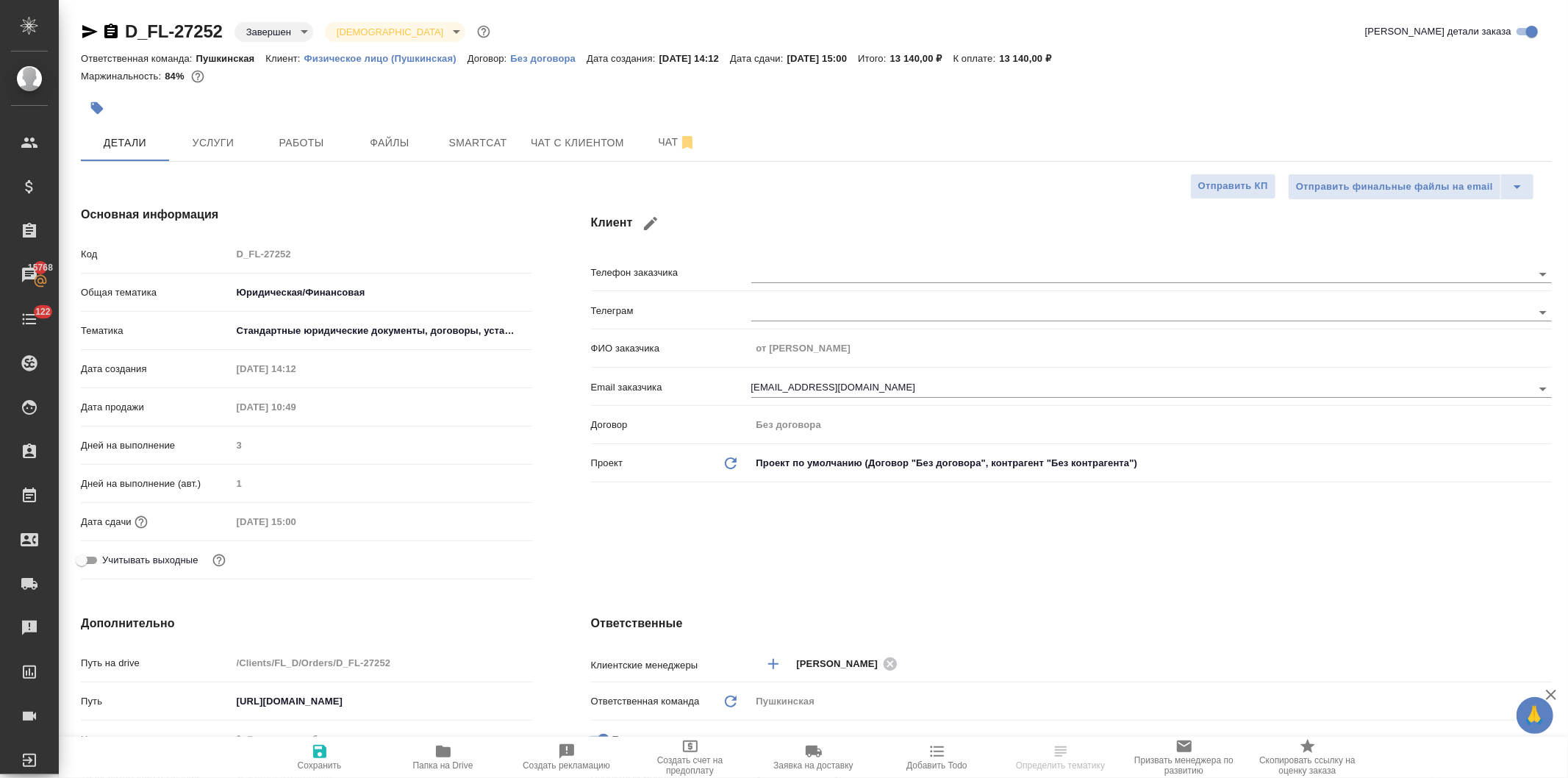
type textarea "x"
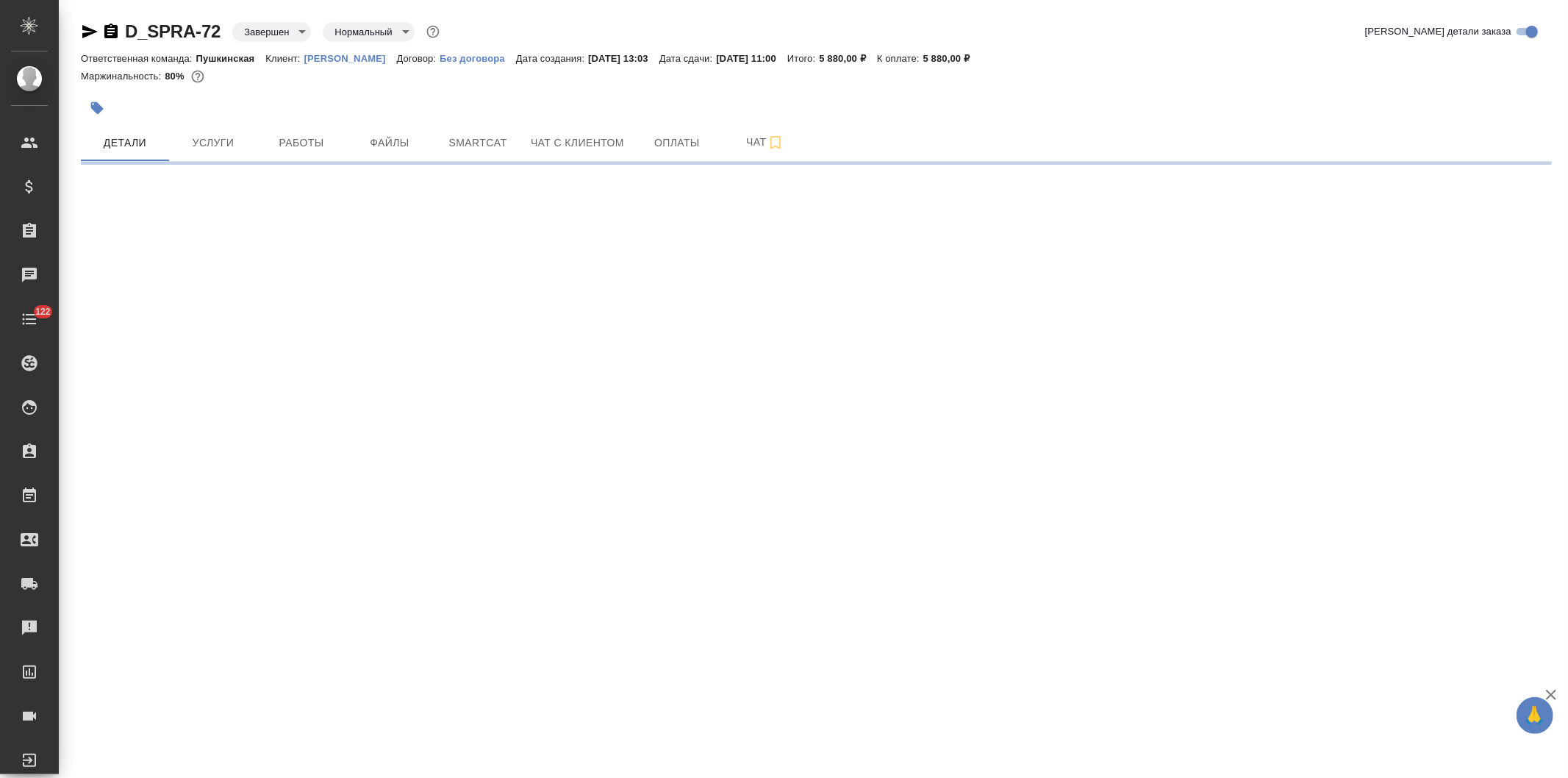
select select "RU"
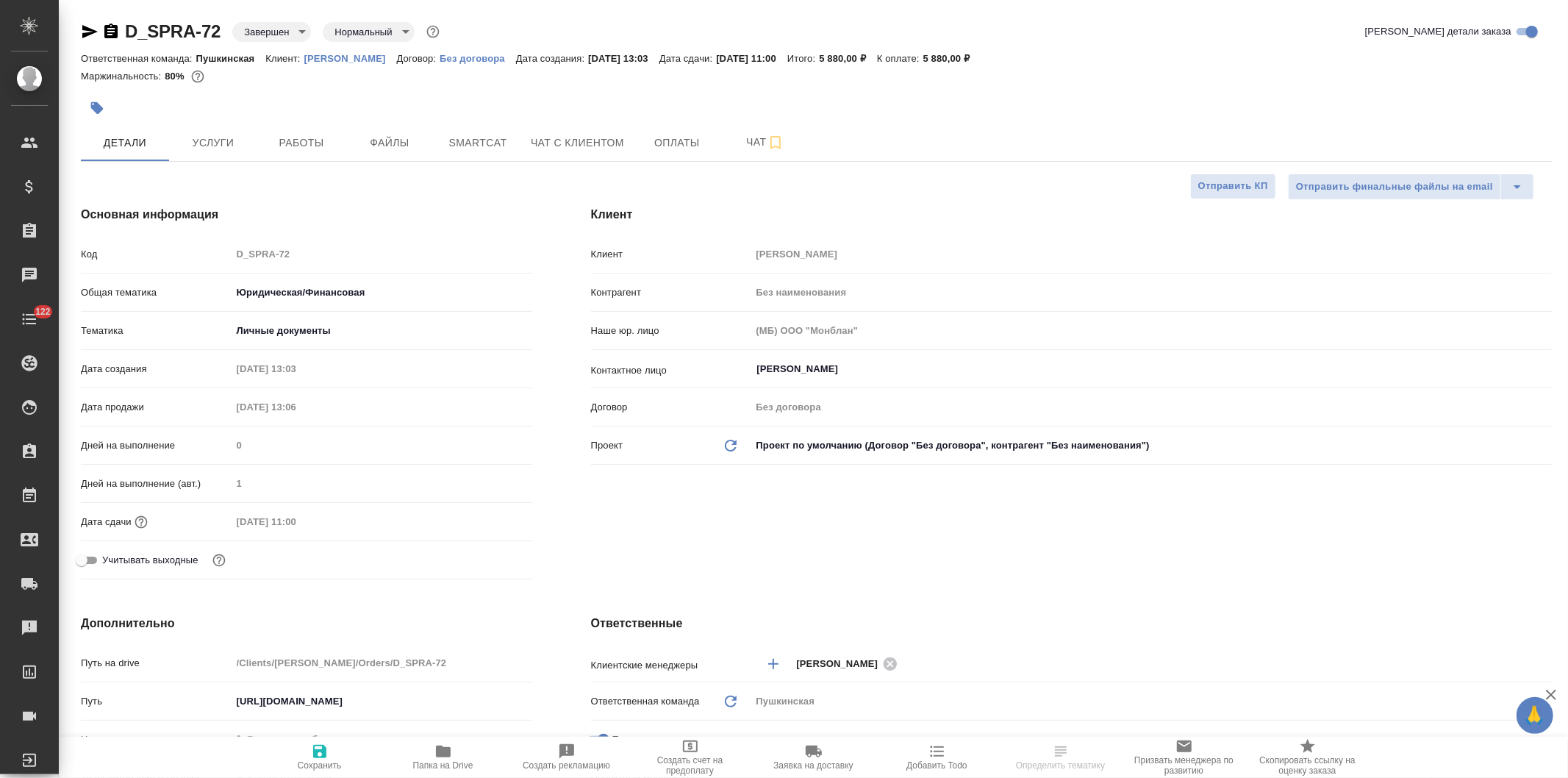
type textarea "x"
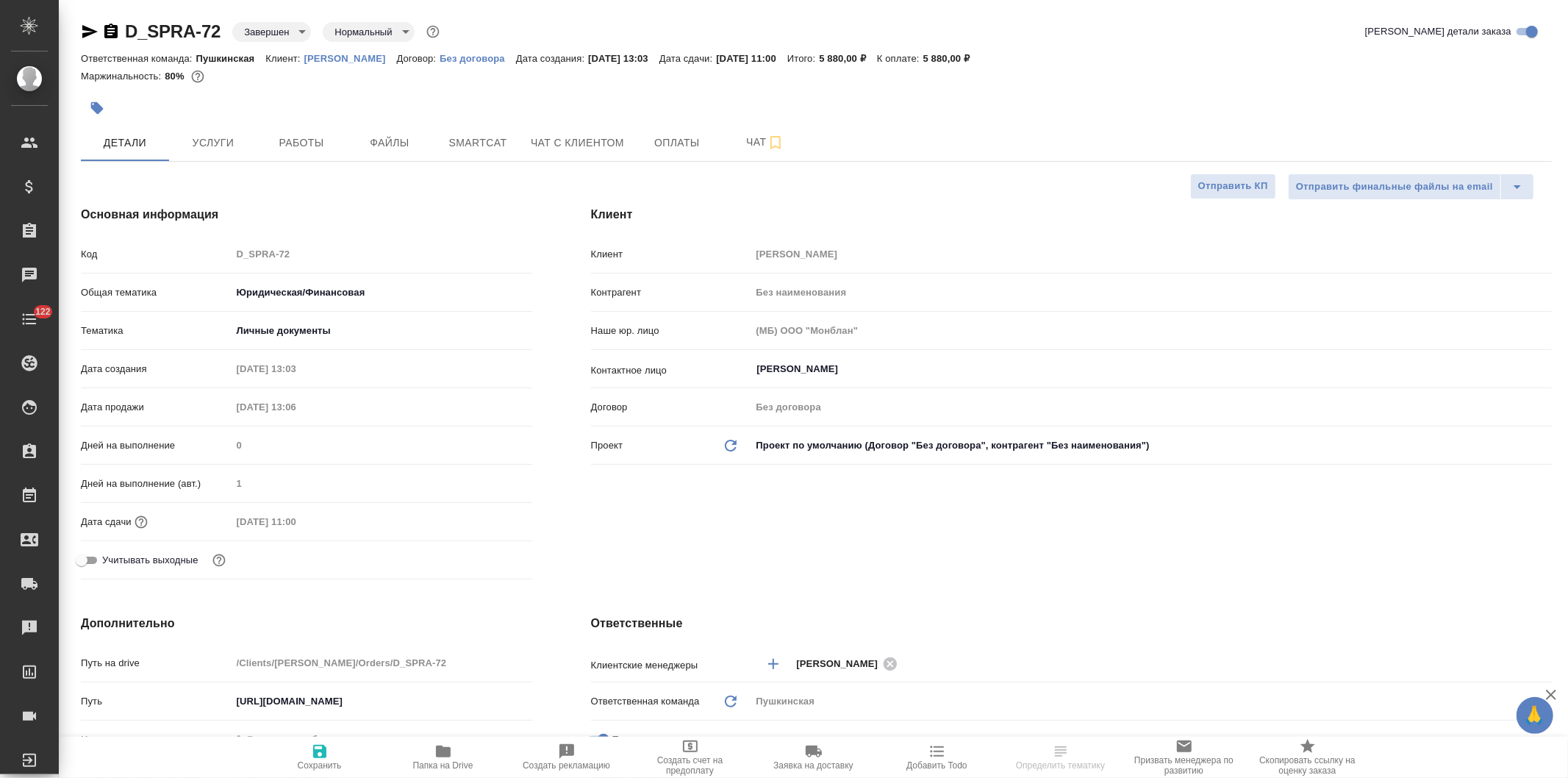
type textarea "x"
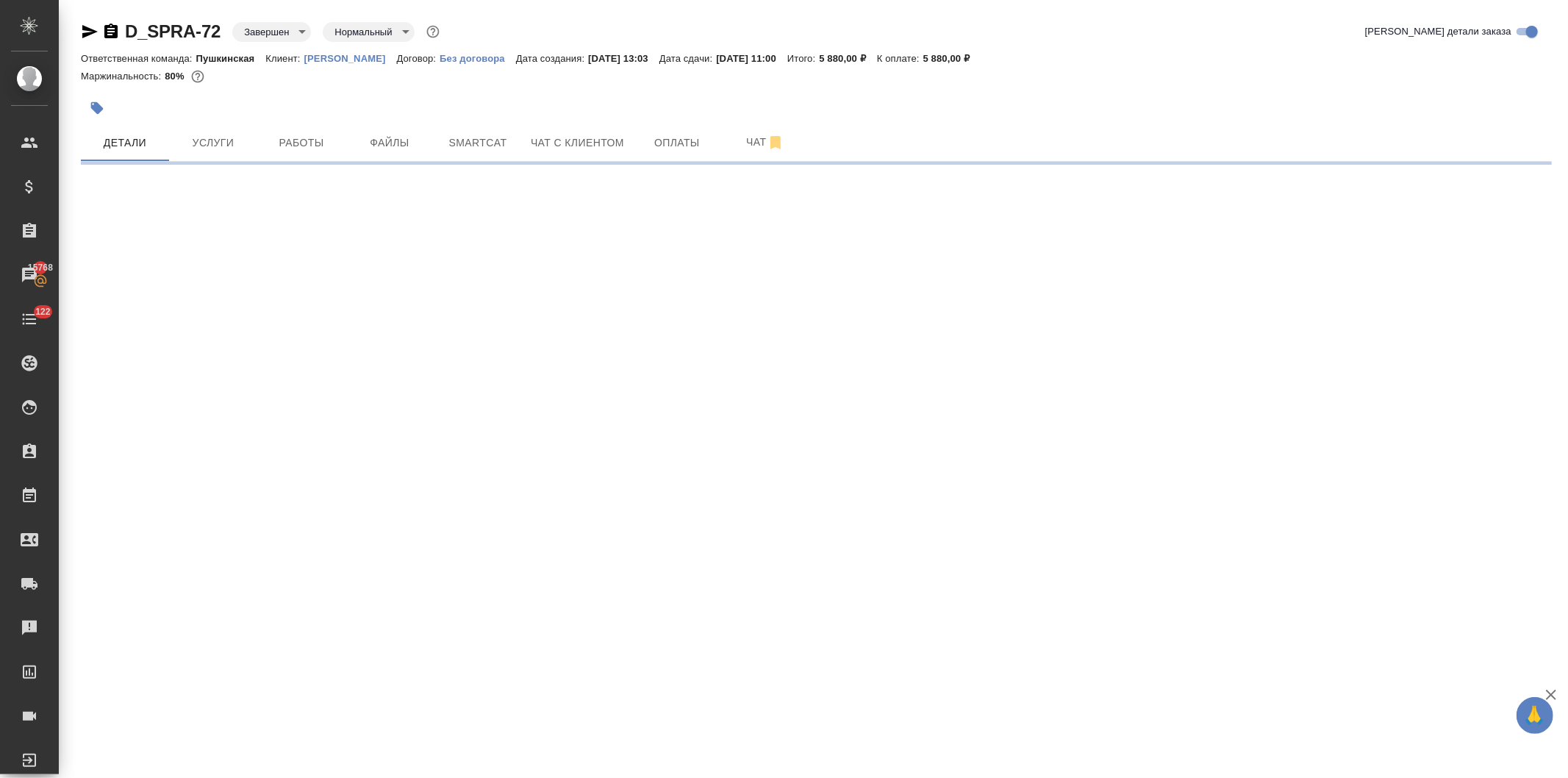
select select "RU"
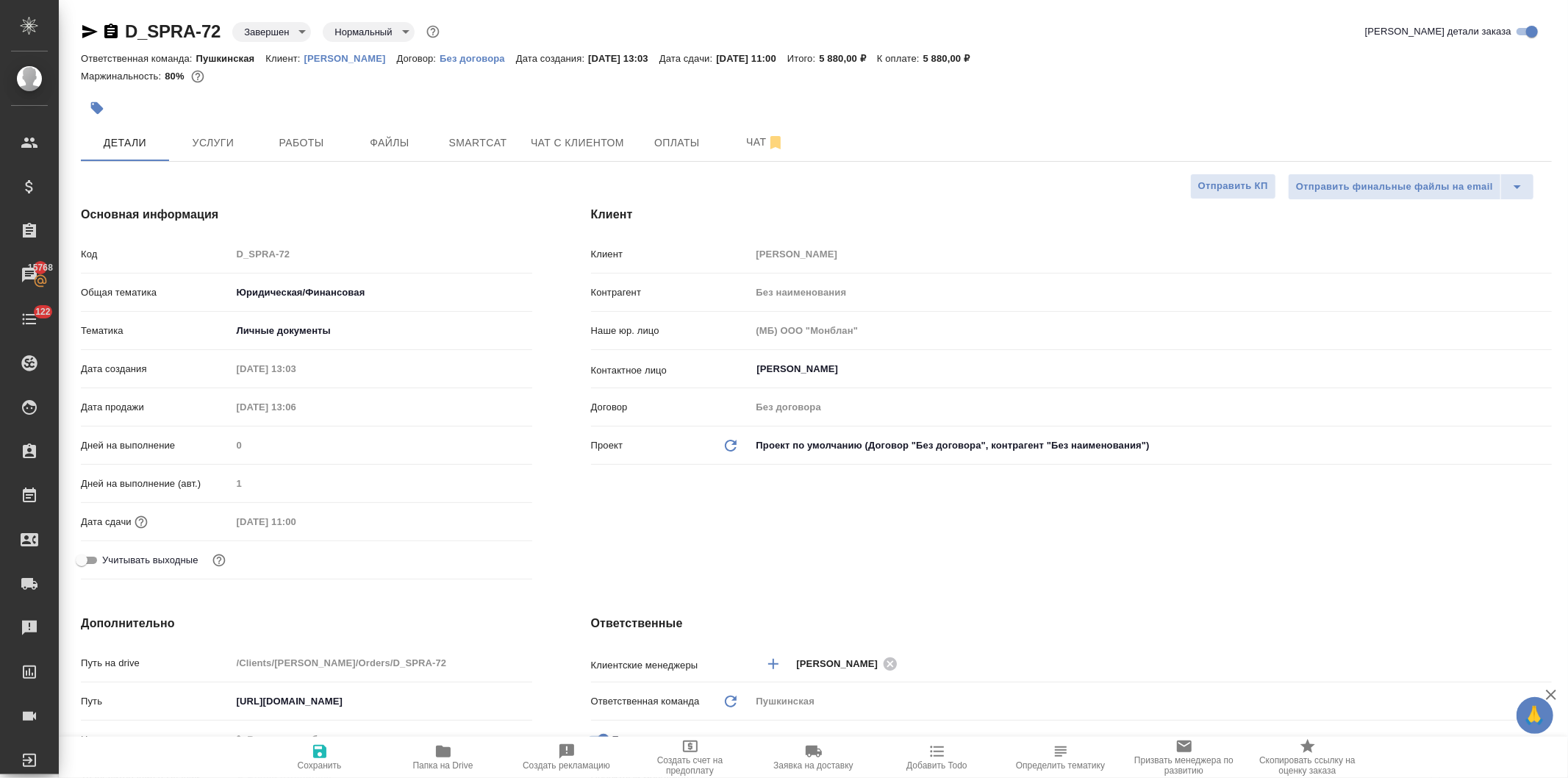
type textarea "x"
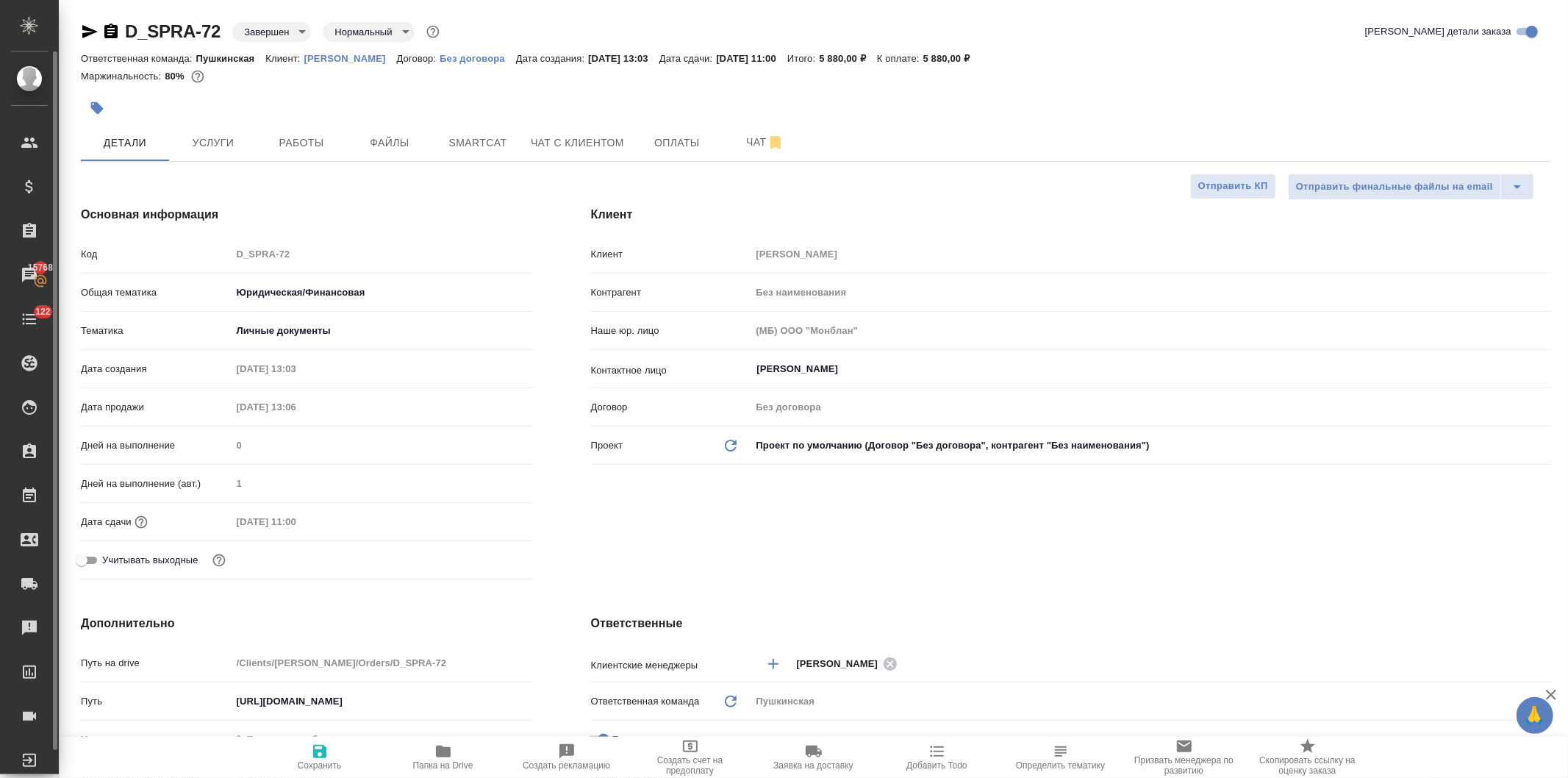
type textarea "x"
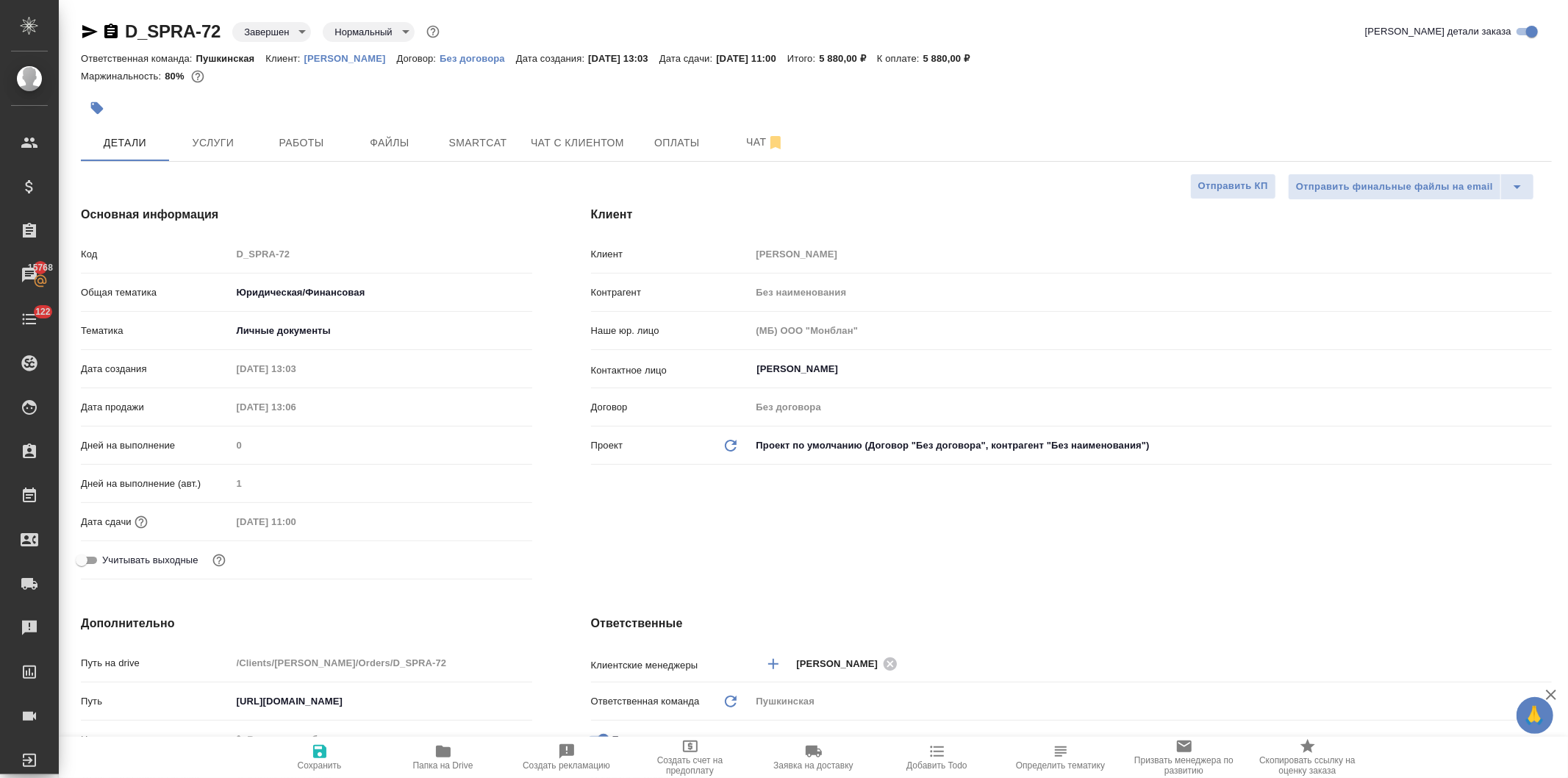
type textarea "x"
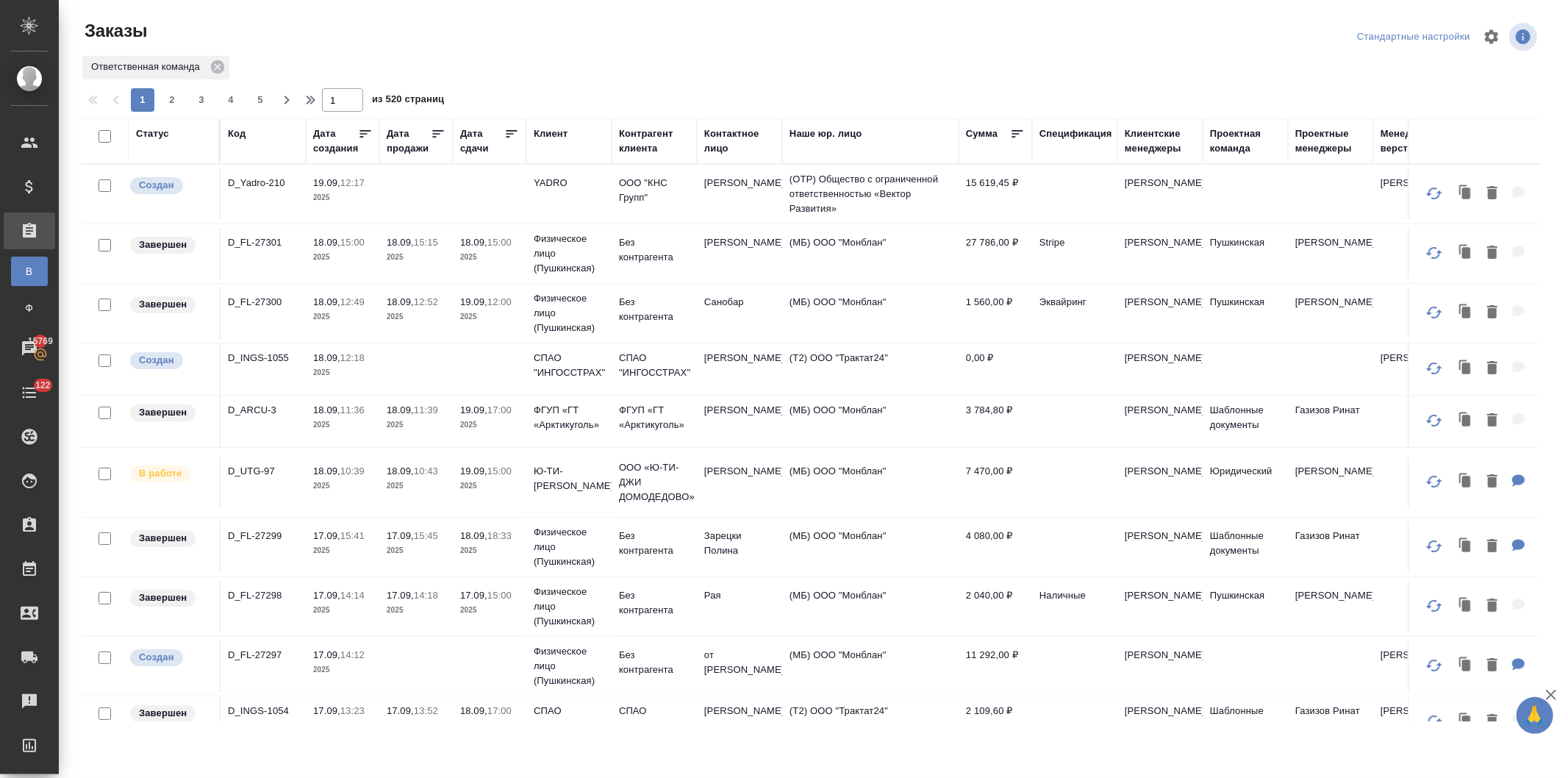
click at [544, 128] on div "Клиент" at bounding box center [550, 133] width 34 height 15
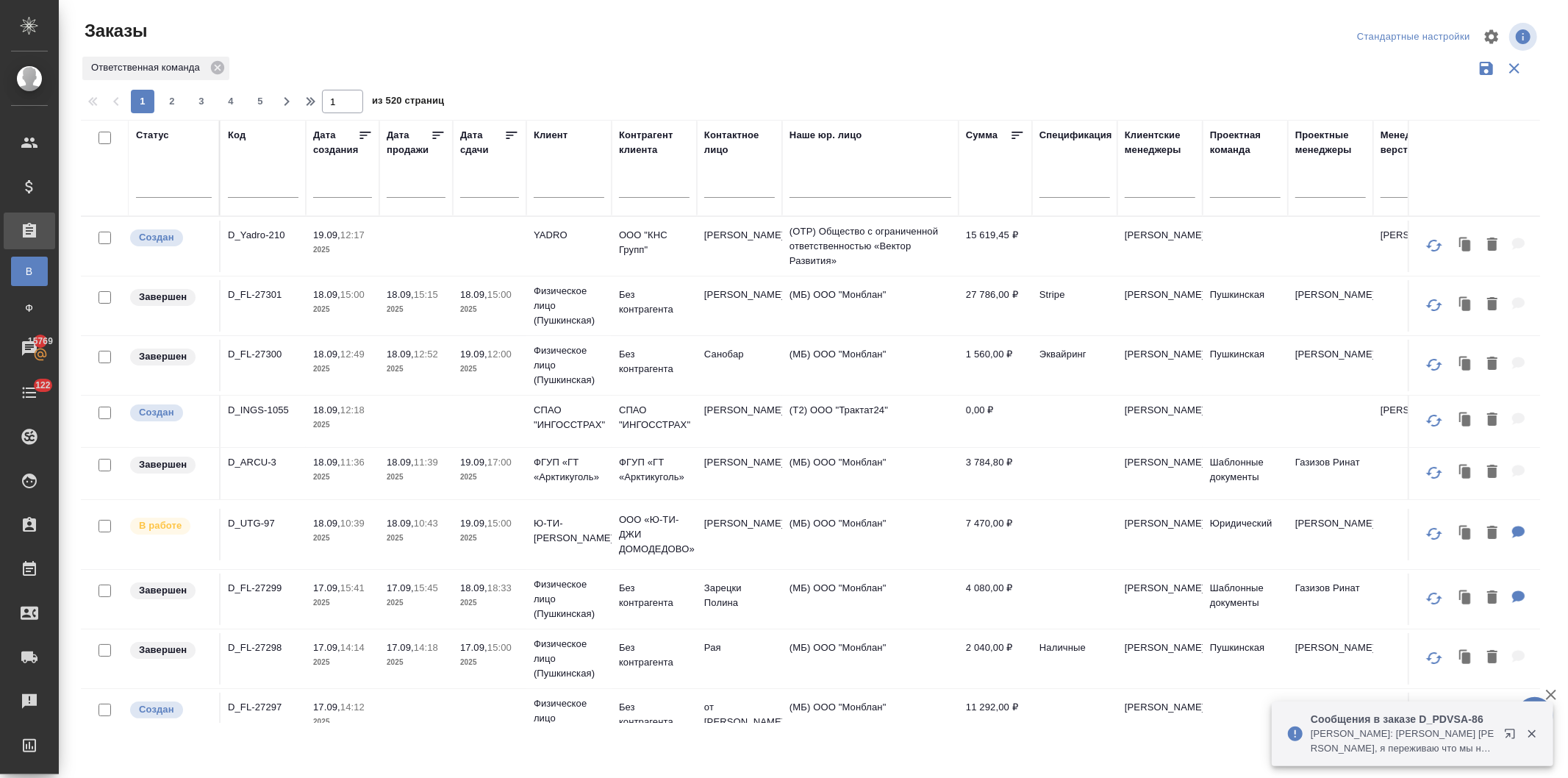
click at [566, 187] on input "text" at bounding box center [569, 188] width 71 height 19
type input "форби"
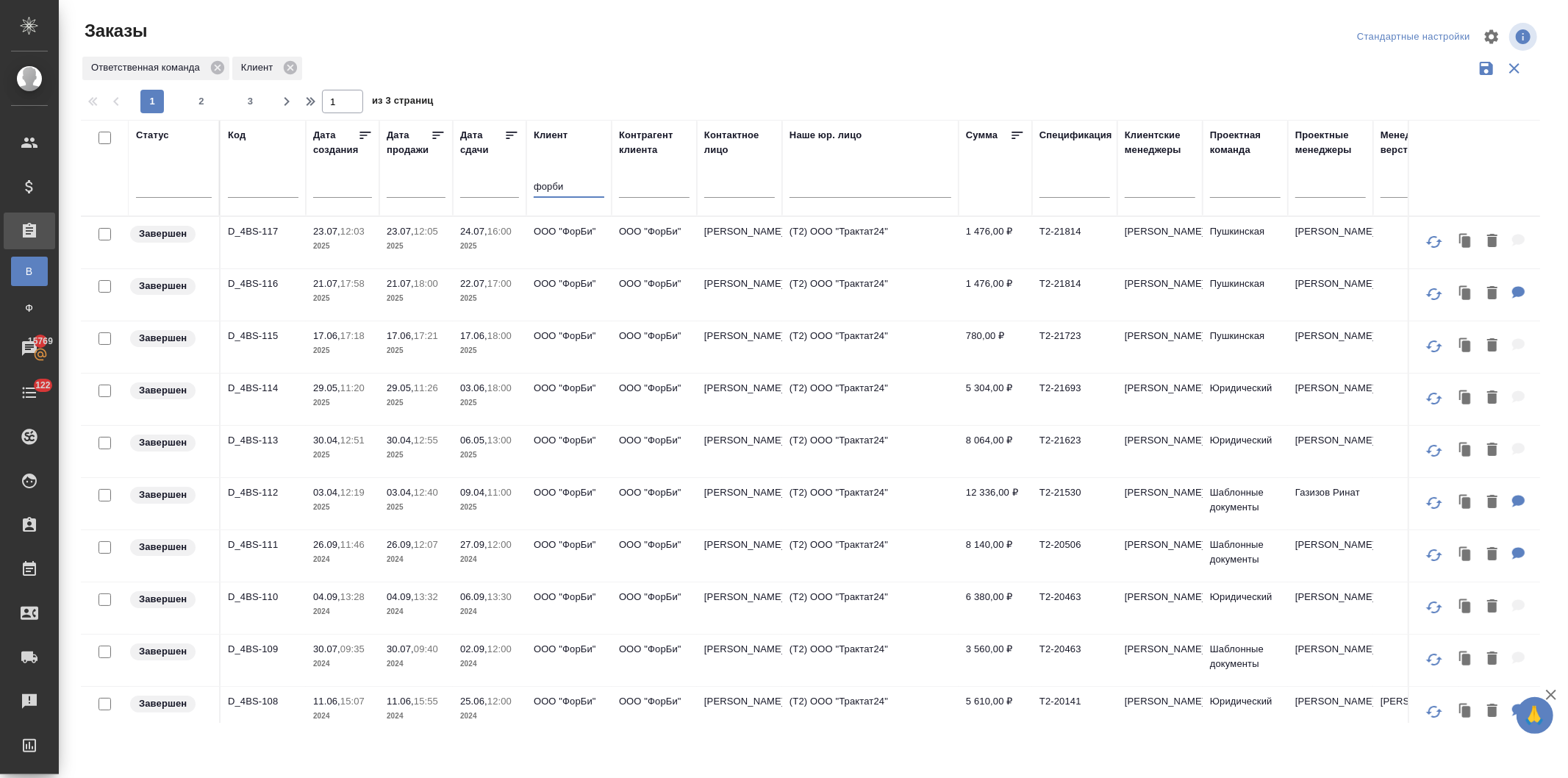
click at [549, 237] on p "ООО "ФорБи"" at bounding box center [569, 231] width 71 height 15
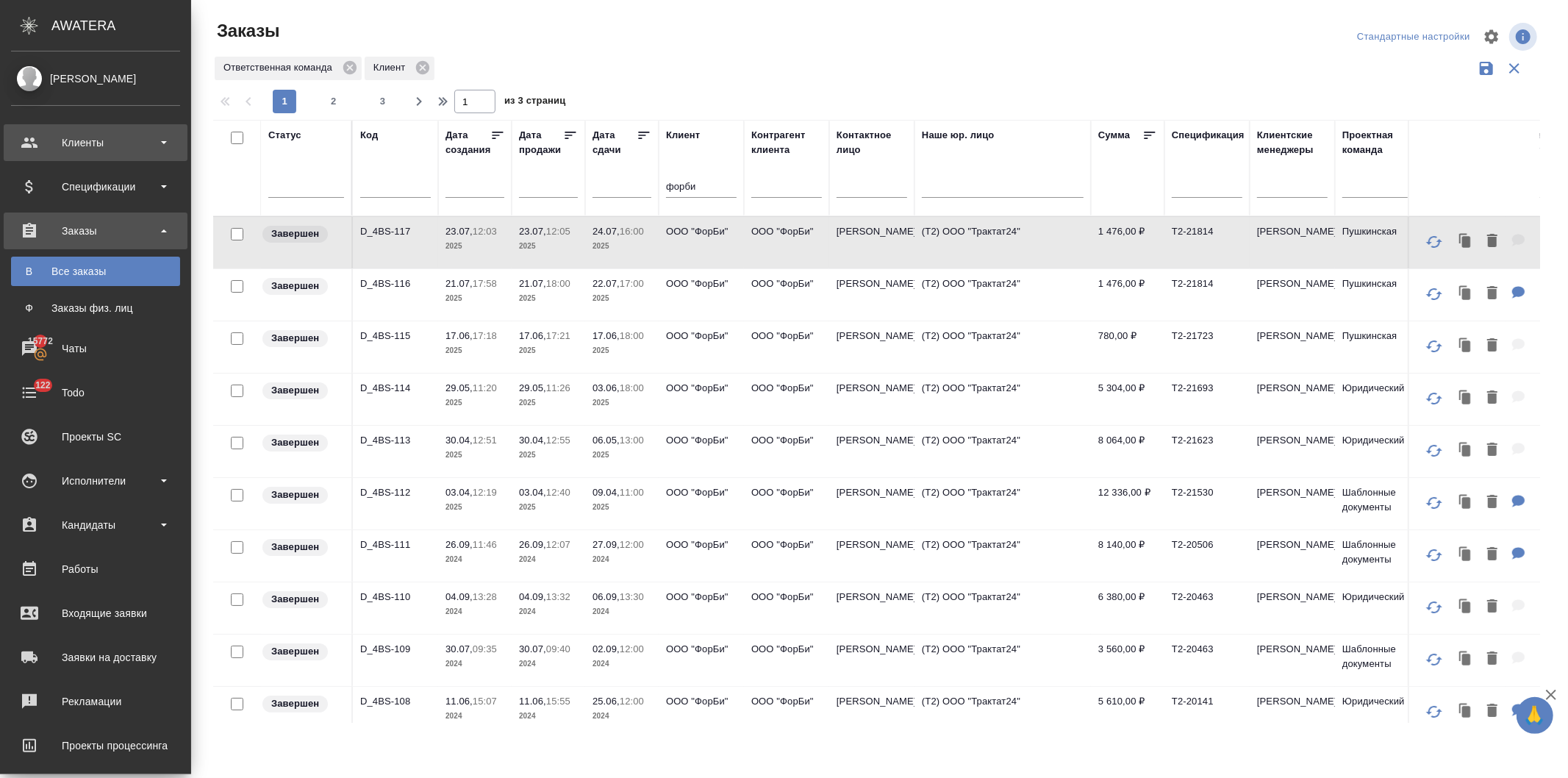
click at [72, 136] on div "Клиенты" at bounding box center [95, 143] width 169 height 22
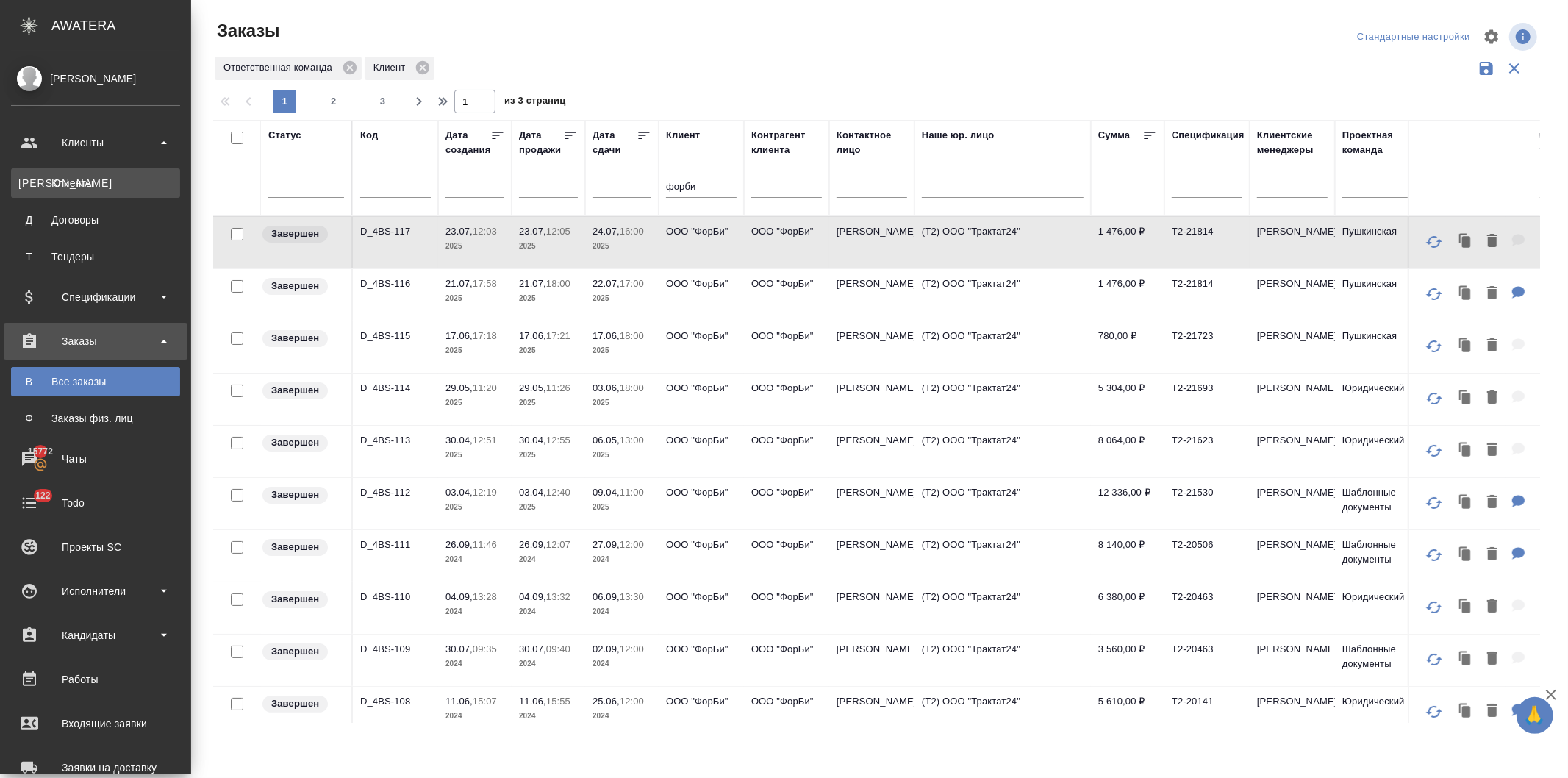
click at [69, 183] on div "Клиенты" at bounding box center [96, 183] width 154 height 15
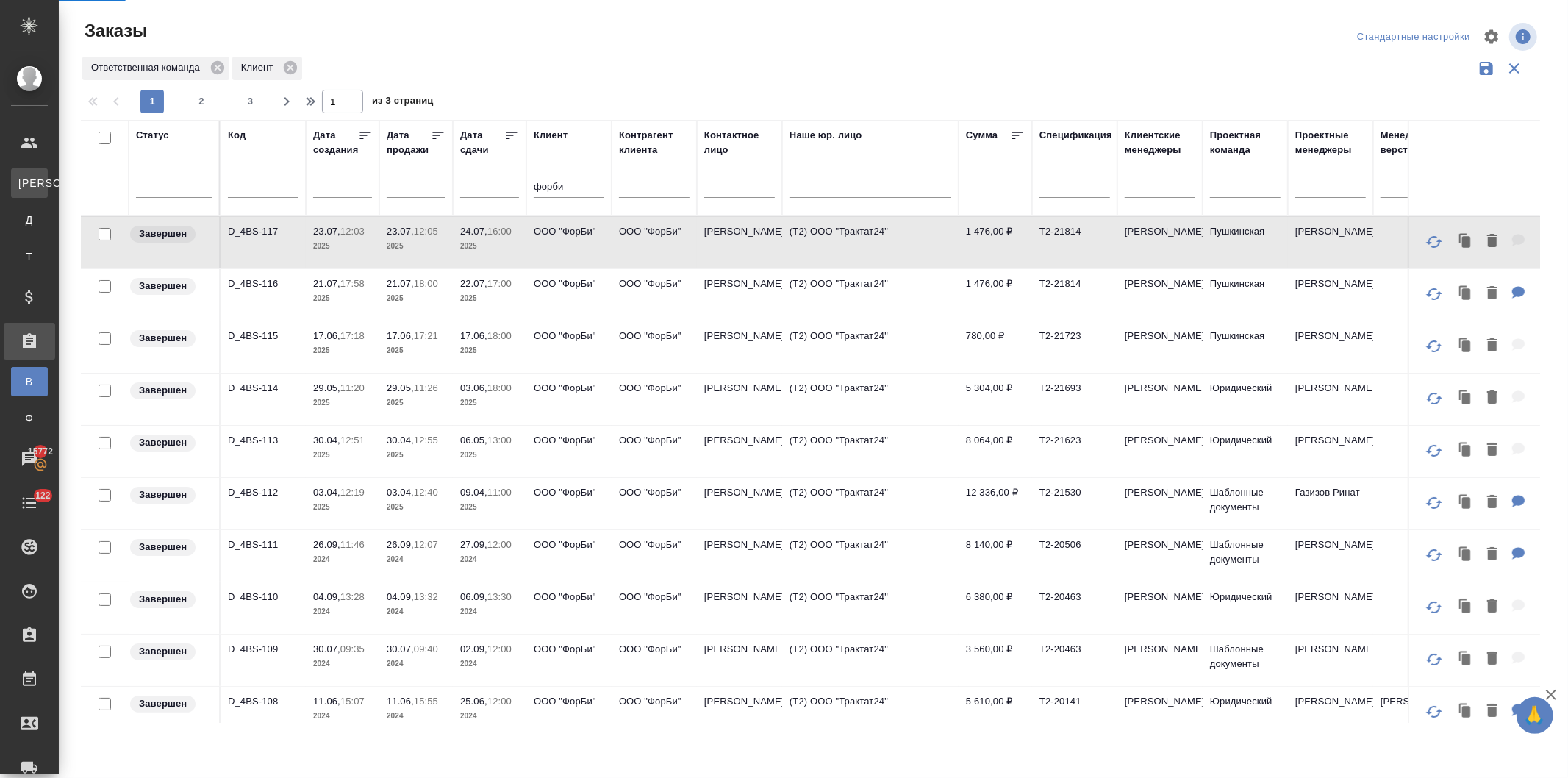
select select "RU"
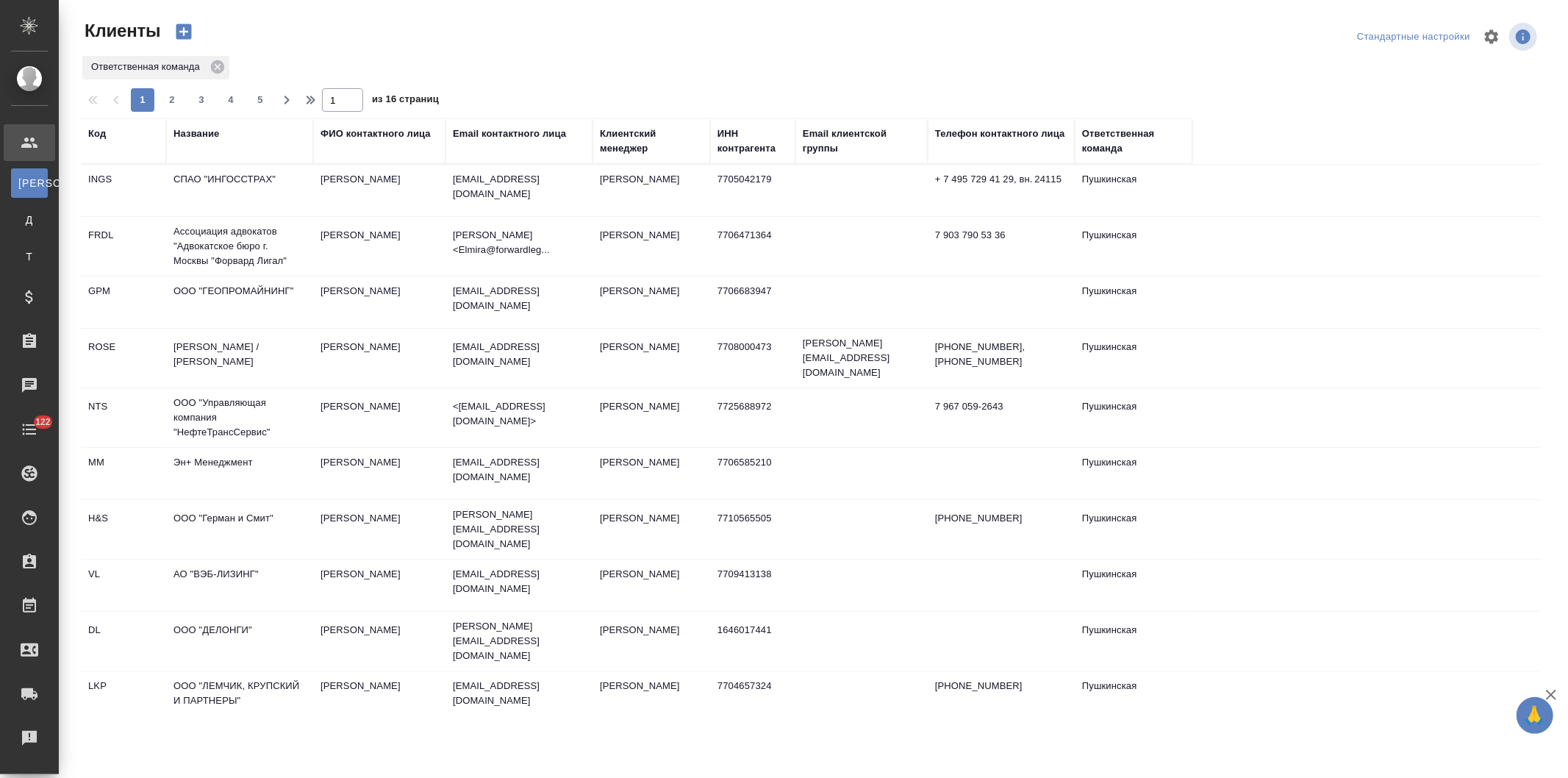
click at [184, 130] on div "Название" at bounding box center [196, 133] width 45 height 15
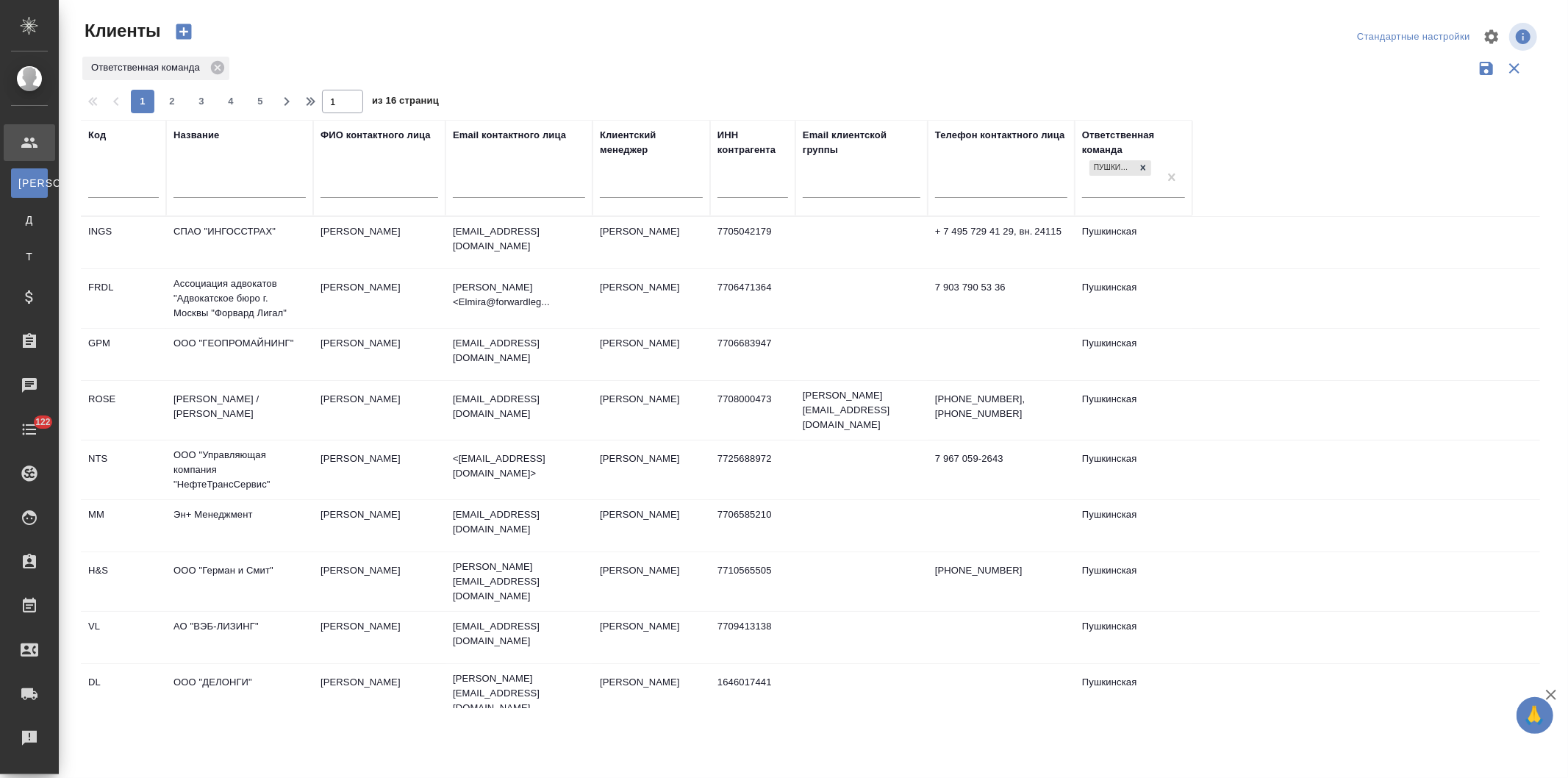
click at [193, 187] on input "text" at bounding box center [240, 188] width 133 height 19
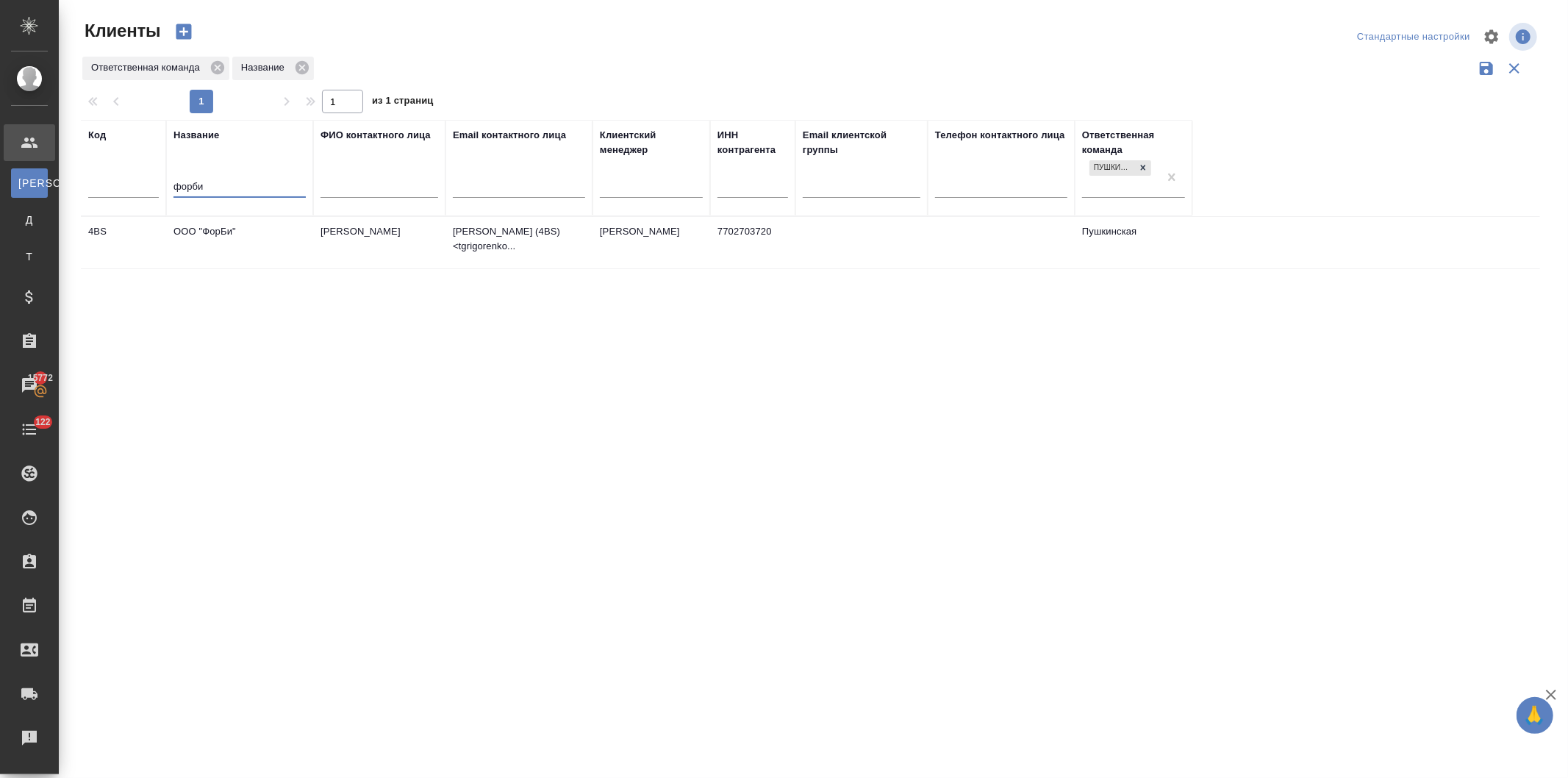
type input "форби"
click at [403, 231] on td "Григоренко Татьяна" at bounding box center [379, 242] width 133 height 52
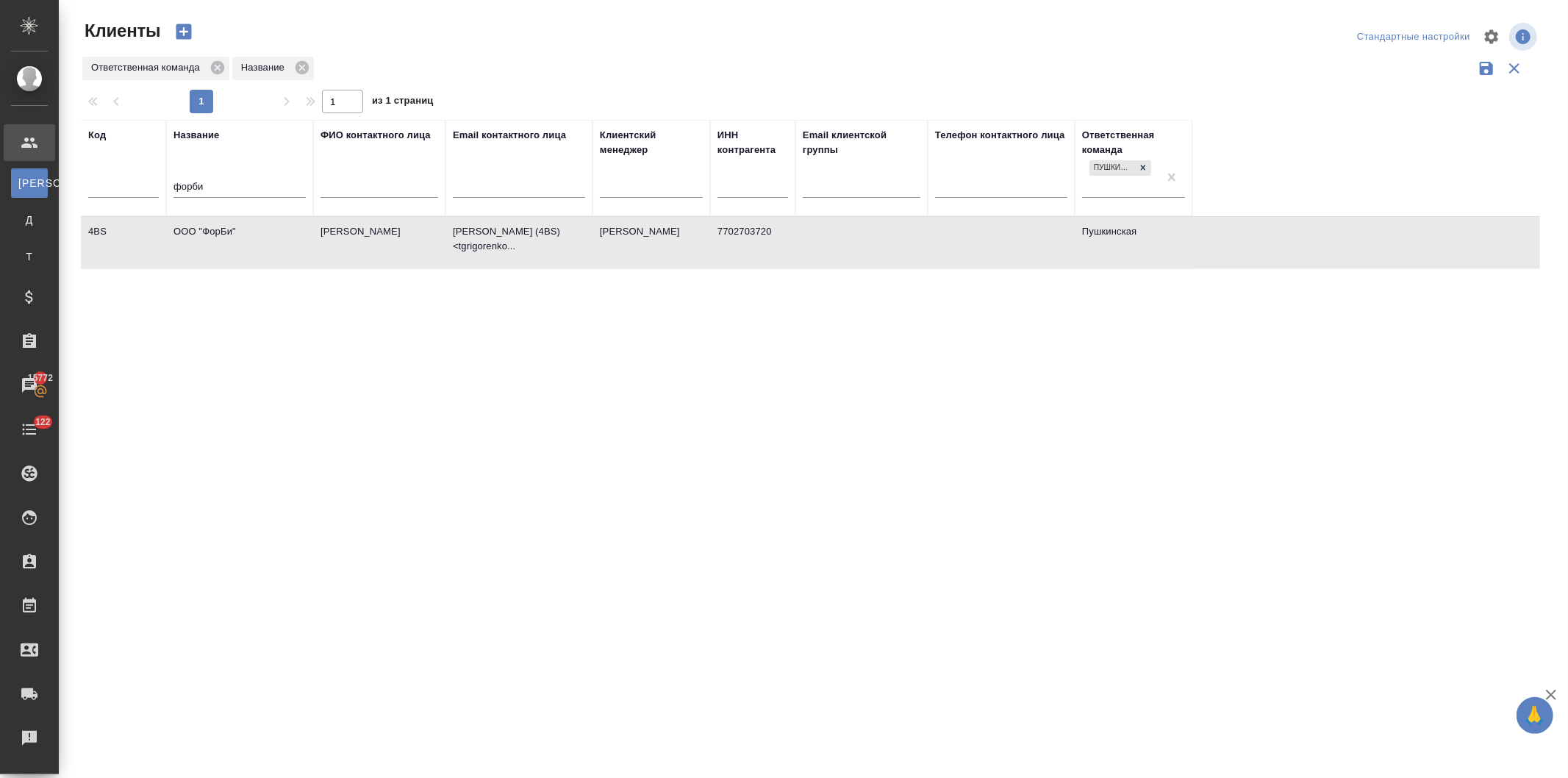
click at [403, 231] on td "Григоренко Татьяна" at bounding box center [379, 242] width 133 height 52
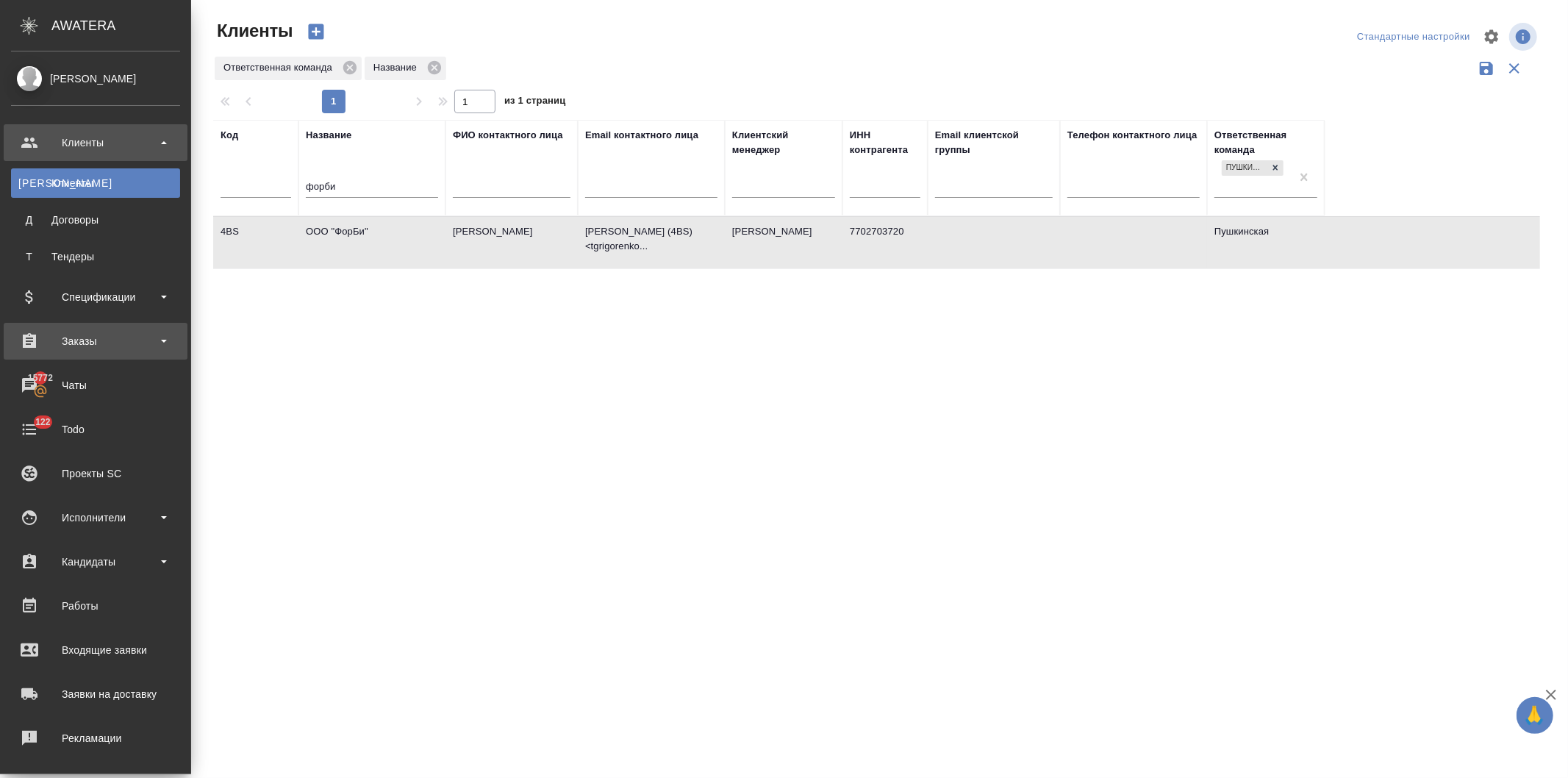
click at [77, 334] on div "Заказы" at bounding box center [95, 341] width 169 height 22
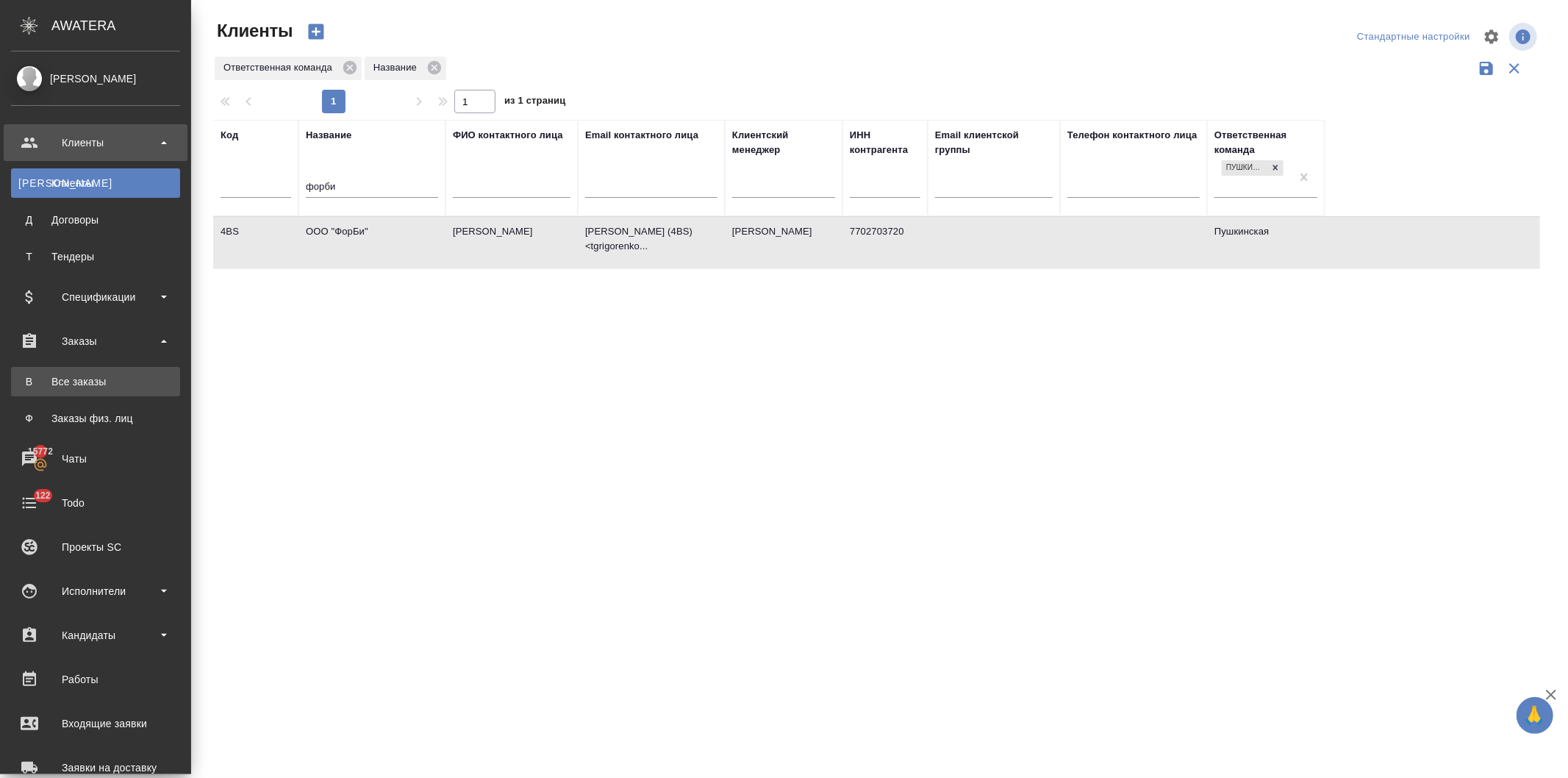
click at [72, 378] on div "Все заказы" at bounding box center [96, 381] width 154 height 15
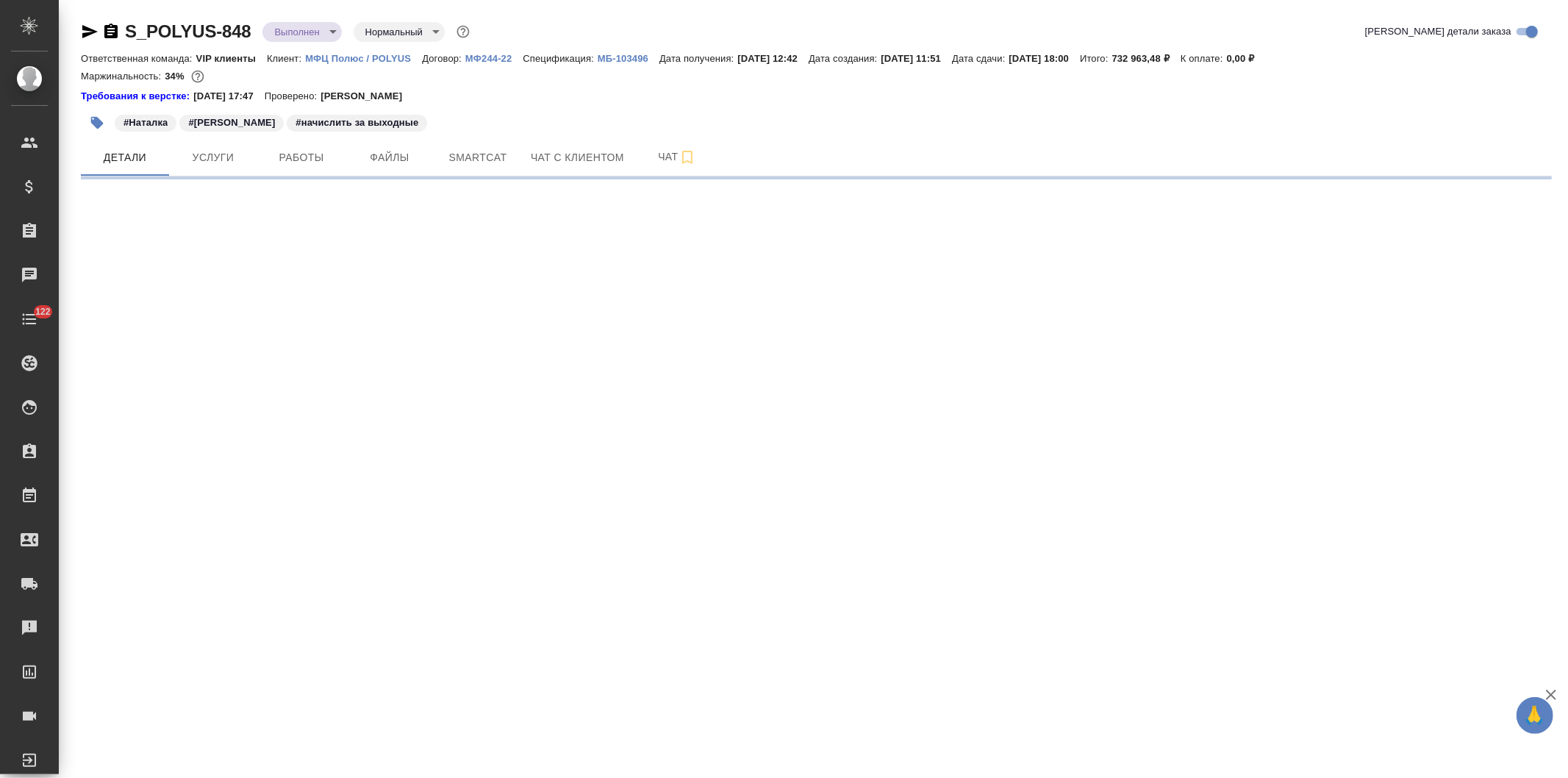
select select "RU"
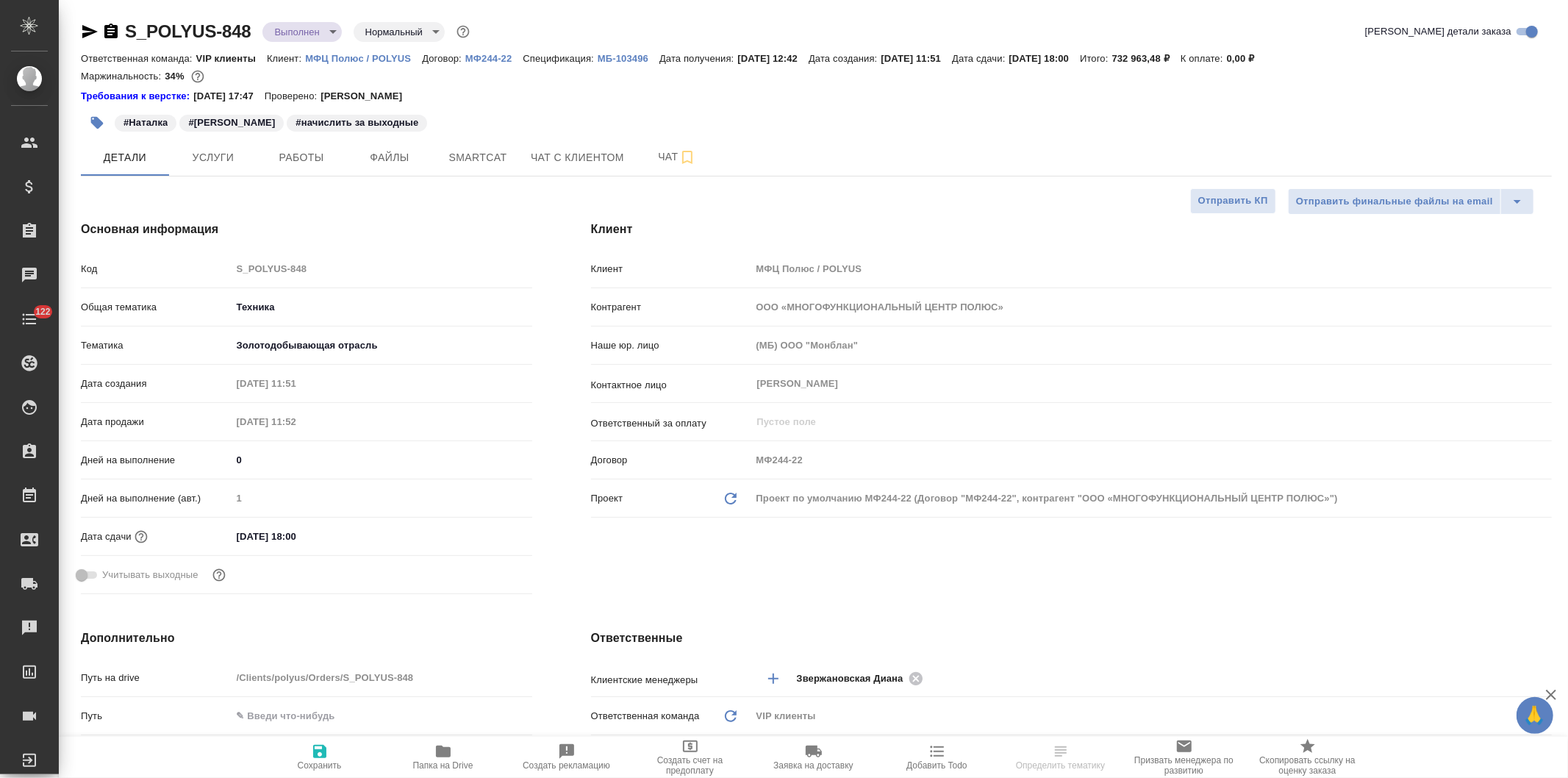
type textarea "x"
click at [201, 153] on span "Услуги" at bounding box center [214, 158] width 71 height 19
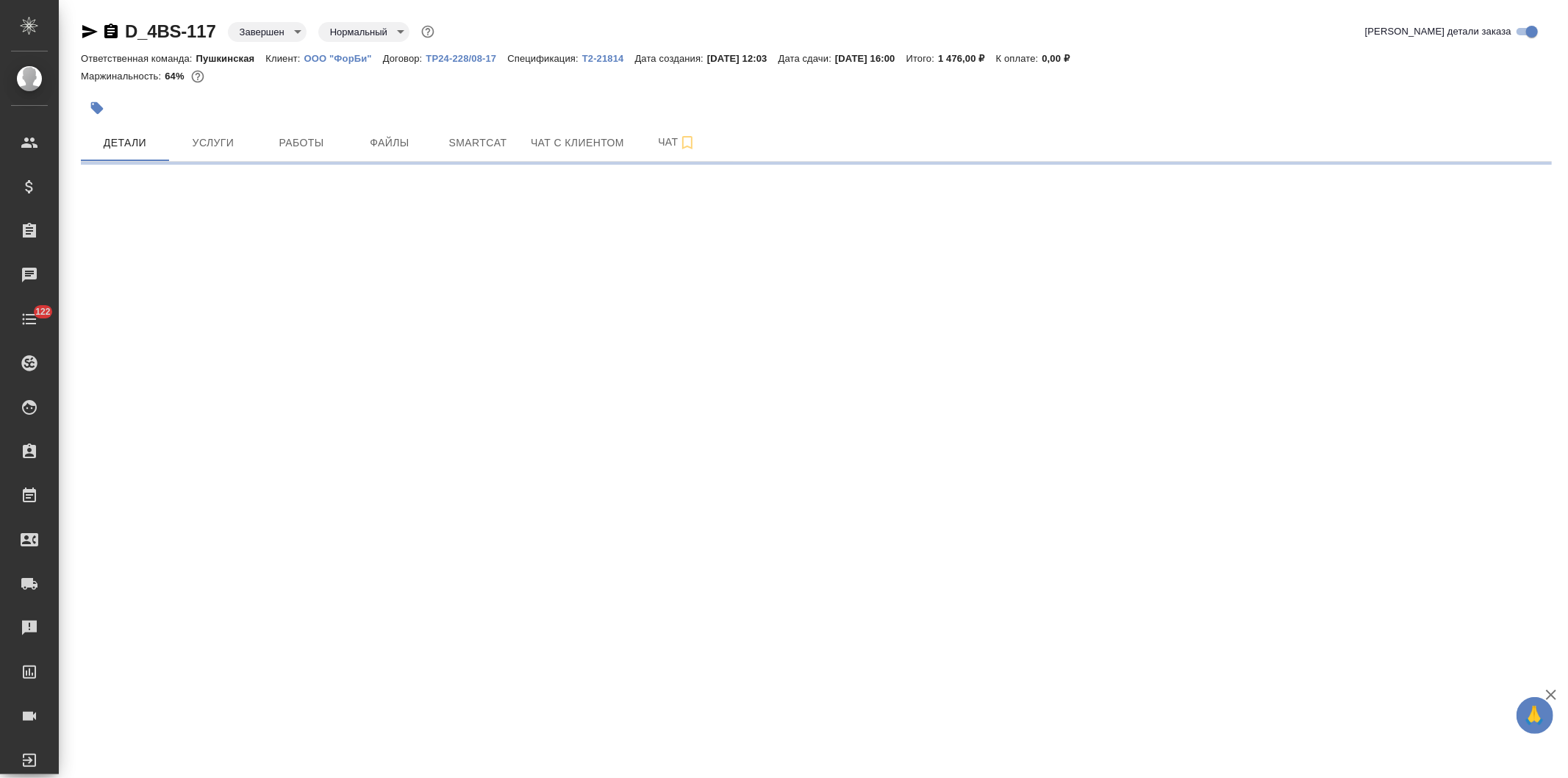
select select "RU"
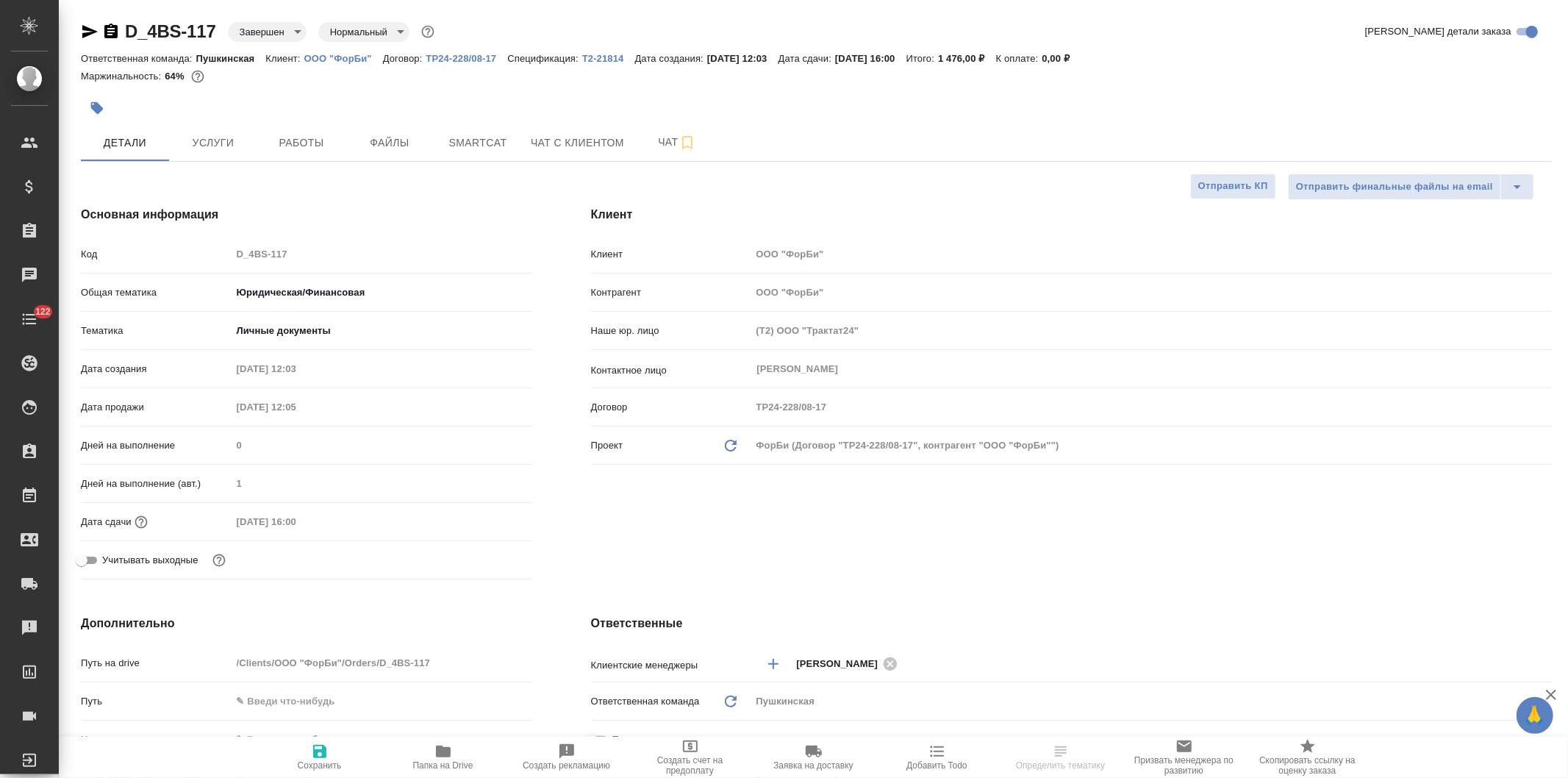
type textarea "x"
click at [211, 143] on span "Услуги" at bounding box center [214, 143] width 71 height 19
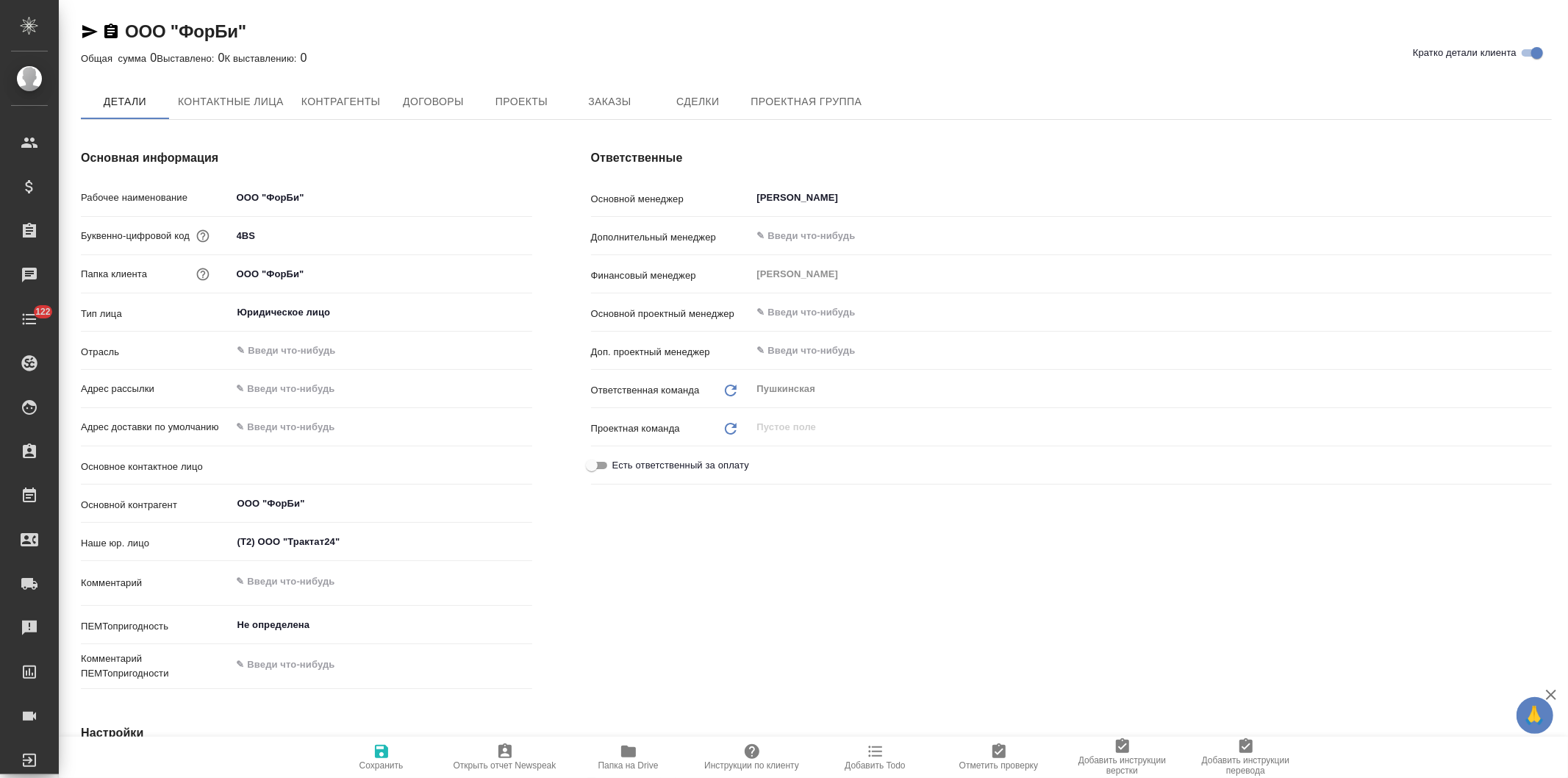
type textarea "x"
click at [619, 98] on span "Заказы" at bounding box center [610, 103] width 71 height 19
type textarea "x"
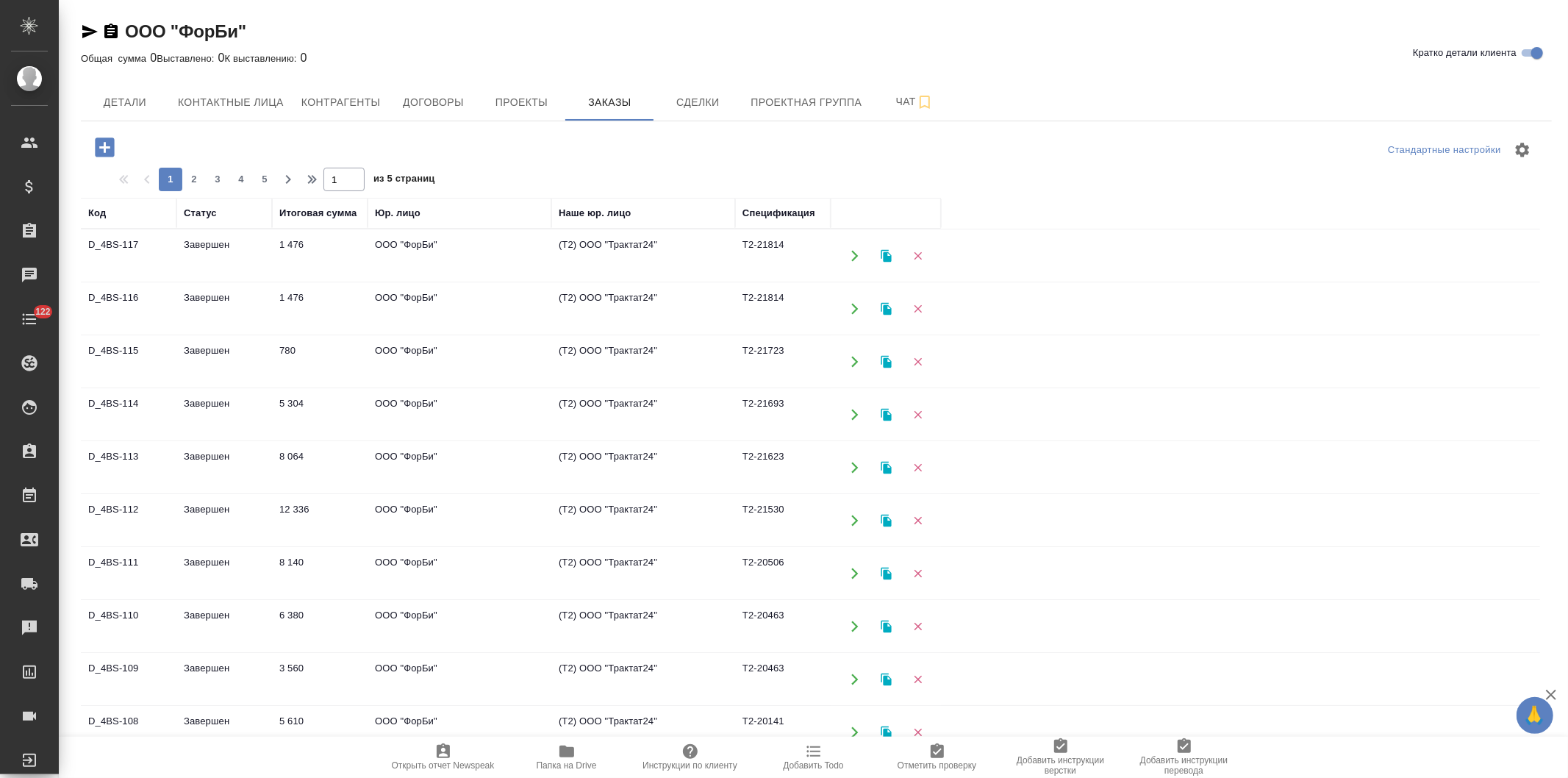
click at [96, 145] on icon "button" at bounding box center [104, 147] width 19 height 19
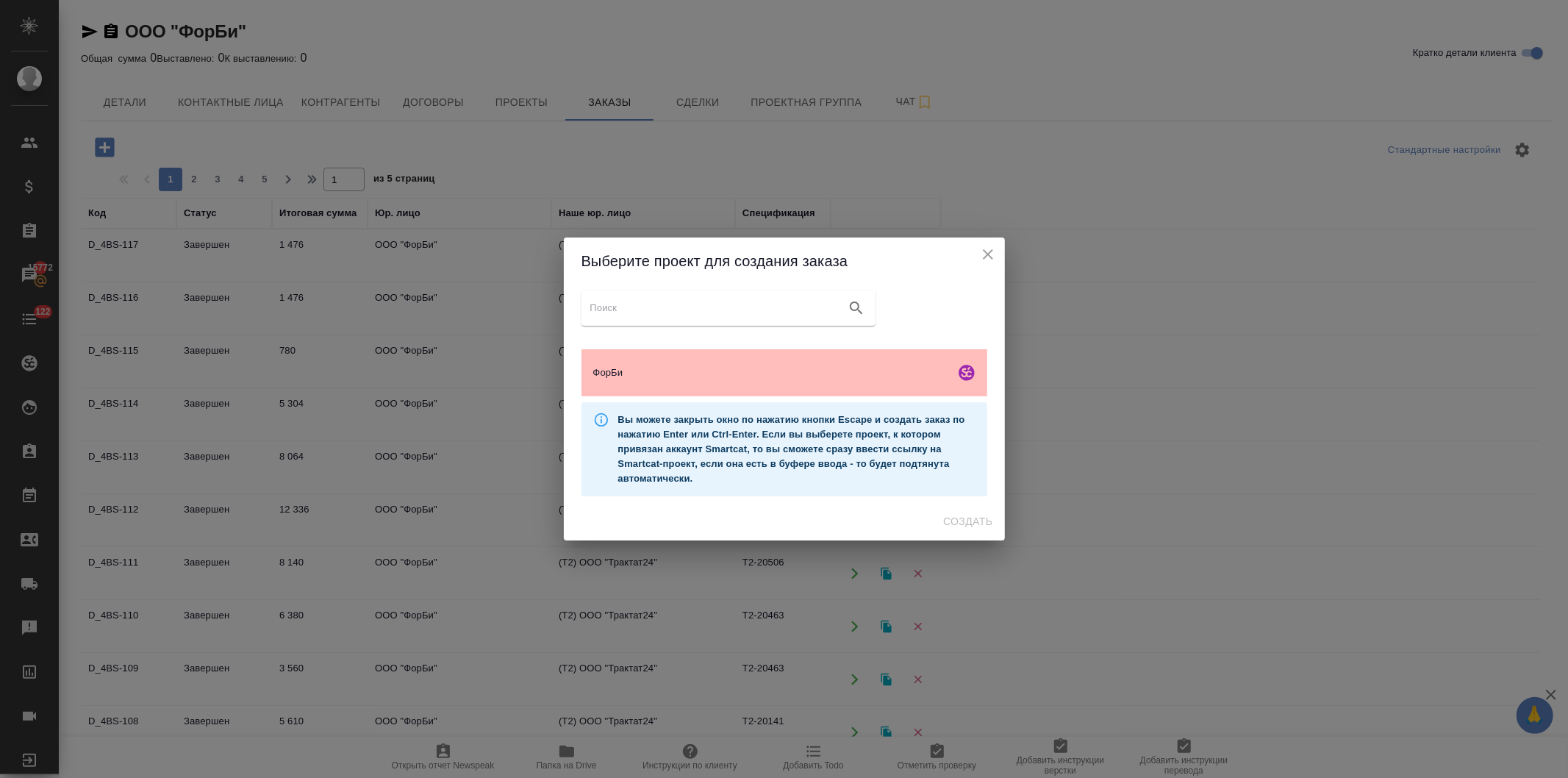
click at [648, 375] on span "ФорБи" at bounding box center [772, 372] width 356 height 15
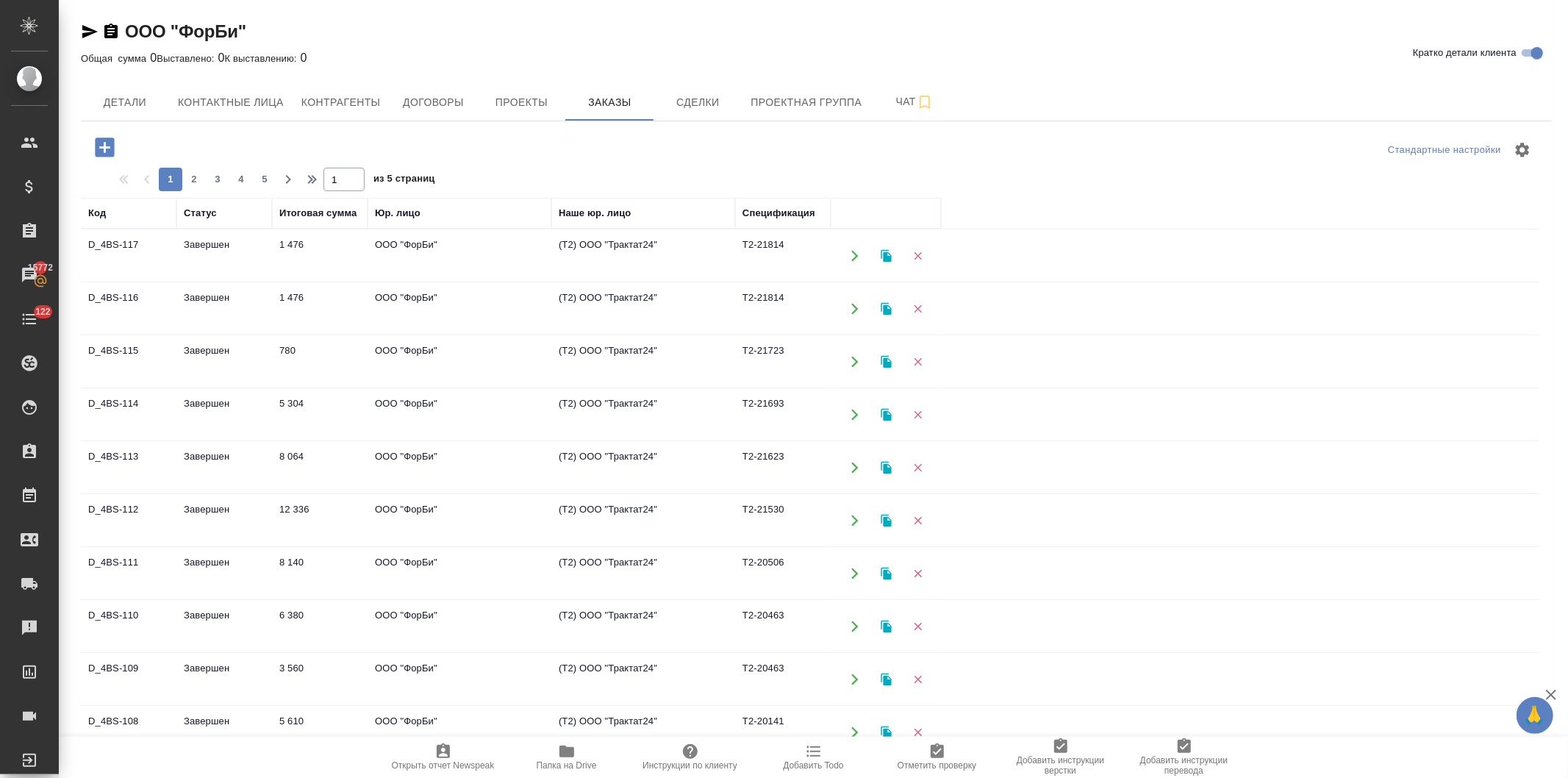
click at [956, 541] on tr "D_4BS-112 Завершен 12 336 ООО "ФорБи" (Т2) ООО "Трактат24" Т2-21530" at bounding box center [810, 520] width 1459 height 53
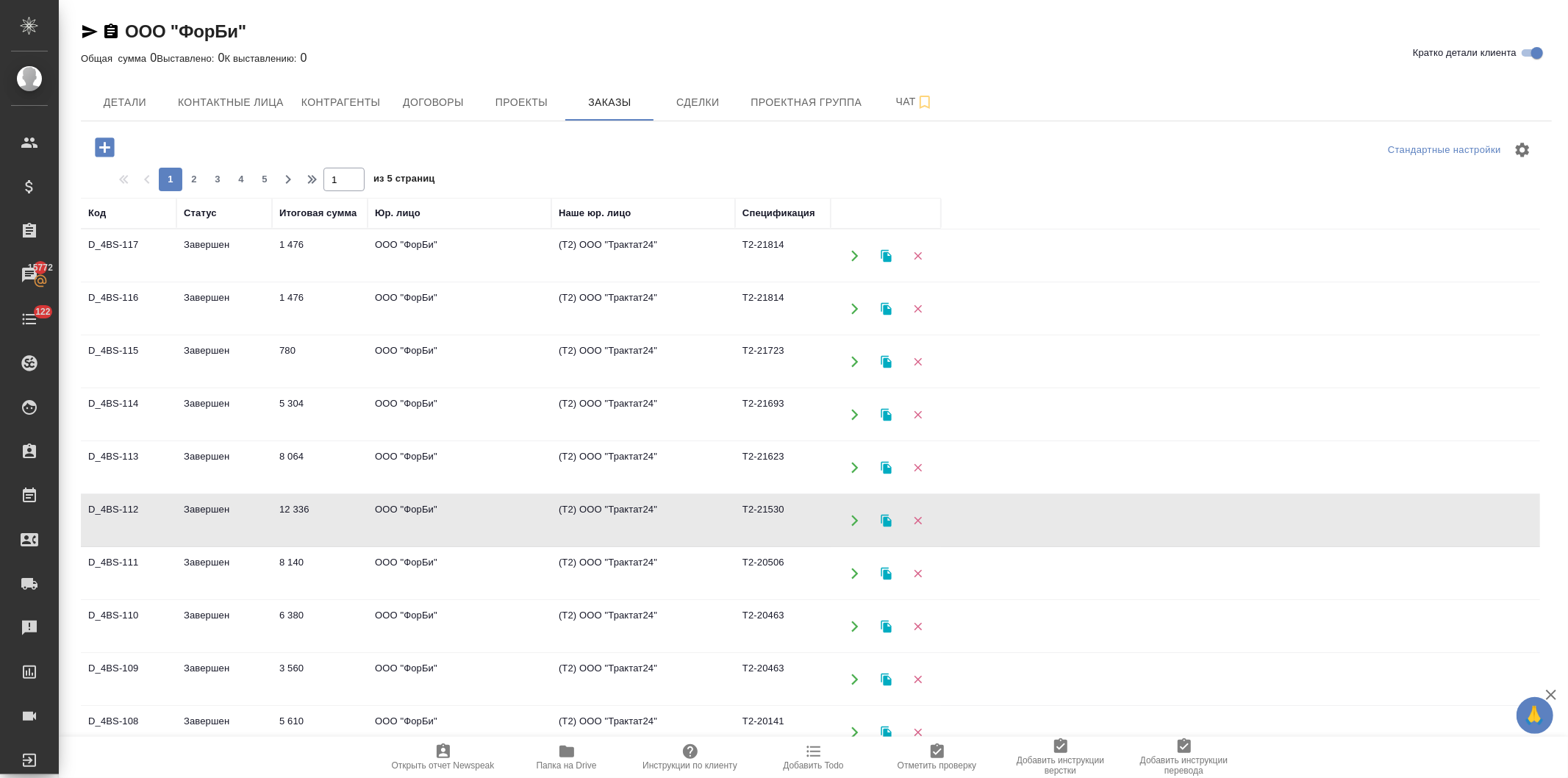
click at [99, 144] on icon "button" at bounding box center [104, 147] width 19 height 19
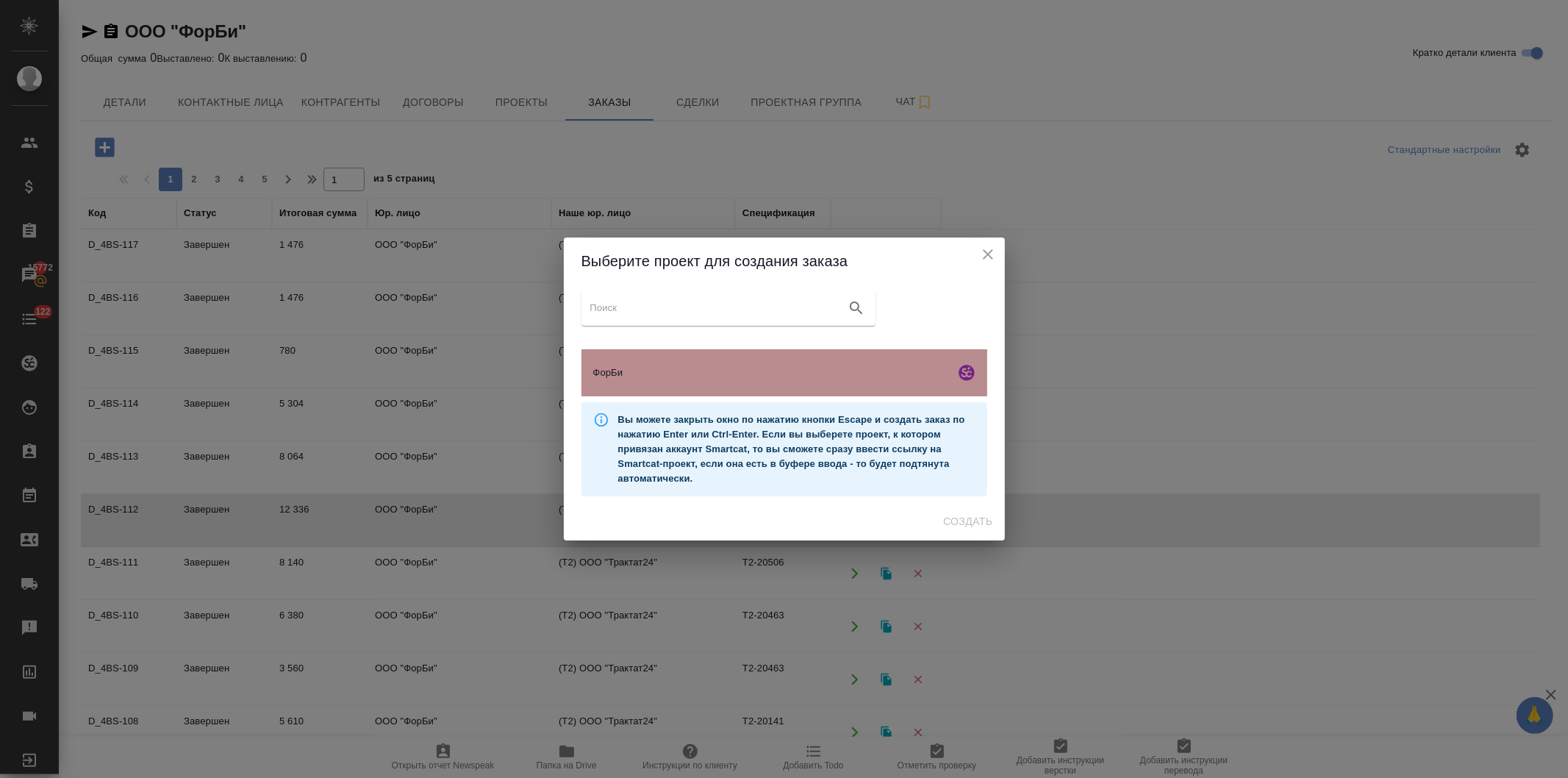
click at [651, 373] on span "ФорБи" at bounding box center [772, 372] width 356 height 15
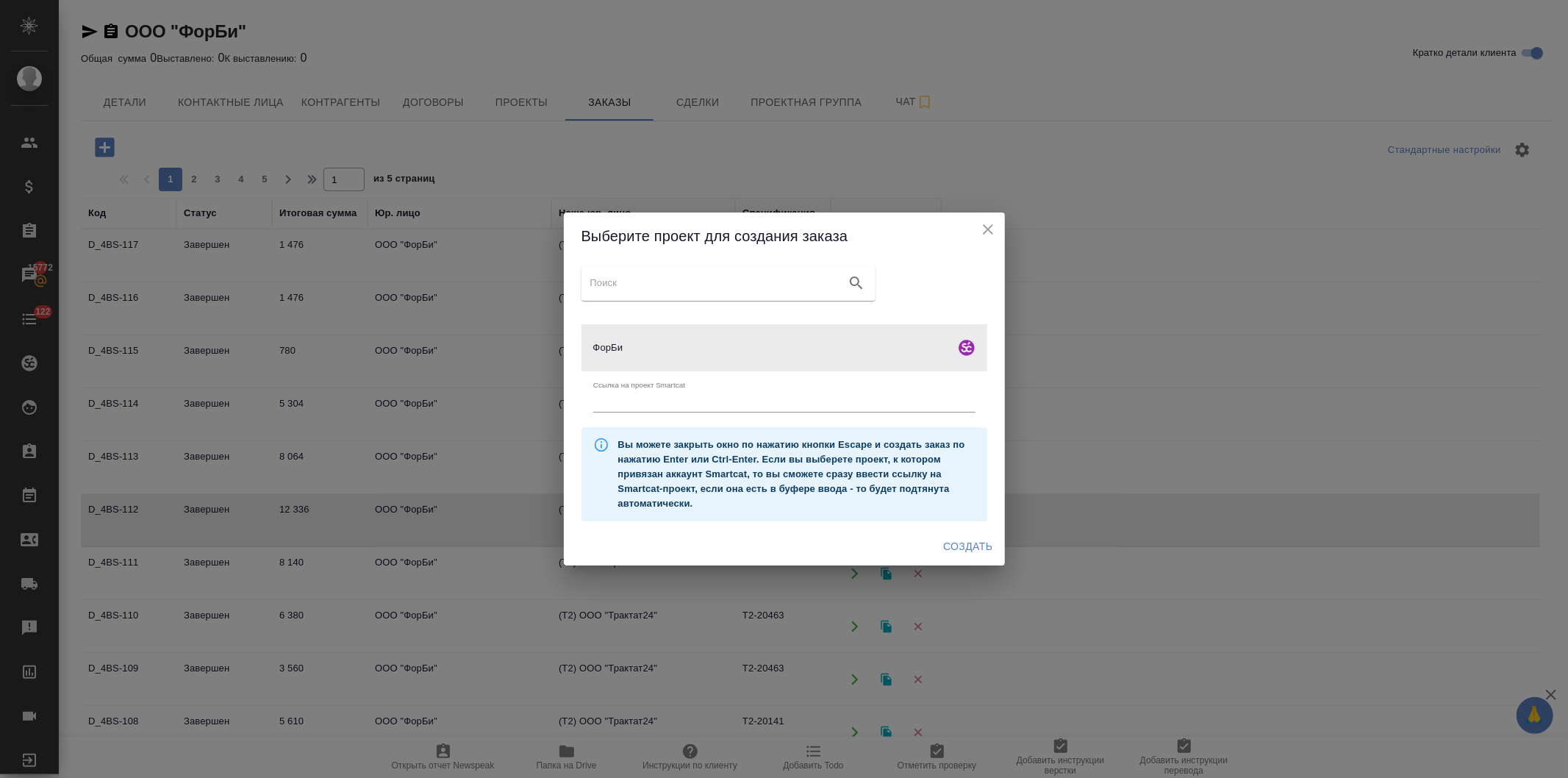
click at [951, 540] on span "Создать" at bounding box center [968, 547] width 49 height 19
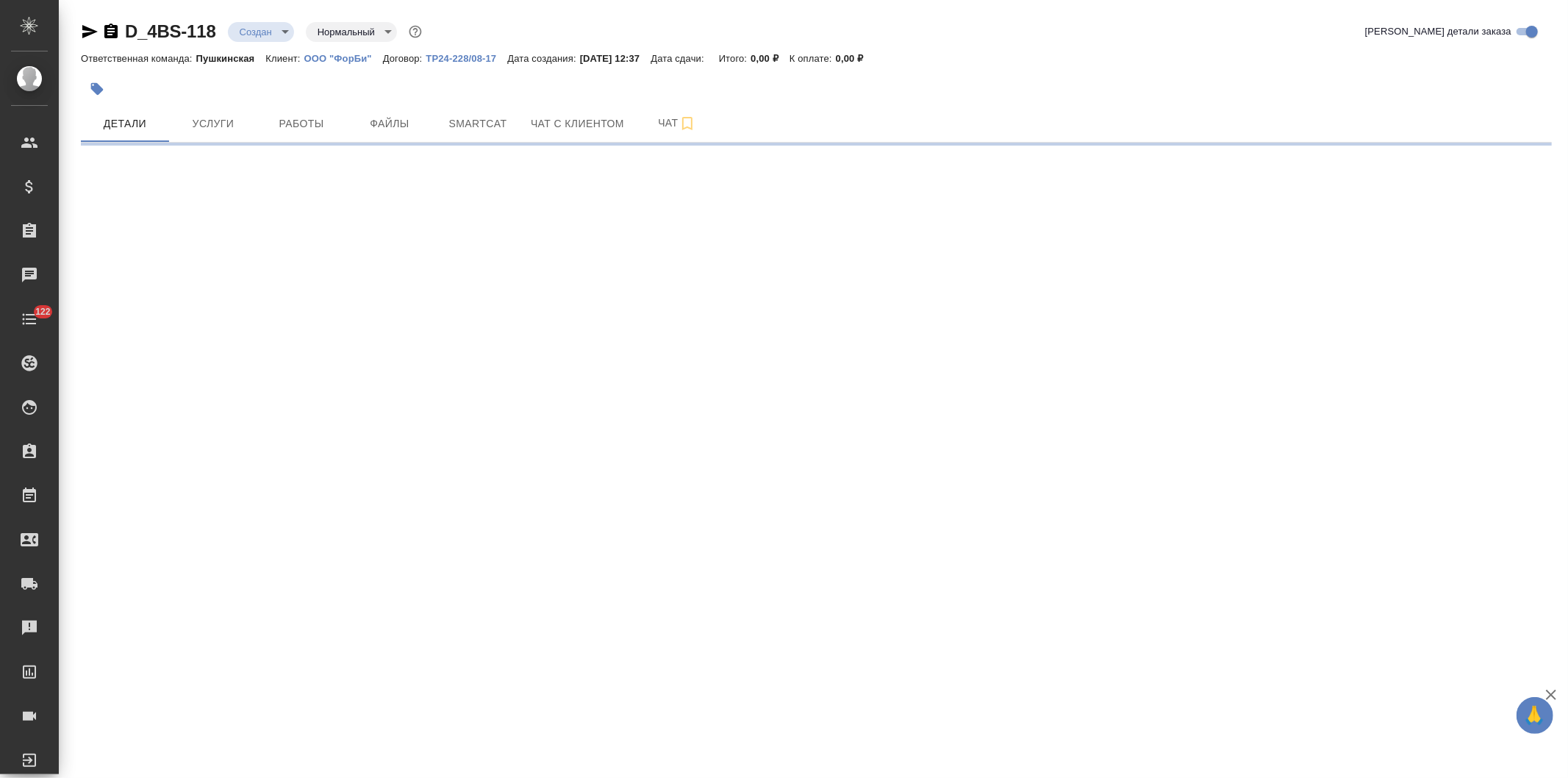
select select "RU"
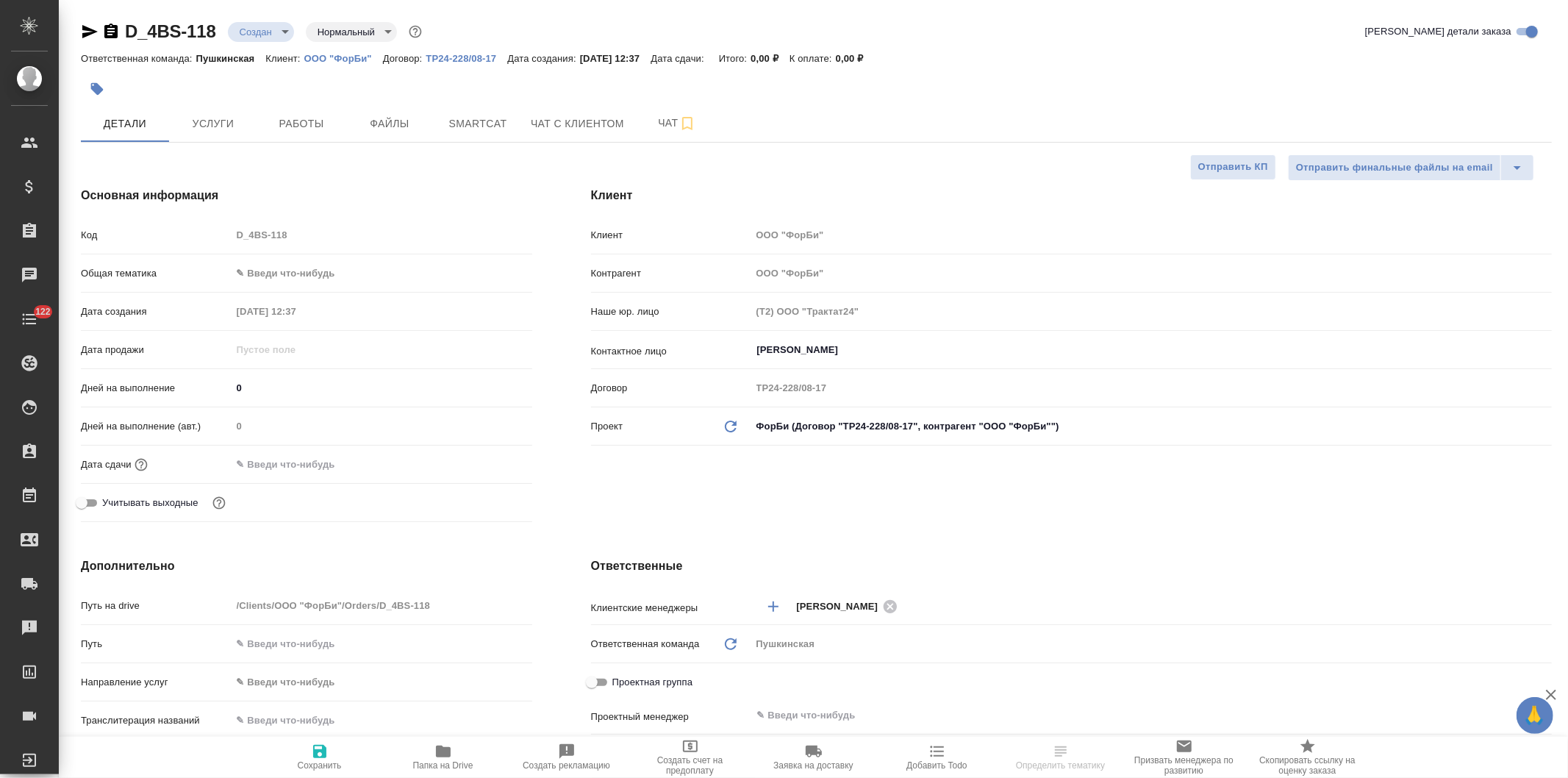
type textarea "x"
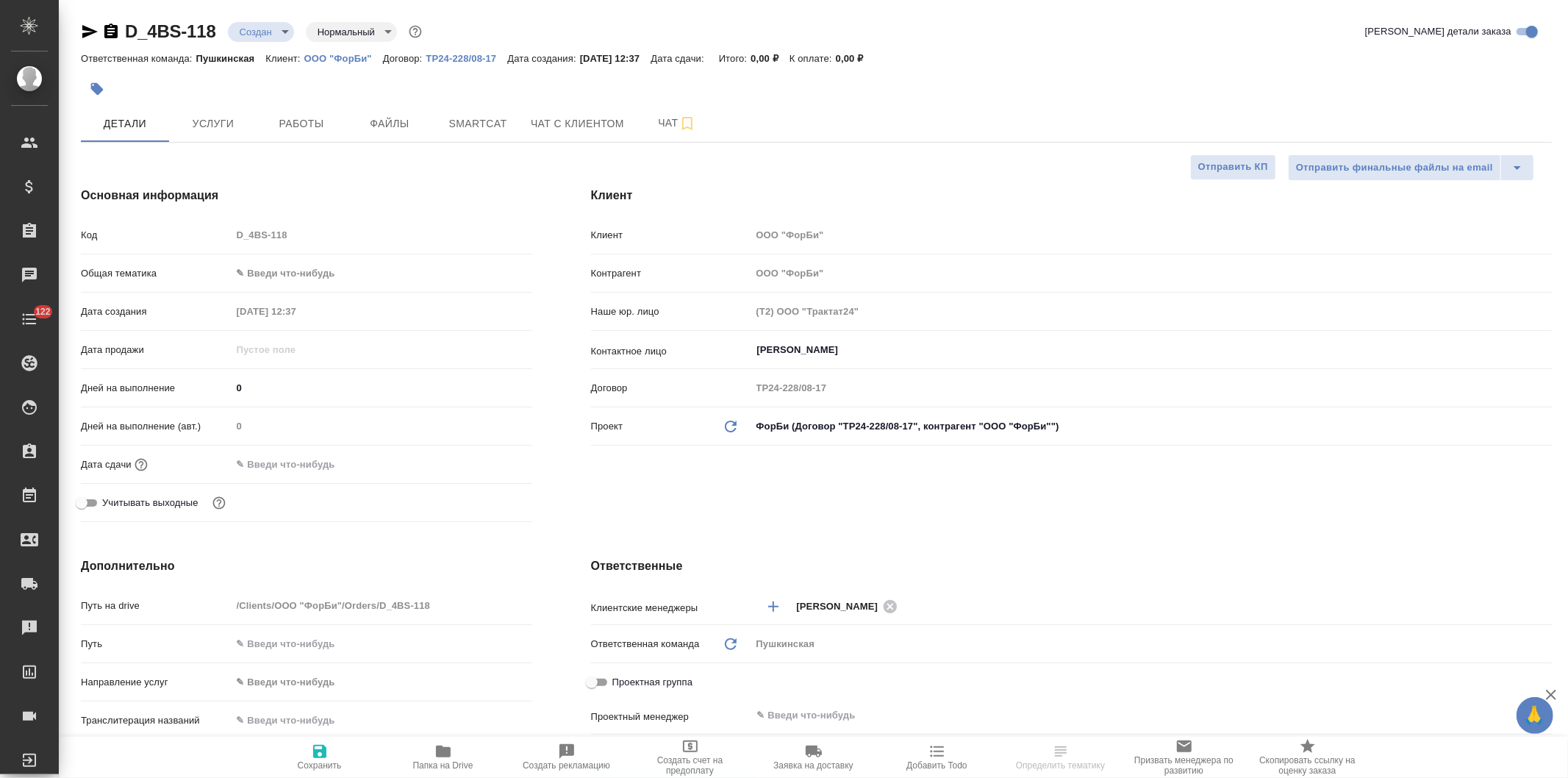
type textarea "x"
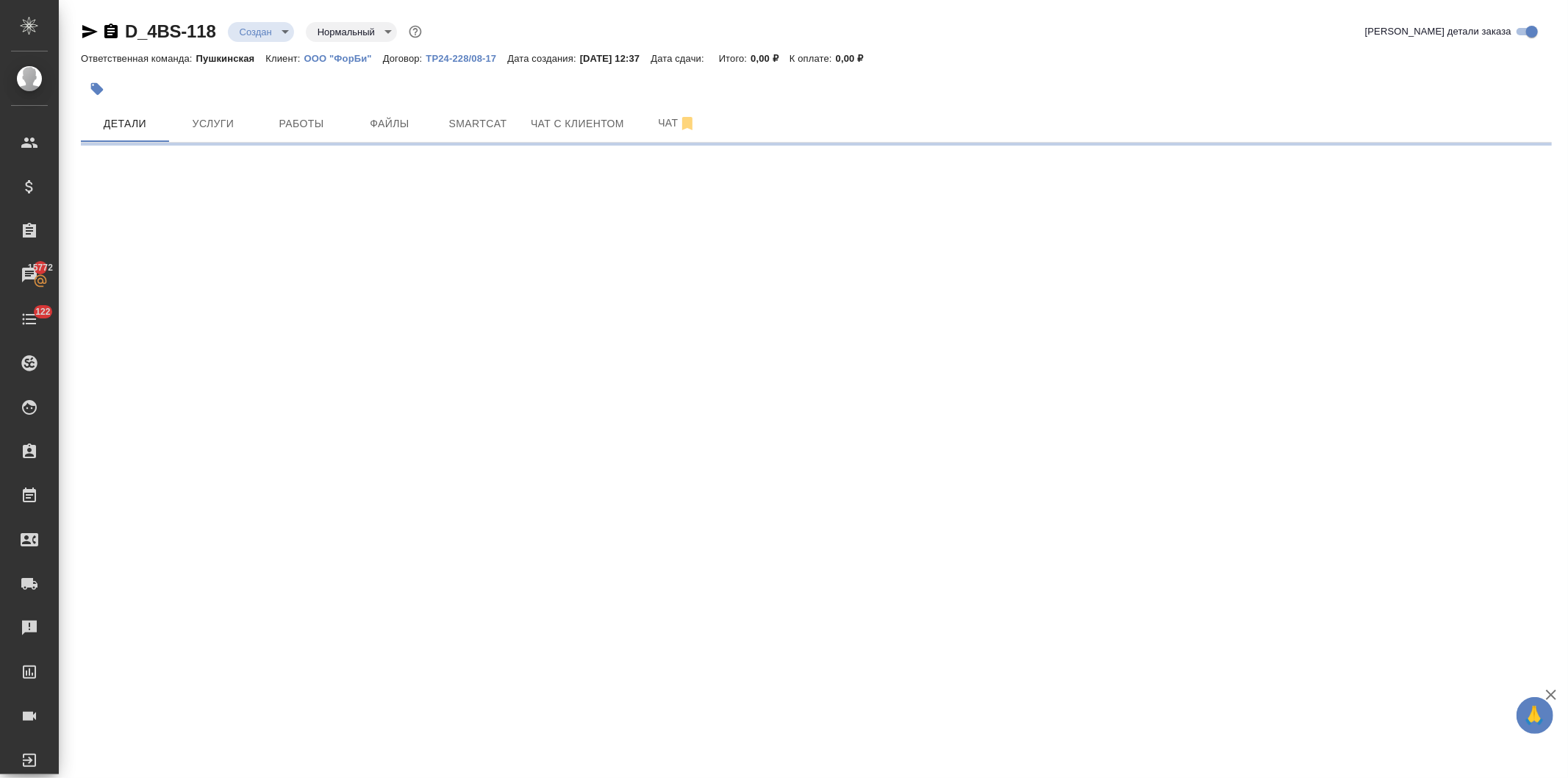
select select "RU"
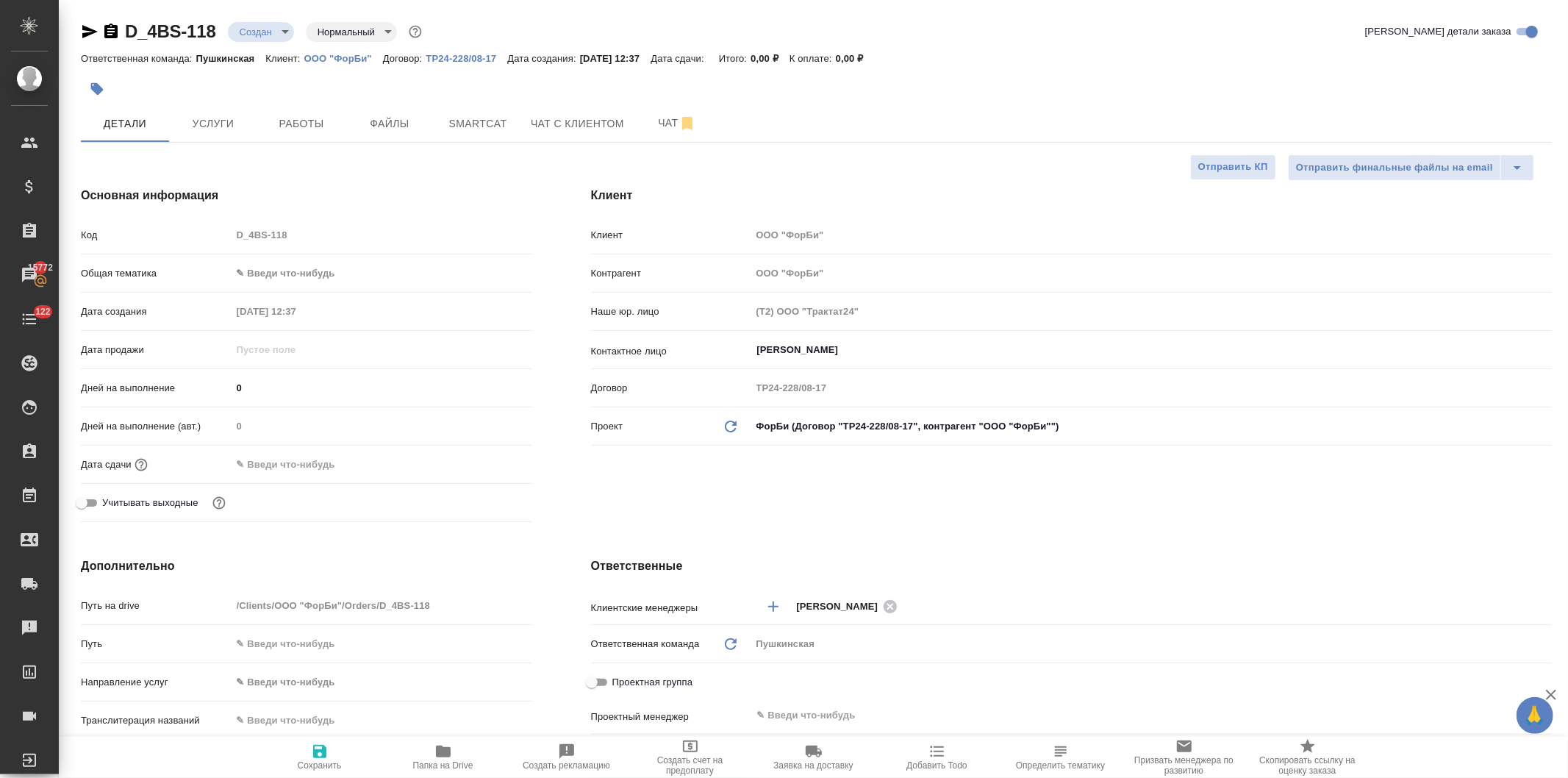
type textarea "x"
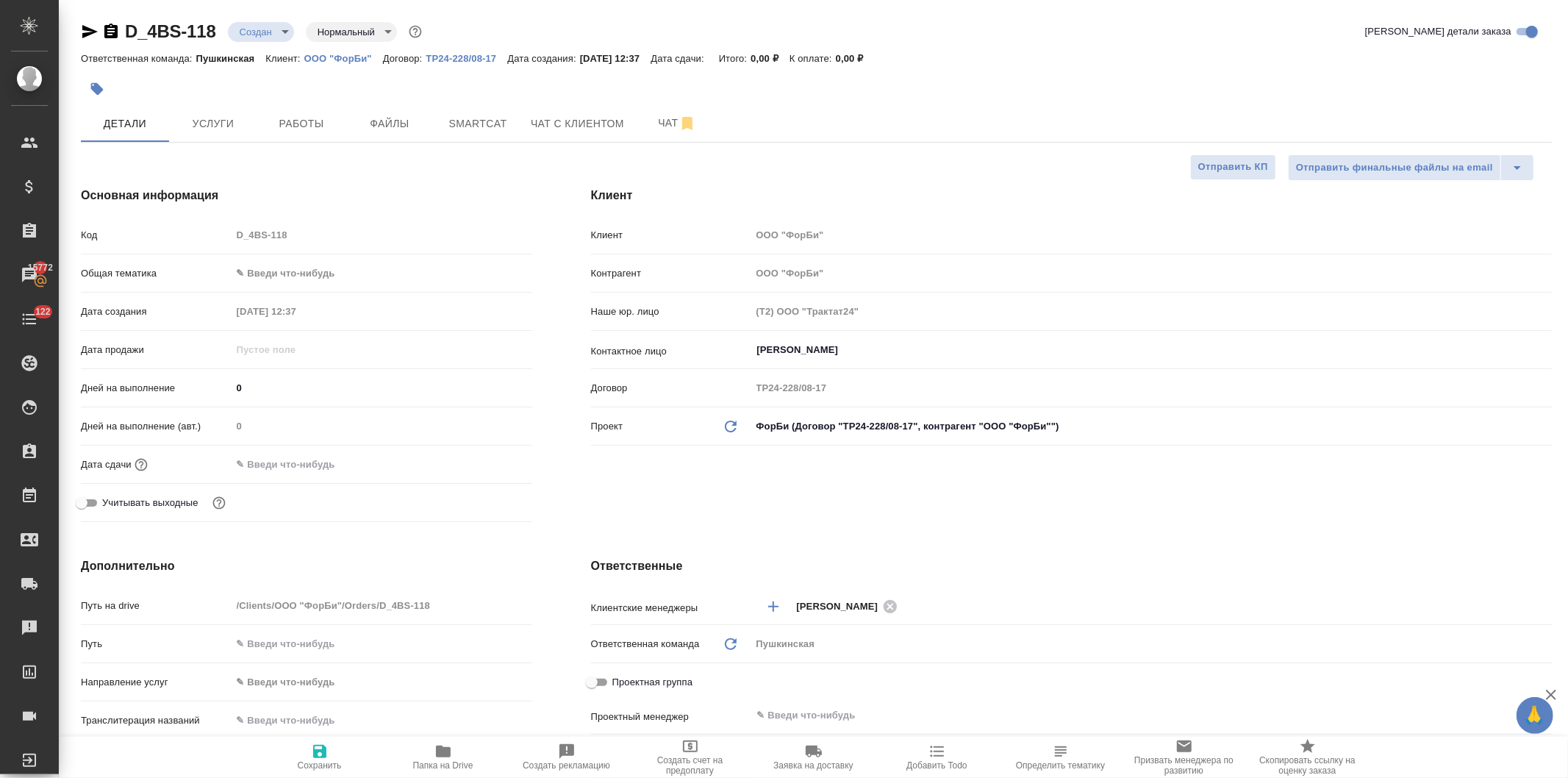
type textarea "x"
click at [441, 755] on icon "button" at bounding box center [443, 751] width 15 height 12
type textarea "x"
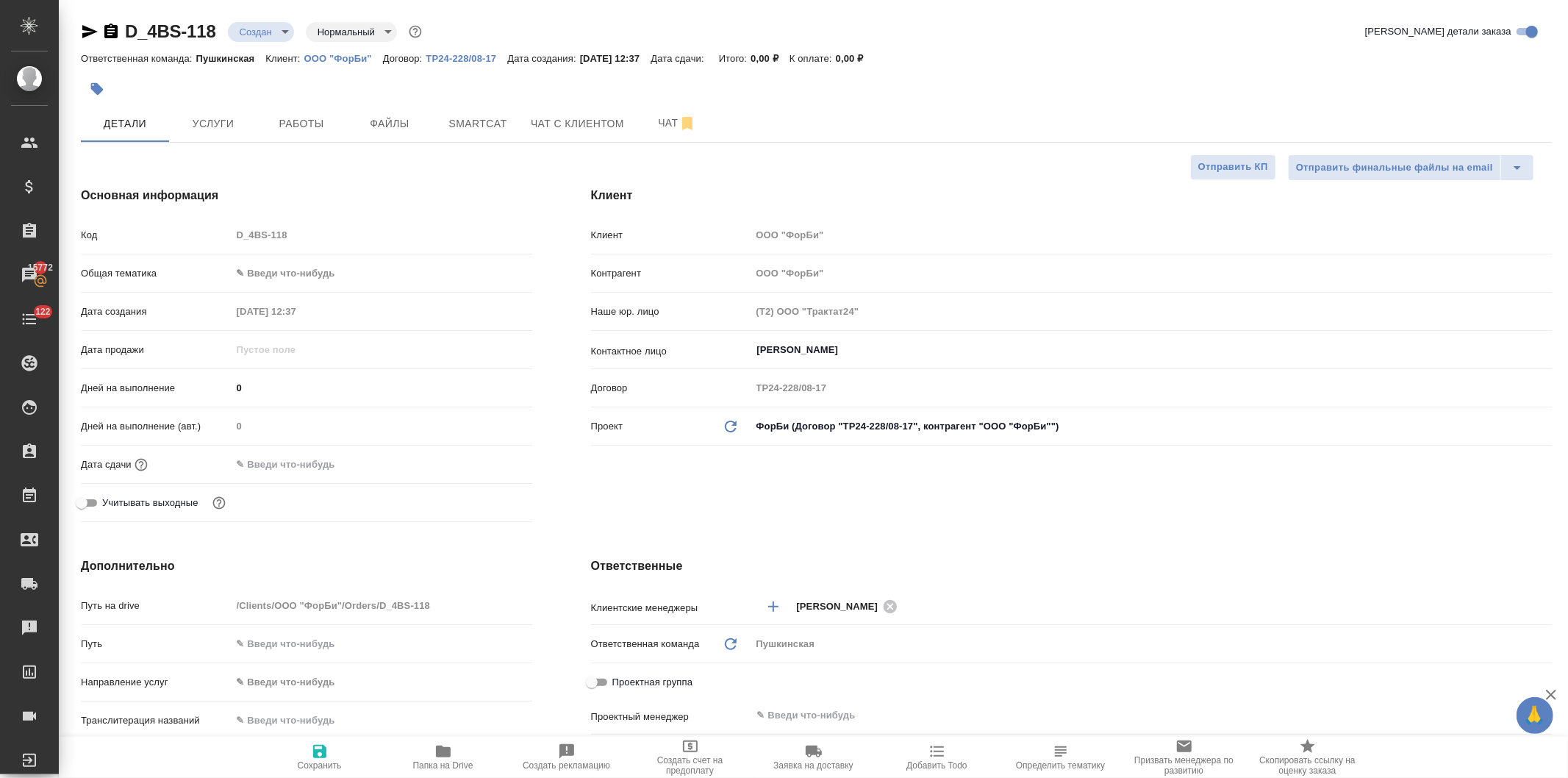
type textarea "x"
click at [297, 268] on body "🙏 .cls-1 fill:#fff; AWATERA [PERSON_NAME] Спецификации Заказы 15772 Чаты 122 To…" at bounding box center [784, 389] width 1568 height 778
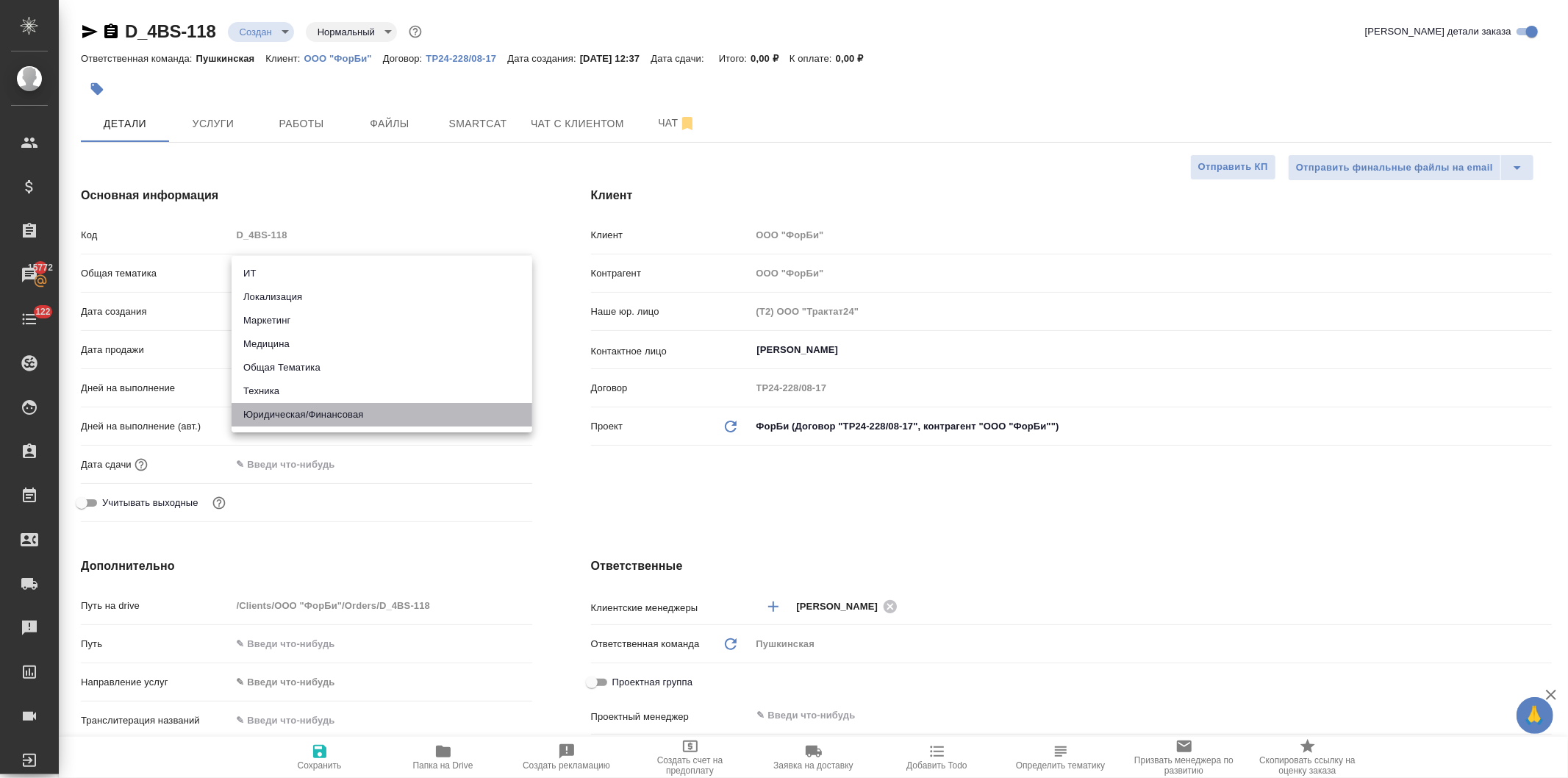
click at [277, 409] on li "Юридическая/Финансовая" at bounding box center [382, 415] width 301 height 24
type input "yr-fn"
type textarea "x"
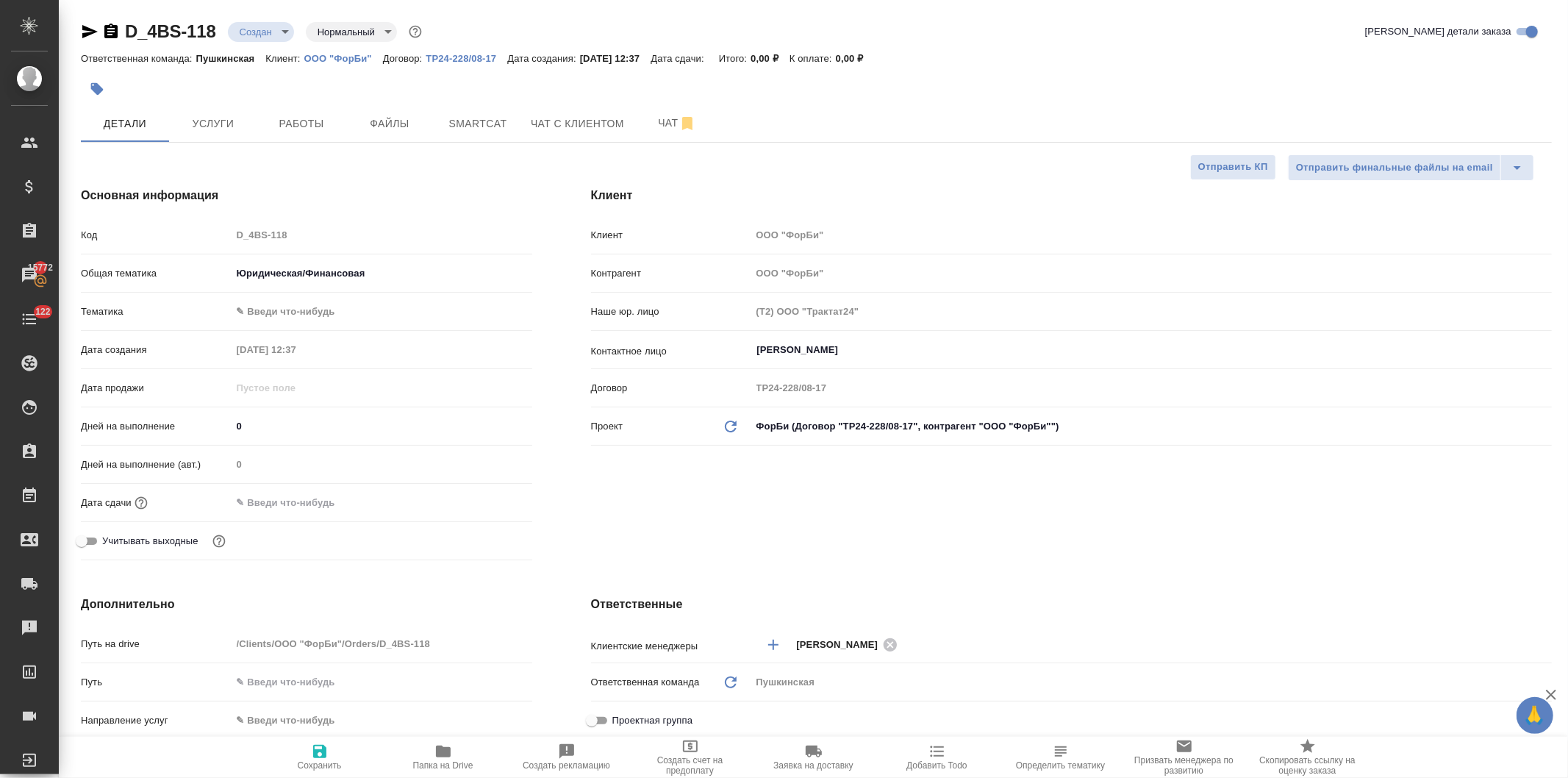
click at [283, 311] on body "🙏 .cls-1 fill:#fff; AWATERA [PERSON_NAME] Спецификации Заказы 15772 Чаты 122 To…" at bounding box center [784, 389] width 1568 height 778
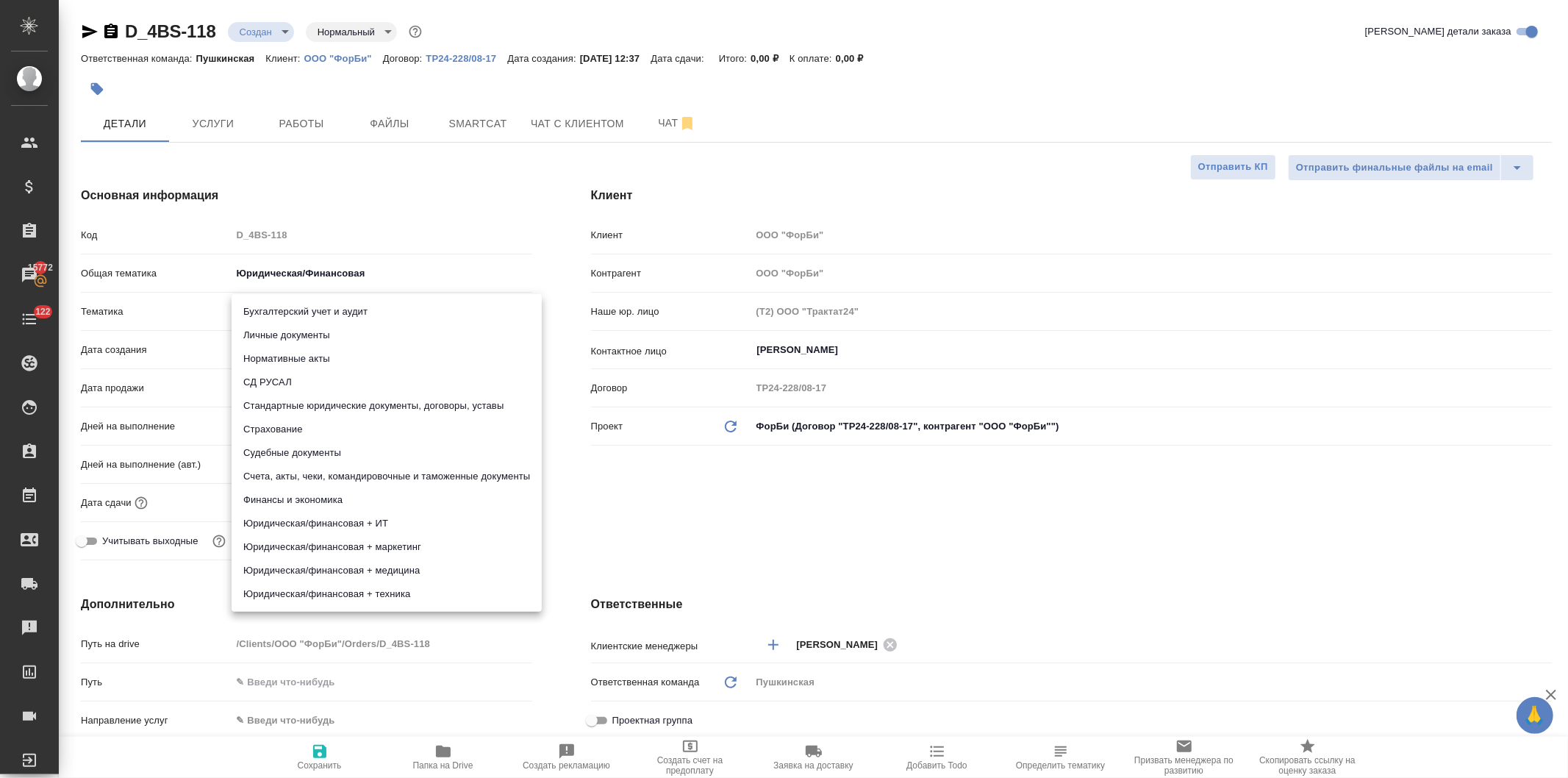
click at [288, 331] on li "Личные документы" at bounding box center [386, 335] width 311 height 24
type textarea "x"
type input "5a8b8b956a9677013d343cfe"
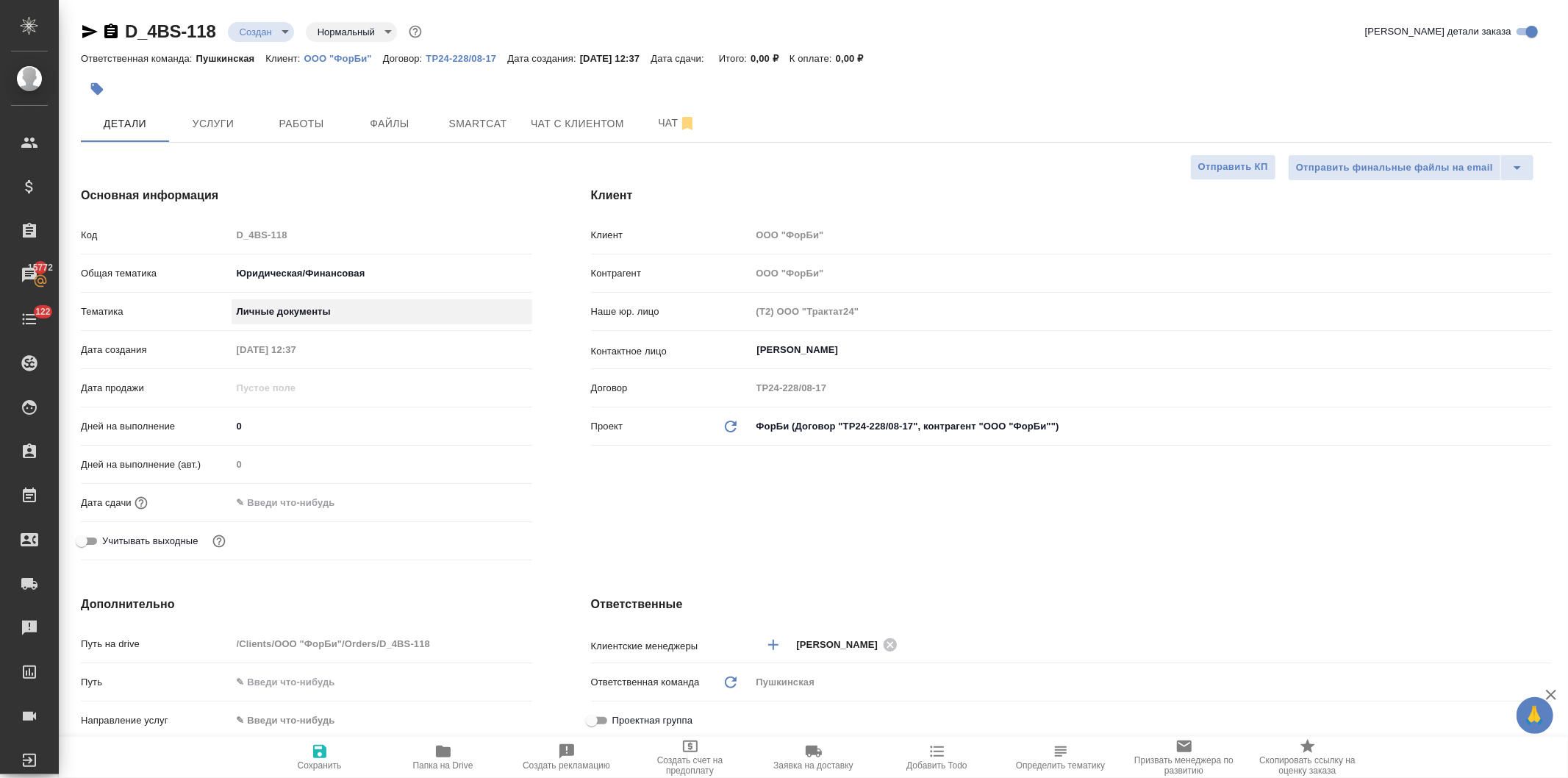
scroll to position [408, 0]
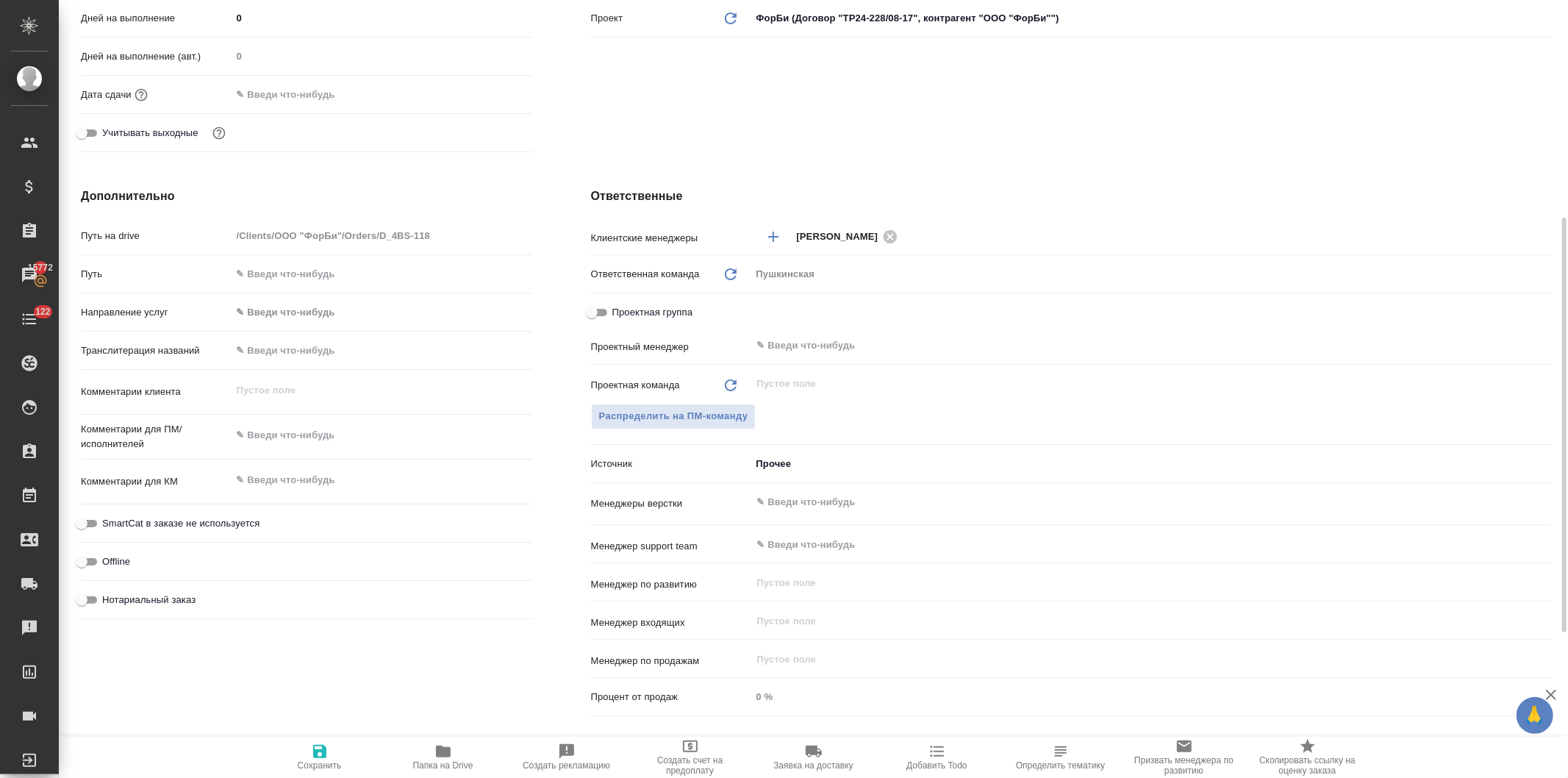
click at [299, 274] on input "text" at bounding box center [382, 274] width 301 height 22
paste input "[URL][DOMAIN_NAME]"
type input "[URL][DOMAIN_NAME]"
type textarea "x"
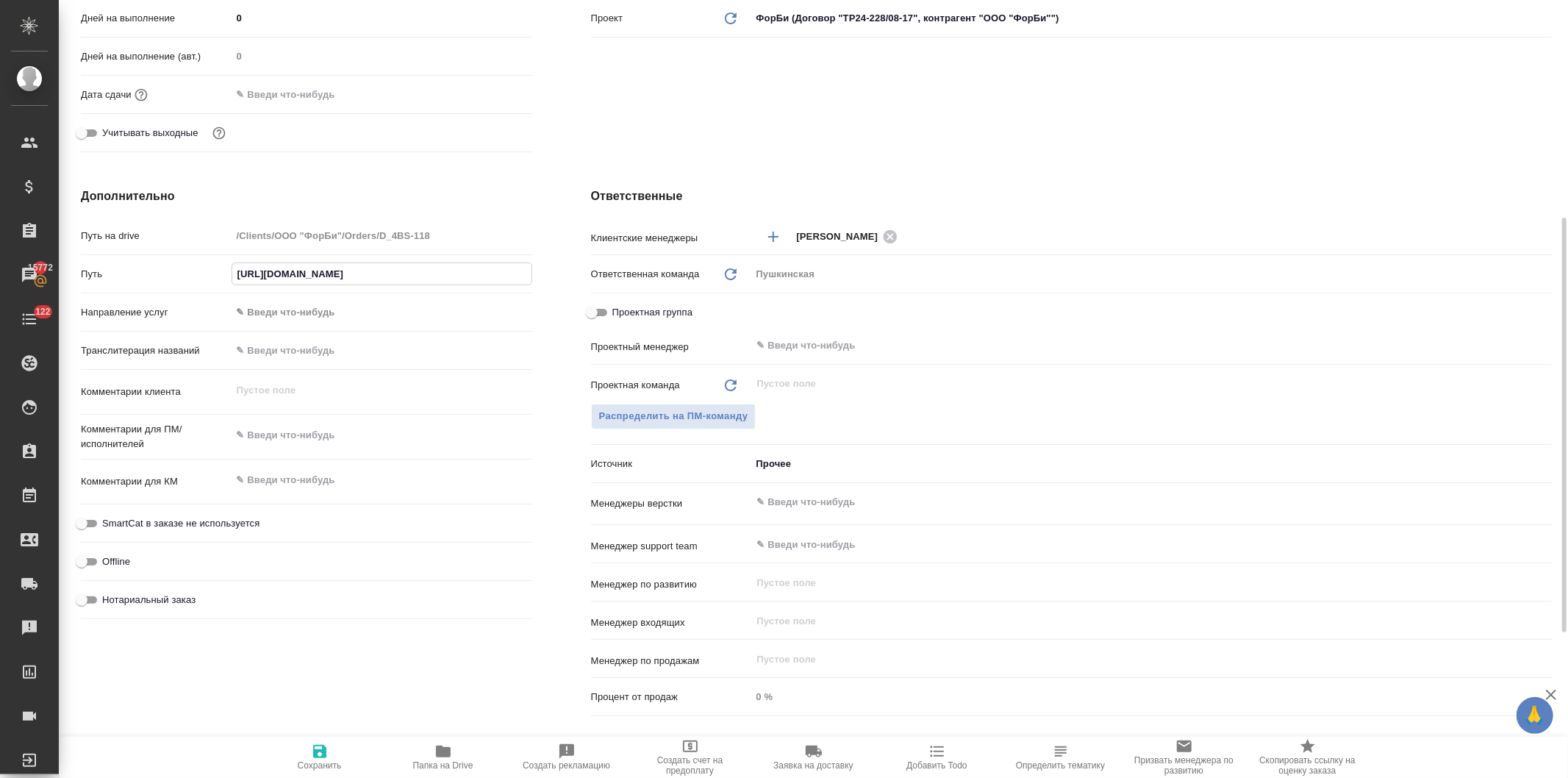
type textarea "x"
type input "[URL][DOMAIN_NAME]"
click at [86, 594] on input "Нотариальный заказ" at bounding box center [82, 600] width 53 height 18
checkbox input "true"
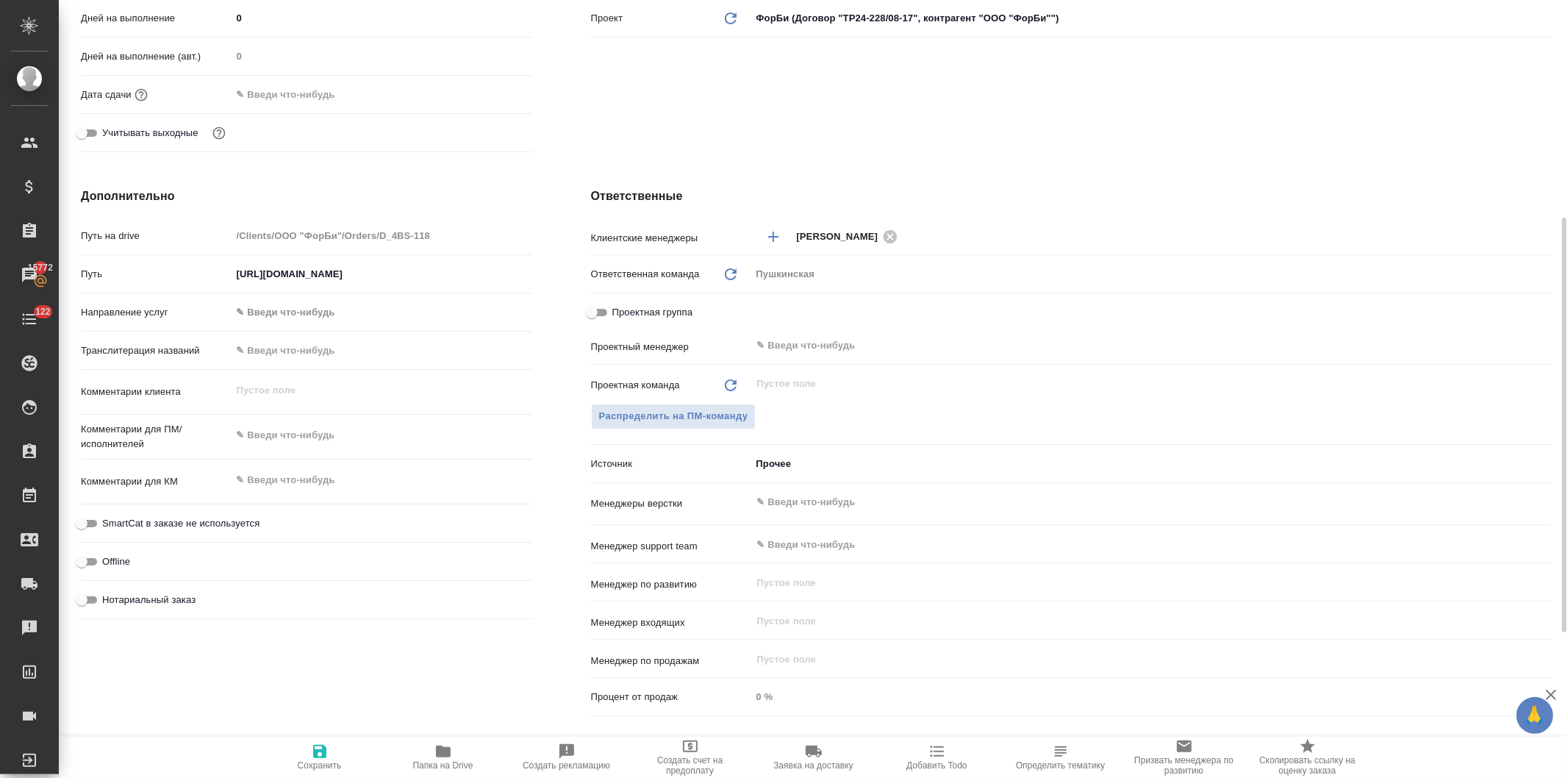
type textarea "x"
click at [322, 755] on icon "button" at bounding box center [319, 751] width 13 height 13
type textarea "x"
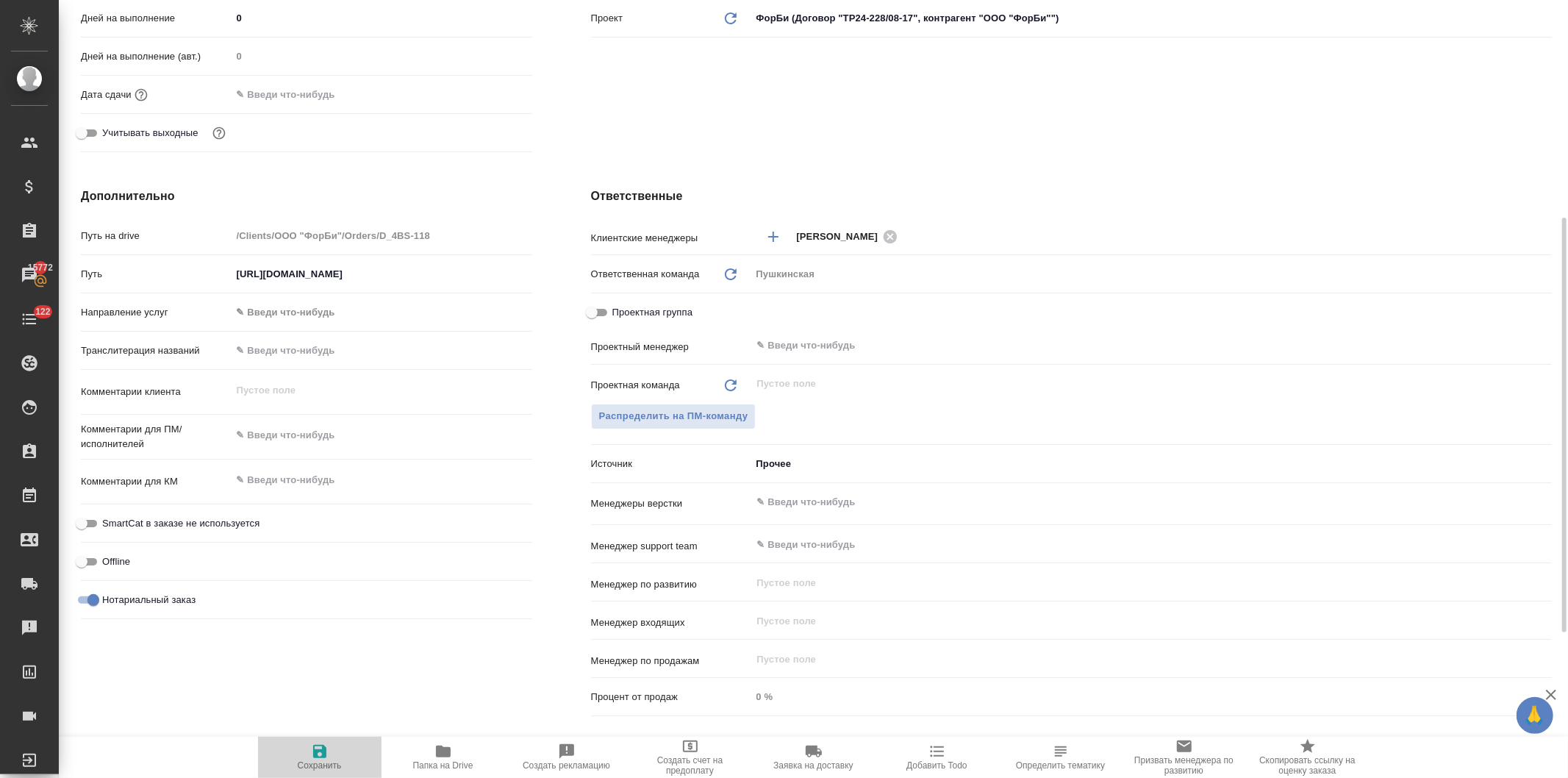
type textarea "x"
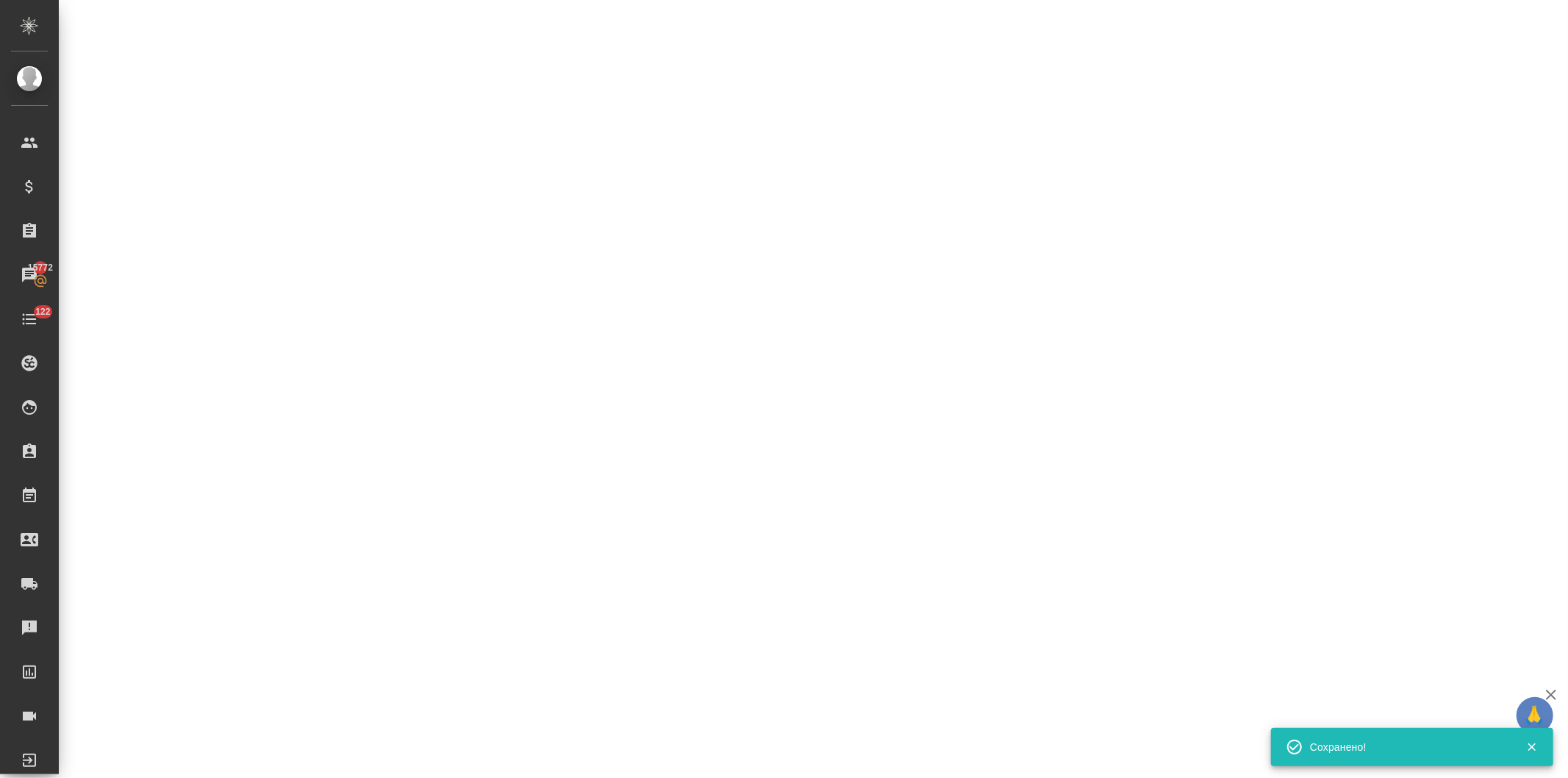
select select "RU"
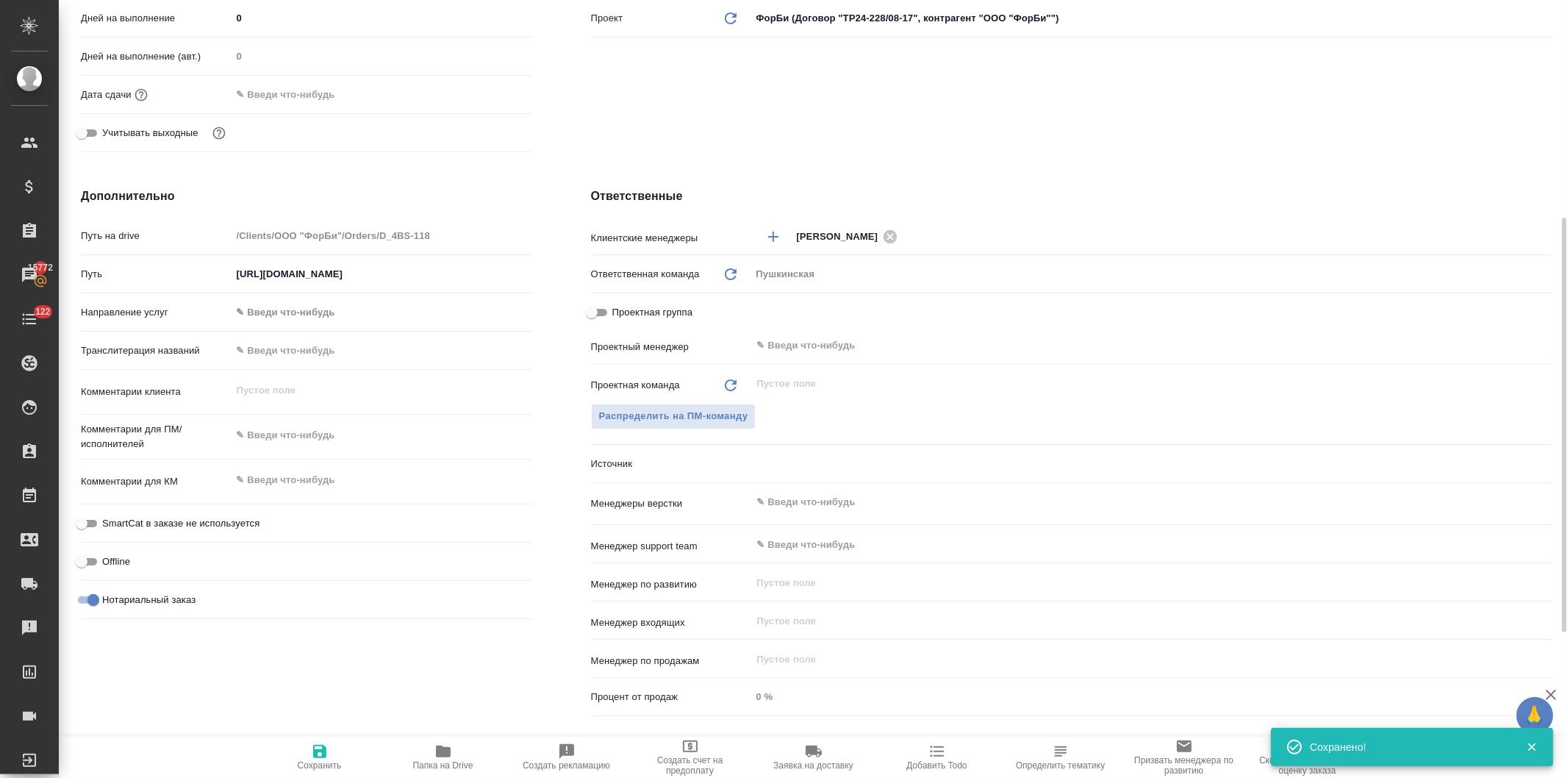
type textarea "x"
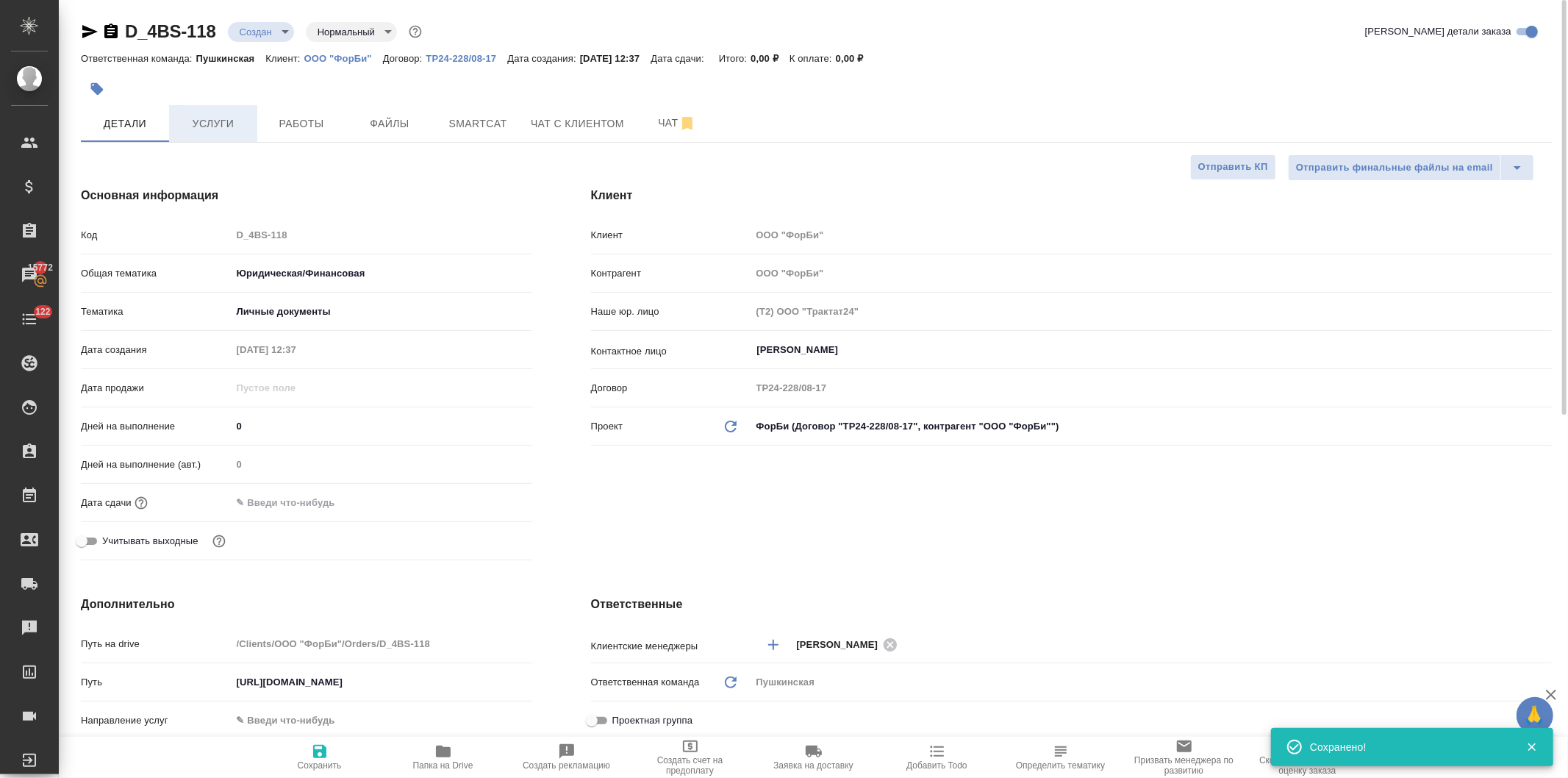
click at [220, 123] on span "Услуги" at bounding box center [214, 124] width 71 height 19
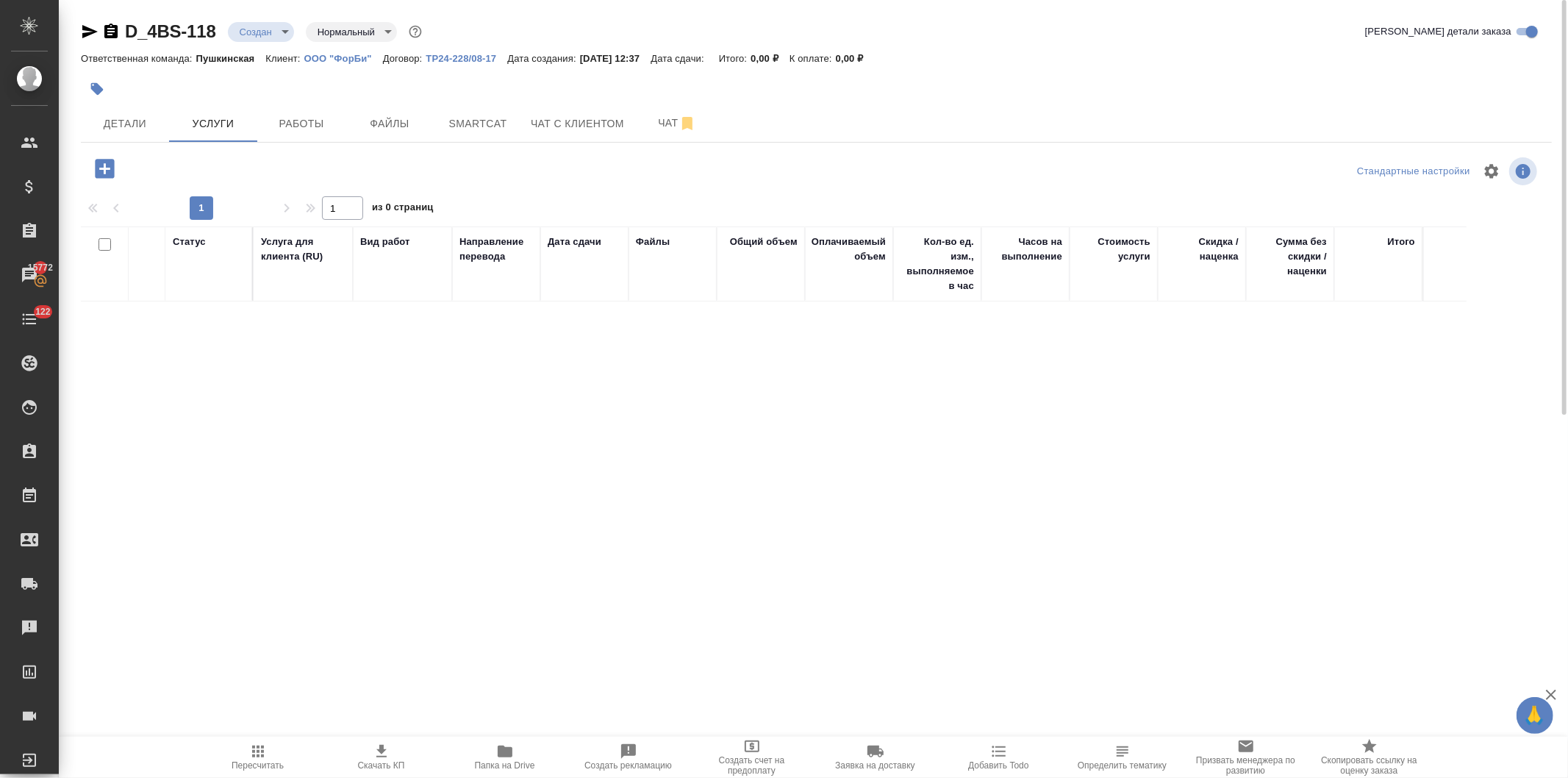
click at [96, 163] on icon "button" at bounding box center [104, 168] width 19 height 19
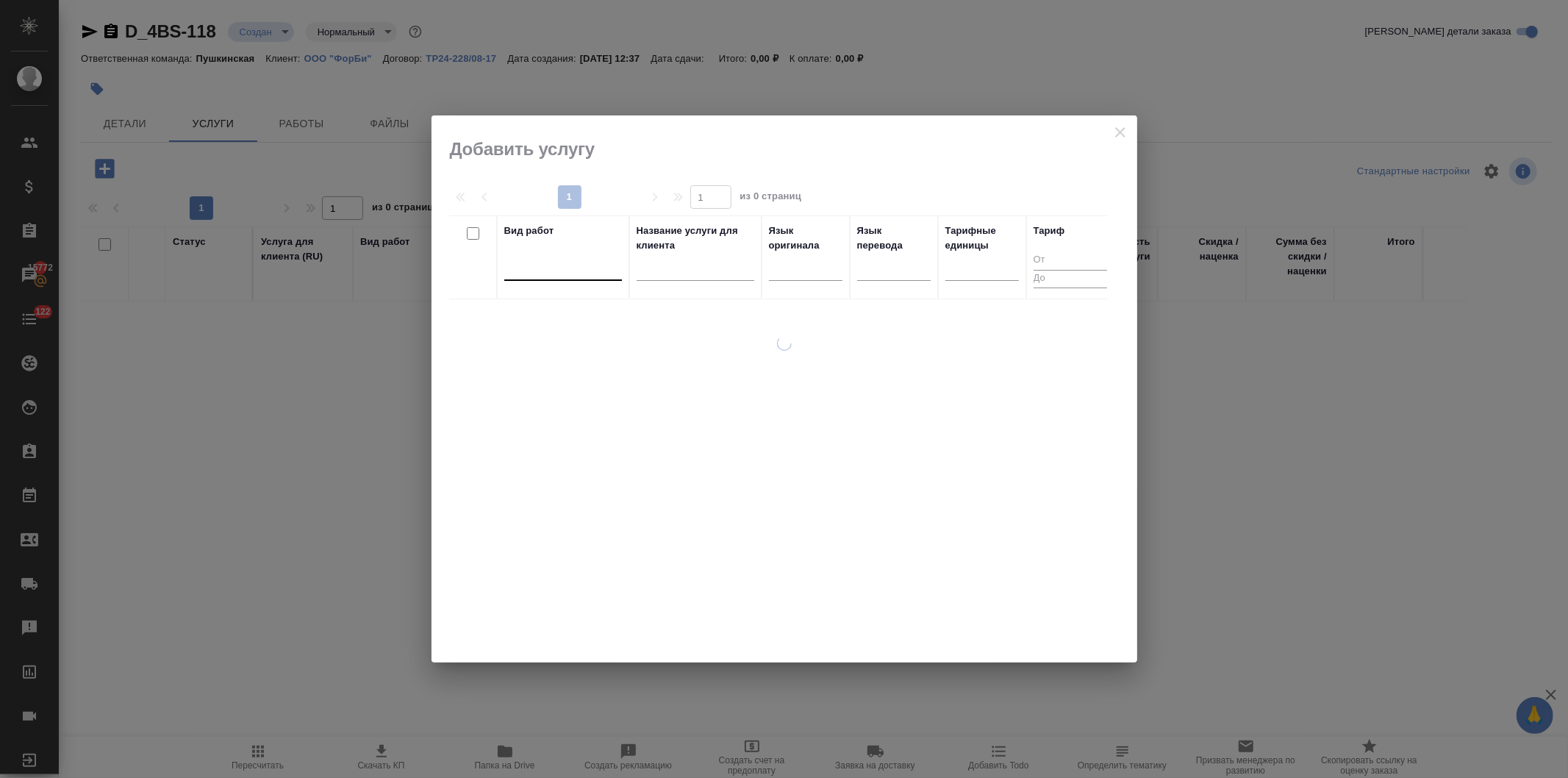
click at [565, 270] on div at bounding box center [563, 266] width 118 height 22
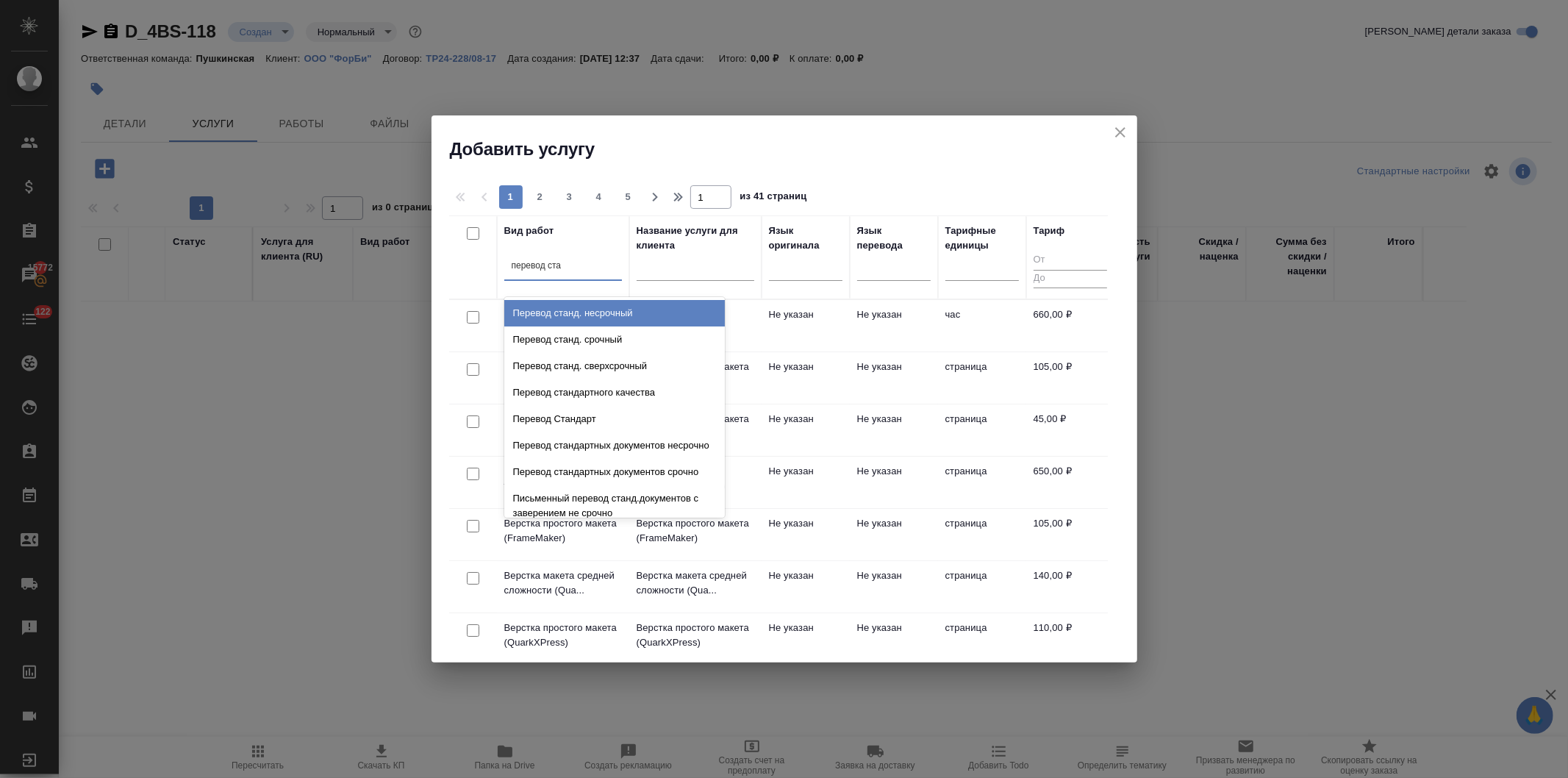
type input "перевод стан"
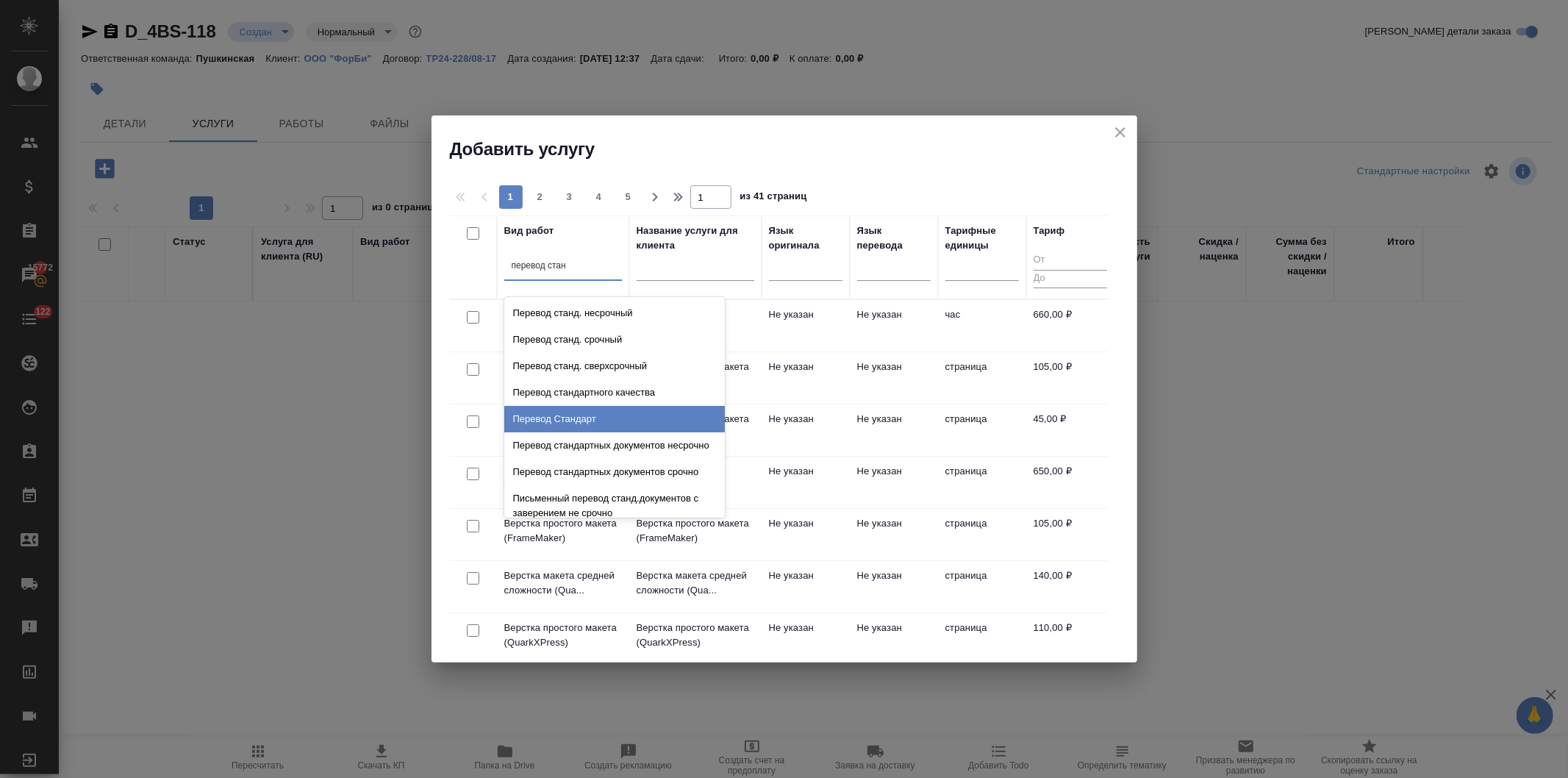
click at [576, 408] on div "Перевод Стандарт" at bounding box center [614, 419] width 220 height 26
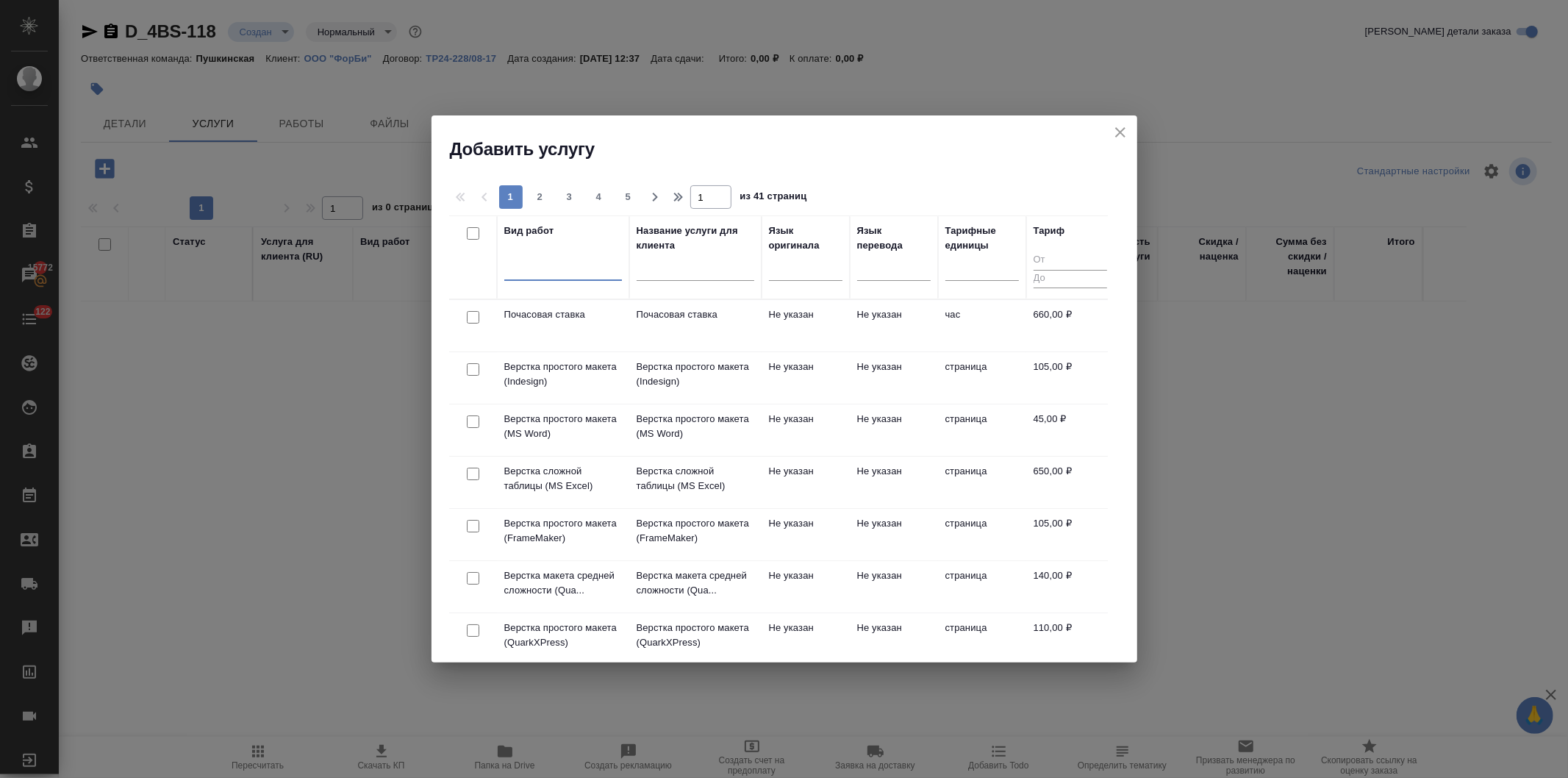
click at [545, 270] on div at bounding box center [563, 266] width 118 height 22
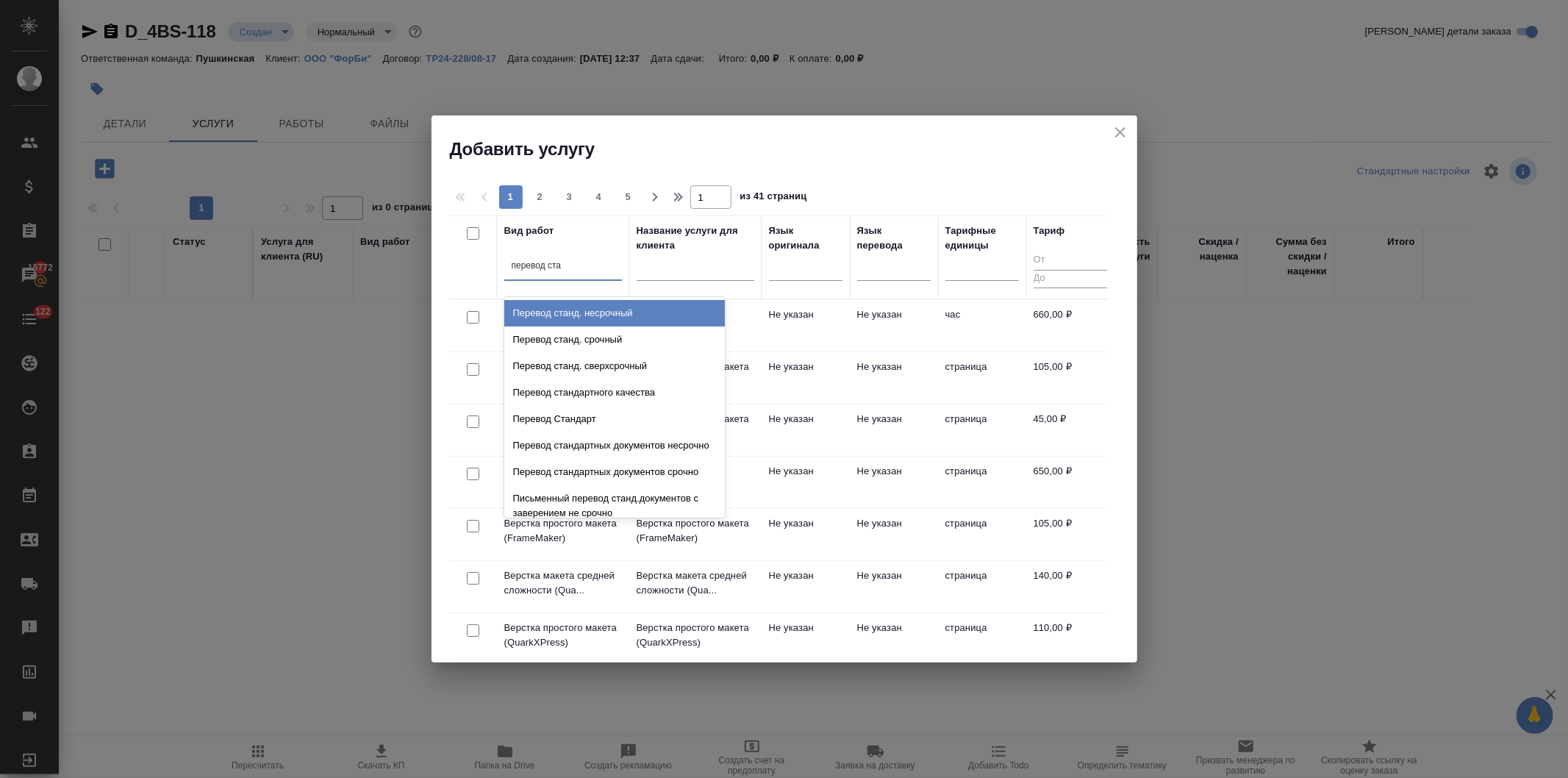
type input "перевод стан"
click at [561, 312] on div "Перевод станд. несрочный" at bounding box center [614, 313] width 220 height 26
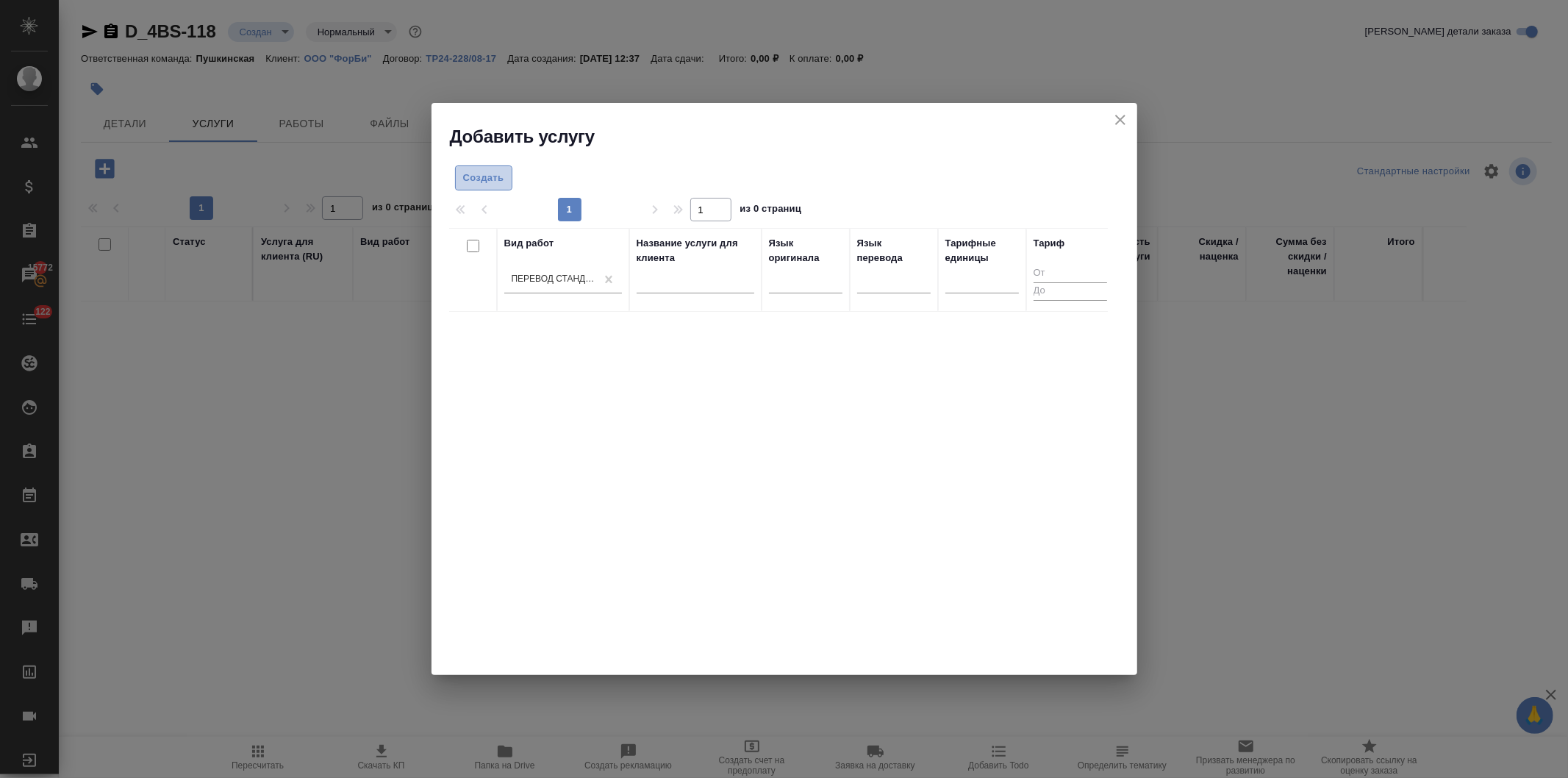
click at [471, 177] on span "Создать" at bounding box center [483, 178] width 41 height 17
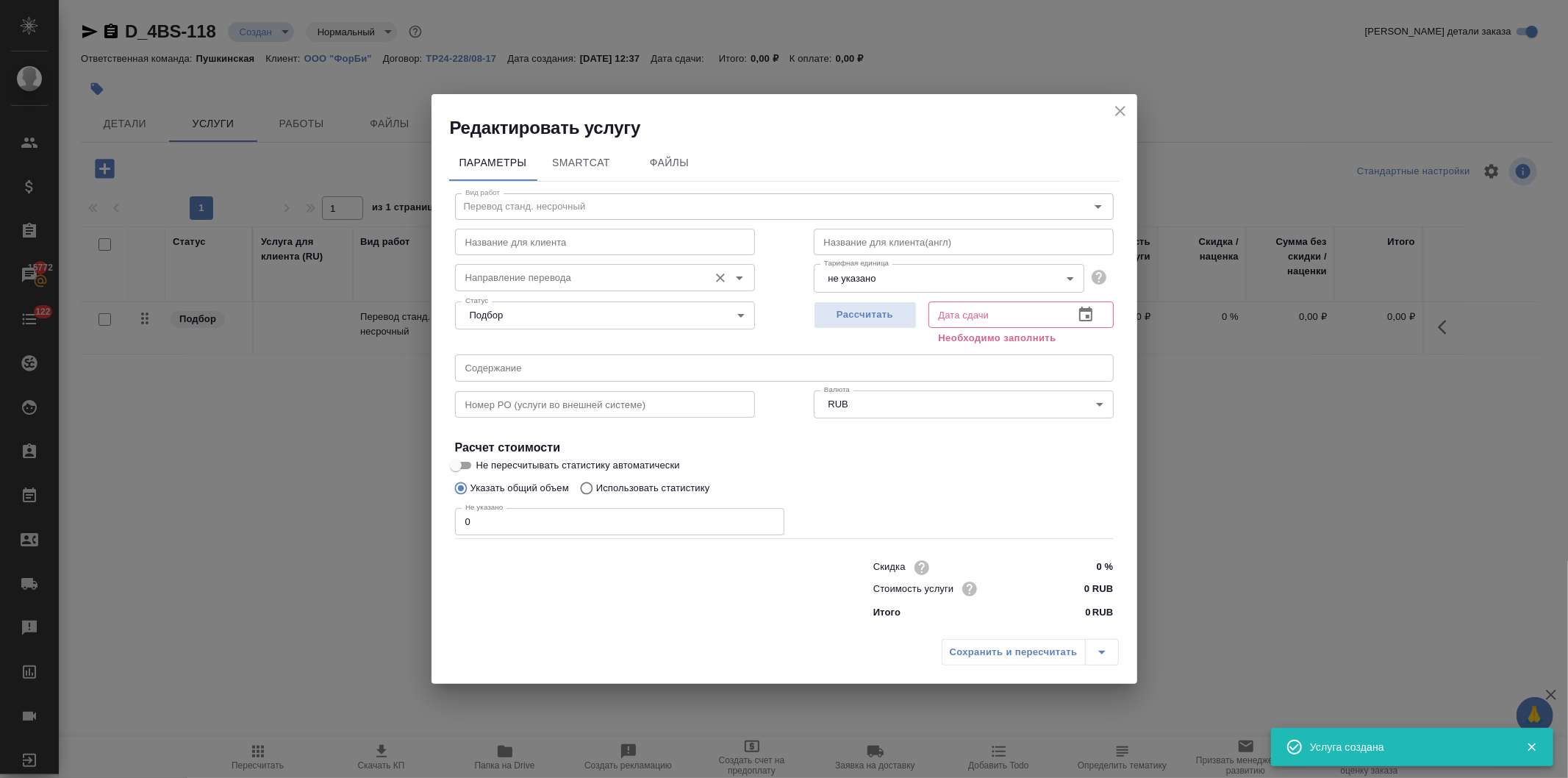
click at [520, 278] on input "Направление перевода" at bounding box center [580, 277] width 242 height 18
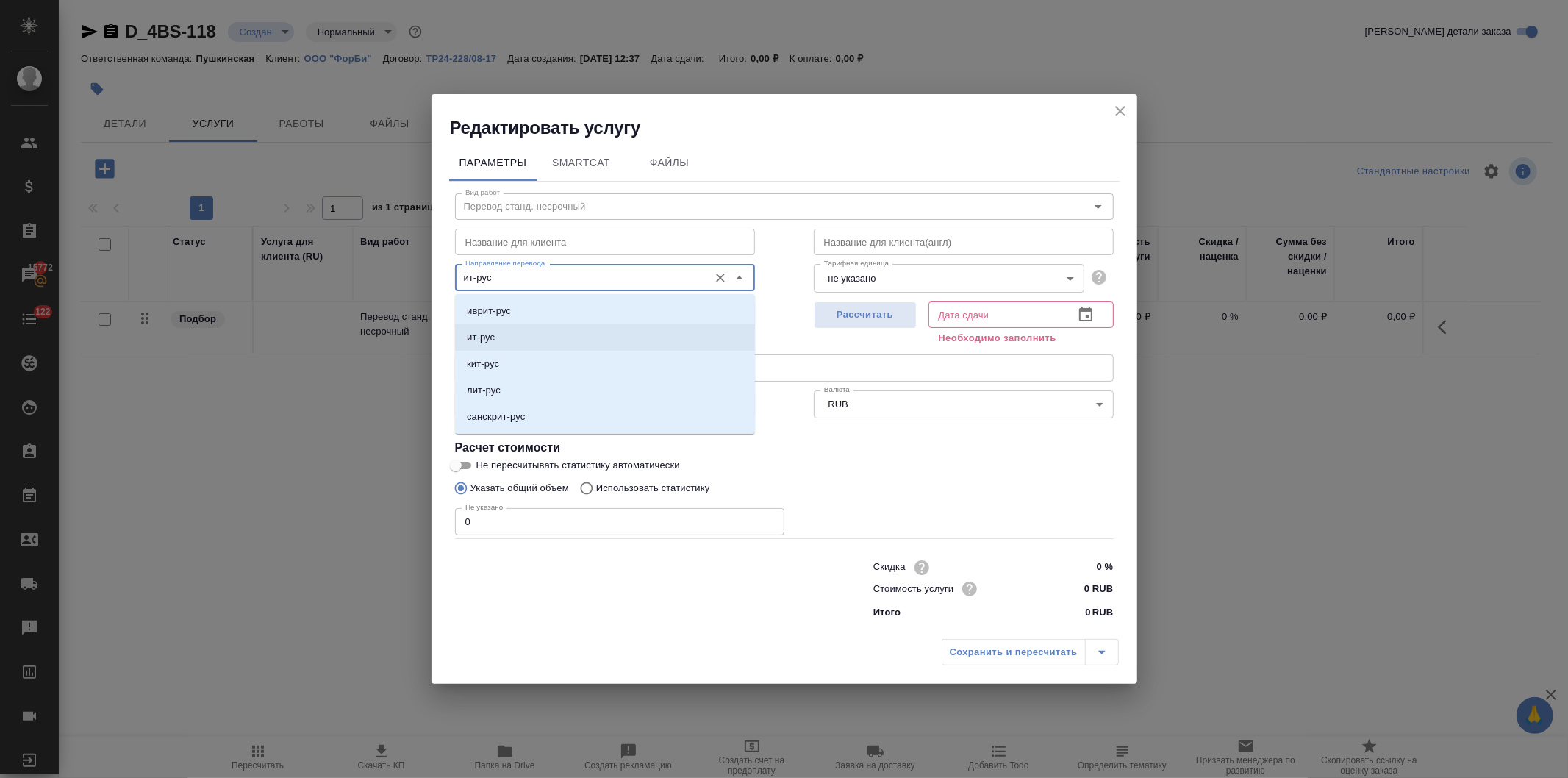
click at [503, 342] on li "ит-рус" at bounding box center [604, 338] width 300 height 26
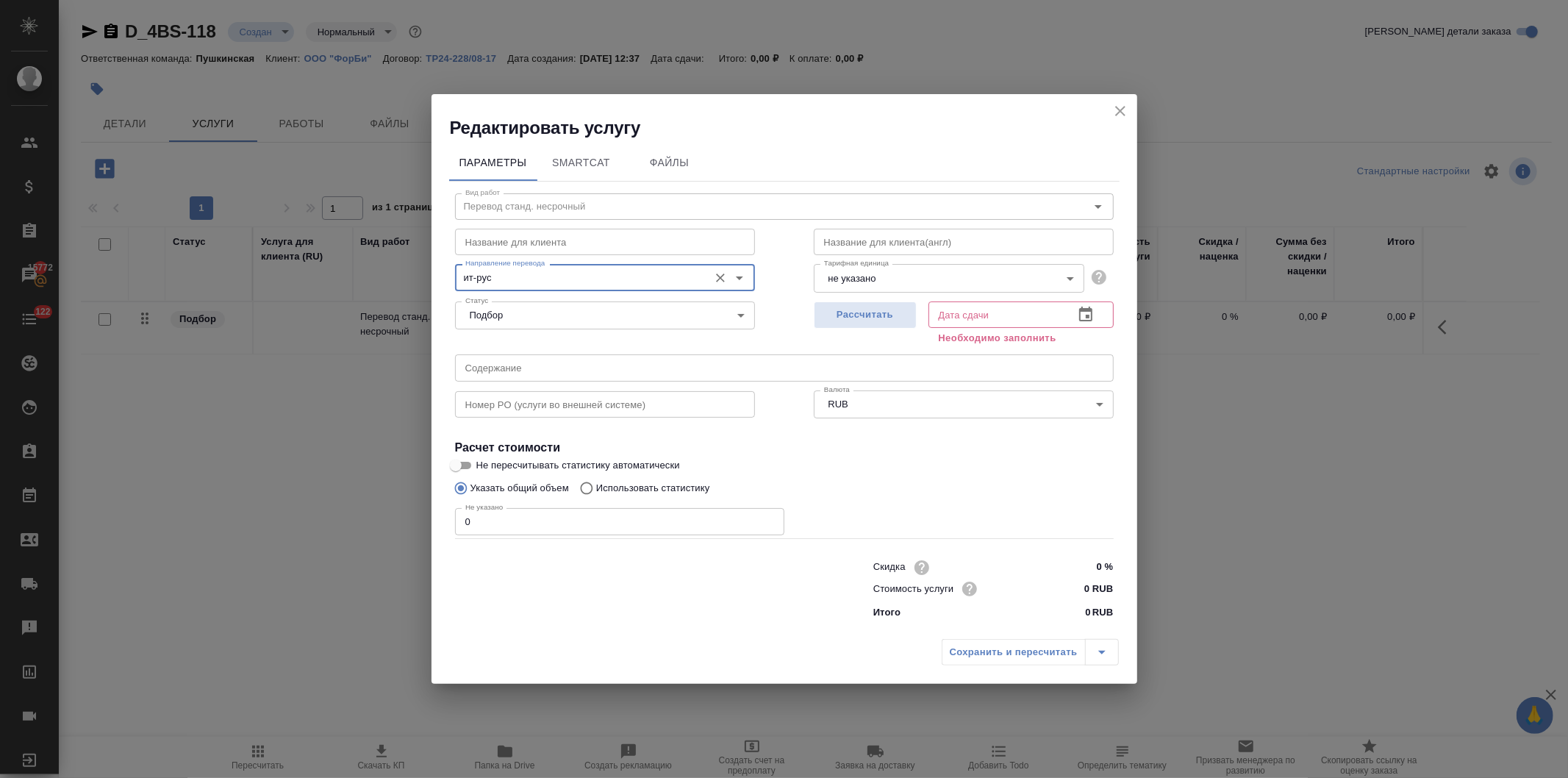
type input "ит-рус"
click at [885, 279] on body "🙏 .cls-1 fill:#fff; AWATERA Давыдова Елена Клиенты Спецификации Заказы 15772 Ча…" at bounding box center [784, 389] width 1568 height 778
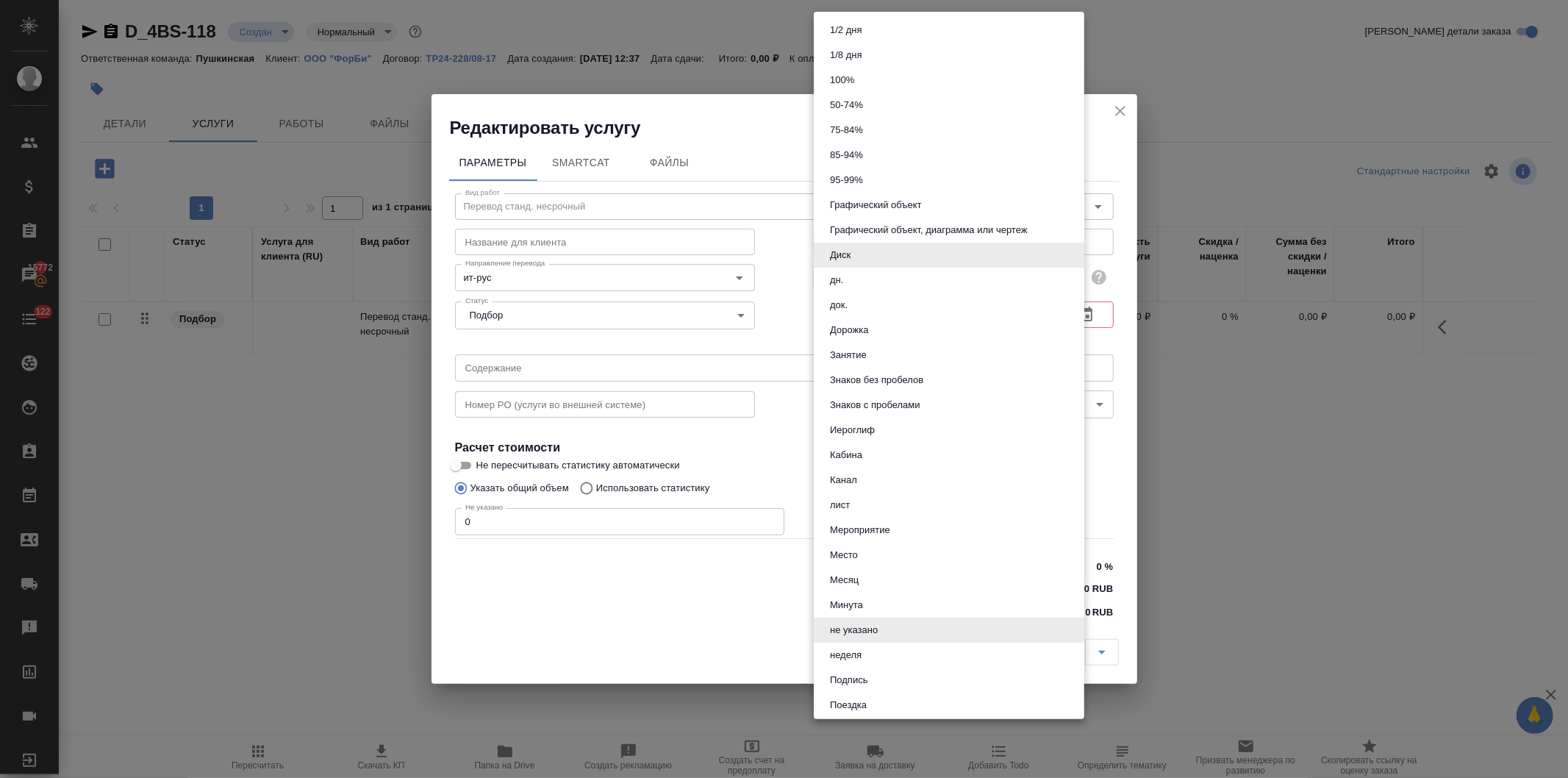
click at [851, 303] on button "док." at bounding box center [839, 305] width 26 height 16
type input "5a8b1489cc6b4906c91bfd8b"
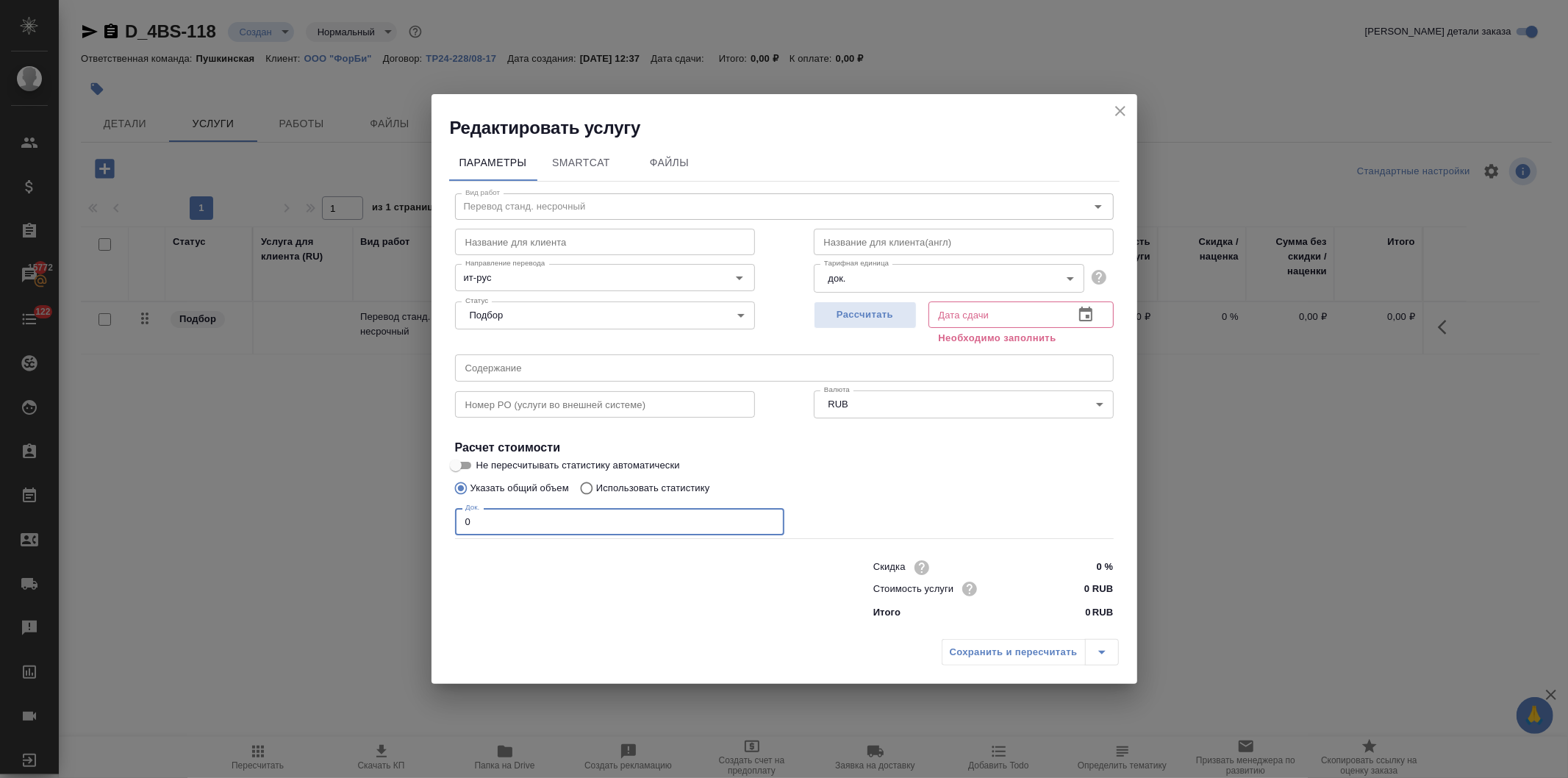
drag, startPoint x: 483, startPoint y: 517, endPoint x: 392, endPoint y: 528, distance: 91.7
click at [402, 522] on div "Редактировать услугу Параметры SmartCat Файлы Вид работ Перевод станд. несрочны…" at bounding box center [784, 389] width 1568 height 778
type input "1"
click at [1078, 598] on input "0 RUB" at bounding box center [1085, 589] width 54 height 22
type input "580 RUB"
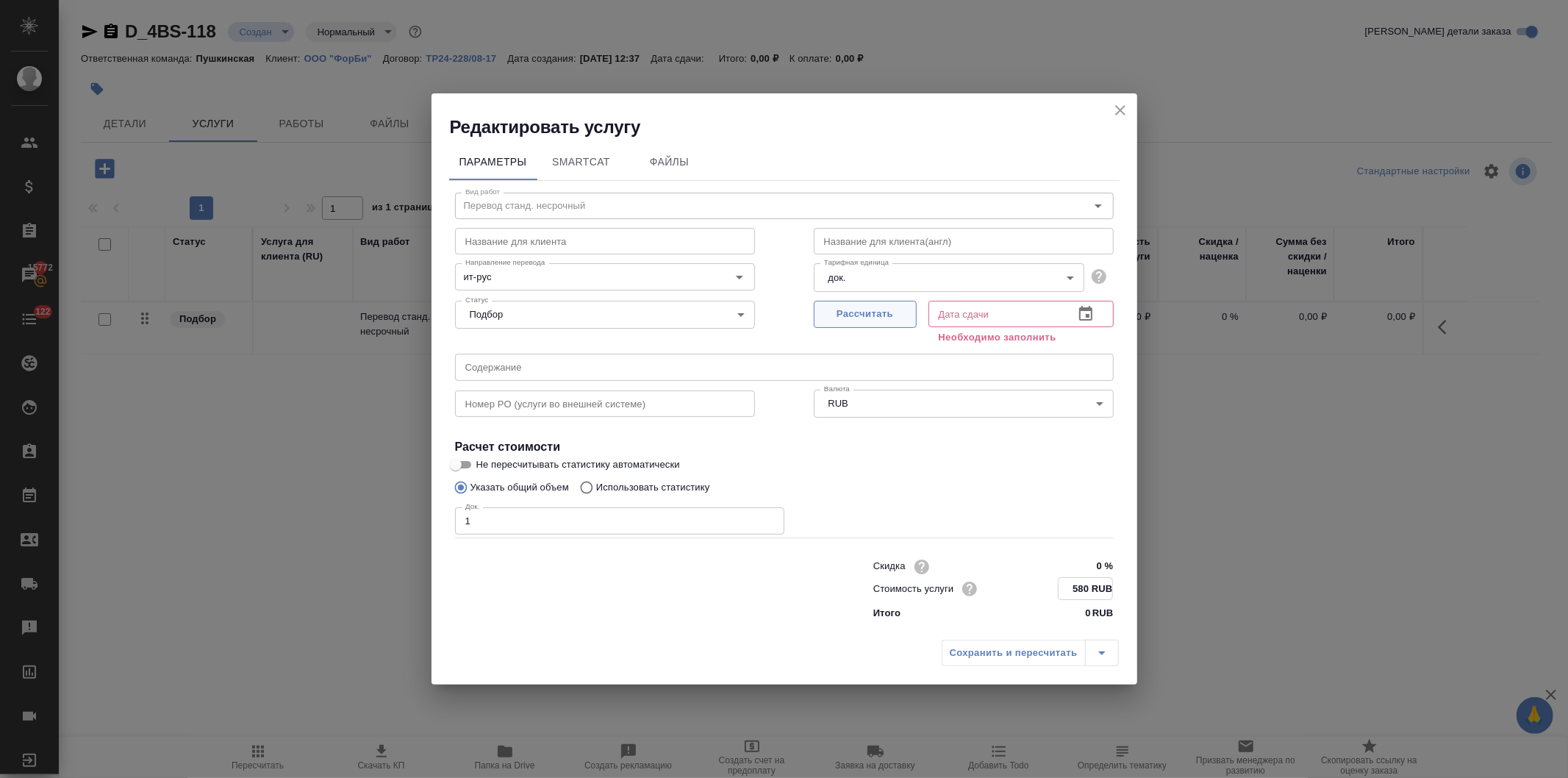
click at [839, 305] on button "Рассчитать" at bounding box center [866, 314] width 103 height 27
type input "19.09.2025 12:39"
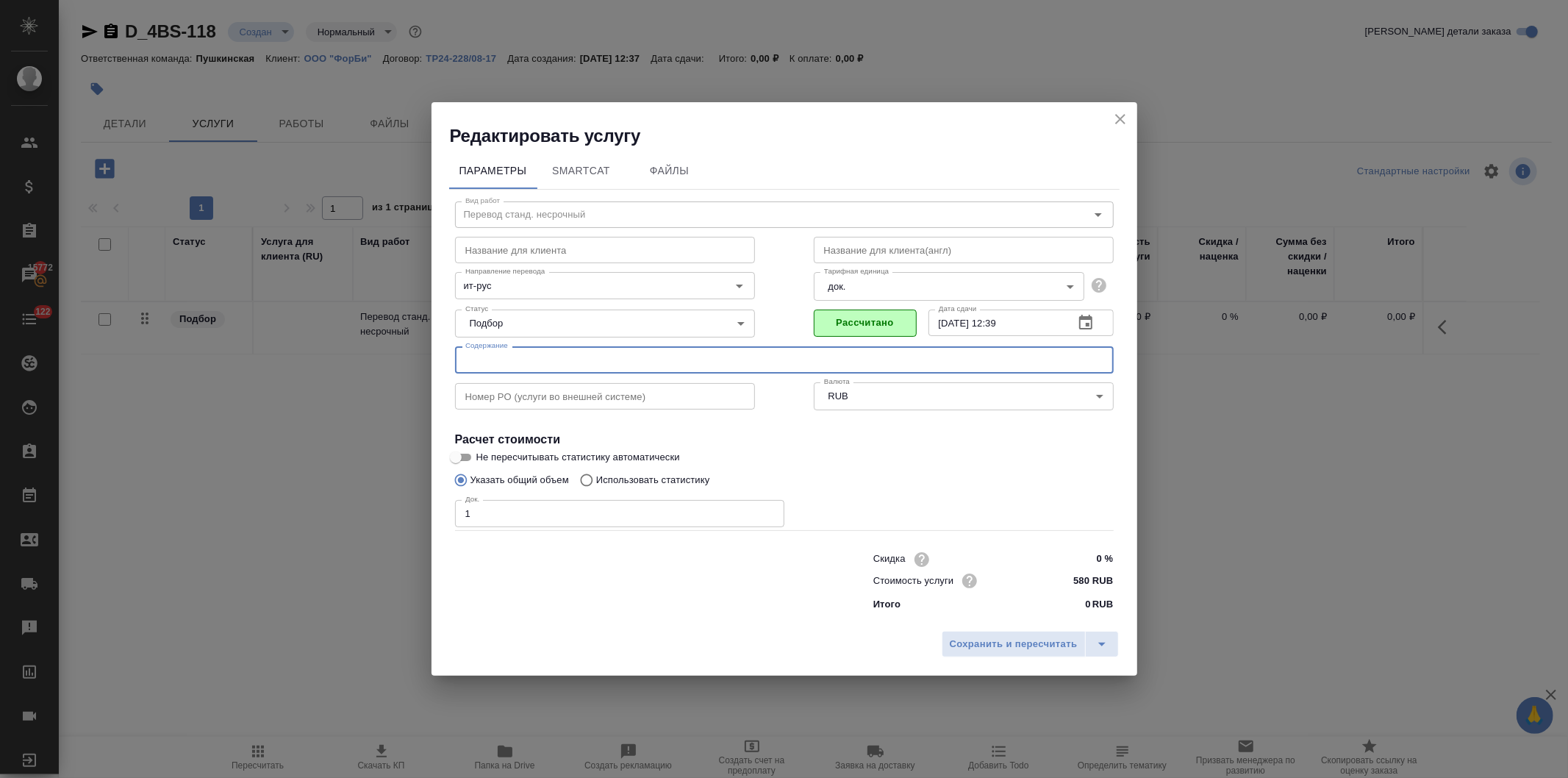
click at [525, 366] on input "text" at bounding box center [784, 359] width 659 height 26
click at [517, 363] on input "text" at bounding box center [784, 359] width 659 height 26
paste input "passaporto.Ghislotti.Bortolo"
type input "passaporto.Ghislotti.Bortolo"
click at [979, 642] on span "Сохранить и пересчитать" at bounding box center [1014, 645] width 128 height 17
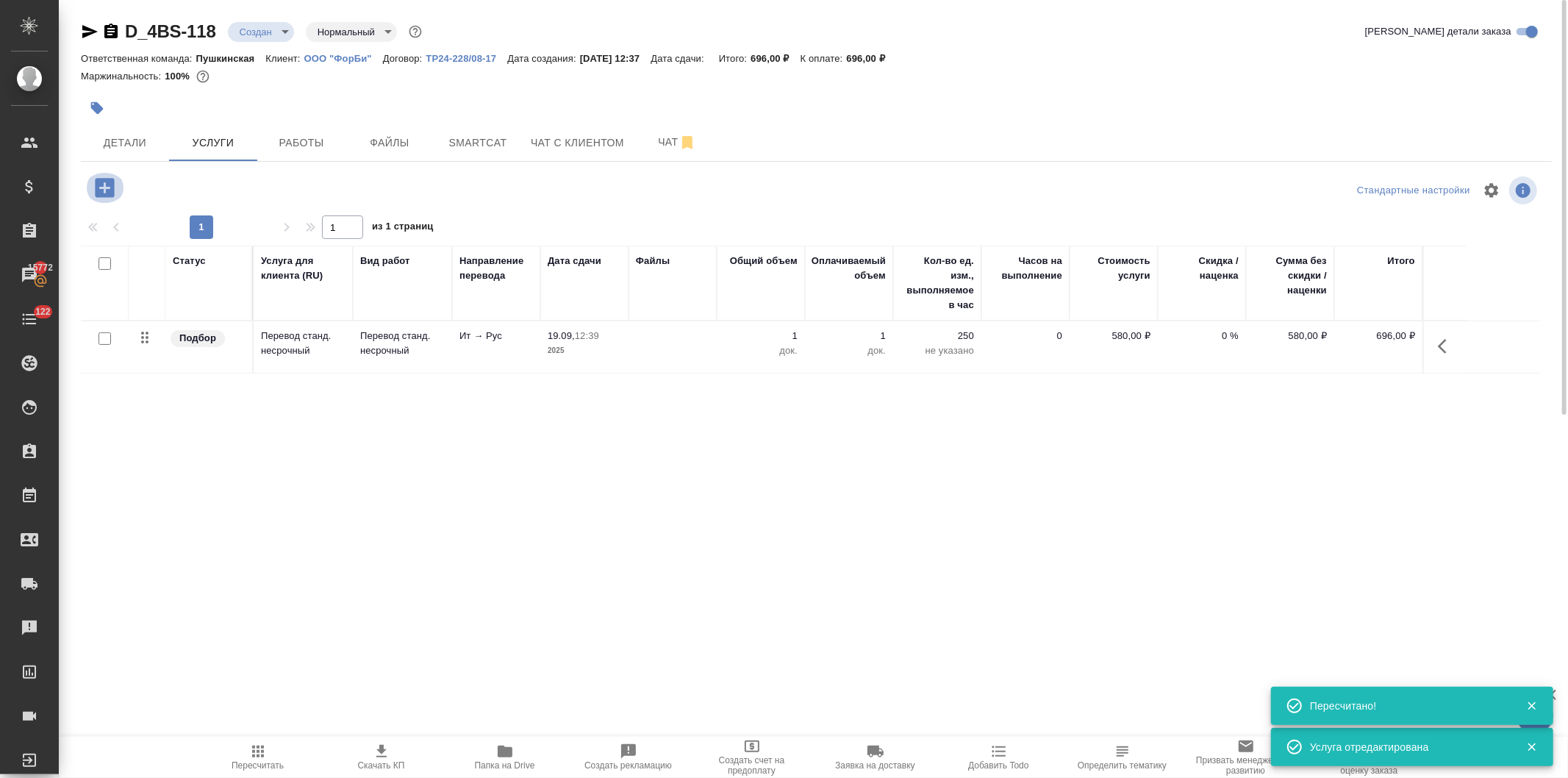
click at [94, 183] on icon "button" at bounding box center [104, 187] width 25 height 25
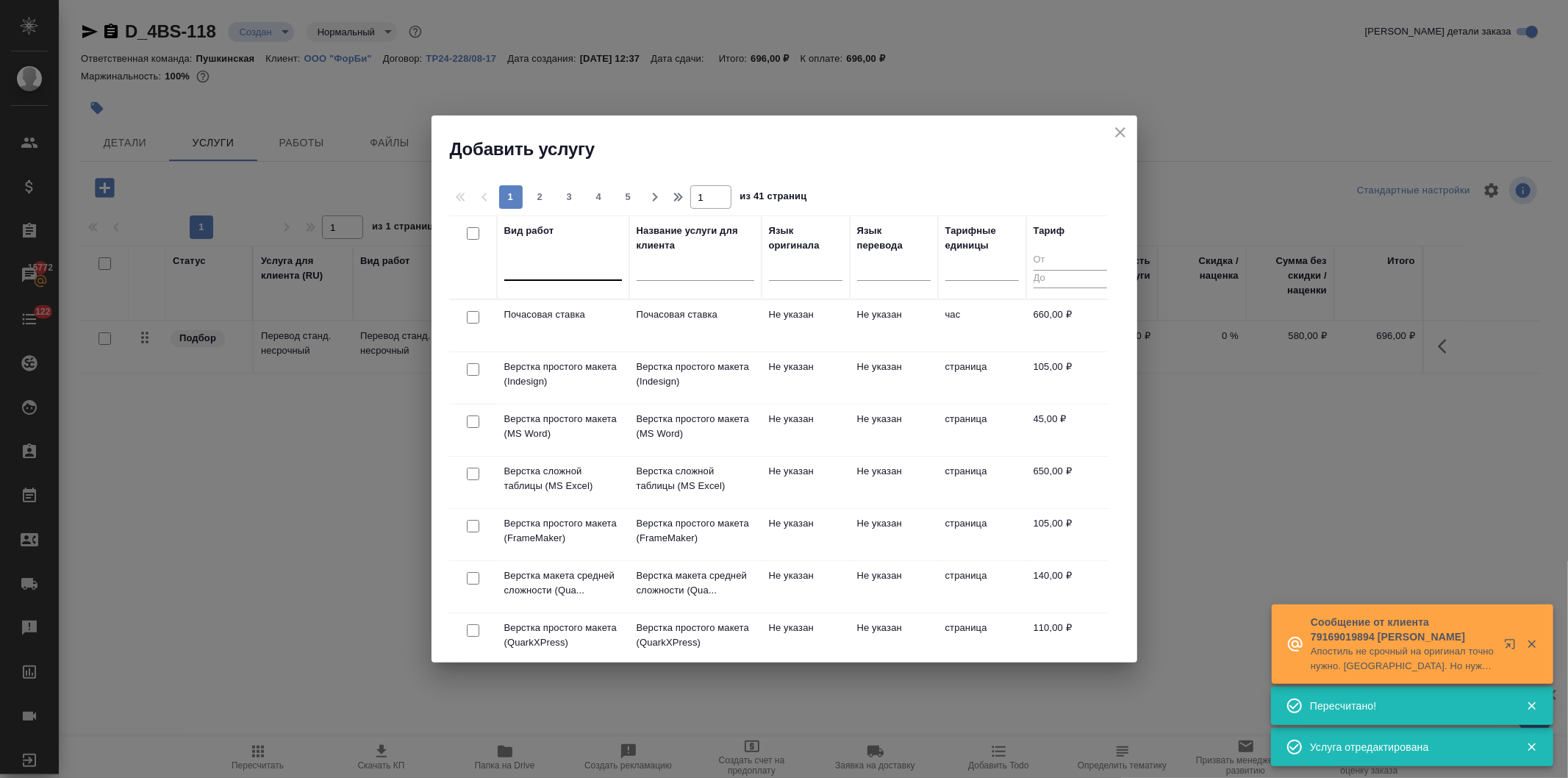
click at [544, 268] on div at bounding box center [563, 266] width 118 height 22
type input "заверение не"
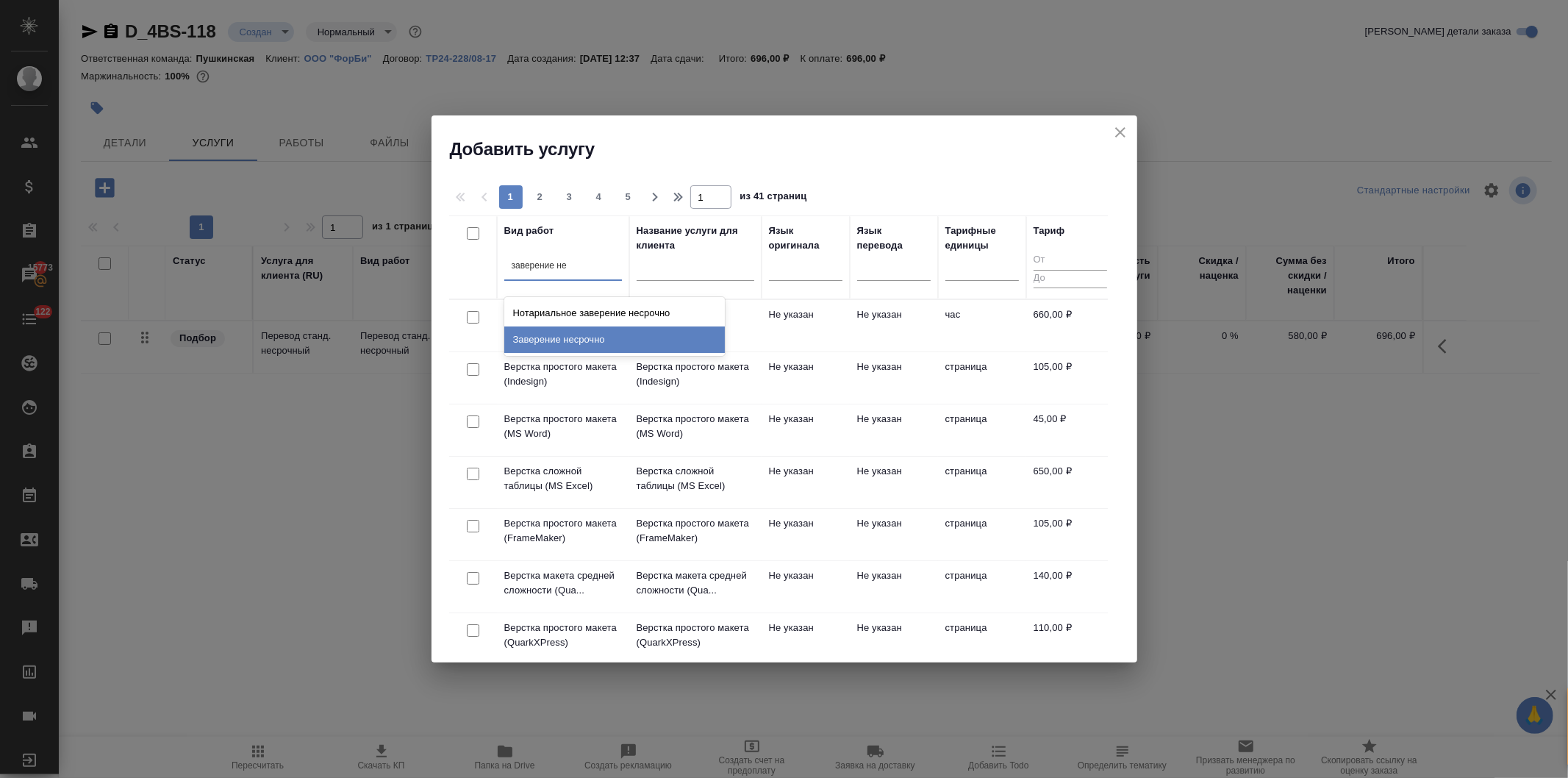
click at [564, 339] on div "Заверение несрочно" at bounding box center [614, 339] width 220 height 26
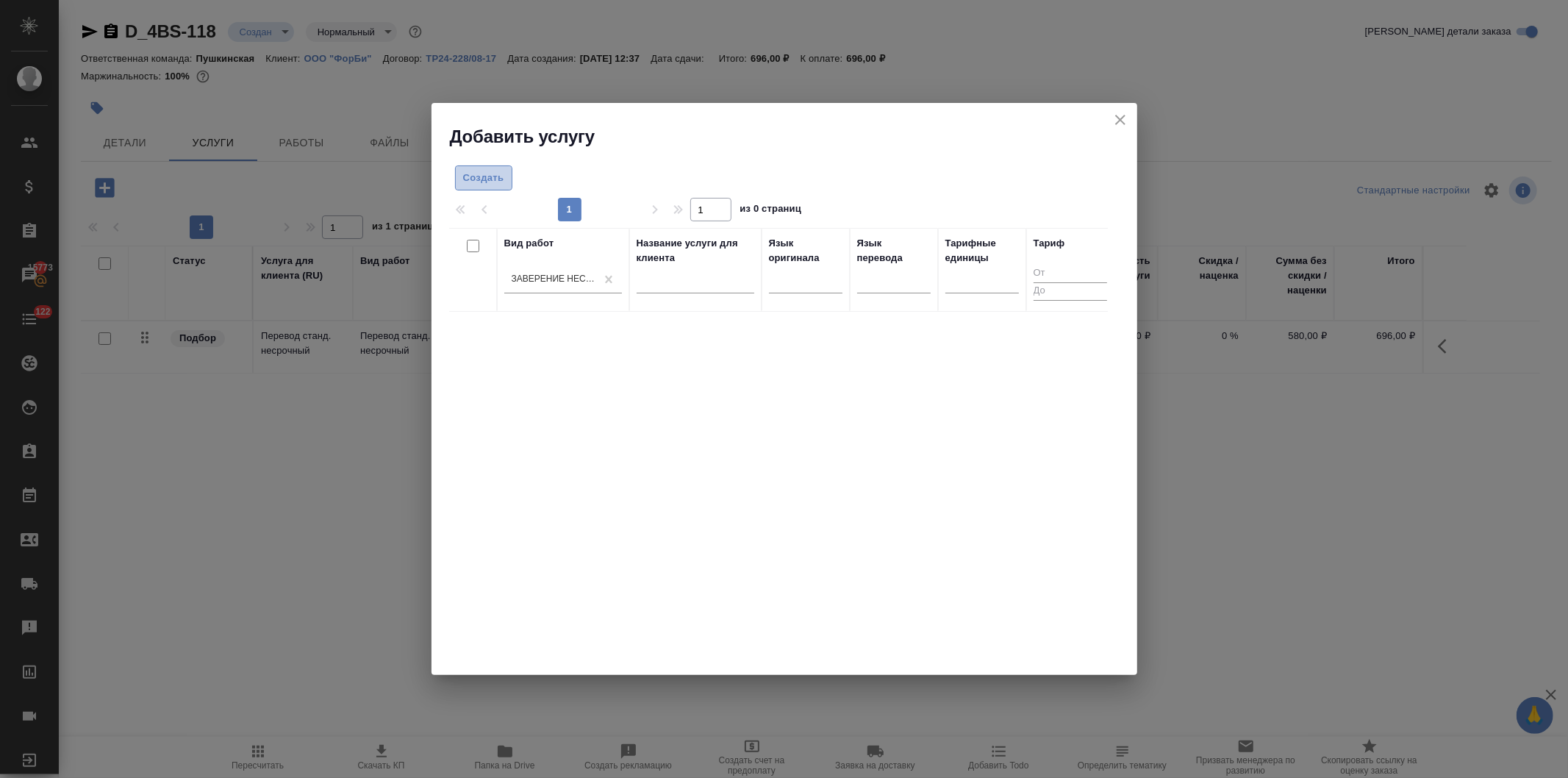
click at [481, 174] on span "Создать" at bounding box center [483, 178] width 41 height 17
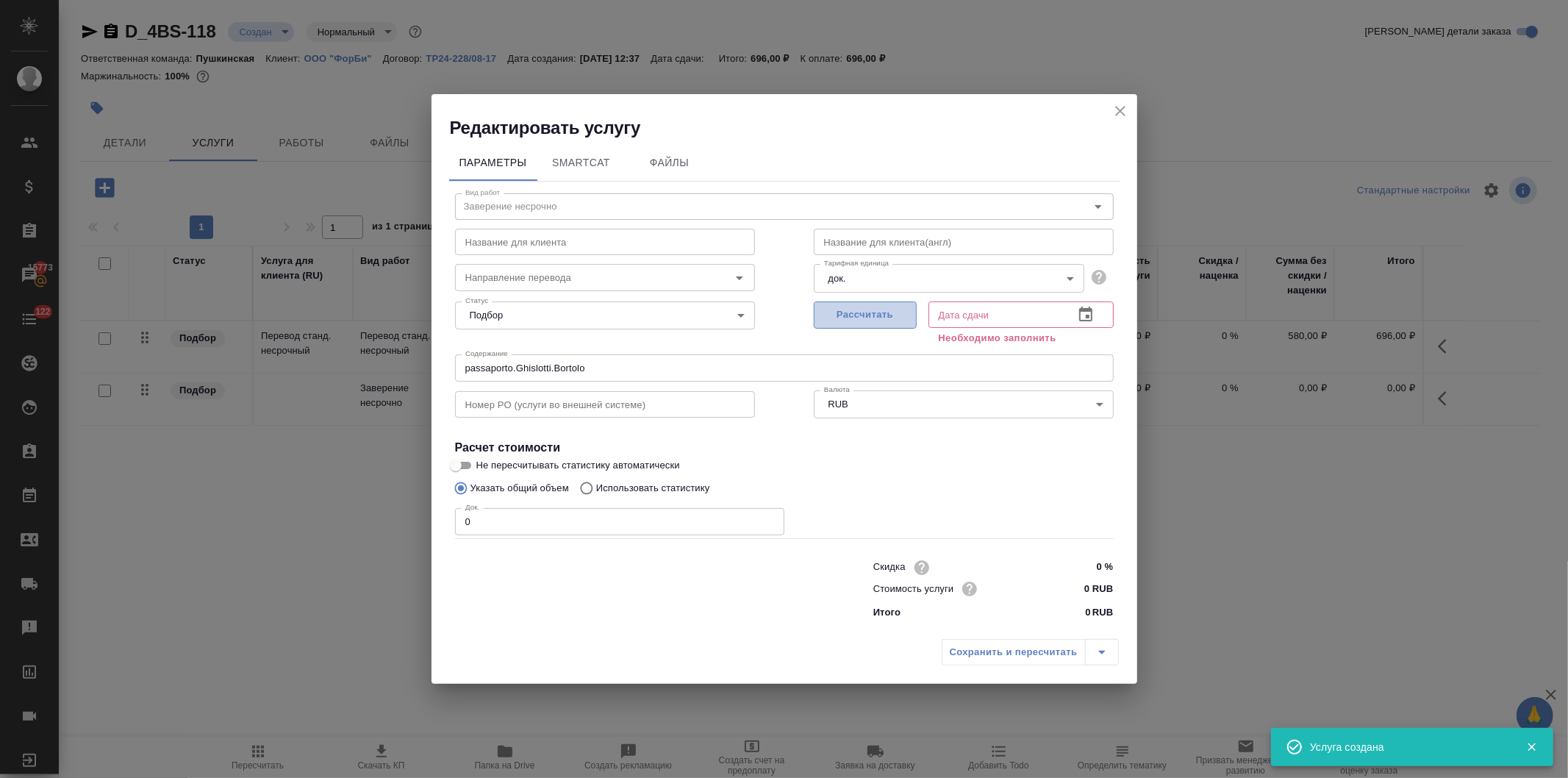
click at [839, 309] on span "Рассчитать" at bounding box center [865, 315] width 87 height 17
type input "19.09.2025 12:39"
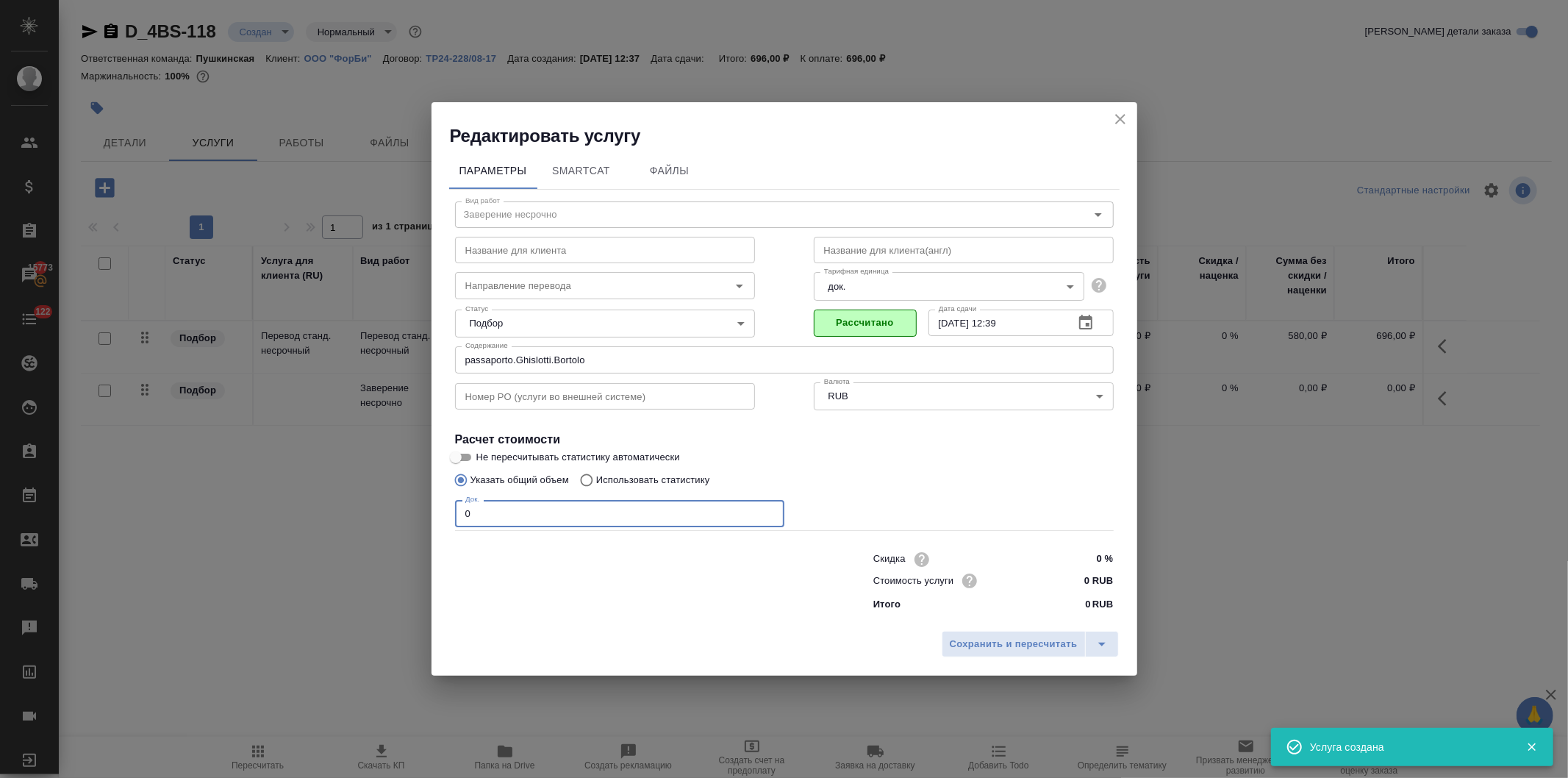
drag, startPoint x: 438, startPoint y: 514, endPoint x: 472, endPoint y: 550, distance: 49.5
click at [426, 514] on div "Редактировать услугу Параметры SmartCat Файлы Вид работ Заверение несрочно Вид …" at bounding box center [784, 389] width 1568 height 778
type input "1"
click at [1078, 586] on input "0 RUB" at bounding box center [1085, 581] width 54 height 22
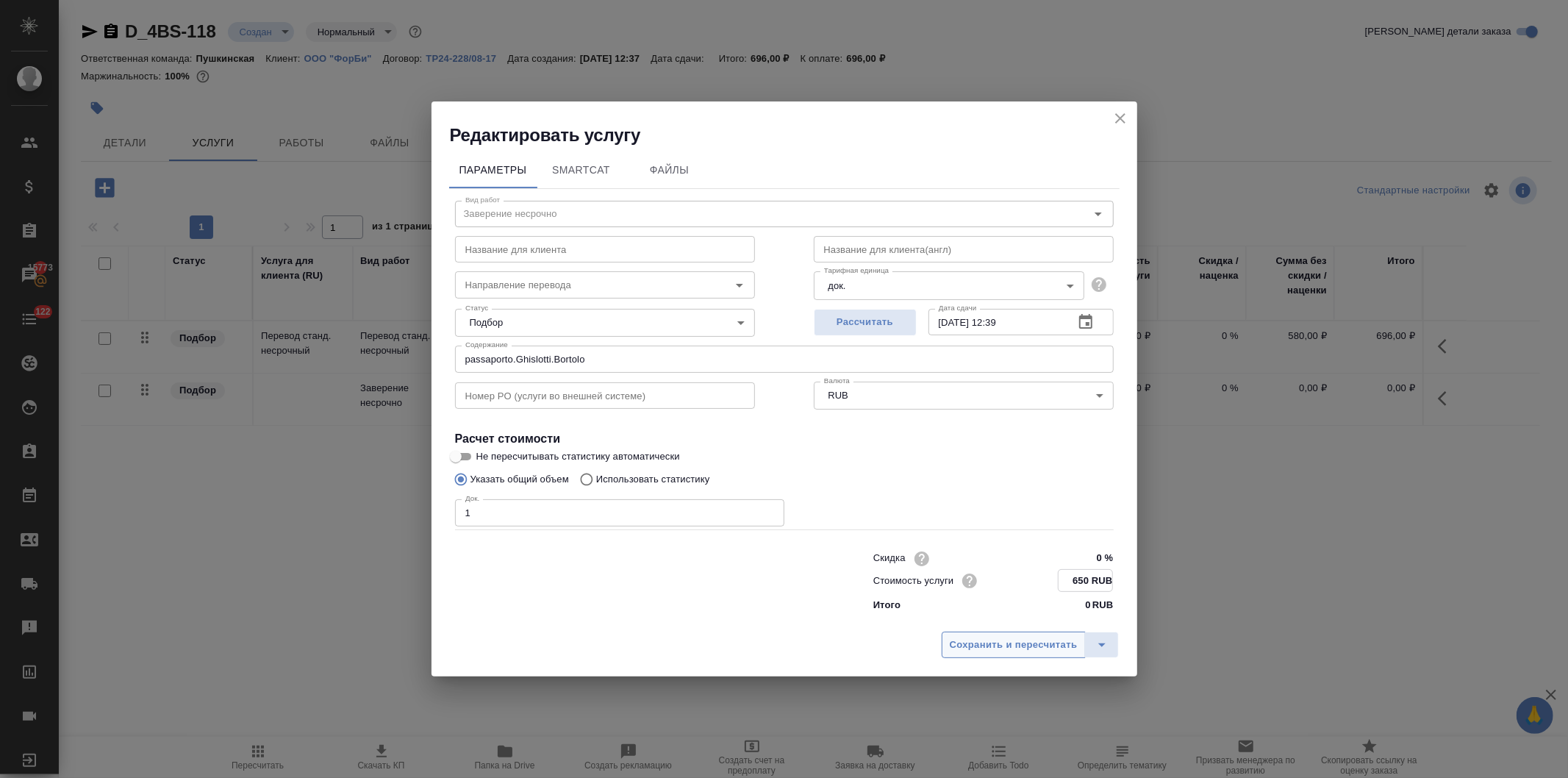
type input "650 RUB"
click at [1003, 644] on span "Сохранить и пересчитать" at bounding box center [1014, 645] width 128 height 17
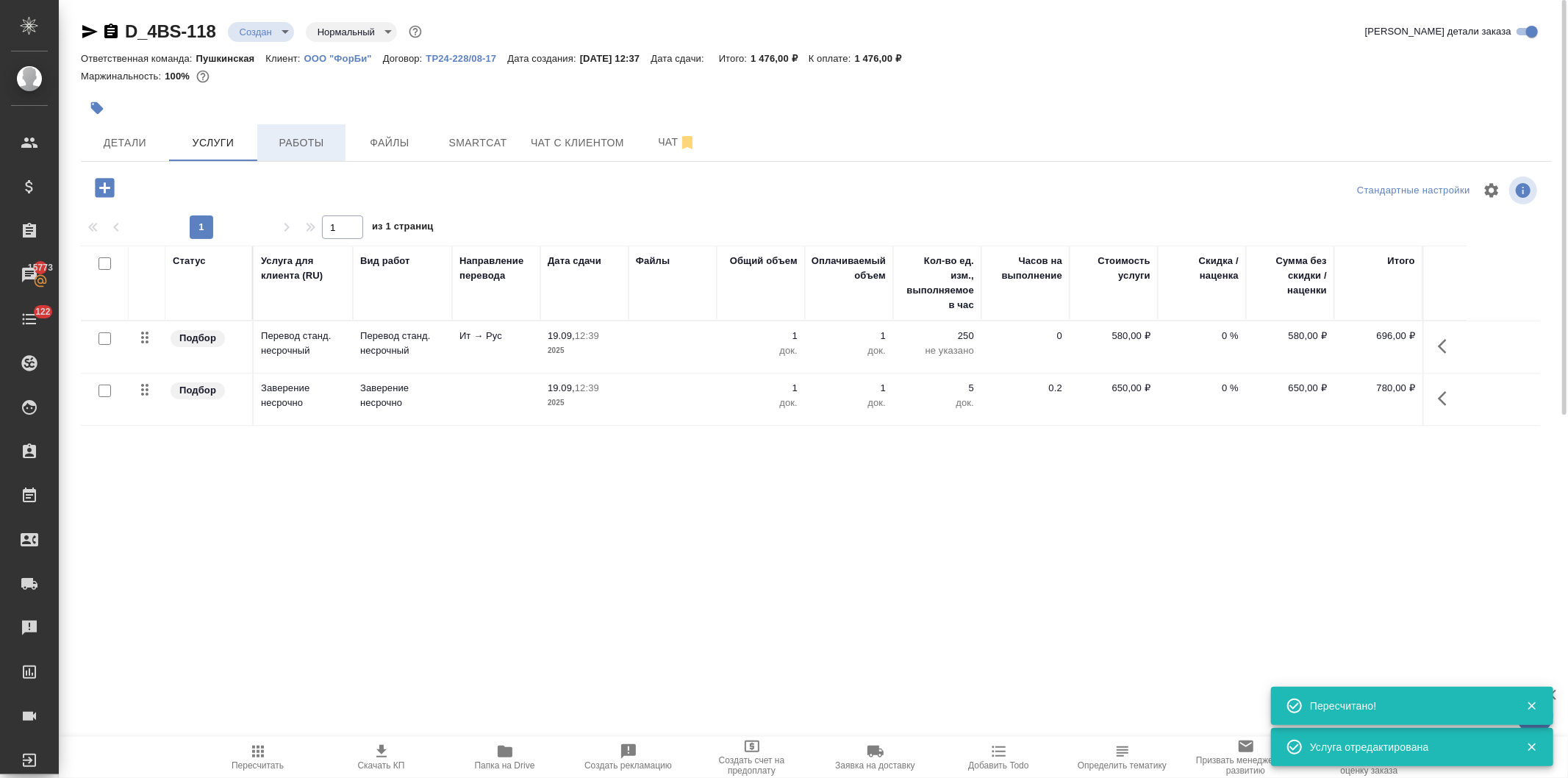
click at [292, 134] on span "Работы" at bounding box center [301, 143] width 71 height 19
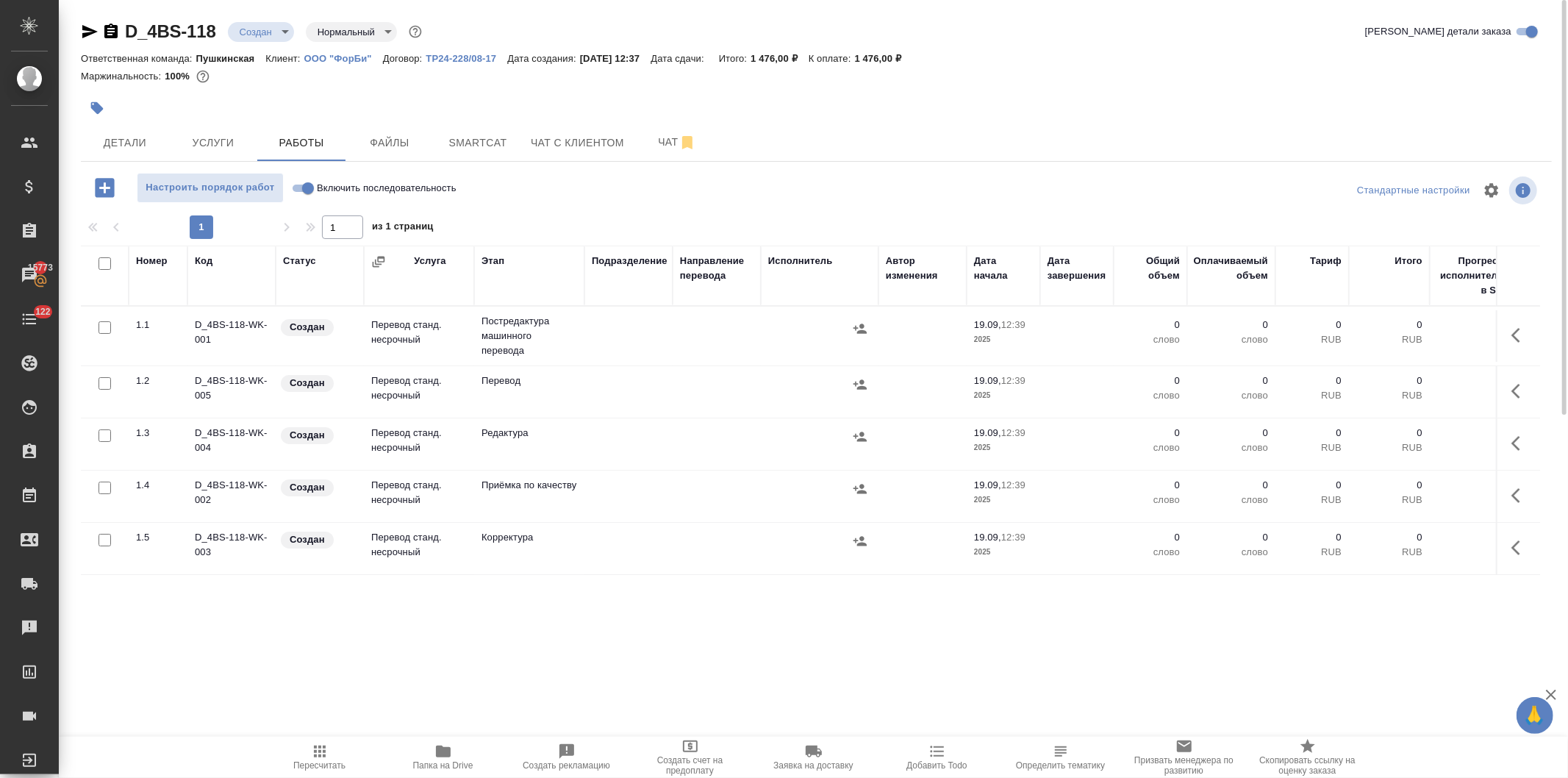
click at [102, 325] on input "checkbox" at bounding box center [105, 328] width 12 height 12
checkbox input "true"
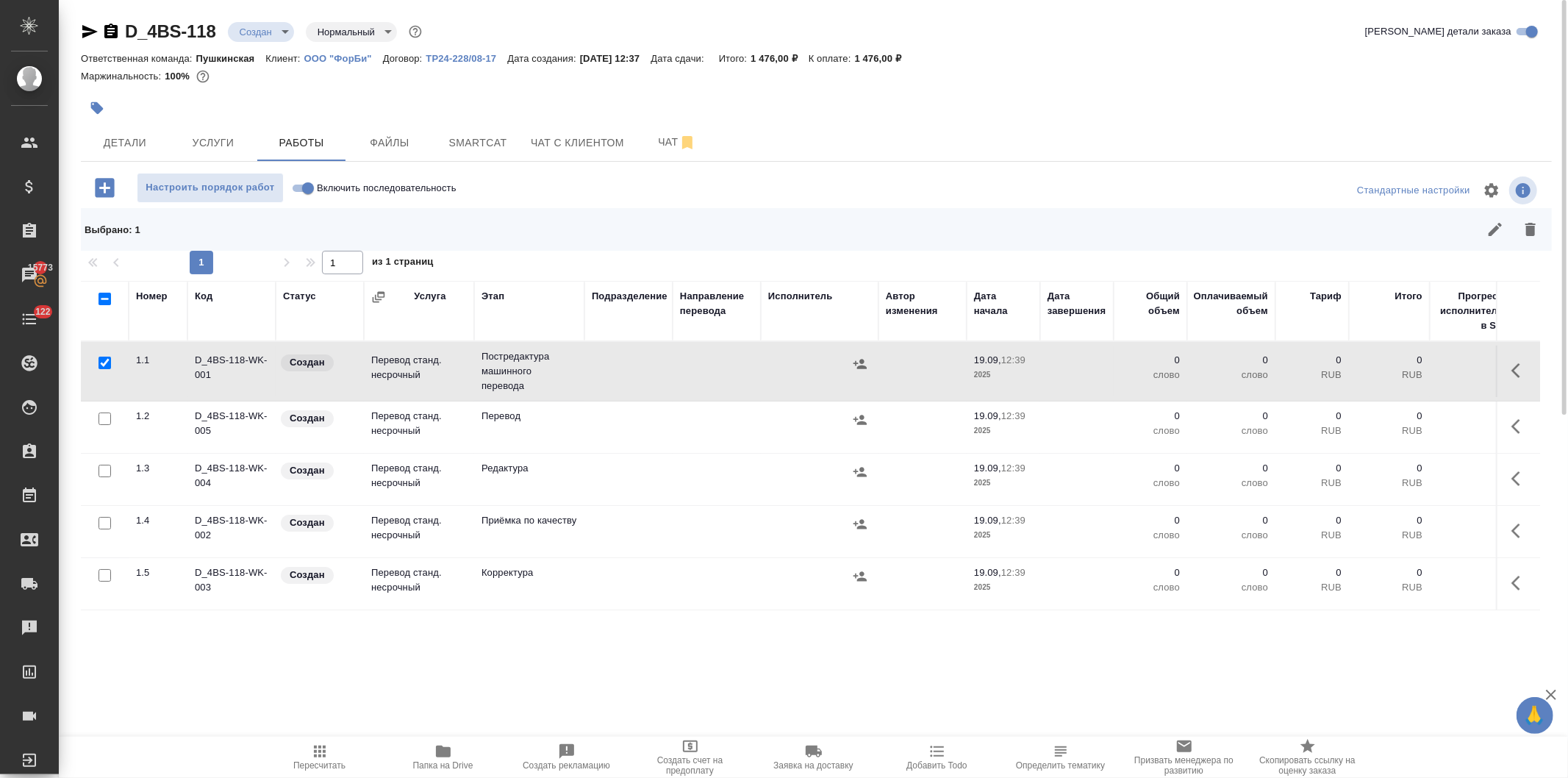
click at [100, 470] on input "checkbox" at bounding box center [105, 471] width 12 height 12
checkbox input "true"
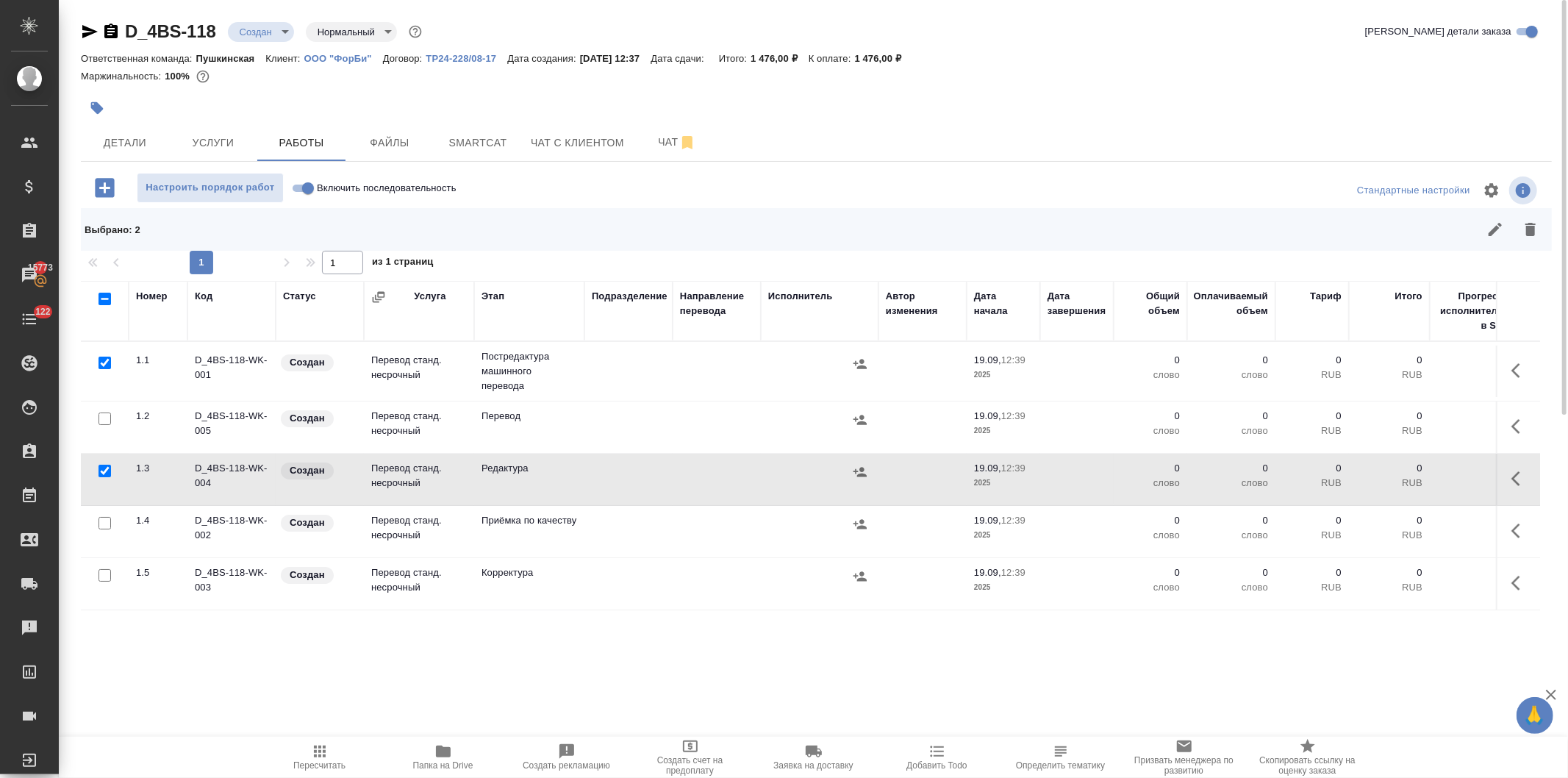
click at [99, 519] on input "checkbox" at bounding box center [105, 524] width 12 height 12
checkbox input "true"
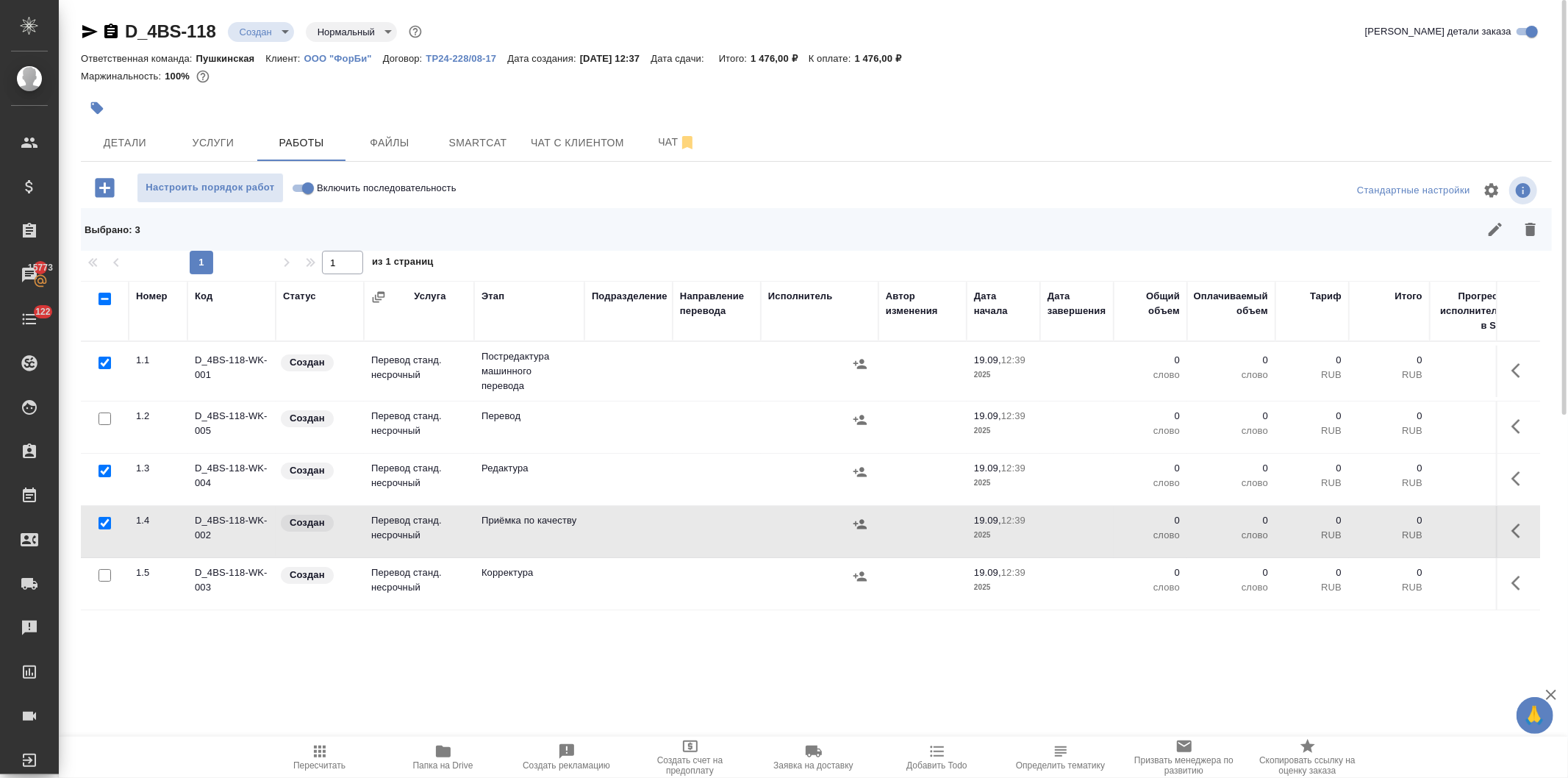
click at [99, 572] on input "checkbox" at bounding box center [105, 575] width 12 height 12
checkbox input "true"
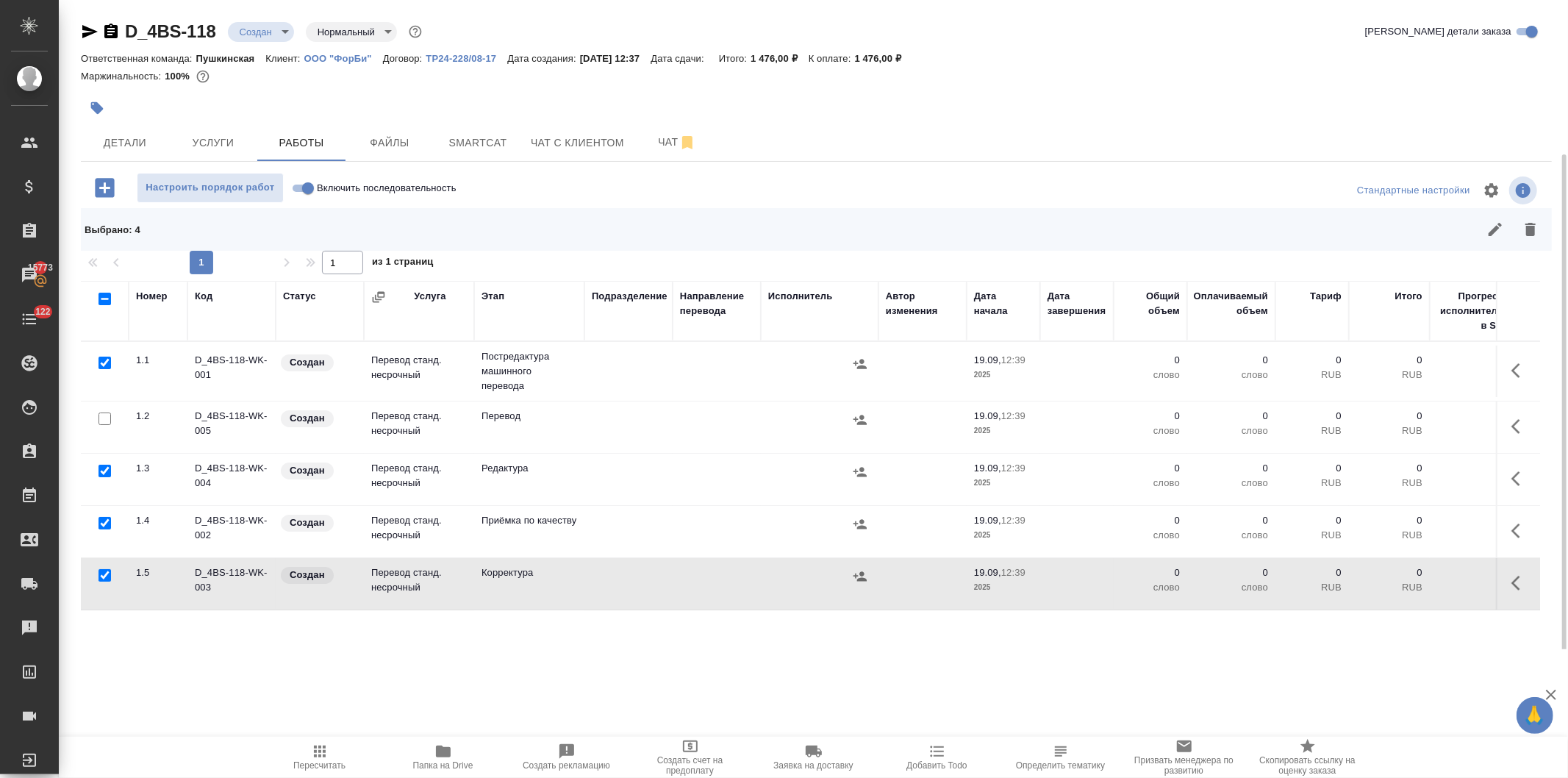
scroll to position [71, 0]
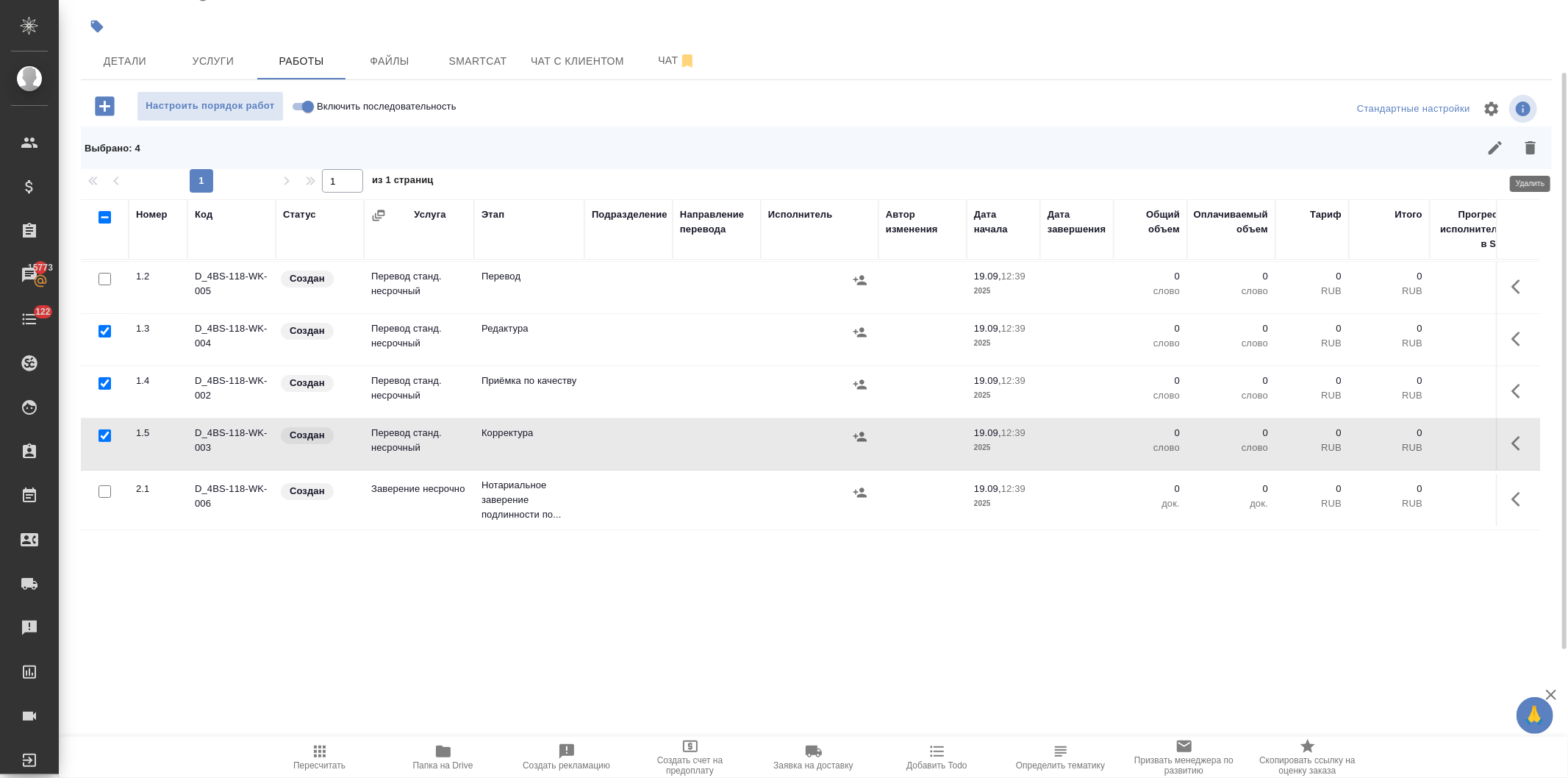
click at [1523, 147] on icon "button" at bounding box center [1530, 147] width 18 height 18
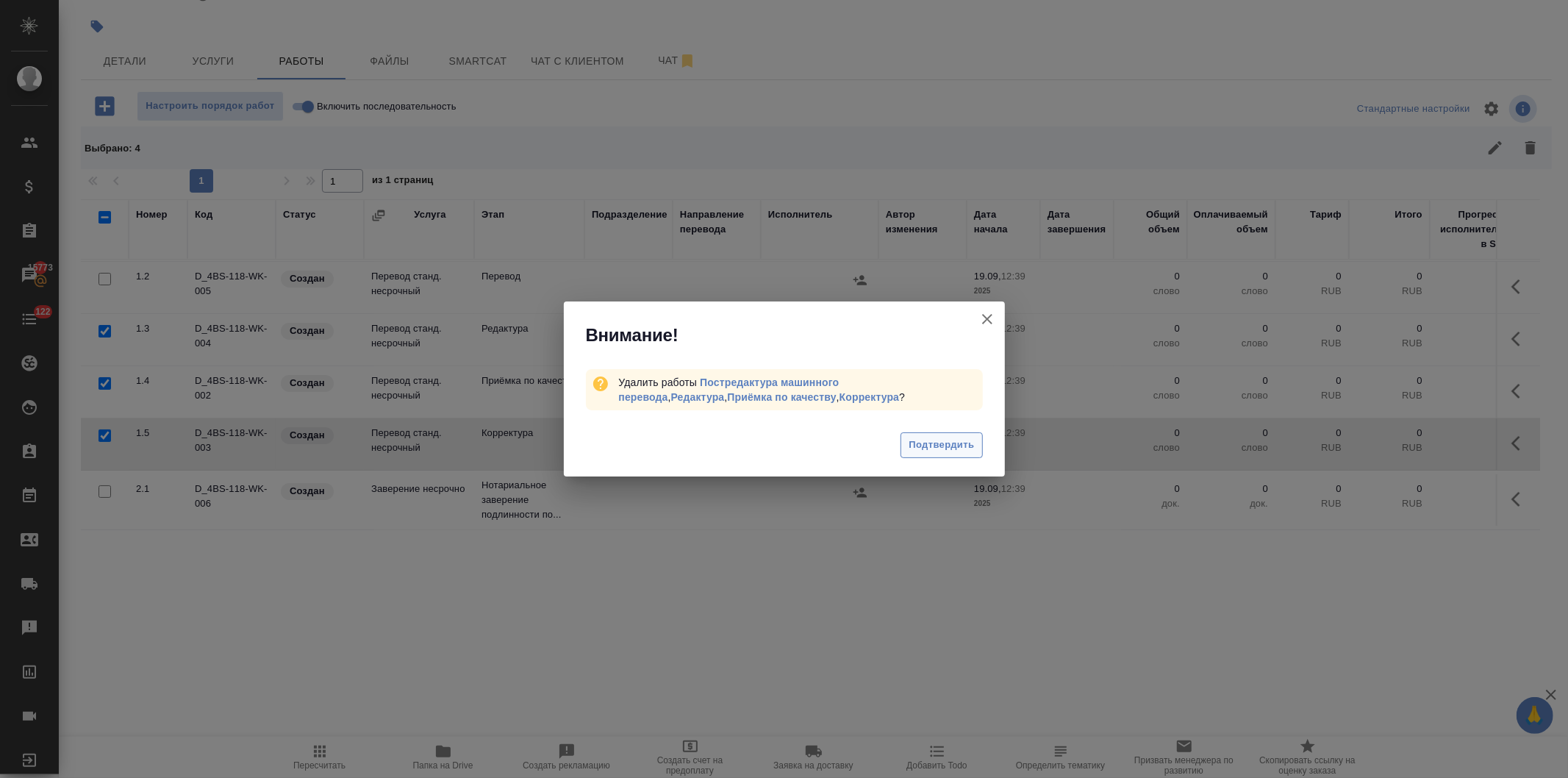
click at [945, 441] on span "Подтвердить" at bounding box center [941, 446] width 66 height 17
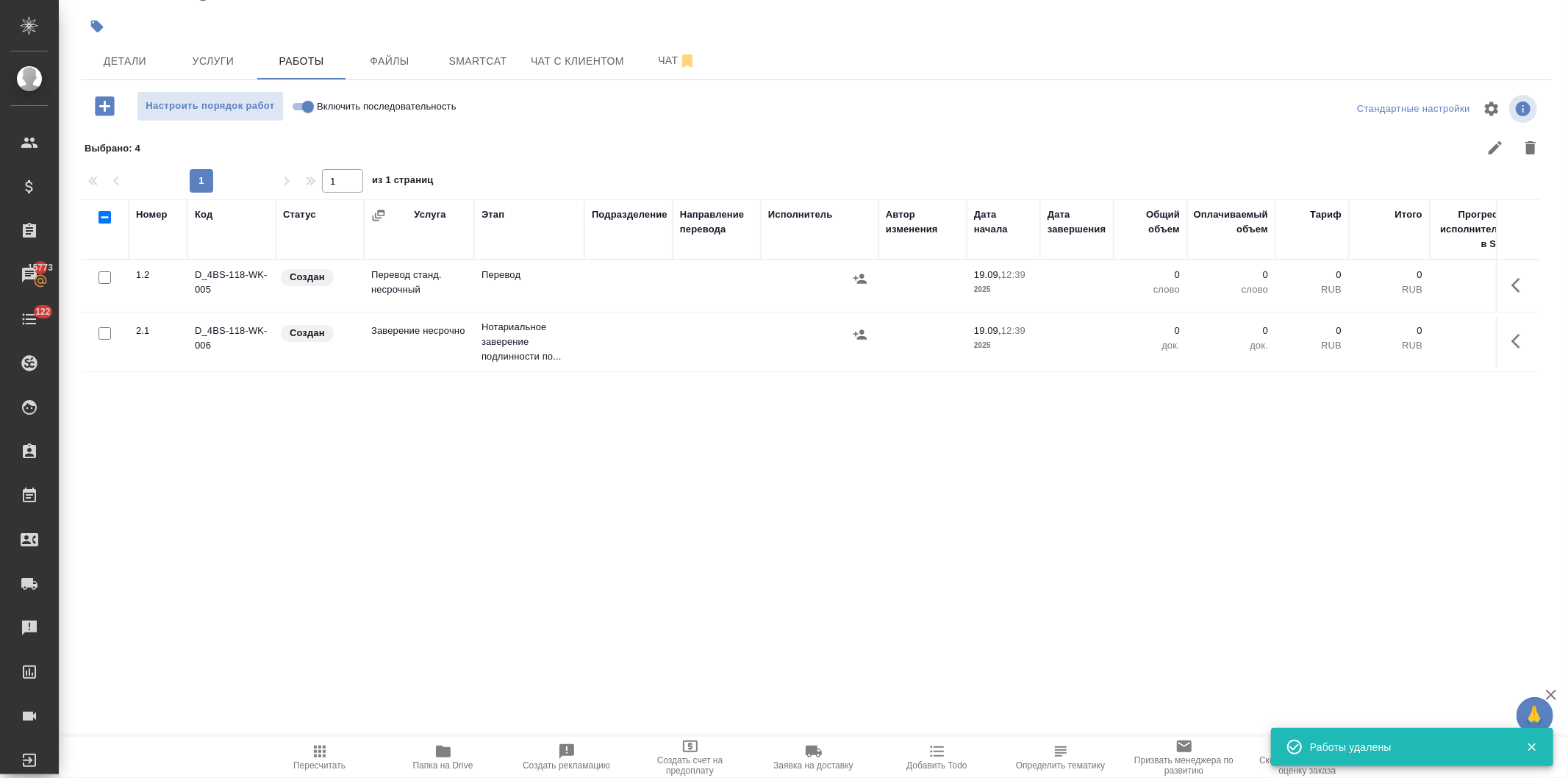
scroll to position [0, 0]
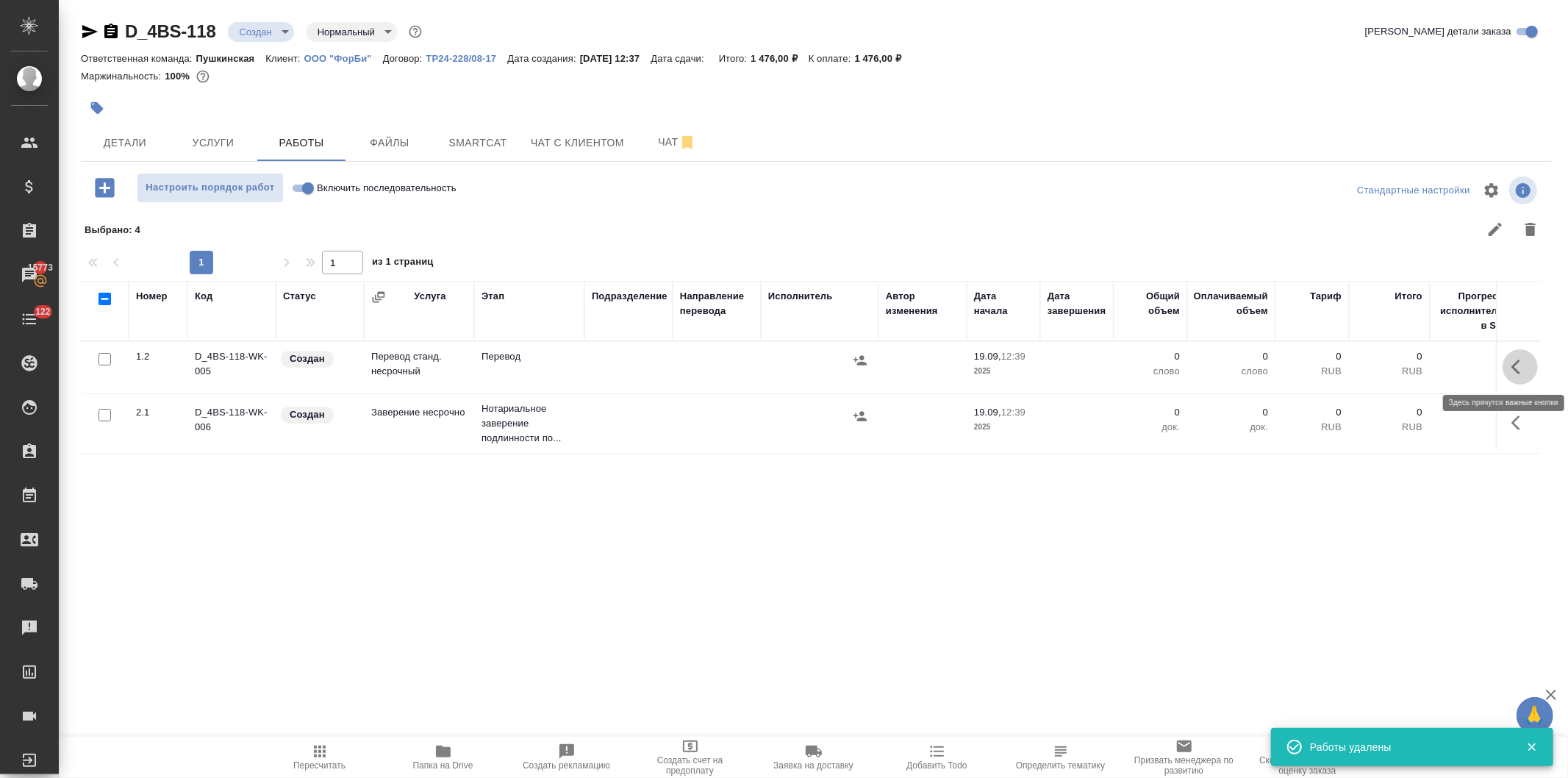
click at [1507, 362] on button "button" at bounding box center [1521, 367] width 35 height 35
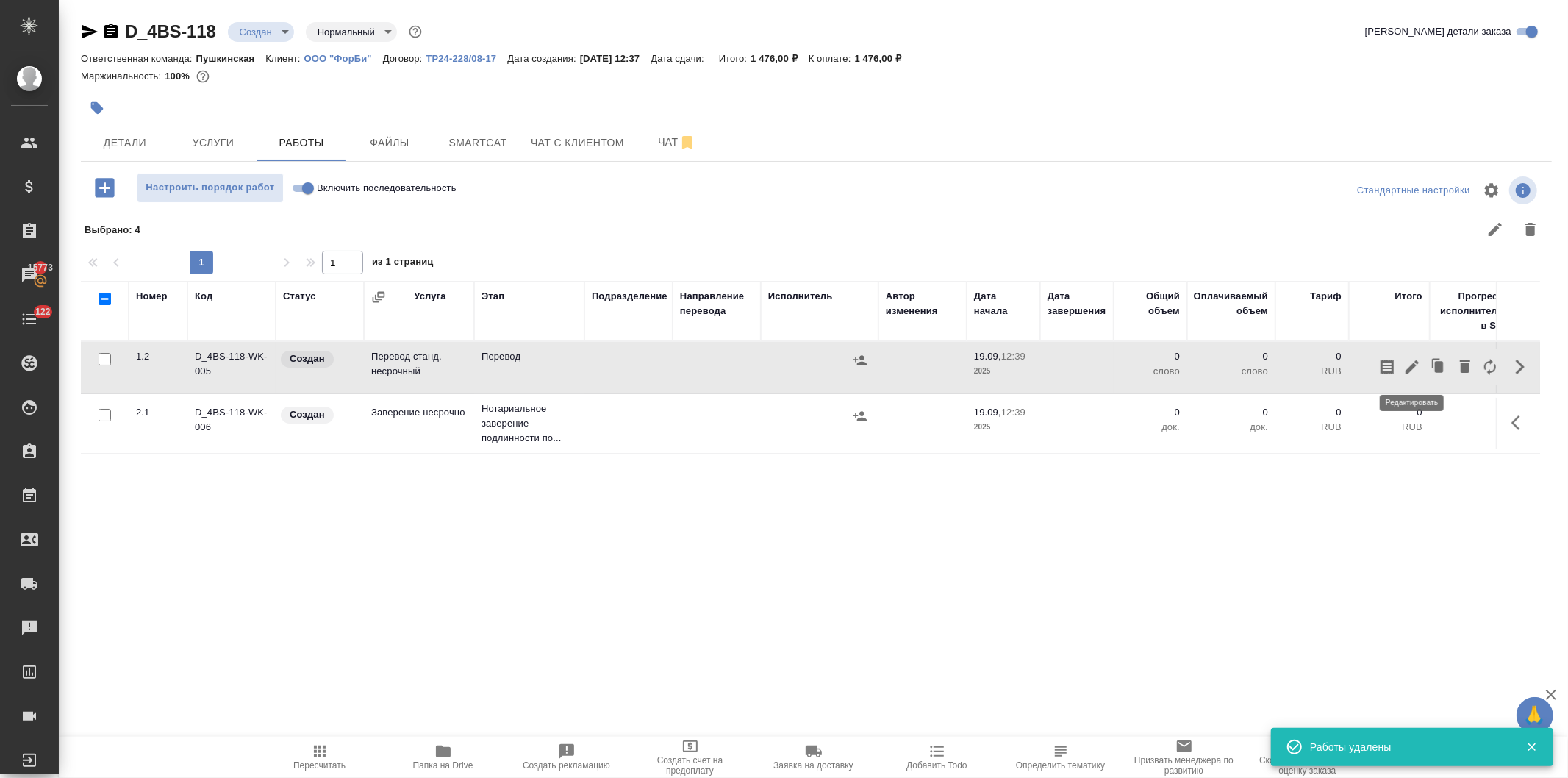
click at [1408, 360] on icon "button" at bounding box center [1412, 367] width 18 height 18
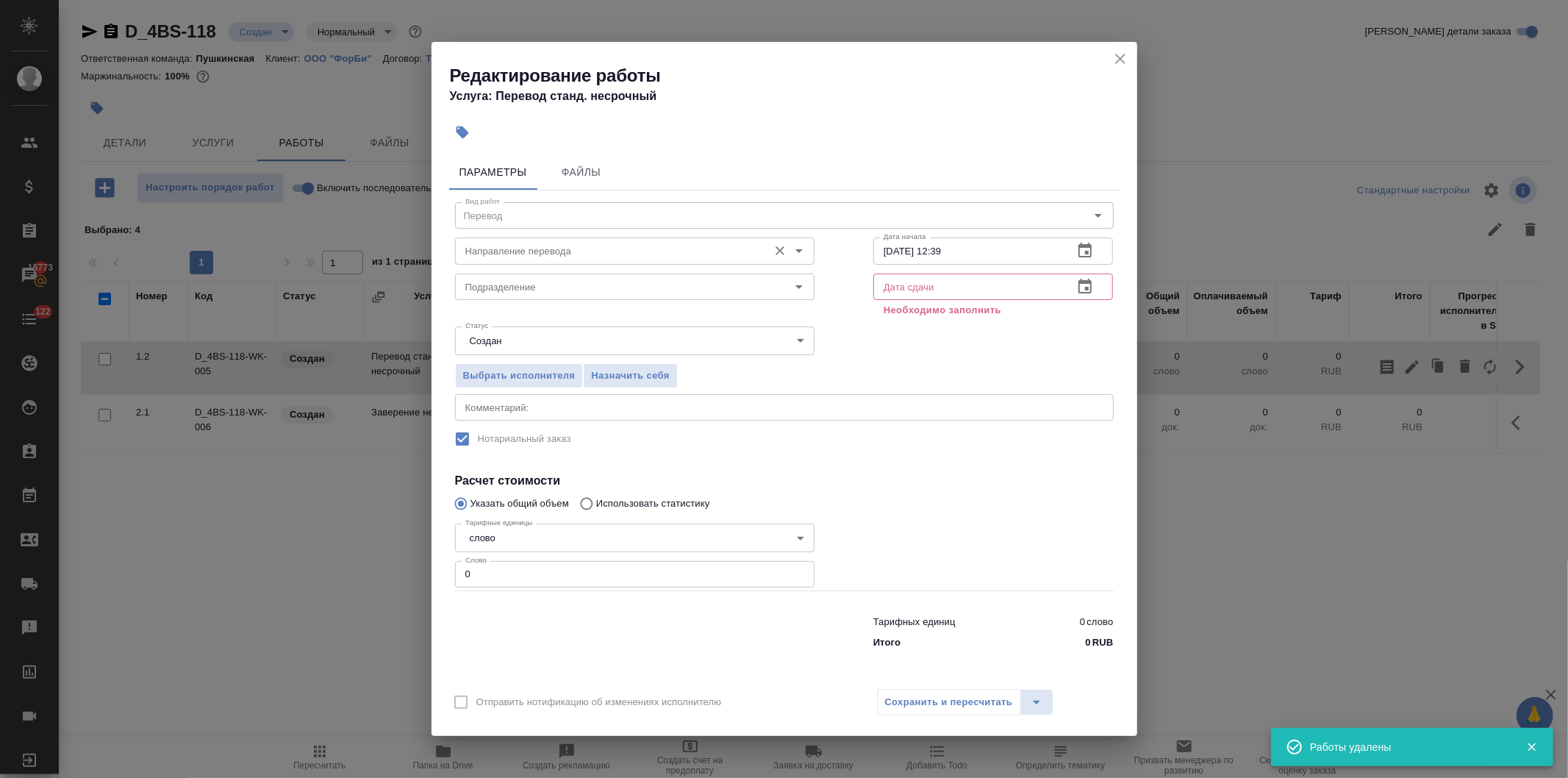
click at [548, 244] on input "Направление перевода" at bounding box center [610, 251] width 301 height 18
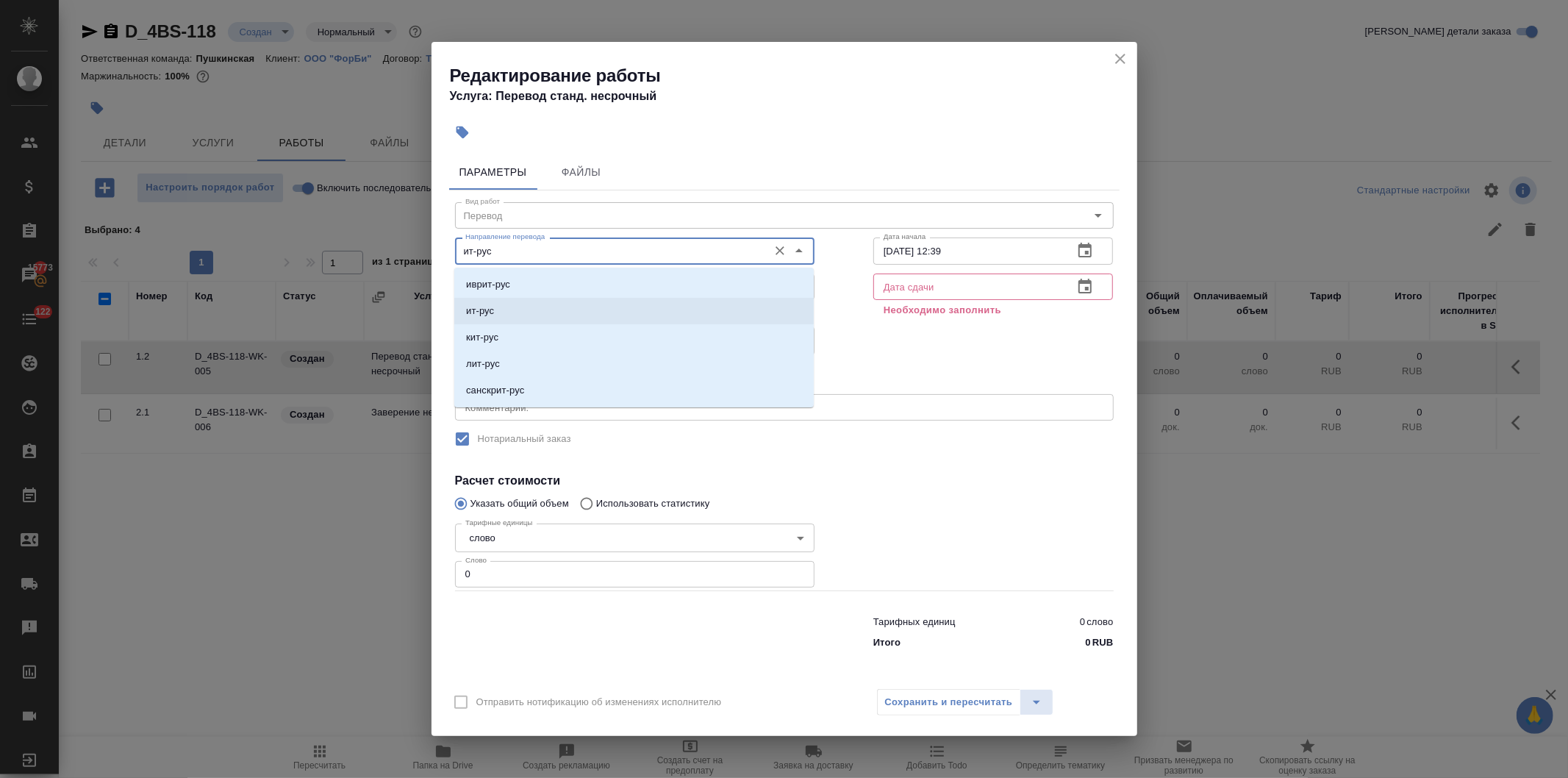
click at [520, 307] on li "ит-рус" at bounding box center [634, 311] width 359 height 26
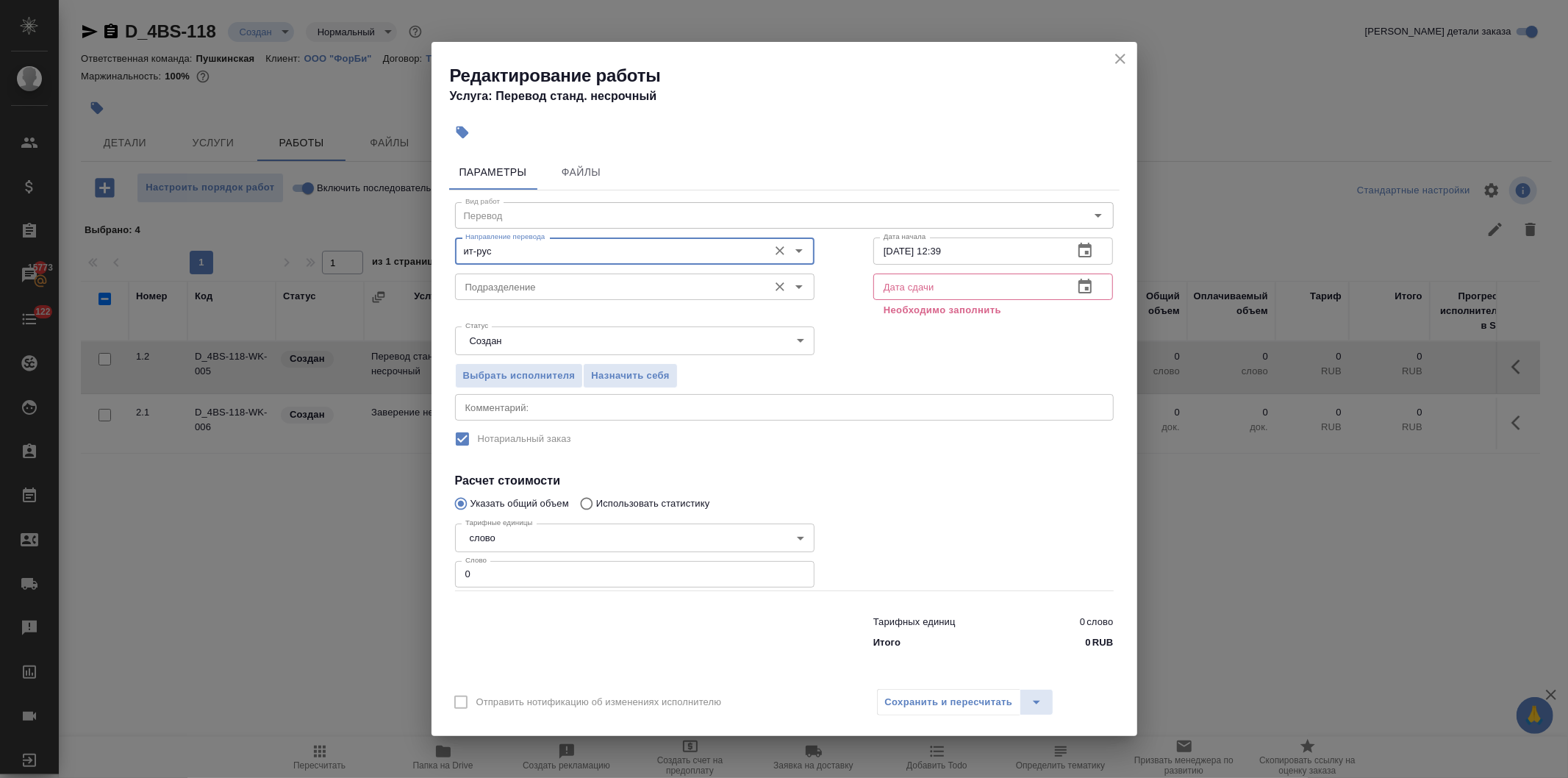
type input "ит-рус"
click at [527, 282] on input "Подразделение" at bounding box center [610, 287] width 301 height 18
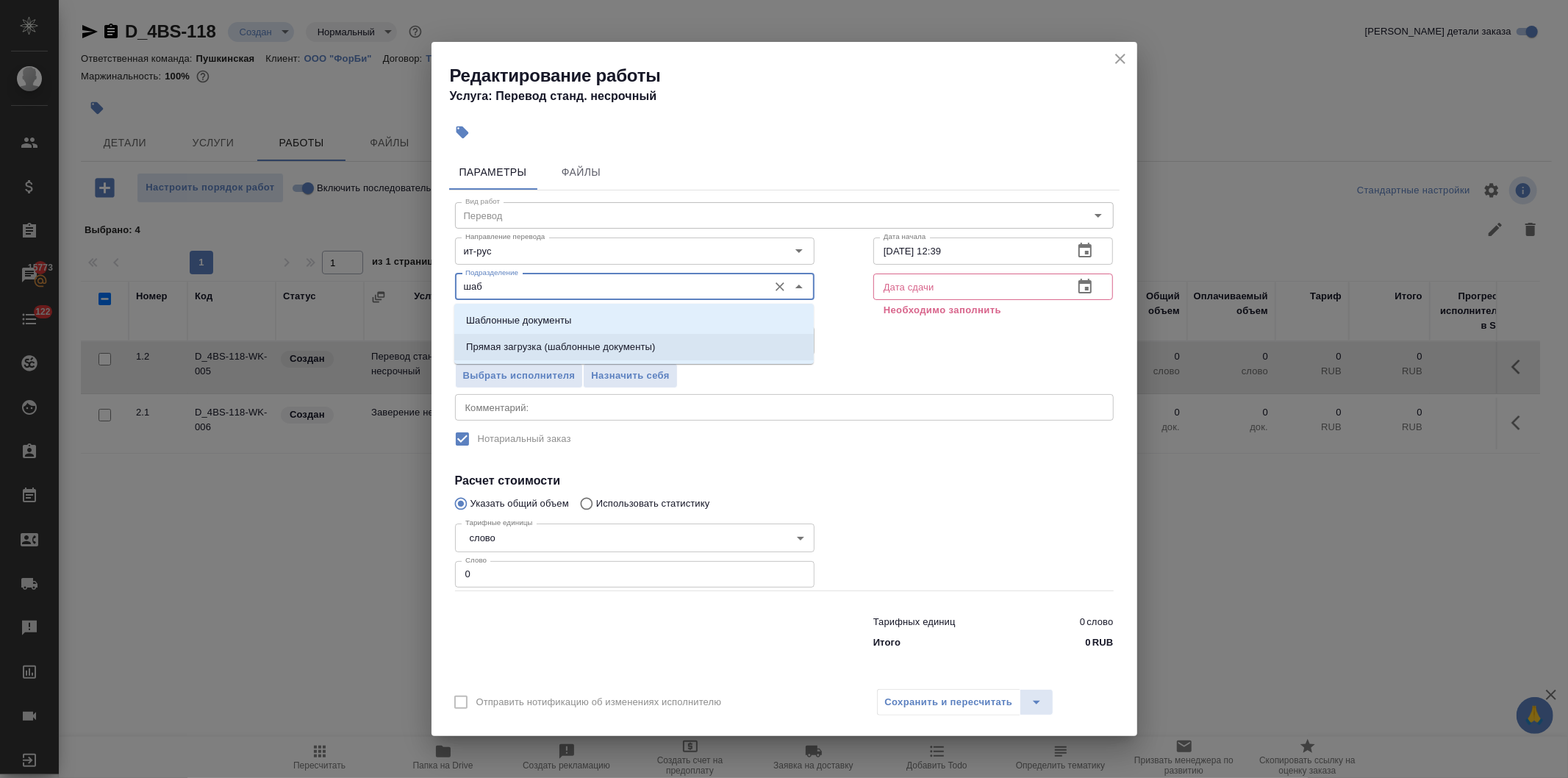
click at [554, 345] on p "Прямая загрузка (шаблонные документы)" at bounding box center [560, 347] width 189 height 15
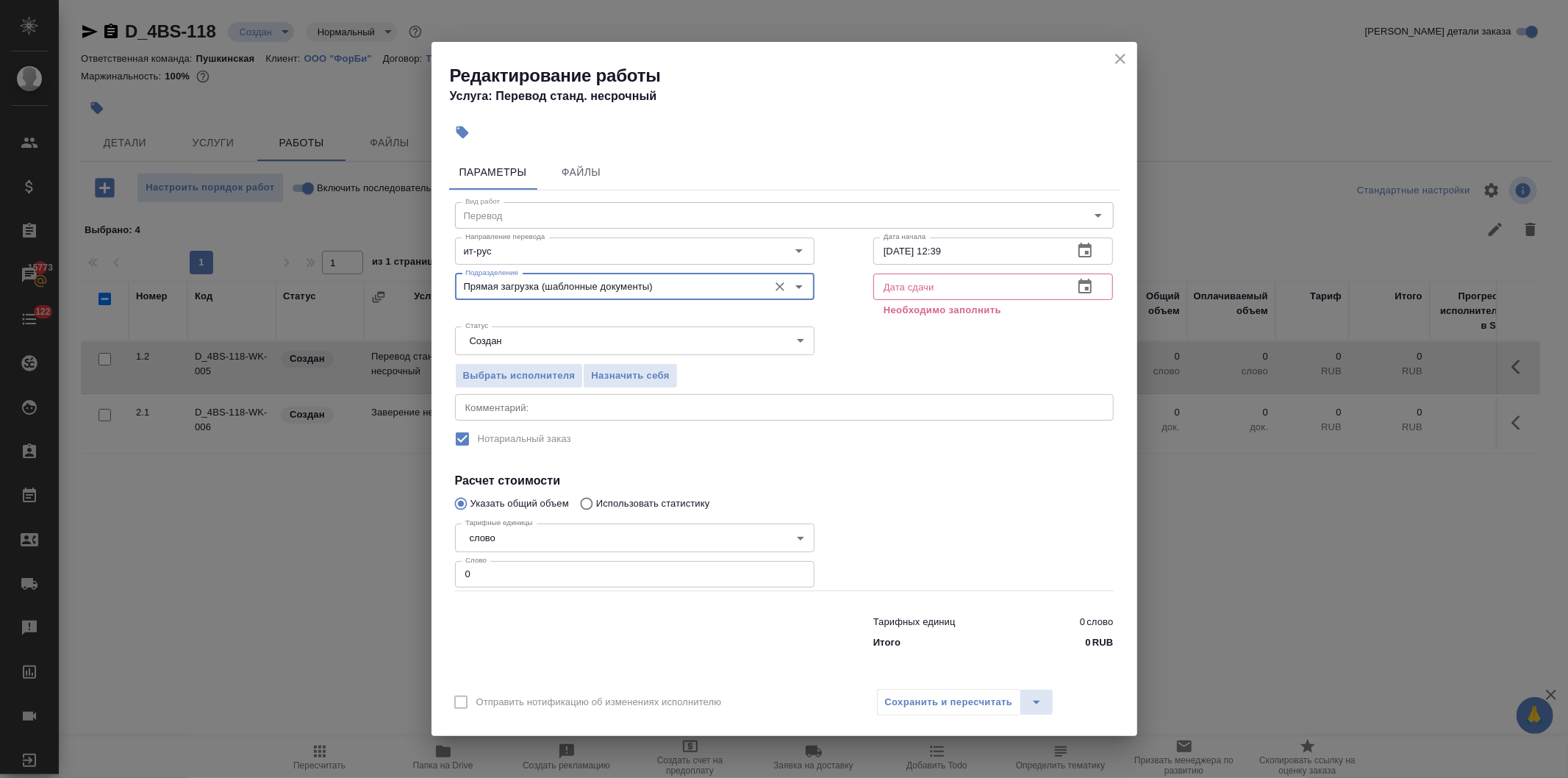
type input "Прямая загрузка (шаблонные документы)"
drag, startPoint x: 439, startPoint y: 574, endPoint x: 422, endPoint y: 574, distance: 17.0
click at [422, 574] on div "Редактирование работы Услуга: Перевод станд. несрочный Параметры Файлы Вид рабо…" at bounding box center [784, 389] width 1568 height 778
type input "1"
click at [1075, 284] on button "button" at bounding box center [1085, 287] width 35 height 35
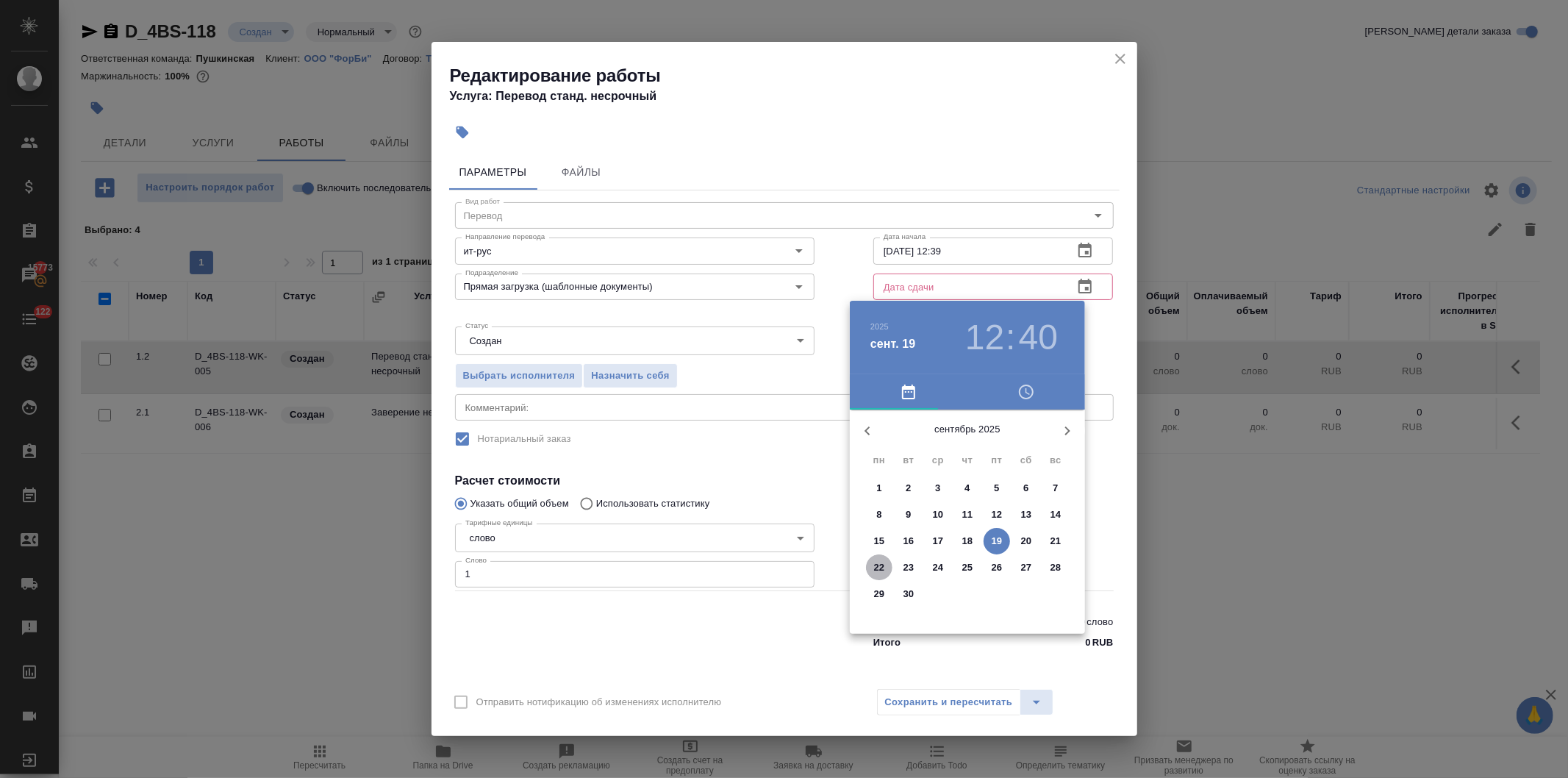
click at [876, 565] on p "22" at bounding box center [880, 568] width 11 height 15
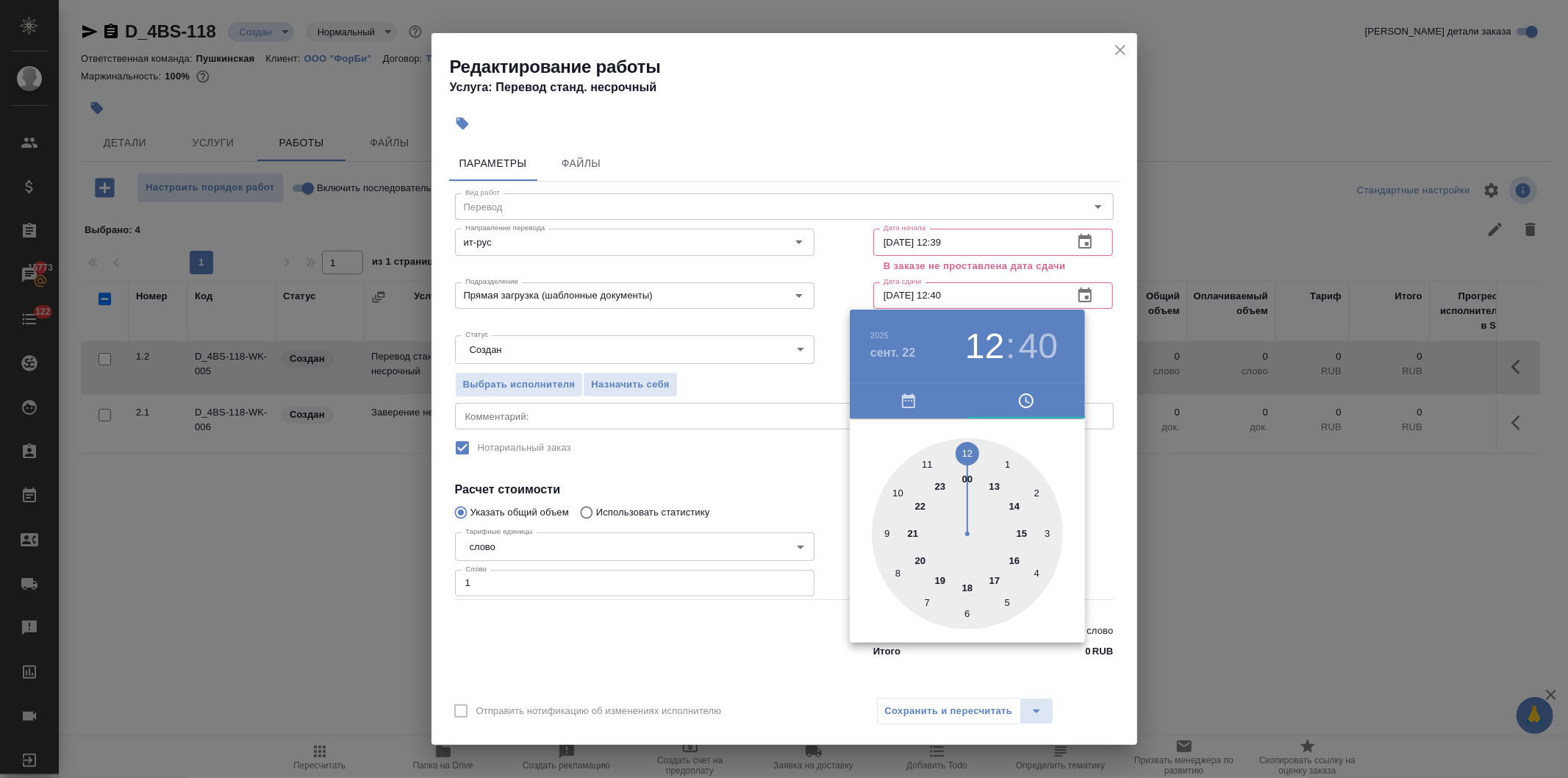
click at [925, 461] on div at bounding box center [967, 534] width 191 height 191
click at [968, 449] on div at bounding box center [967, 534] width 191 height 191
type input "22.09.2025 11:00"
click at [771, 460] on div at bounding box center [784, 389] width 1568 height 778
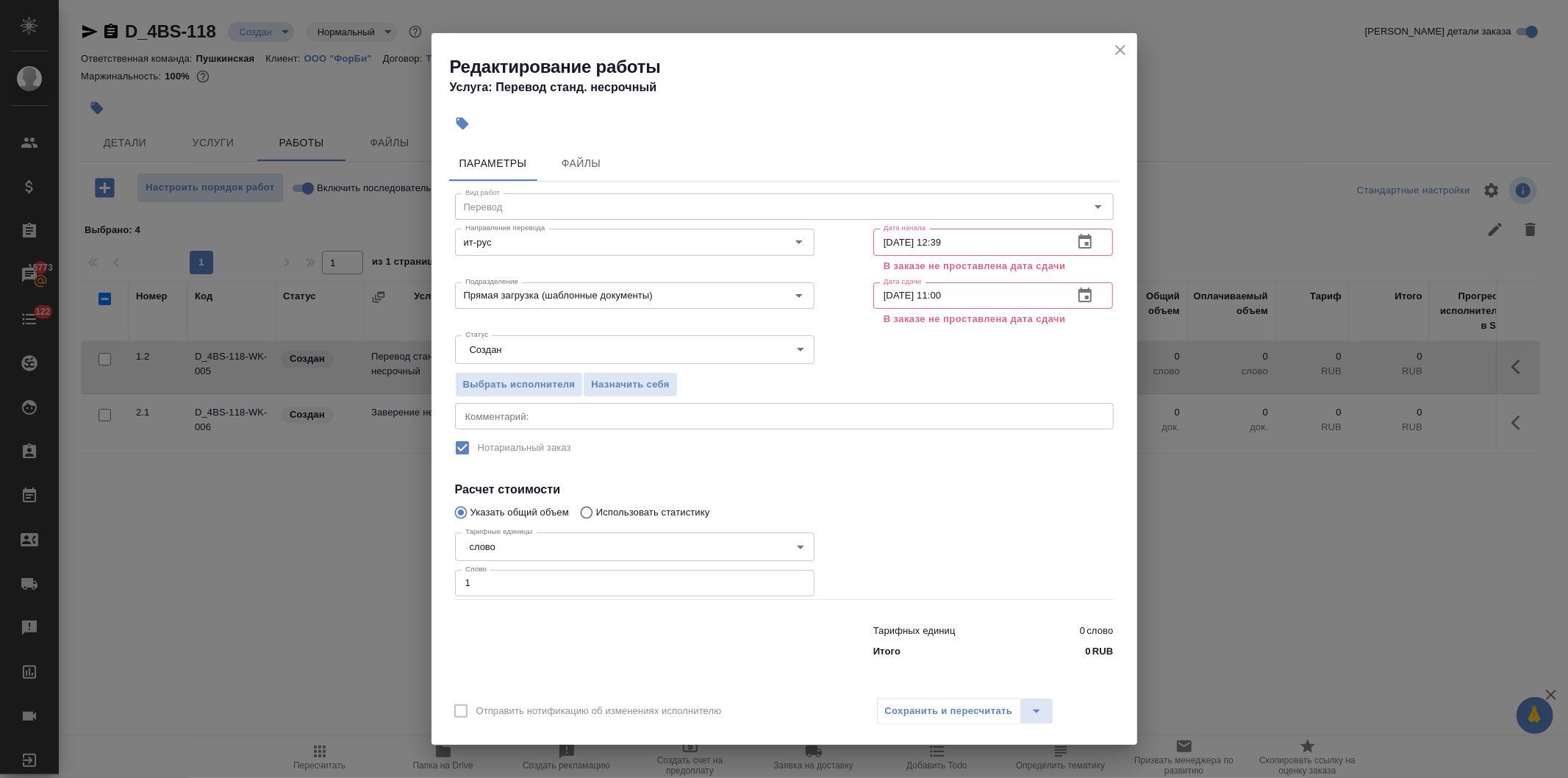
click at [929, 703] on div "Сохранить и пересчитать" at bounding box center [966, 711] width 177 height 26
click at [1118, 47] on icon "close" at bounding box center [1120, 49] width 10 height 10
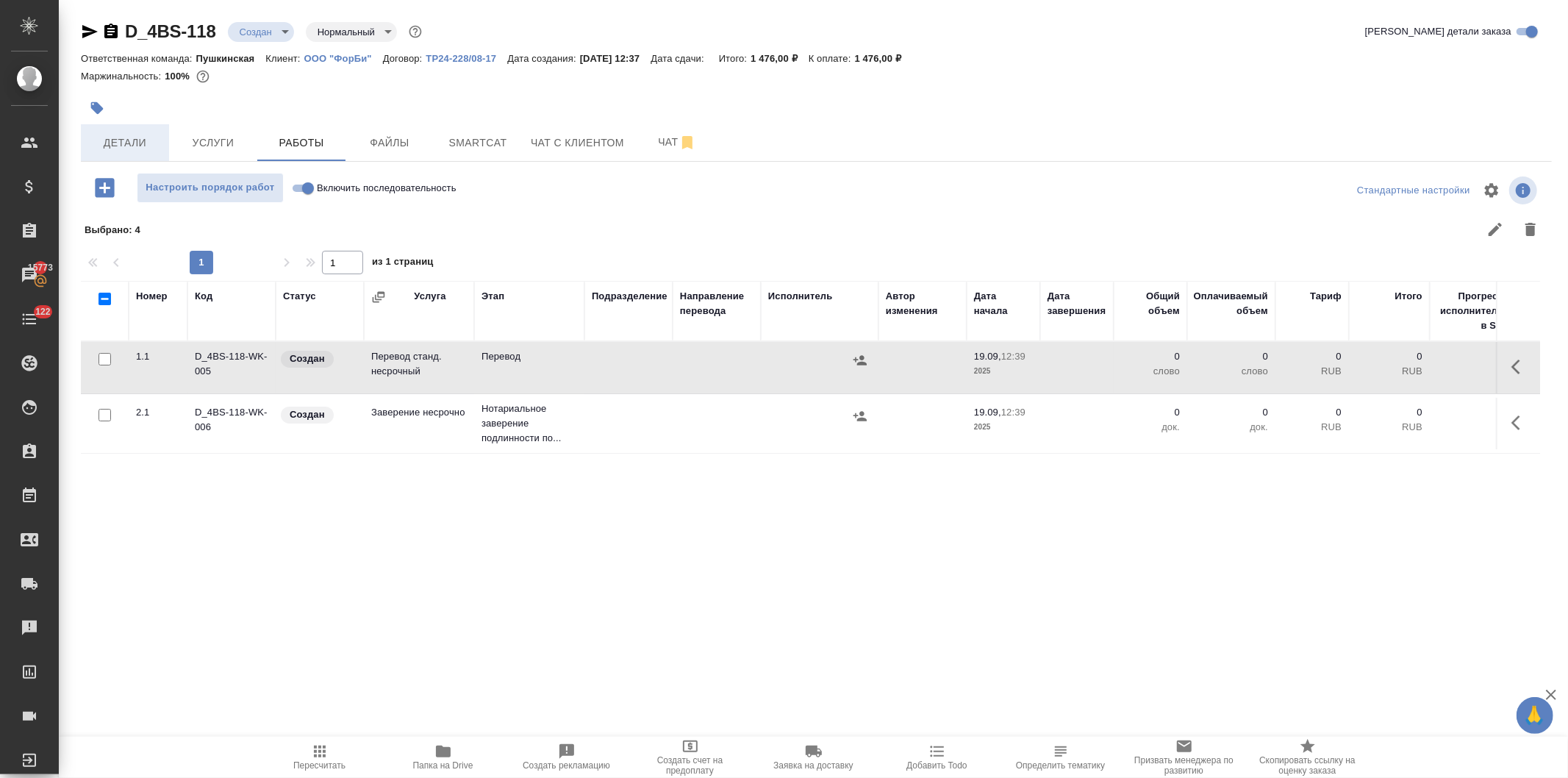
click at [129, 147] on span "Детали" at bounding box center [125, 143] width 71 height 19
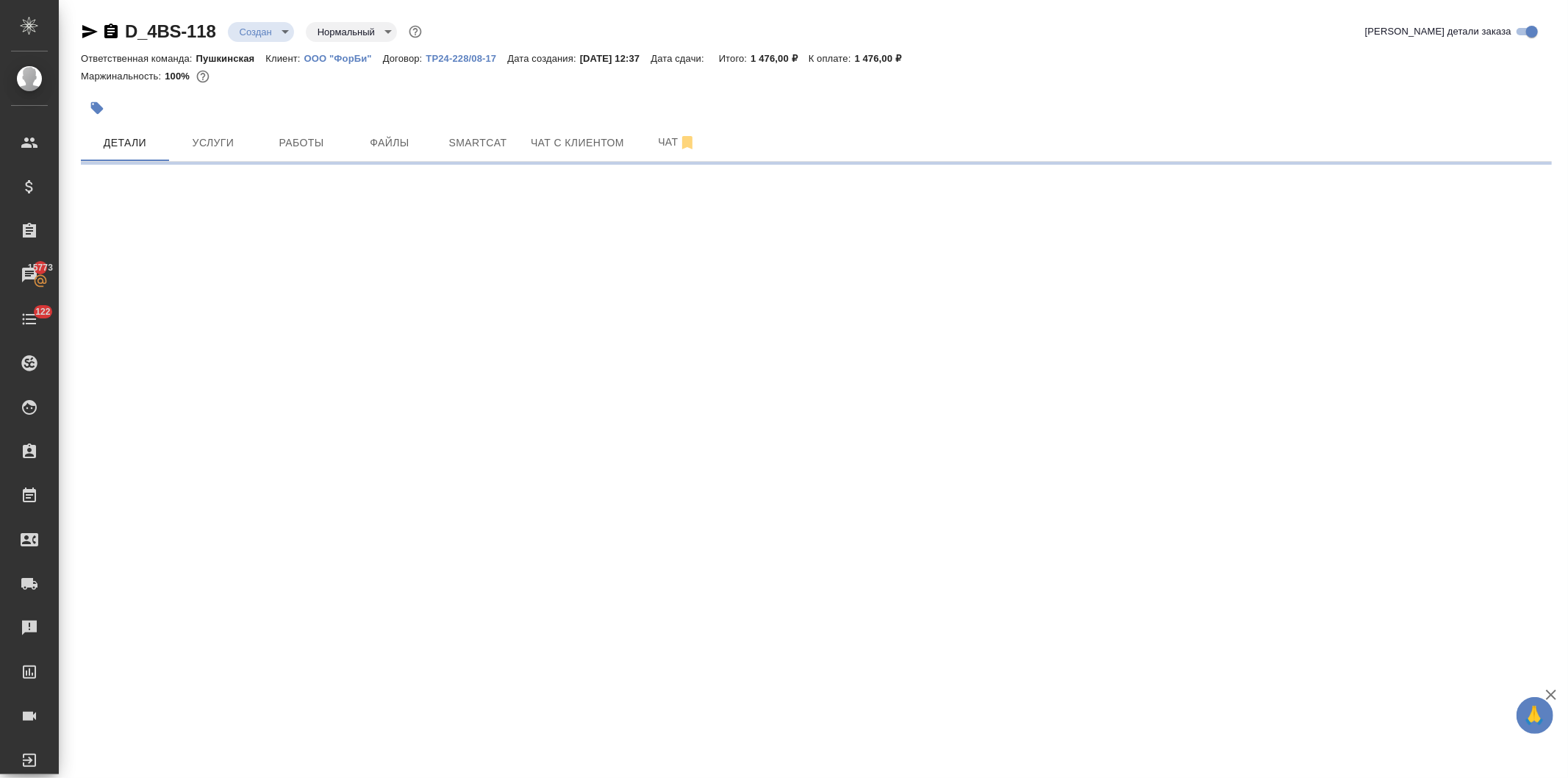
select select "RU"
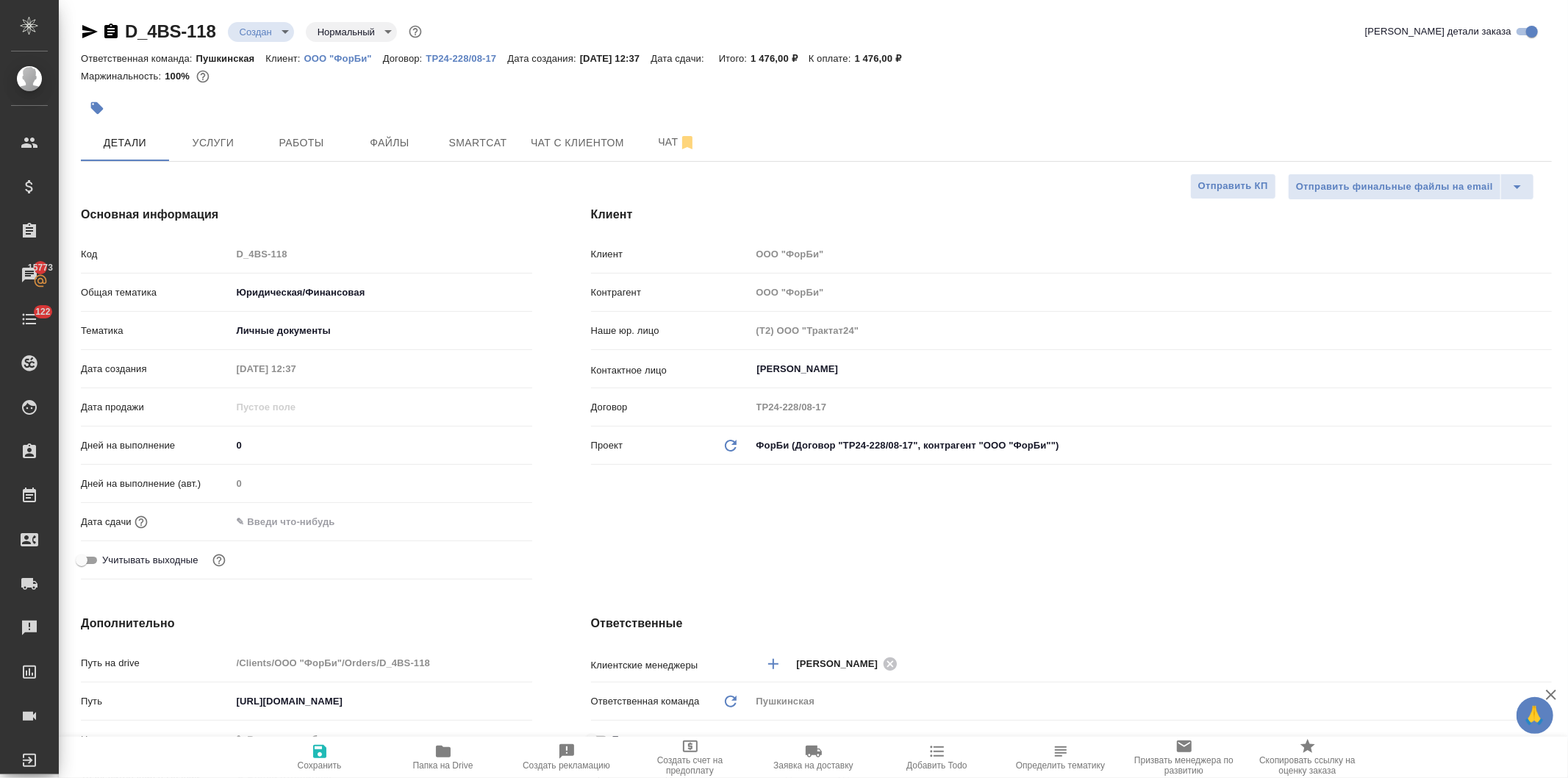
type textarea "x"
click at [303, 528] on input "text" at bounding box center [295, 522] width 129 height 22
click at [483, 517] on icon "button" at bounding box center [490, 520] width 13 height 15
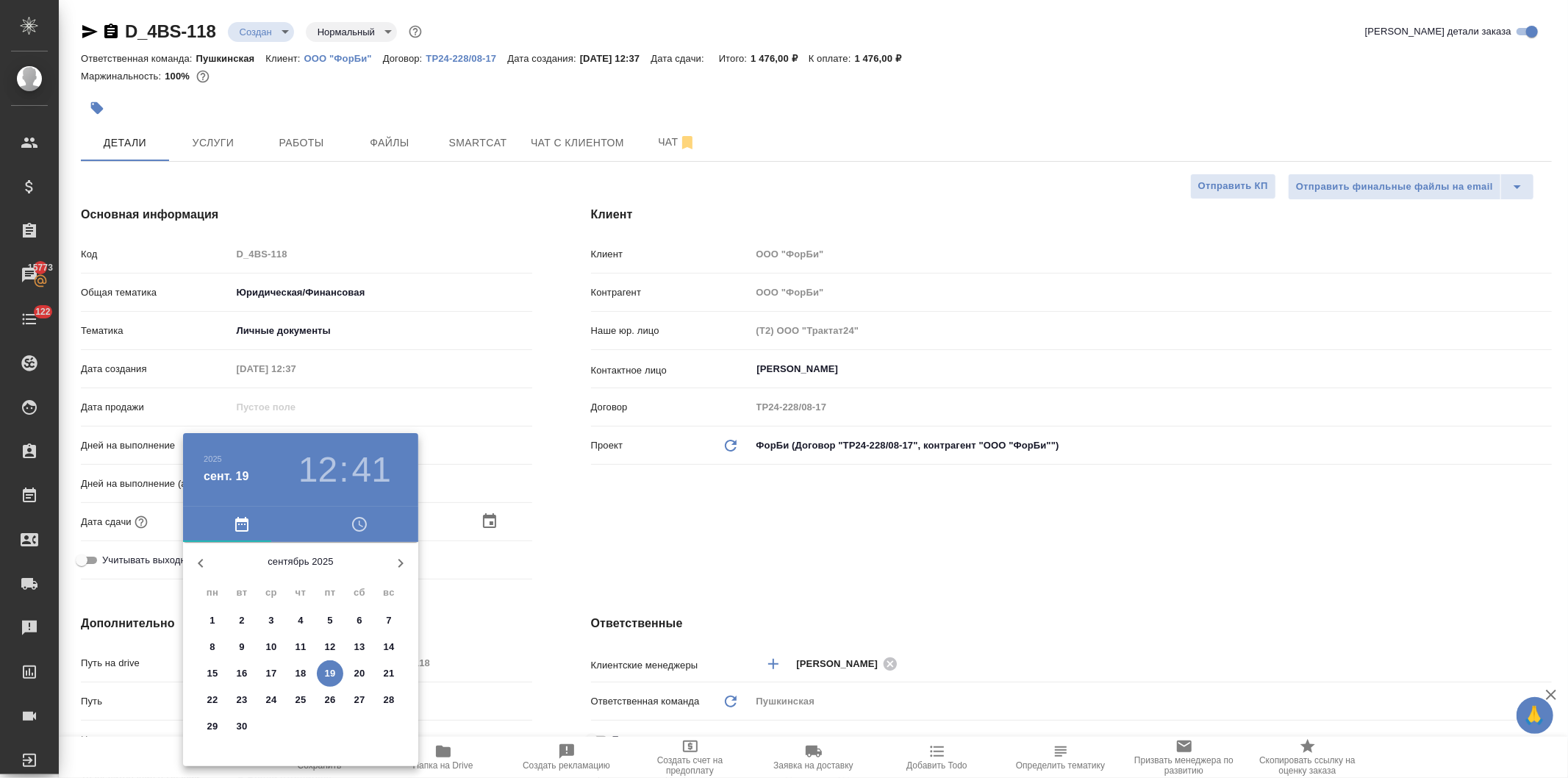
click at [209, 694] on p "22" at bounding box center [213, 699] width 11 height 15
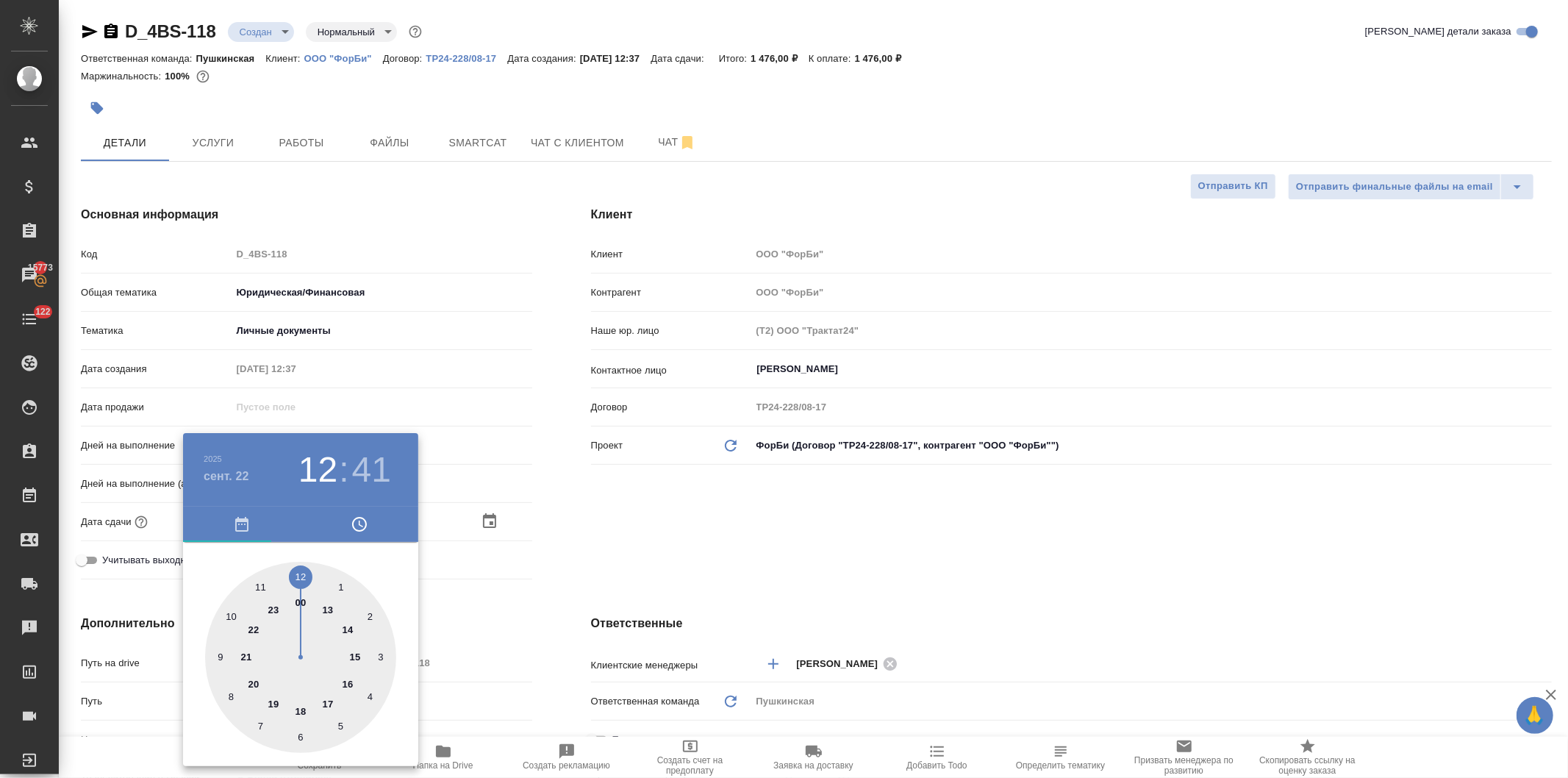
type input "22.09.2025 12:41"
type textarea "x"
click at [261, 584] on div at bounding box center [301, 658] width 191 height 191
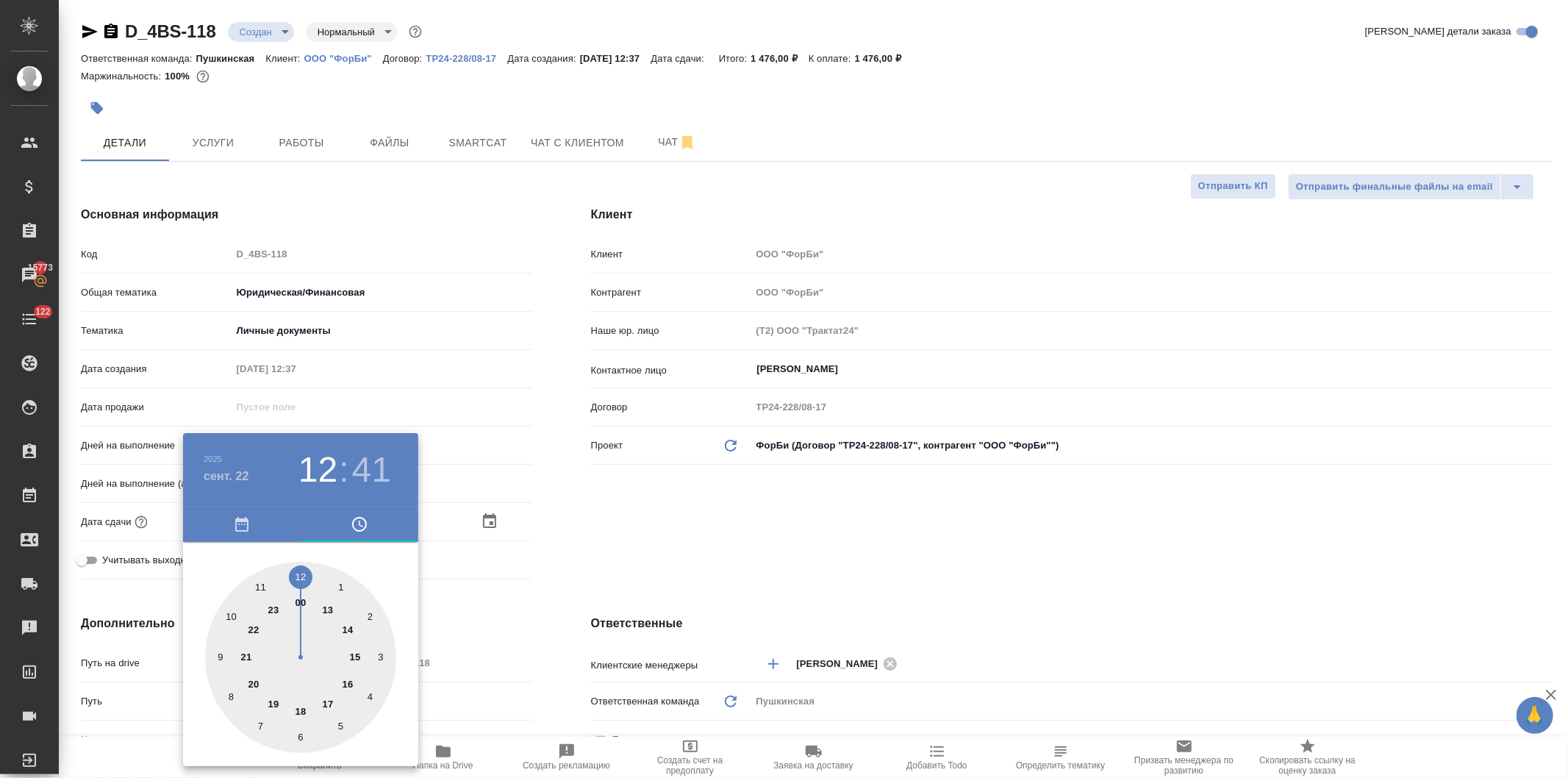
type input "22.09.2025 11:41"
type textarea "x"
click at [299, 575] on div at bounding box center [301, 658] width 191 height 191
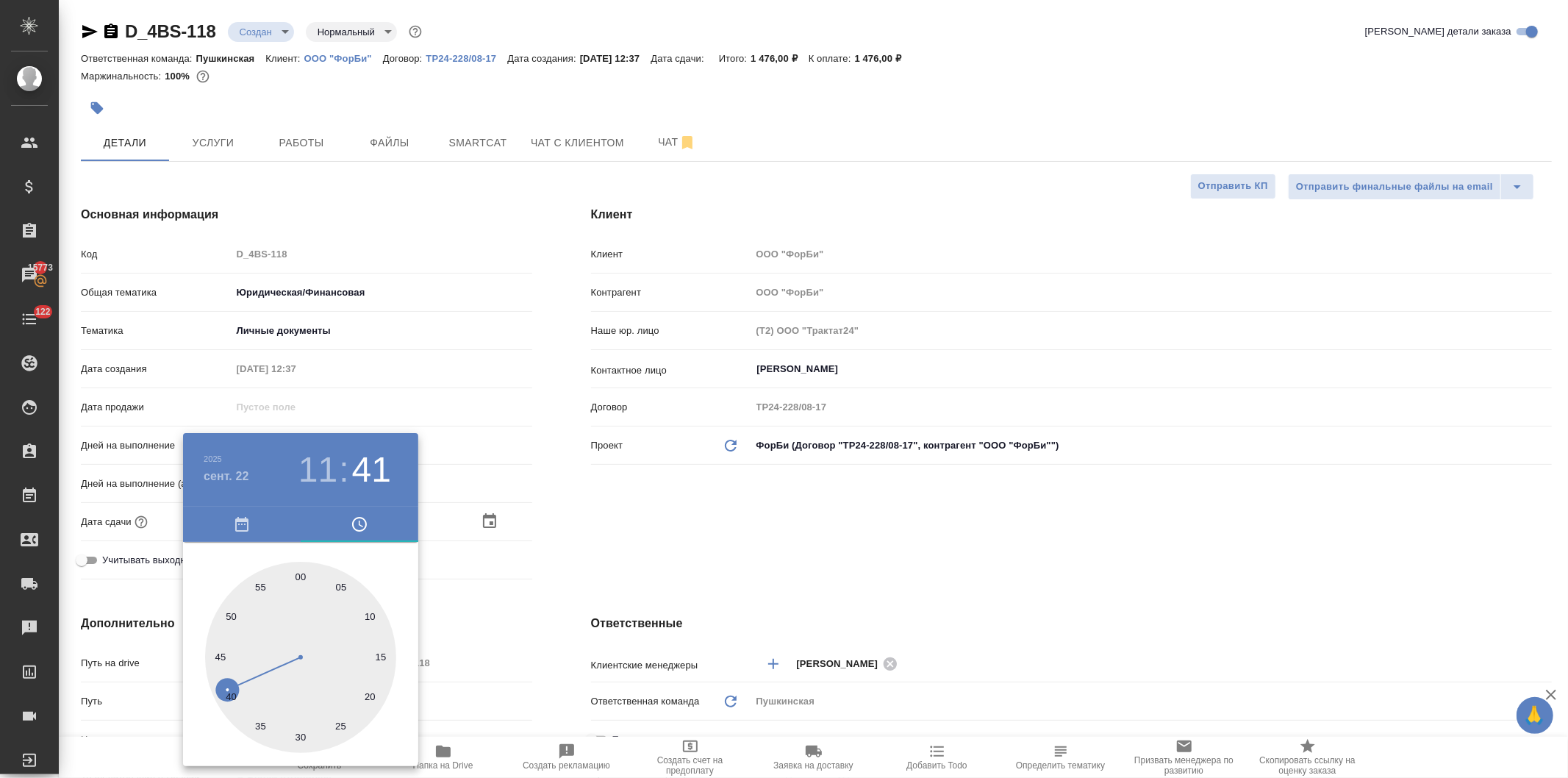
type input "22.09.2025 11:00"
type textarea "x"
click at [578, 538] on div at bounding box center [784, 389] width 1568 height 778
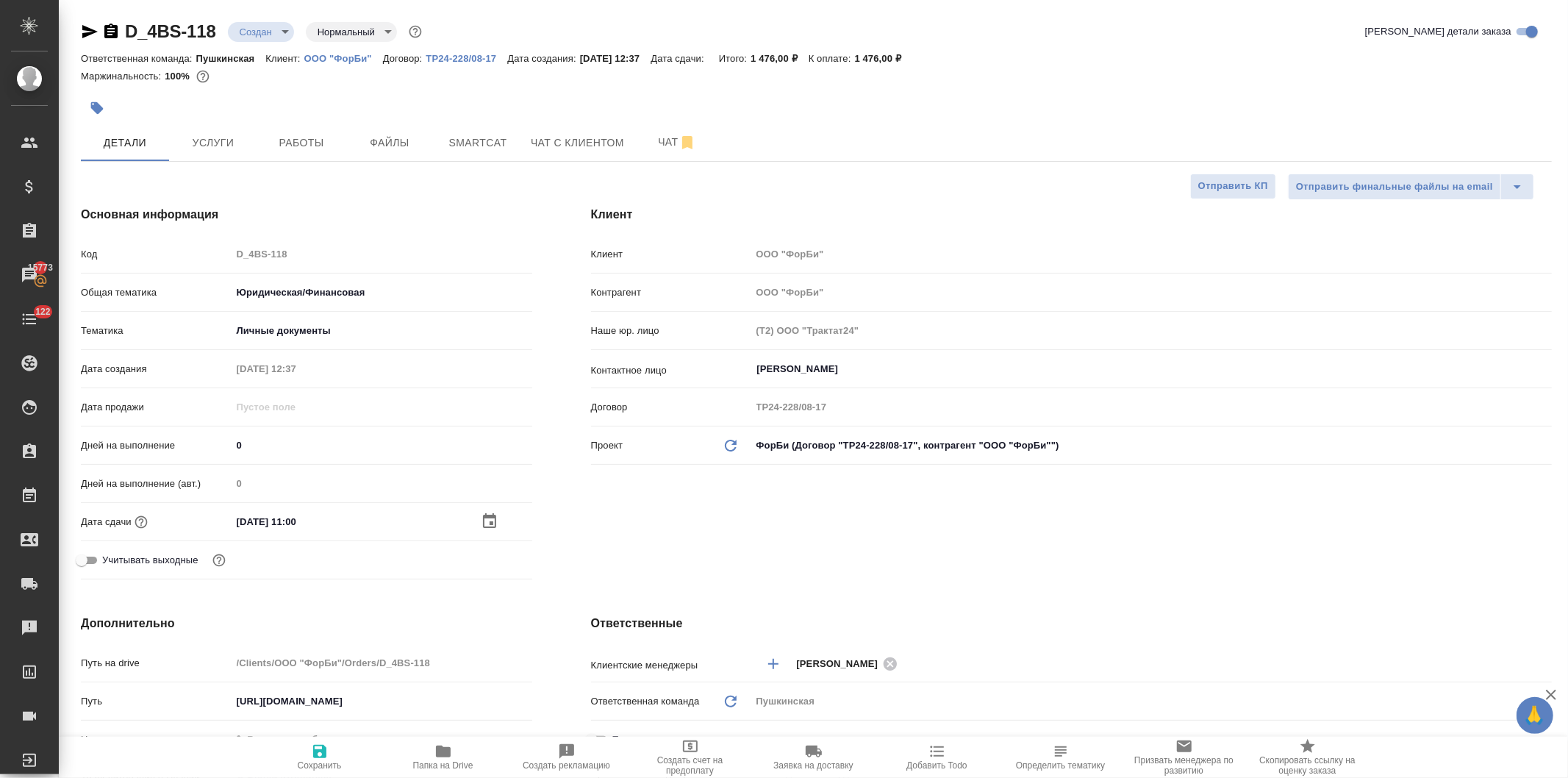
click at [321, 753] on icon "button" at bounding box center [319, 751] width 13 height 13
type textarea "x"
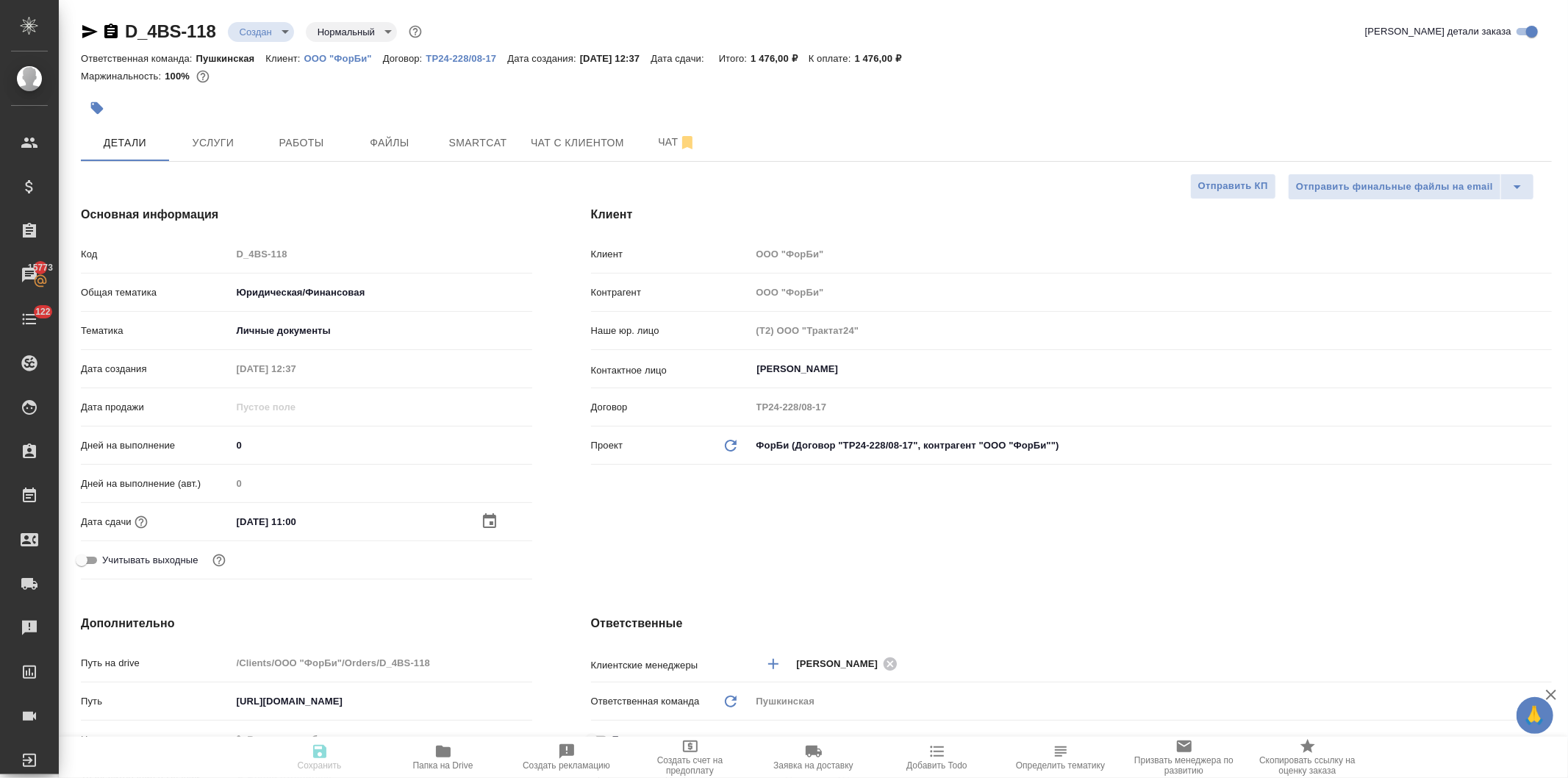
type textarea "x"
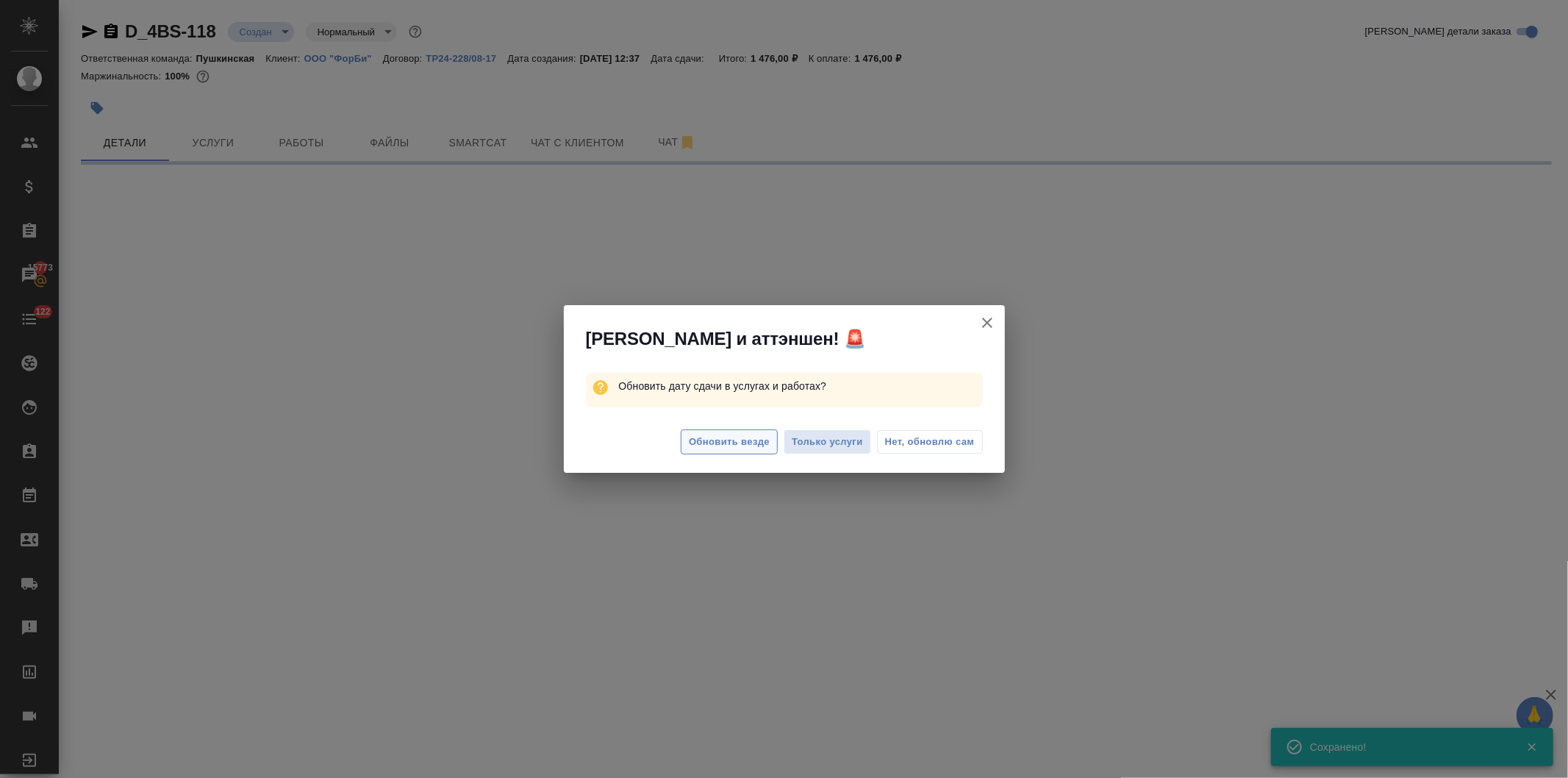
click at [737, 442] on span "Обновить везде" at bounding box center [729, 443] width 81 height 17
select select "RU"
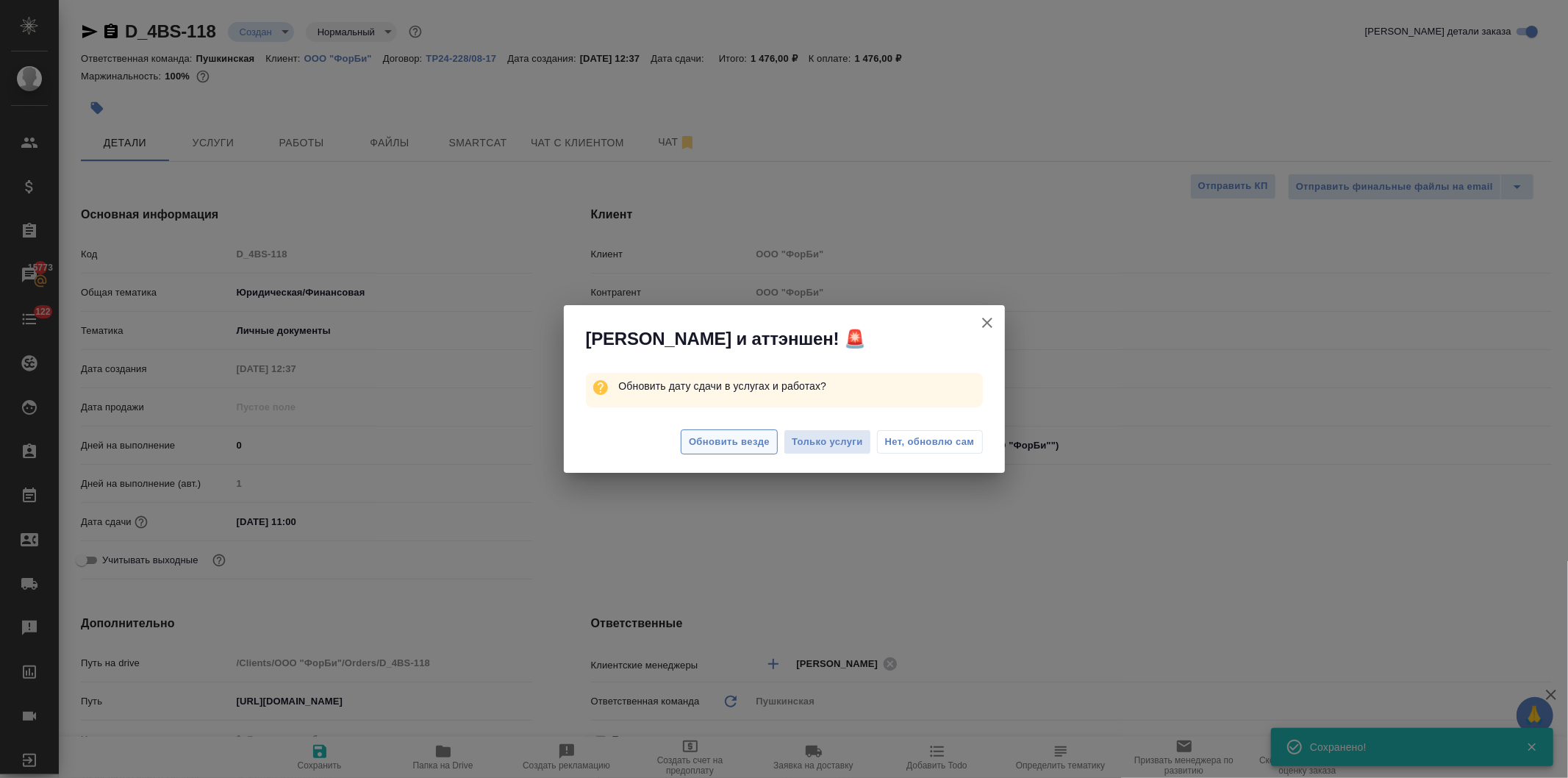
type textarea "x"
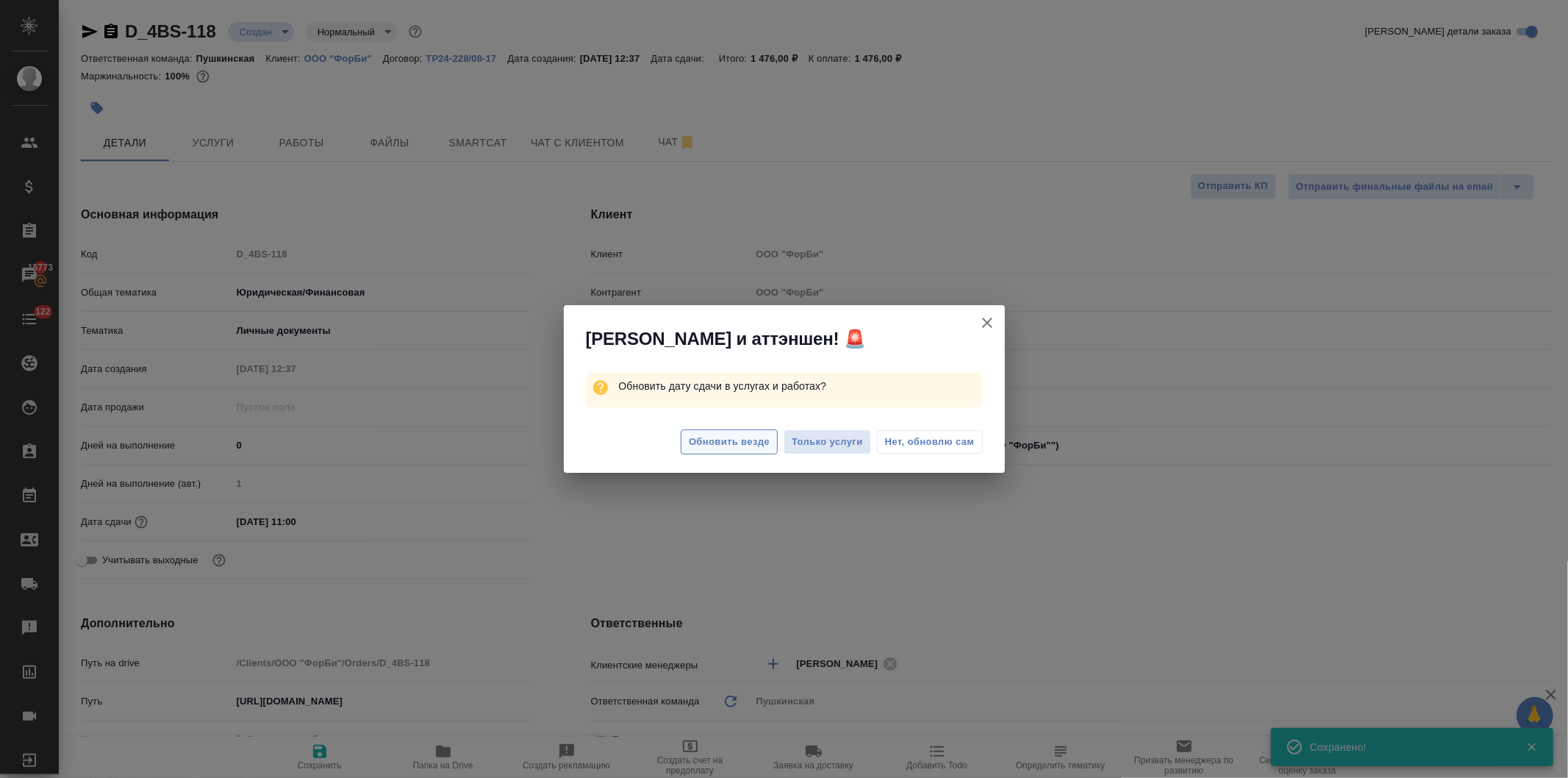
type textarea "x"
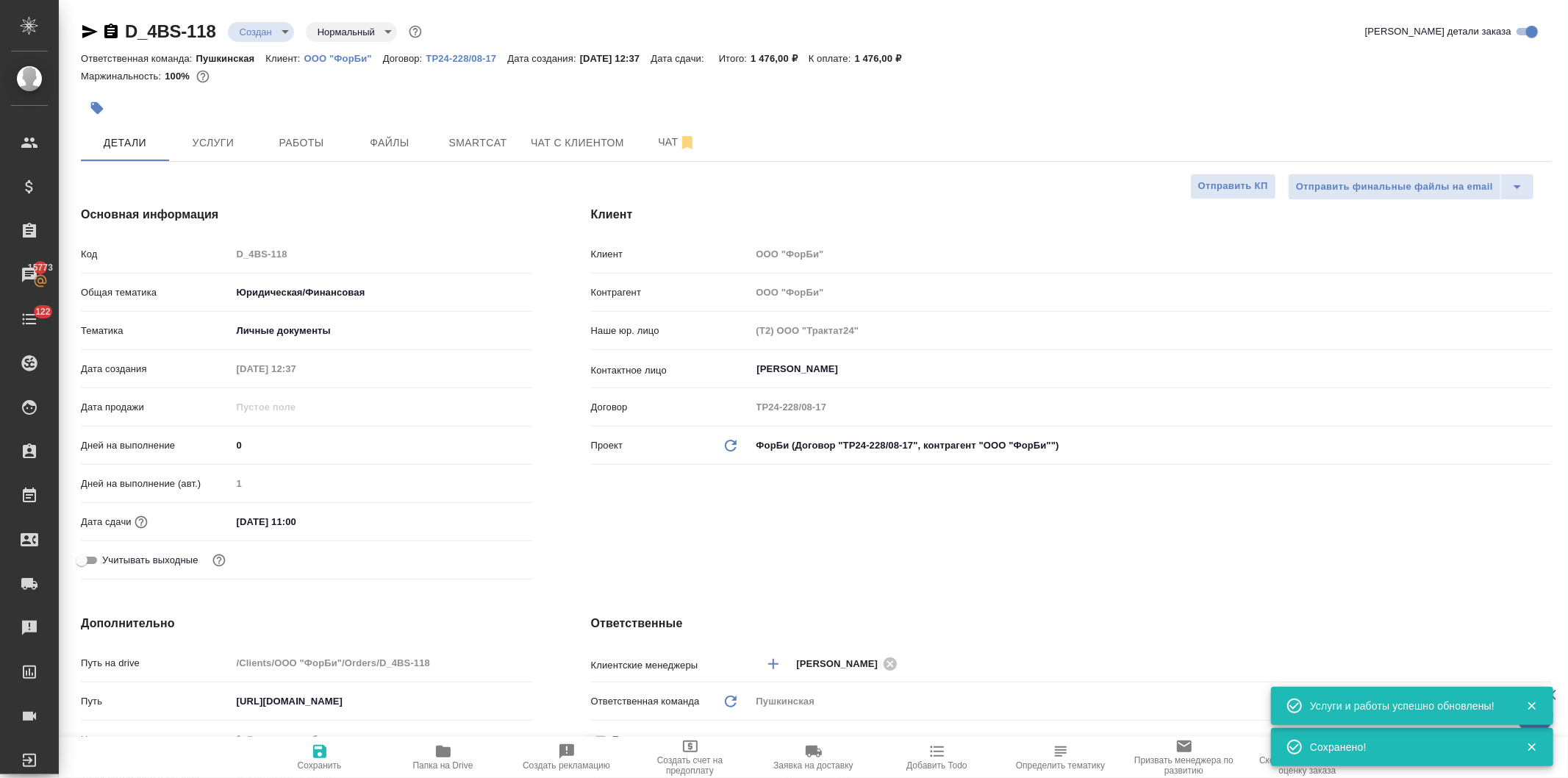
type textarea "x"
click at [300, 146] on span "Работы" at bounding box center [301, 143] width 71 height 19
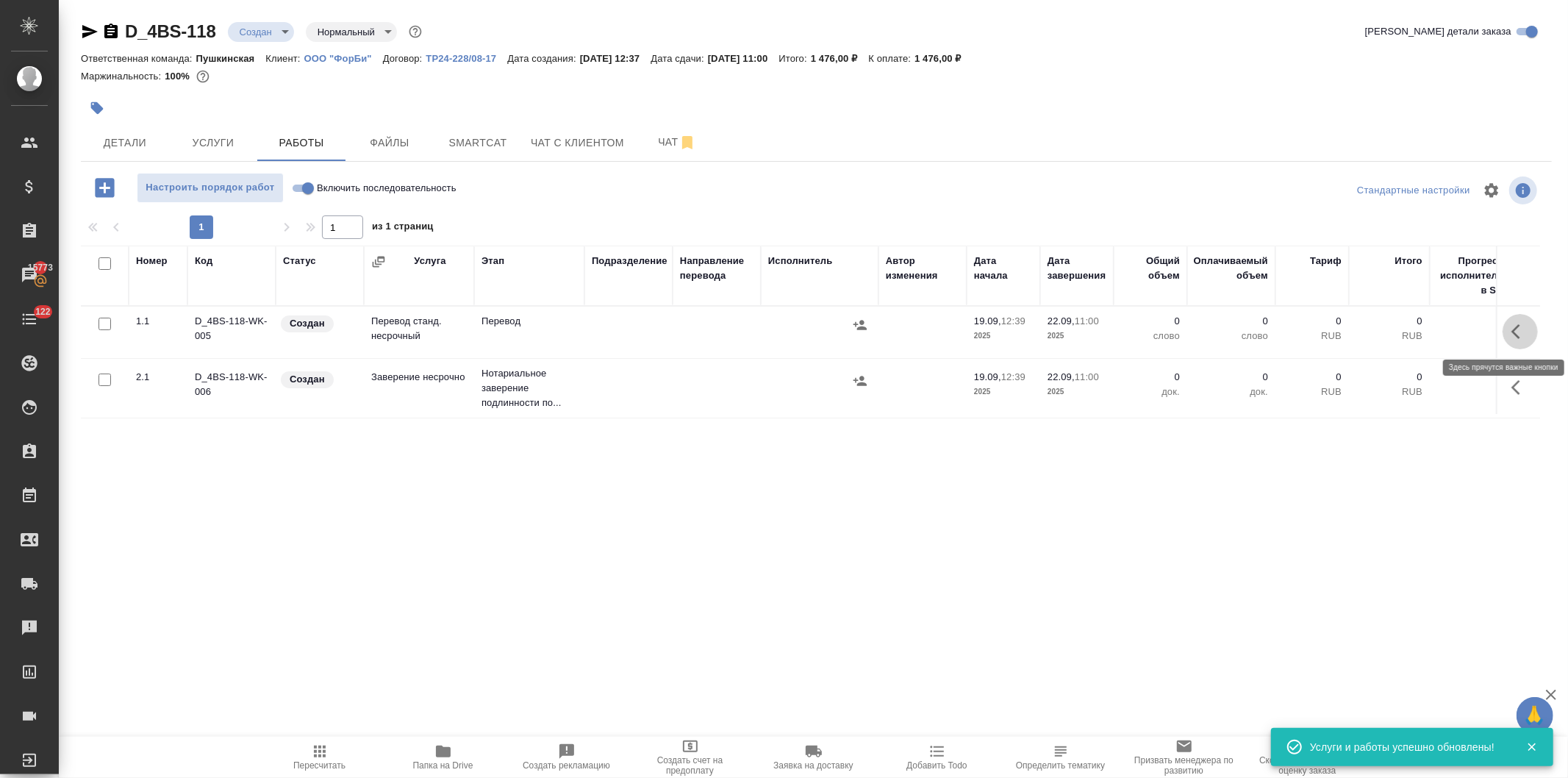
click at [1510, 326] on button "button" at bounding box center [1521, 332] width 35 height 35
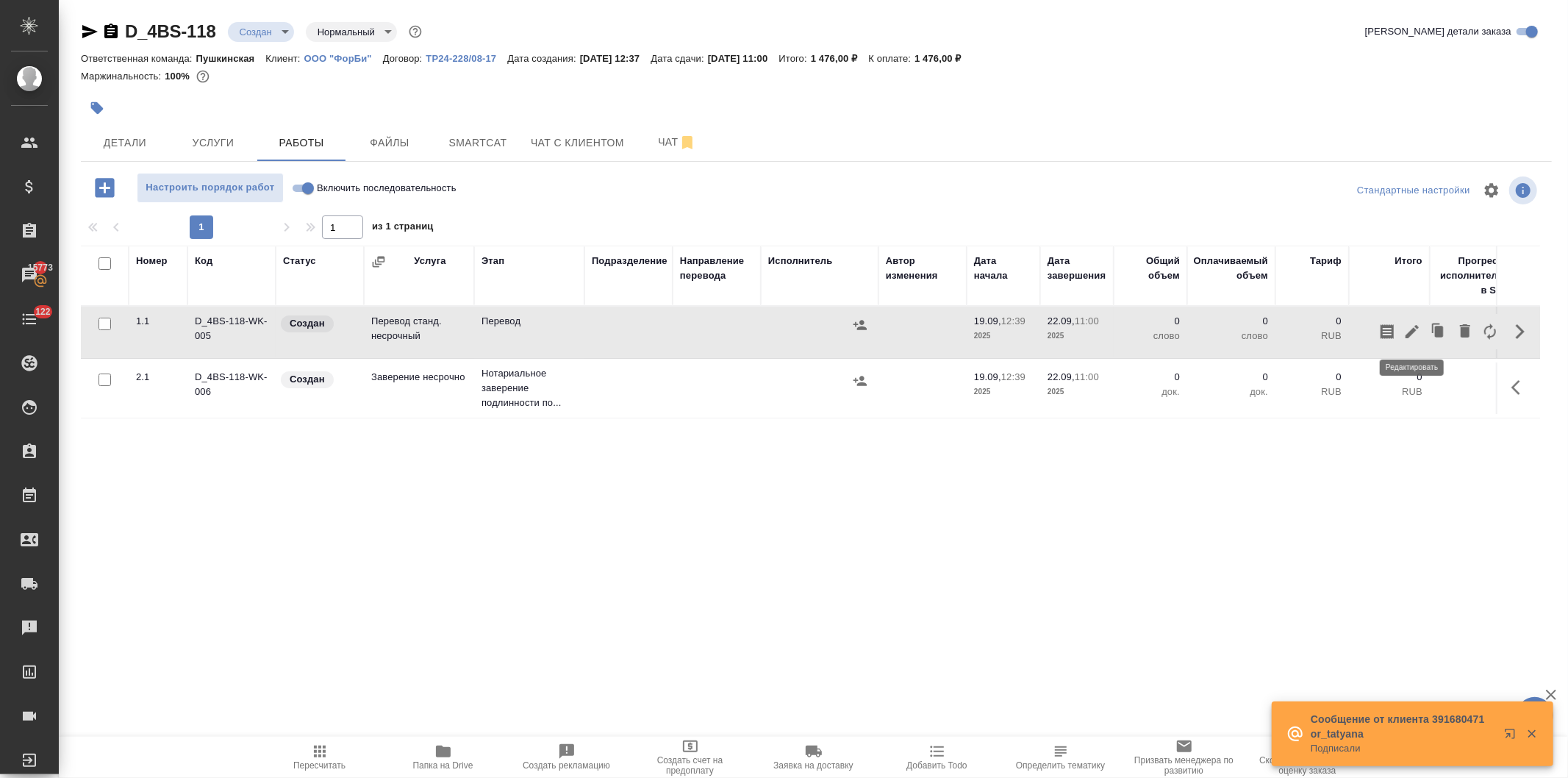
click at [1406, 328] on icon "button" at bounding box center [1412, 332] width 18 height 18
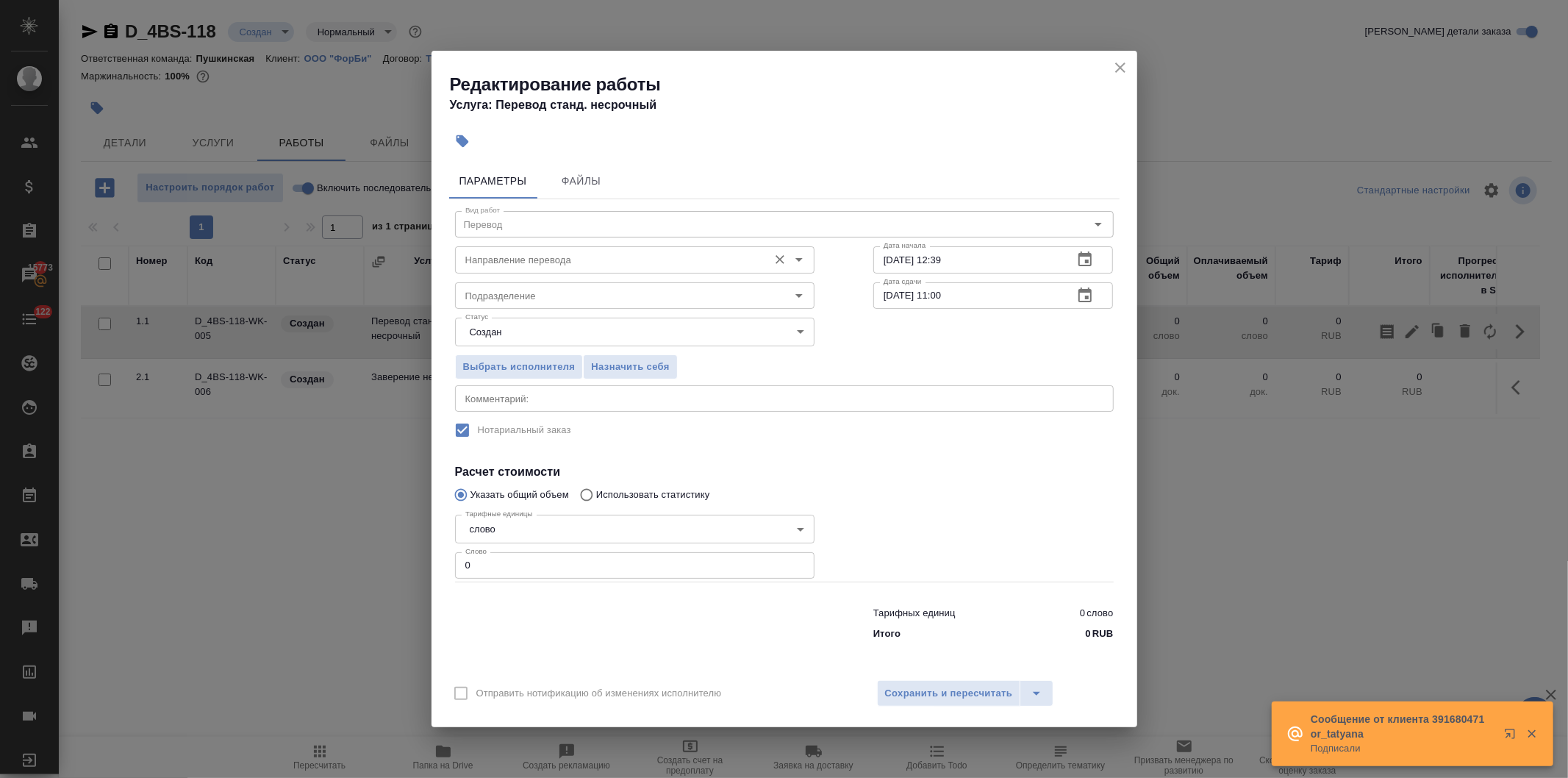
click at [537, 258] on input "Направление перевода" at bounding box center [610, 259] width 301 height 18
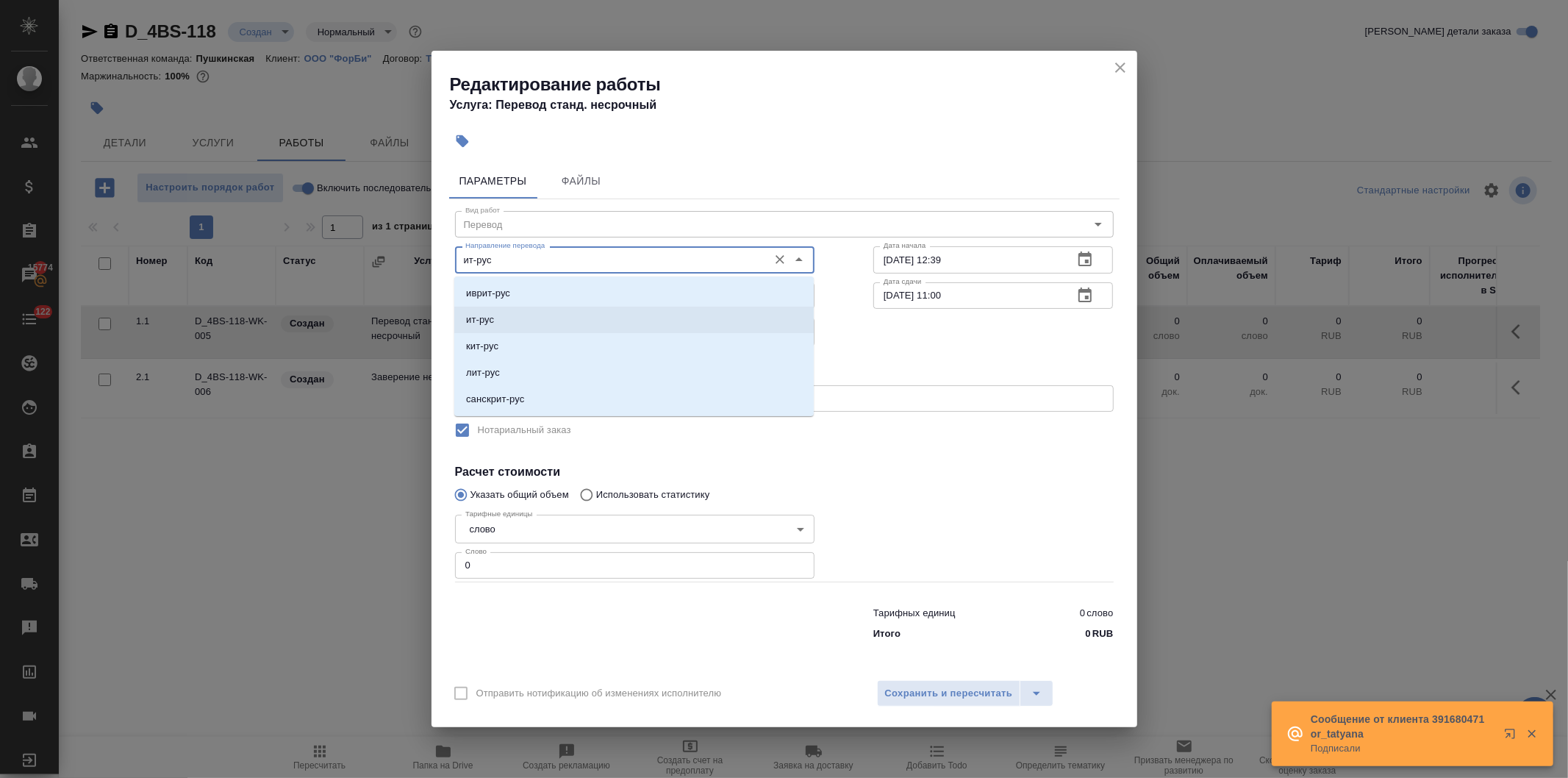
click at [503, 322] on li "ит-рус" at bounding box center [634, 320] width 359 height 26
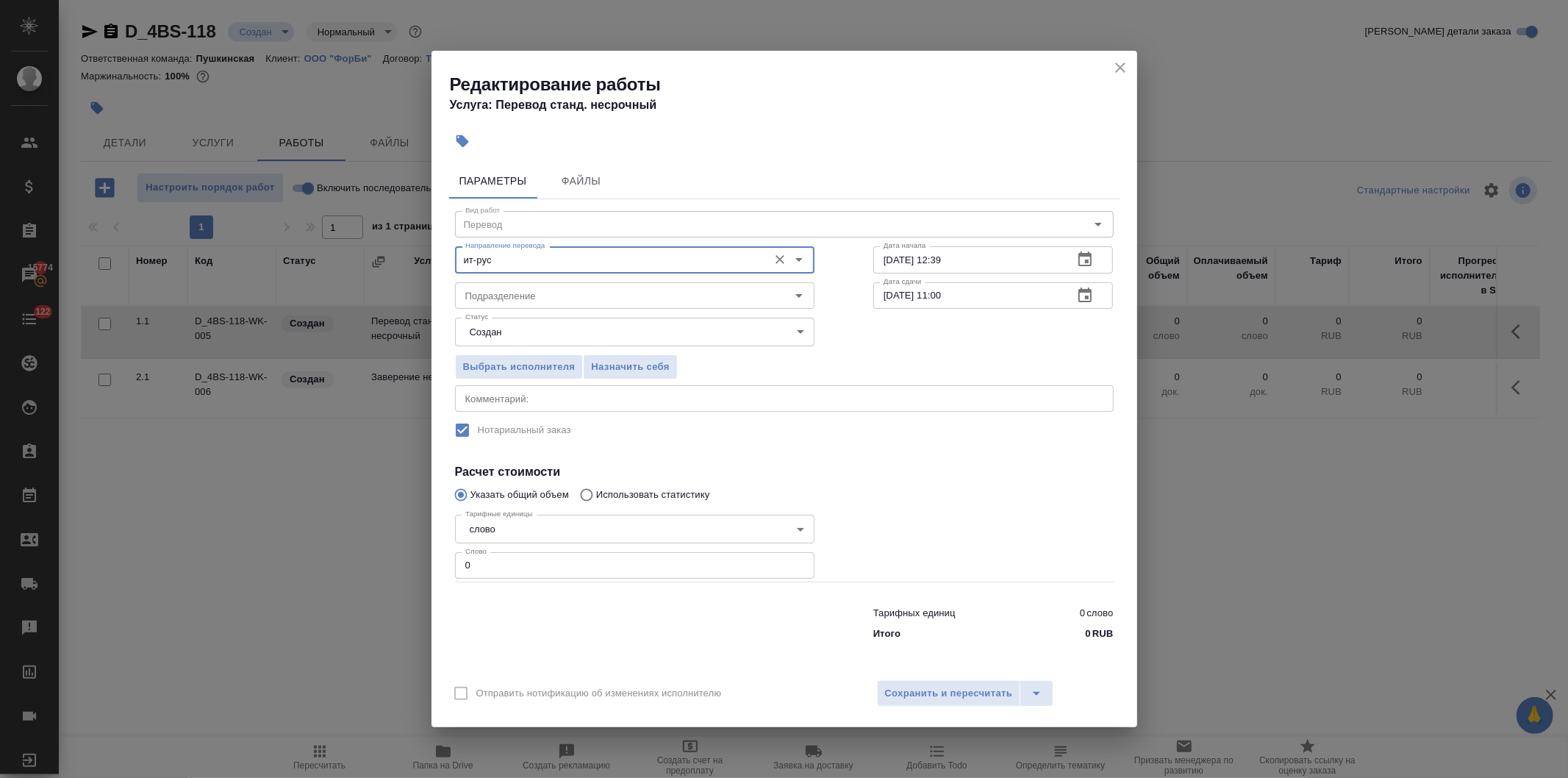
type input "ит-рус"
click at [516, 329] on body "🙏 .cls-1 fill:#fff; AWATERA Давыдова Елена Клиенты Спецификации Заказы 15774 Ча…" at bounding box center [784, 389] width 1568 height 778
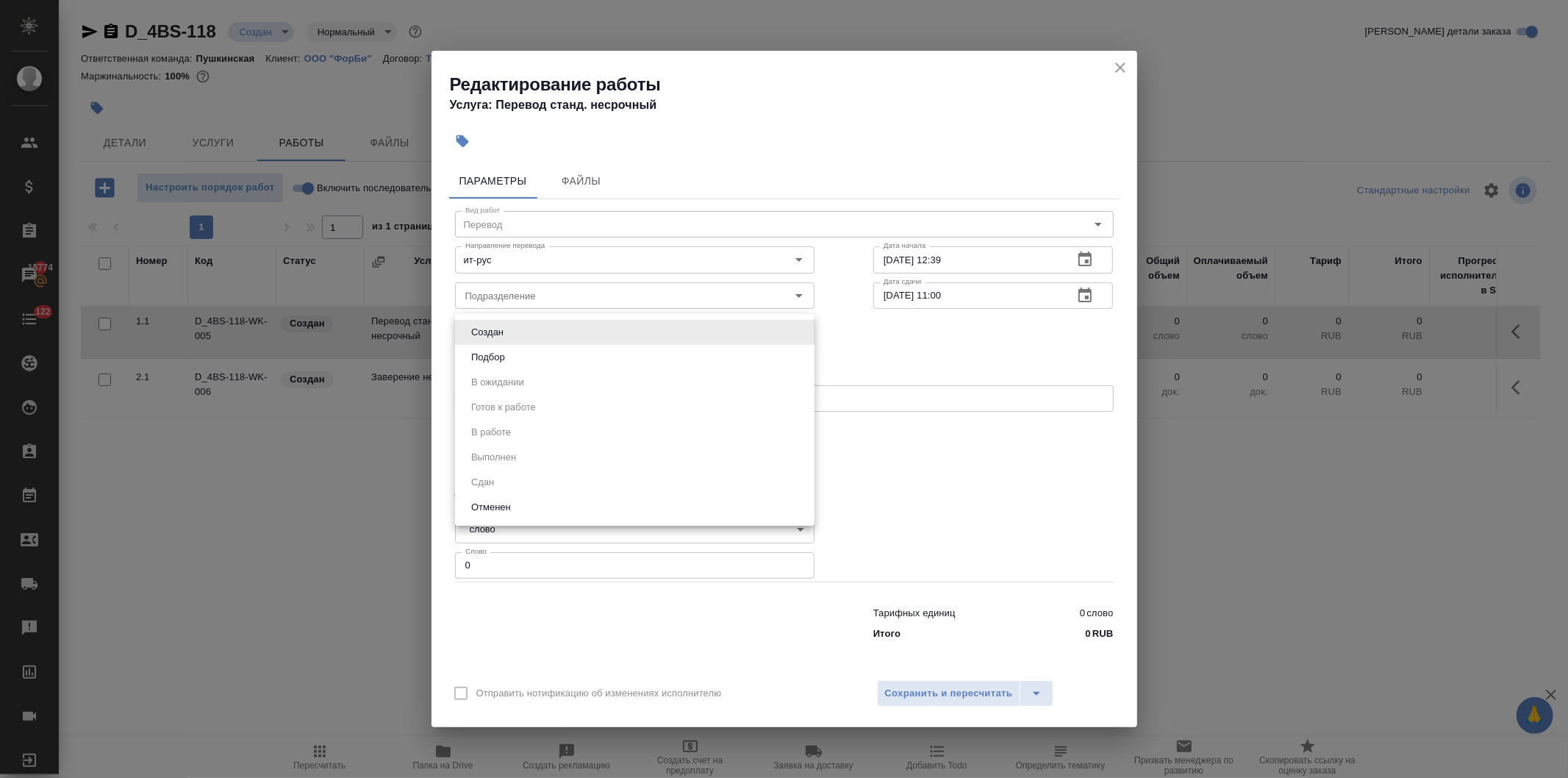
click at [537, 298] on div at bounding box center [784, 389] width 1568 height 778
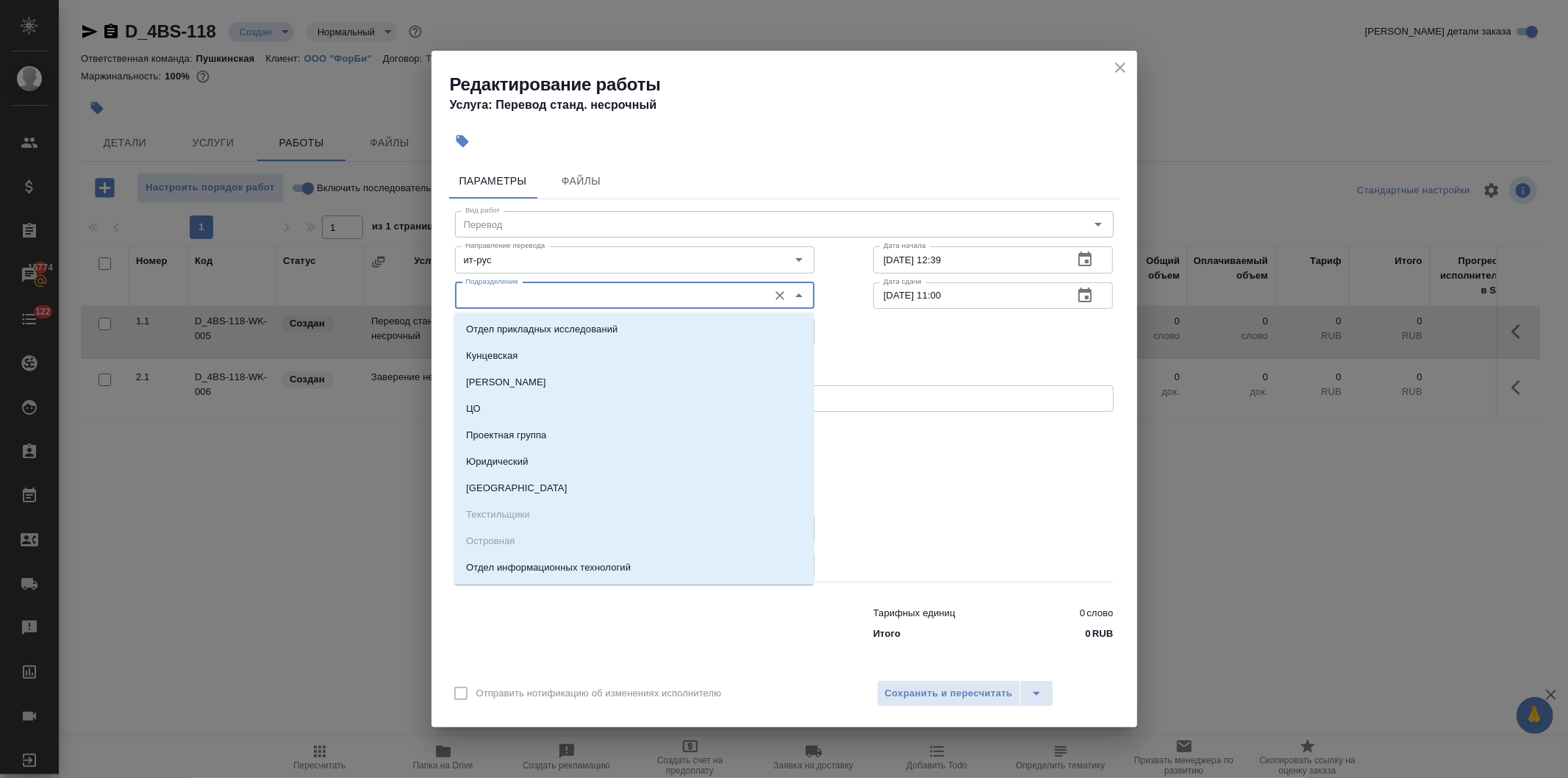
click at [537, 292] on input "Подразделение" at bounding box center [610, 295] width 301 height 18
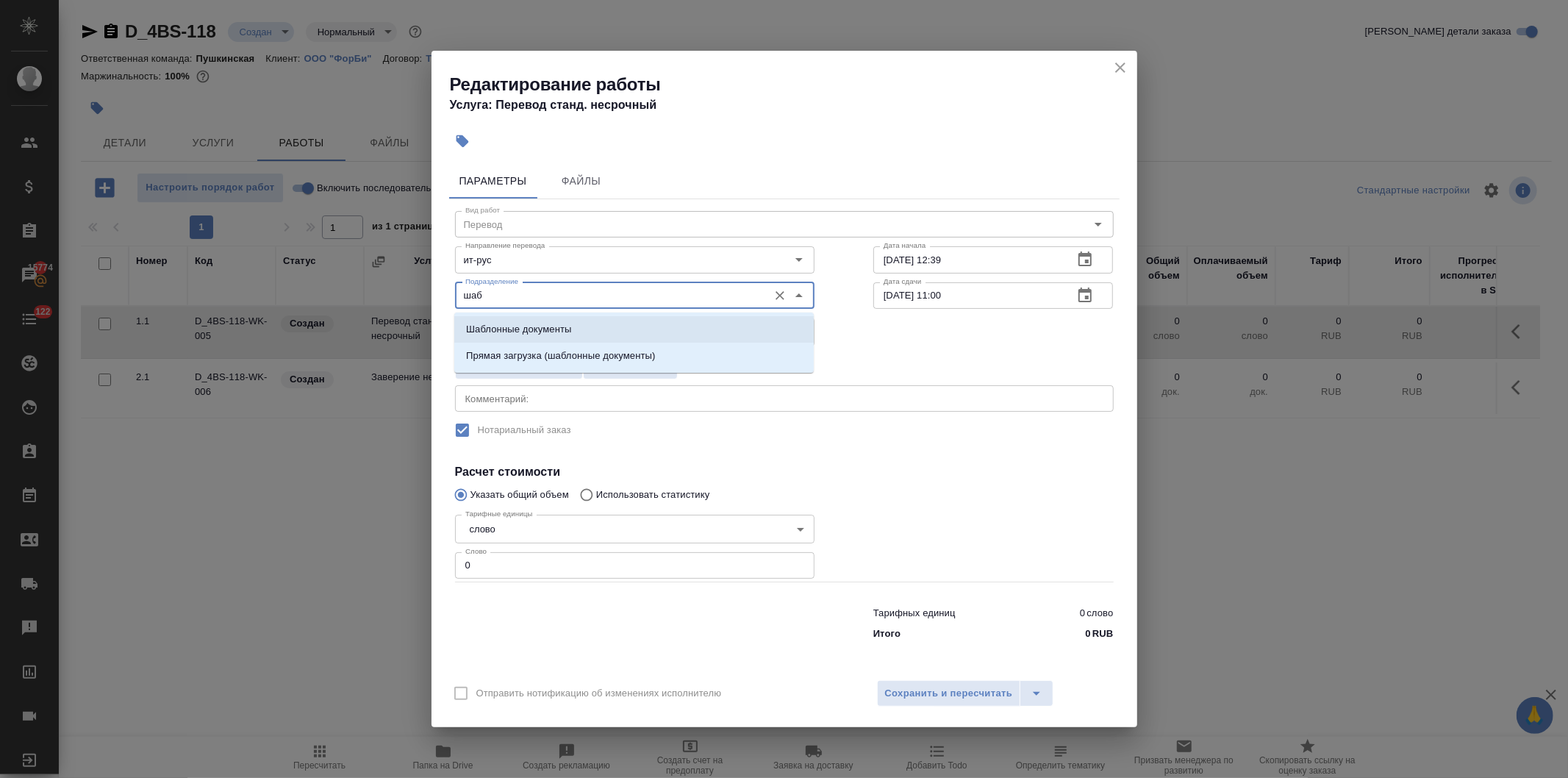
click at [553, 325] on p "Шаблонные документы" at bounding box center [519, 329] width 105 height 15
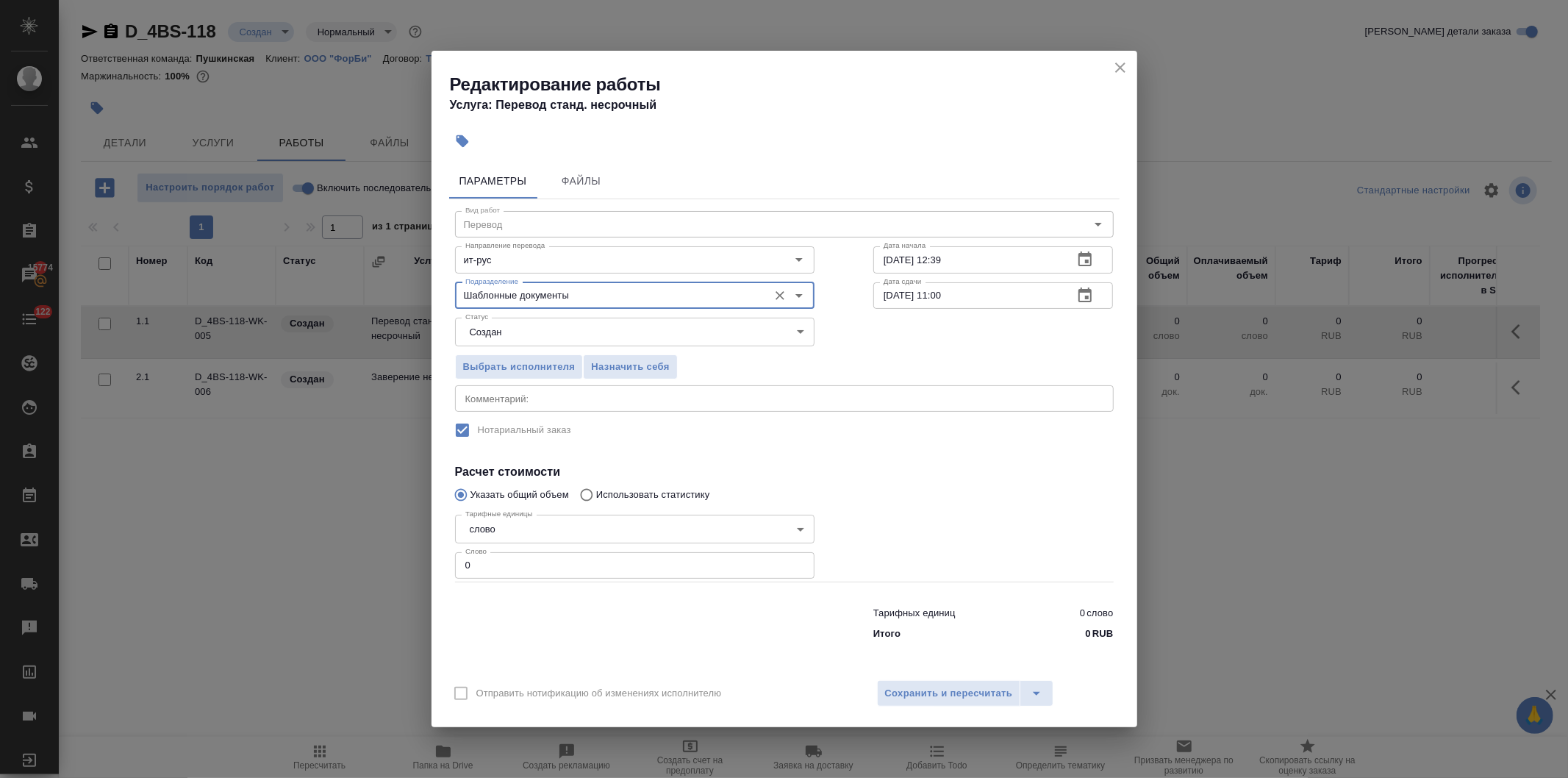
type input "Шаблонные документы"
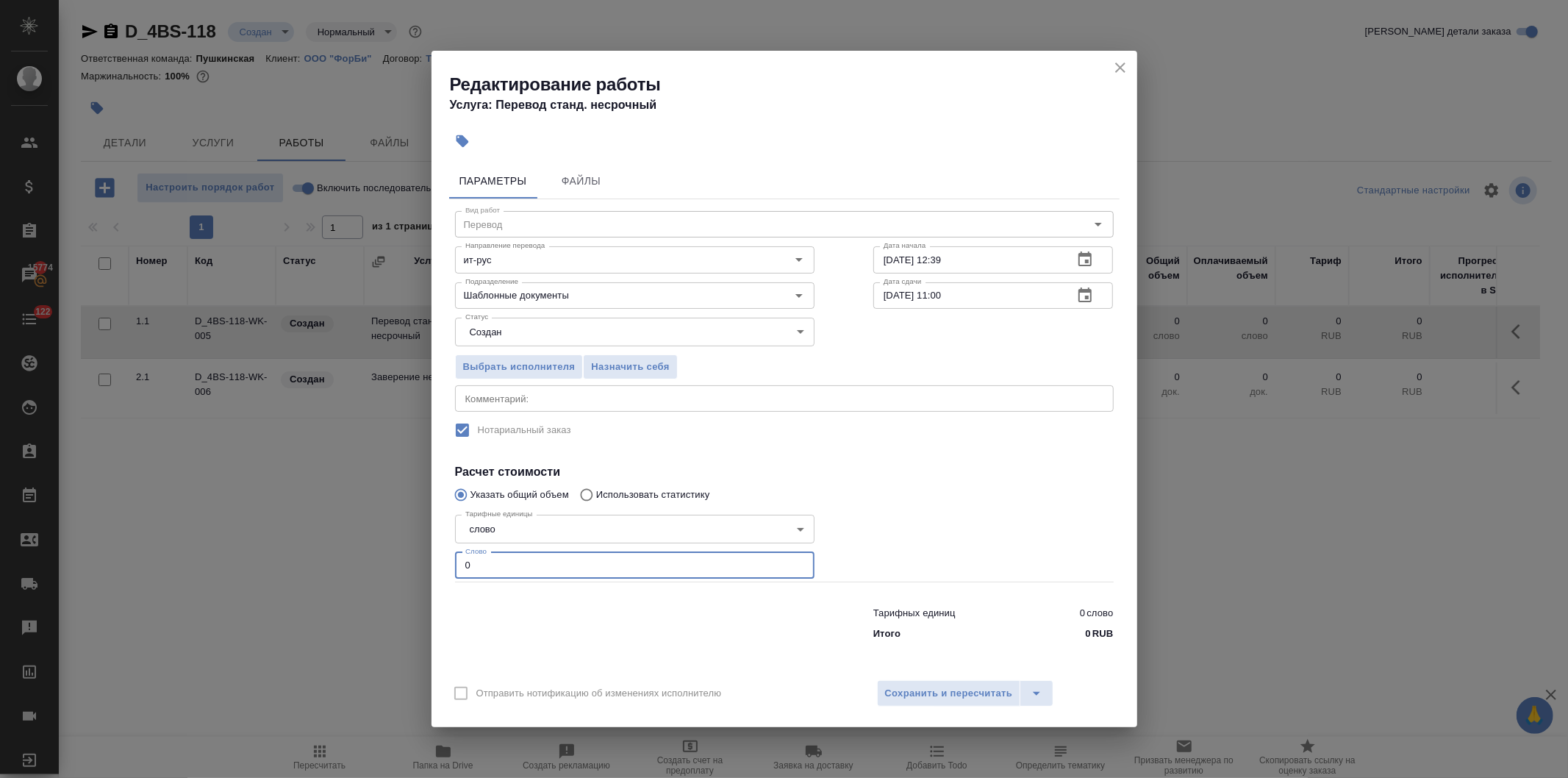
drag, startPoint x: 479, startPoint y: 569, endPoint x: 431, endPoint y: 557, distance: 49.5
click at [432, 557] on div "Параметры Файлы Вид работ Перевод Вид работ Направление перевода ит-рус Направл…" at bounding box center [785, 414] width 706 height 514
type input "1"
click at [544, 332] on body "🙏 .cls-1 fill:#fff; AWATERA Давыдова Елена Клиенты Спецификации Заказы 15774 Ча…" at bounding box center [784, 389] width 1568 height 778
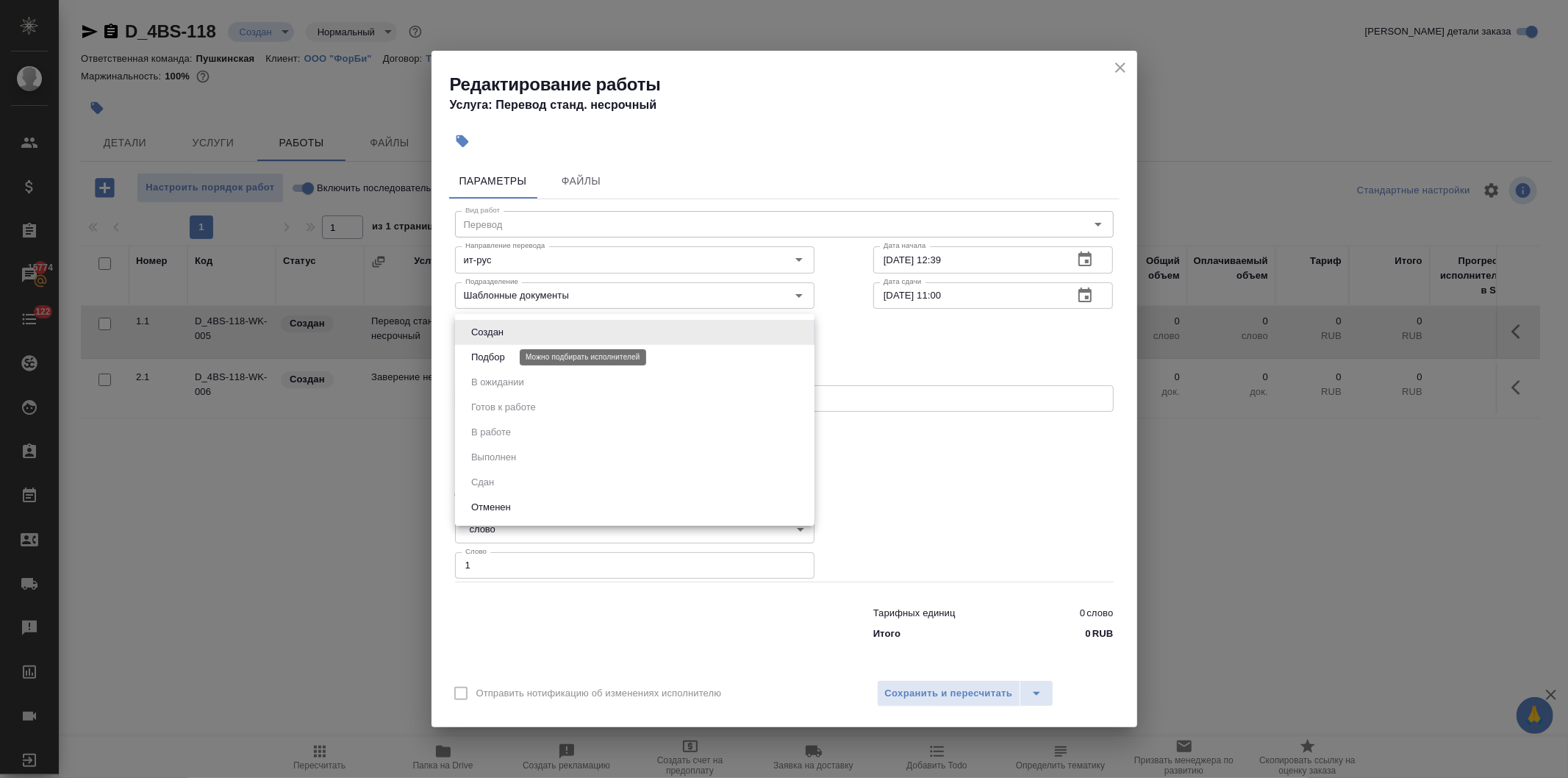
click at [508, 359] on button "Подбор" at bounding box center [488, 357] width 42 height 16
type input "recruiting"
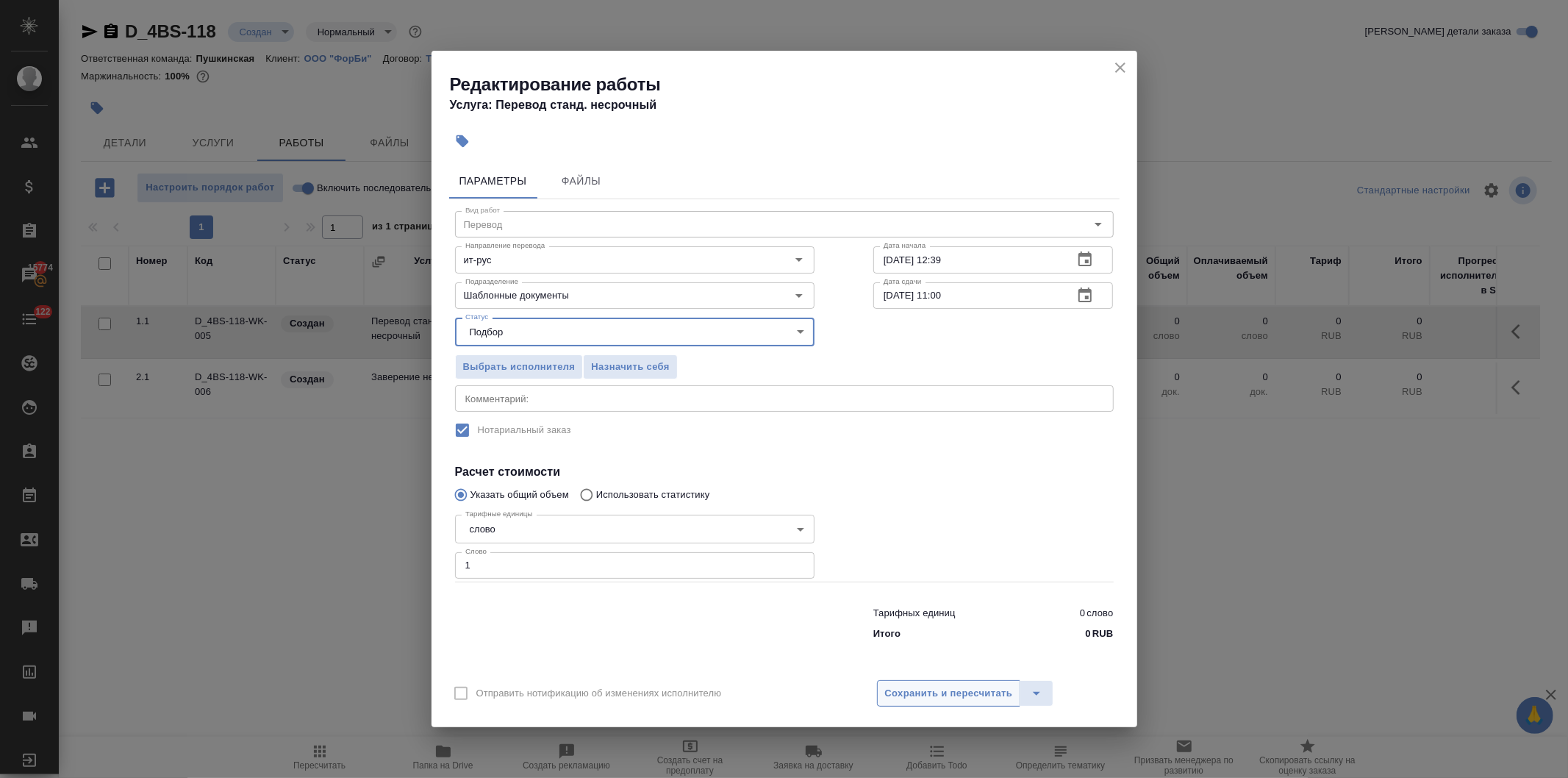
click at [939, 695] on span "Сохранить и пересчитать" at bounding box center [949, 694] width 128 height 17
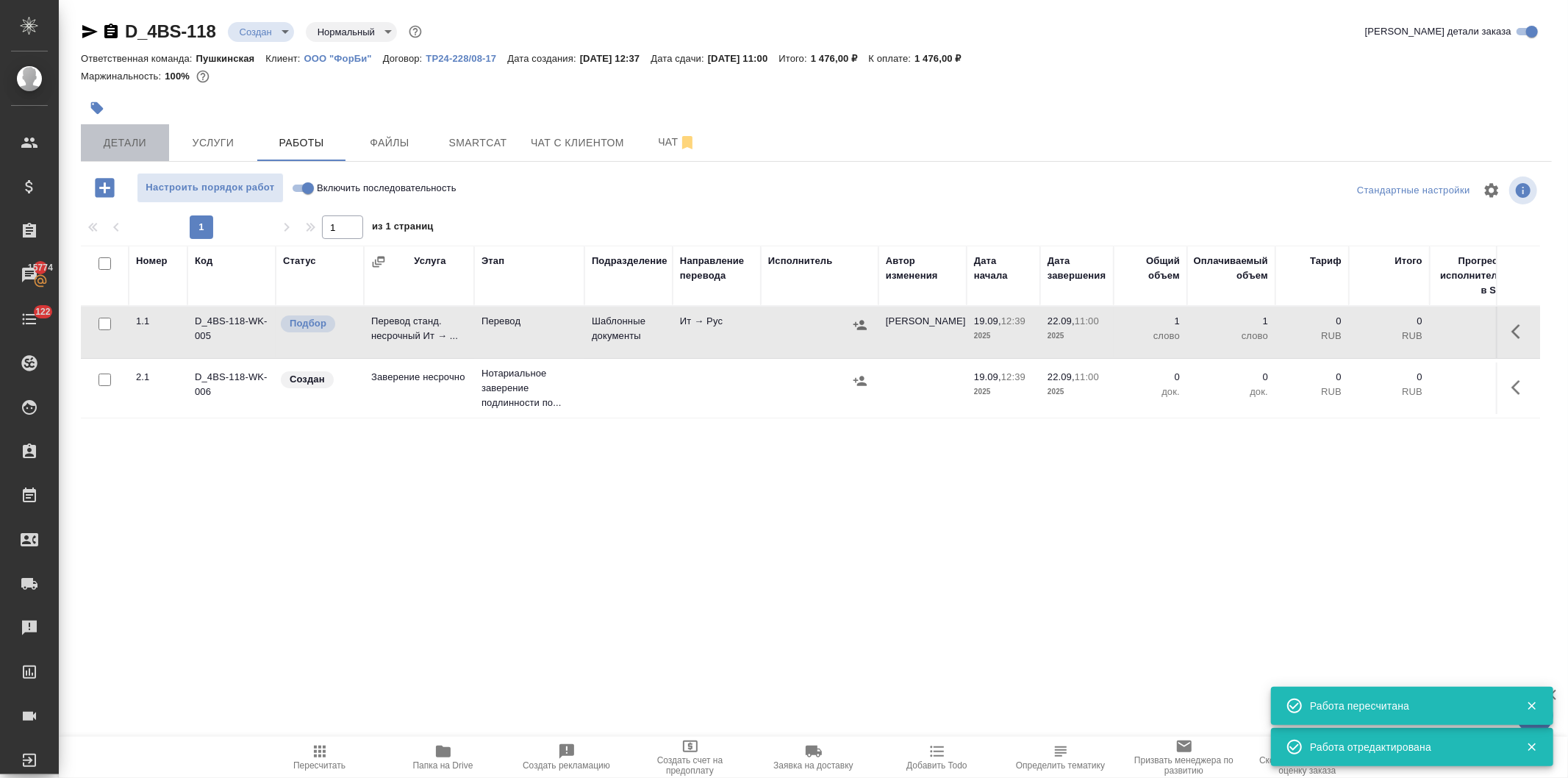
click at [111, 140] on span "Детали" at bounding box center [125, 143] width 71 height 19
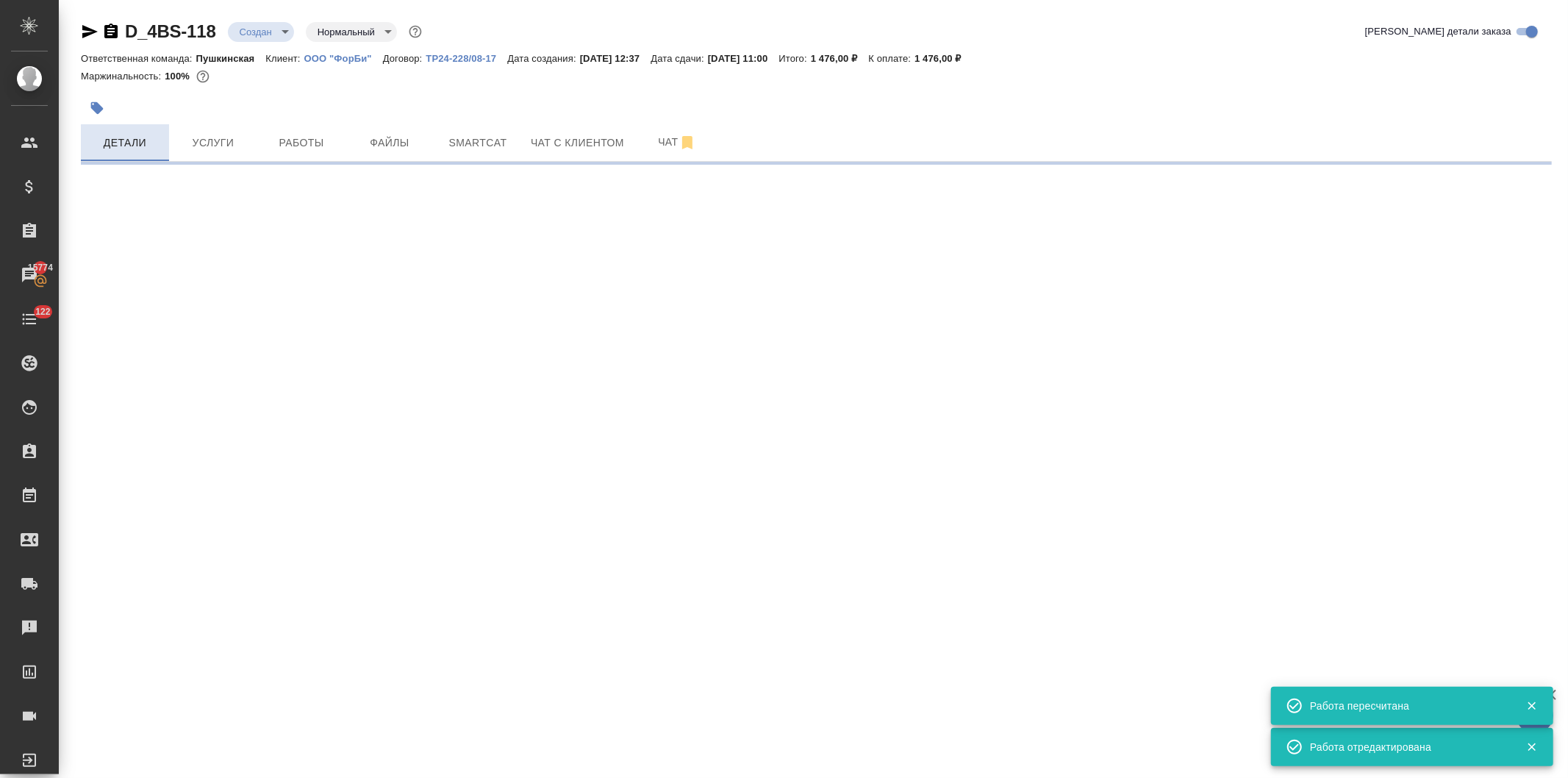
select select "RU"
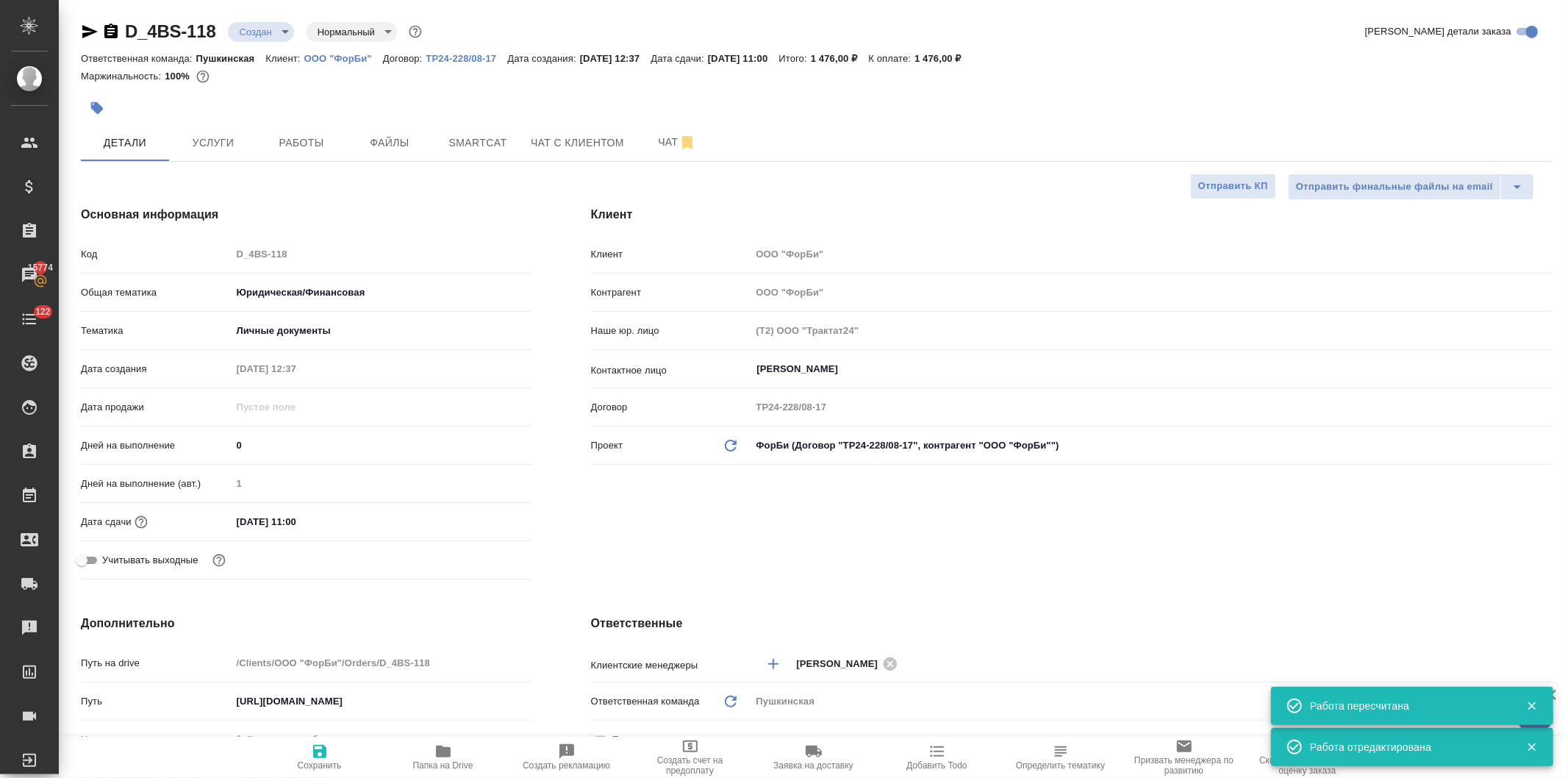
type textarea "x"
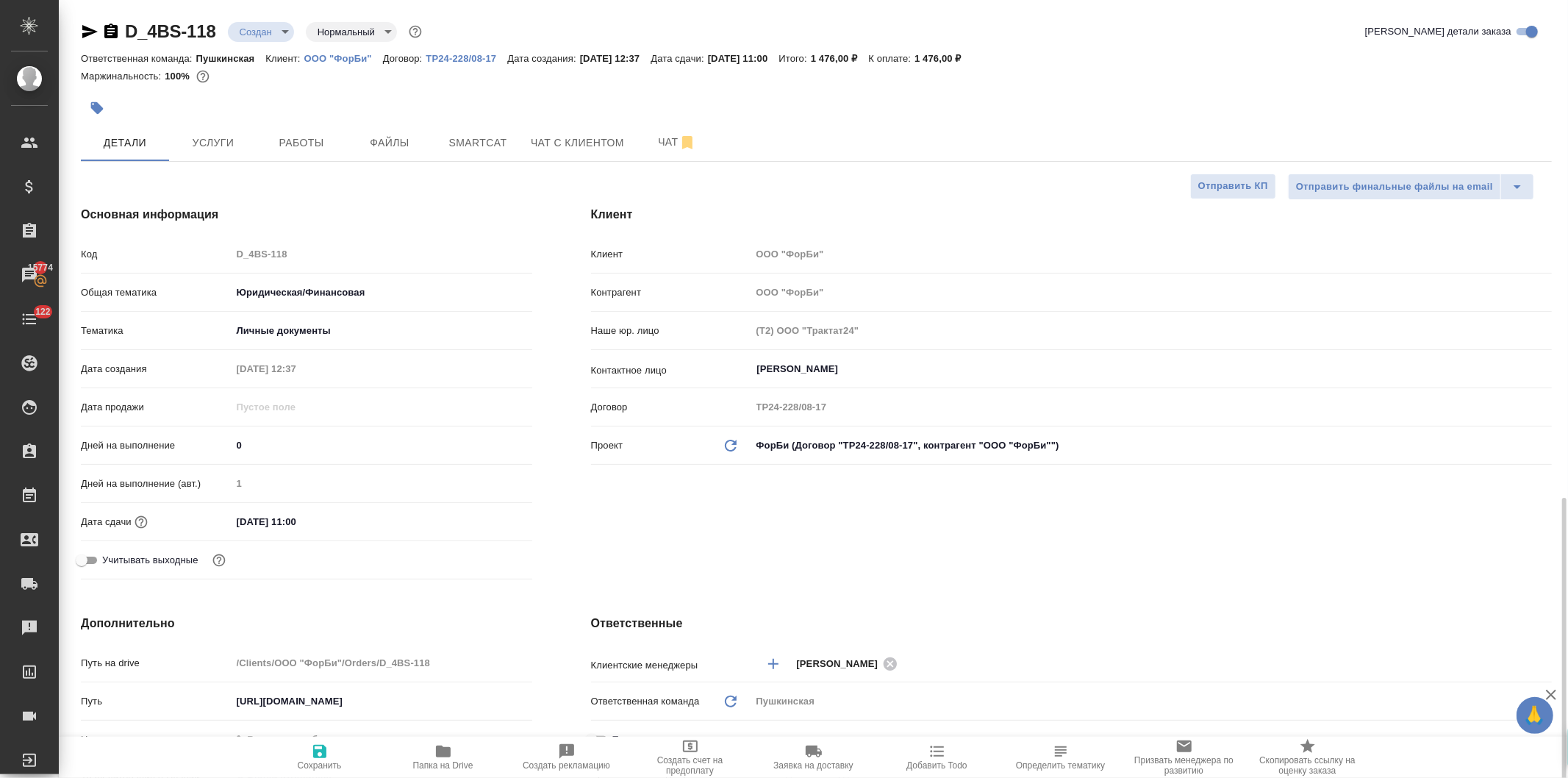
scroll to position [326, 0]
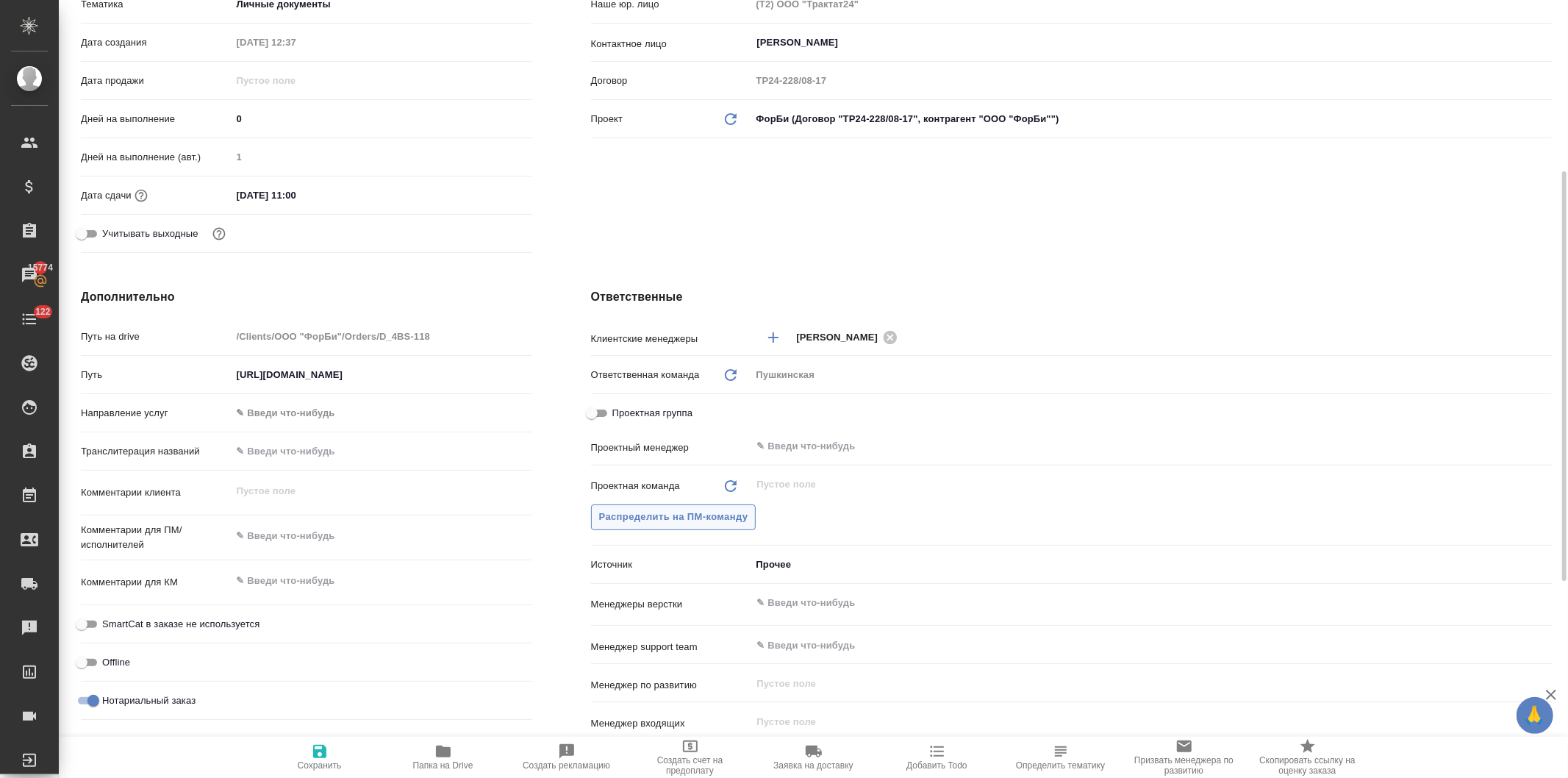
click at [718, 516] on span "Распределить на ПМ-команду" at bounding box center [674, 517] width 150 height 17
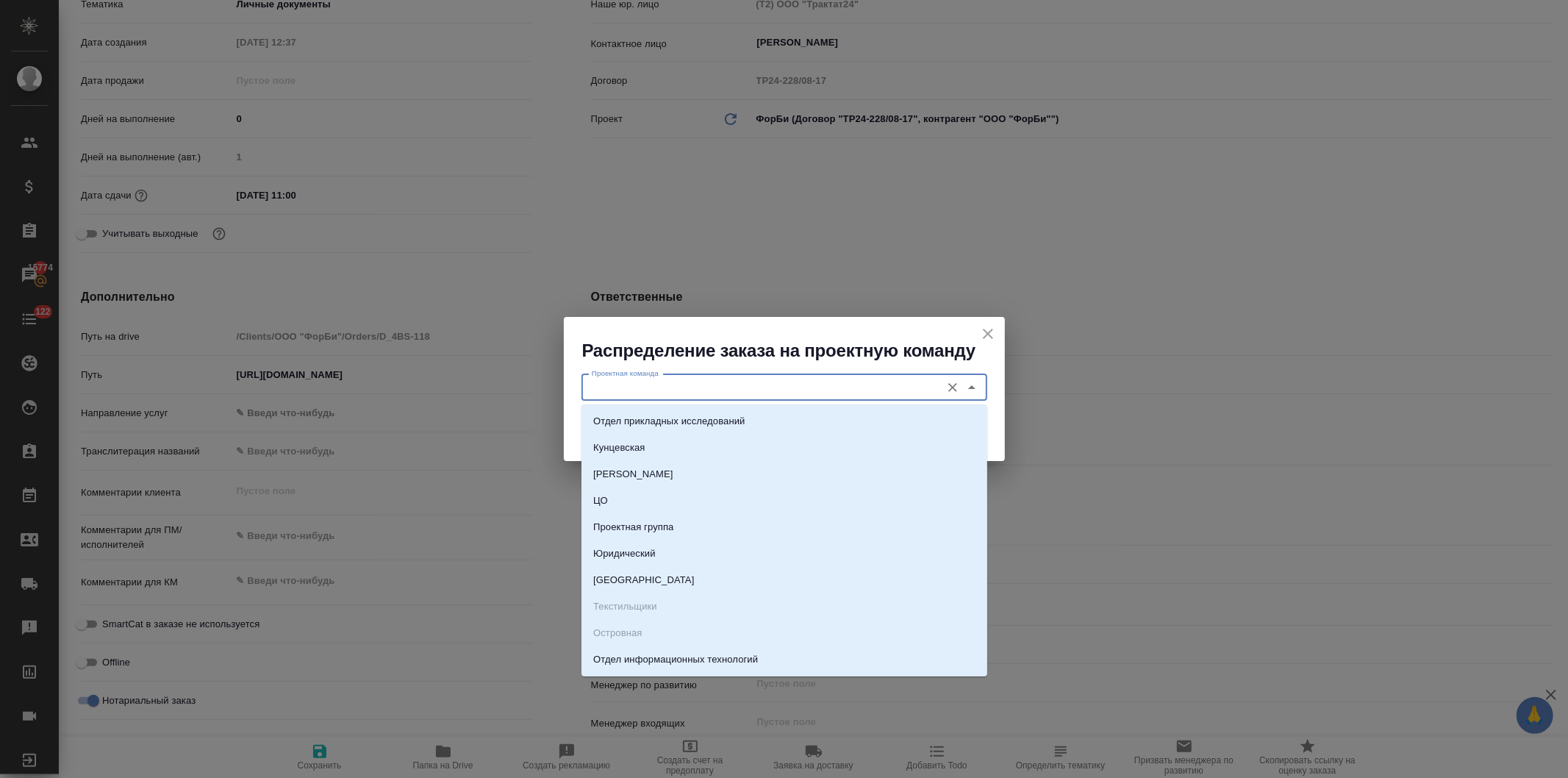
click at [725, 380] on input "Проектная команда" at bounding box center [759, 387] width 348 height 18
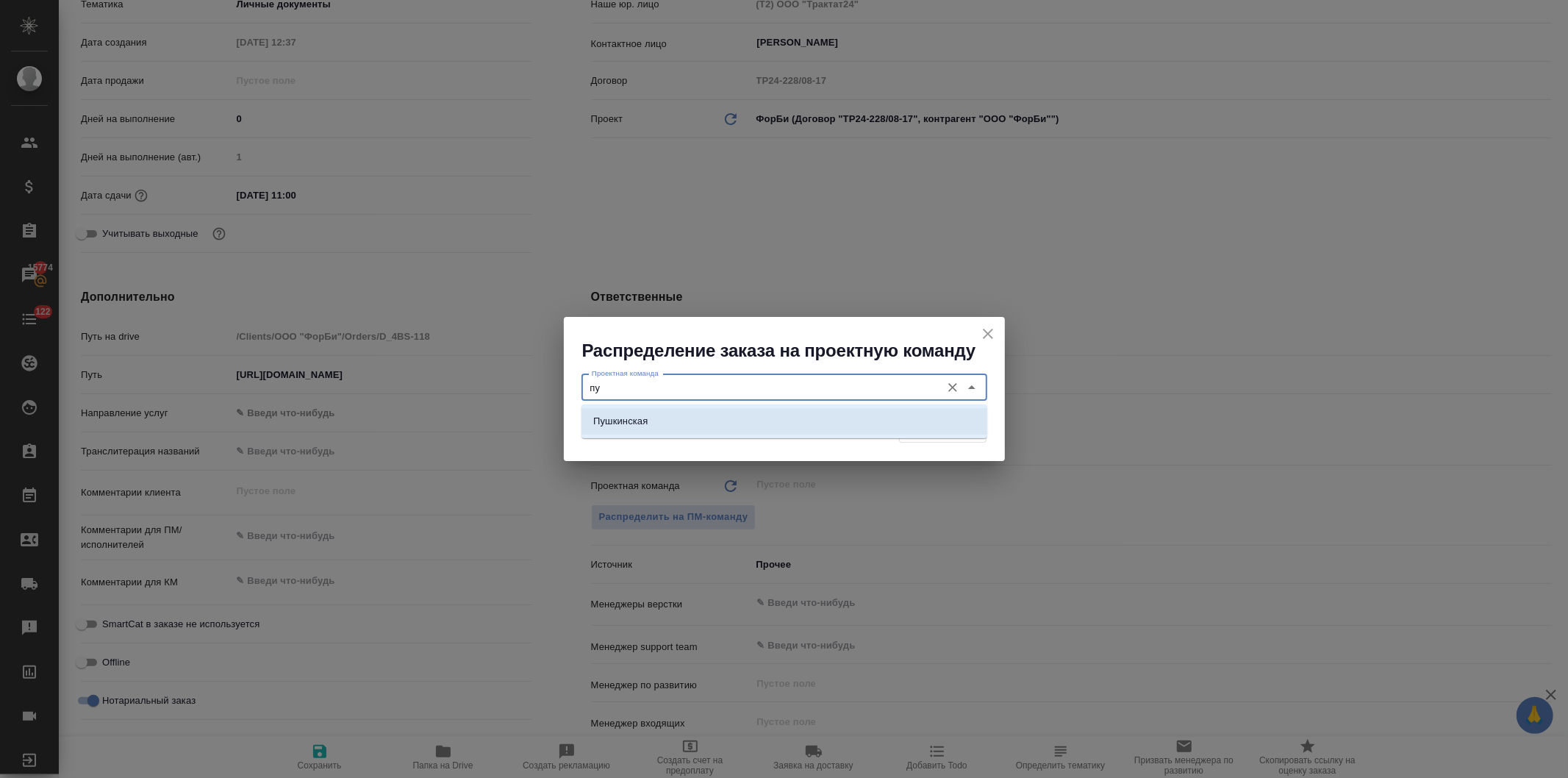
click at [704, 419] on li "Пушкинская" at bounding box center [784, 421] width 406 height 26
type input "Пушкинская"
click at [916, 423] on span "Распределить" at bounding box center [943, 430] width 72 height 17
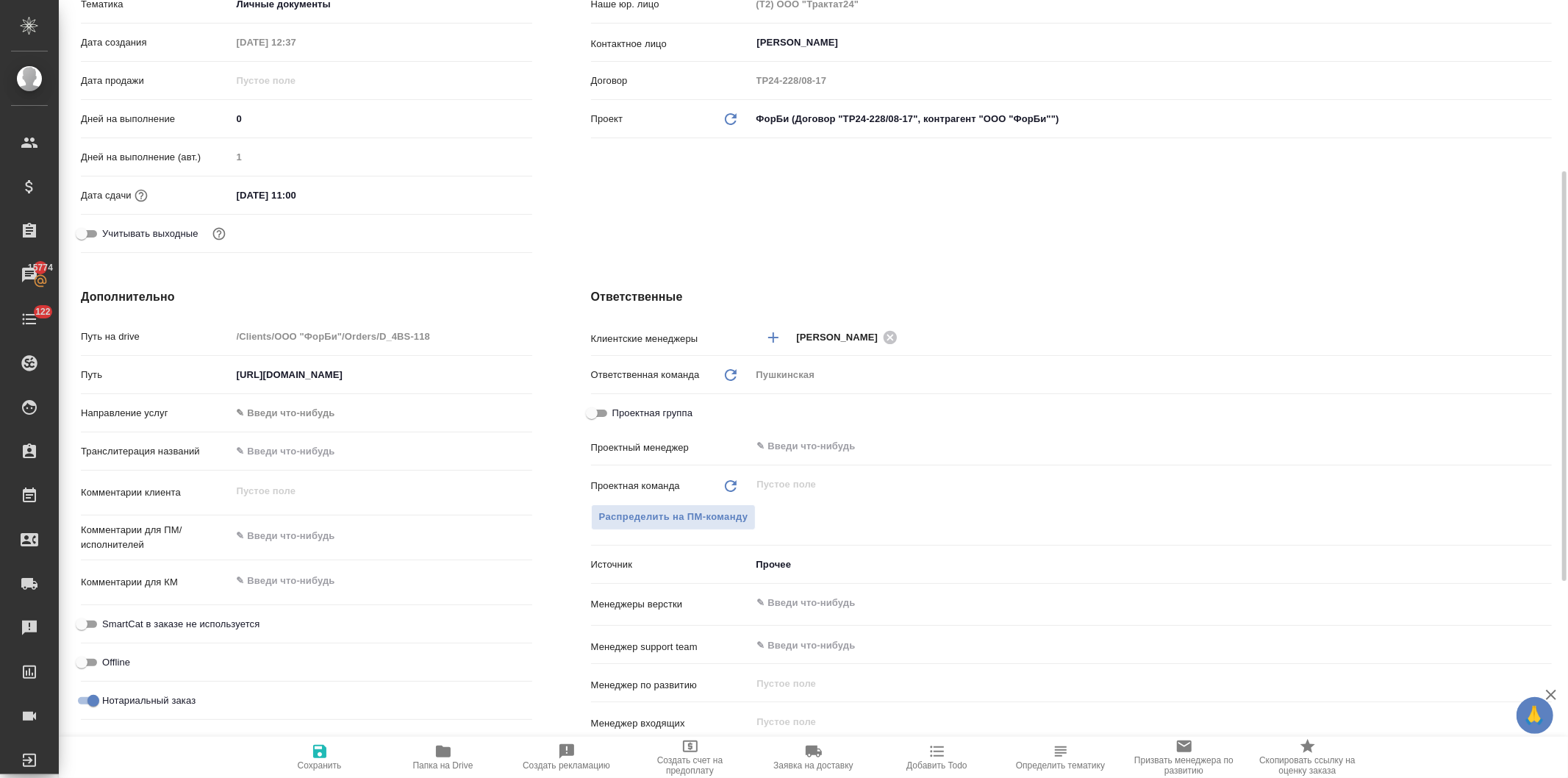
type textarea "x"
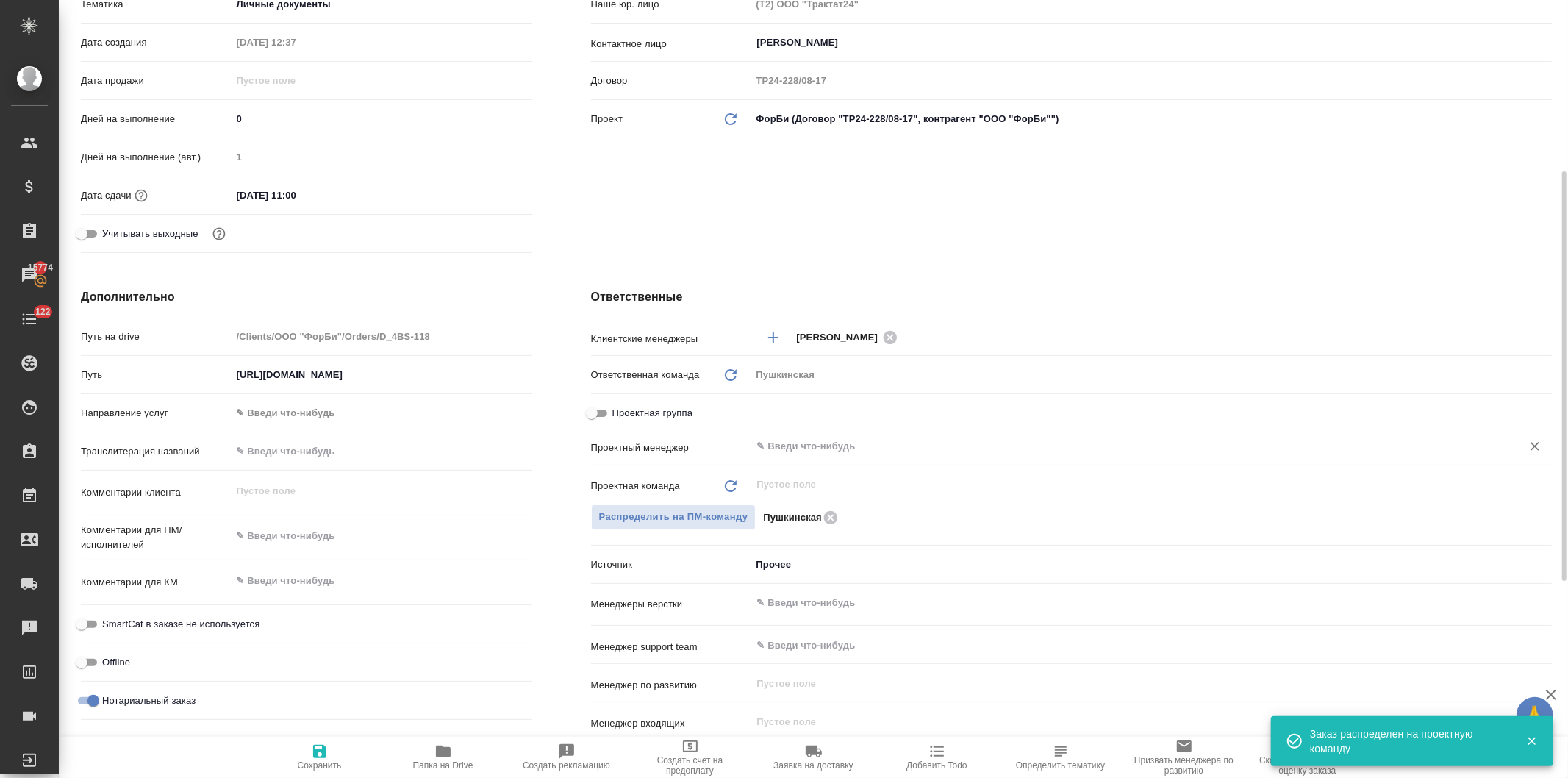
click at [809, 442] on input "text" at bounding box center [1127, 446] width 742 height 18
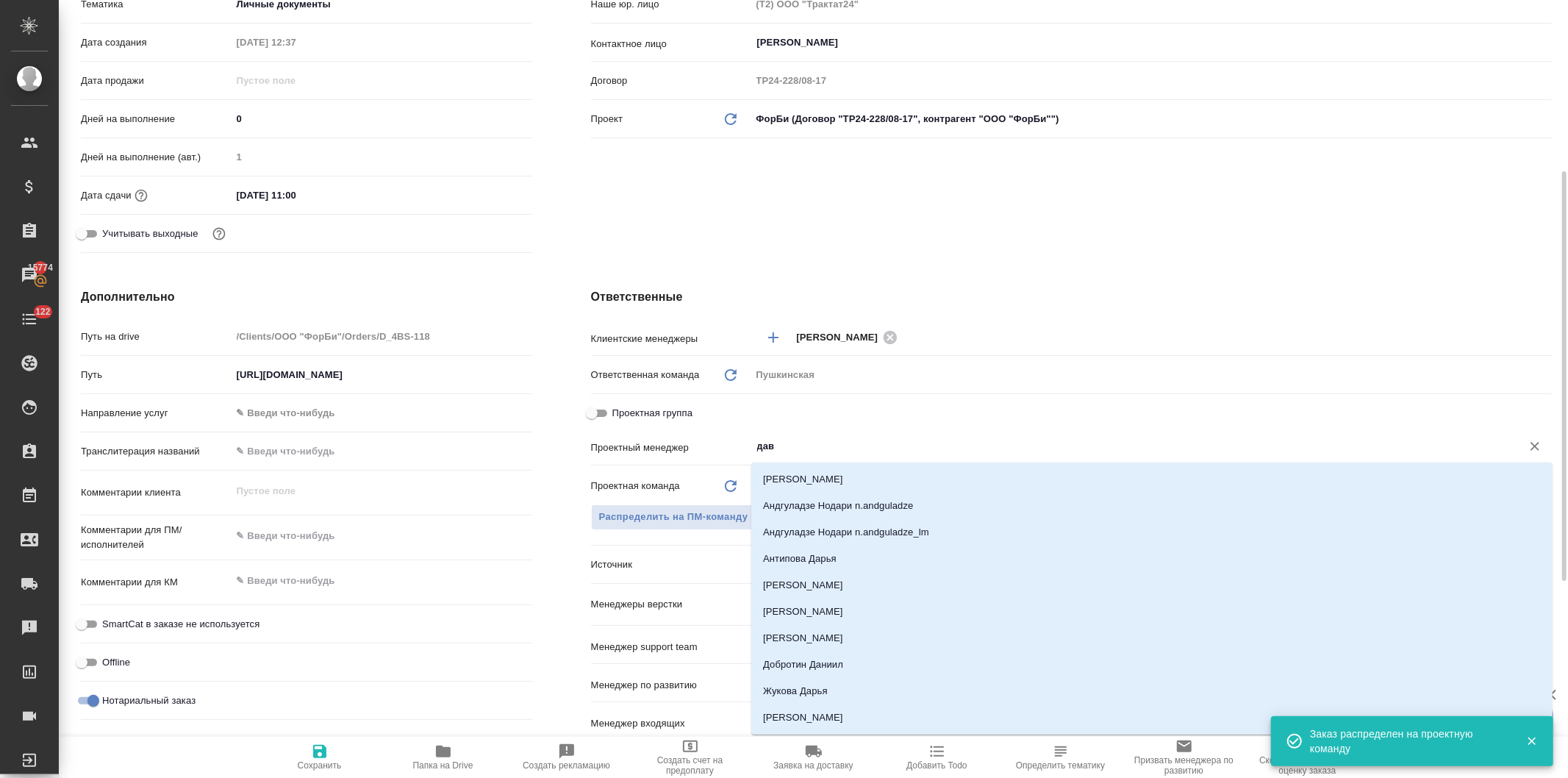
type input "давы"
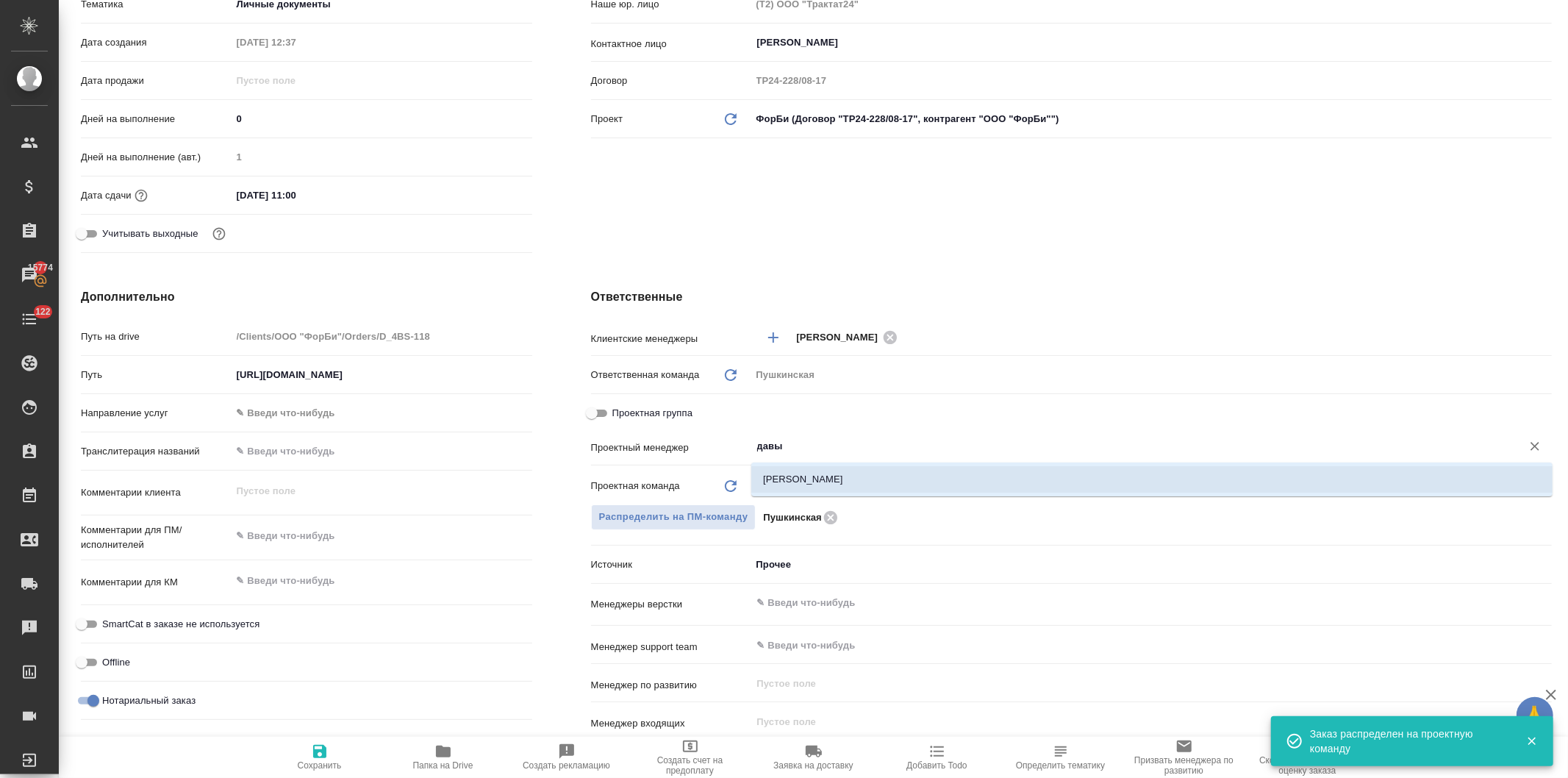
click at [811, 473] on li "[PERSON_NAME]" at bounding box center [1152, 480] width 802 height 26
type textarea "x"
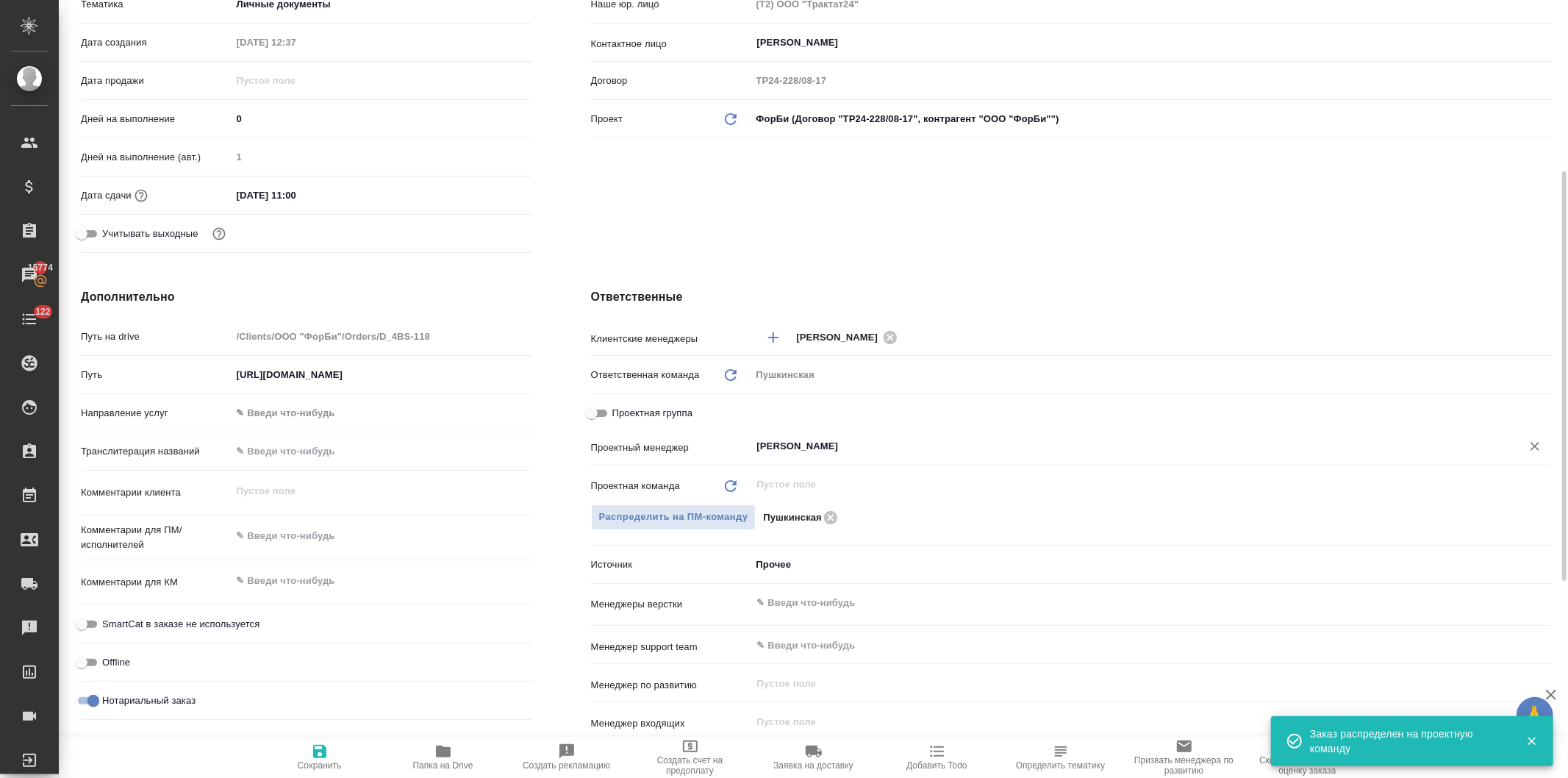
type input "[PERSON_NAME]"
click at [321, 758] on icon "button" at bounding box center [319, 751] width 13 height 13
type textarea "x"
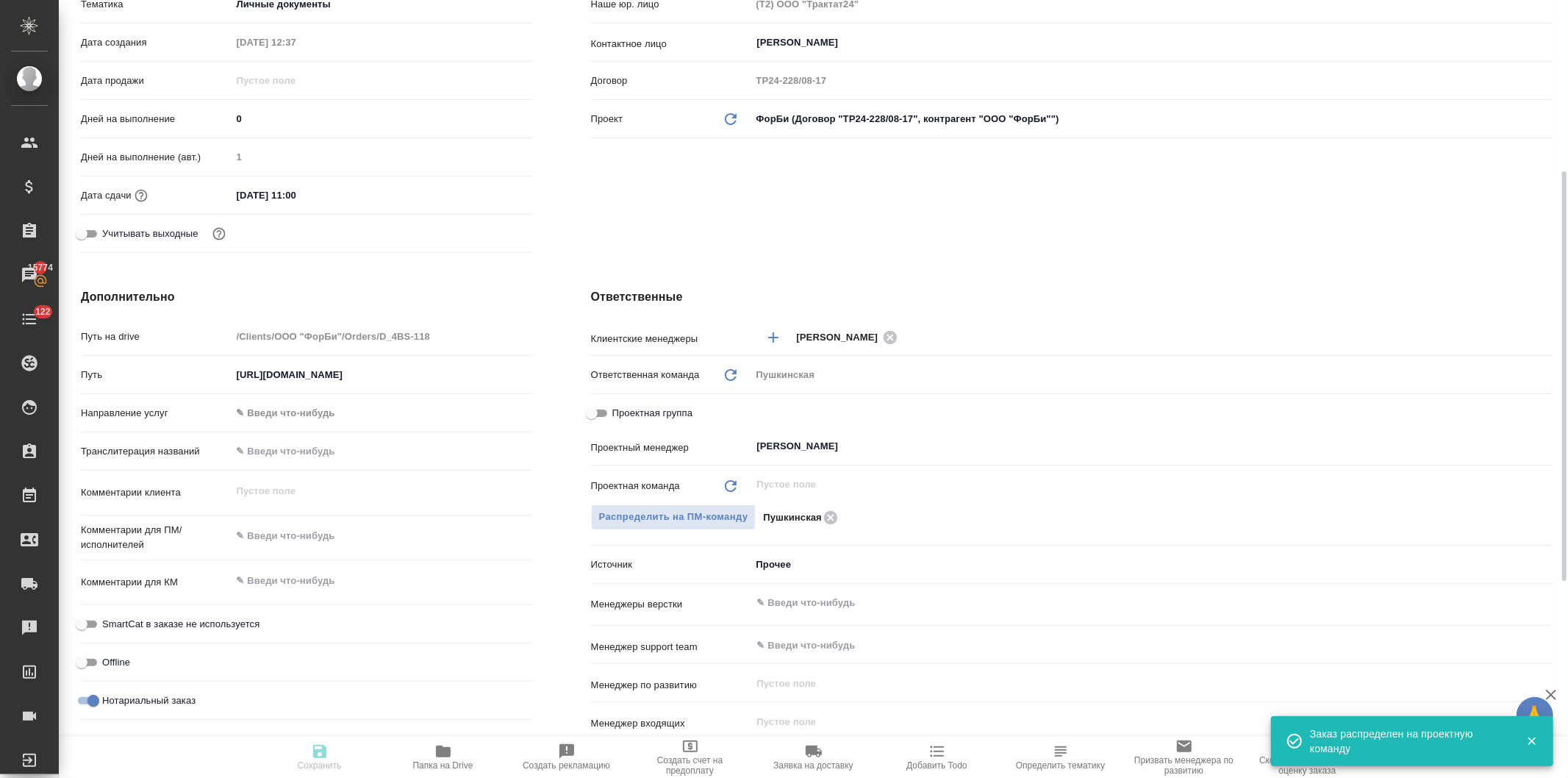
type textarea "x"
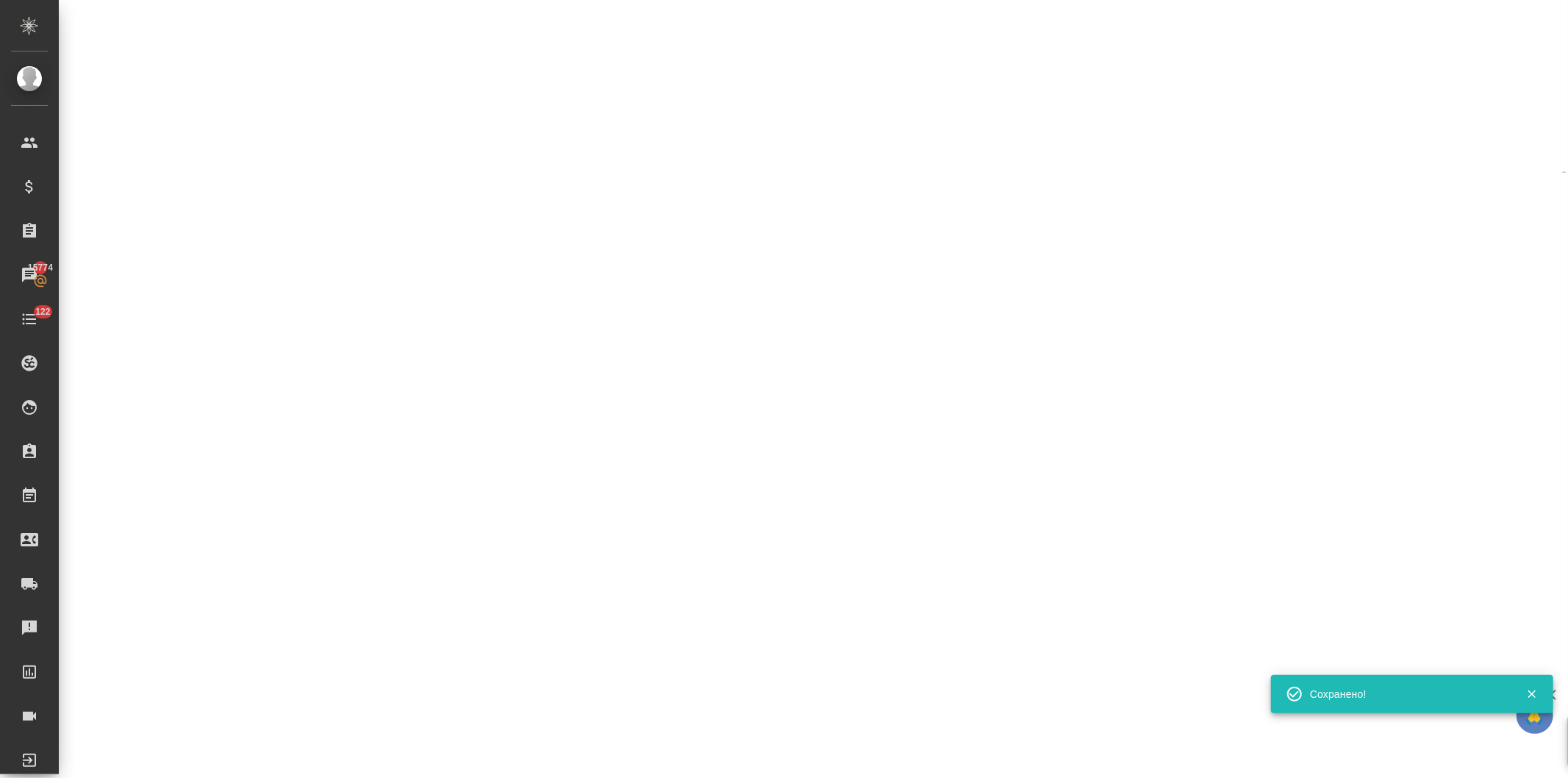
select select "RU"
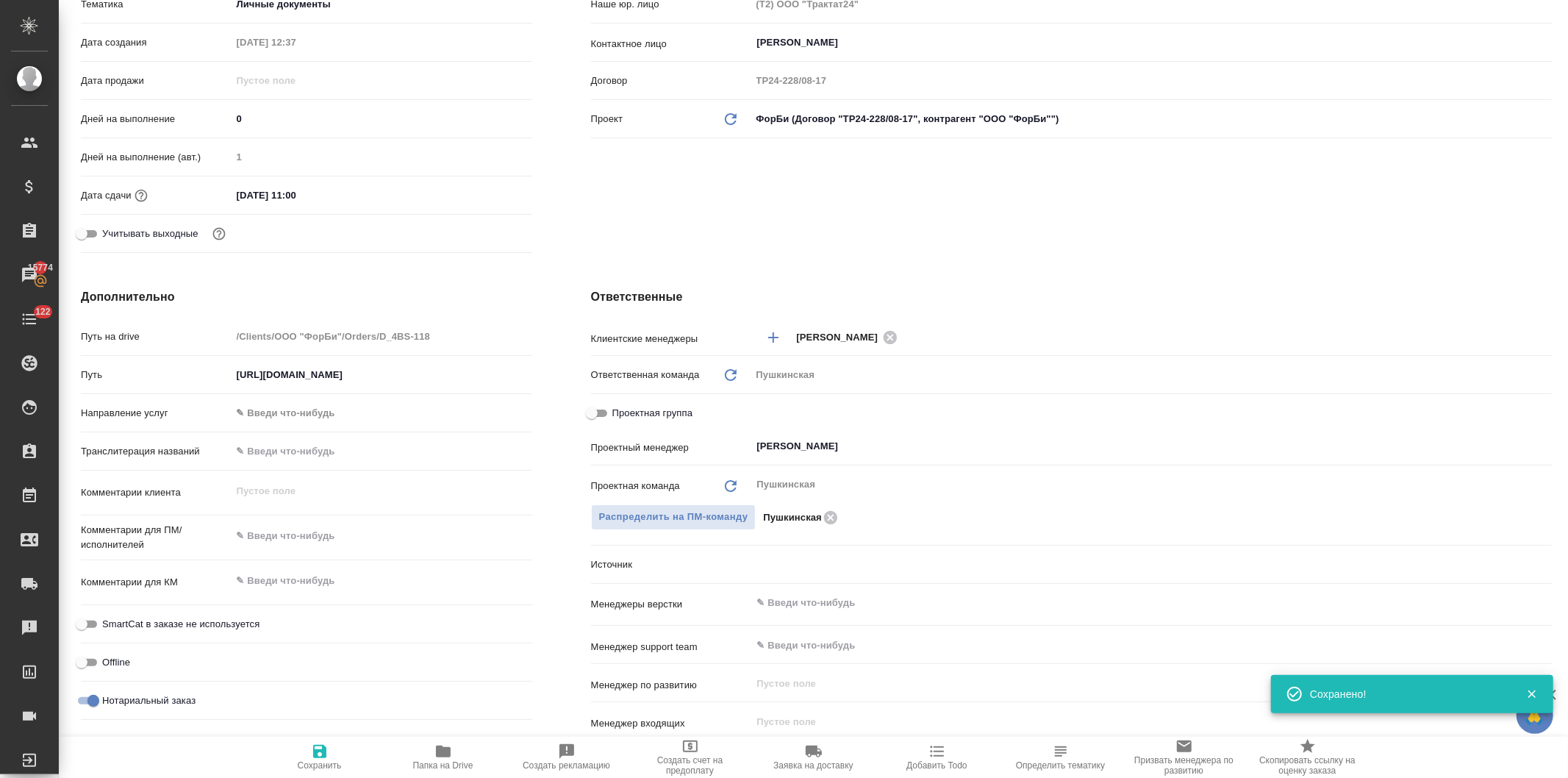
type textarea "x"
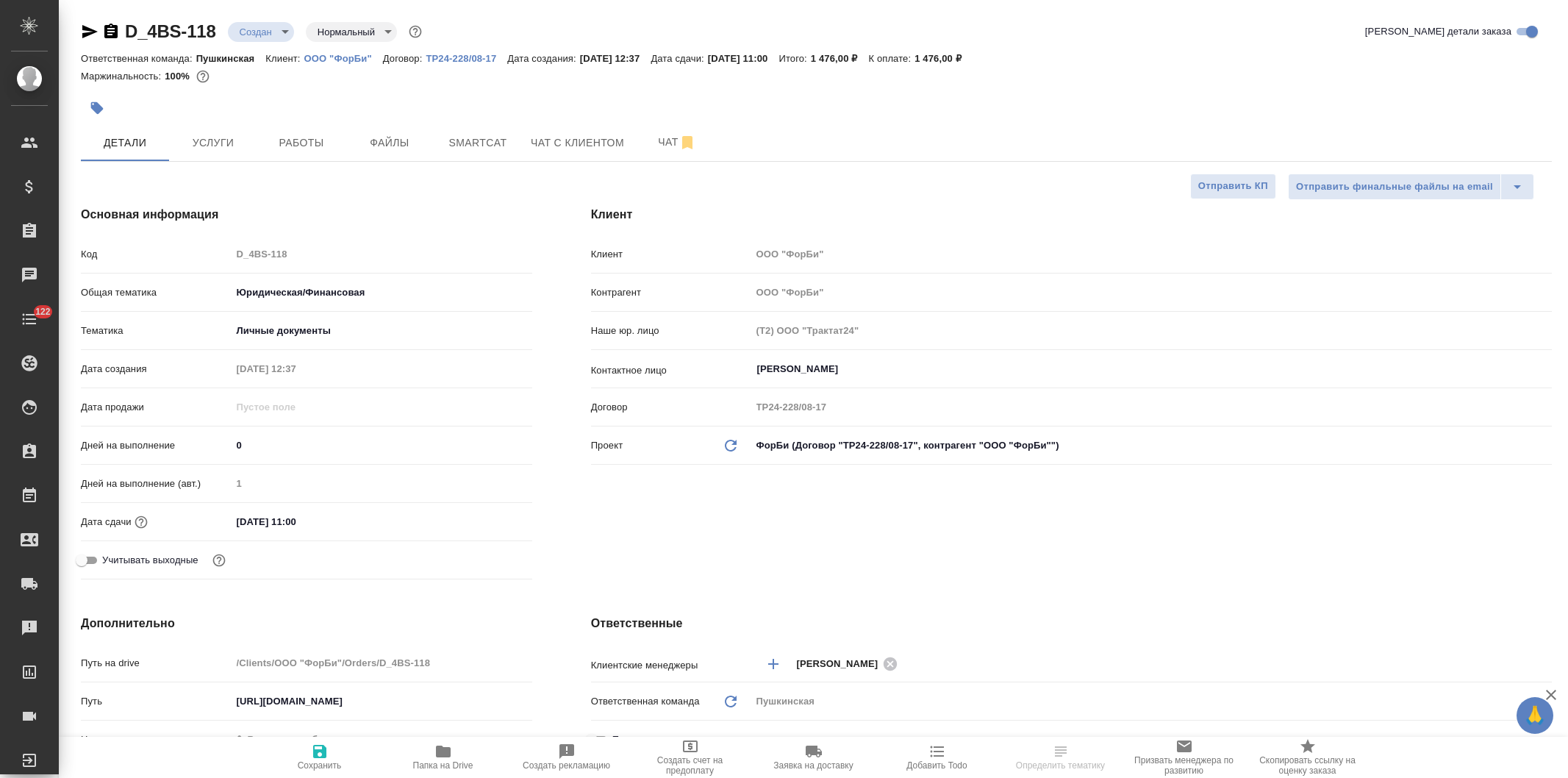
select select "RU"
click at [254, 25] on body "🙏 .cls-1 fill:#fff; AWATERA [PERSON_NAME] Спецификации Заказы Чаты 122 Todo Про…" at bounding box center [784, 389] width 1568 height 778
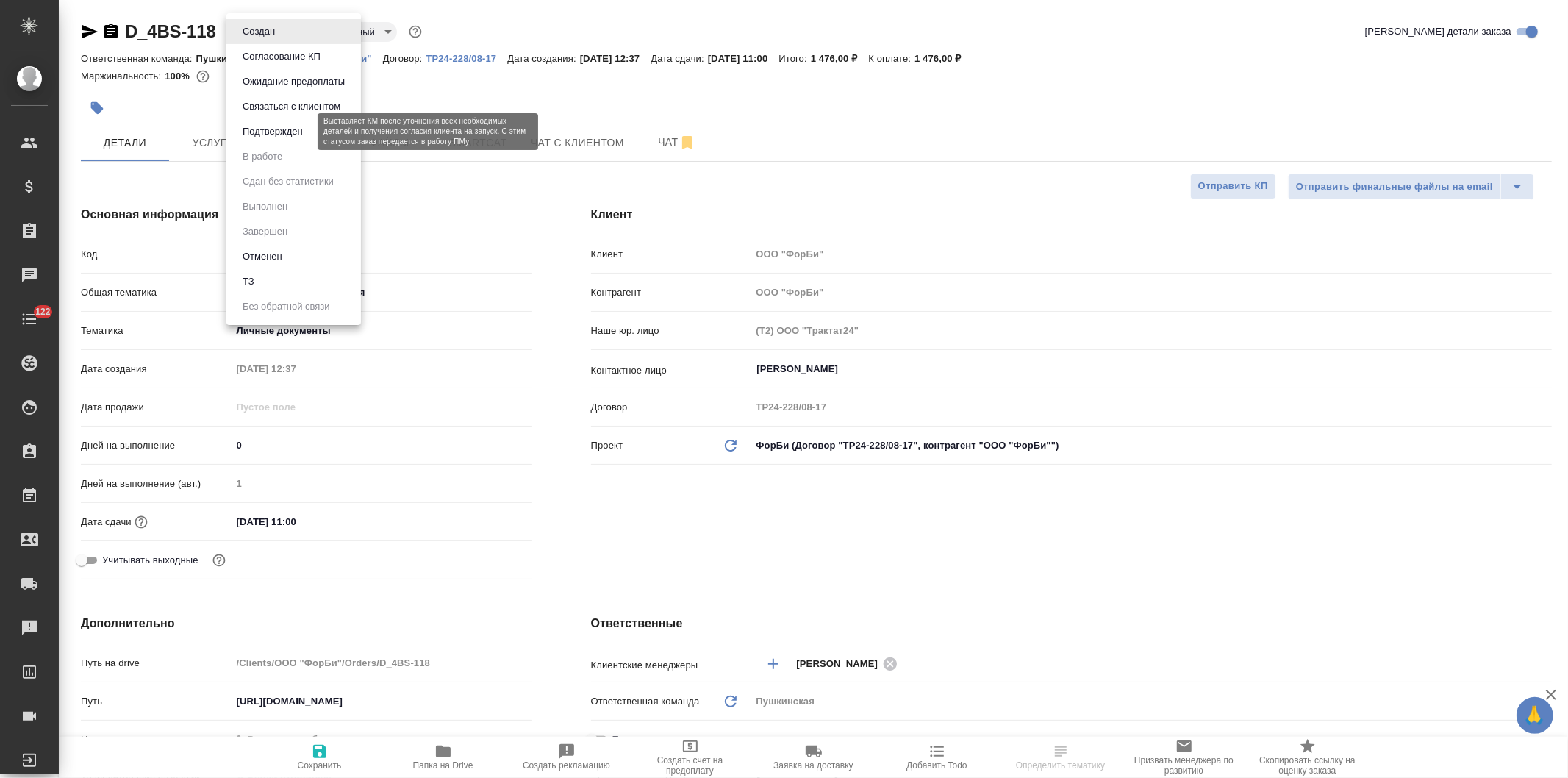
click at [268, 125] on button "Подтвержден" at bounding box center [273, 131] width 69 height 16
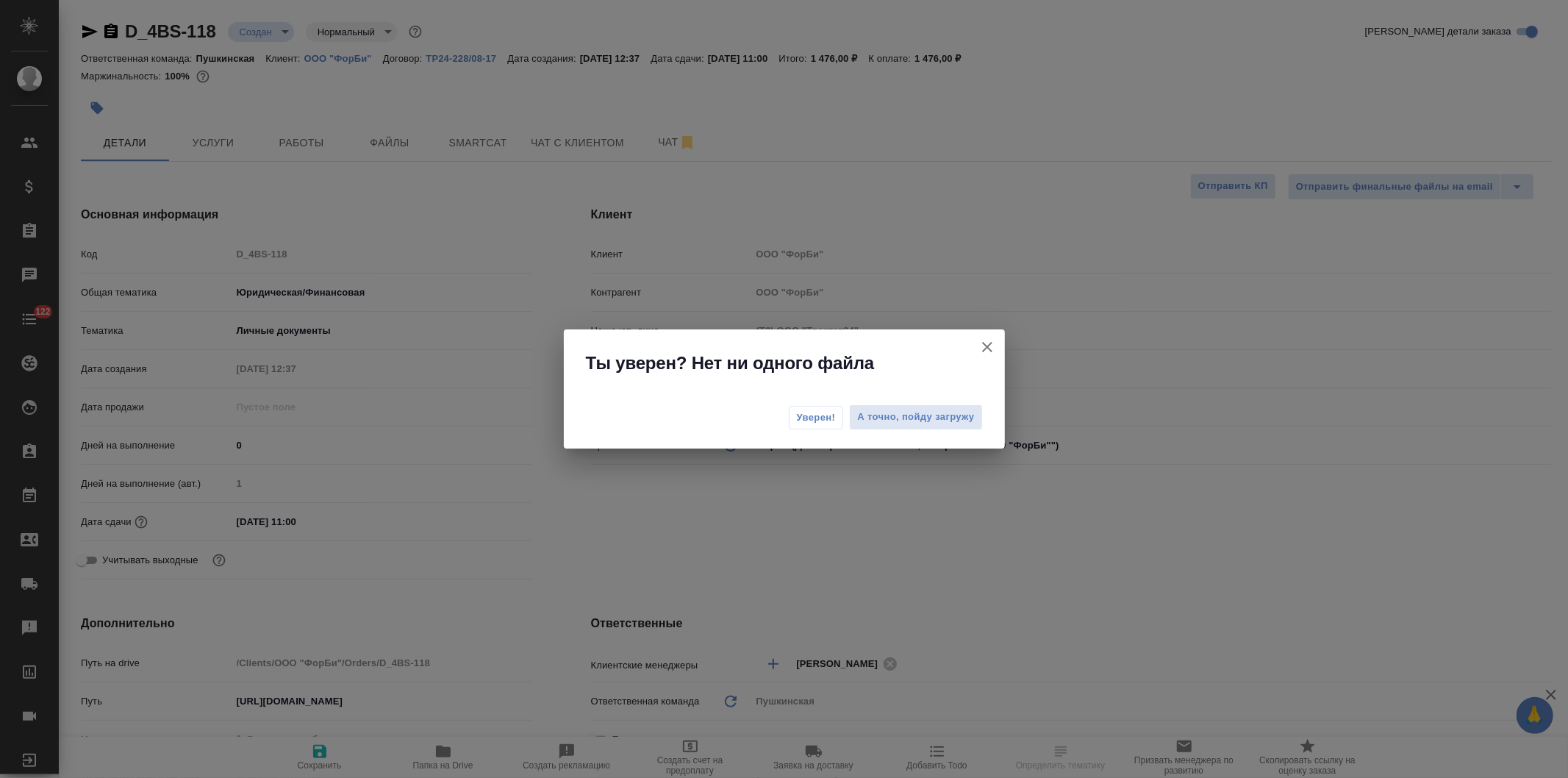
click at [809, 418] on span "Уверен!" at bounding box center [816, 417] width 39 height 15
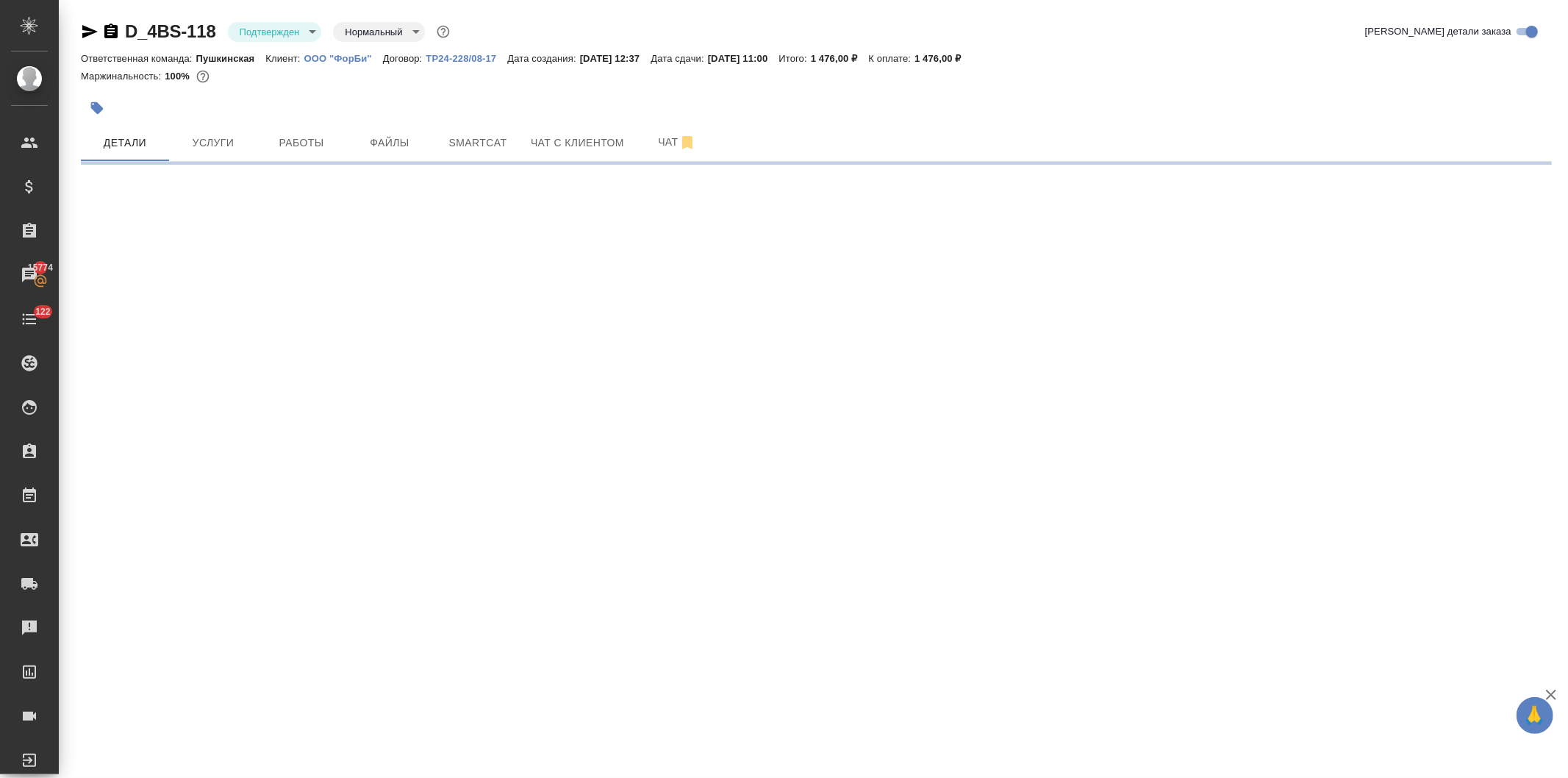
select select "RU"
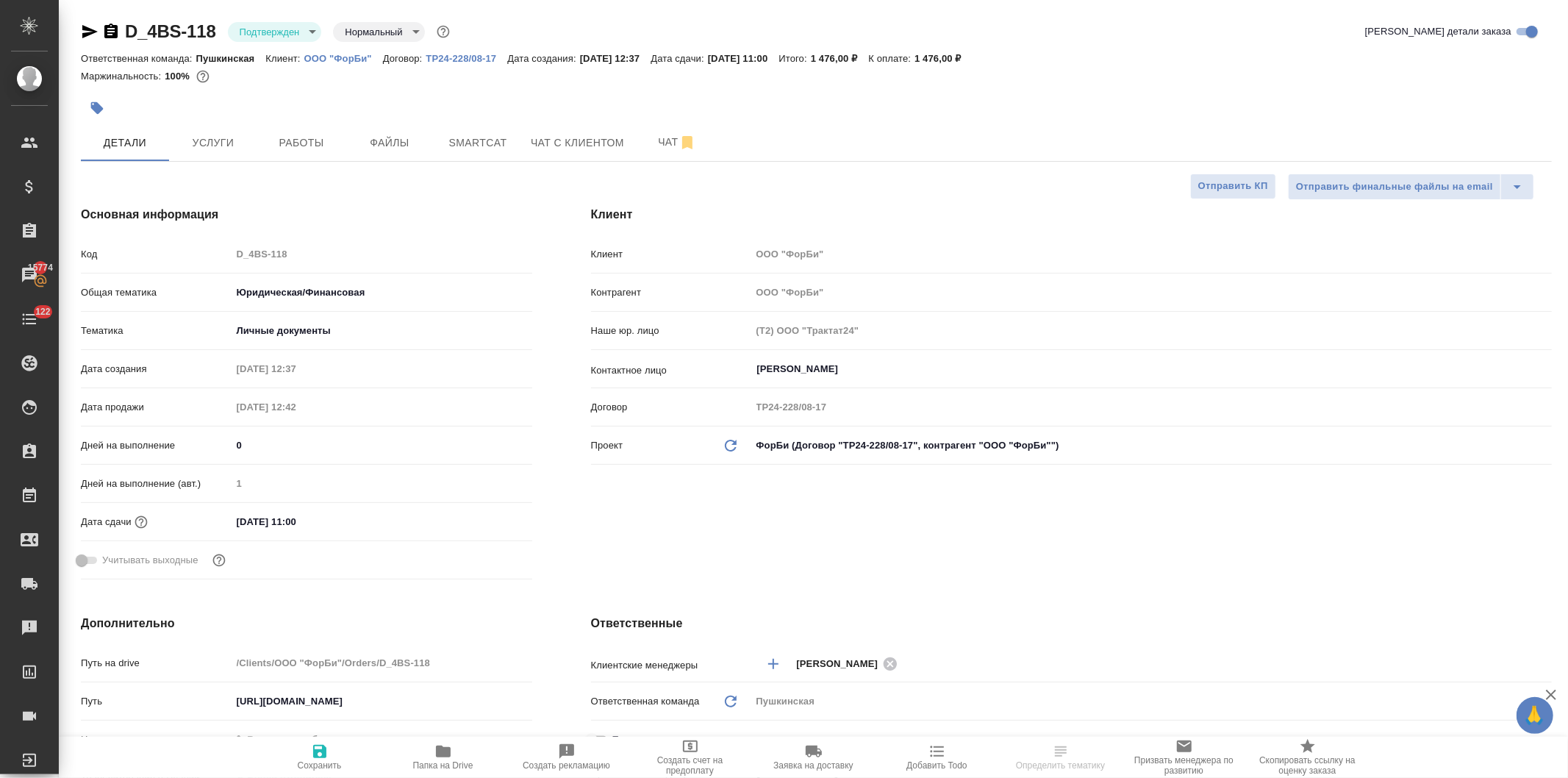
type textarea "x"
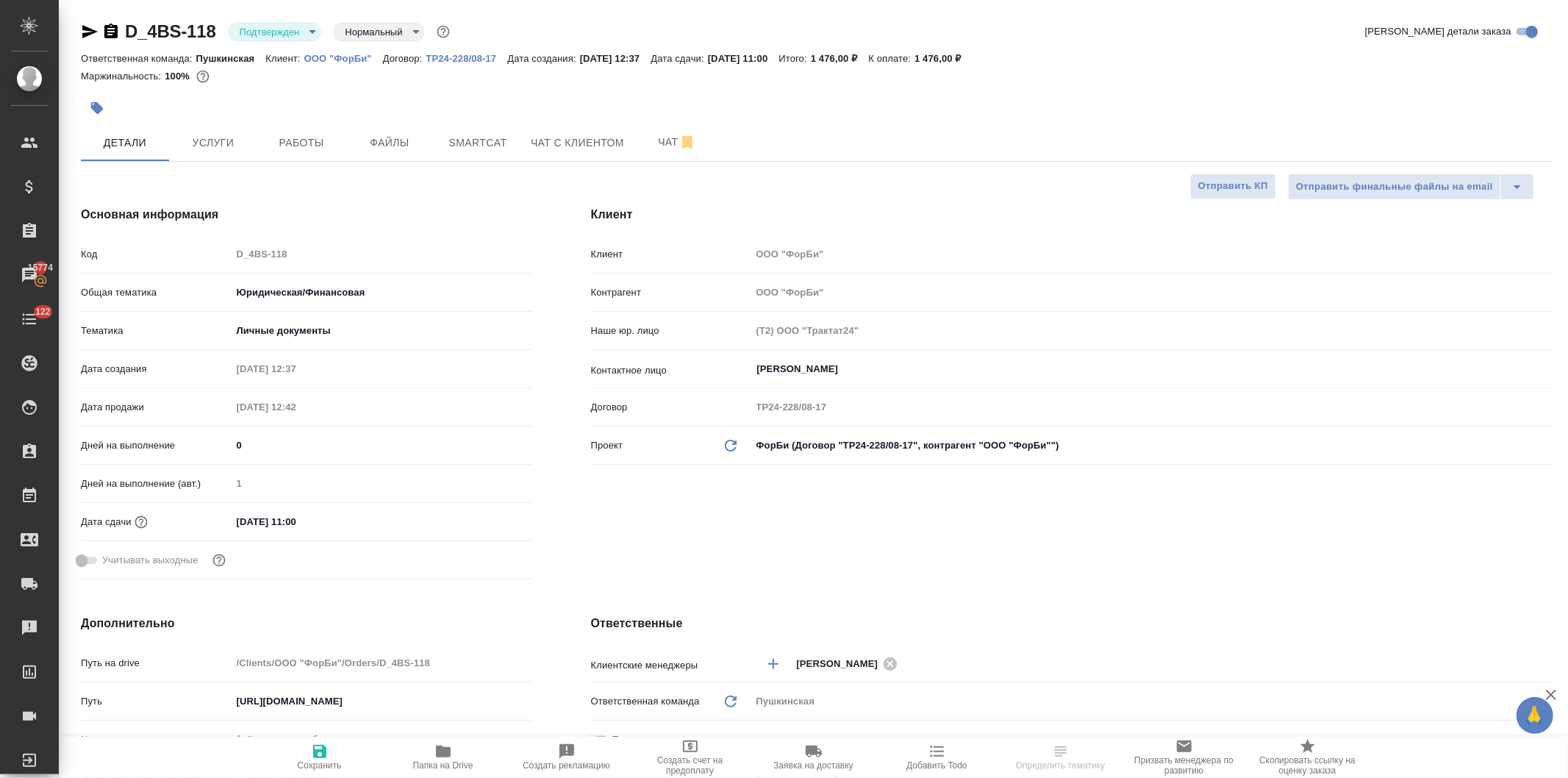
type textarea "x"
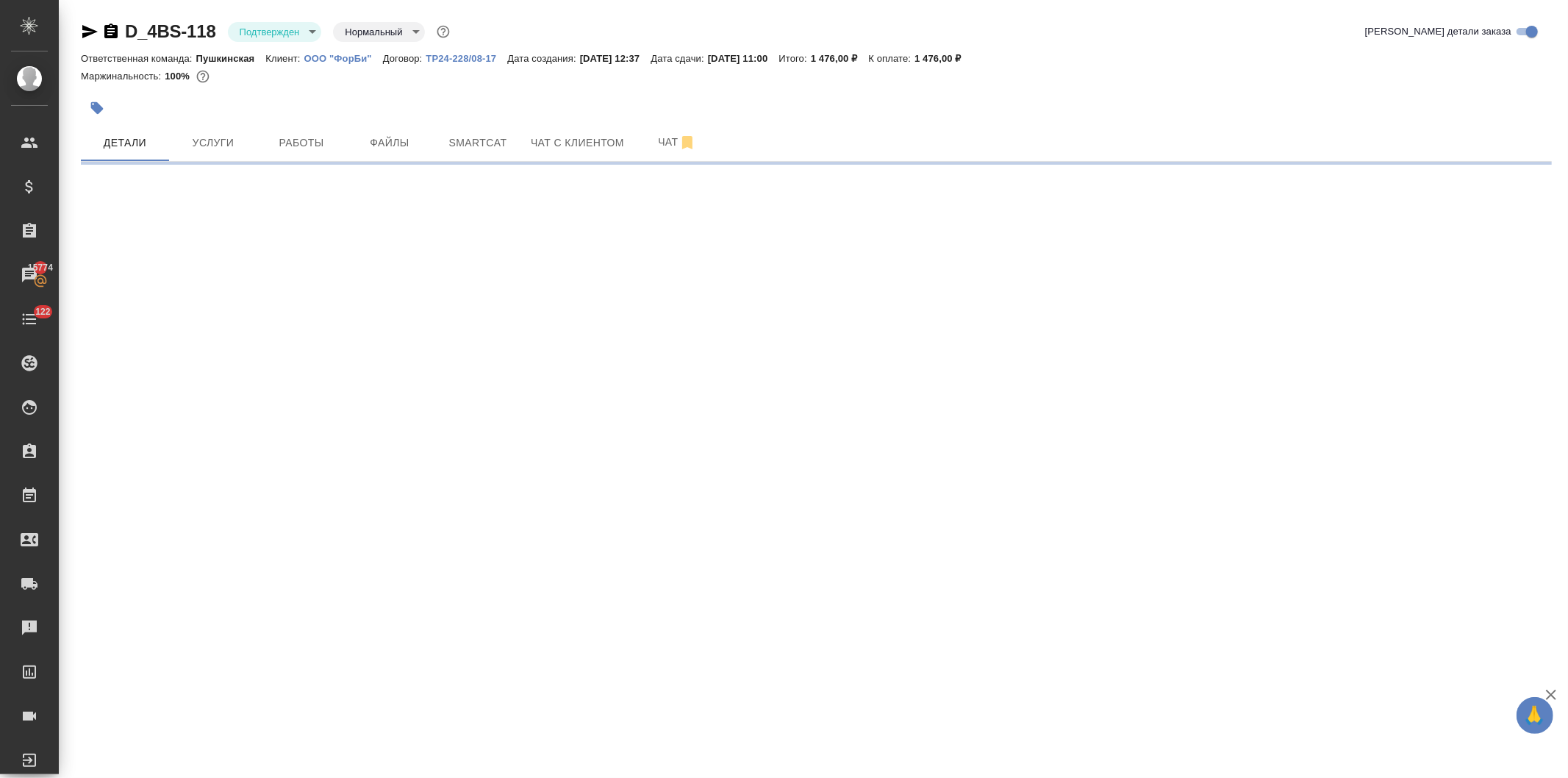
select select "RU"
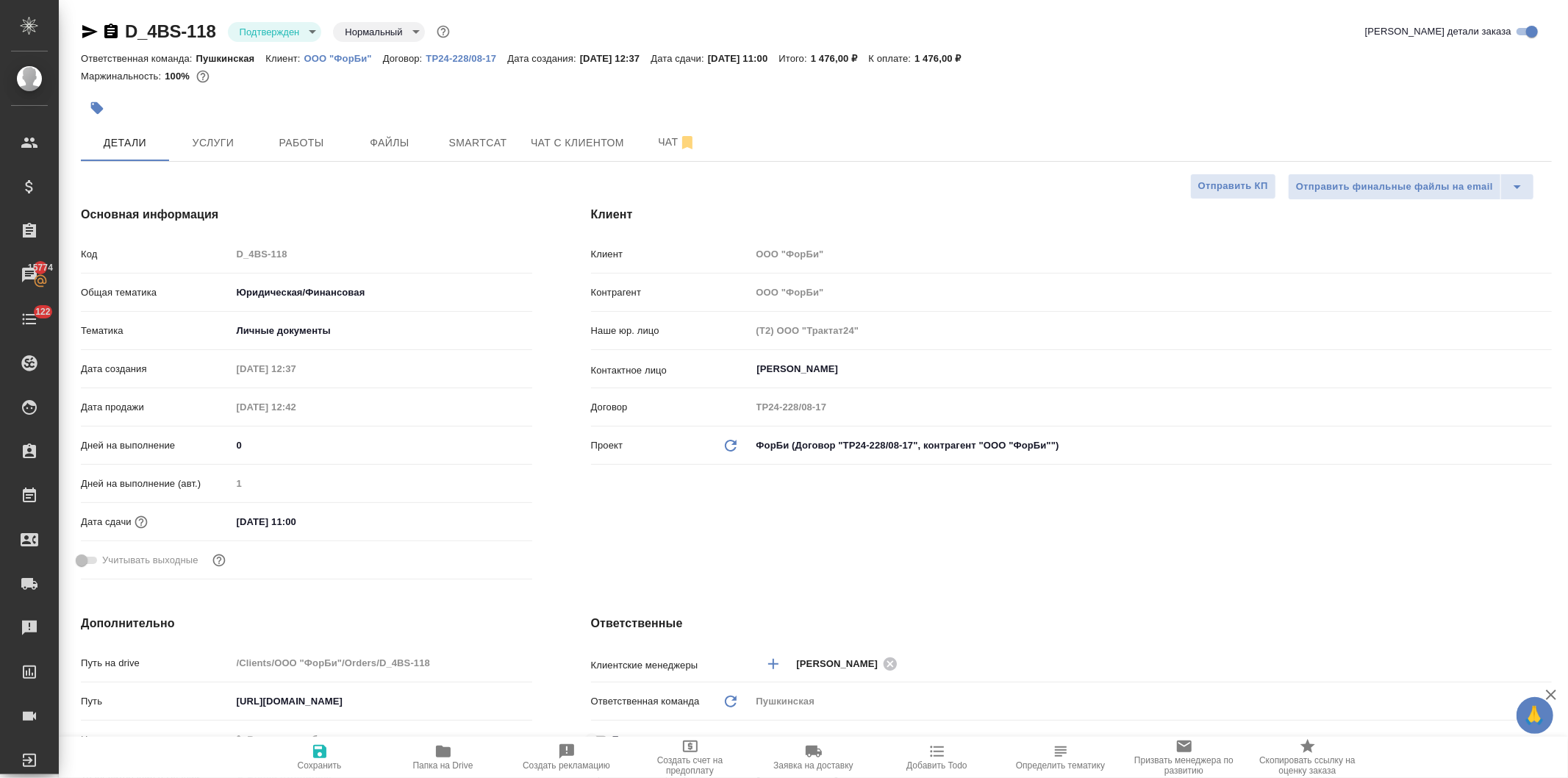
type textarea "x"
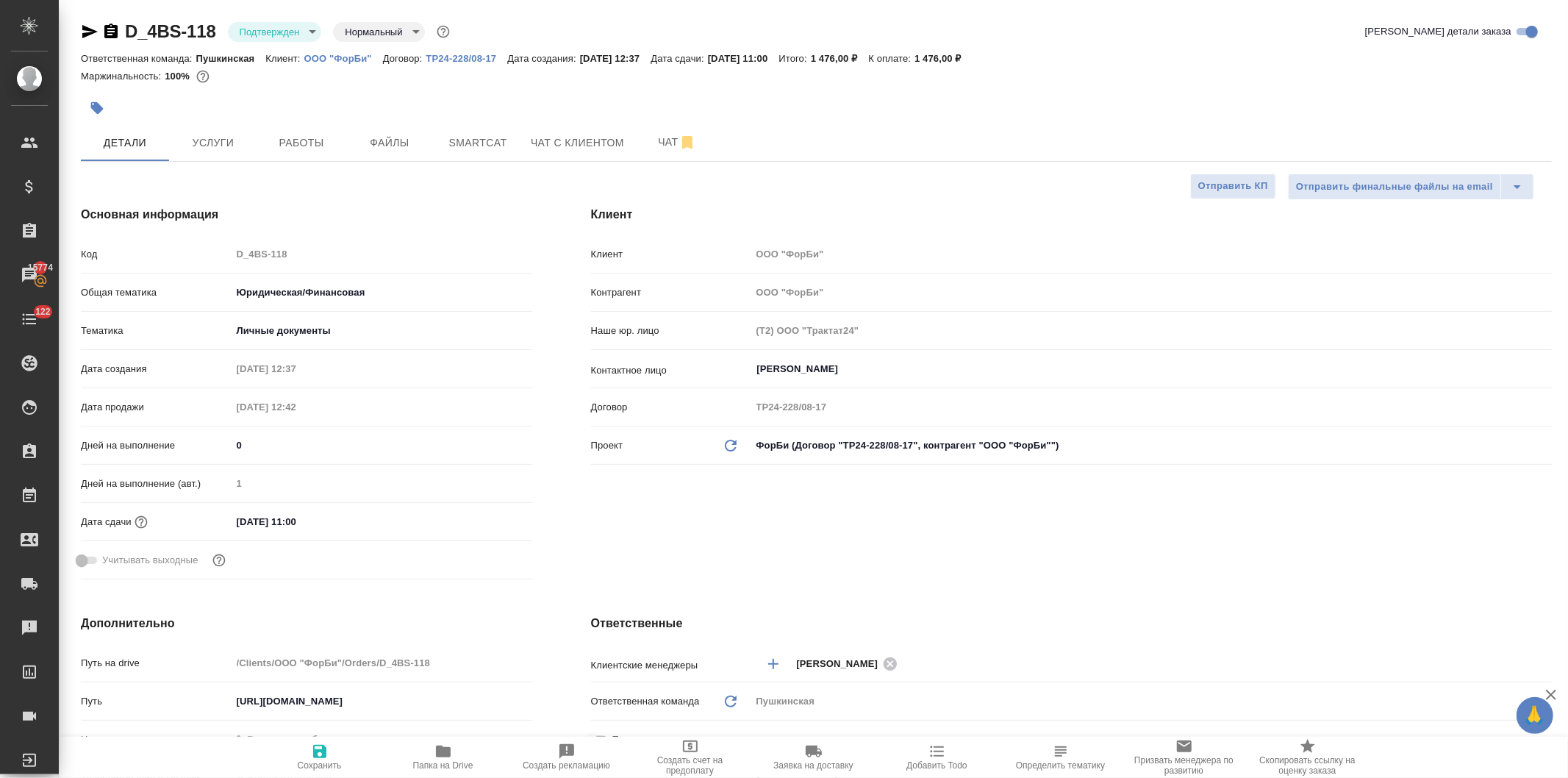
type textarea "x"
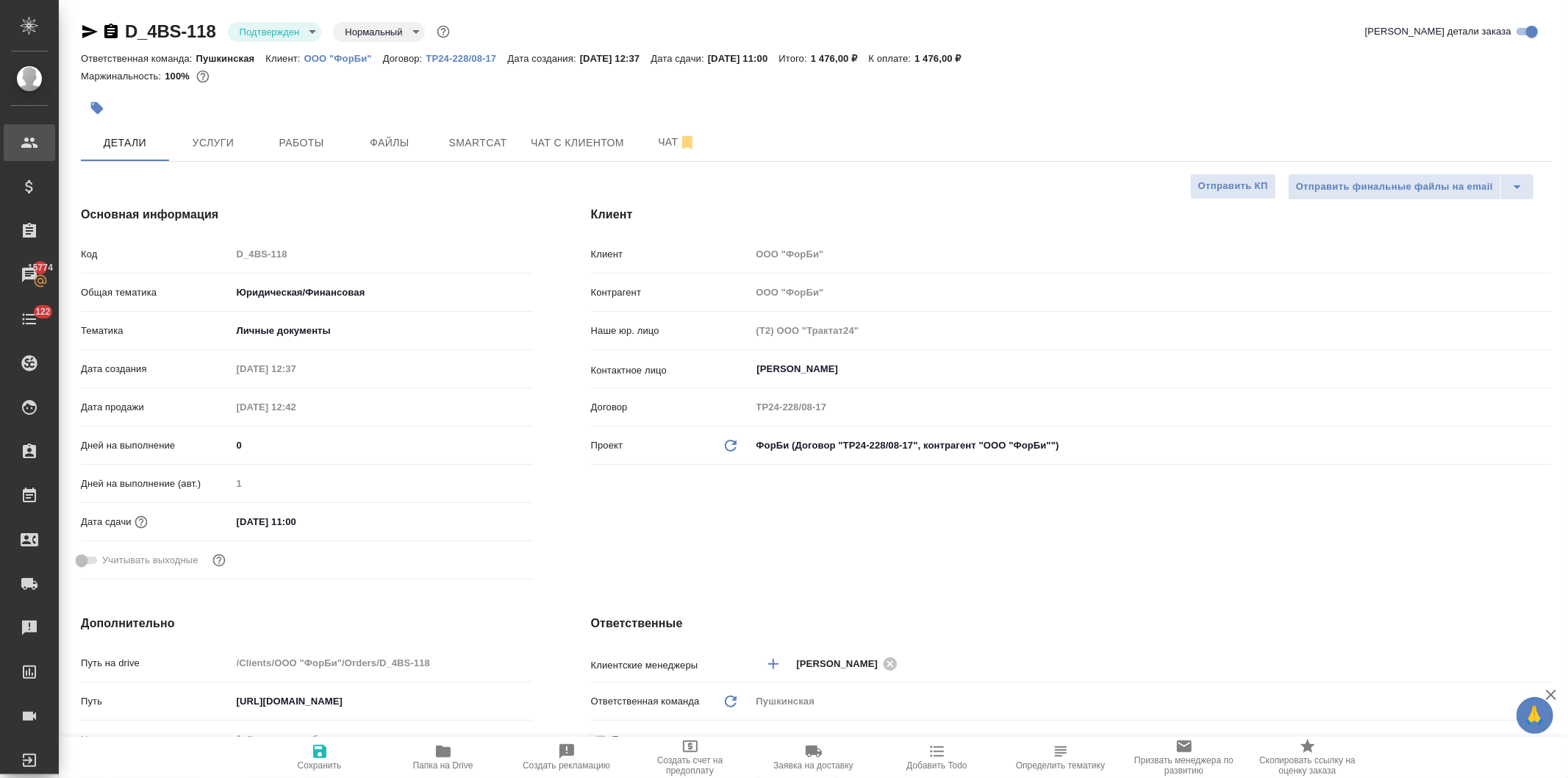
type textarea "x"
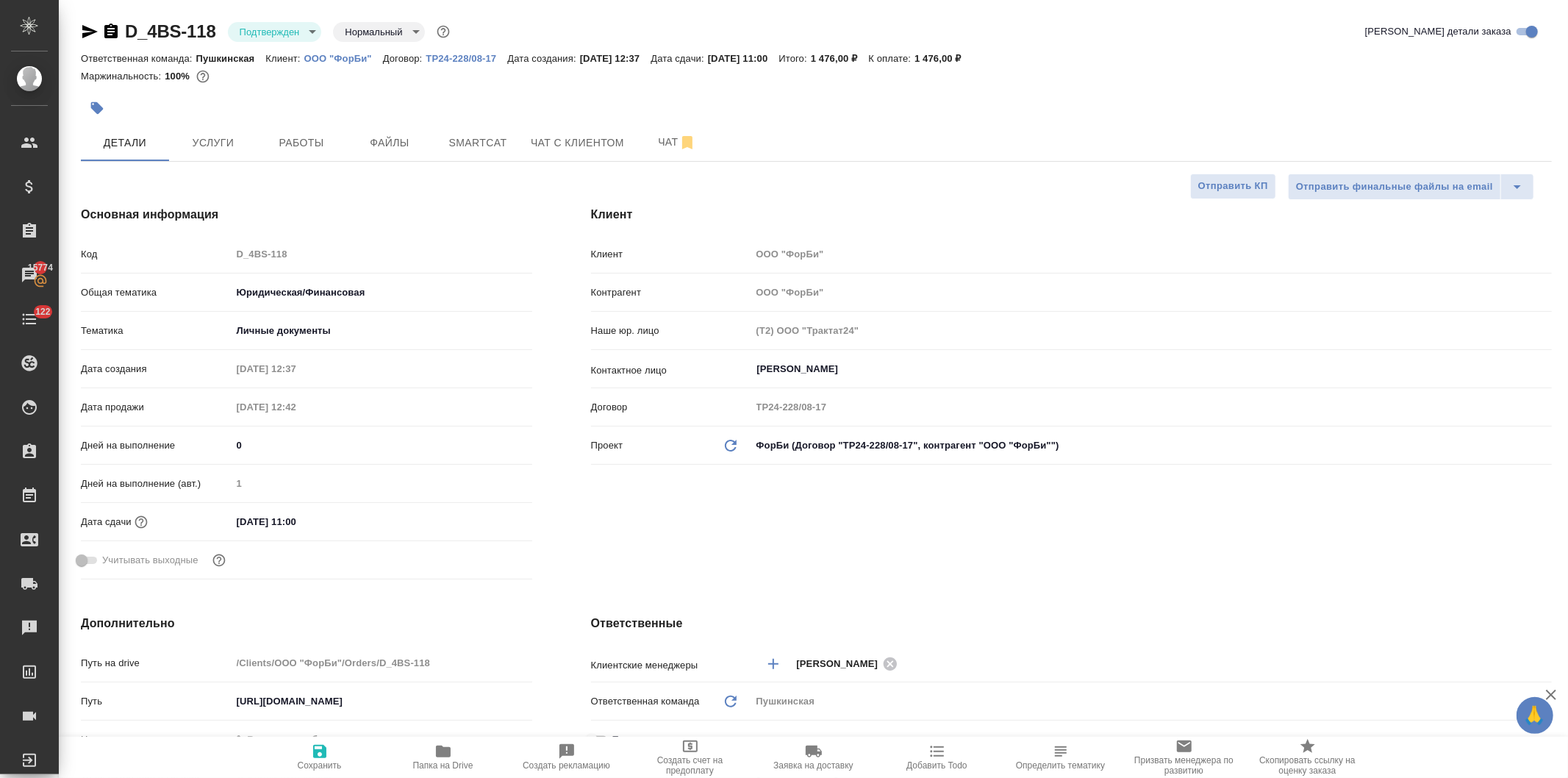
type textarea "x"
click at [299, 138] on span "Работы" at bounding box center [301, 143] width 71 height 19
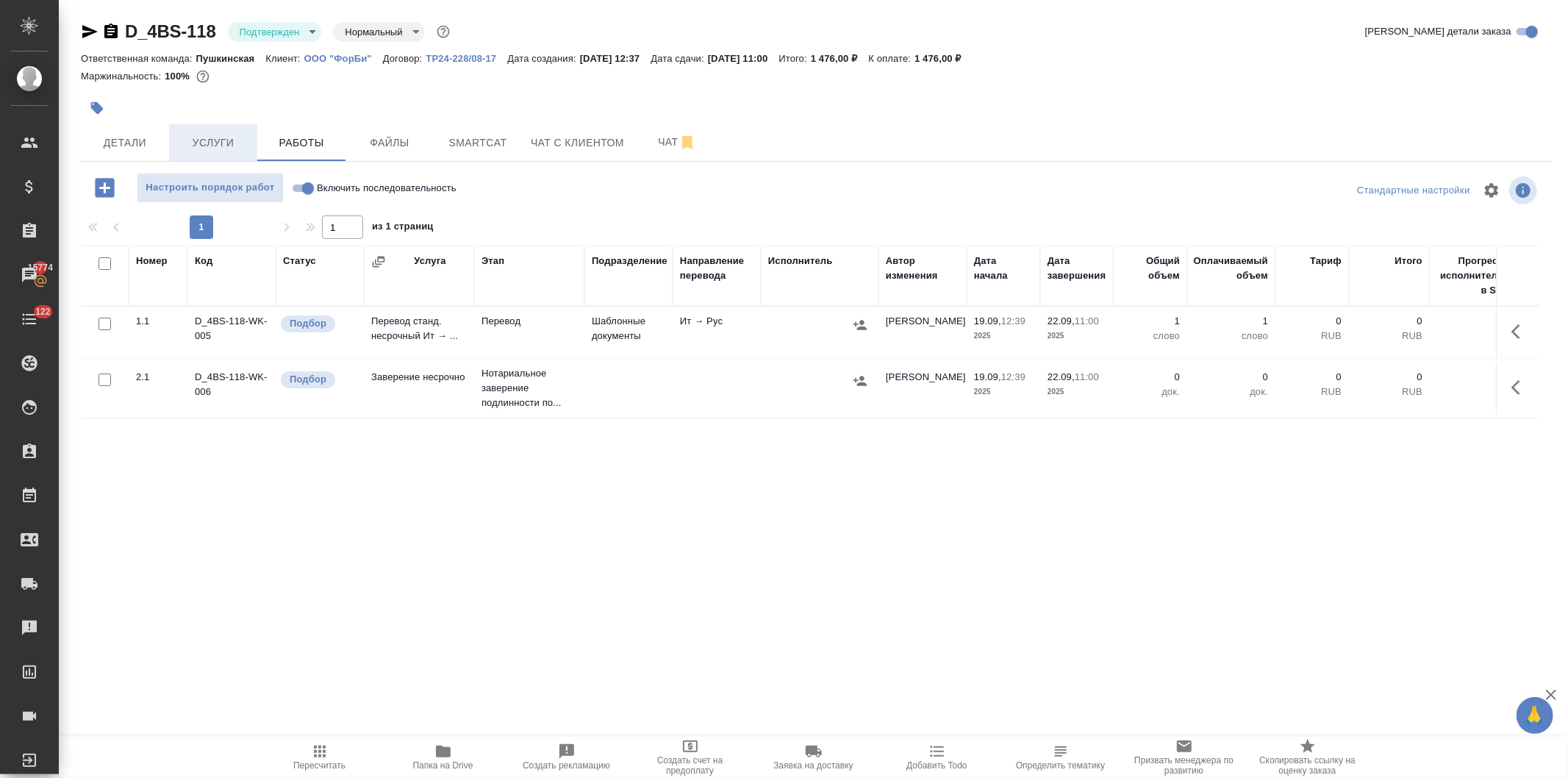
click at [210, 142] on span "Услуги" at bounding box center [214, 143] width 71 height 19
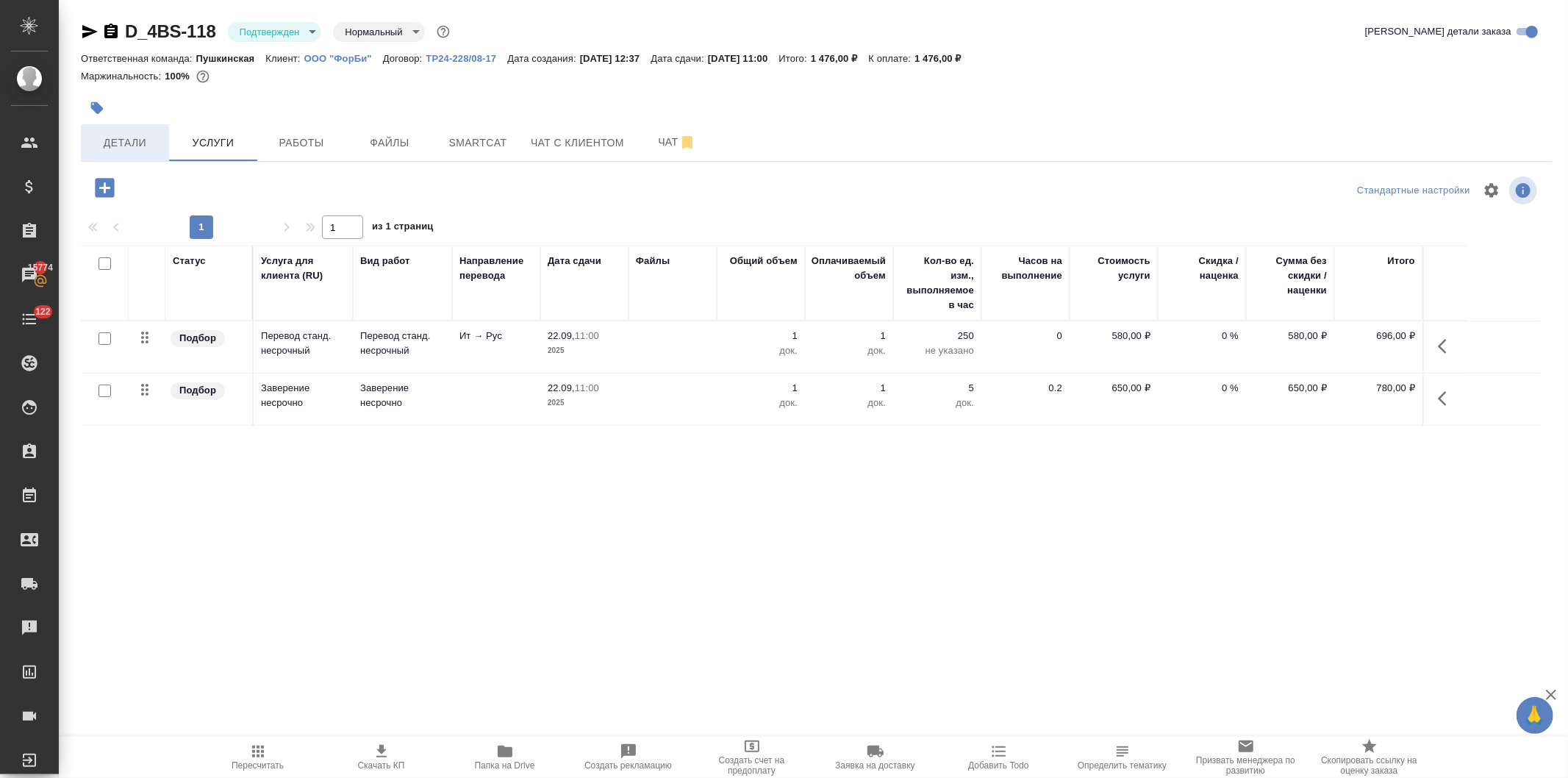
click at [125, 143] on span "Детали" at bounding box center [125, 143] width 71 height 19
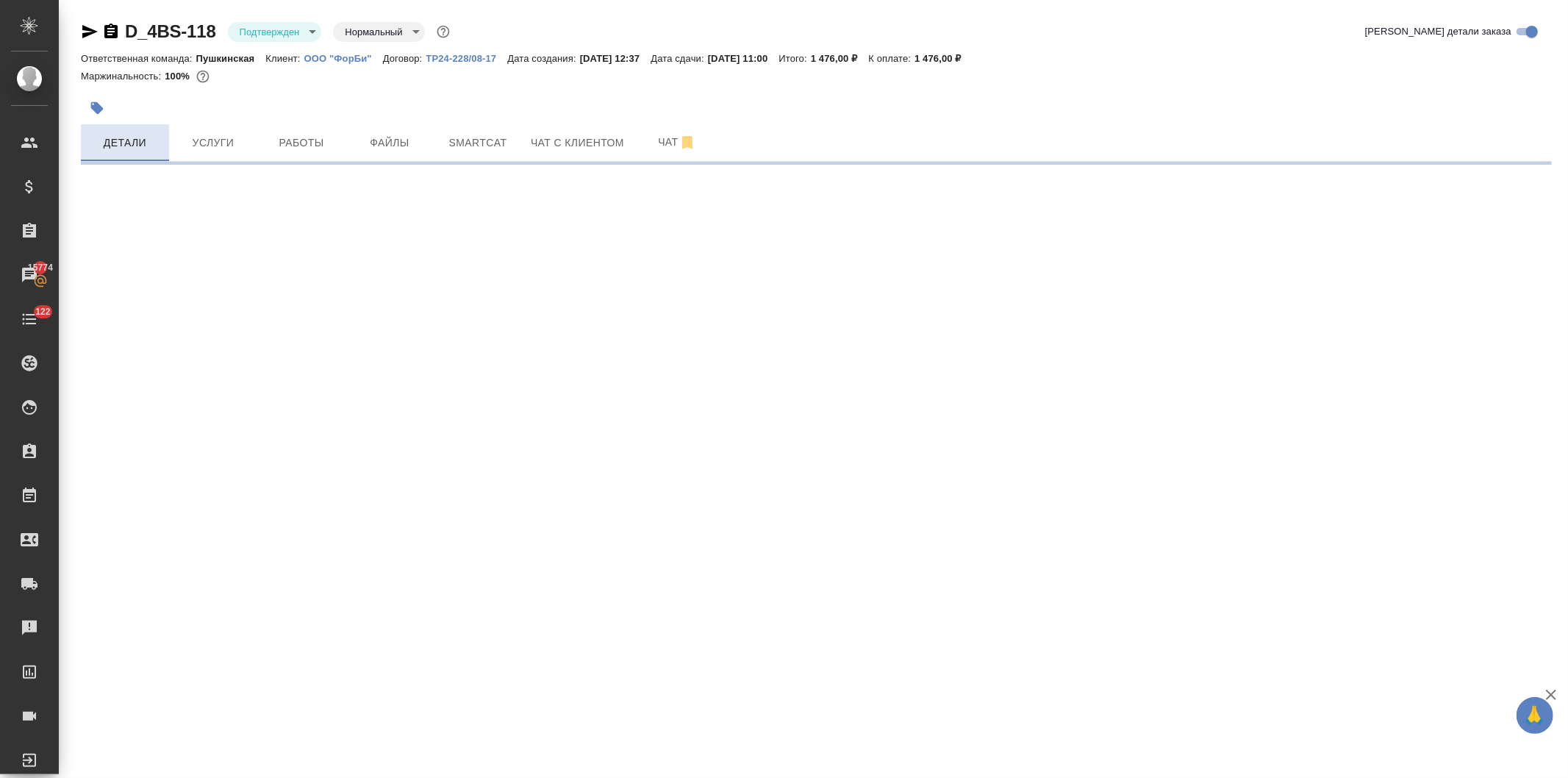
select select "RU"
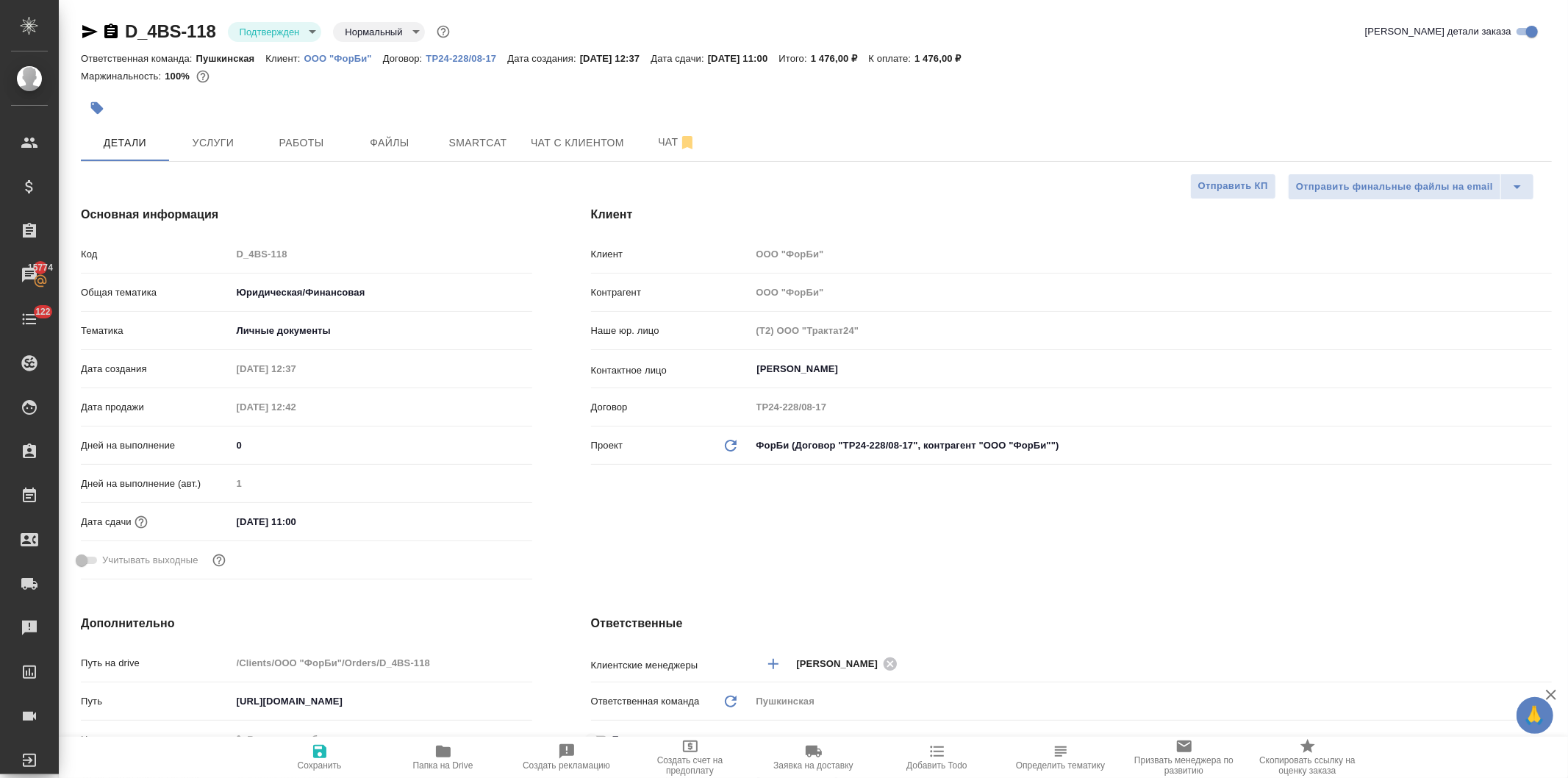
type textarea "x"
click at [187, 258] on div "Код D_4BS-118" at bounding box center [307, 254] width 452 height 25
type textarea "x"
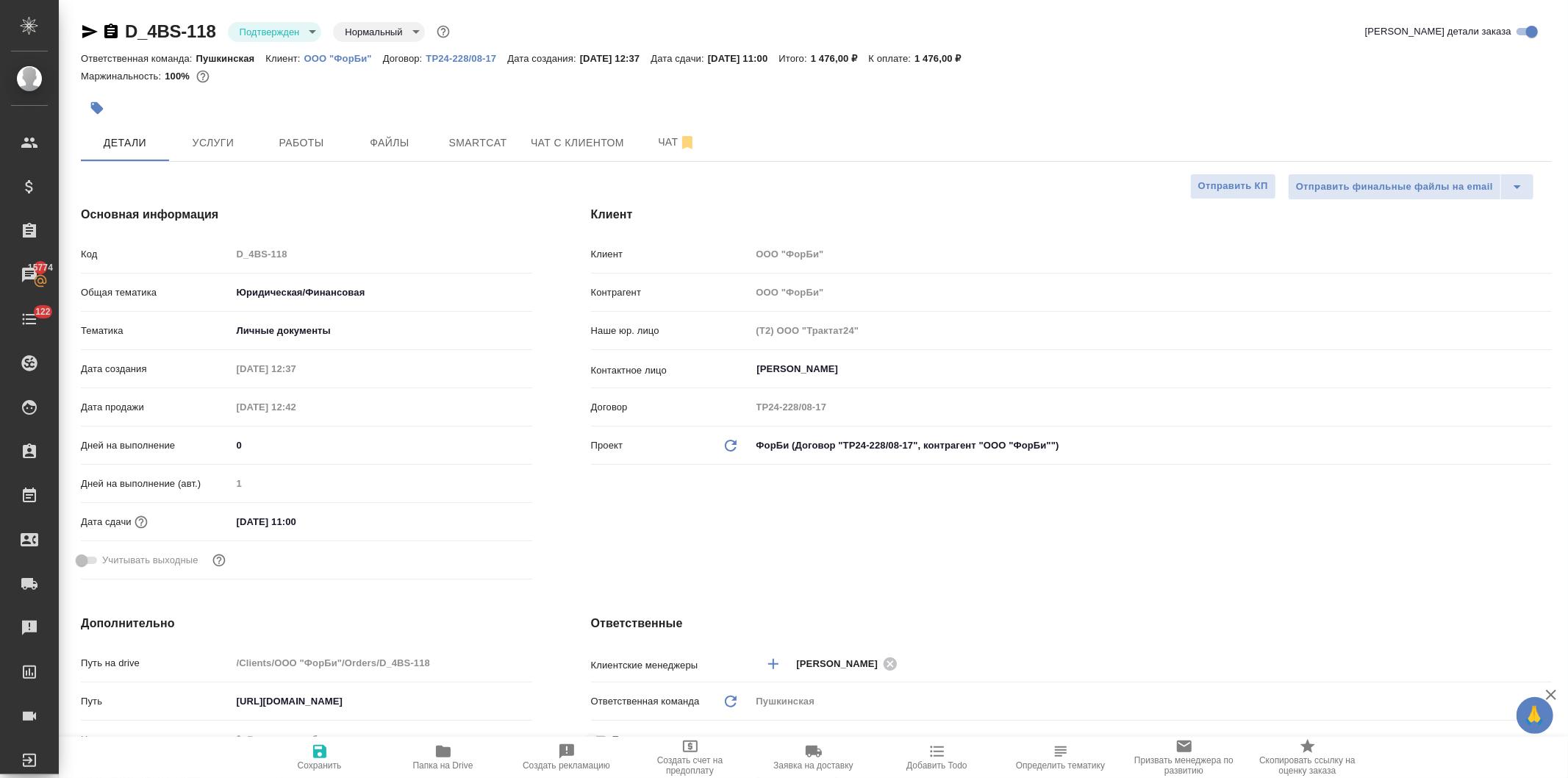
type textarea "x"
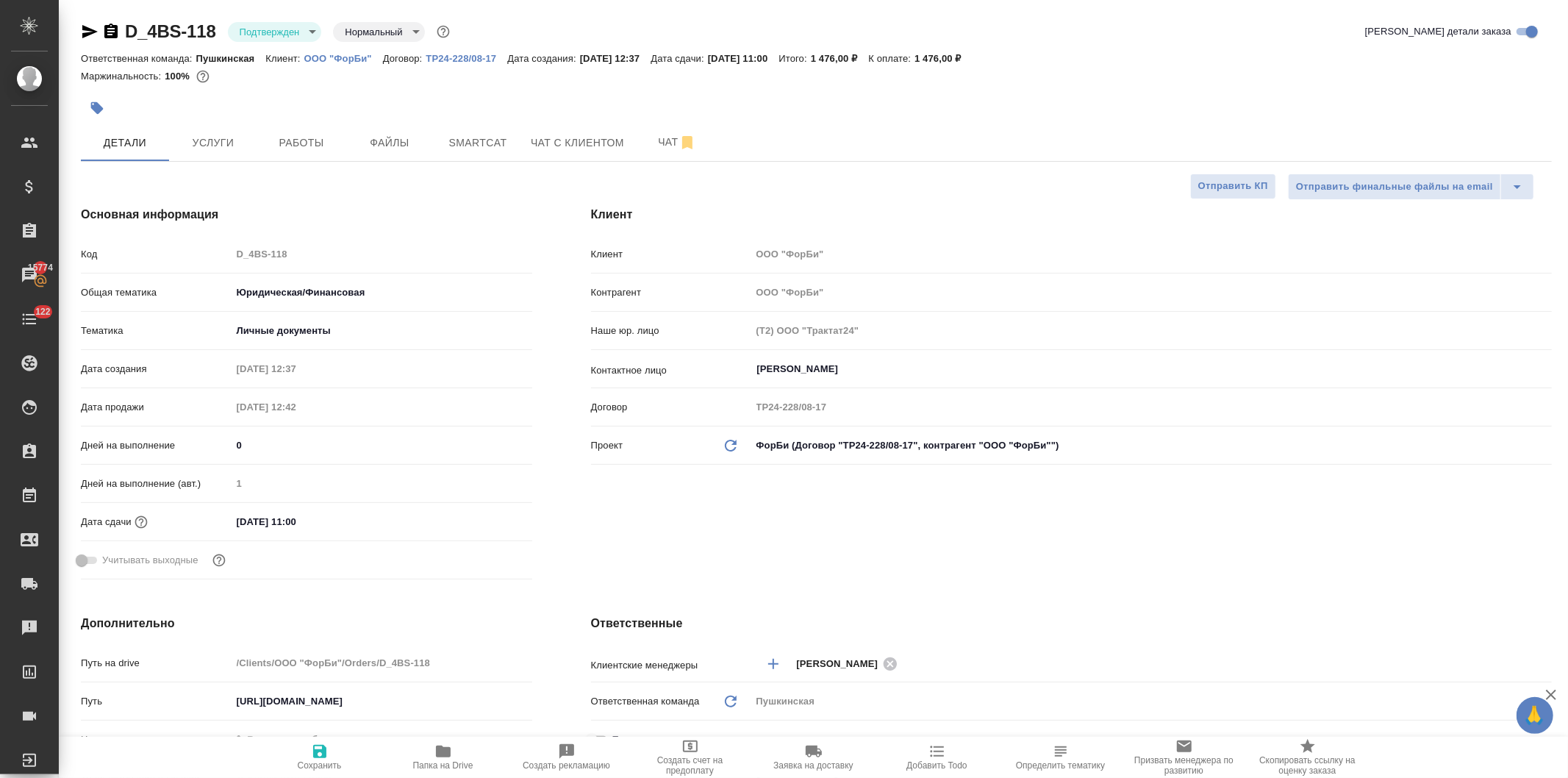
type textarea "x"
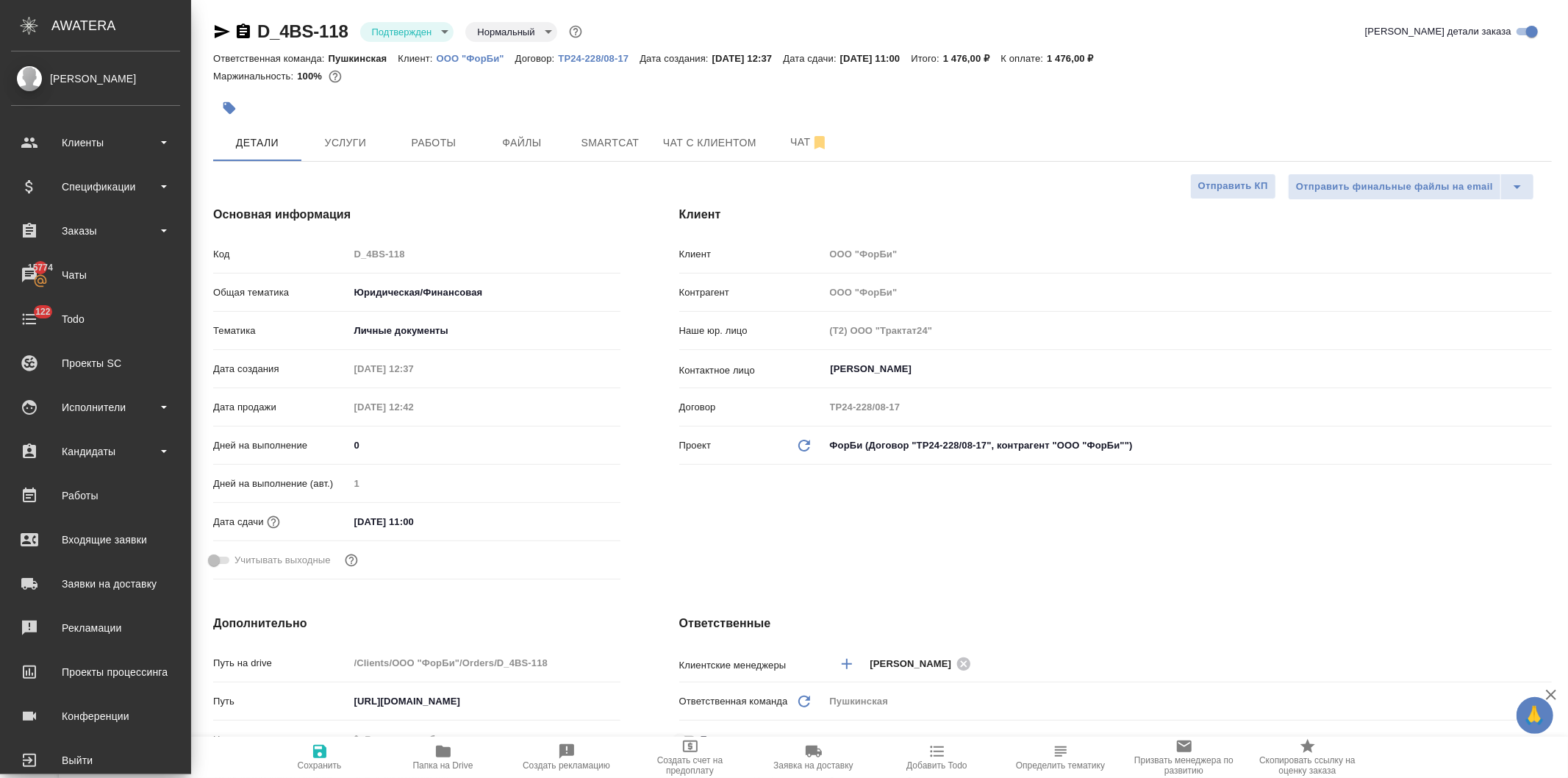
type textarea "x"
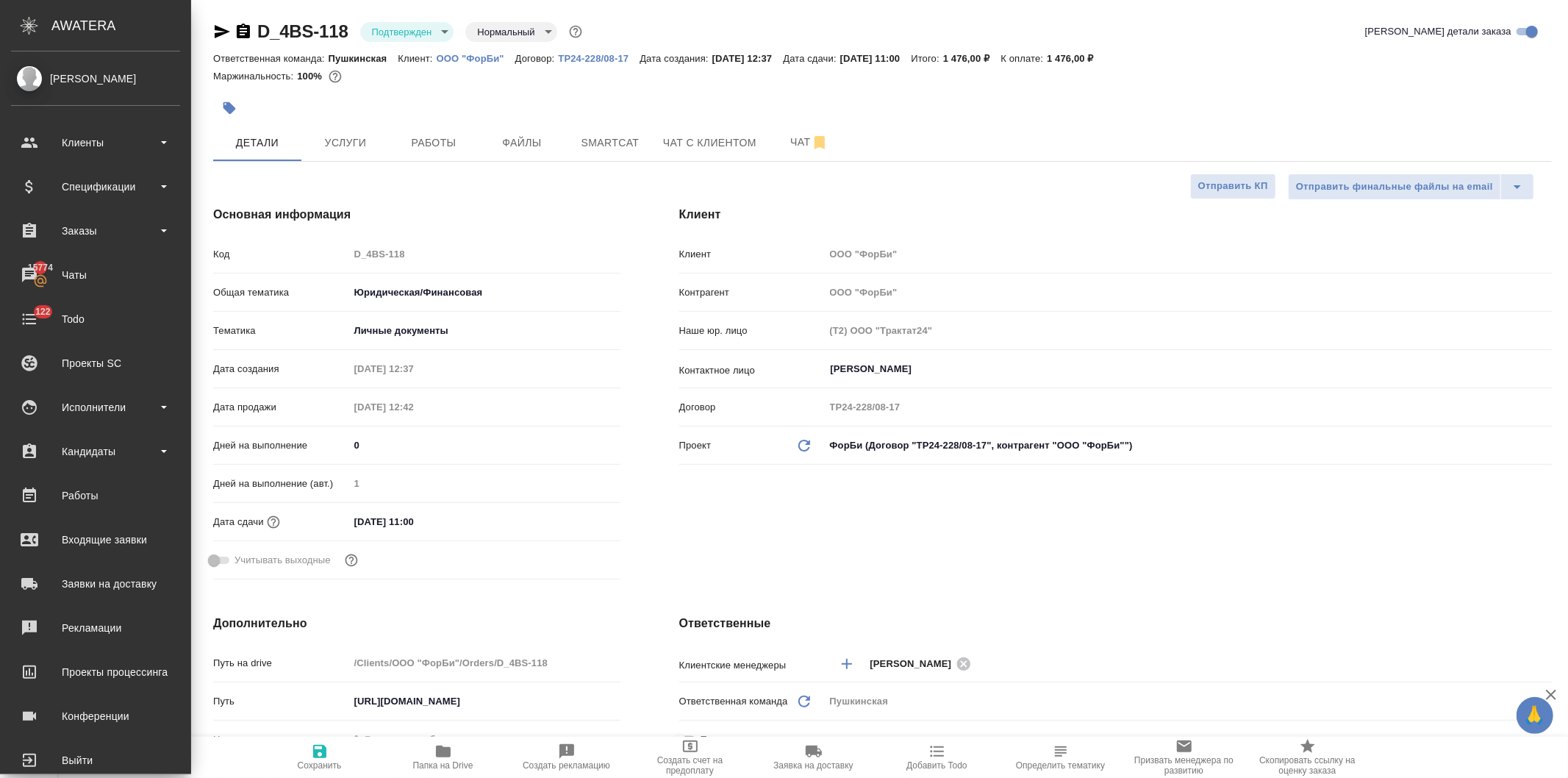
type textarea "x"
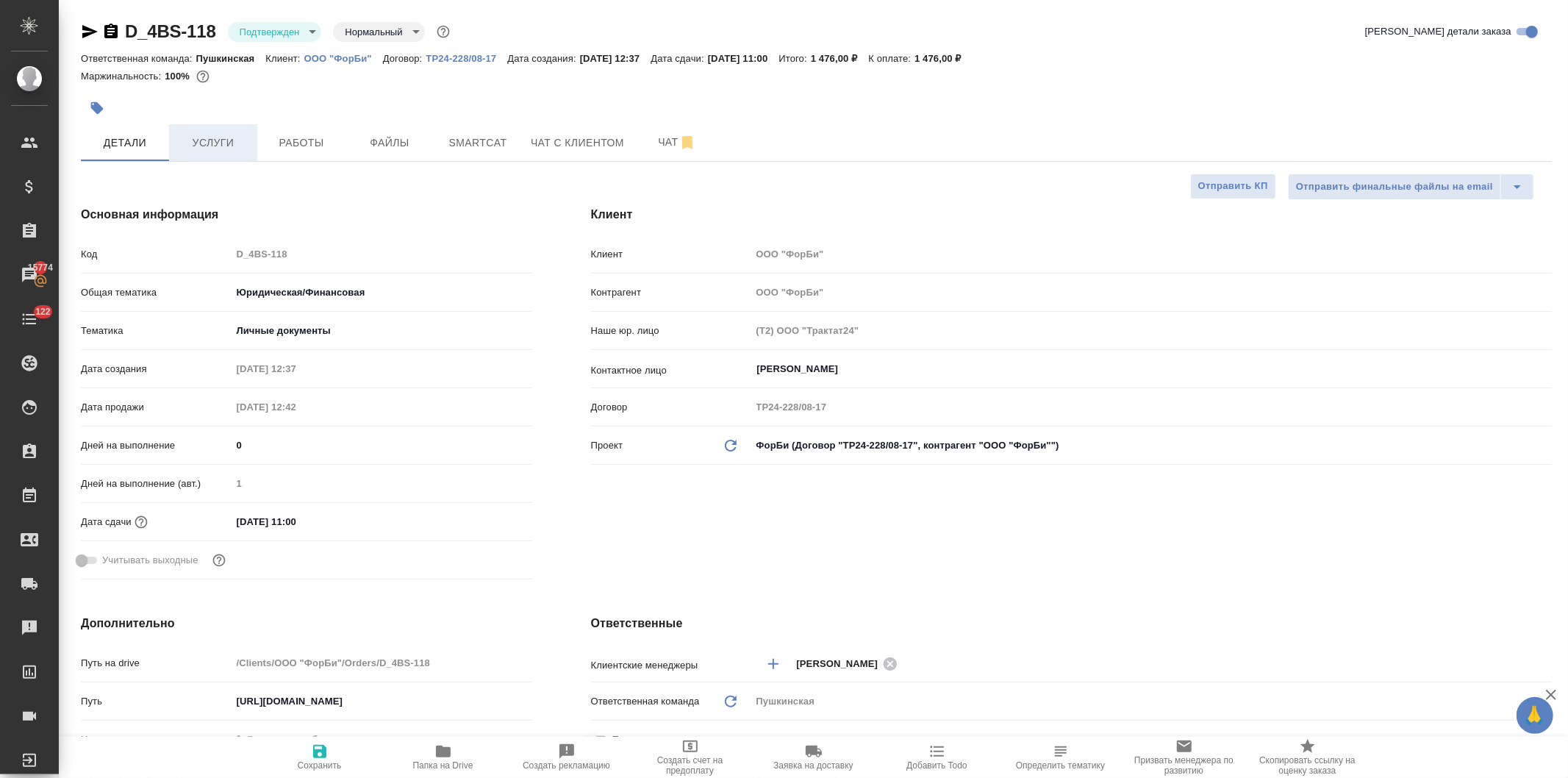
click at [215, 141] on span "Услуги" at bounding box center [214, 143] width 71 height 19
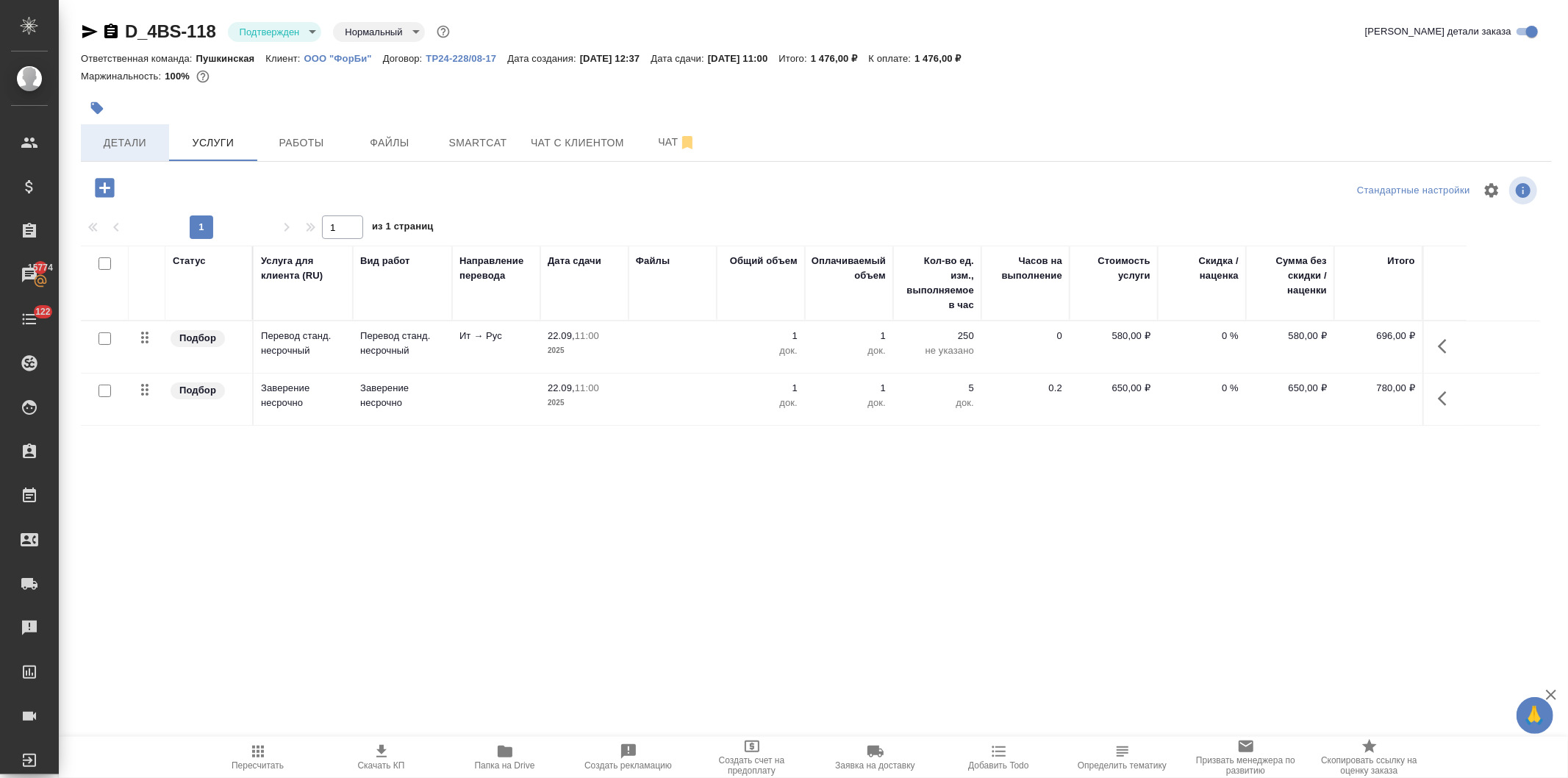
click at [142, 147] on span "Детали" at bounding box center [125, 143] width 71 height 19
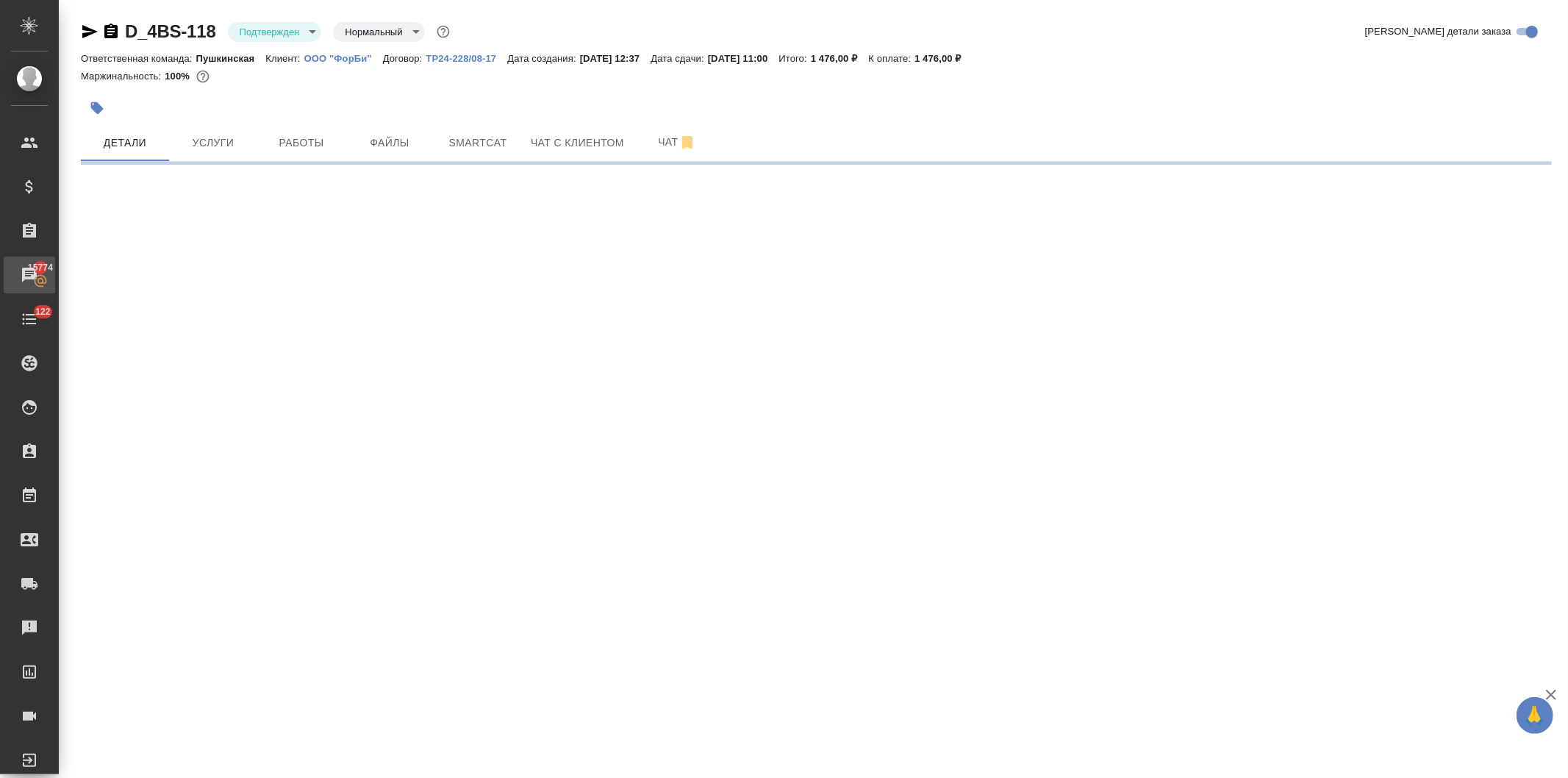
select select "RU"
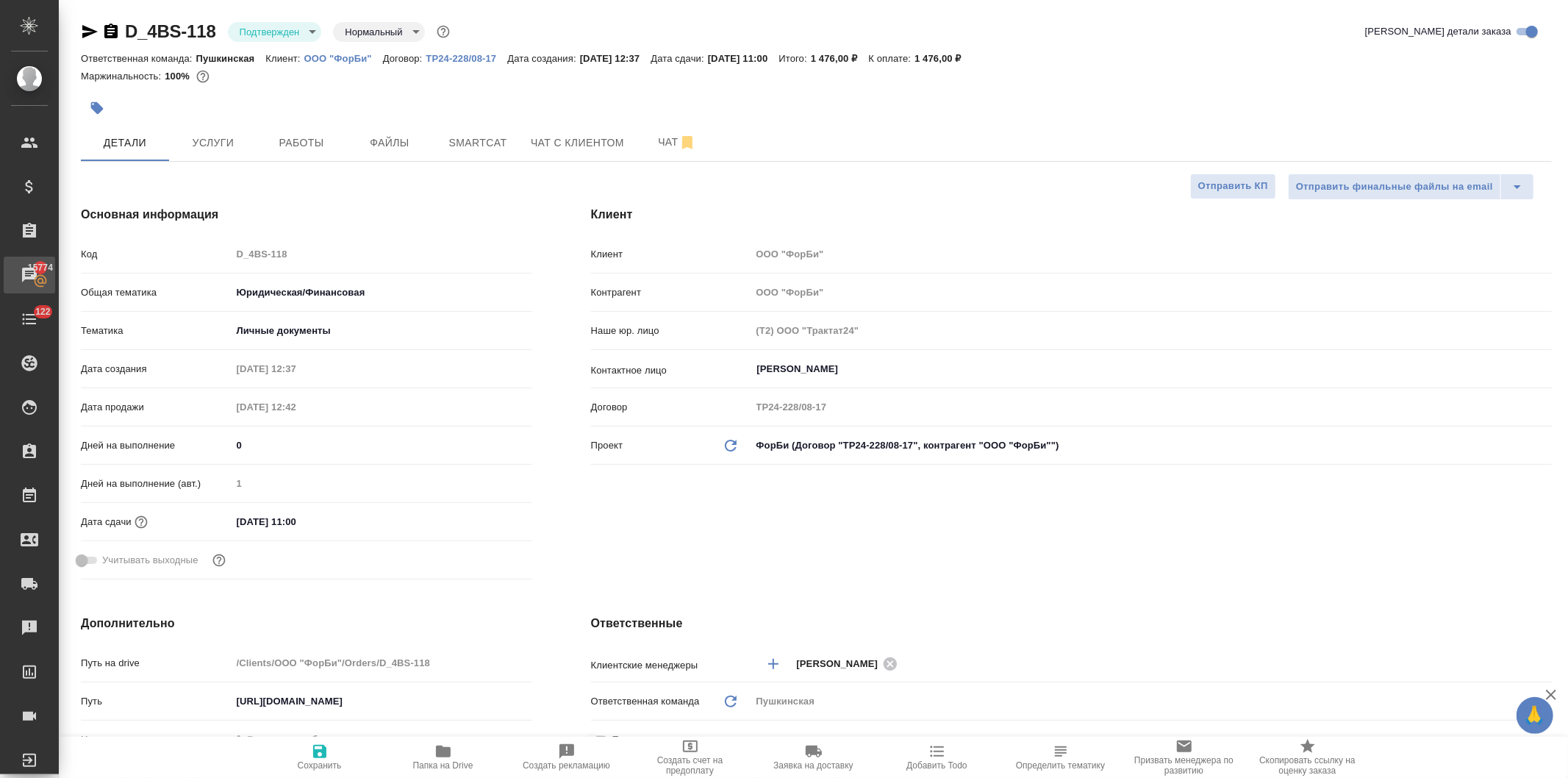
type textarea "x"
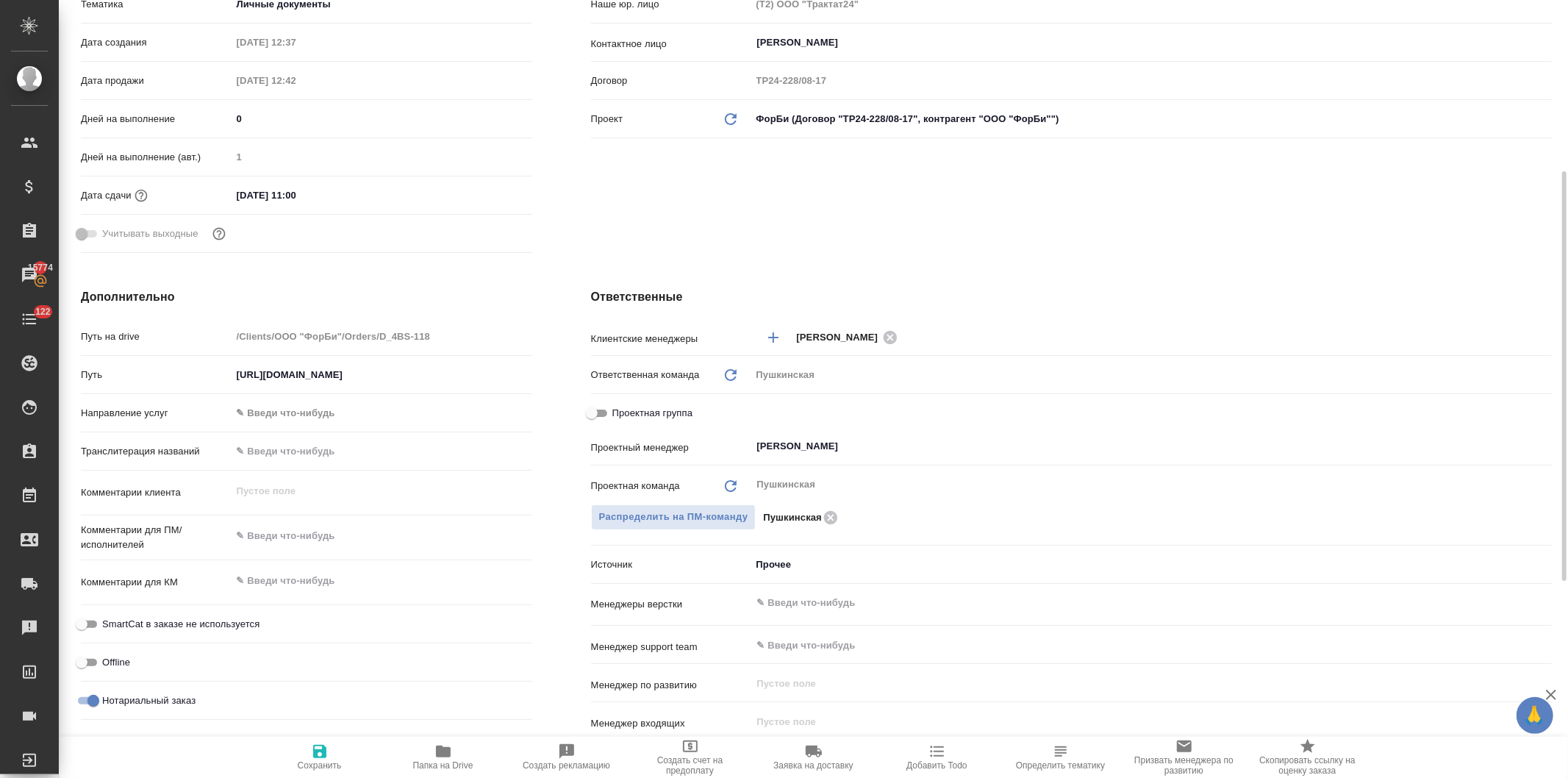
type textarea "x"
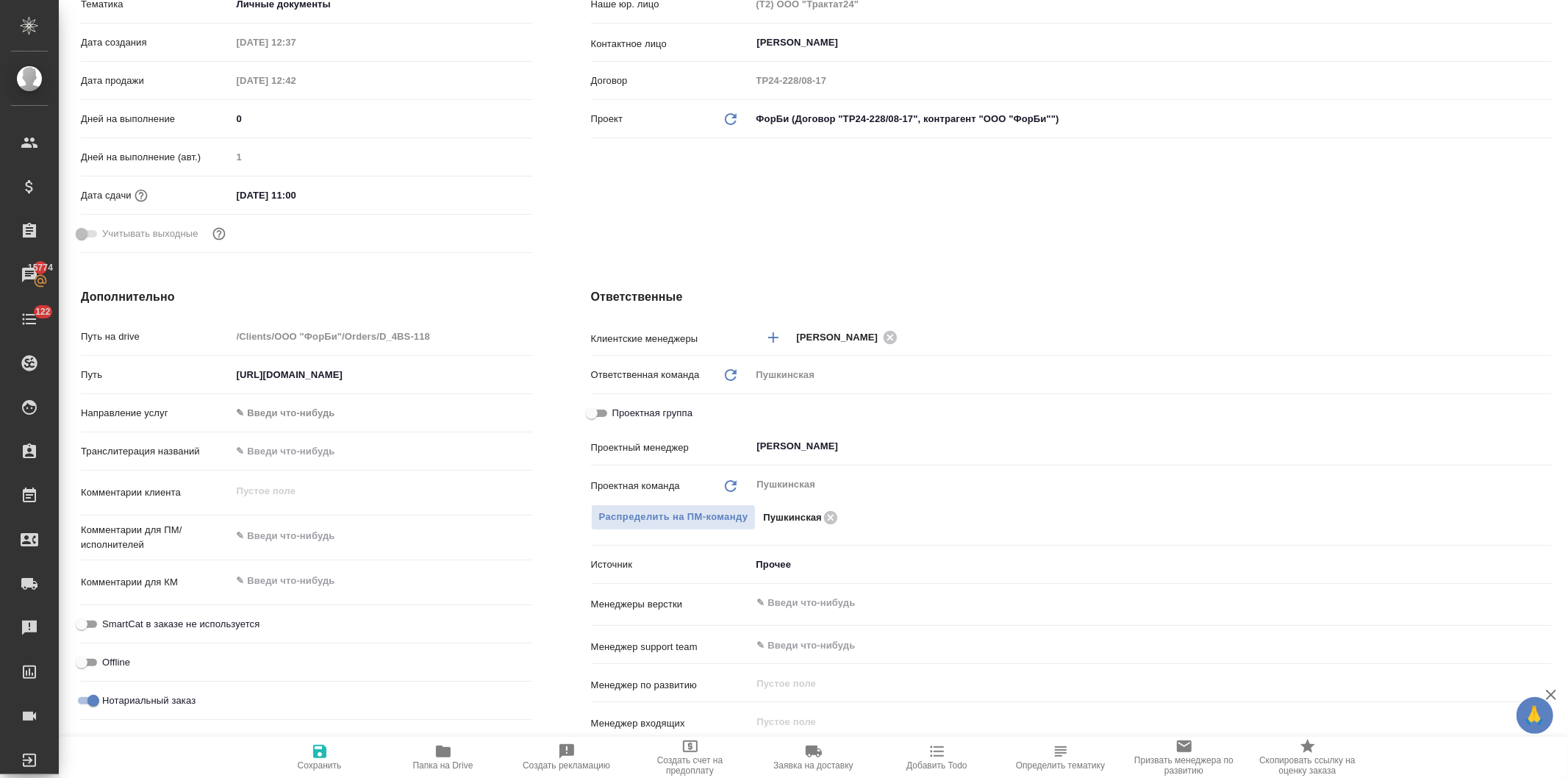
type textarea "x"
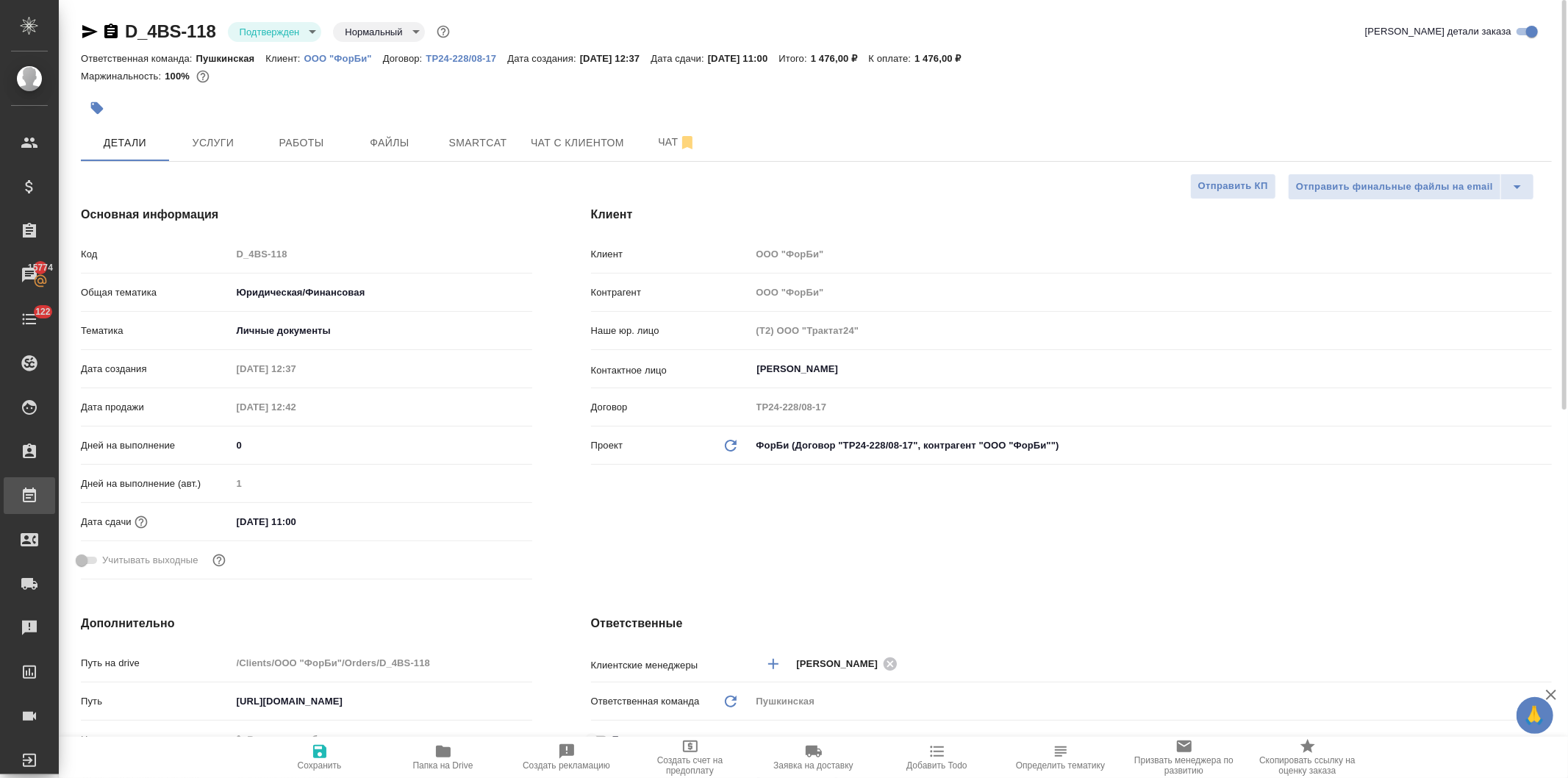
type textarea "x"
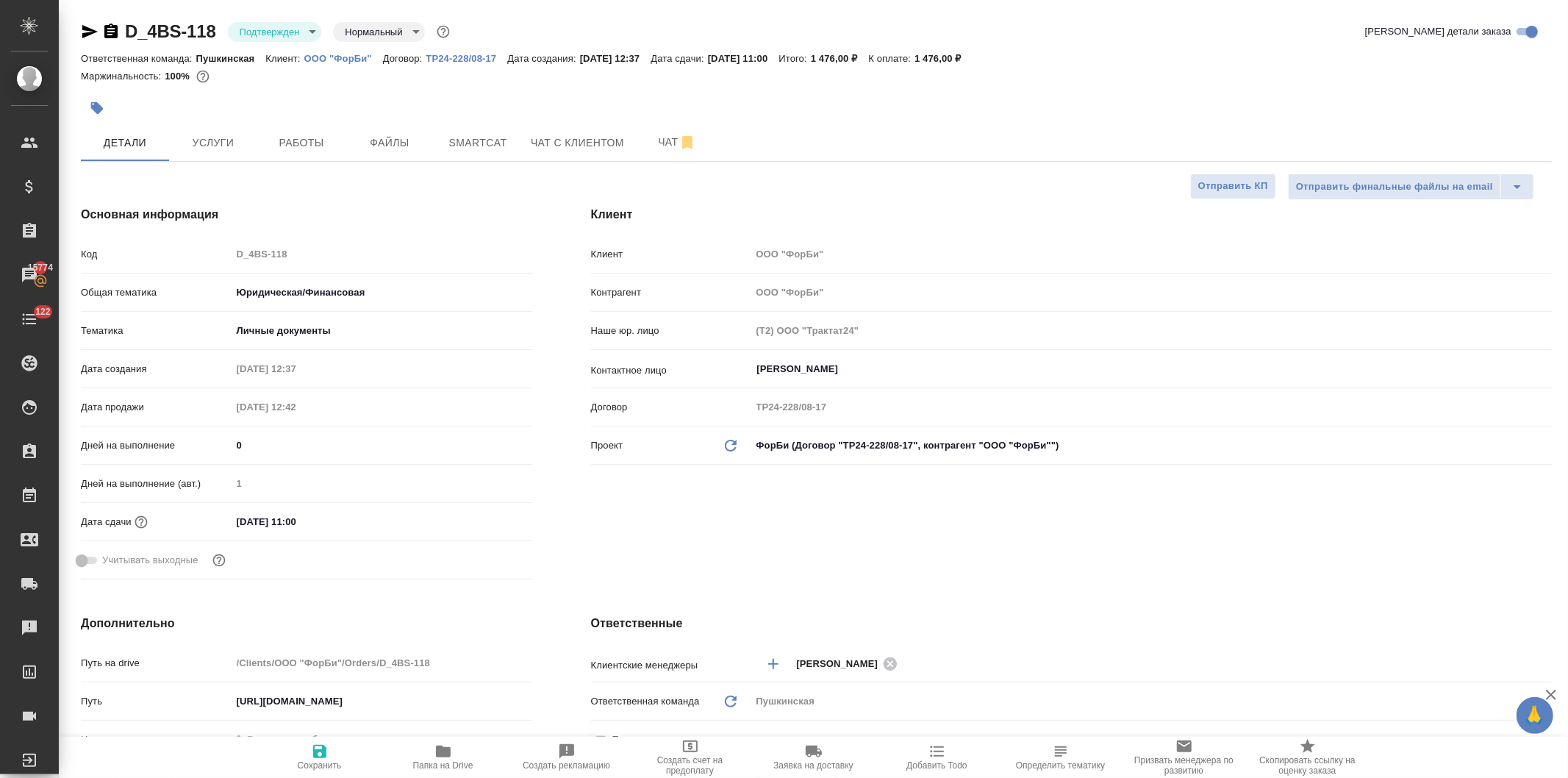
type textarea "x"
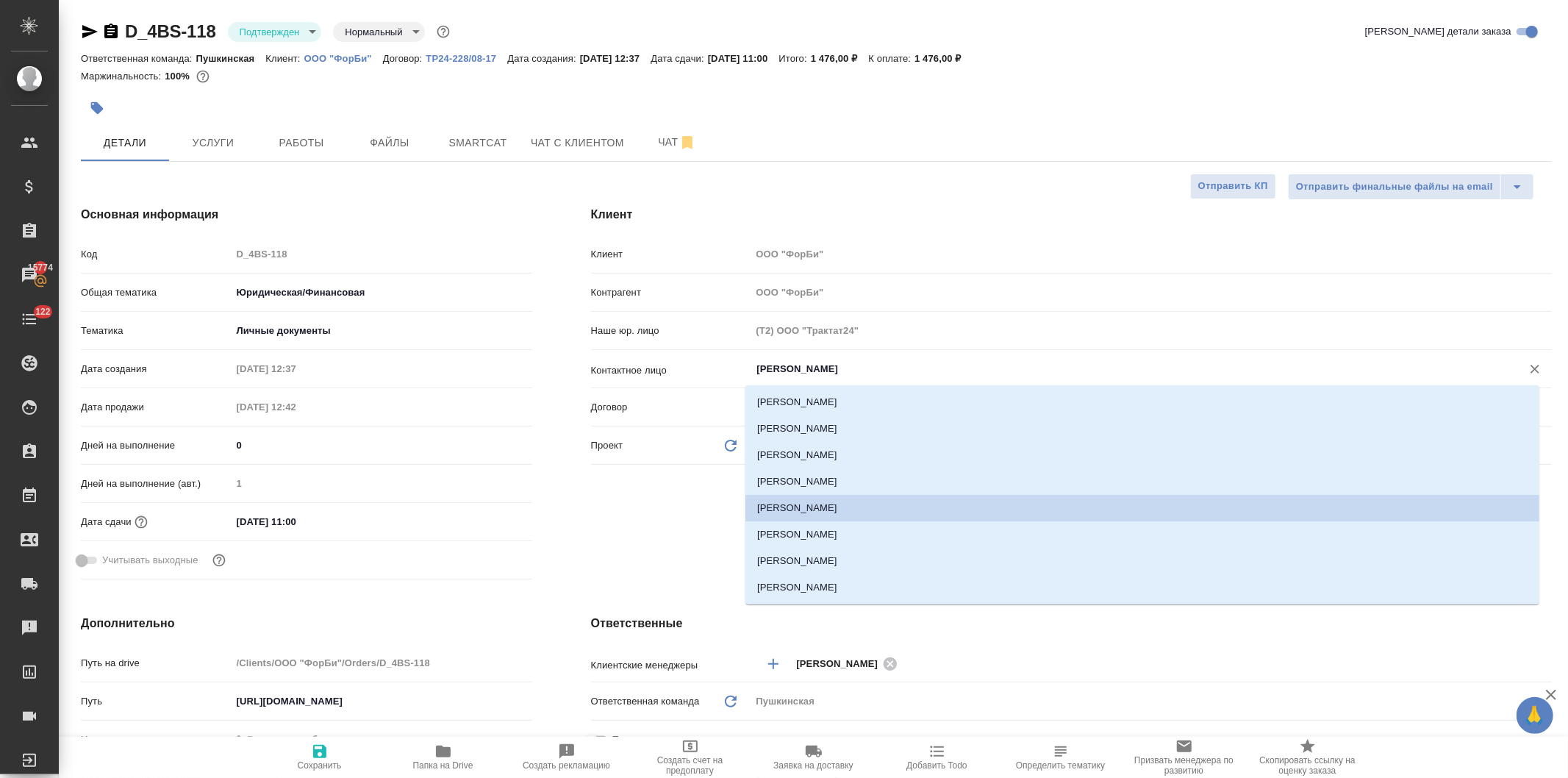
click at [773, 369] on input "Гончарова Ирина" at bounding box center [1127, 369] width 742 height 18
click at [806, 399] on li "[PERSON_NAME]" at bounding box center [1142, 402] width 794 height 26
type input "[PERSON_NAME]"
type textarea "x"
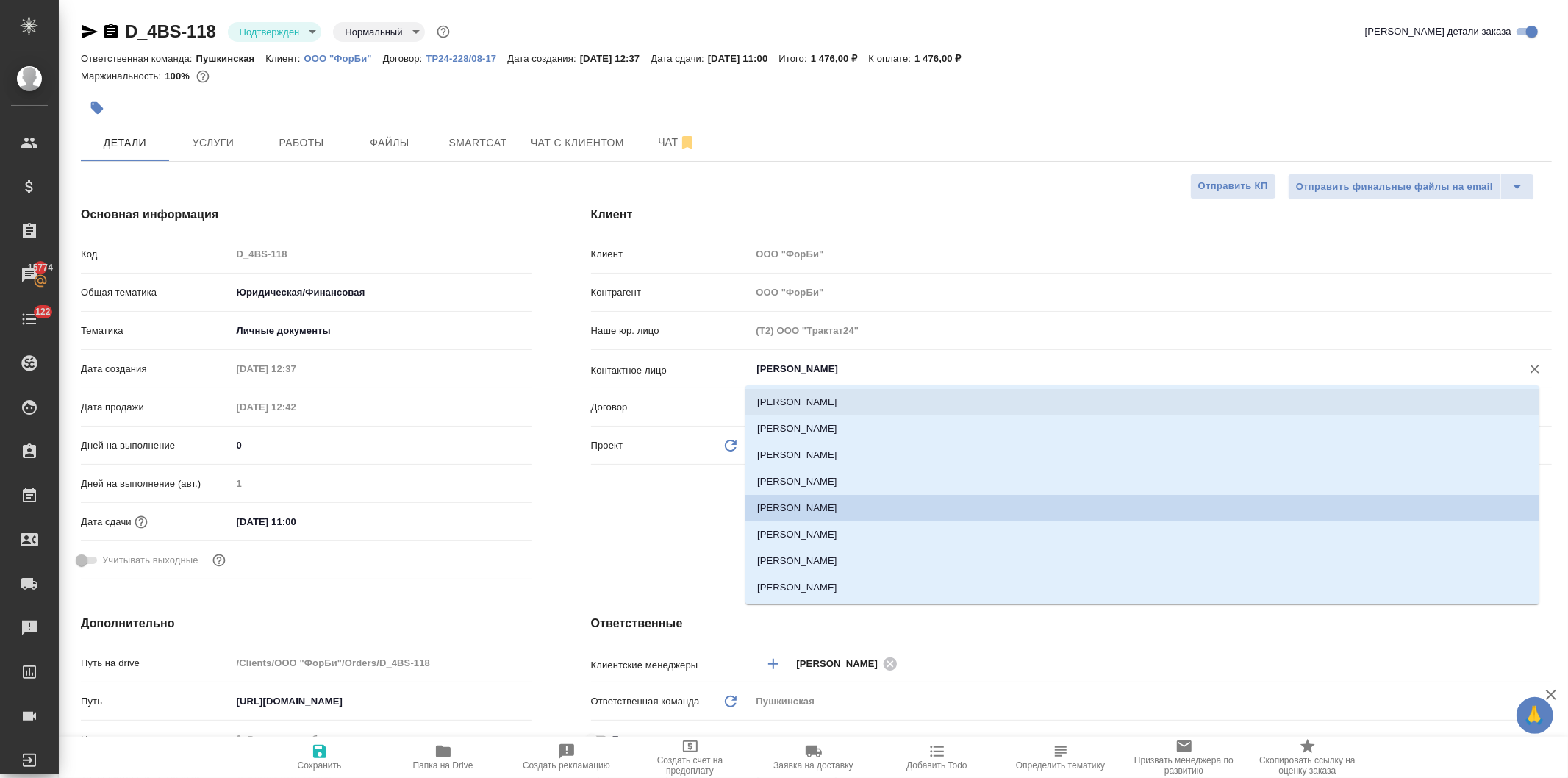
type textarea "x"
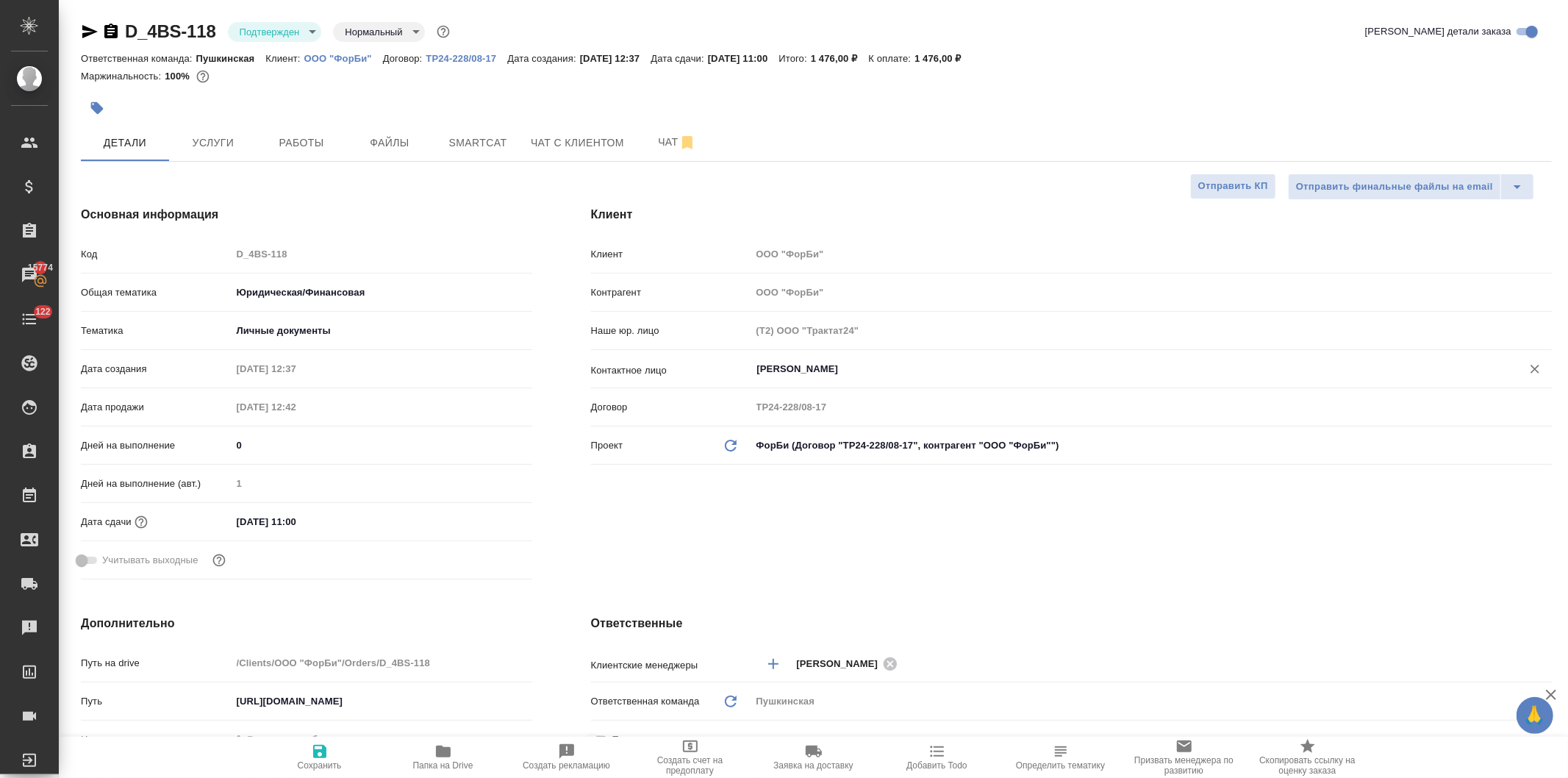
click at [319, 758] on icon "button" at bounding box center [319, 751] width 13 height 13
type textarea "x"
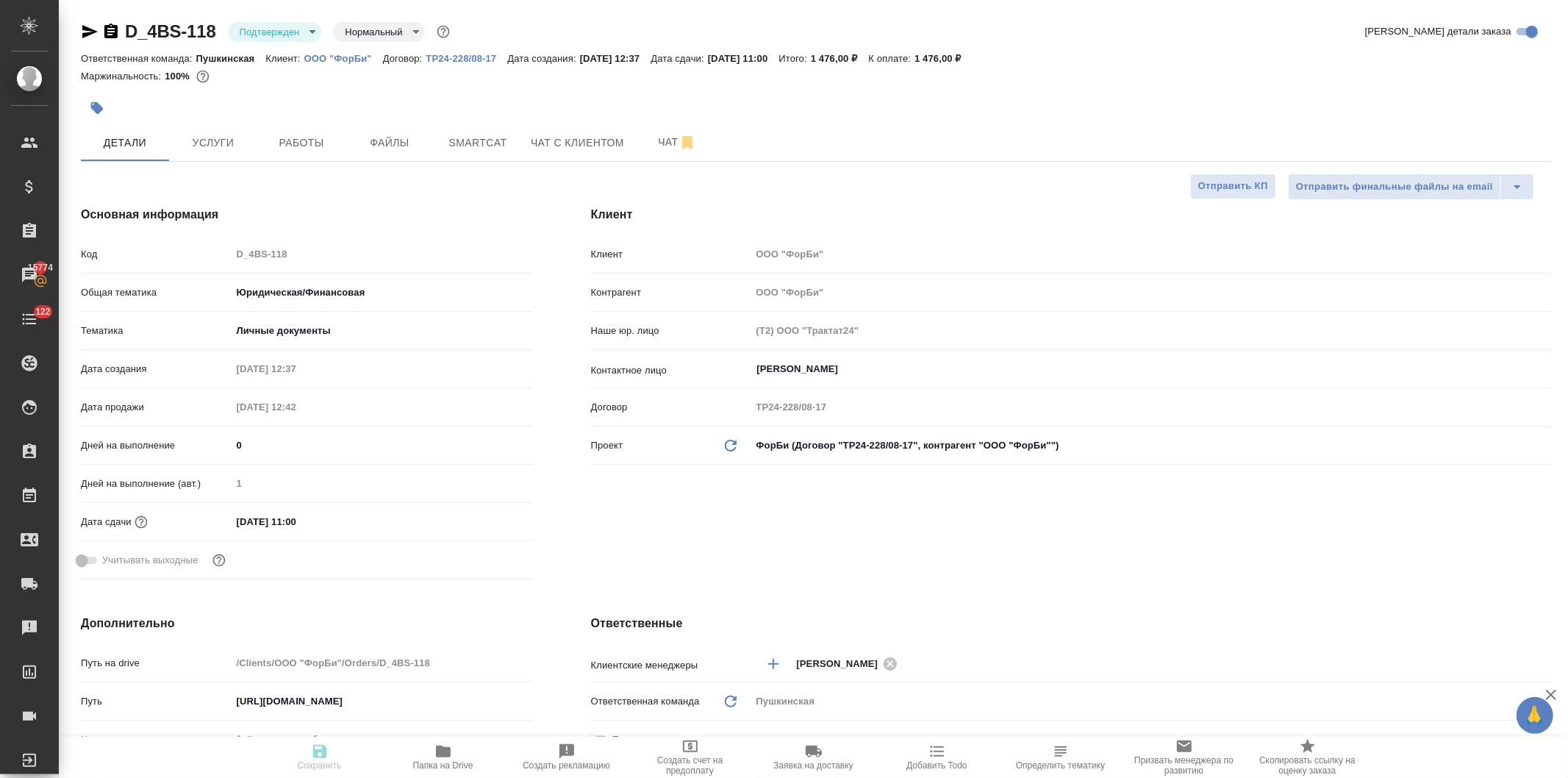
type textarea "x"
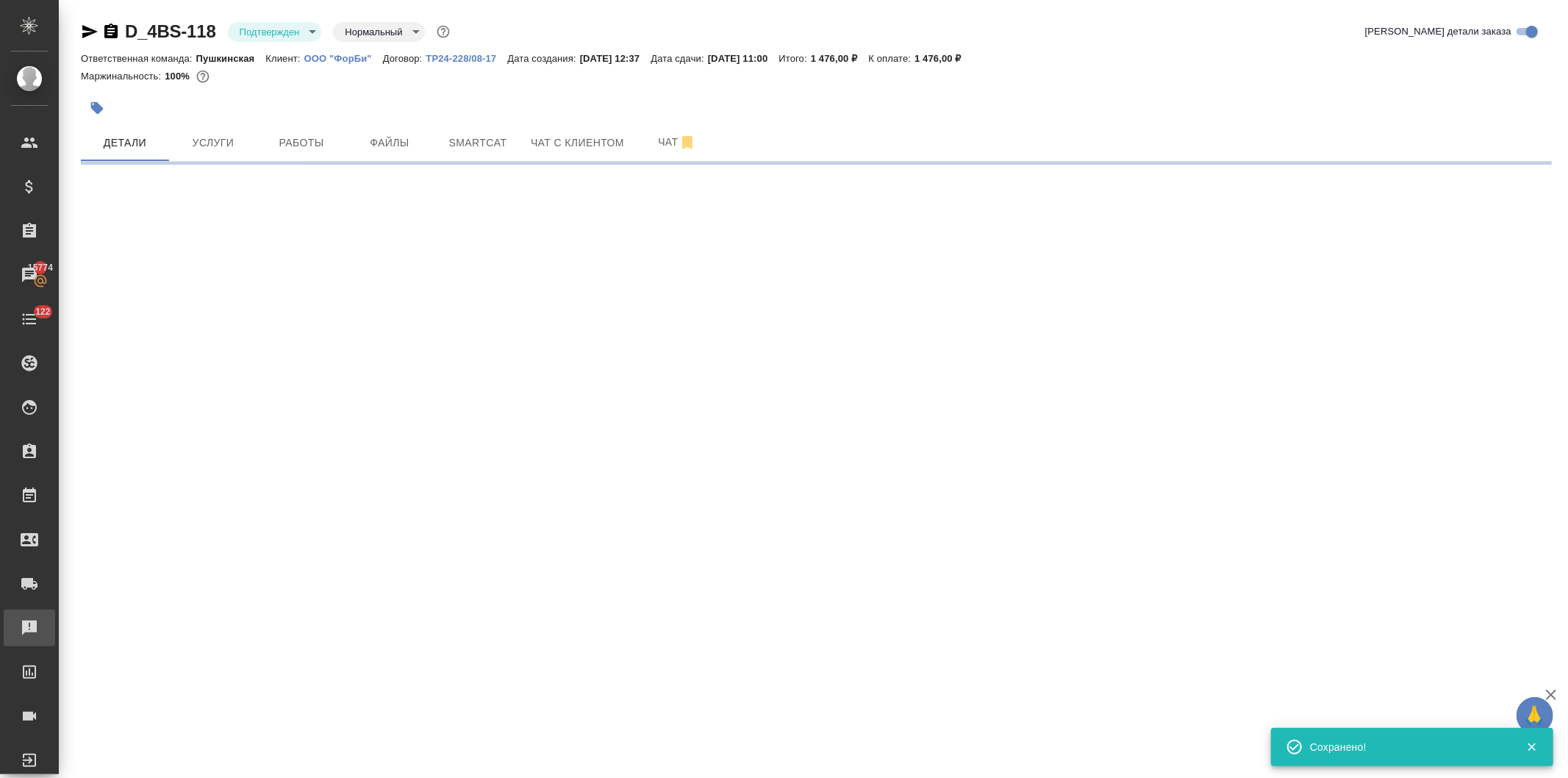
select select "RU"
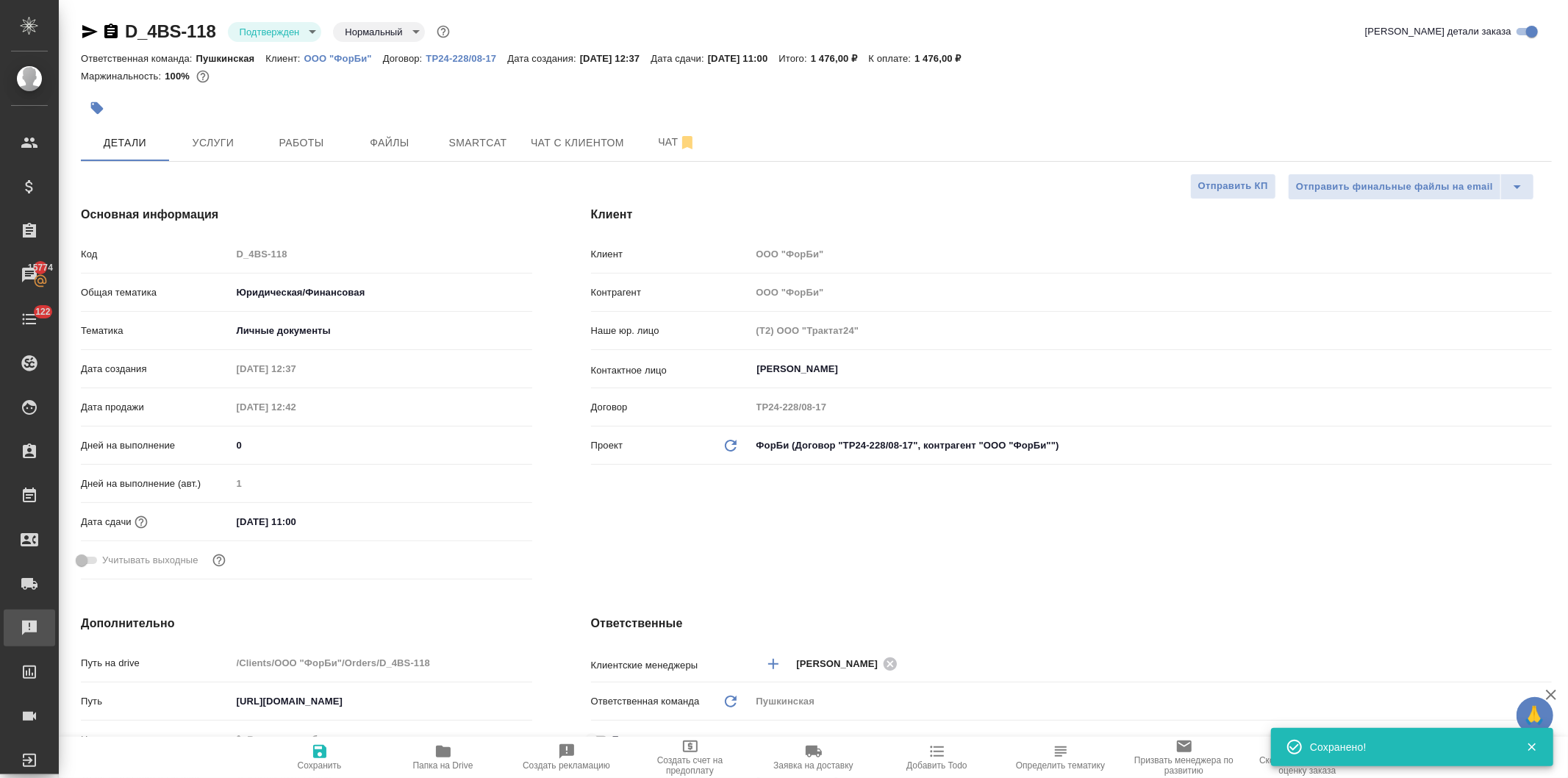
type textarea "x"
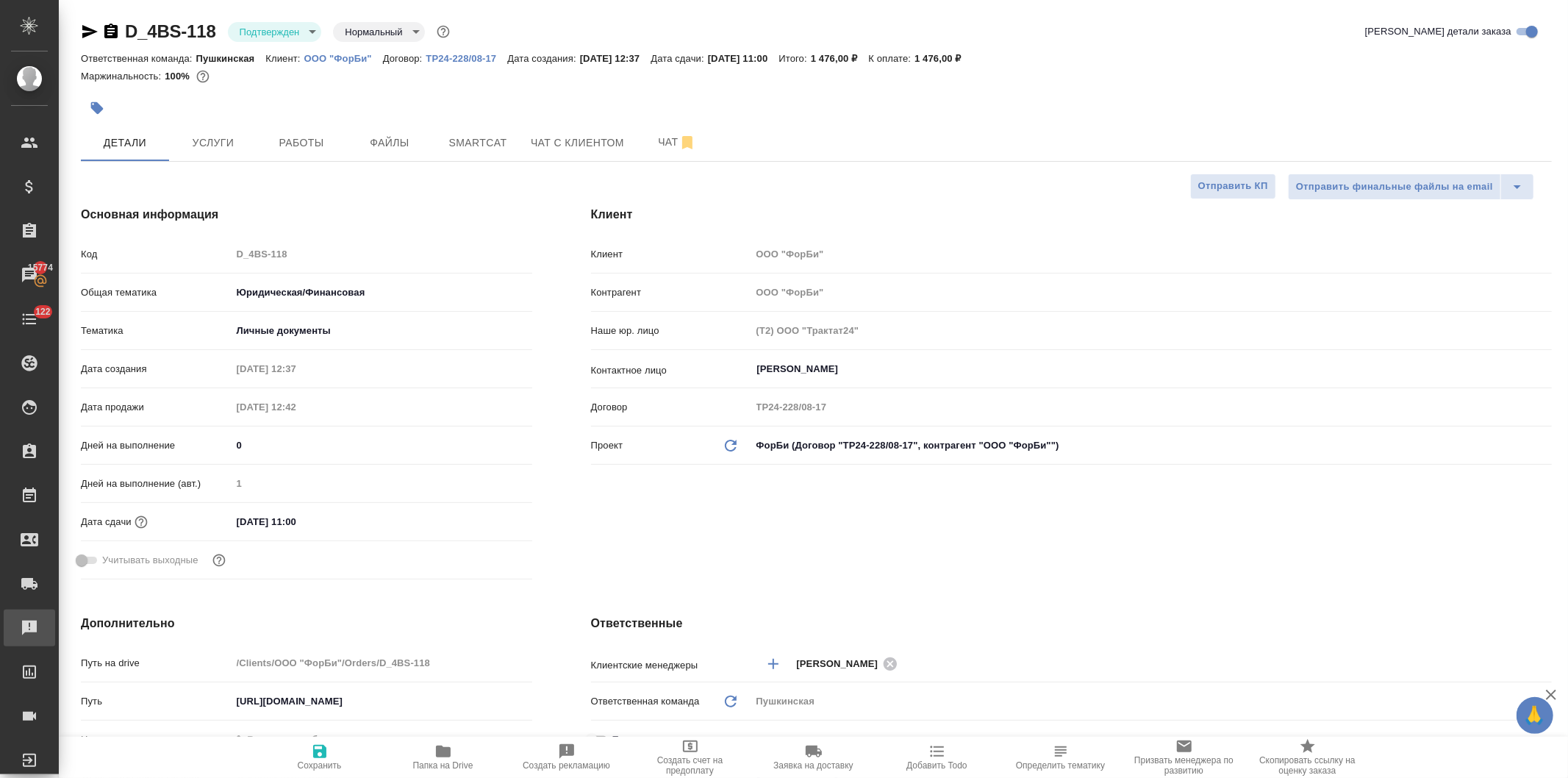
type textarea "x"
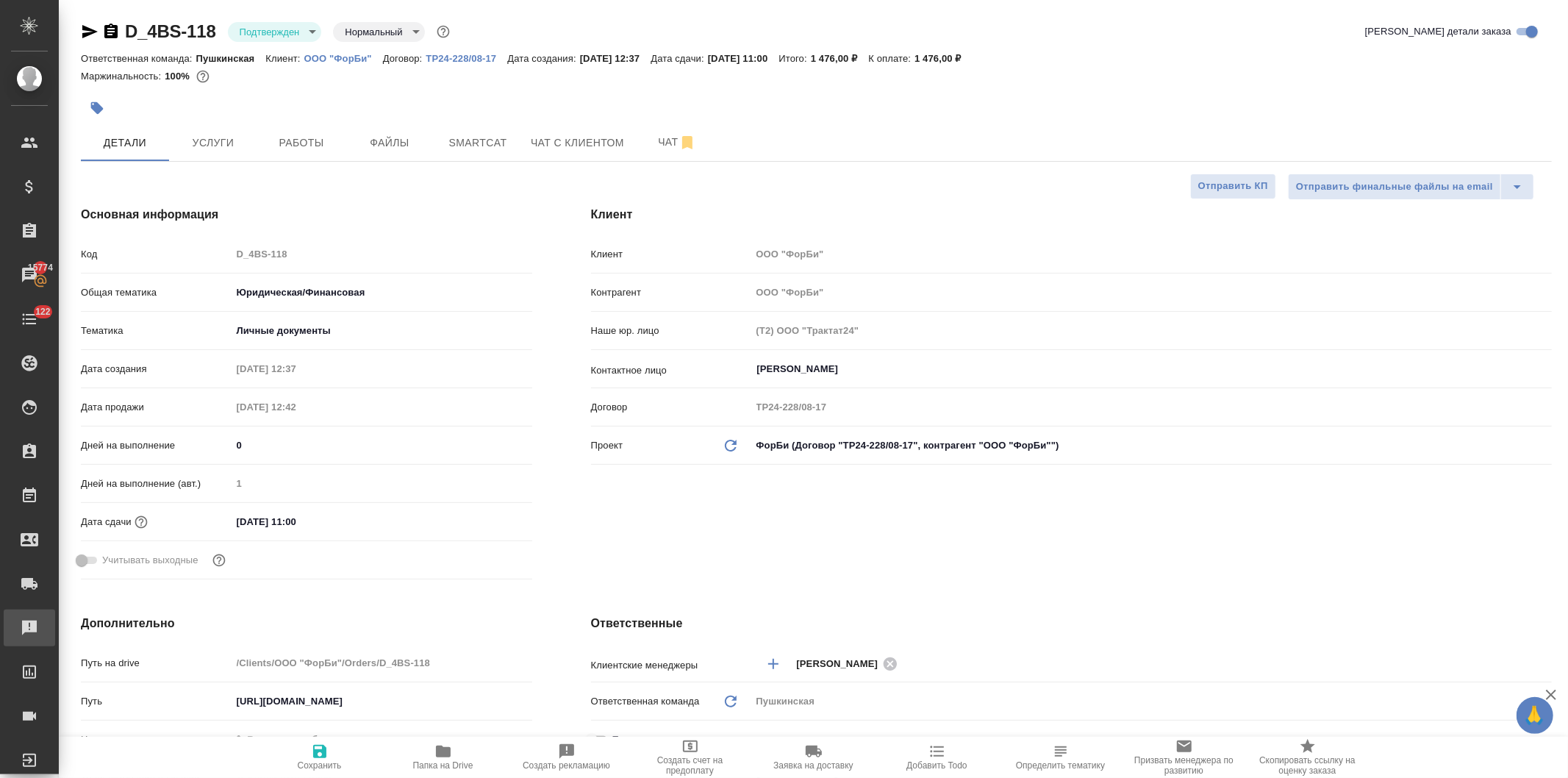
type textarea "x"
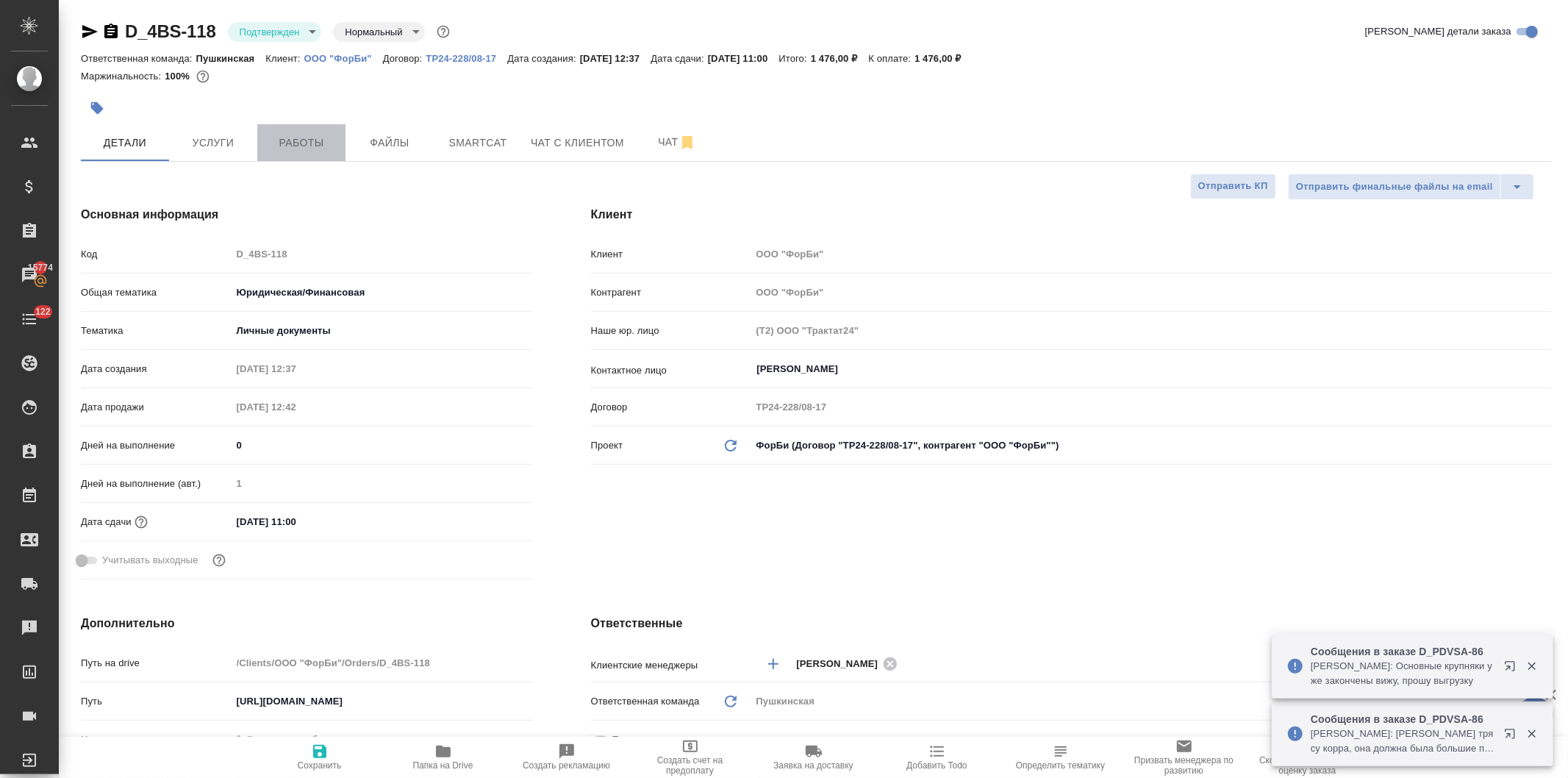
click at [288, 142] on span "Работы" at bounding box center [301, 143] width 71 height 19
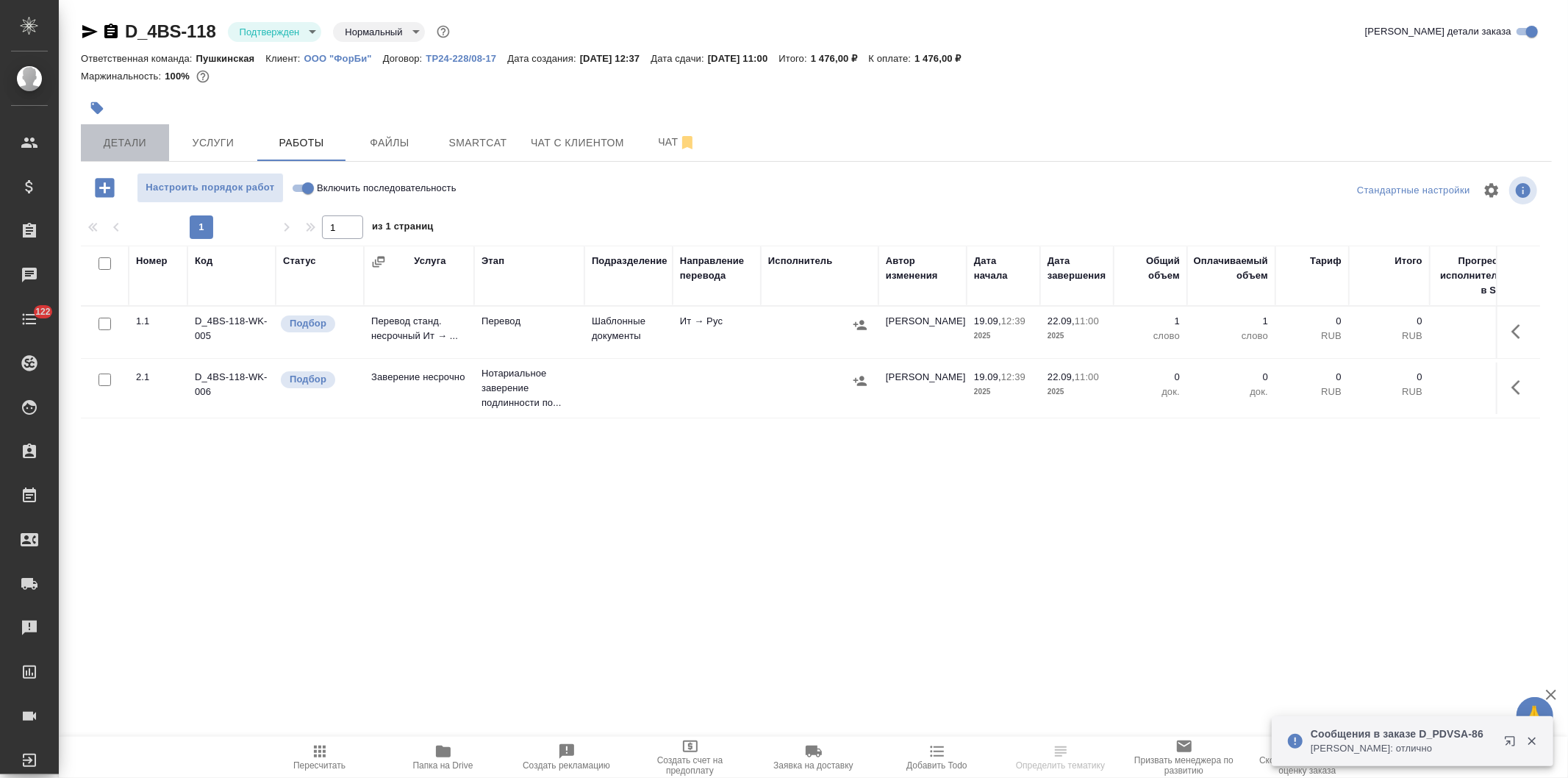
click at [121, 138] on span "Детали" at bounding box center [125, 143] width 71 height 19
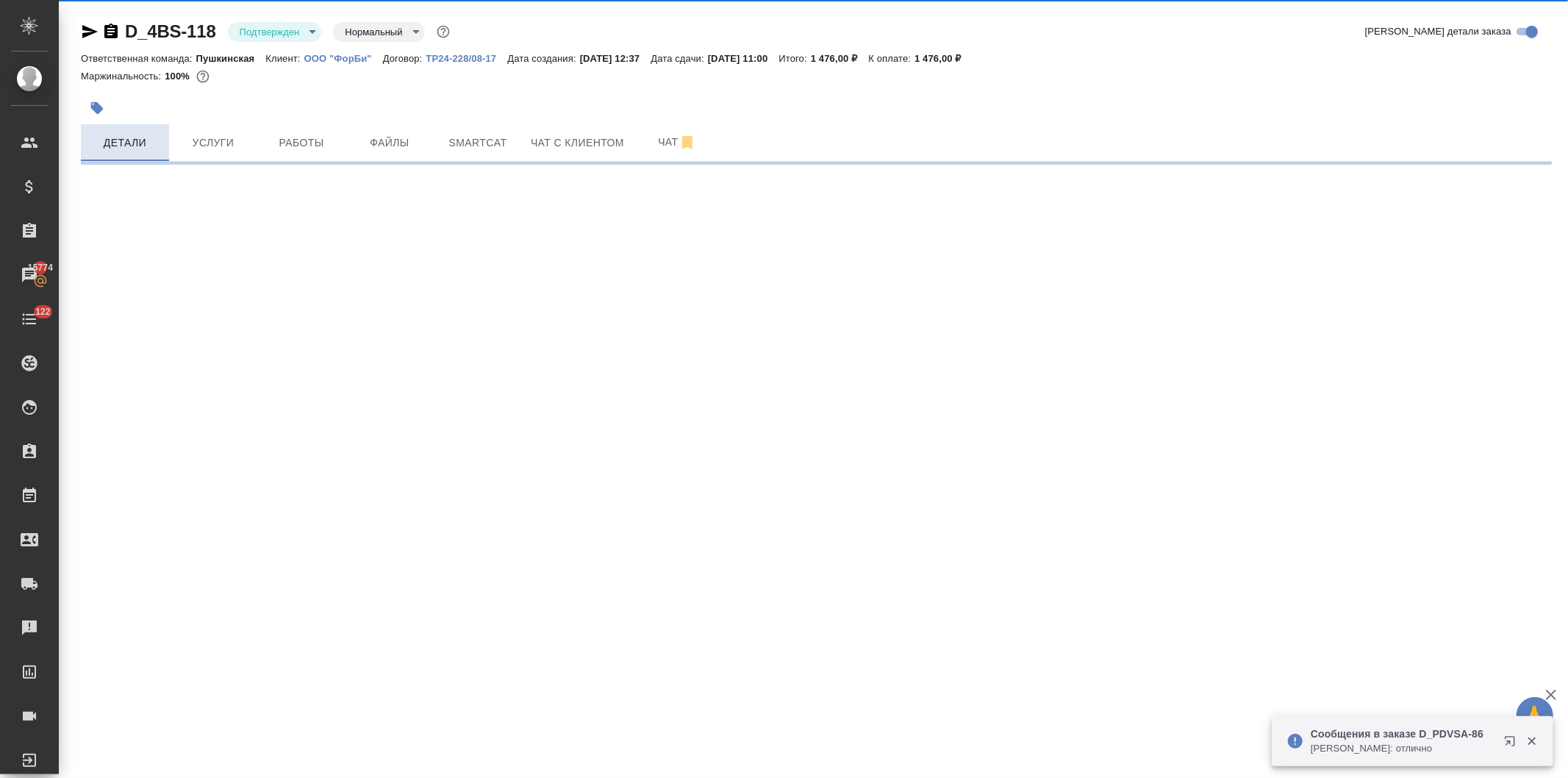
select select "RU"
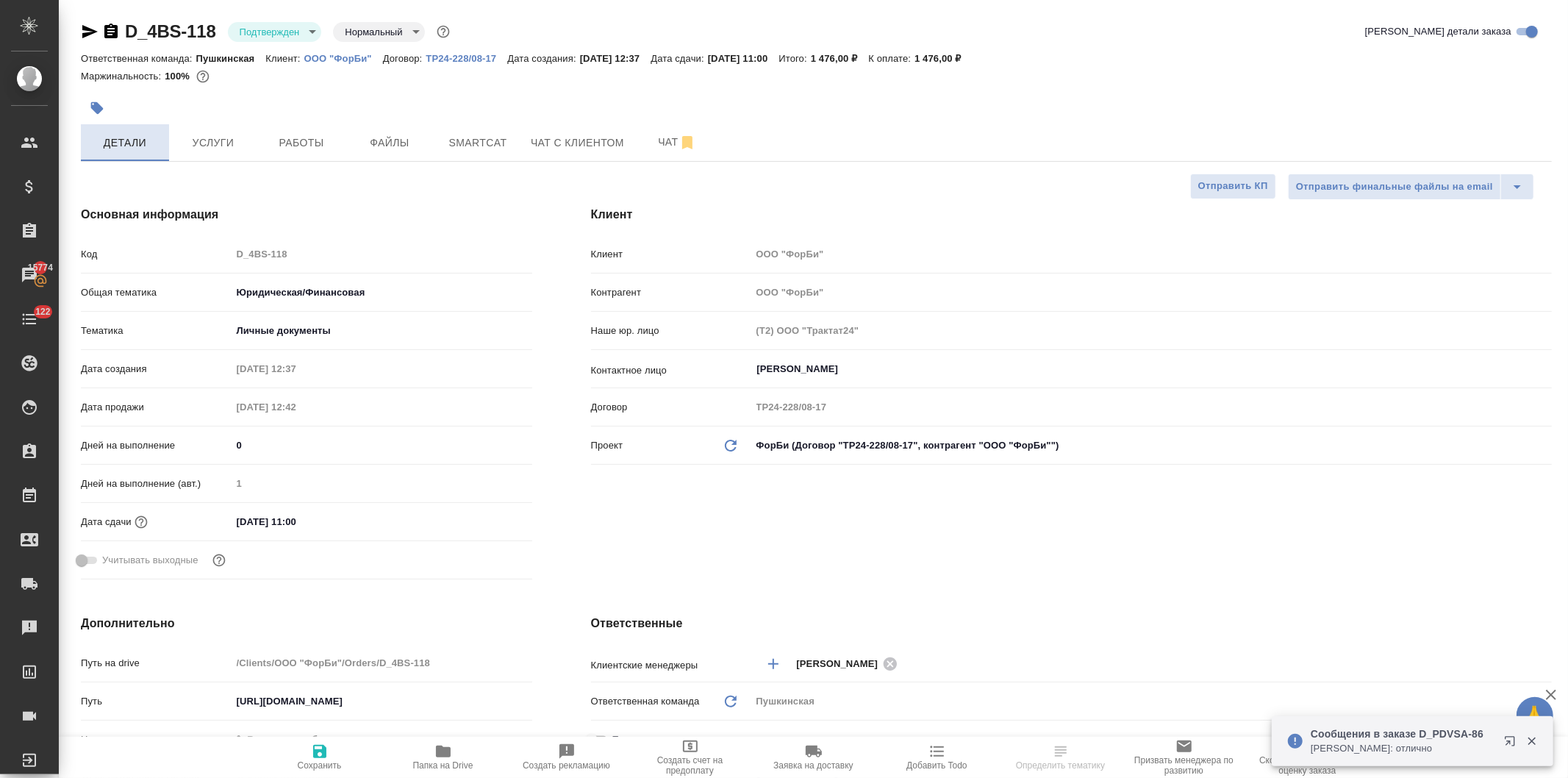
type textarea "x"
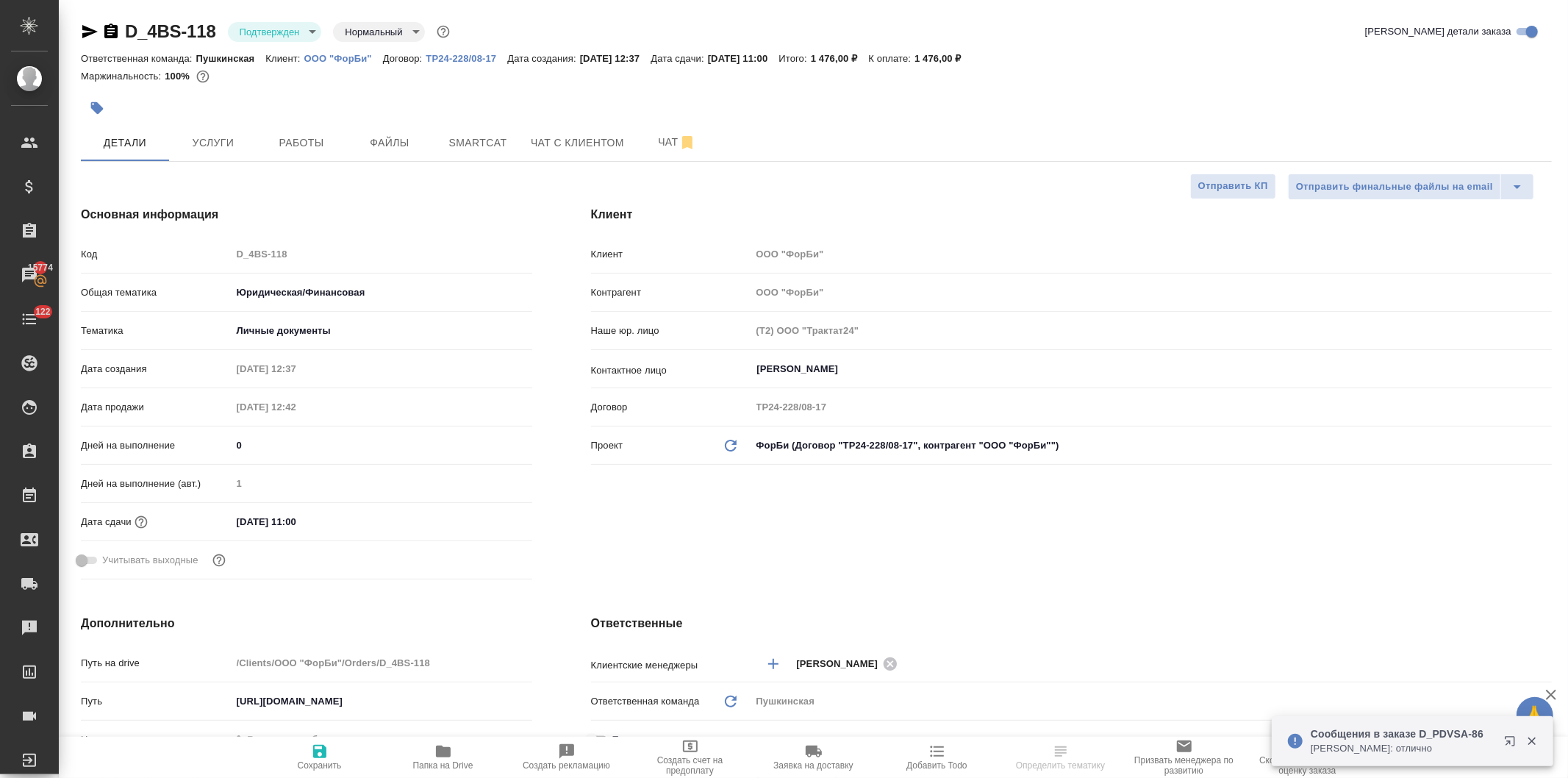
type textarea "x"
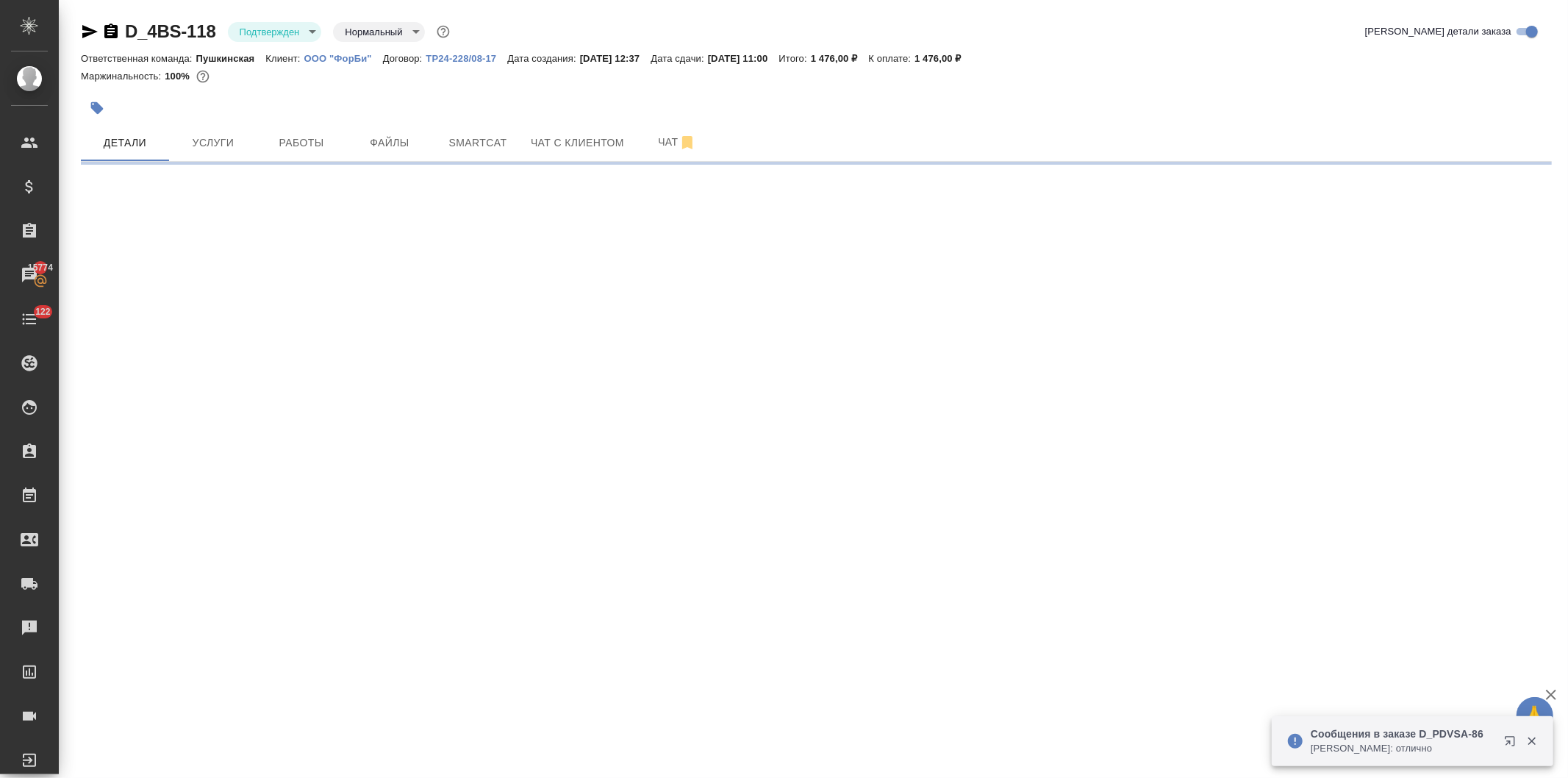
click at [84, 28] on icon "button" at bounding box center [90, 31] width 15 height 13
select select "RU"
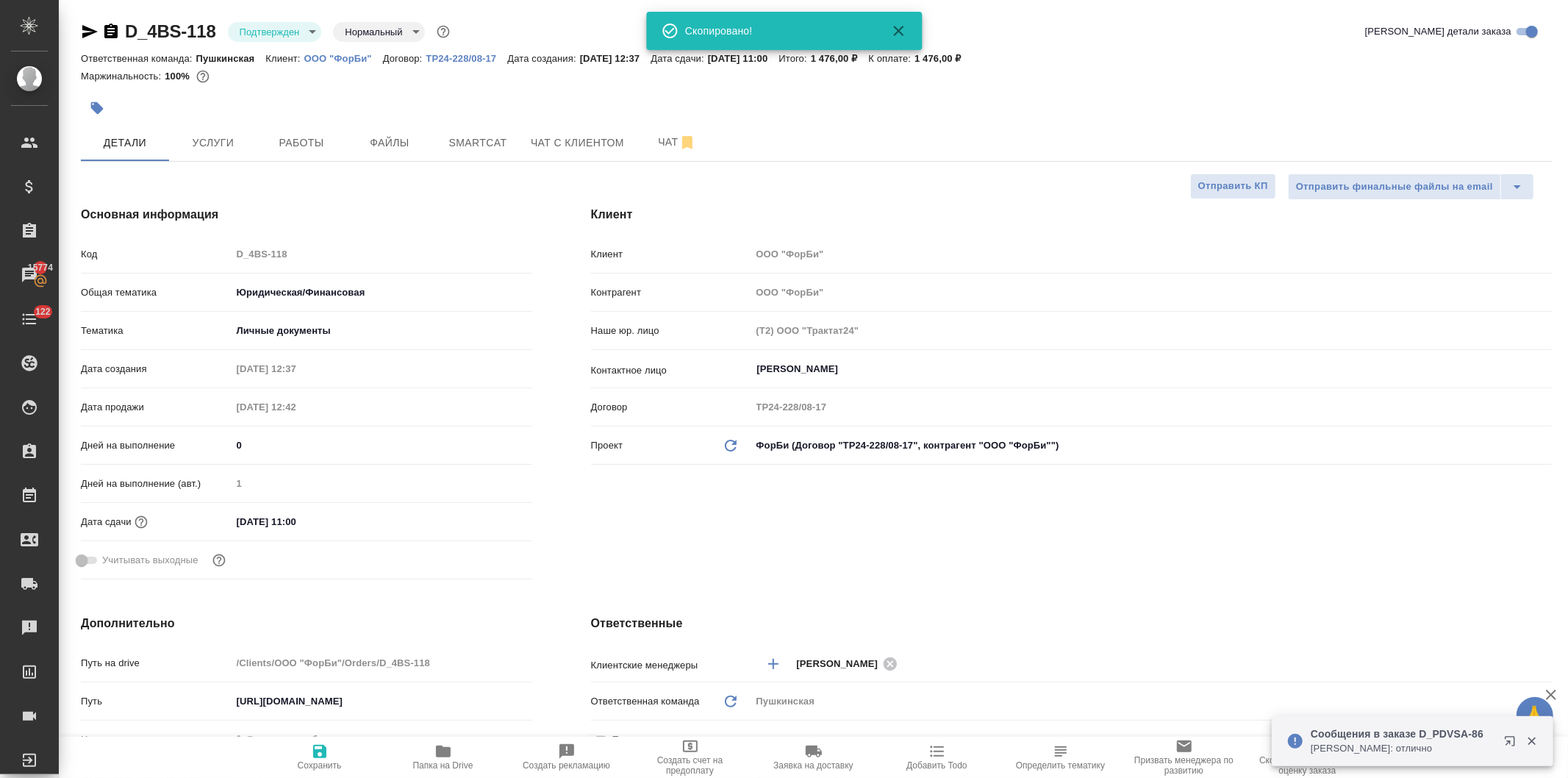
type textarea "x"
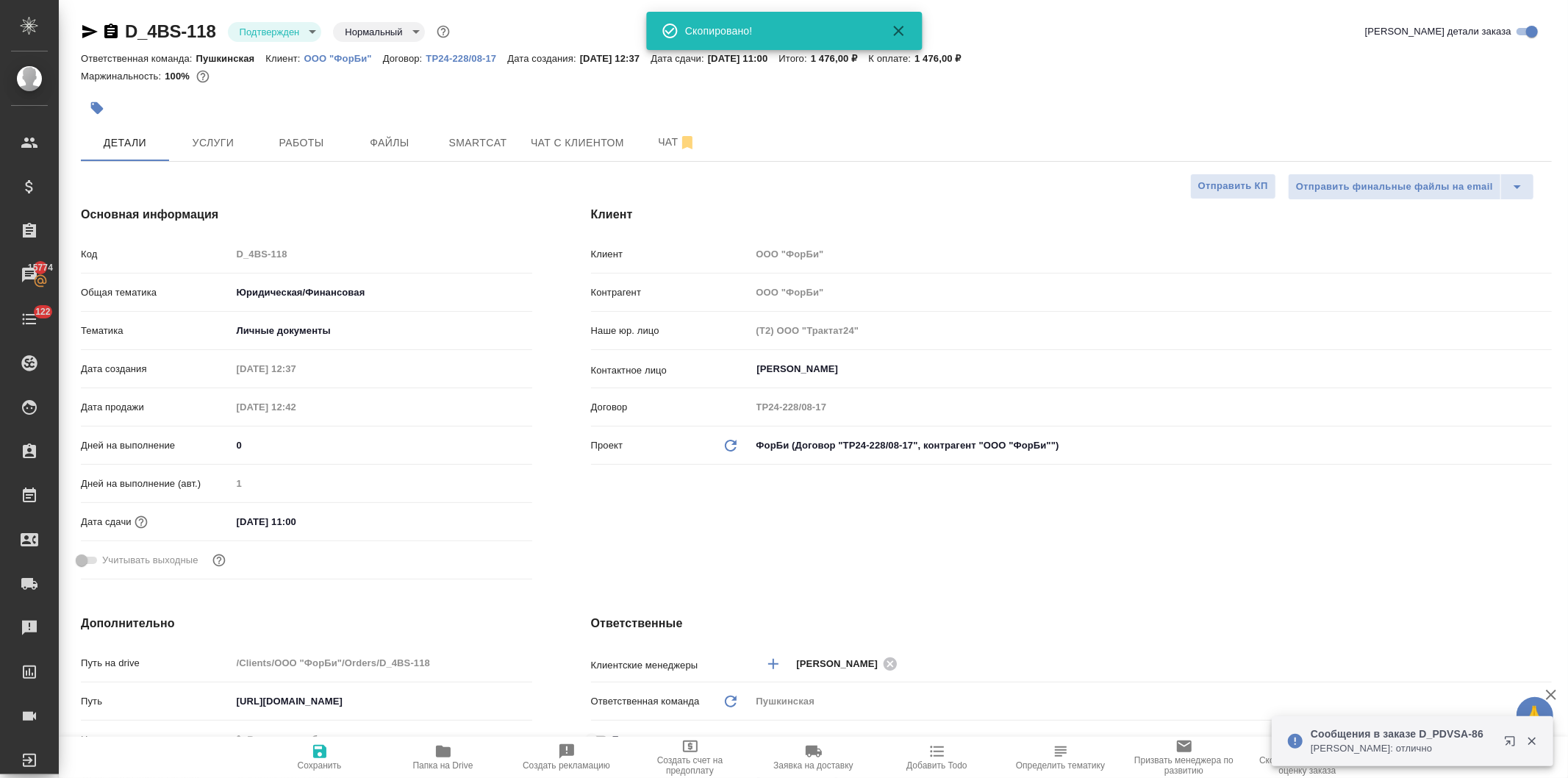
type textarea "x"
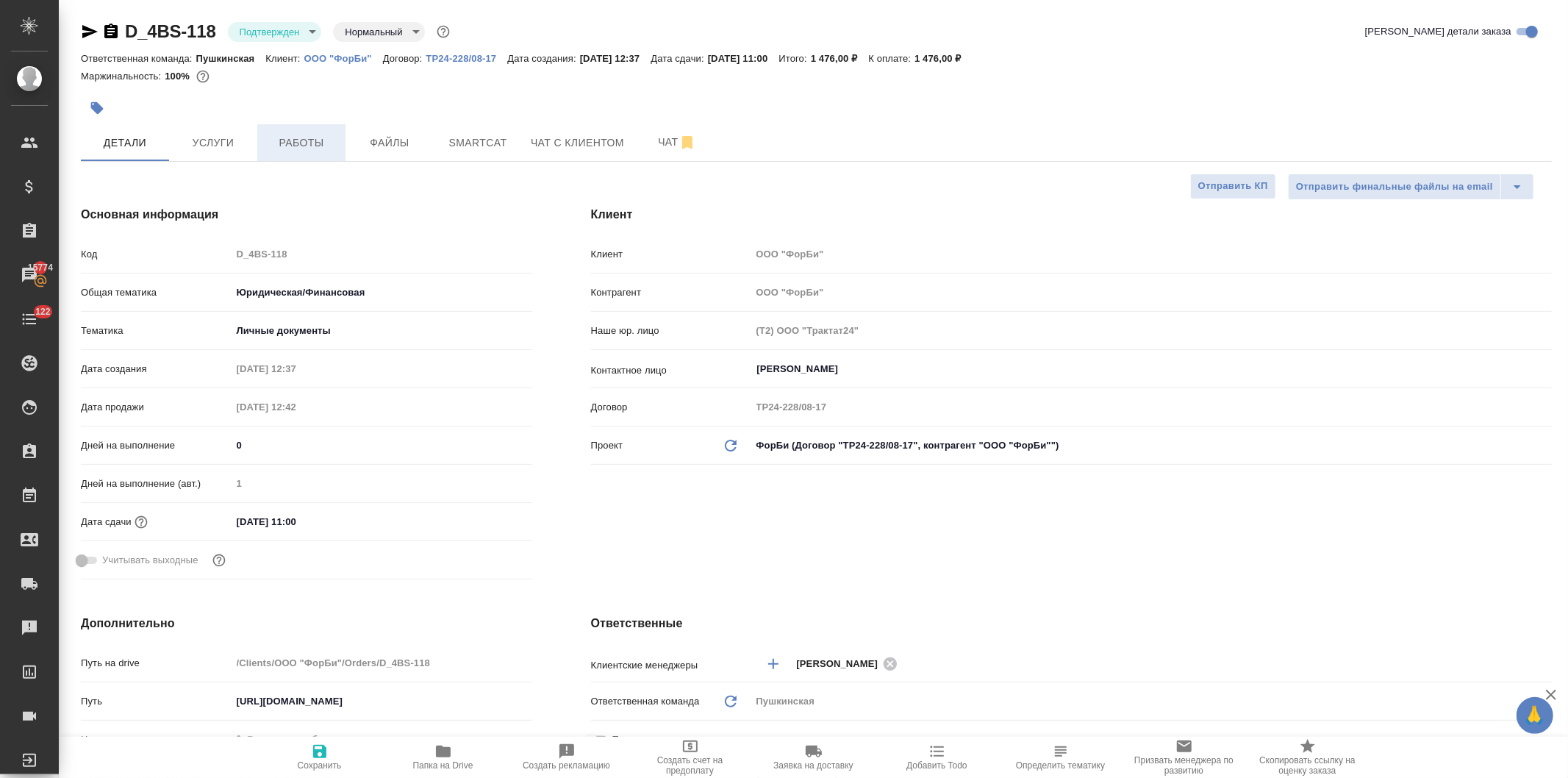
type textarea "x"
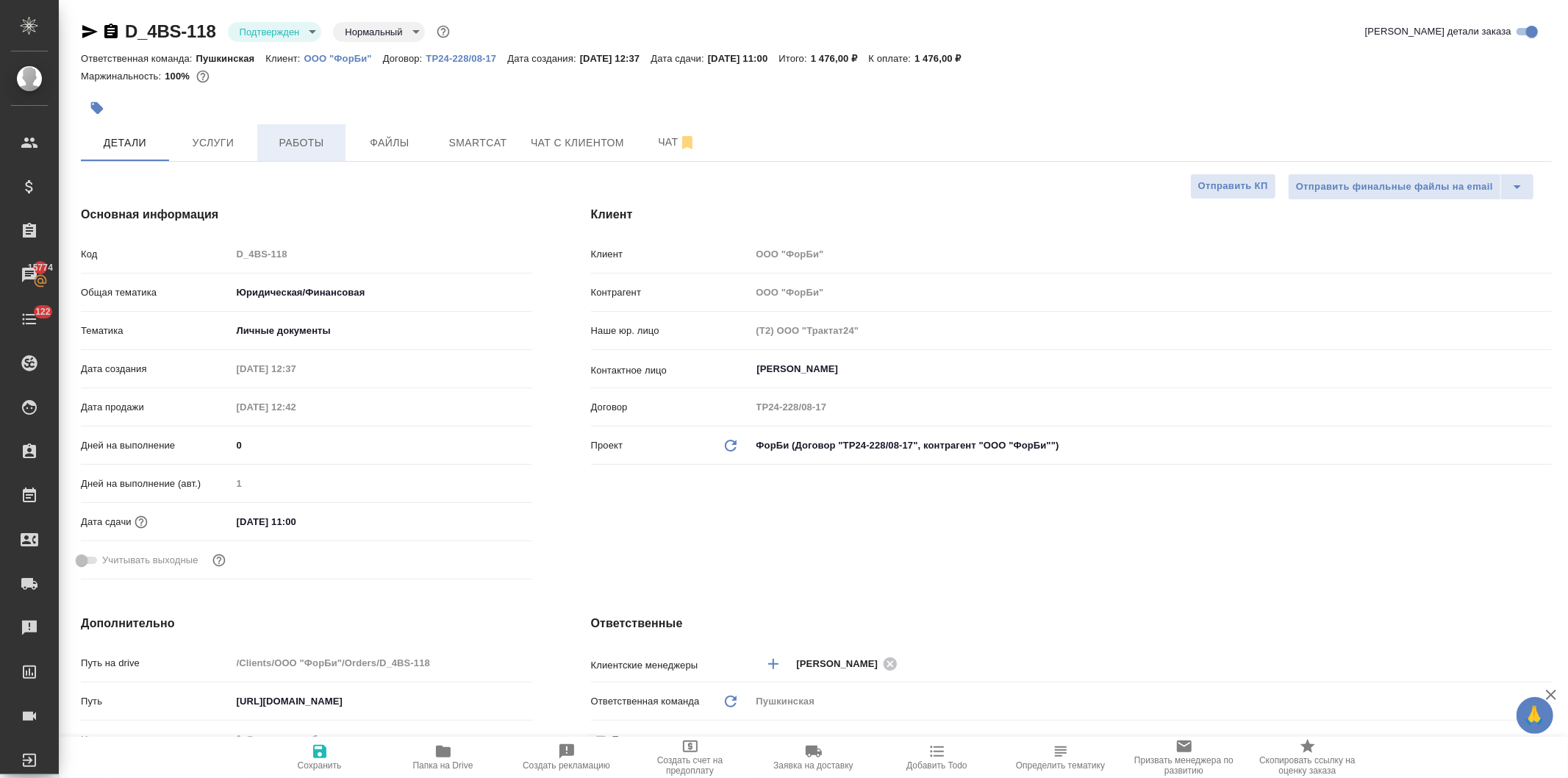
type textarea "x"
click at [287, 145] on span "Работы" at bounding box center [301, 143] width 71 height 19
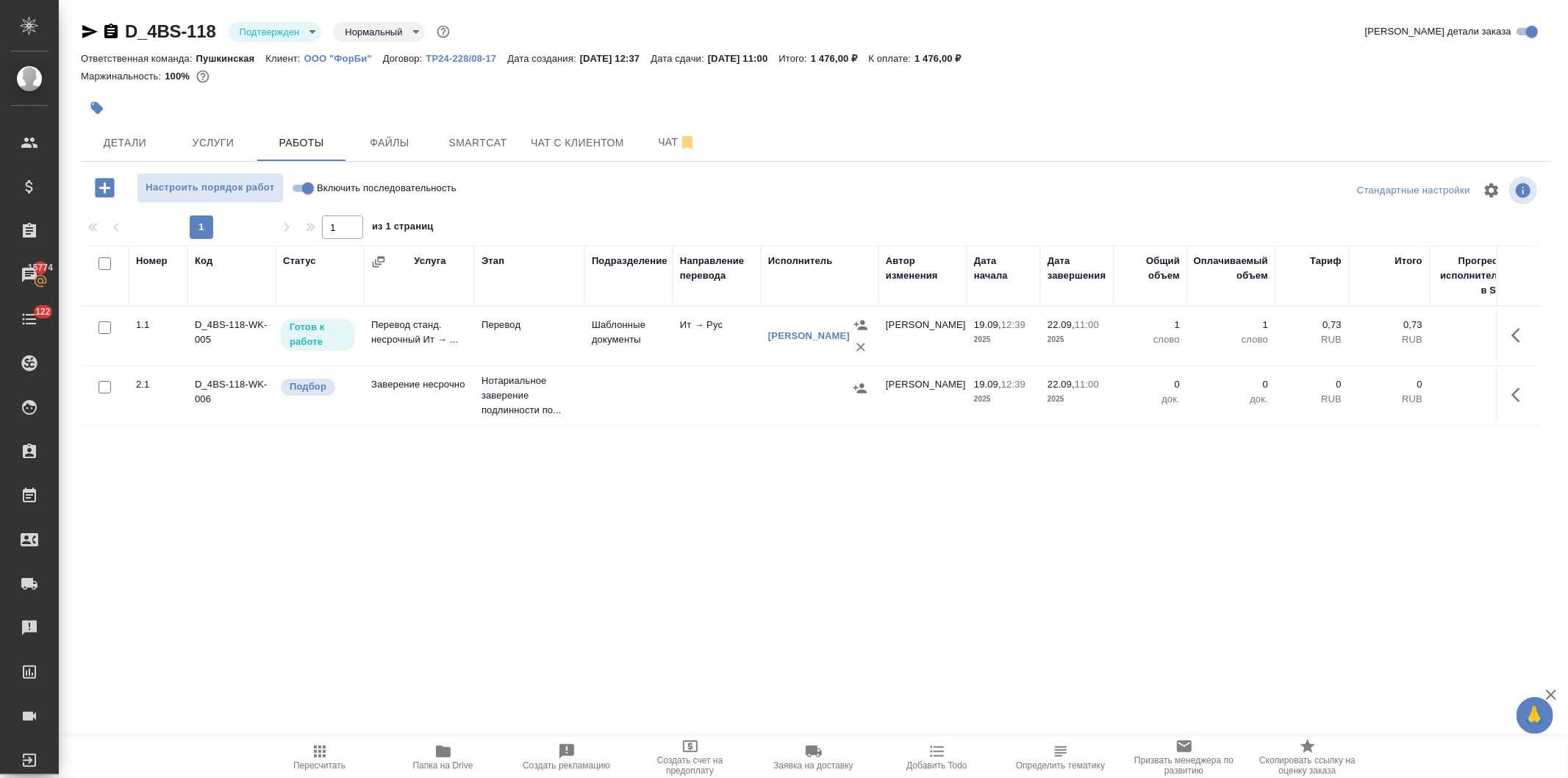
click at [270, 27] on body "🙏 .cls-1 fill:#fff; AWATERA [PERSON_NAME] Спецификации Заказы 15774 Чаты 122 To…" at bounding box center [784, 389] width 1568 height 778
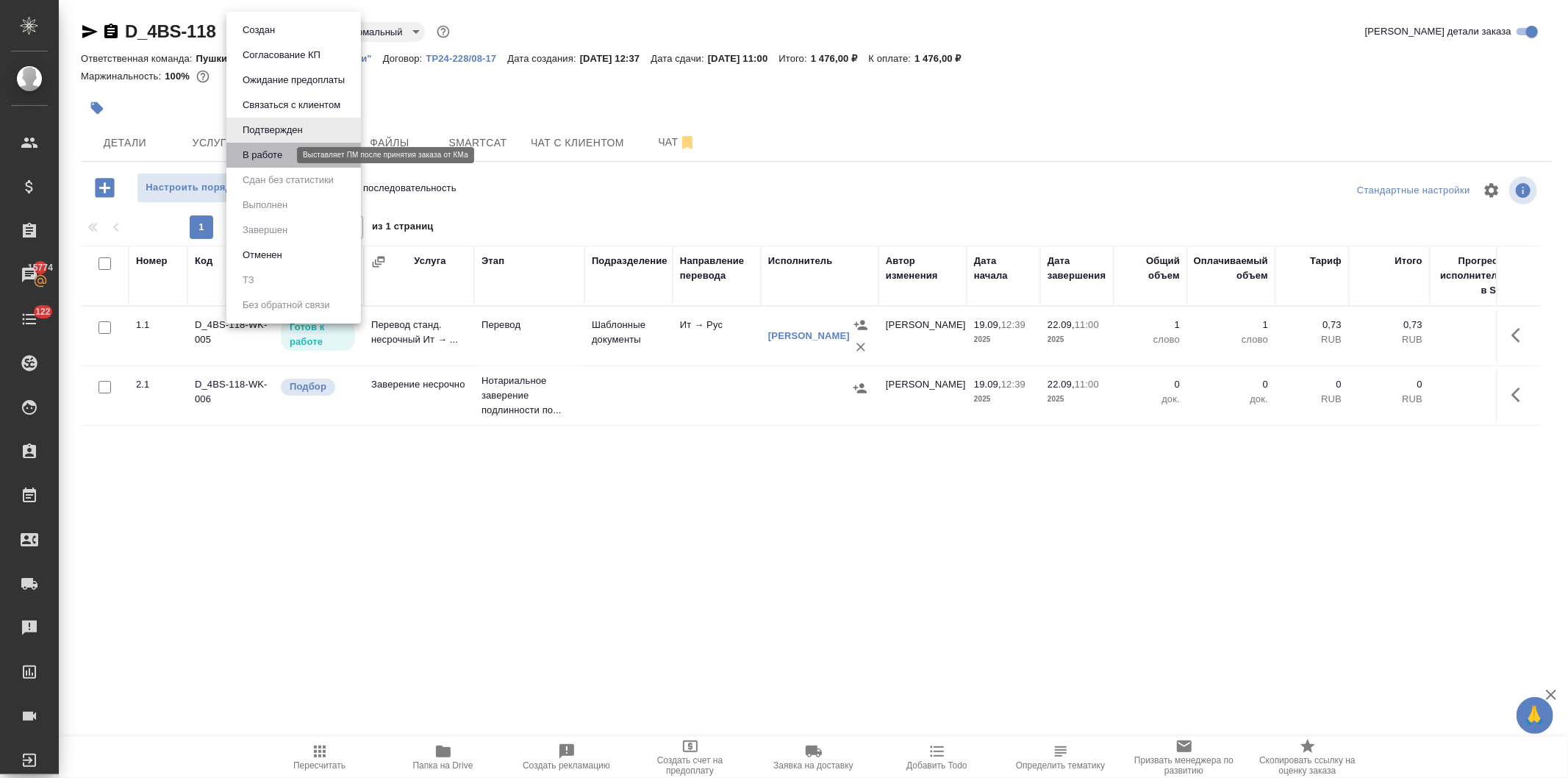
click at [278, 154] on button "В работе" at bounding box center [262, 155] width 49 height 16
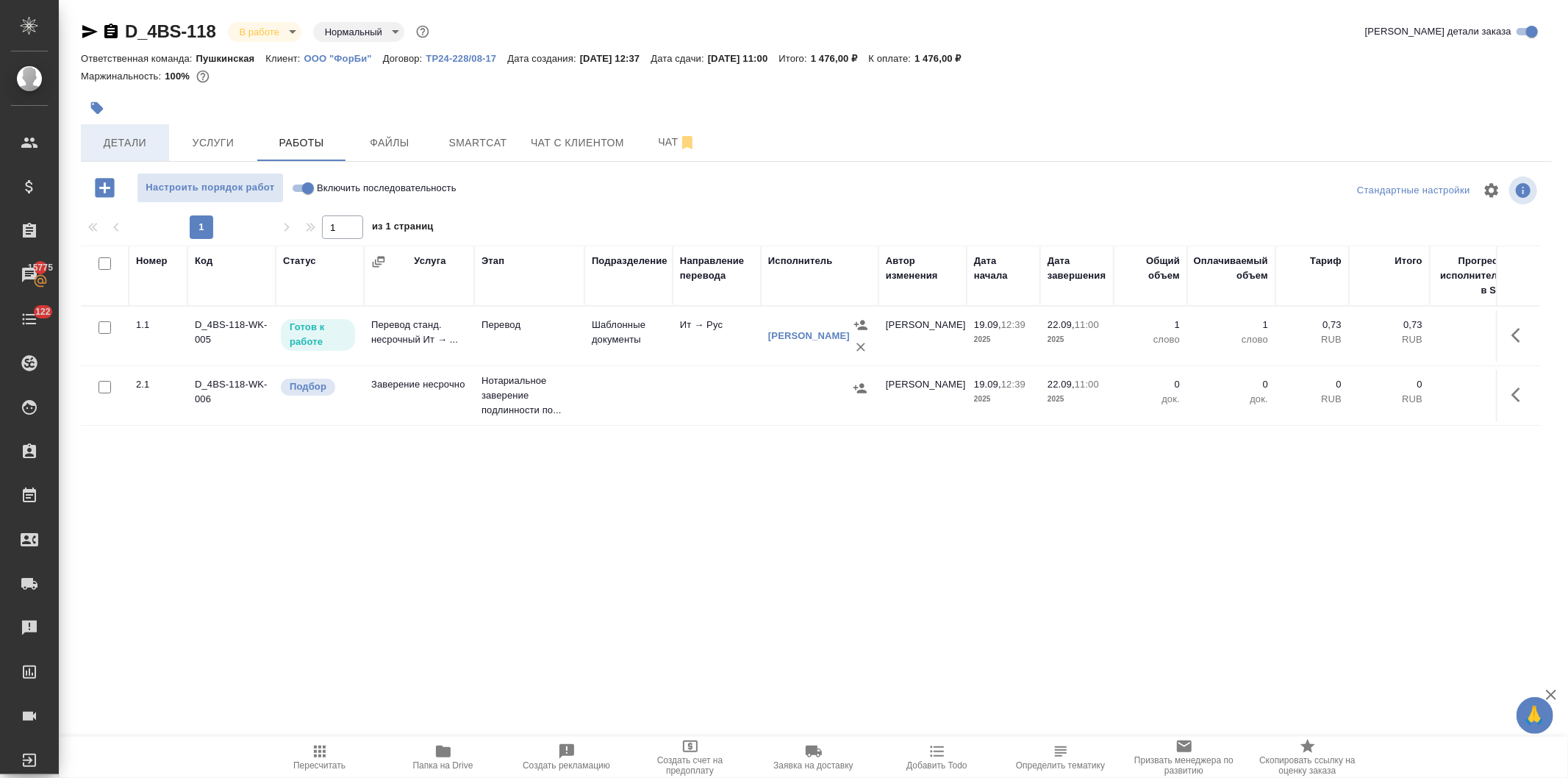
click at [123, 140] on span "Детали" at bounding box center [125, 143] width 71 height 19
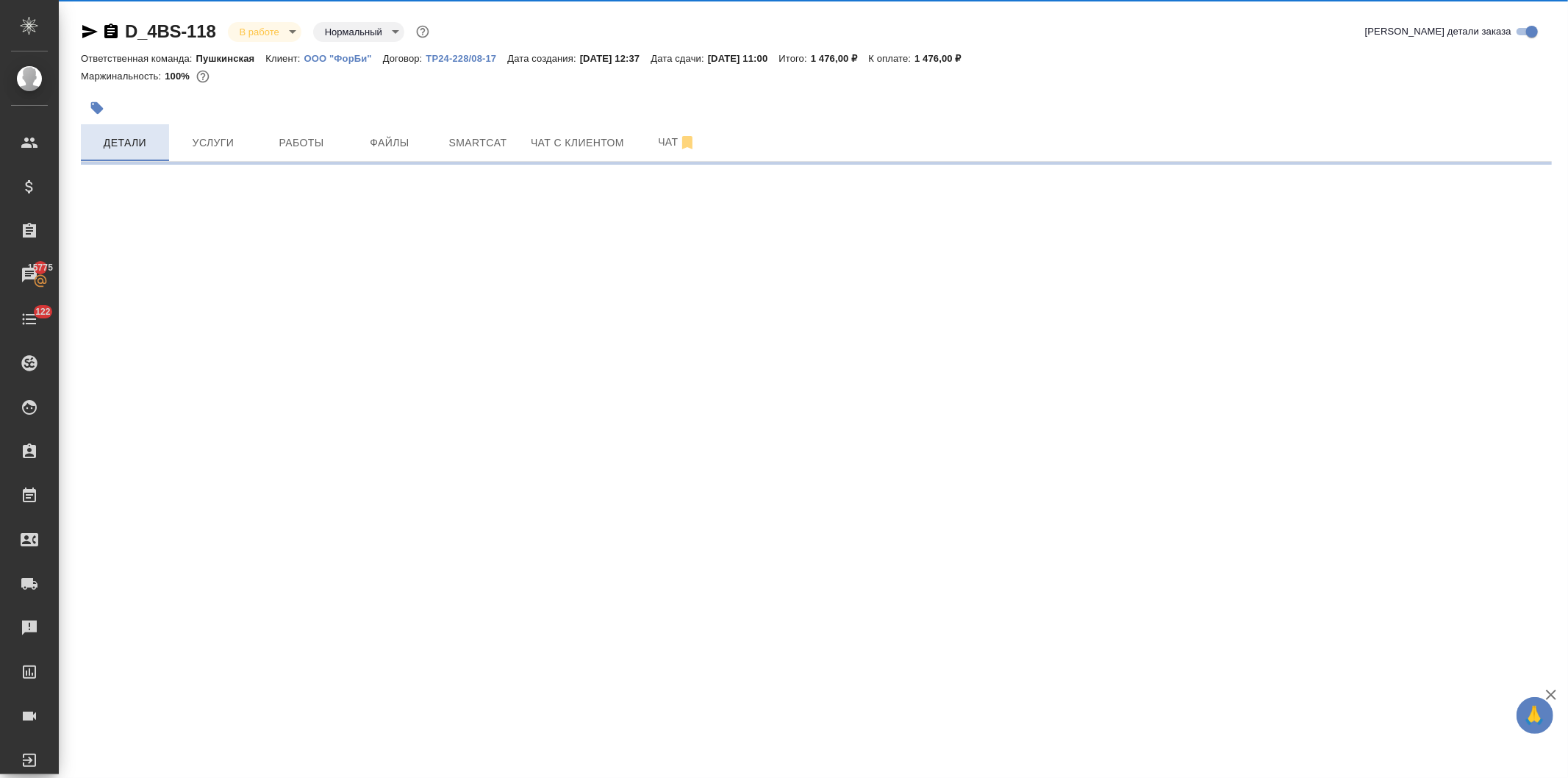
select select "RU"
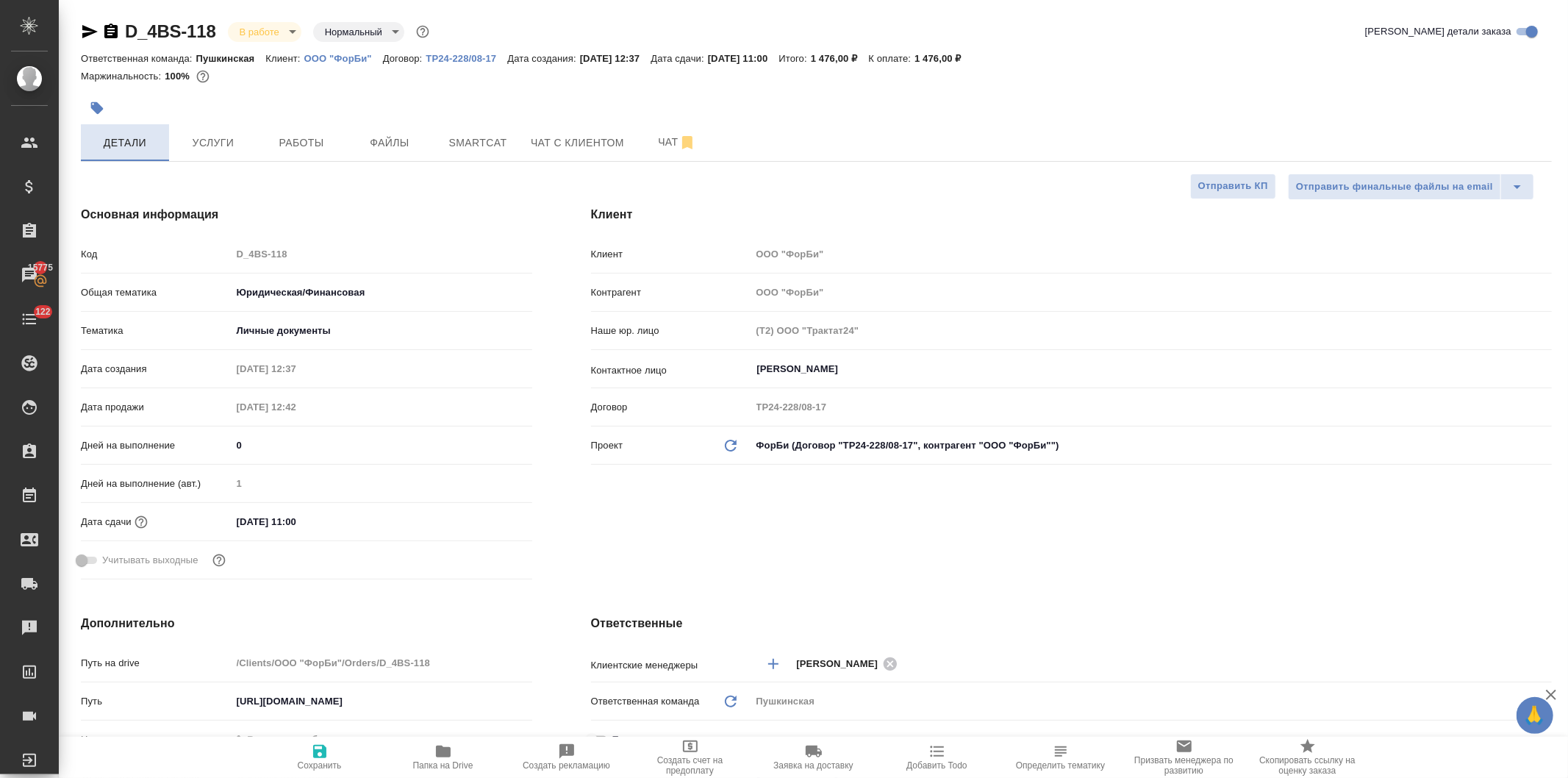
type textarea "x"
click at [275, 138] on span "Работы" at bounding box center [301, 143] width 71 height 19
